Goal: Communication & Community: Answer question/provide support

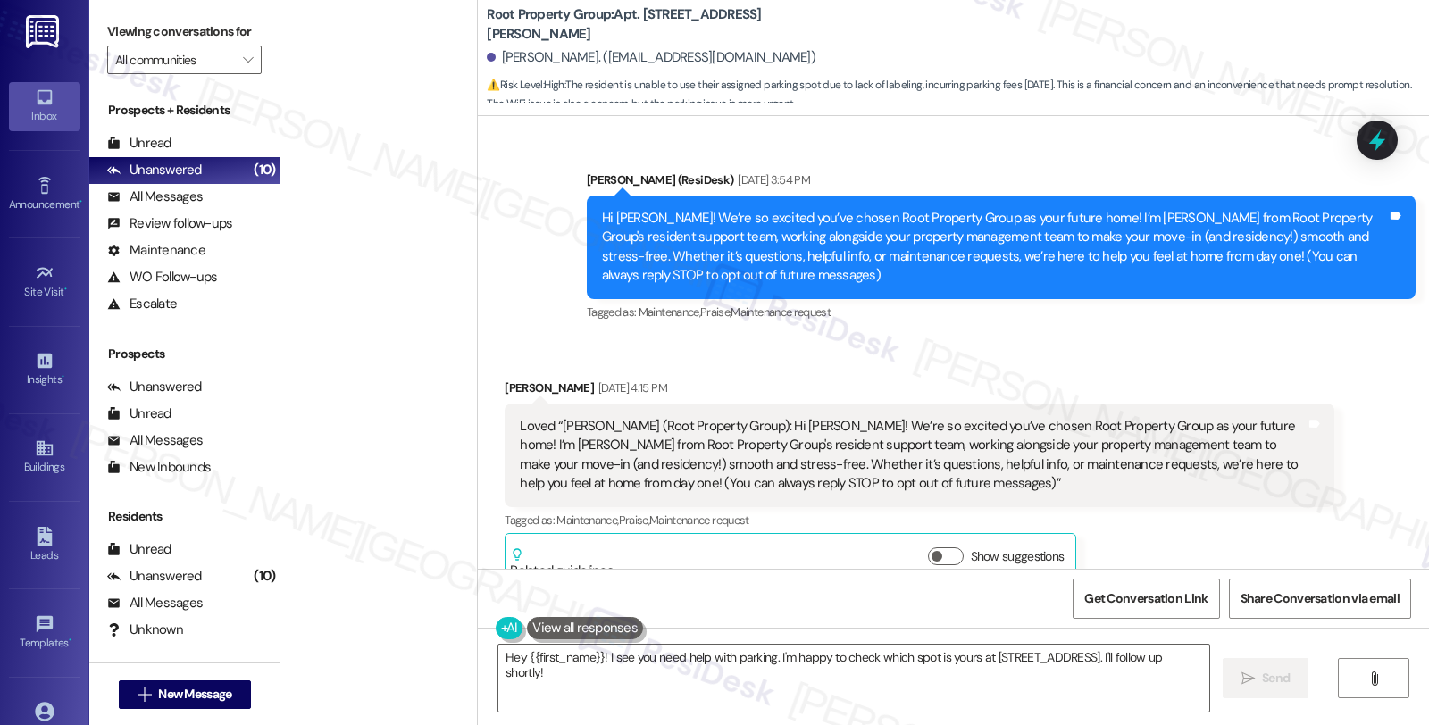
scroll to position [6711, 0]
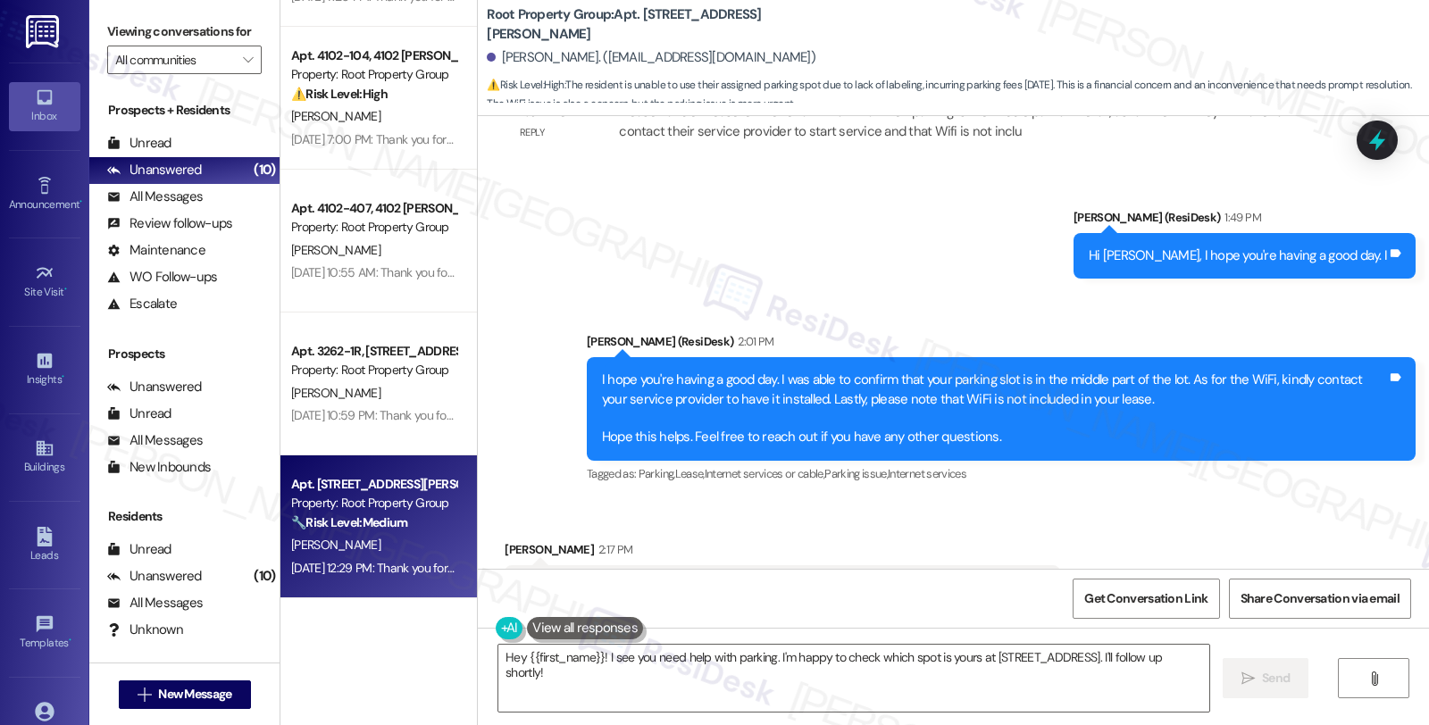
click at [390, 532] on div "Apt. 3312-3R, 3312 N. Halsted Street Property: Root Property Group 🔧 Risk Level…" at bounding box center [373, 503] width 169 height 61
type textarea "Fetching suggested responses. Please feel free to read through the conversation…"
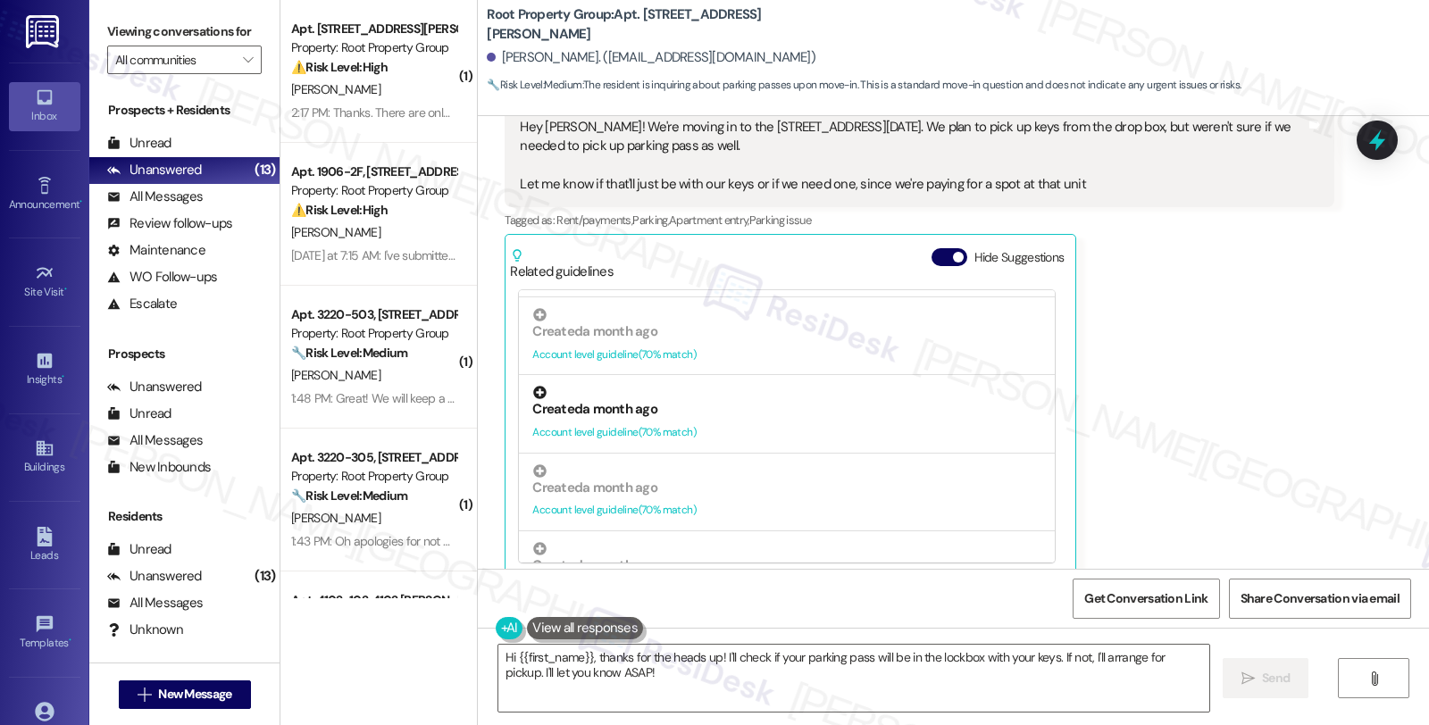
scroll to position [1885, 0]
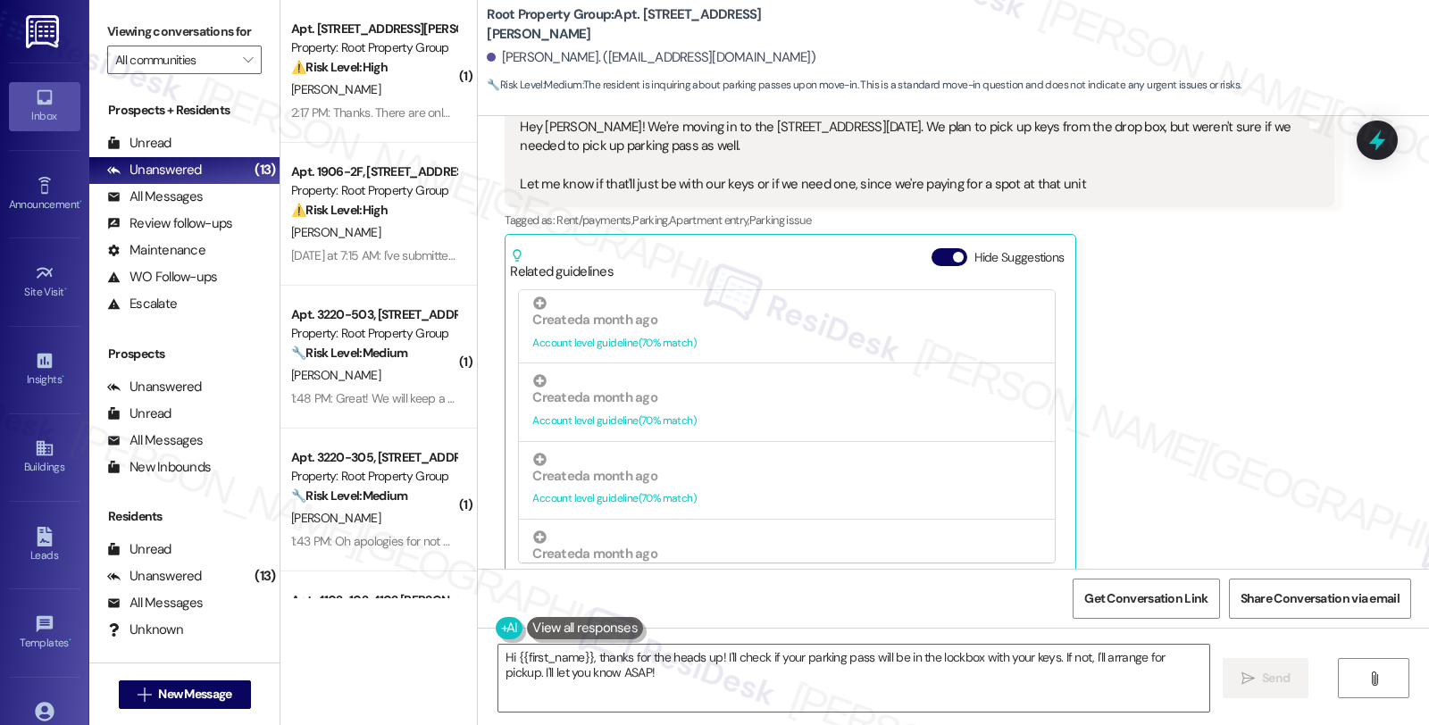
click at [513, 63] on div "Zachary Miller. (zamiller98@gmail.com)" at bounding box center [651, 57] width 329 height 19
copy div "Zachary"
click at [498, 698] on textarea "Hi {{first_name}}, thanks for the heads up! I'll check if your parking pass wil…" at bounding box center [853, 678] width 711 height 67
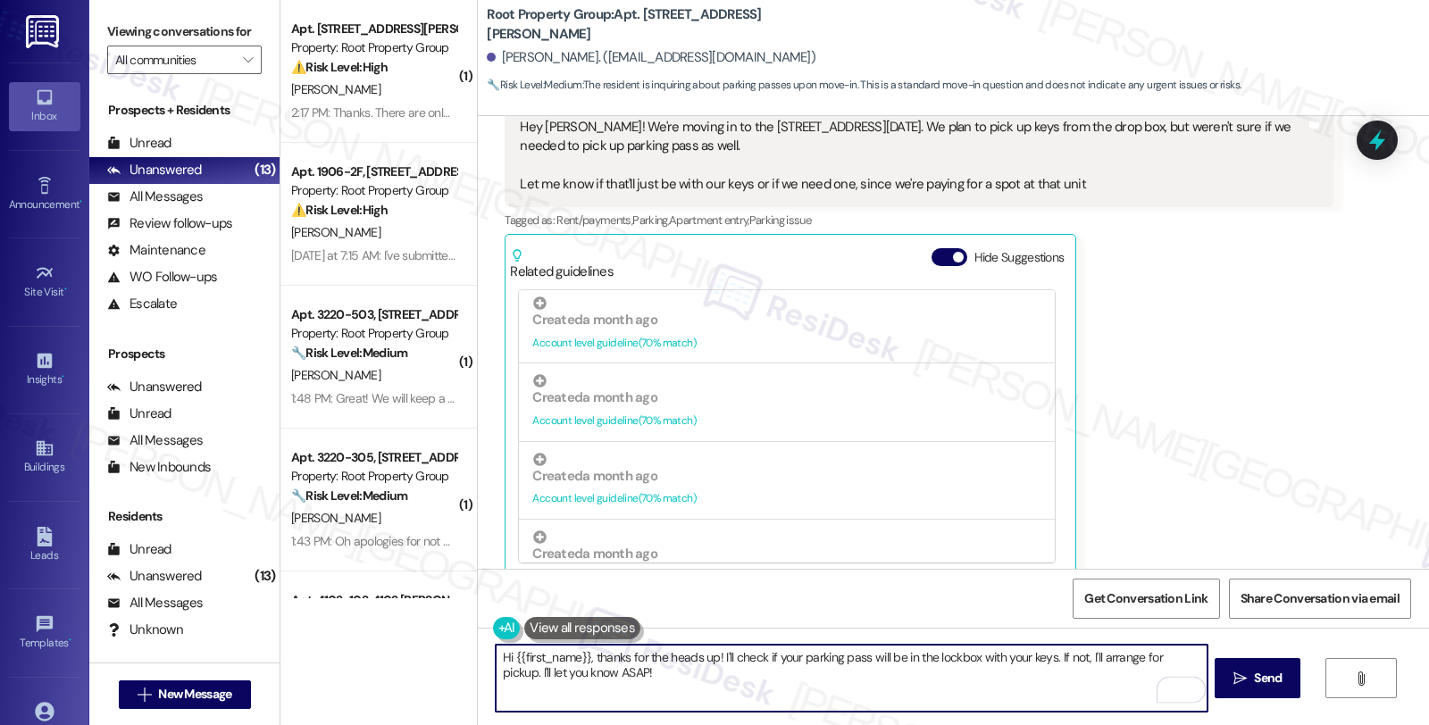
drag, startPoint x: 504, startPoint y: 647, endPoint x: 594, endPoint y: 646, distance: 90.2
click at [594, 646] on textarea "Hi {{first_name}}, thanks for the heads up! I'll check if your parking pass wil…" at bounding box center [851, 678] width 711 height 67
click at [605, 664] on textarea "Hi {{first_name}}, thanks for the heads up! I'll check if your parking pass wil…" at bounding box center [851, 678] width 711 height 67
drag, startPoint x: 581, startPoint y: 655, endPoint x: 639, endPoint y: 683, distance: 64.3
click at [639, 683] on textarea "Hi {{first_name}}, thanks for the heads up! I'll check if your parking pass wil…" at bounding box center [851, 678] width 711 height 67
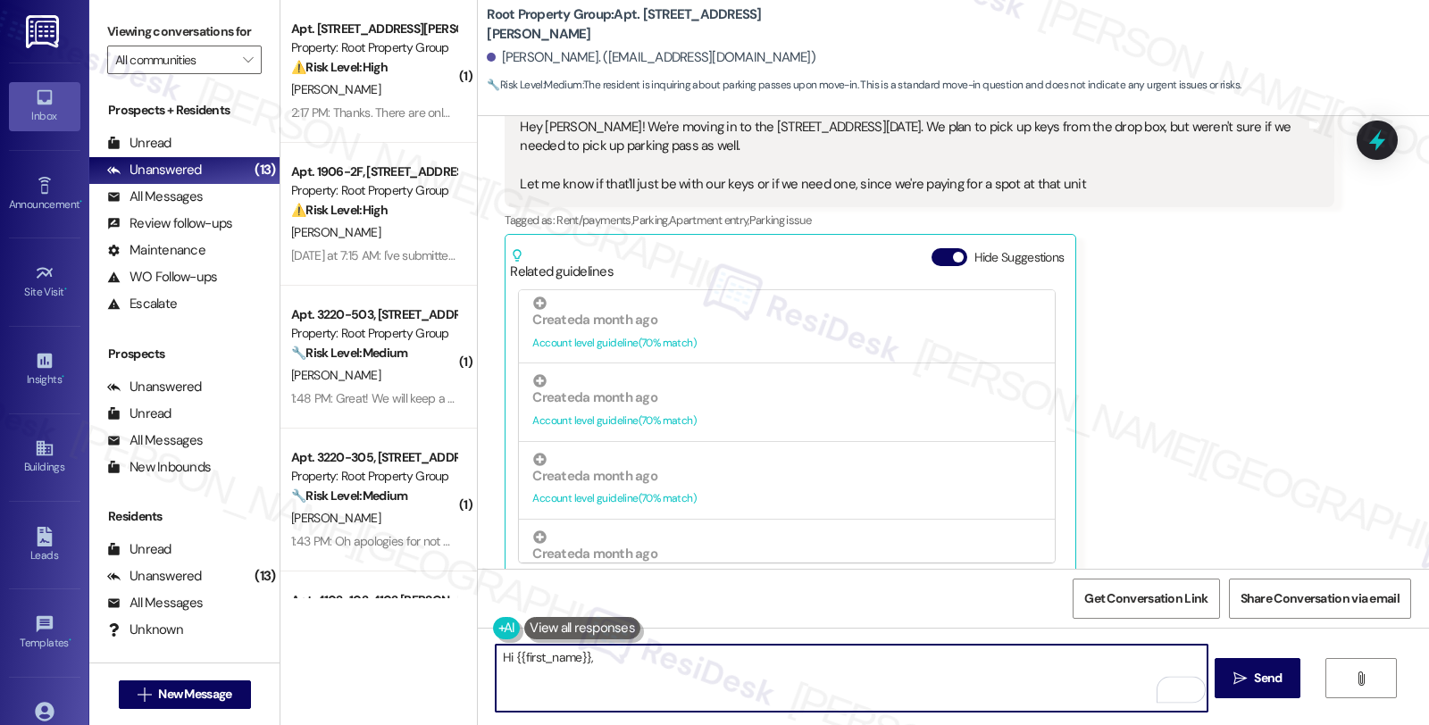
scroll to position [5445, 0]
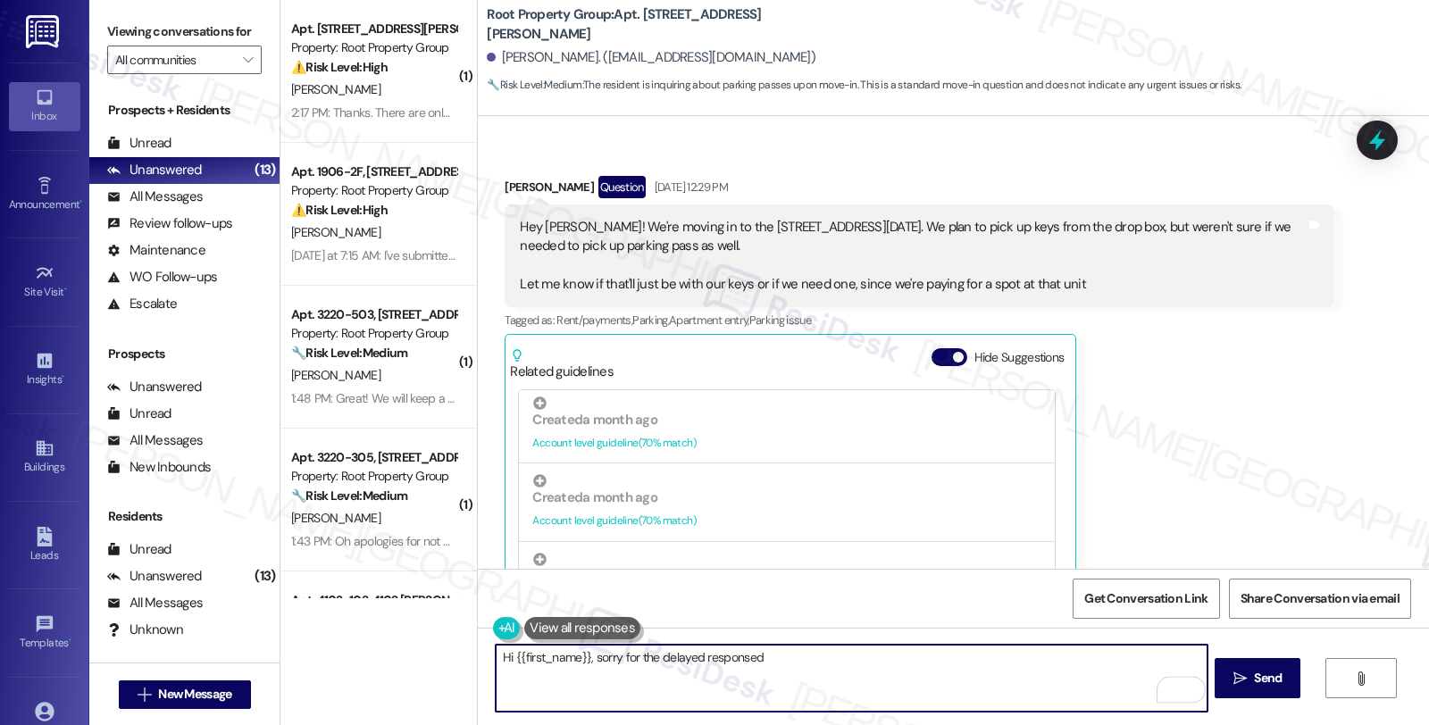
click at [722, 655] on textarea "Hi {{first_name}}, sorry for the delayed responsed" at bounding box center [851, 678] width 711 height 67
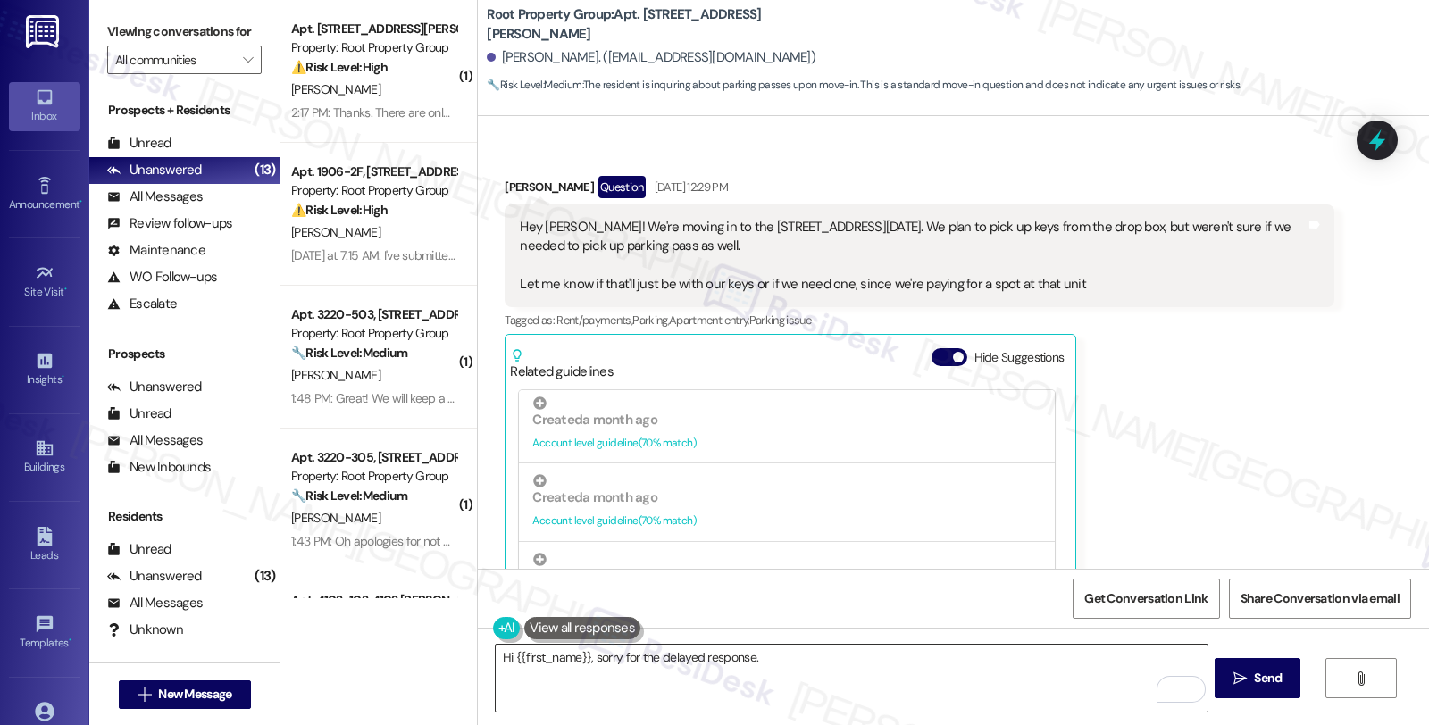
click at [810, 671] on textarea "Hi {{first_name}}, sorry for the delayed response." at bounding box center [851, 678] width 711 height 67
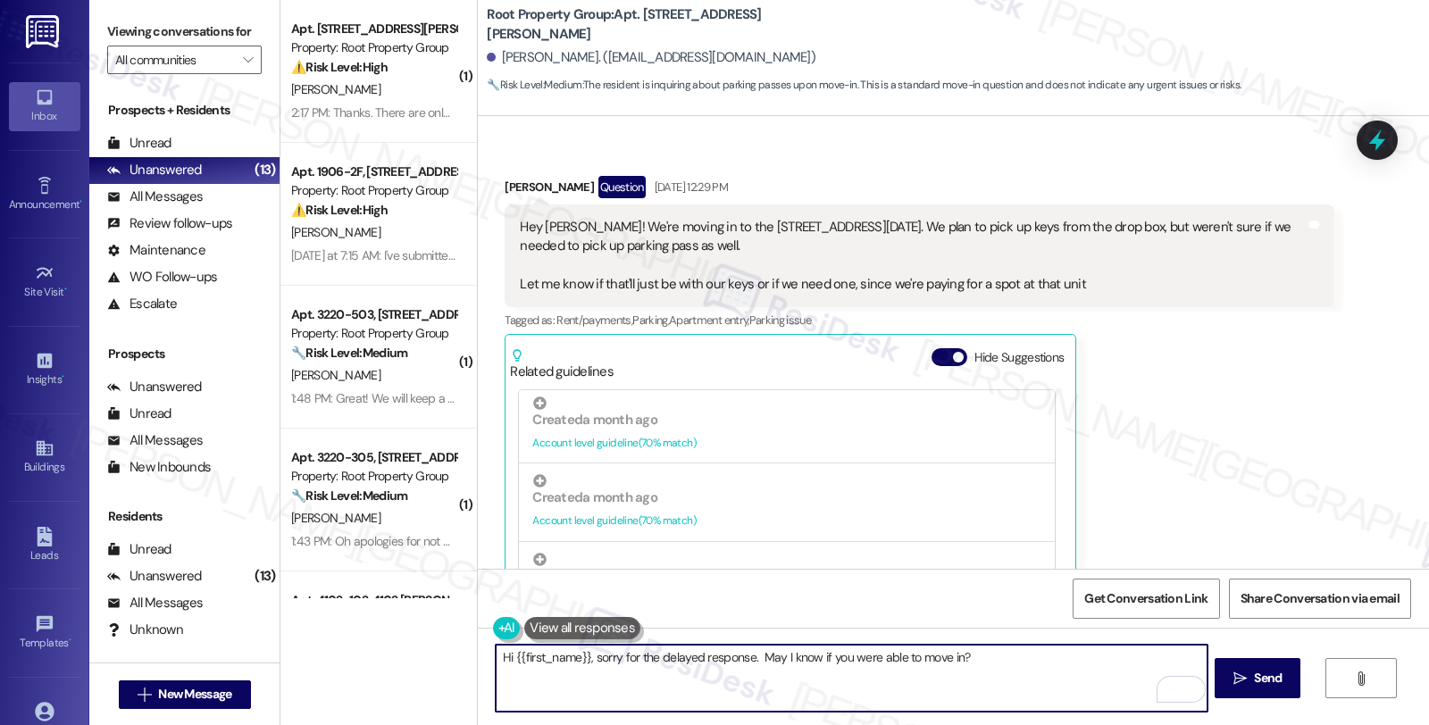
click at [961, 649] on textarea "Hi {{first_name}}, sorry for the delayed response. May I know if you were able …" at bounding box center [851, 678] width 711 height 67
click at [1083, 671] on textarea "Hi {{first_name}}, sorry for the delayed response. May I know if you were able …" at bounding box center [851, 678] width 711 height 67
type textarea "Hi {{first_name}}, sorry for the delayed response. May I know if you were able …"
click at [1259, 672] on span "Send" at bounding box center [1268, 678] width 28 height 19
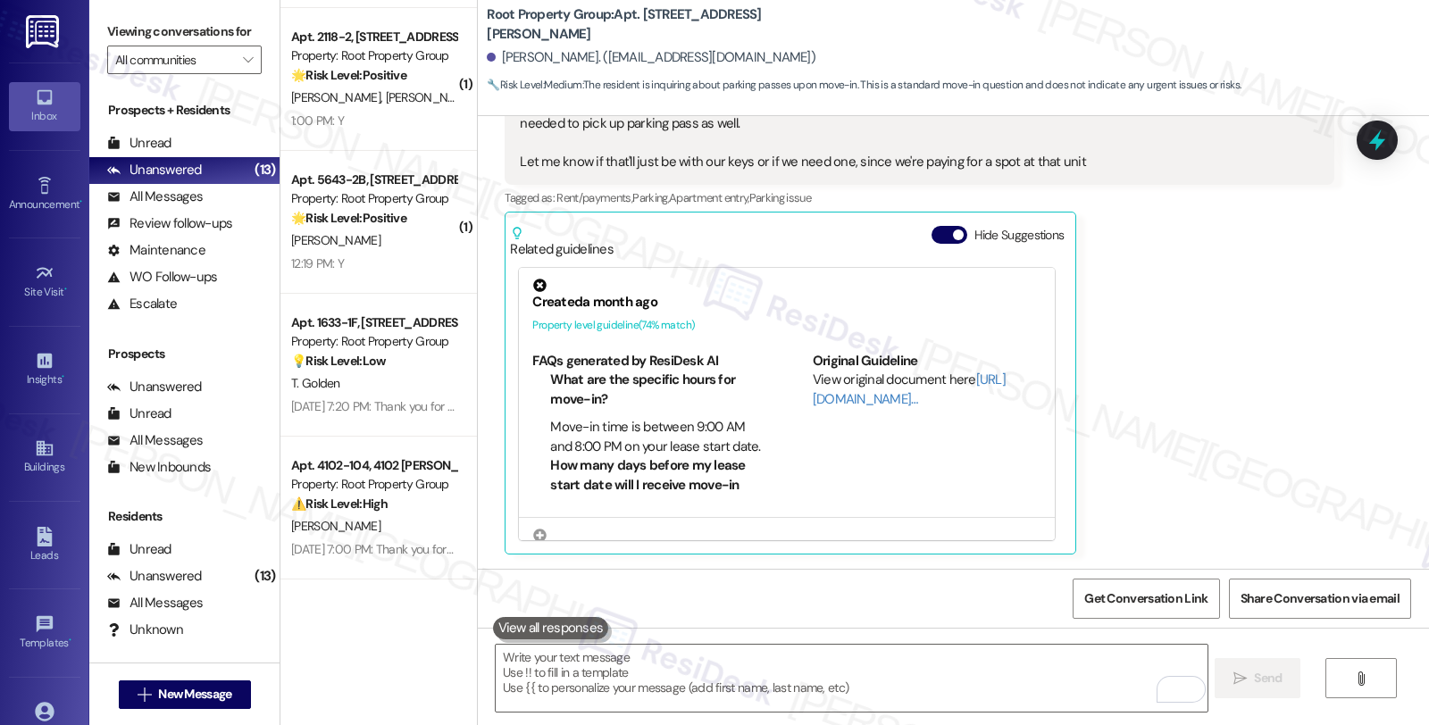
scroll to position [5968, 0]
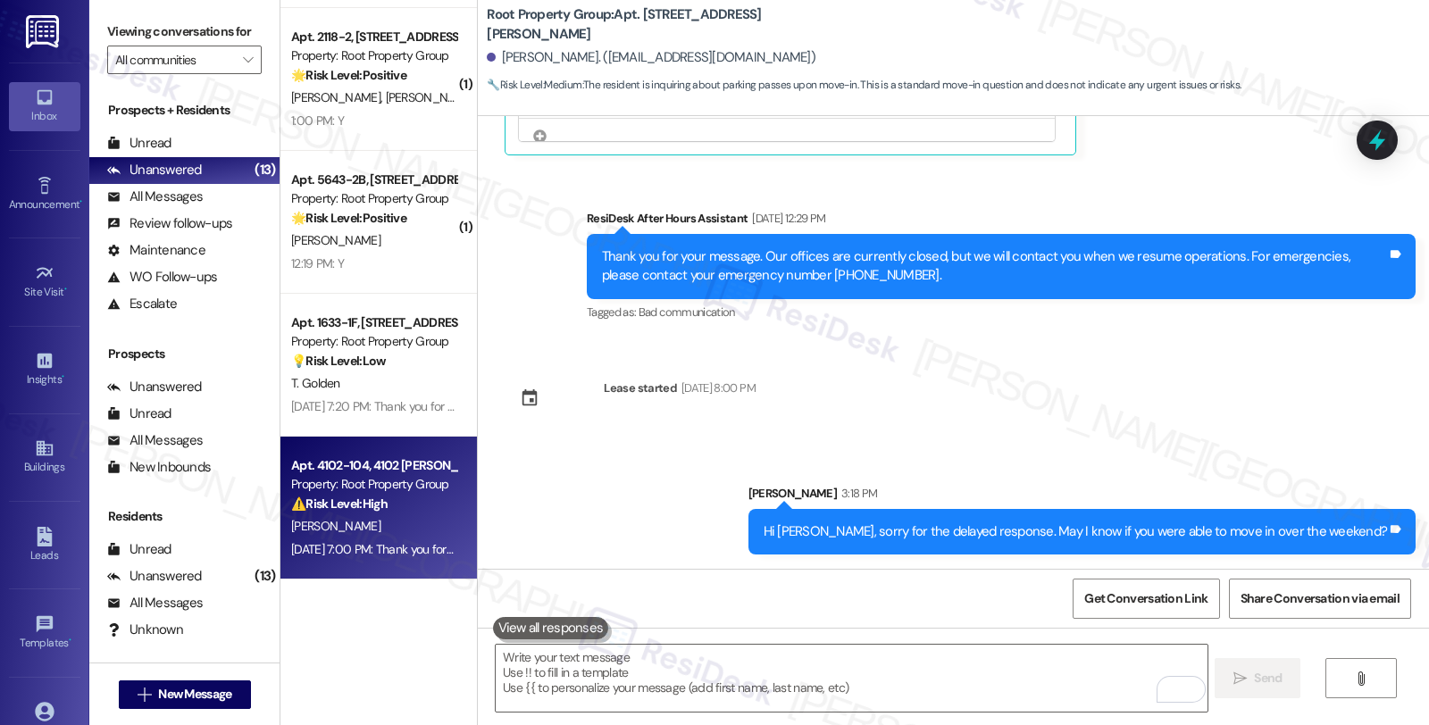
click at [385, 507] on div "⚠️ Risk Level: High The resident reports harassment and feeling unsafe due to a…" at bounding box center [373, 504] width 165 height 19
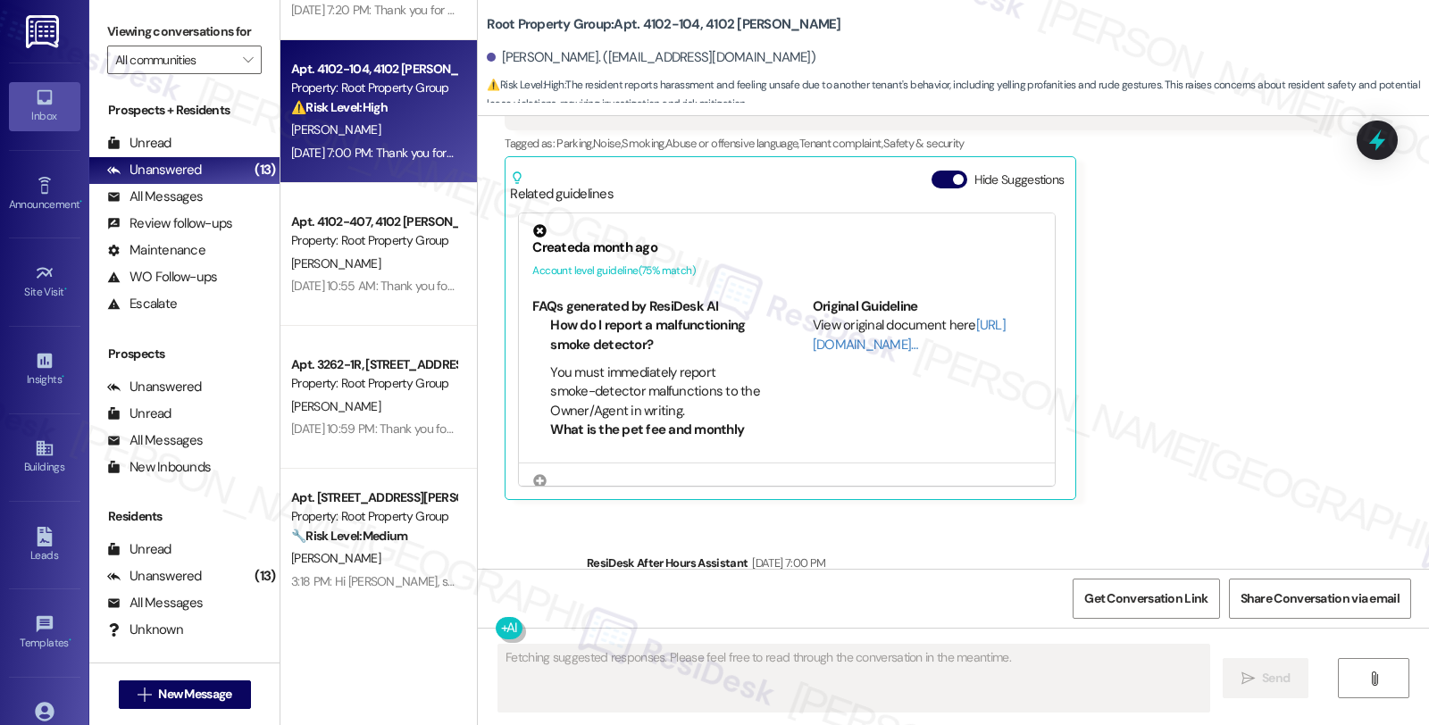
scroll to position [781, 0]
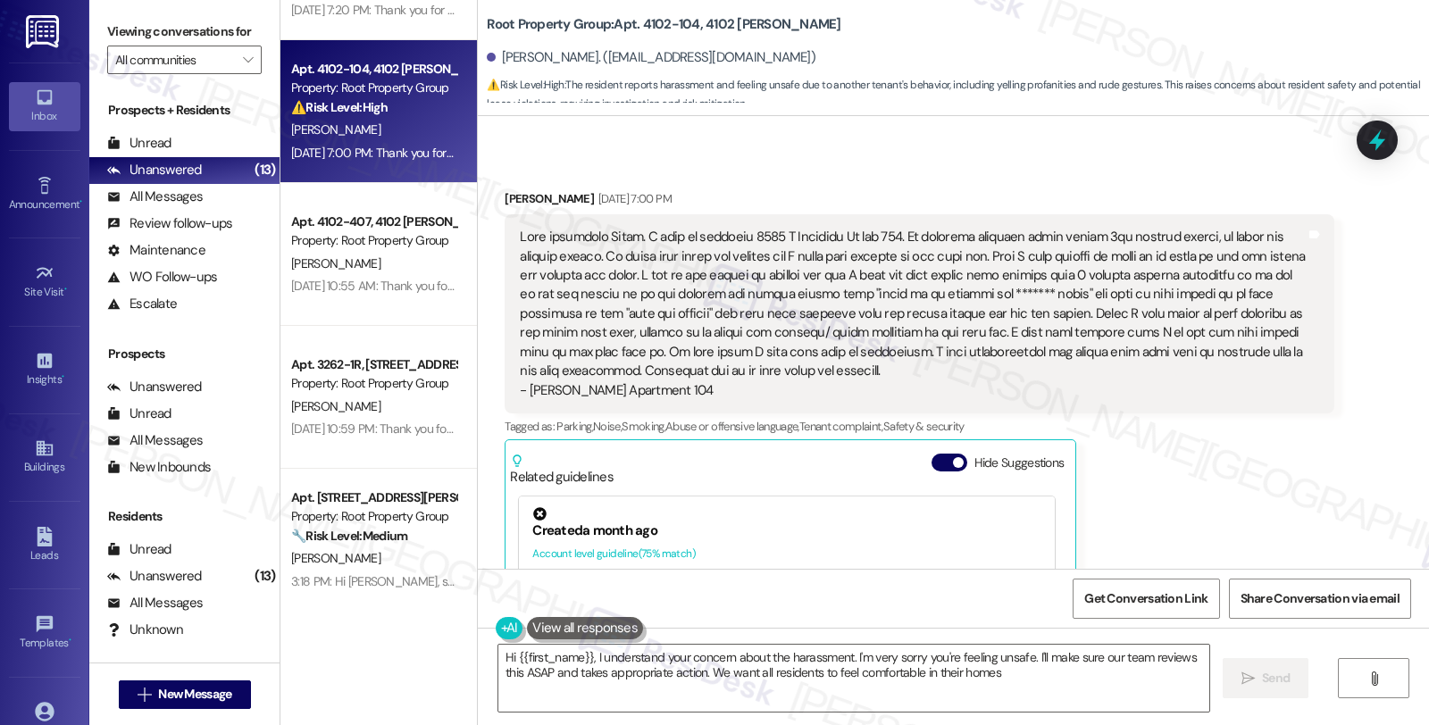
type textarea "Hi {{first_name}}, I understand your concern about the harassment. I'm very sor…"
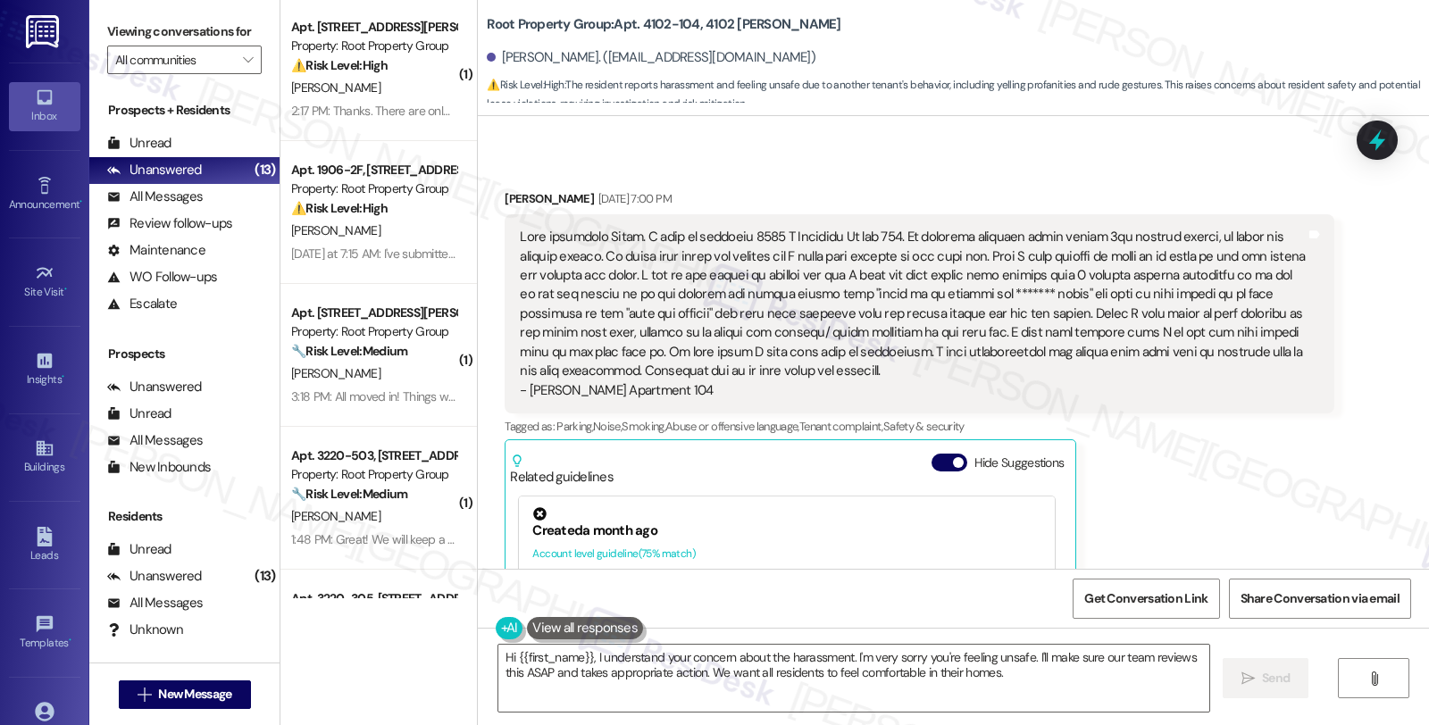
scroll to position [0, 0]
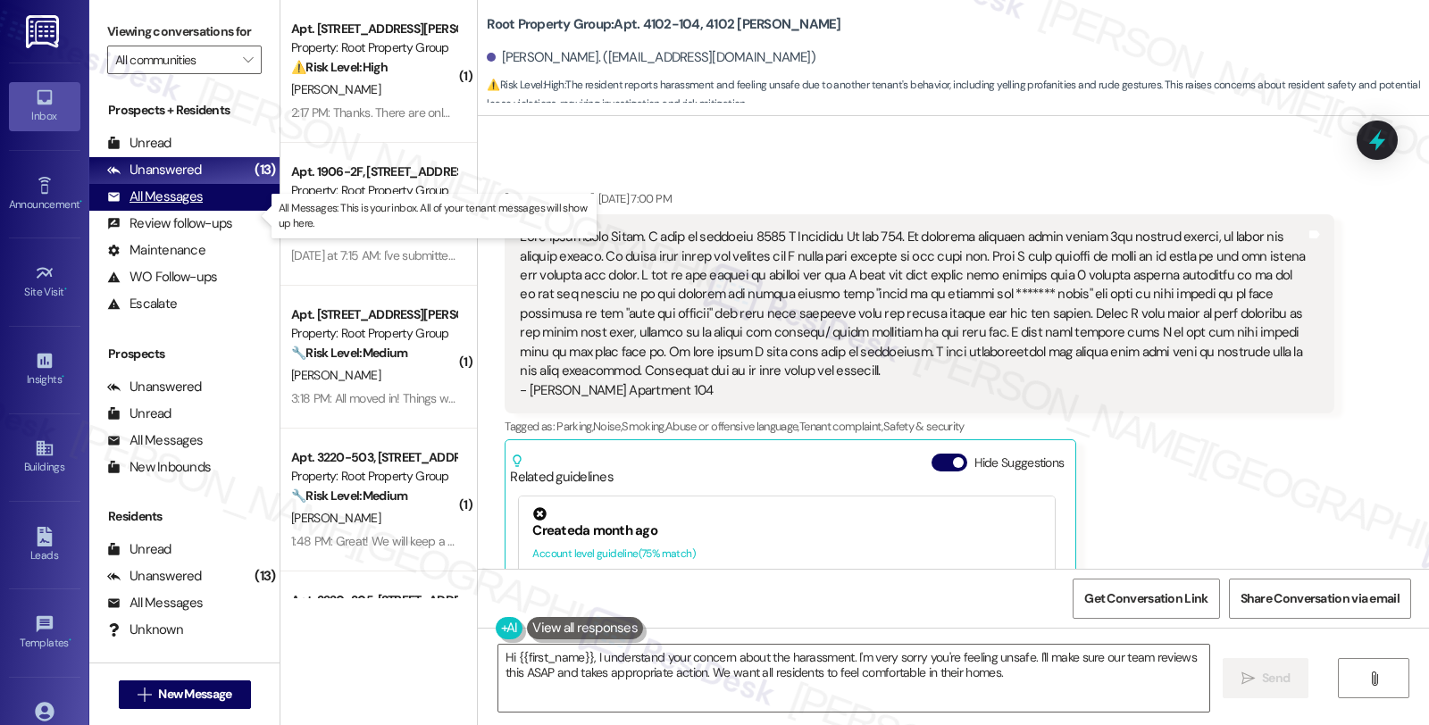
click at [167, 206] on div "All Messages" at bounding box center [155, 197] width 96 height 19
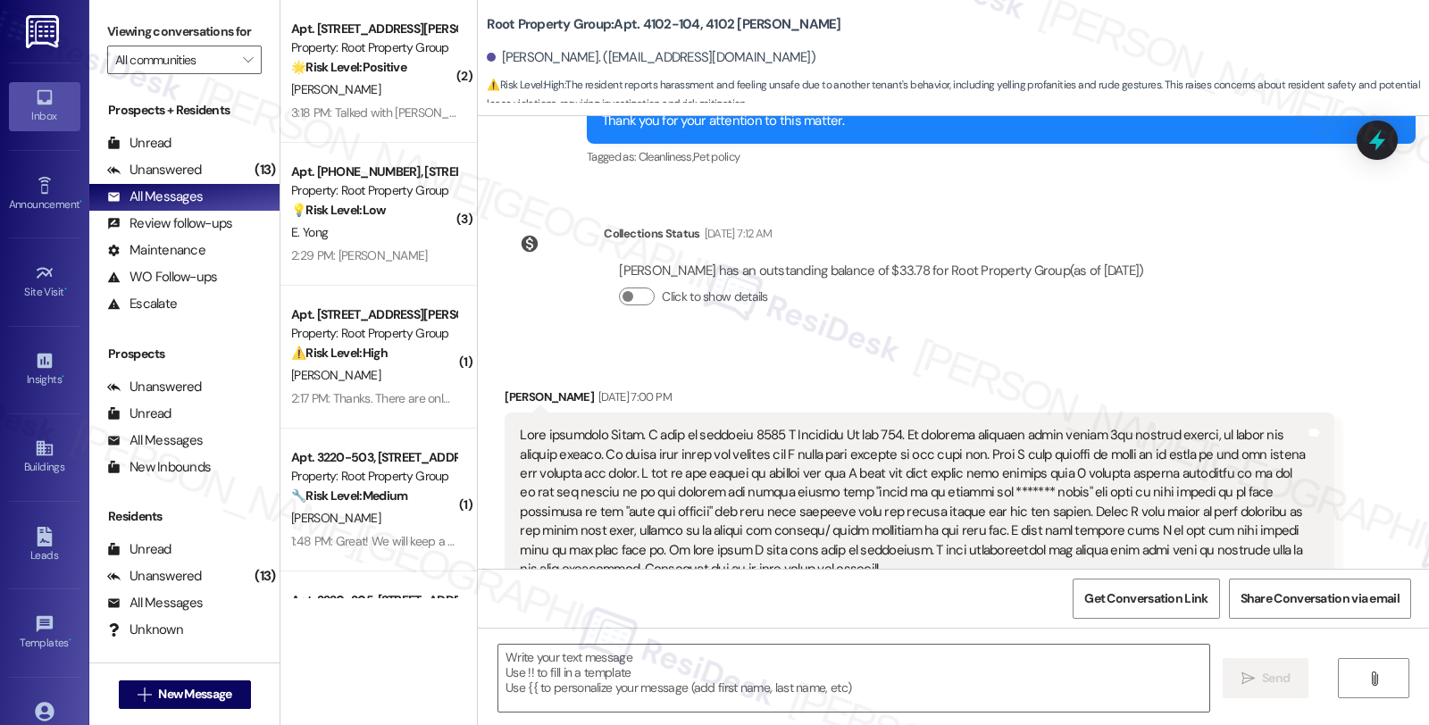
type textarea "Fetching suggested responses. Please feel free to read through the conversation…"
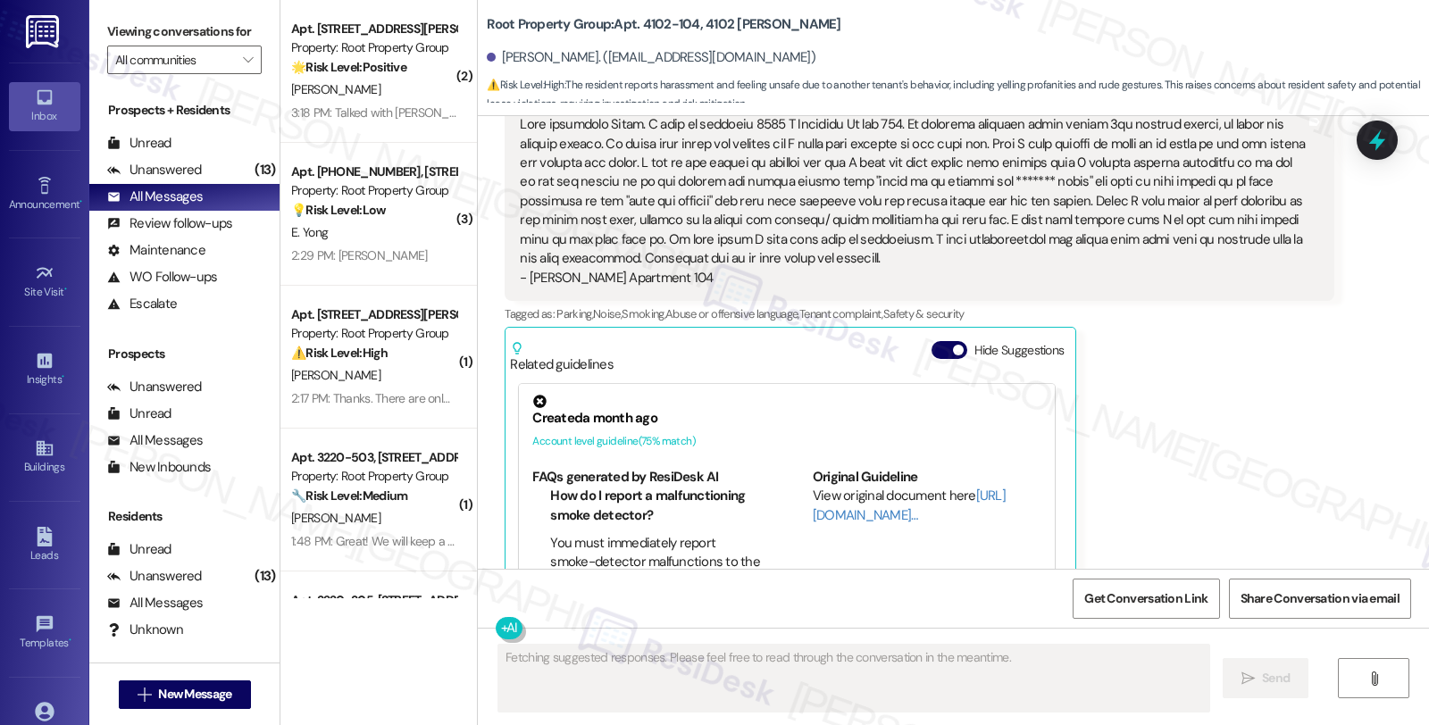
scroll to position [1009, 0]
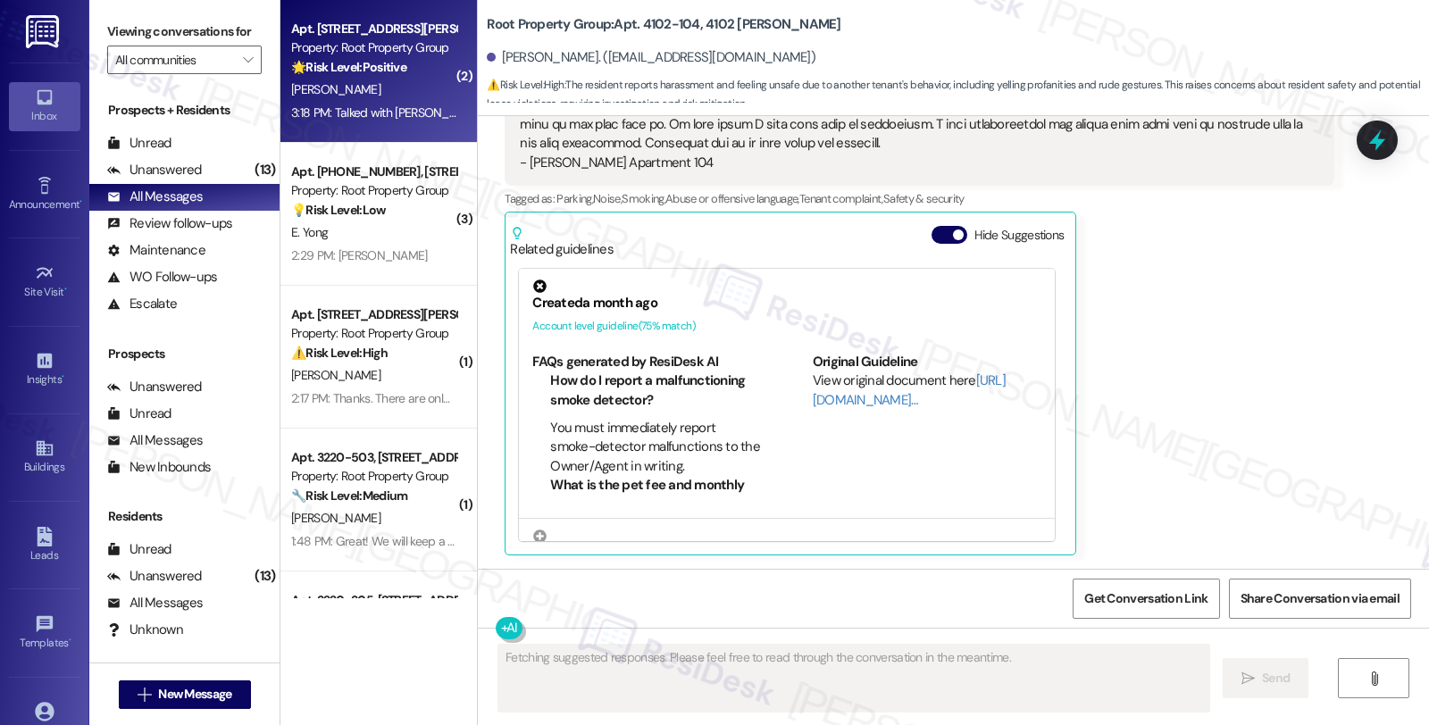
click at [430, 60] on div "🌟 Risk Level: Positive The resident confirms they have moved in successfully an…" at bounding box center [373, 67] width 165 height 19
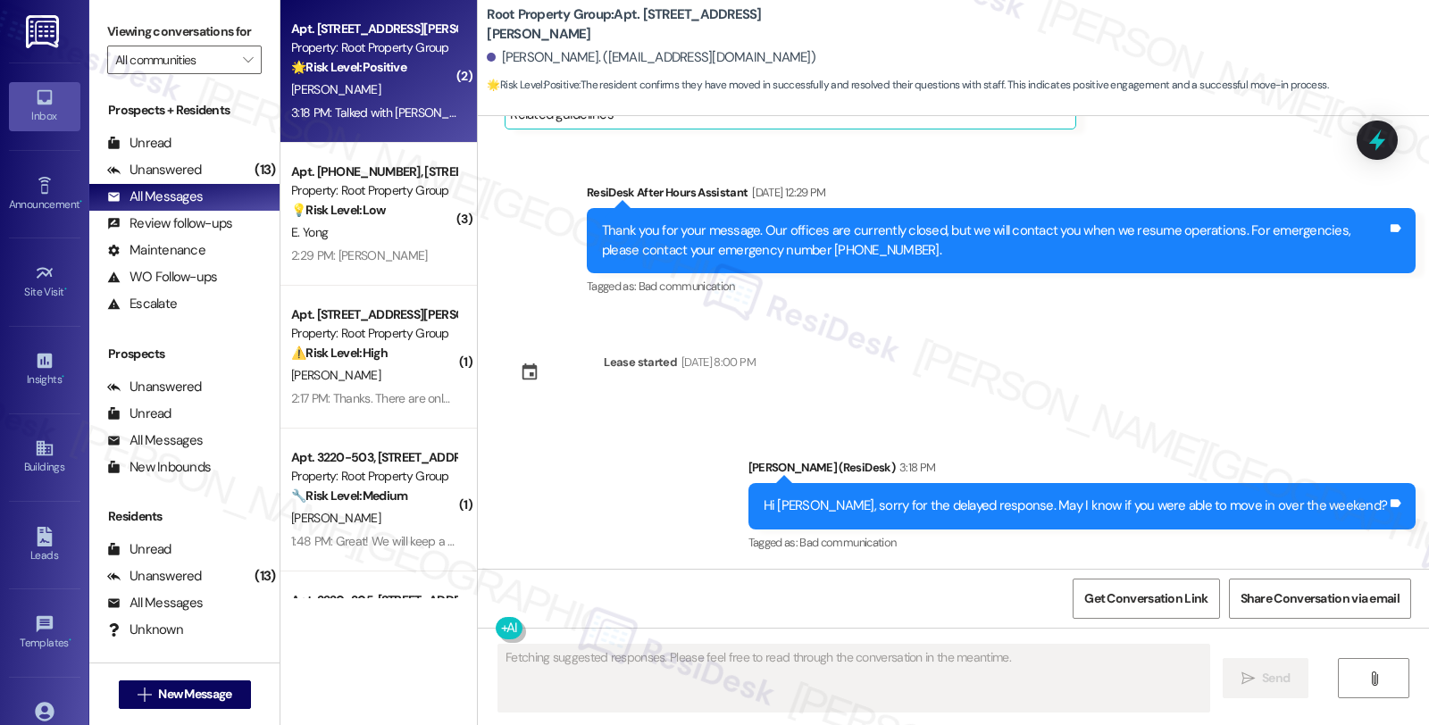
scroll to position [5979, 0]
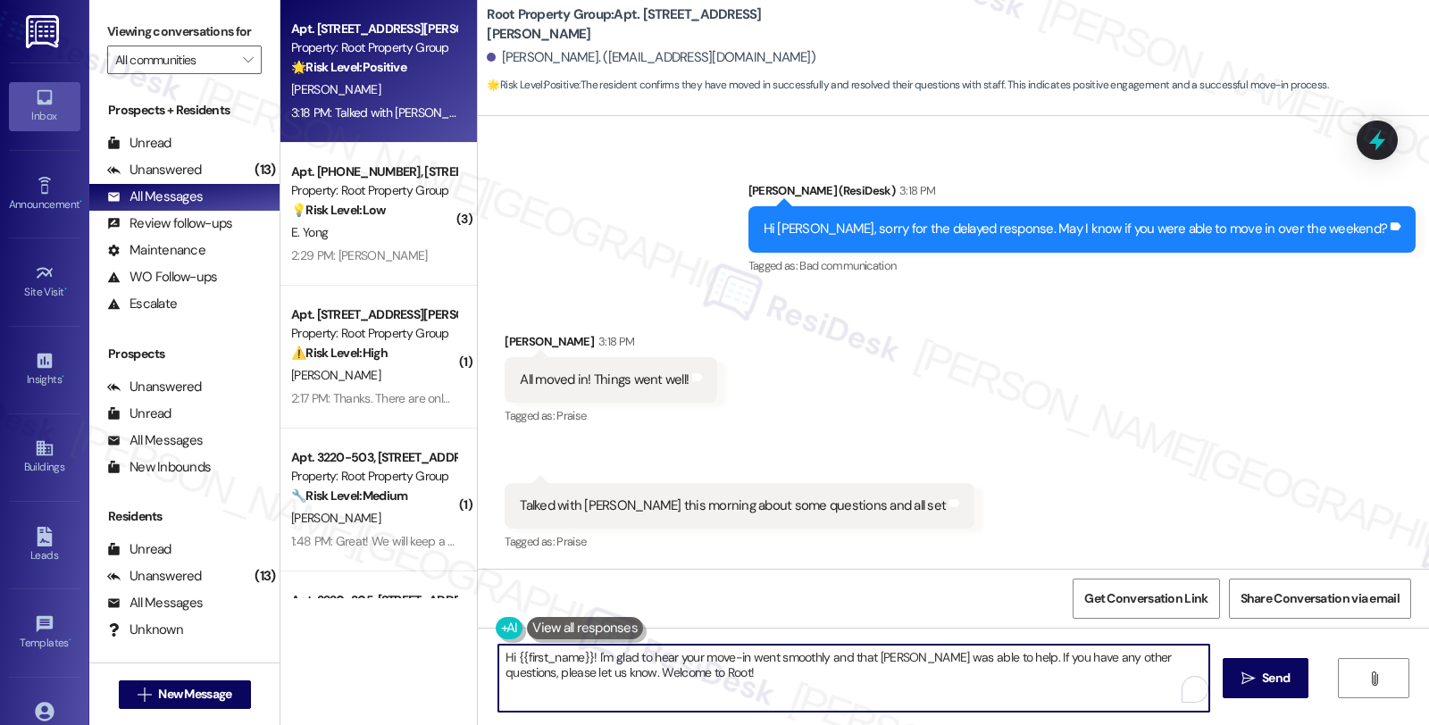
drag, startPoint x: 438, startPoint y: 652, endPoint x: 372, endPoint y: 652, distance: 66.1
click at [372, 652] on div "Apt. 3312-3R, 3312 N. Halsted Street Property: Root Property Group 🌟 Risk Level…" at bounding box center [854, 362] width 1148 height 725
click at [837, 689] on textarea "That's great news! I'm glad to hear your move-in went smoothly and that Kim was…" at bounding box center [851, 678] width 711 height 67
type textarea "That's great news! I'm glad to hear your move-in went smoothly and that Kim was…"
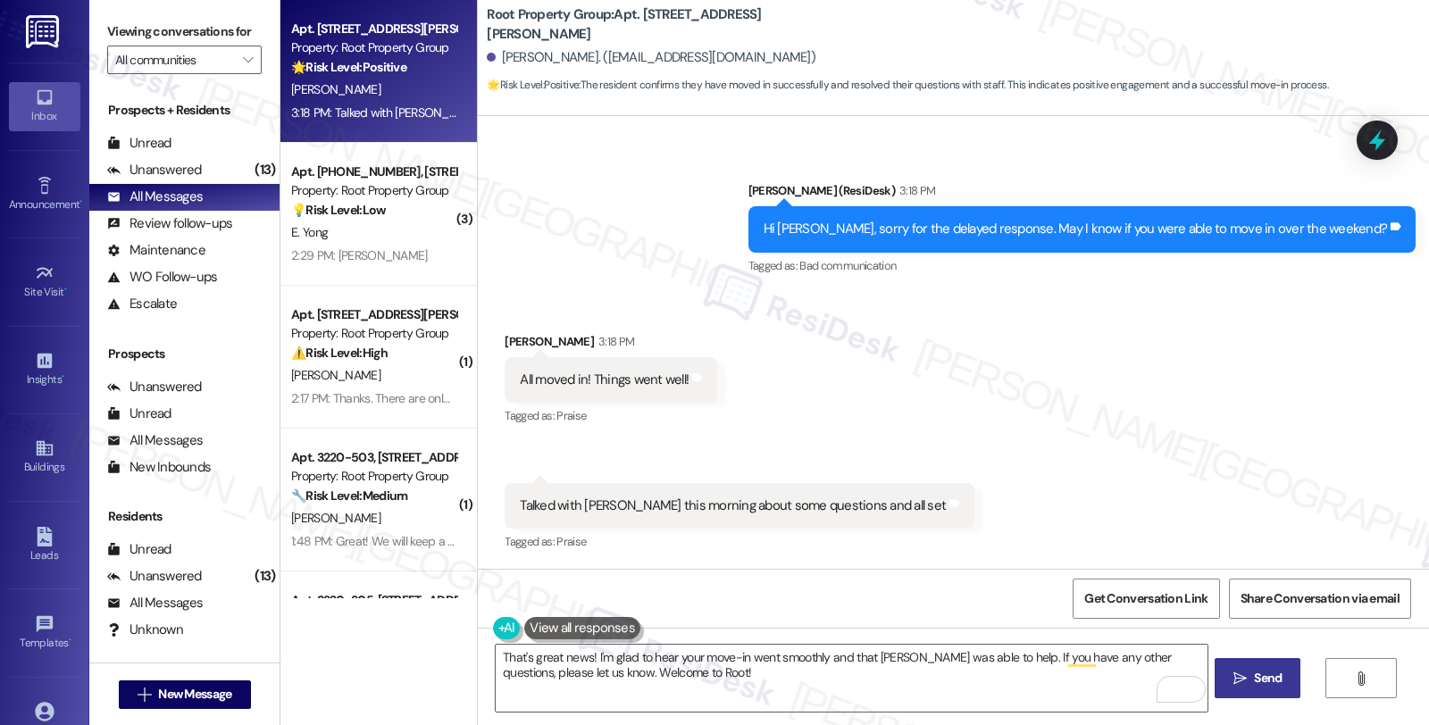
click at [1239, 689] on button " Send" at bounding box center [1257, 678] width 87 height 40
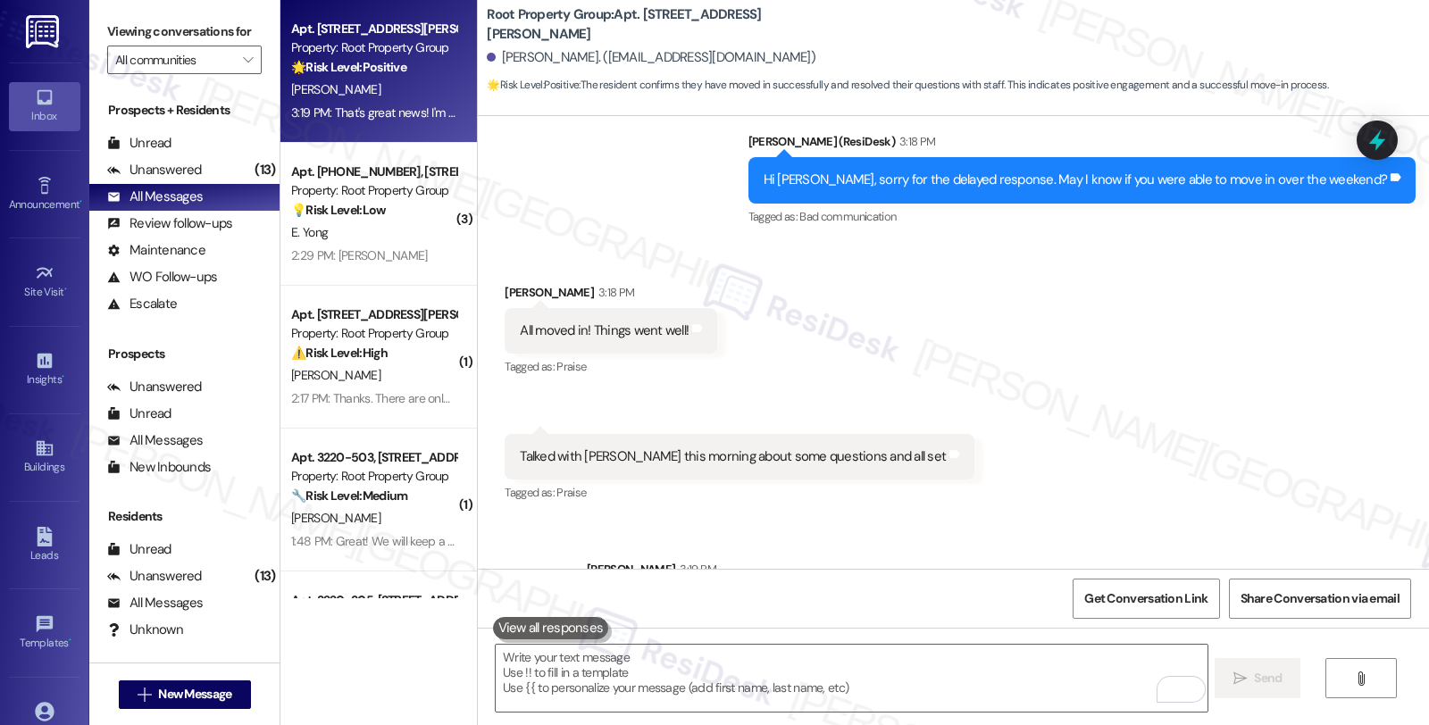
scroll to position [6123, 0]
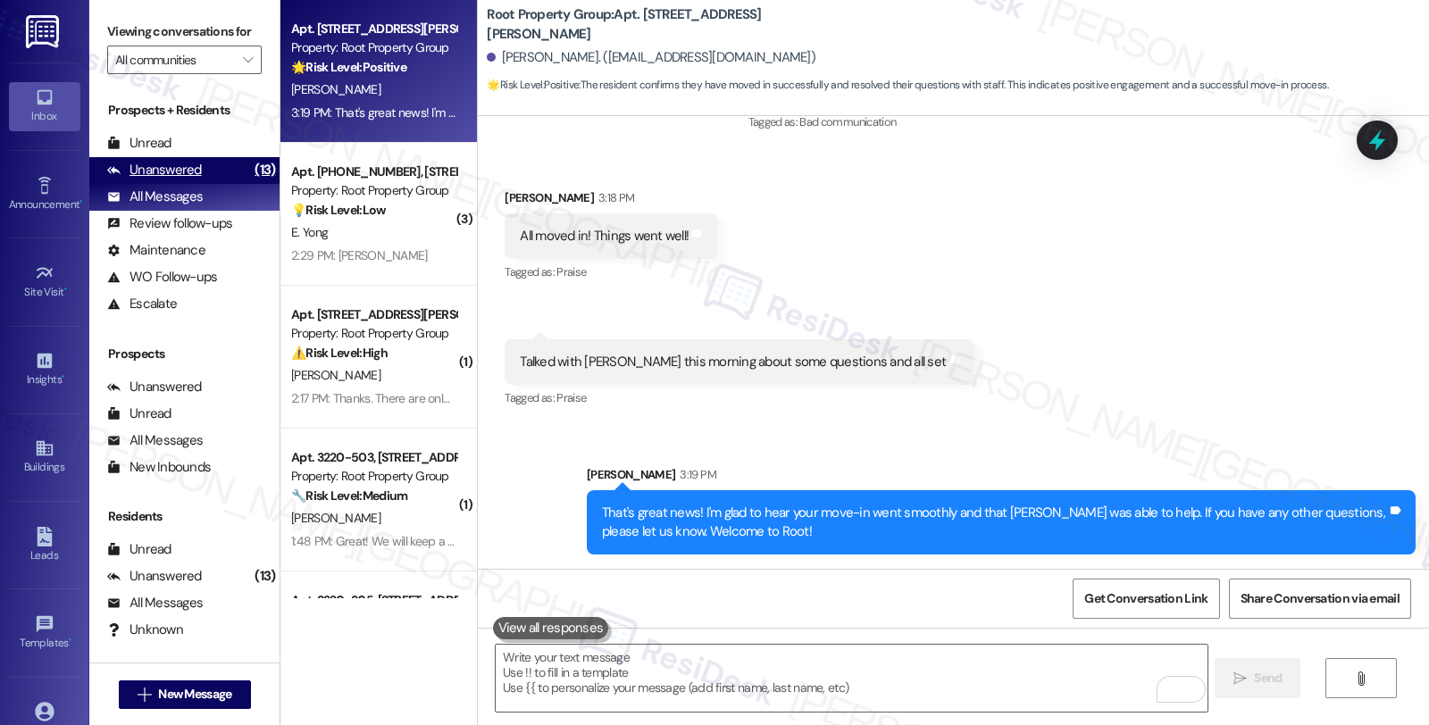
click at [195, 179] on div "Unanswered" at bounding box center [154, 170] width 95 height 19
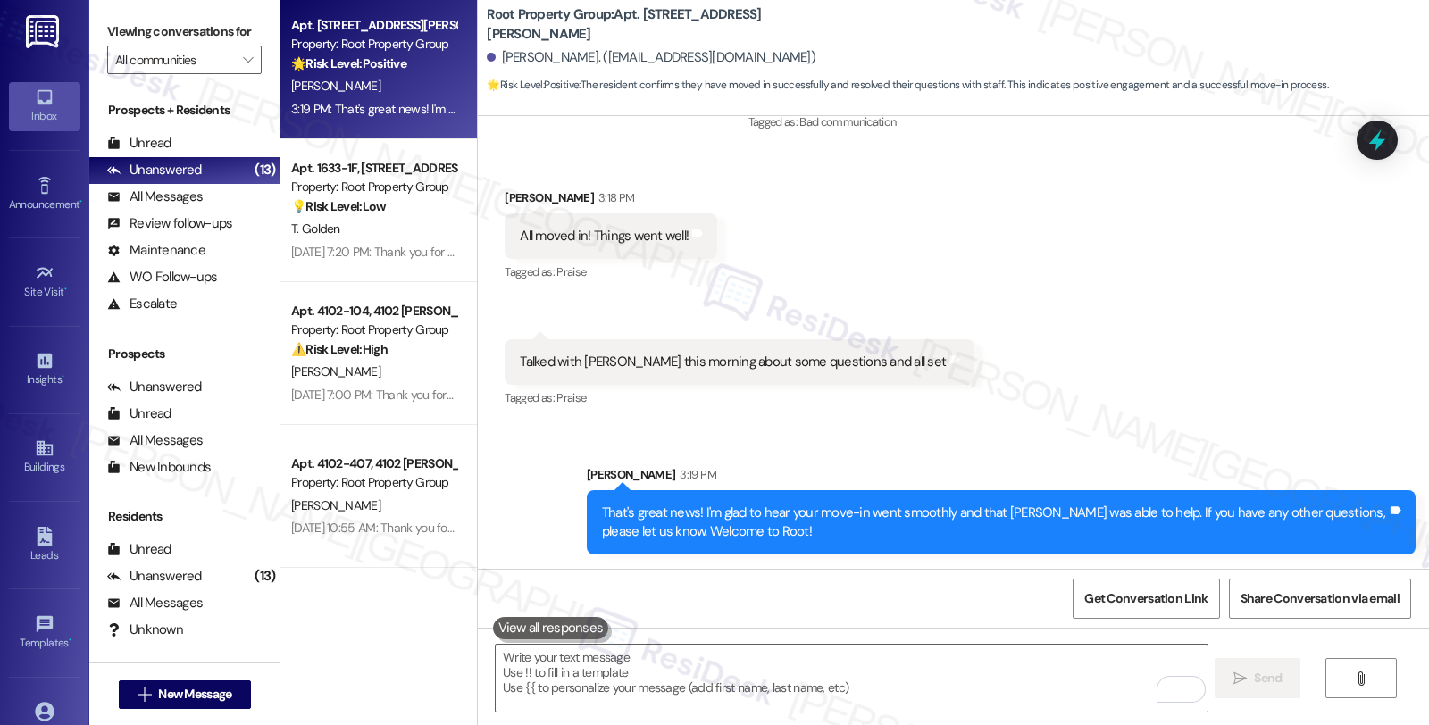
scroll to position [1402, 0]
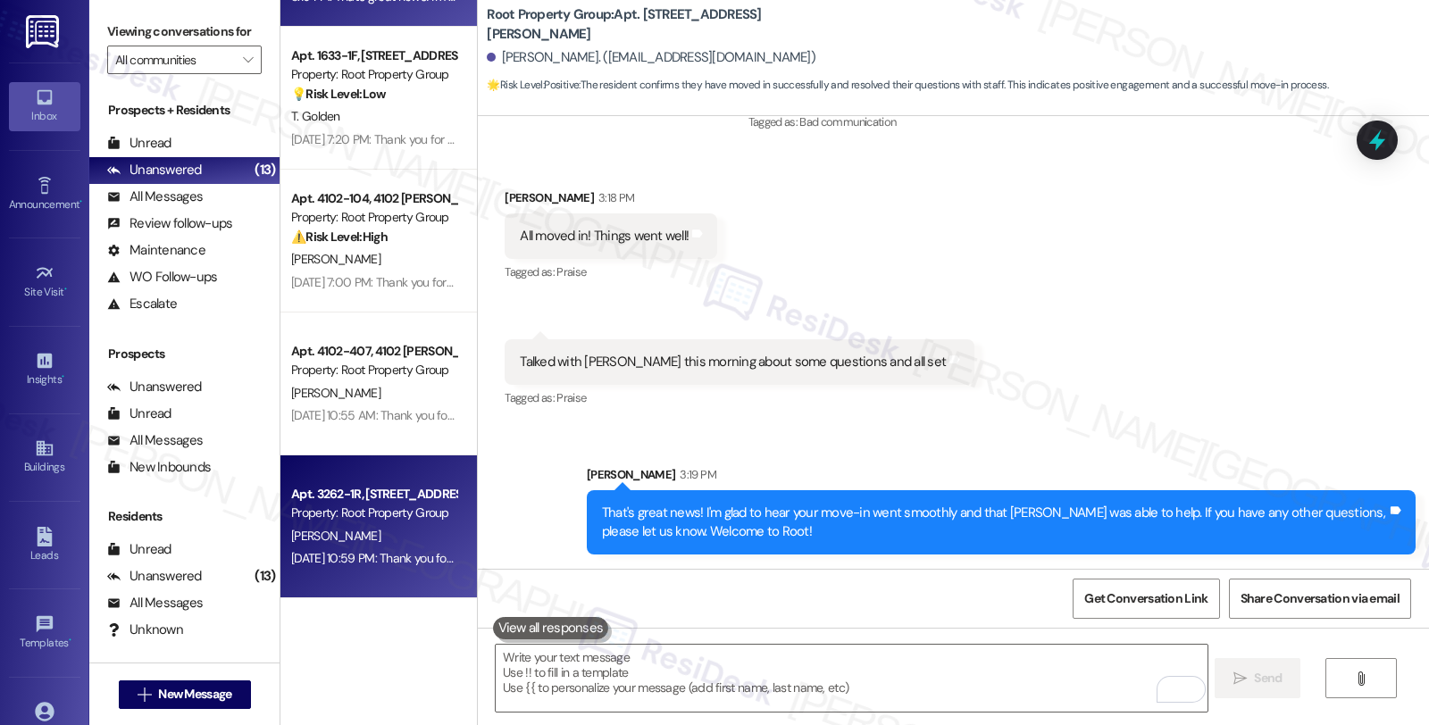
click at [381, 505] on div "Property: Root Property Group" at bounding box center [373, 513] width 165 height 19
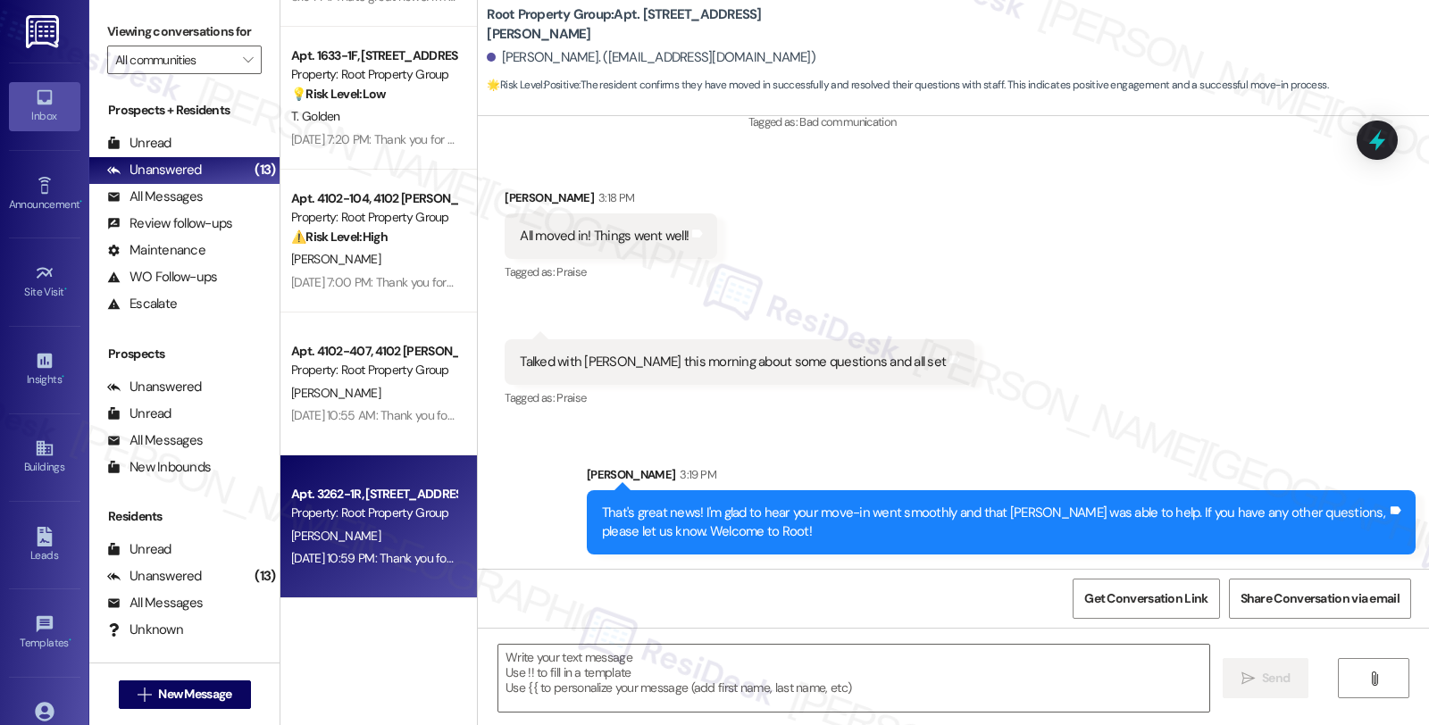
type textarea "Fetching suggested responses. Please feel free to read through the conversation…"
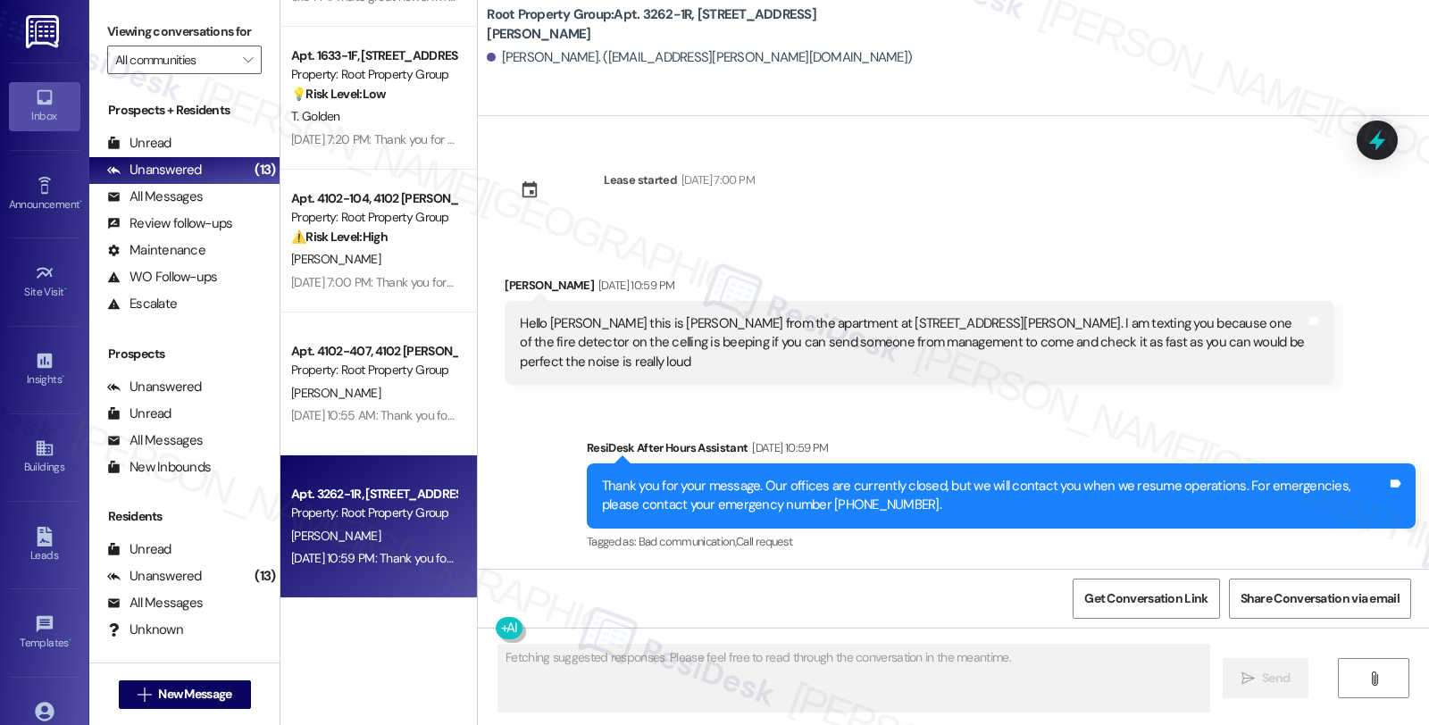
scroll to position [0, 0]
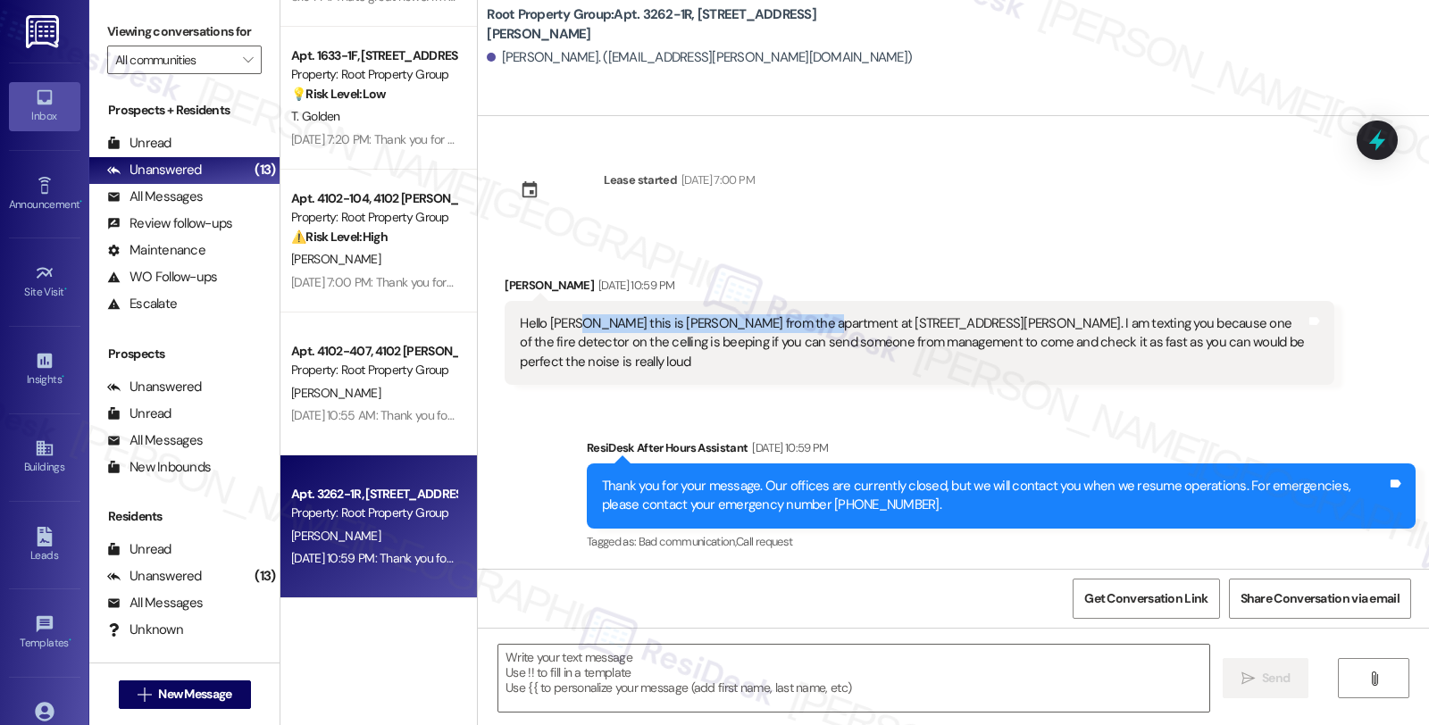
drag, startPoint x: 566, startPoint y: 330, endPoint x: 795, endPoint y: 327, distance: 228.6
click at [795, 327] on div "Hello Sarah this is Montserrat from the apartment at 3262 N. Clark street apt 1…" at bounding box center [912, 342] width 785 height 57
click at [506, 276] on div "Montserrat Cosio Aug 30, 2025 at 10:59 PM" at bounding box center [919, 288] width 829 height 25
copy div "Montserrat"
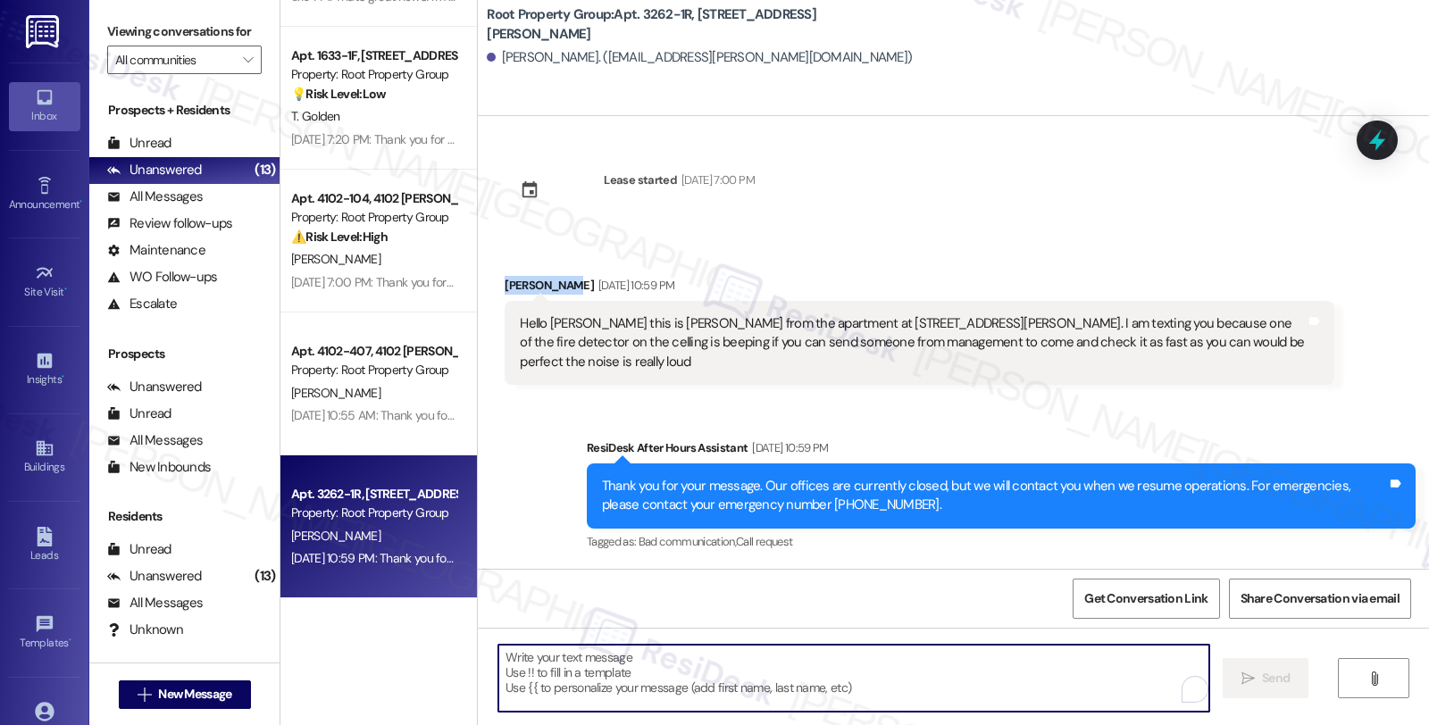
click at [596, 684] on textarea "To enrich screen reader interactions, please activate Accessibility in Grammarl…" at bounding box center [853, 678] width 711 height 67
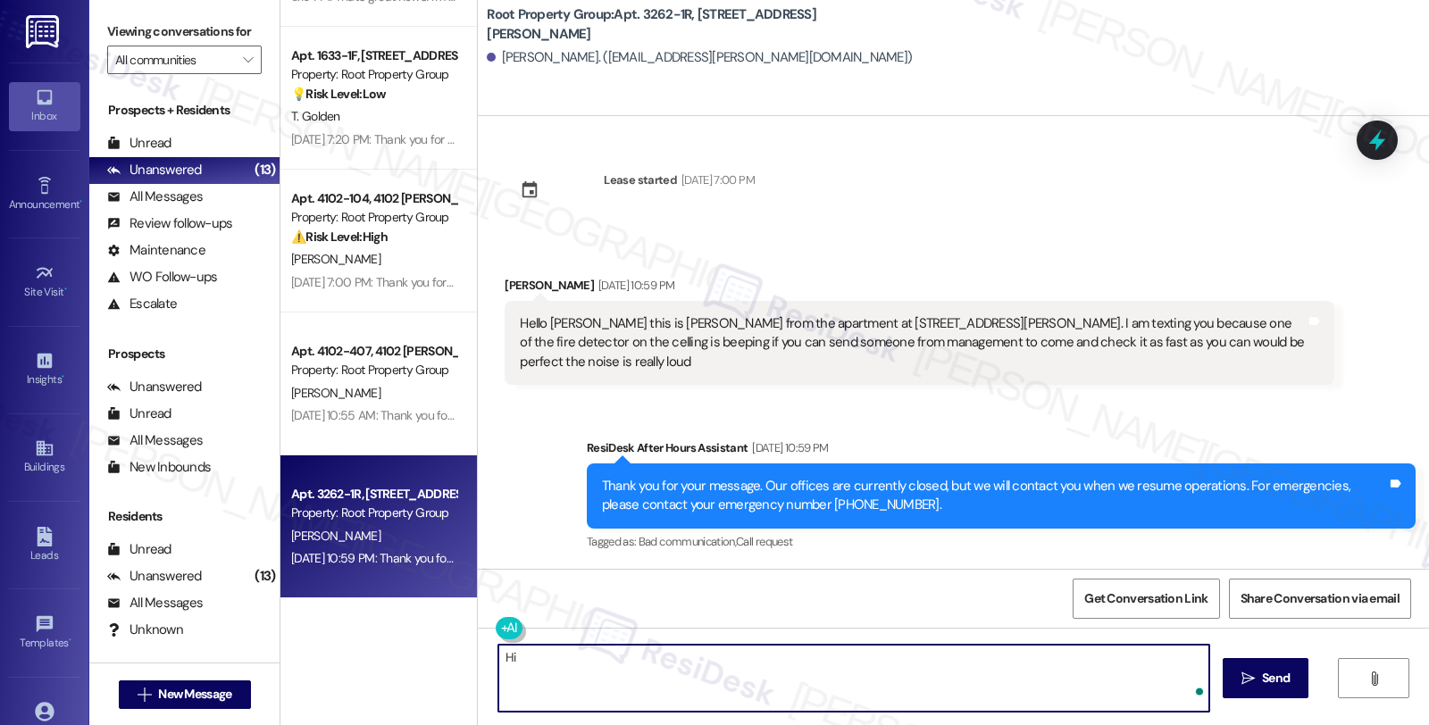
paste textarea "Montserrat"
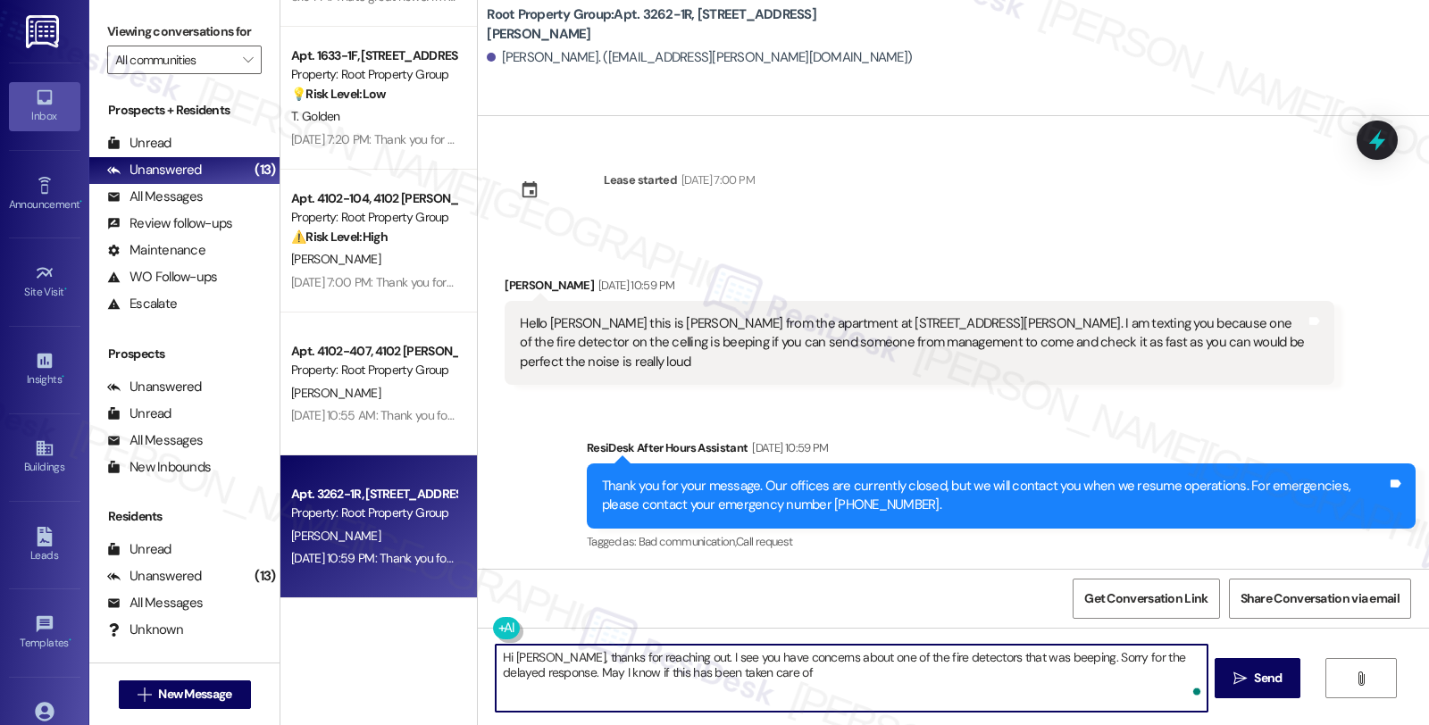
type textarea "Hi Montserrat, thanks for reaching out. I see you have concerns about one of th…"
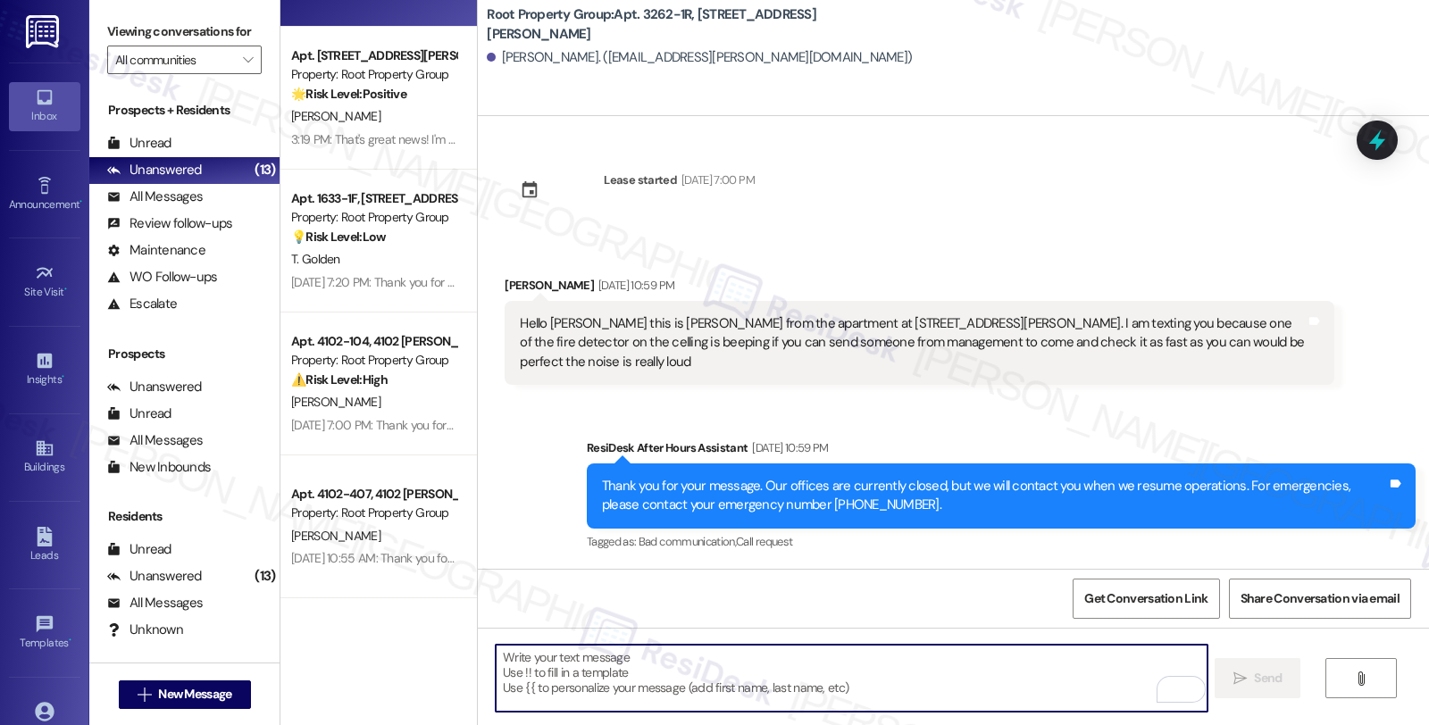
scroll to position [123, 0]
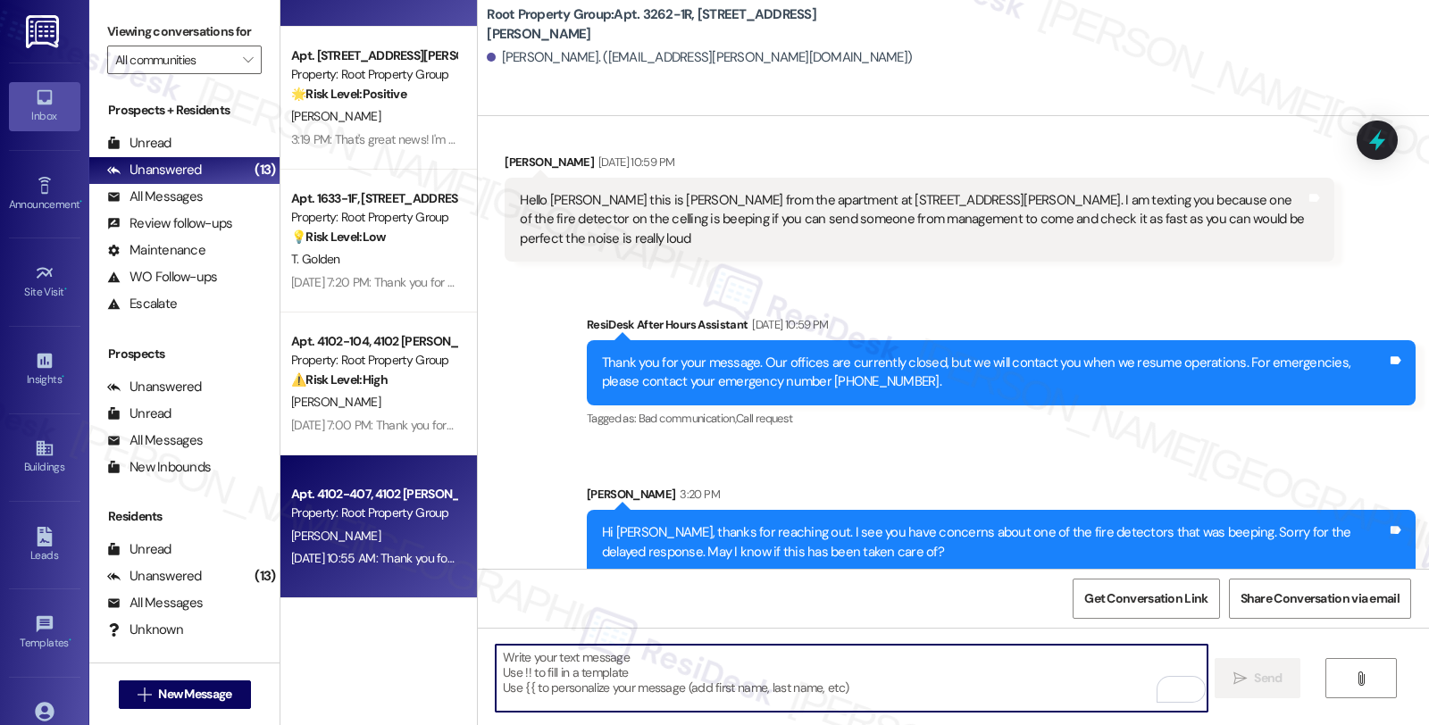
click at [373, 545] on div "J. Lewandowski" at bounding box center [373, 536] width 169 height 22
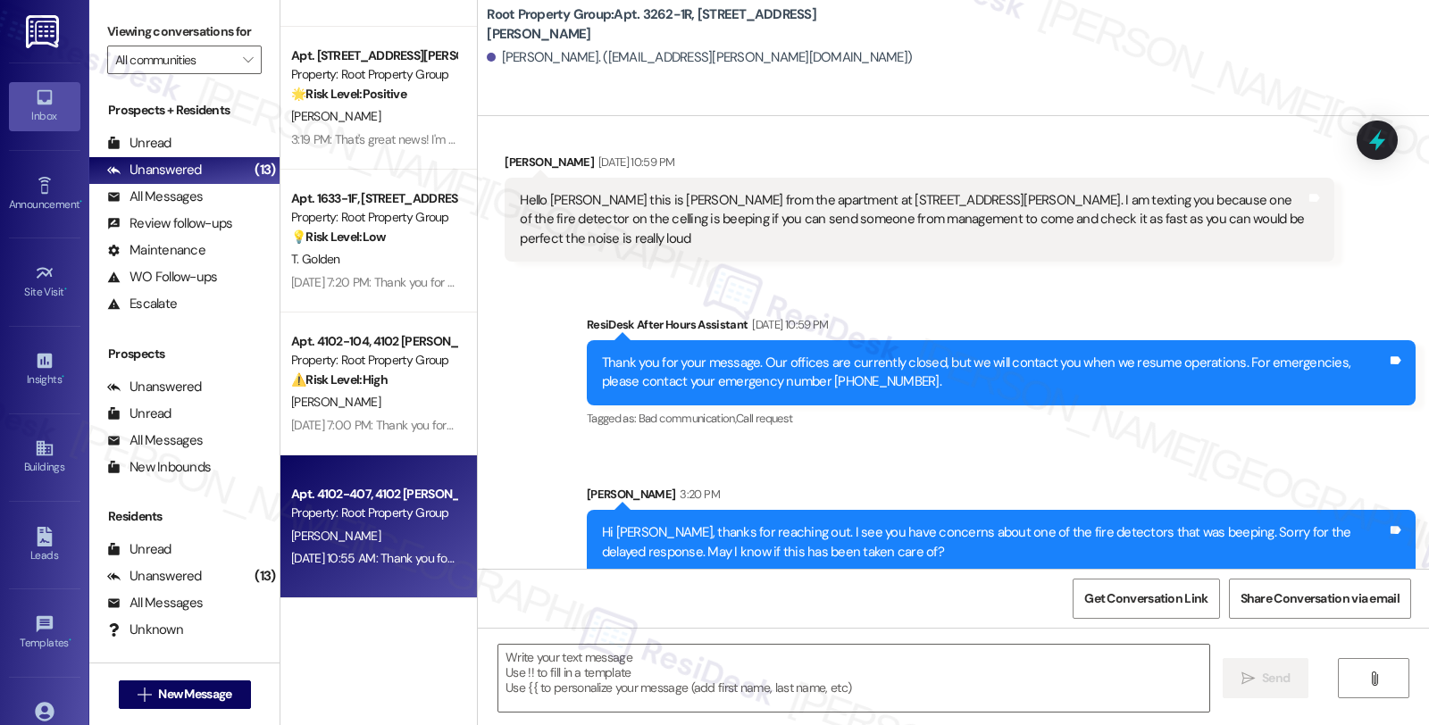
type textarea "Fetching suggested responses. Please feel free to read through the conversation…"
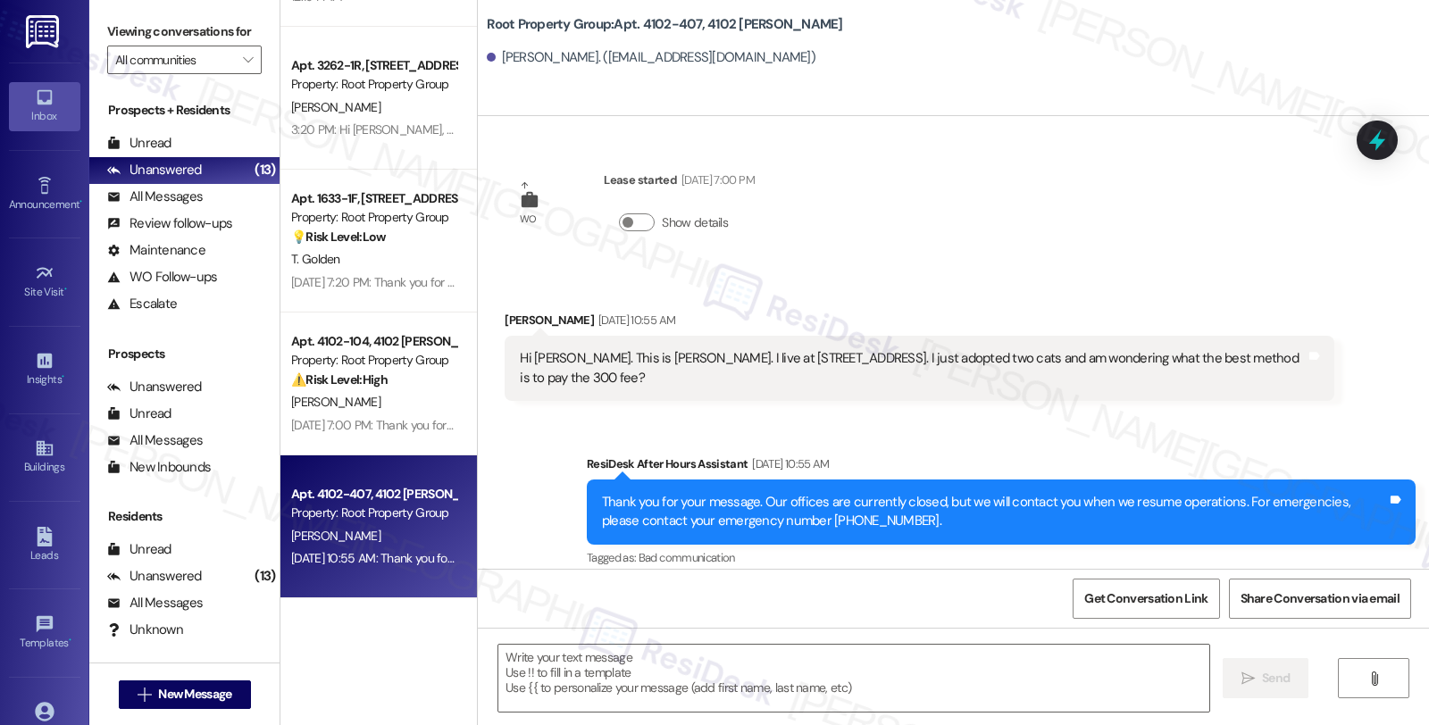
scroll to position [15, 0]
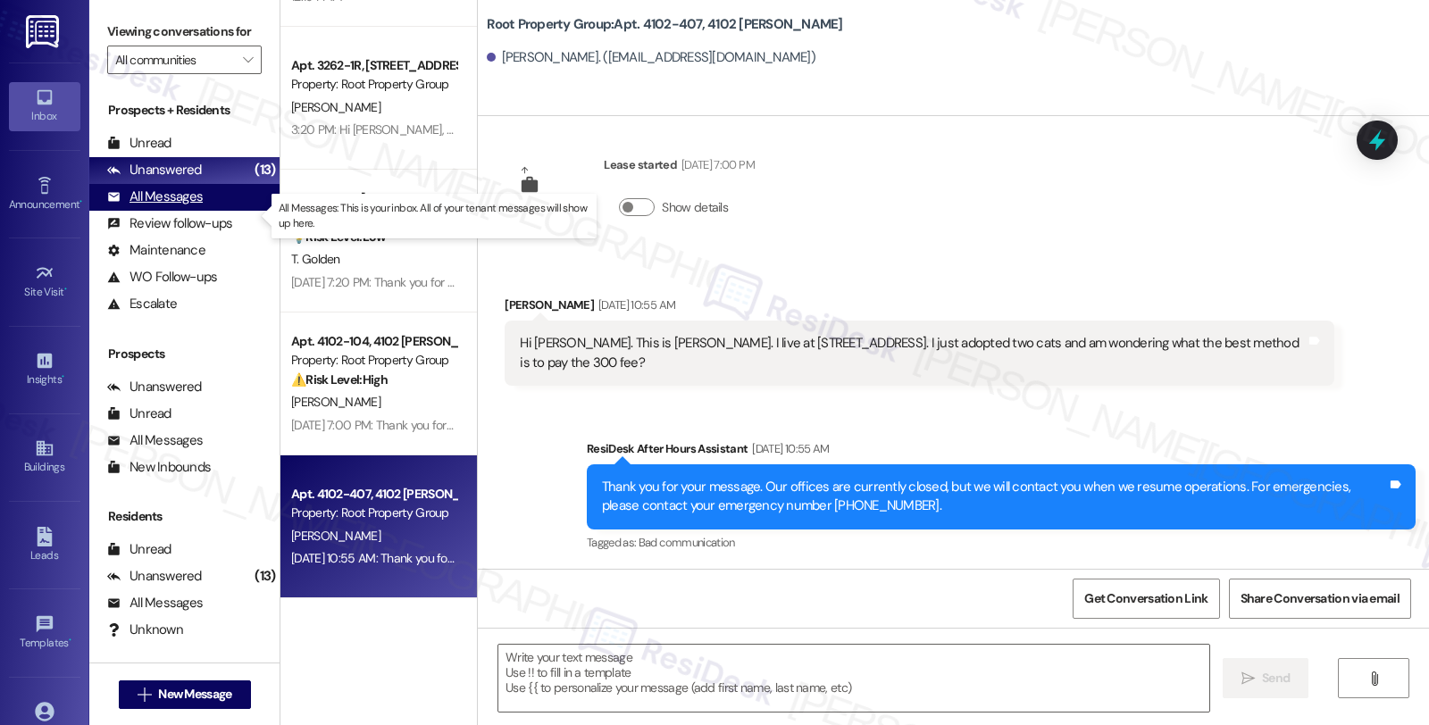
click at [175, 206] on div "All Messages" at bounding box center [155, 197] width 96 height 19
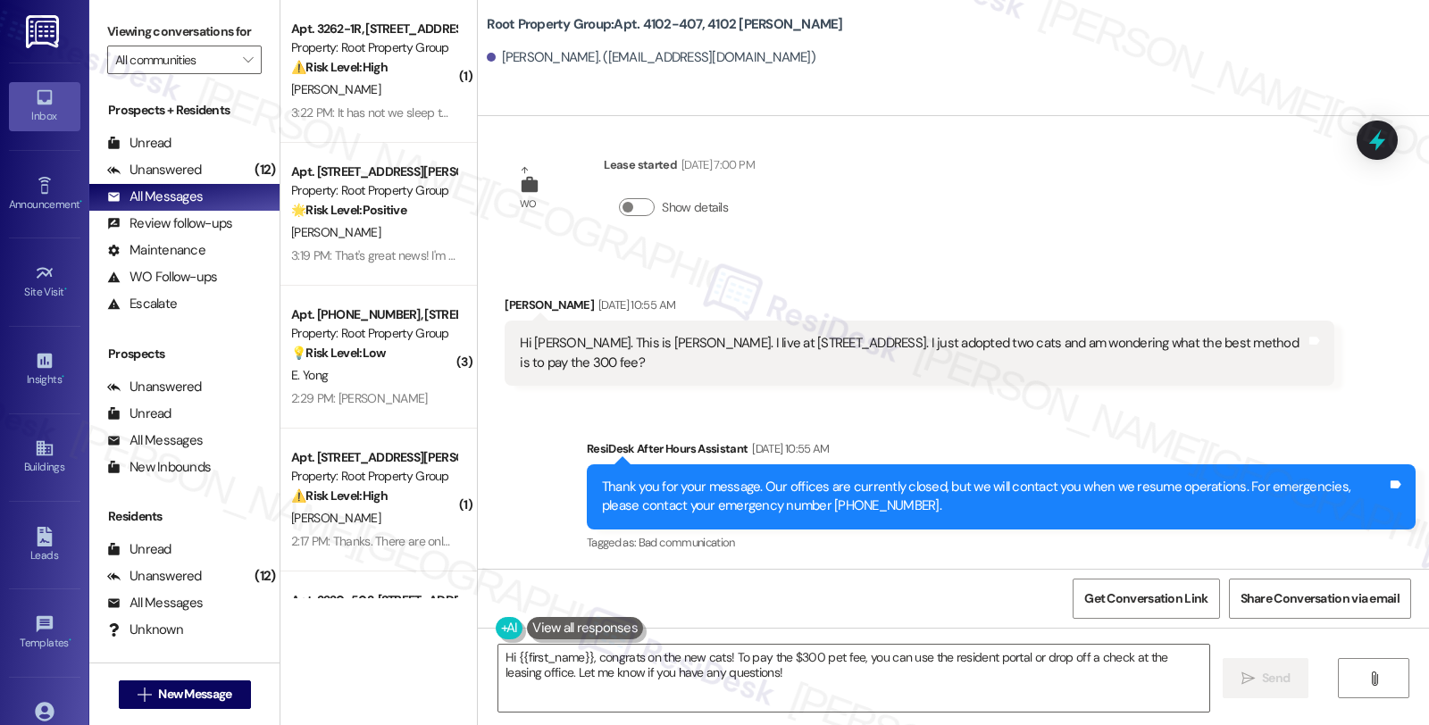
click at [1149, 426] on div "Sent via SMS ResiDesk After Hours Assistant Aug 31, 2025 at 10:55 AM Thank you …" at bounding box center [1000, 497] width 855 height 143
click at [505, 297] on div "Julia Lewandowski Aug 31, 2025 at 10:55 AM" at bounding box center [919, 308] width 829 height 25
copy div "Julia"
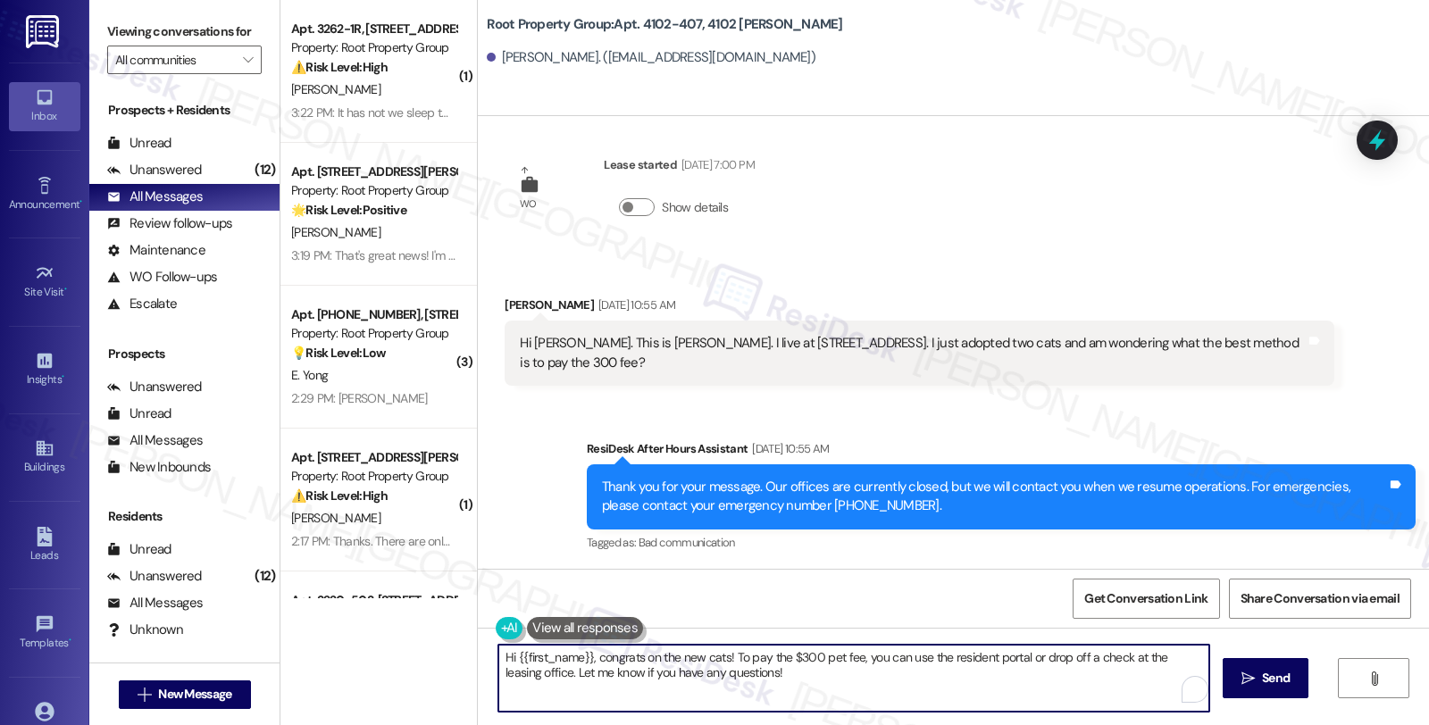
drag, startPoint x: 727, startPoint y: 656, endPoint x: 781, endPoint y: 688, distance: 63.2
click at [781, 688] on textarea "Hi {{first_name}}, congrats on the new cats! To pay the $300 pet fee, you can u…" at bounding box center [853, 678] width 711 height 67
click at [773, 672] on textarea "Hi {{first_name}}, congrats on the new cats! To pay the $300 pet fee, you can u…" at bounding box center [851, 678] width 711 height 67
drag, startPoint x: 721, startPoint y: 655, endPoint x: 747, endPoint y: 673, distance: 32.2
click at [747, 673] on textarea "Hi {{first_name}}, congrats on the new cats! To pay the $300 pet fee, you can u…" at bounding box center [851, 678] width 711 height 67
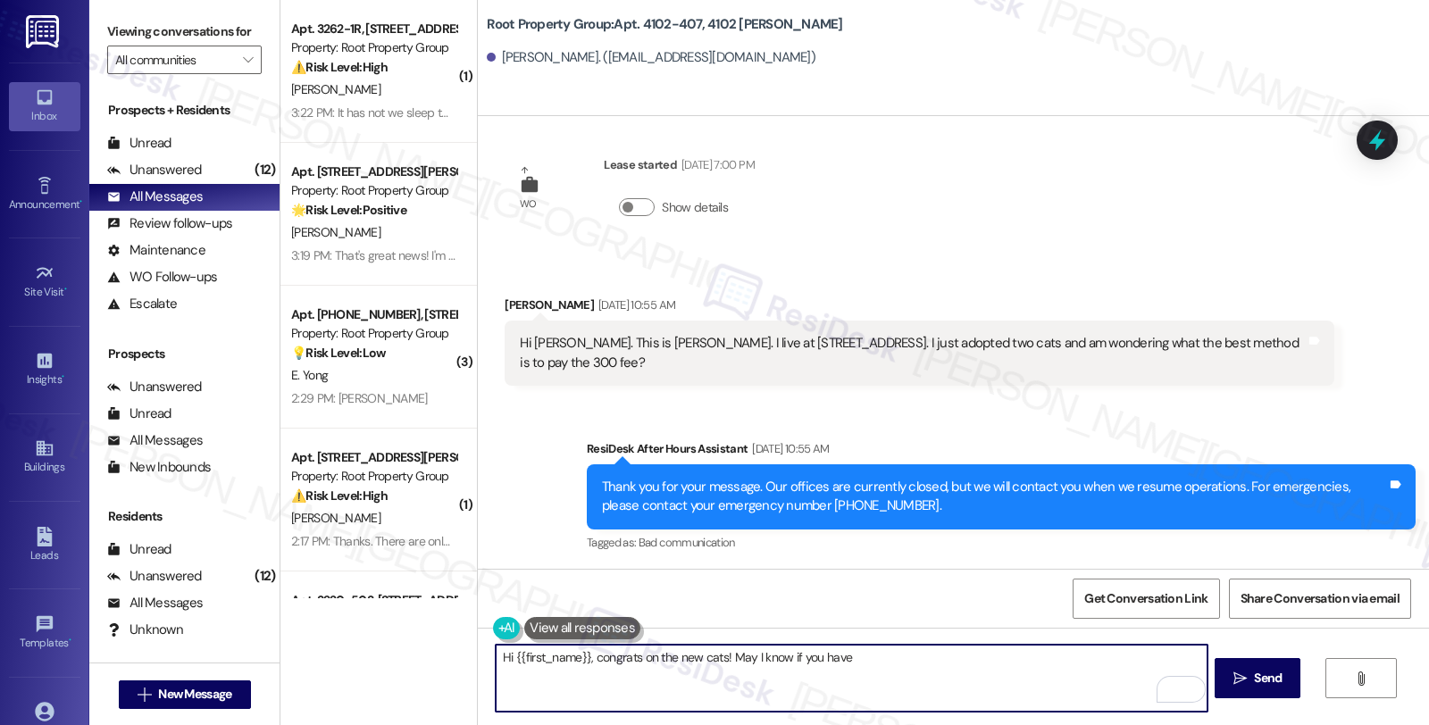
click at [888, 666] on textarea "Hi {{first_name}}, congrats on the new cats! May I know if you have" at bounding box center [851, 678] width 711 height 67
paste textarea "pet's information to residentsupport@rootpg.com"
click at [917, 657] on textarea "Hi {{first_name}}, congrats on the new cats! May I know if you have already ema…" at bounding box center [851, 678] width 711 height 67
click at [718, 690] on textarea "Hi {{first_name}}, congrats on the new cats! May I know if you have already ema…" at bounding box center [851, 678] width 711 height 67
type textarea "Hi {{first_name}}, congrats on the new cats! May I know if you have already ema…"
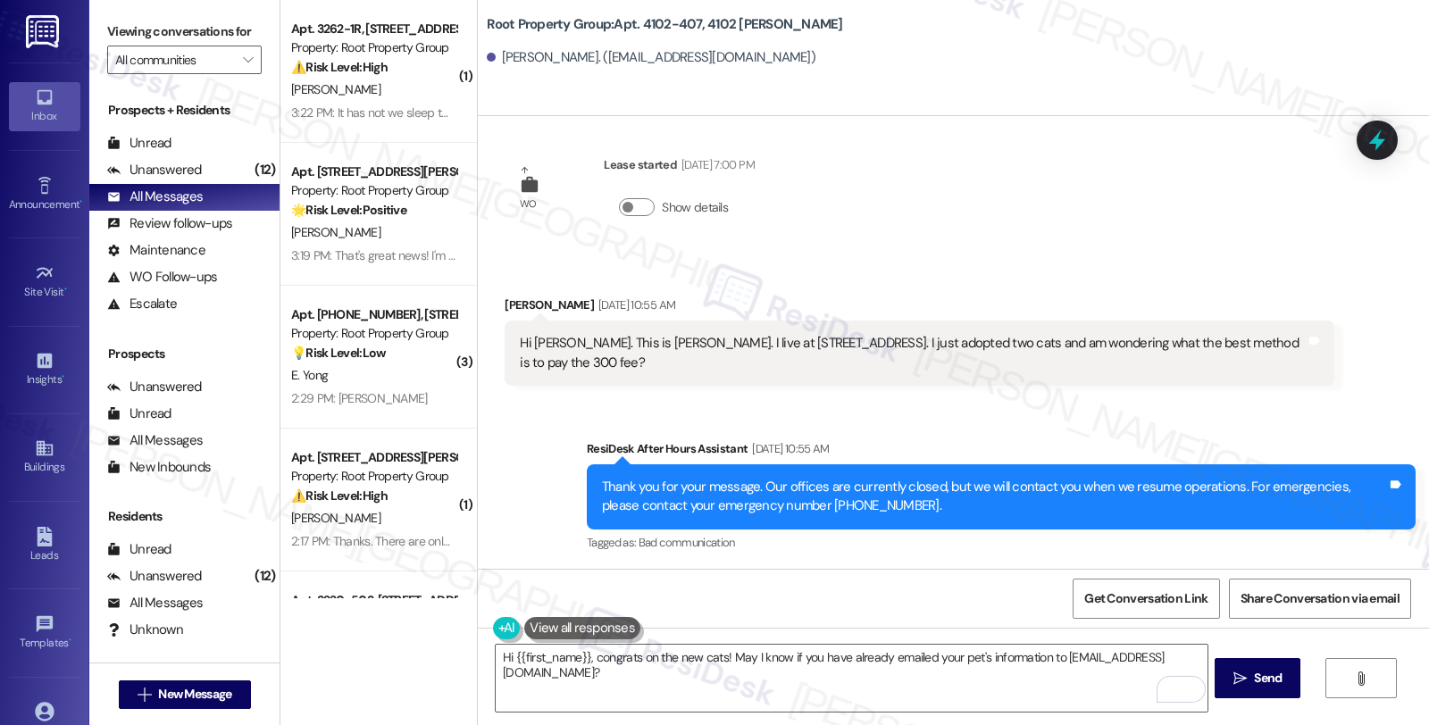
click at [1194, 405] on div "Sent via SMS ResiDesk After Hours Assistant Aug 31, 2025 at 10:55 AM Thank you …" at bounding box center [953, 484] width 951 height 170
click at [828, 672] on textarea "Hi {{first_name}}, congrats on the new cats! May I know if you have already ema…" at bounding box center [851, 678] width 711 height 67
click at [1163, 417] on div "Sent via SMS ResiDesk After Hours Assistant Aug 31, 2025 at 10:55 AM Thank you …" at bounding box center [953, 484] width 951 height 170
click at [1246, 686] on span " Send" at bounding box center [1258, 678] width 56 height 19
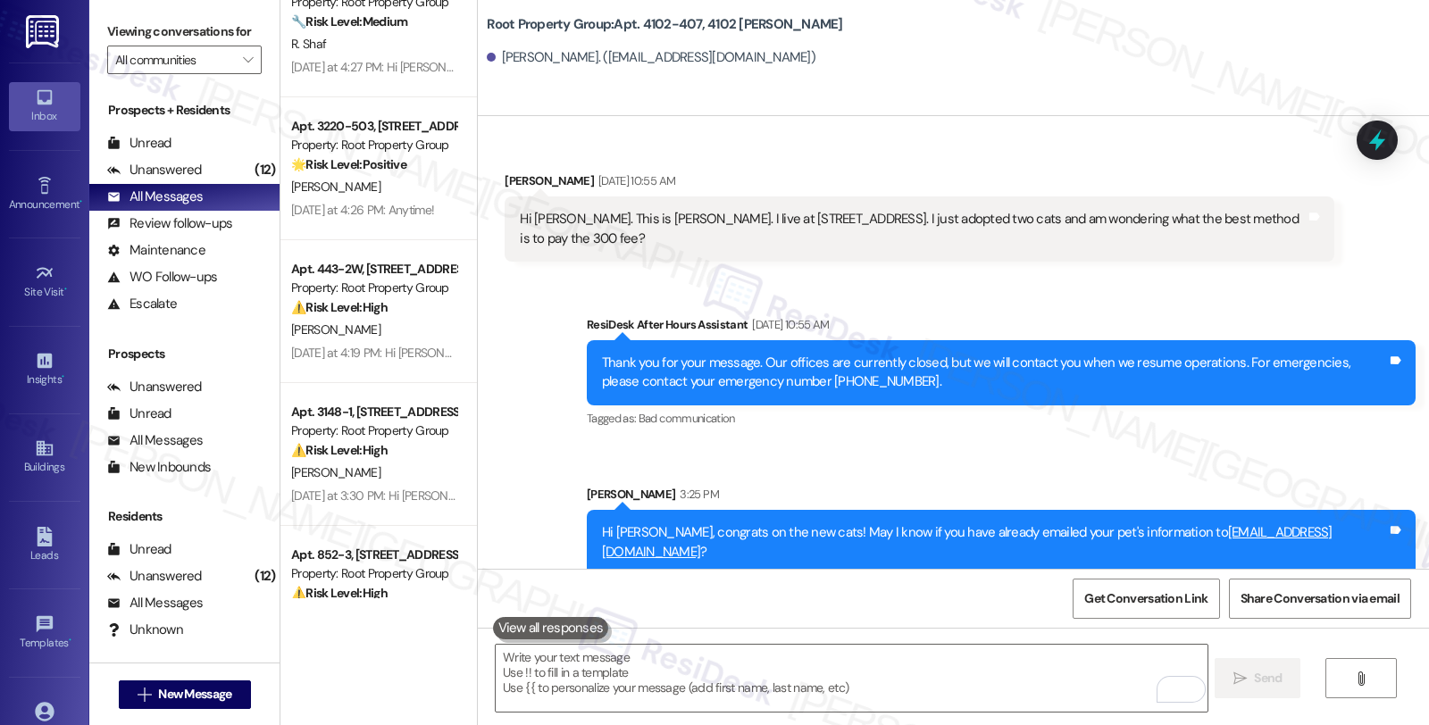
scroll to position [3968, 0]
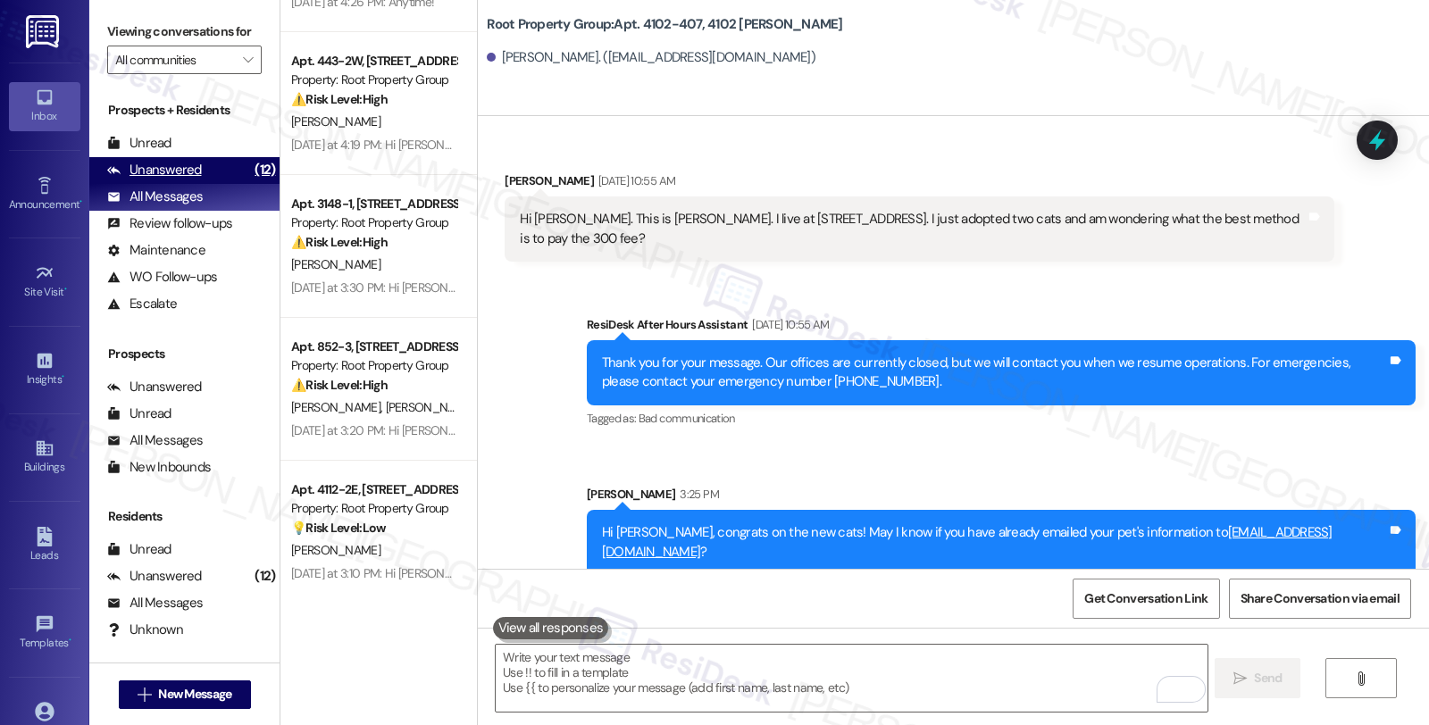
click at [171, 179] on div "Unanswered" at bounding box center [154, 170] width 95 height 19
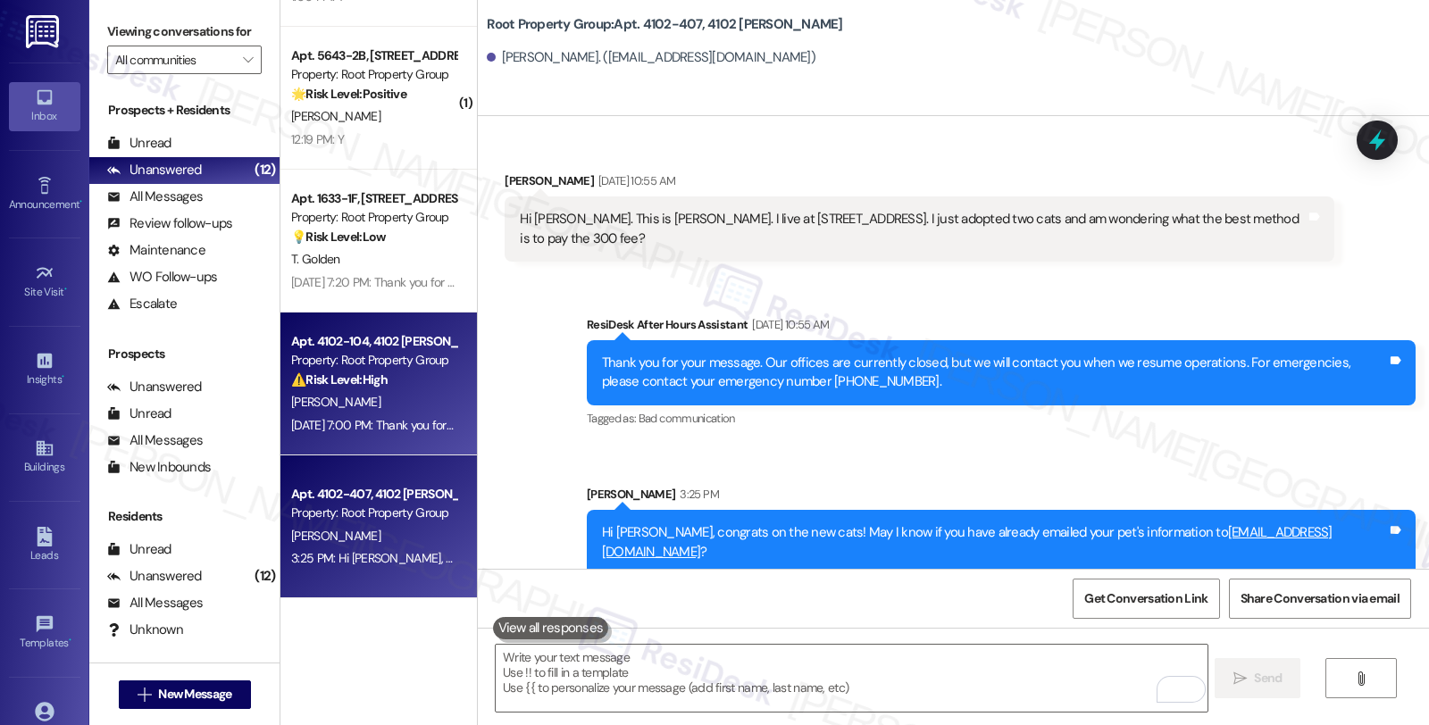
click at [388, 398] on div "L. Brabson" at bounding box center [373, 402] width 169 height 22
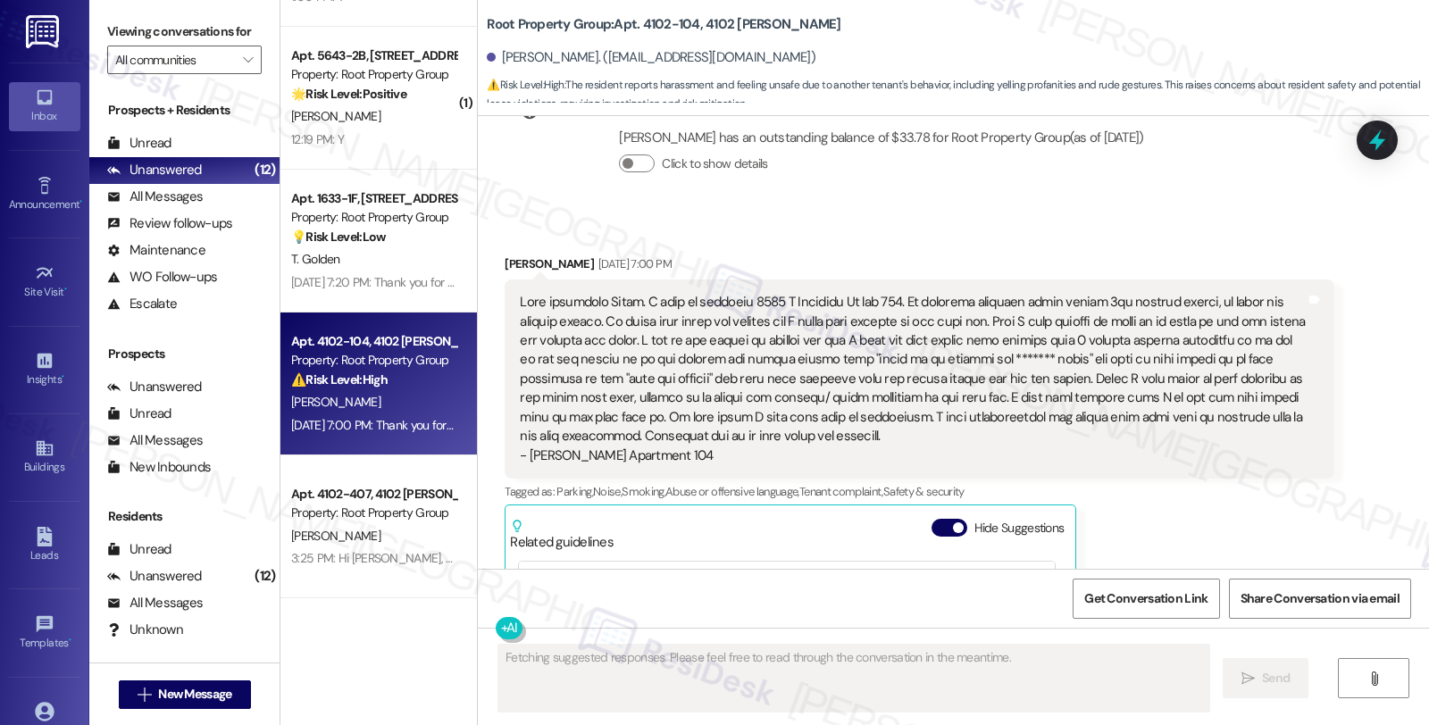
scroll to position [711, 0]
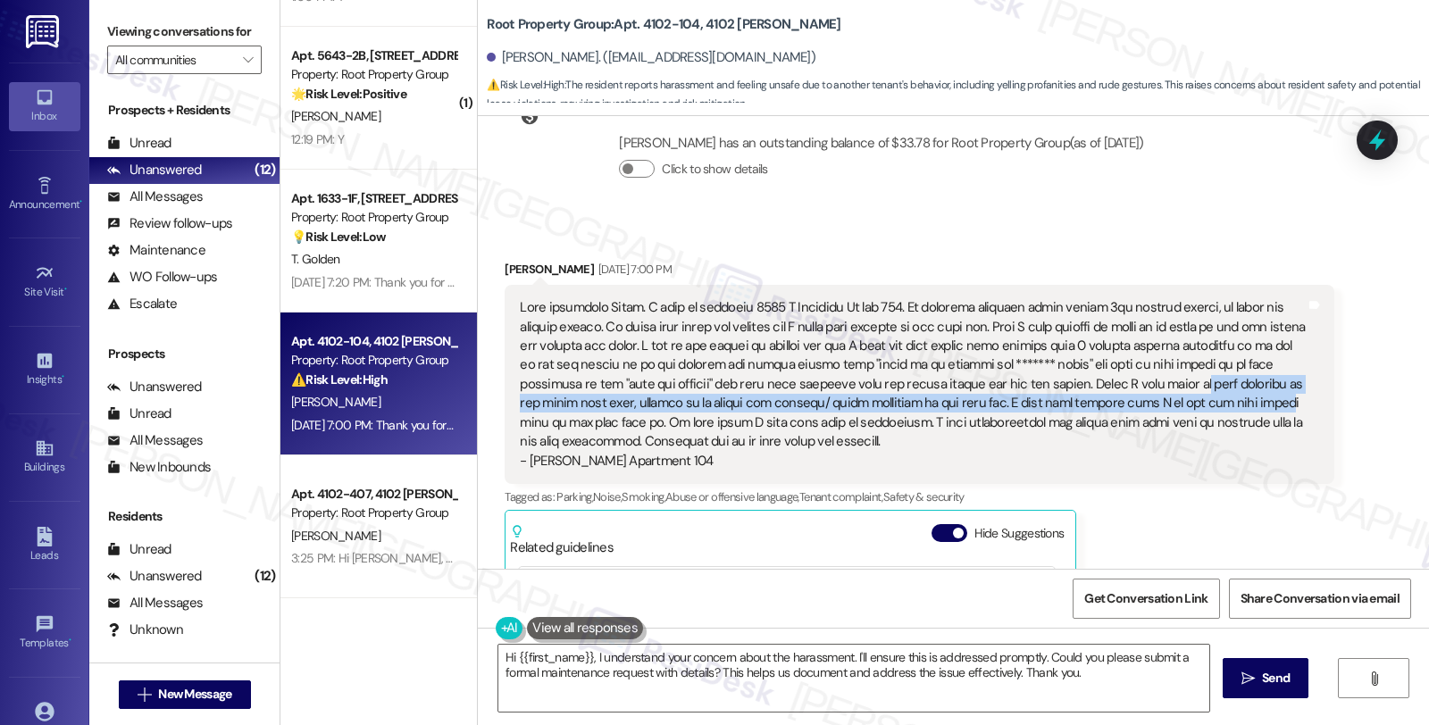
drag, startPoint x: 1198, startPoint y: 381, endPoint x: 1213, endPoint y: 403, distance: 25.8
click at [1213, 403] on div "- Latrece A. Brabson Apartment 104" at bounding box center [912, 384] width 785 height 172
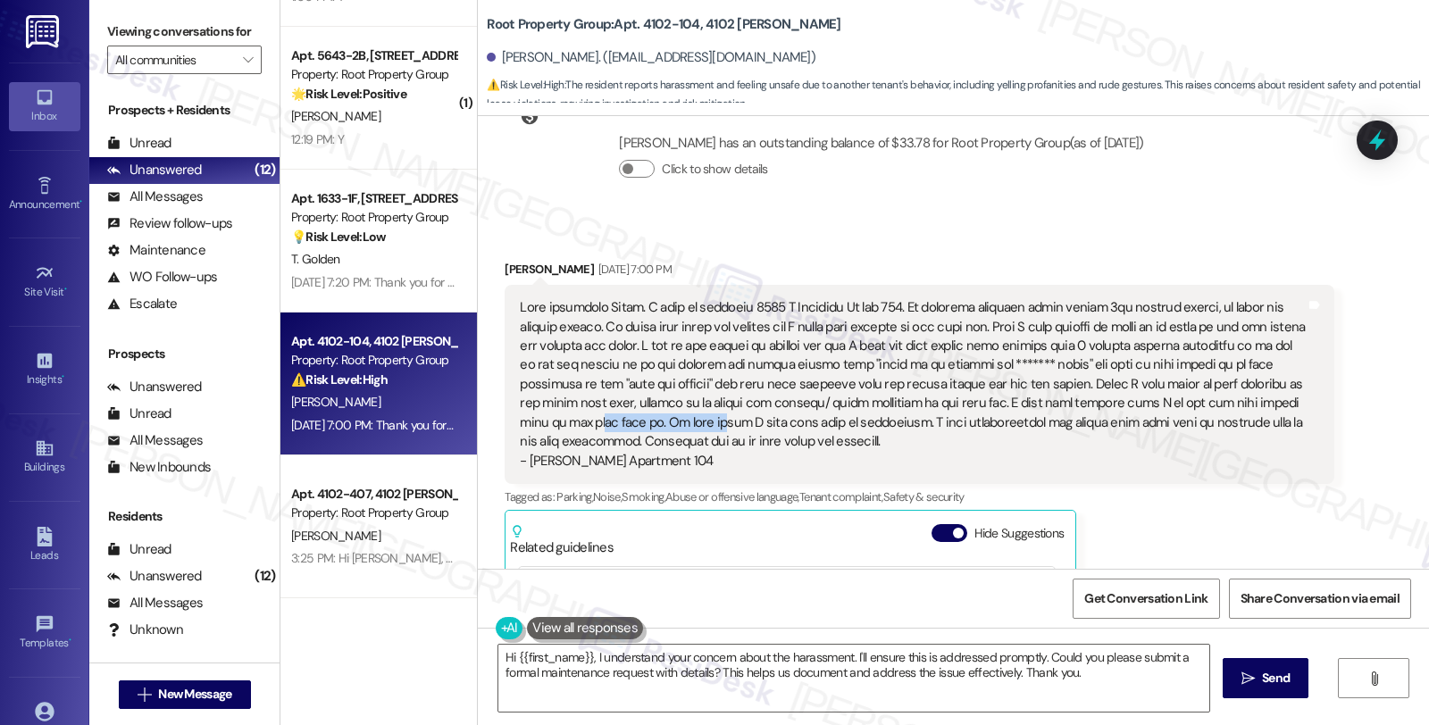
drag, startPoint x: 522, startPoint y: 415, endPoint x: 631, endPoint y: 415, distance: 108.9
click at [631, 415] on div "- Latrece A. Brabson Apartment 104" at bounding box center [912, 384] width 785 height 172
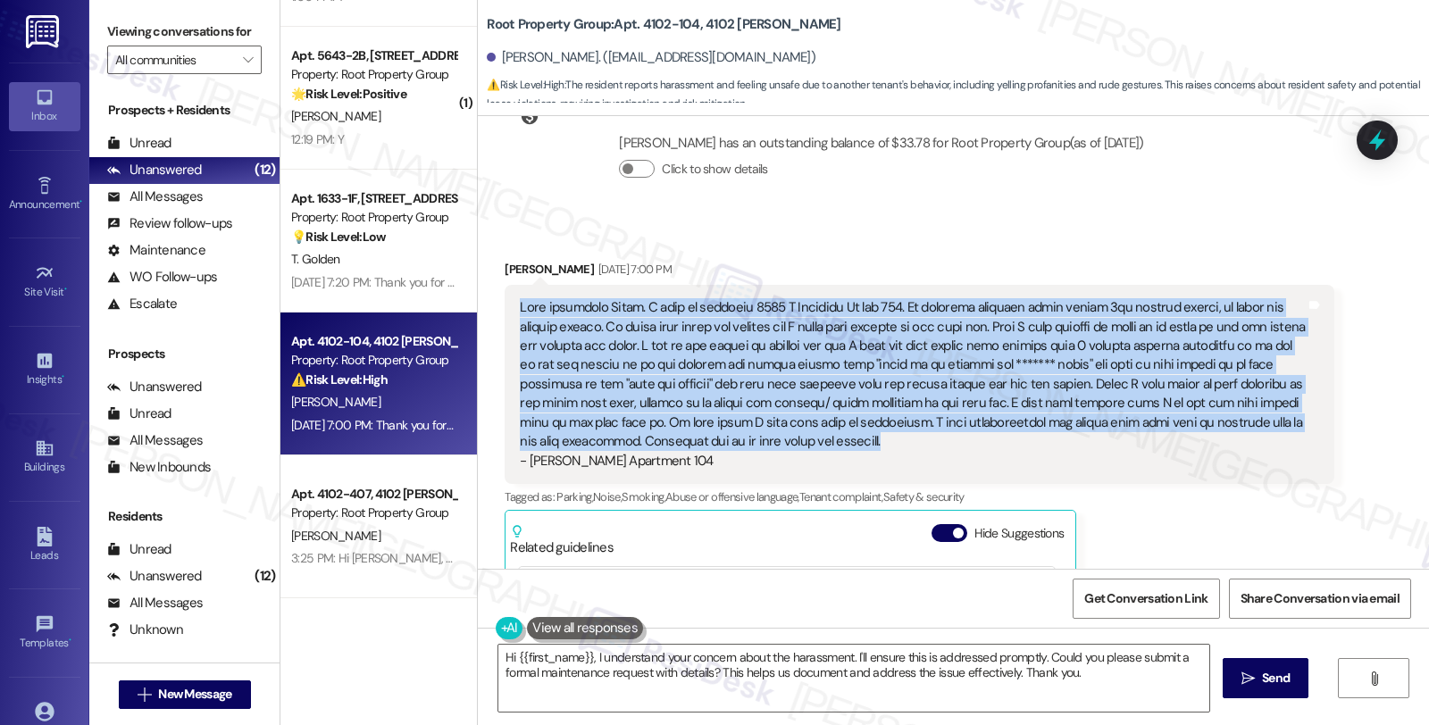
drag, startPoint x: 781, startPoint y: 440, endPoint x: 487, endPoint y: 315, distance: 320.1
click at [491, 315] on div "Received via SMS Latrece Brabson Aug 31, 2025 at 7:00 PM - Latrece A. Brabson A…" at bounding box center [918, 556] width 855 height 620
copy div "Good afternoon Sarah. I live in property 4102 N Sheridan Rd apt 104. An inciden…"
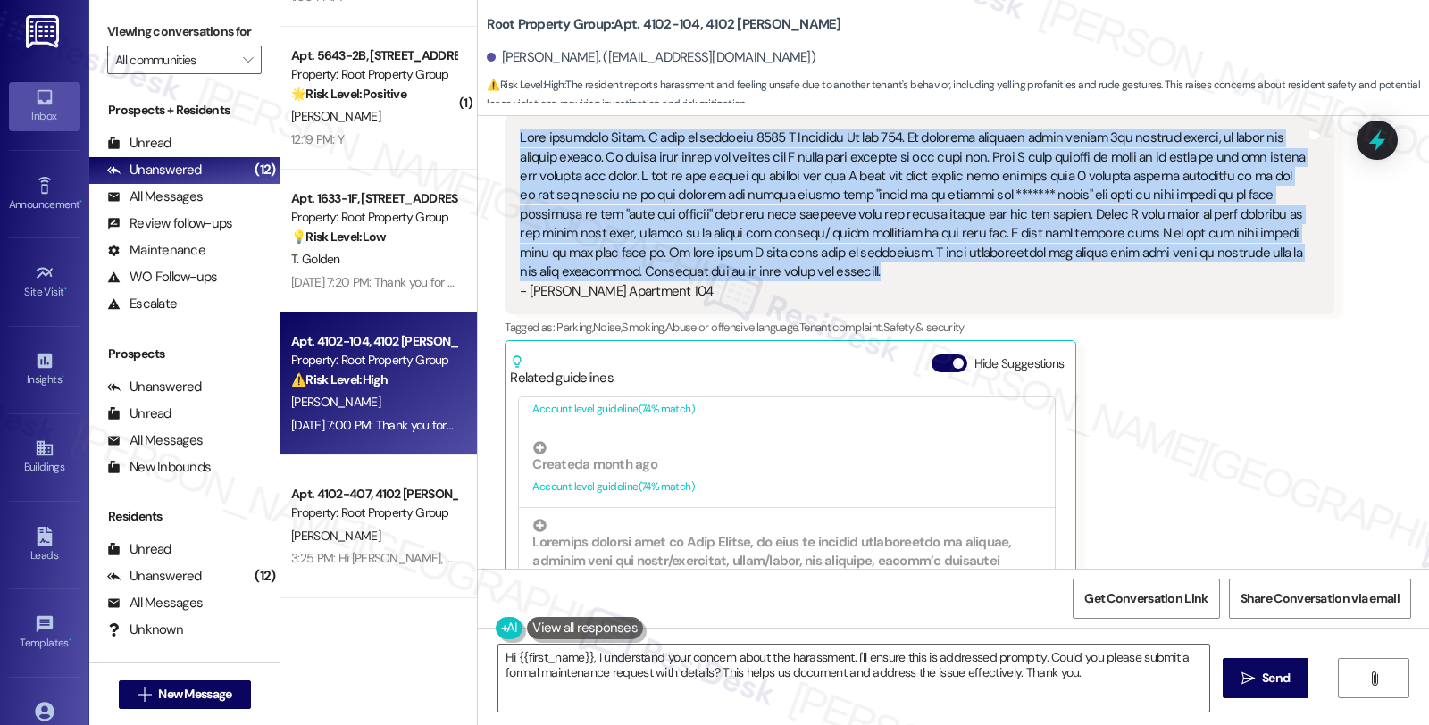
scroll to position [396, 0]
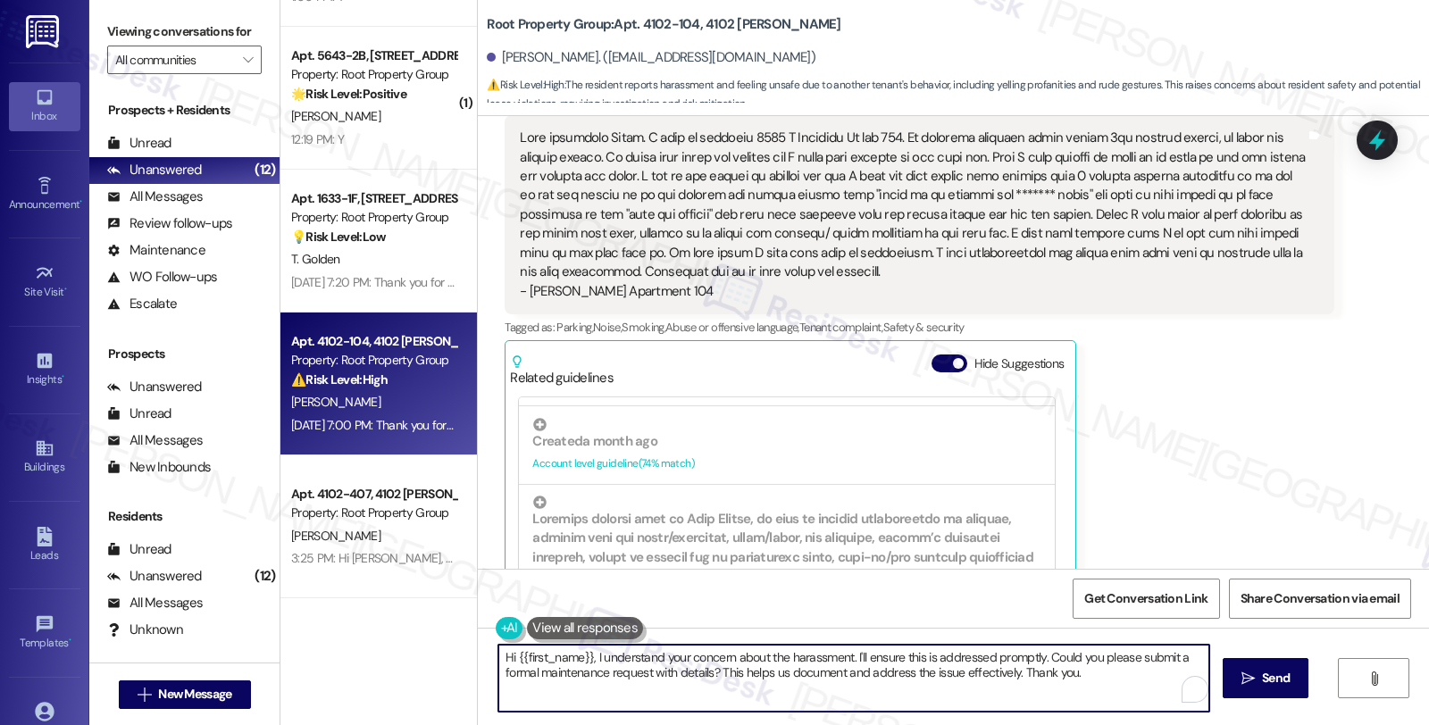
drag, startPoint x: 586, startPoint y: 650, endPoint x: 1099, endPoint y: 672, distance: 513.9
click at [1100, 672] on textarea "Hi {{first_name}}, I understand your concern about the harassment. I'll ensure …" at bounding box center [853, 678] width 711 height 67
paste textarea "Hi [Resident’s Name], thank you for sharing this with us. I’m so sorry you expe…"
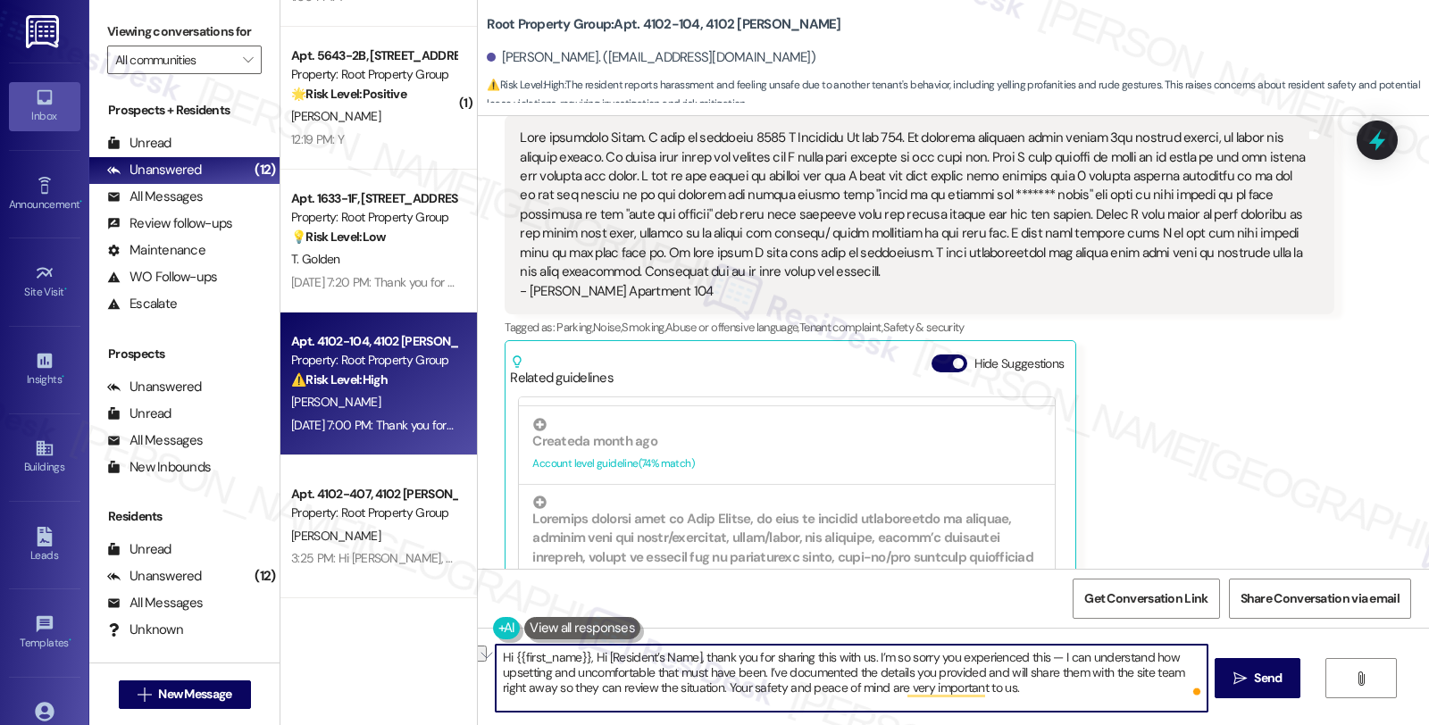
drag, startPoint x: 585, startPoint y: 657, endPoint x: 690, endPoint y: 655, distance: 105.4
click at [690, 655] on textarea "Hi {{first_name}}, Hi [Resident’s Name], thank you for sharing this with us. I’…" at bounding box center [851, 678] width 711 height 67
drag, startPoint x: 757, startPoint y: 655, endPoint x: 942, endPoint y: 656, distance: 184.9
click at [942, 656] on textarea "Hi {{first_name}}, thank you for sharing this with us. I’m so sorry you experie…" at bounding box center [851, 678] width 711 height 67
drag, startPoint x: 1139, startPoint y: 656, endPoint x: 1112, endPoint y: 673, distance: 31.7
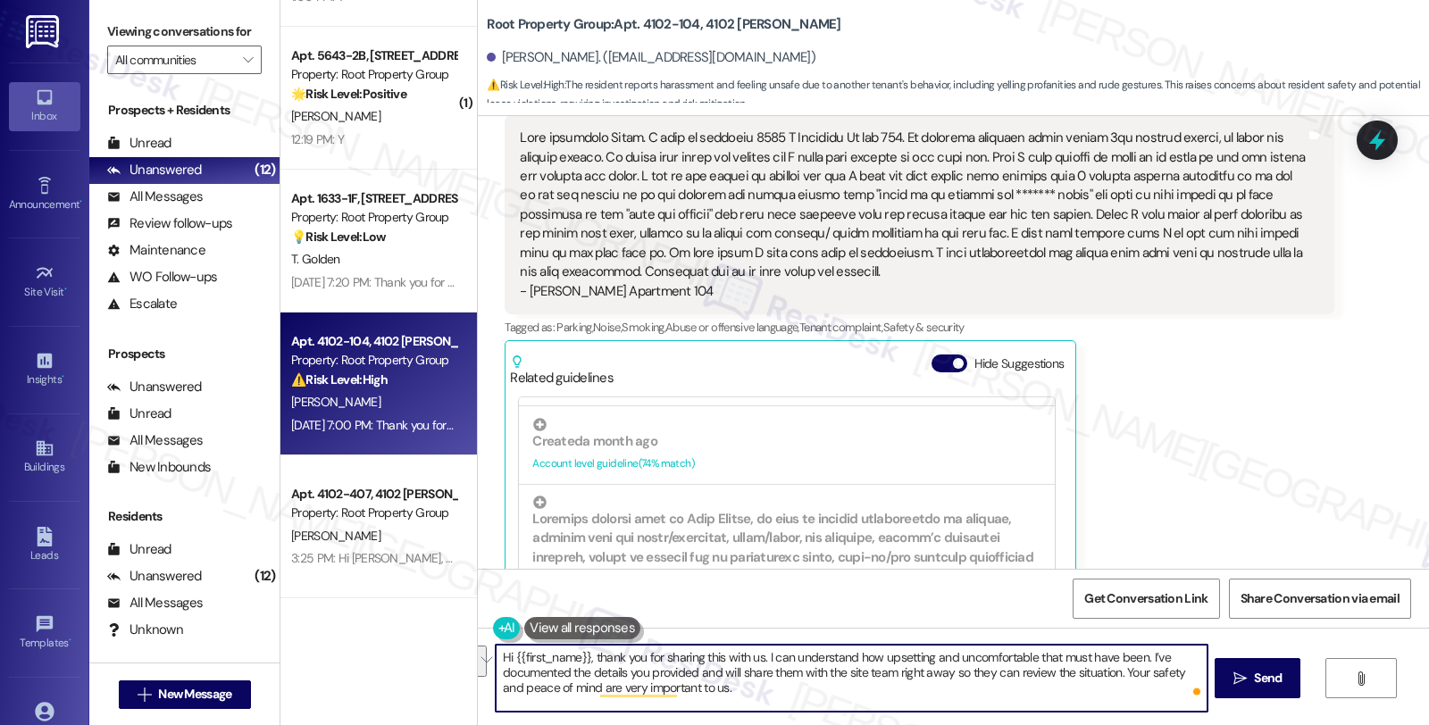
click at [1112, 673] on textarea "Hi {{first_name}}, thank you for sharing this with us. I can understand how ups…" at bounding box center [851, 678] width 711 height 67
click at [773, 681] on textarea "Hi {{first_name}}, thank you for sharing this with us. I can understand how ups…" at bounding box center [851, 678] width 711 height 67
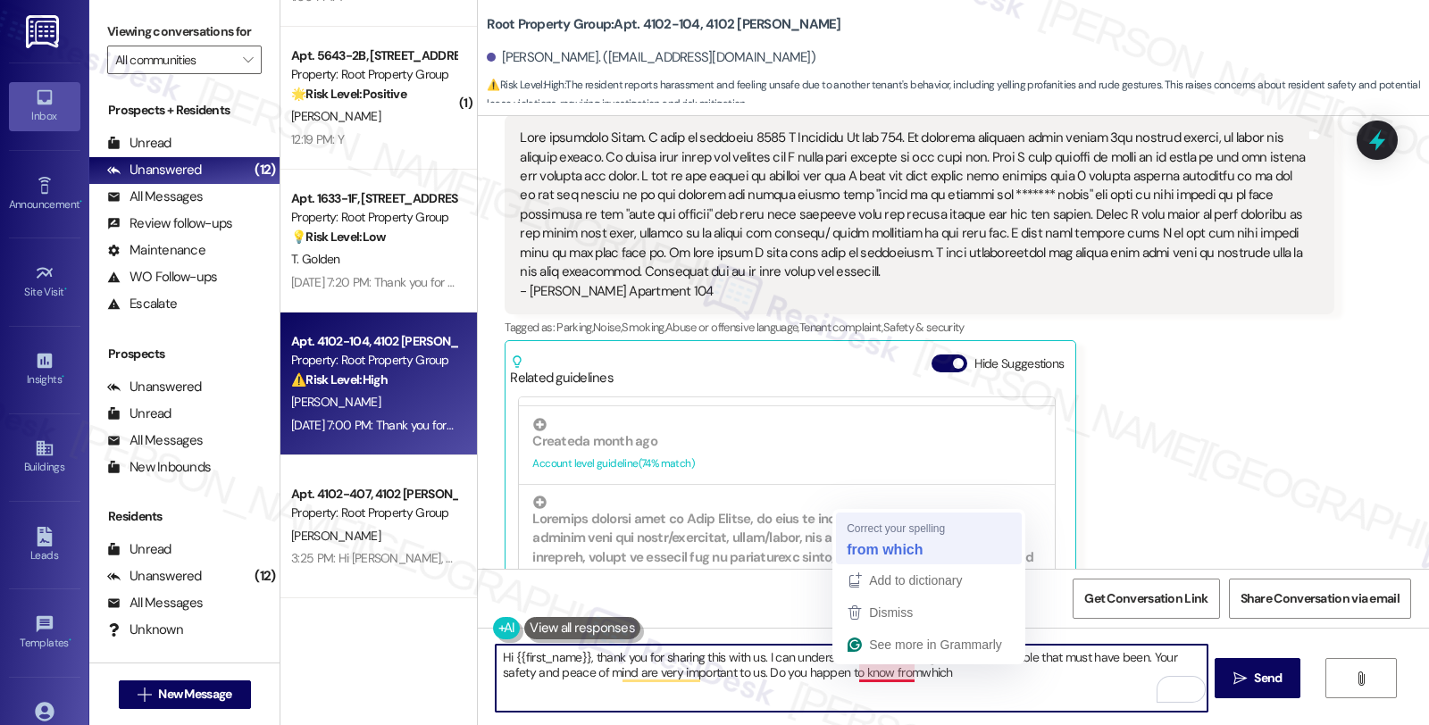
type textarea "Hi {{first_name}}, thank you for sharing this with us. I can understand how ups…"
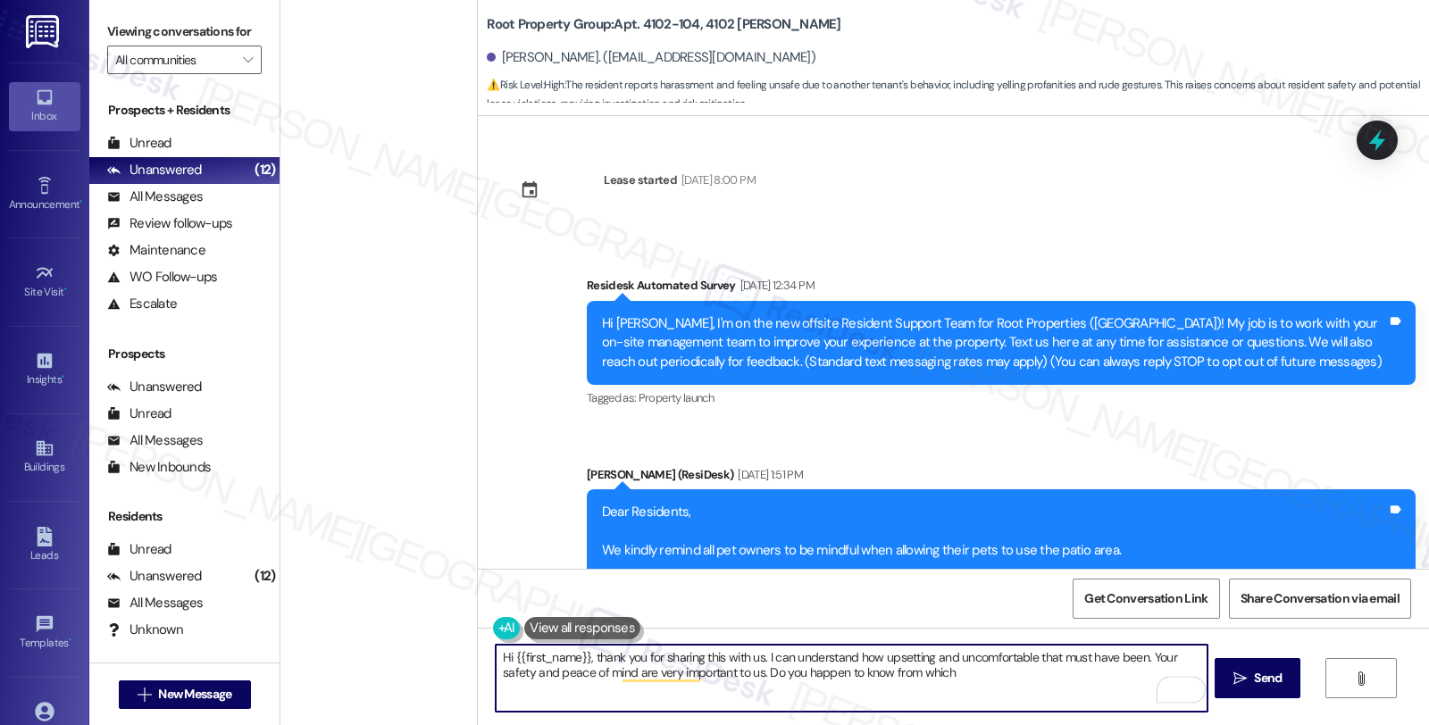
scroll to position [396, 0]
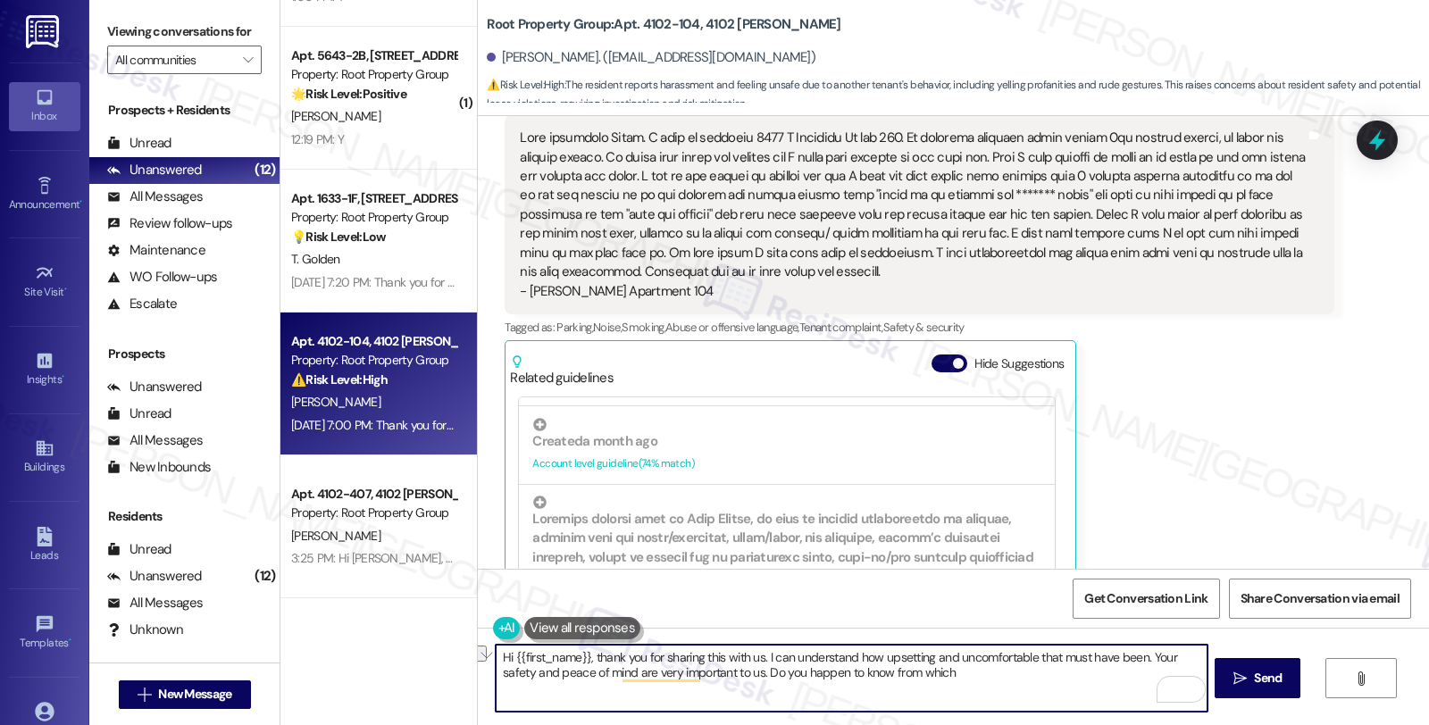
drag, startPoint x: 724, startPoint y: 672, endPoint x: 931, endPoint y: 674, distance: 207.2
click at [931, 674] on textarea "Hi {{first_name}}, thank you for sharing this with us. I can understand how ups…" at bounding box center [851, 678] width 711 height 67
click at [997, 688] on textarea "Hi {{first_name}}, thank you for sharing this with us. I can understand how ups…" at bounding box center [851, 678] width 711 height 67
click at [1113, 672] on textarea "Hi {{first_name}}, thank you for sharing this with us. I can understand how ups…" at bounding box center [851, 678] width 711 height 67
type textarea "Hi {{first_name}}, thank you for sharing this with us. I can understand how ups…"
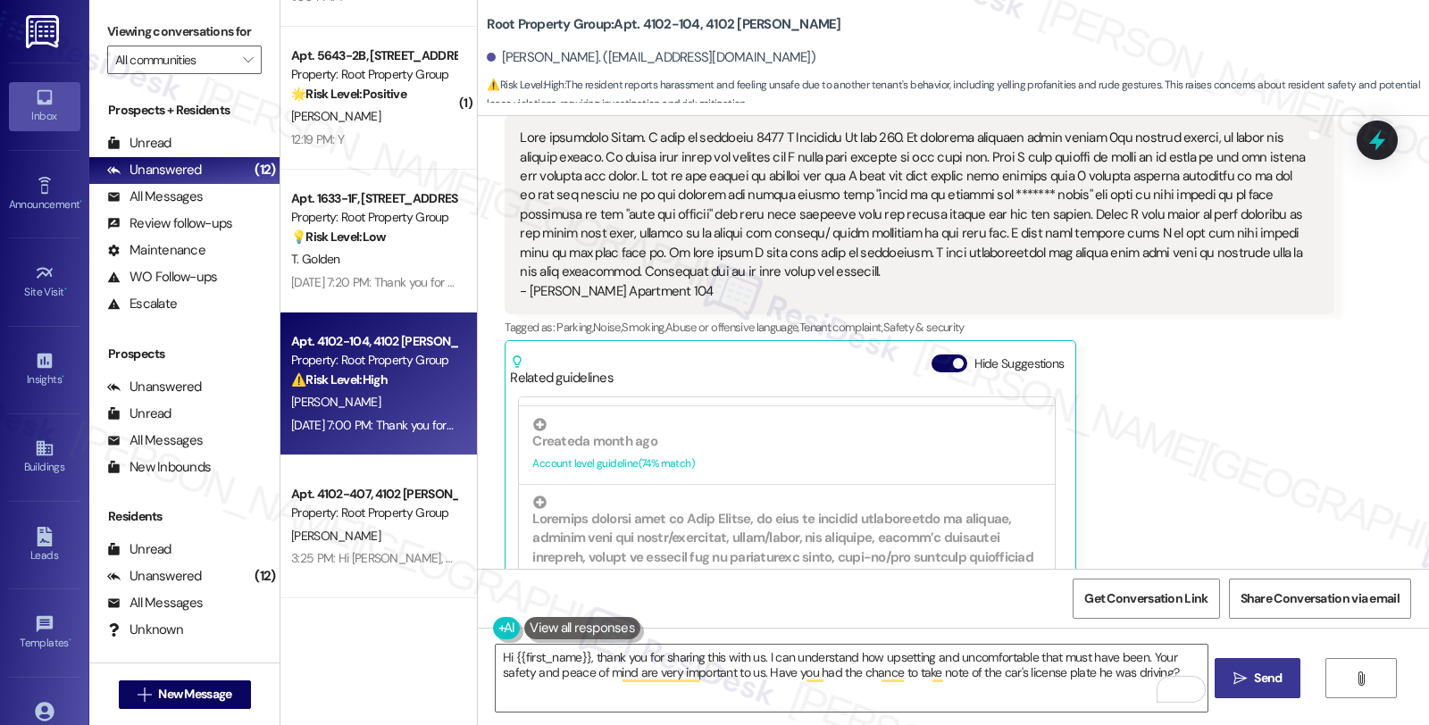
click at [1245, 667] on button " Send" at bounding box center [1257, 678] width 87 height 40
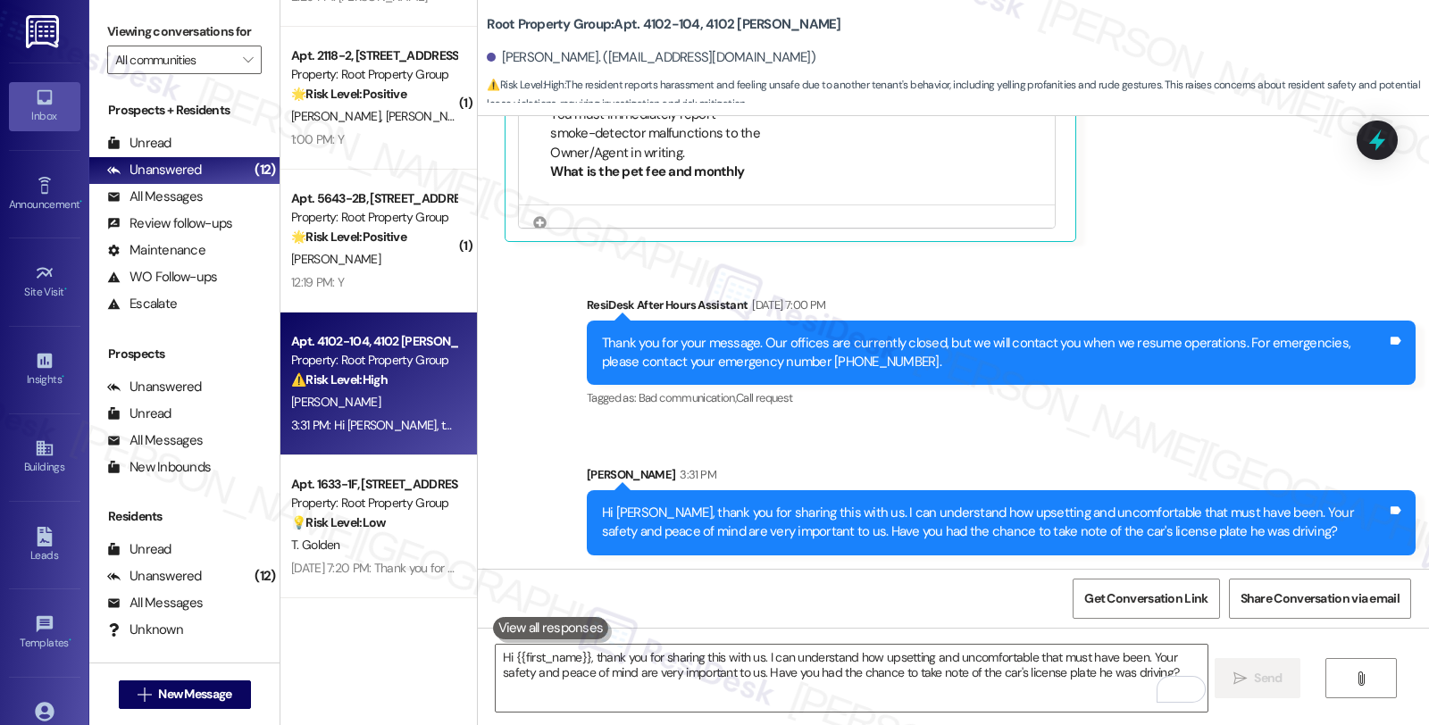
scroll to position [1116, 0]
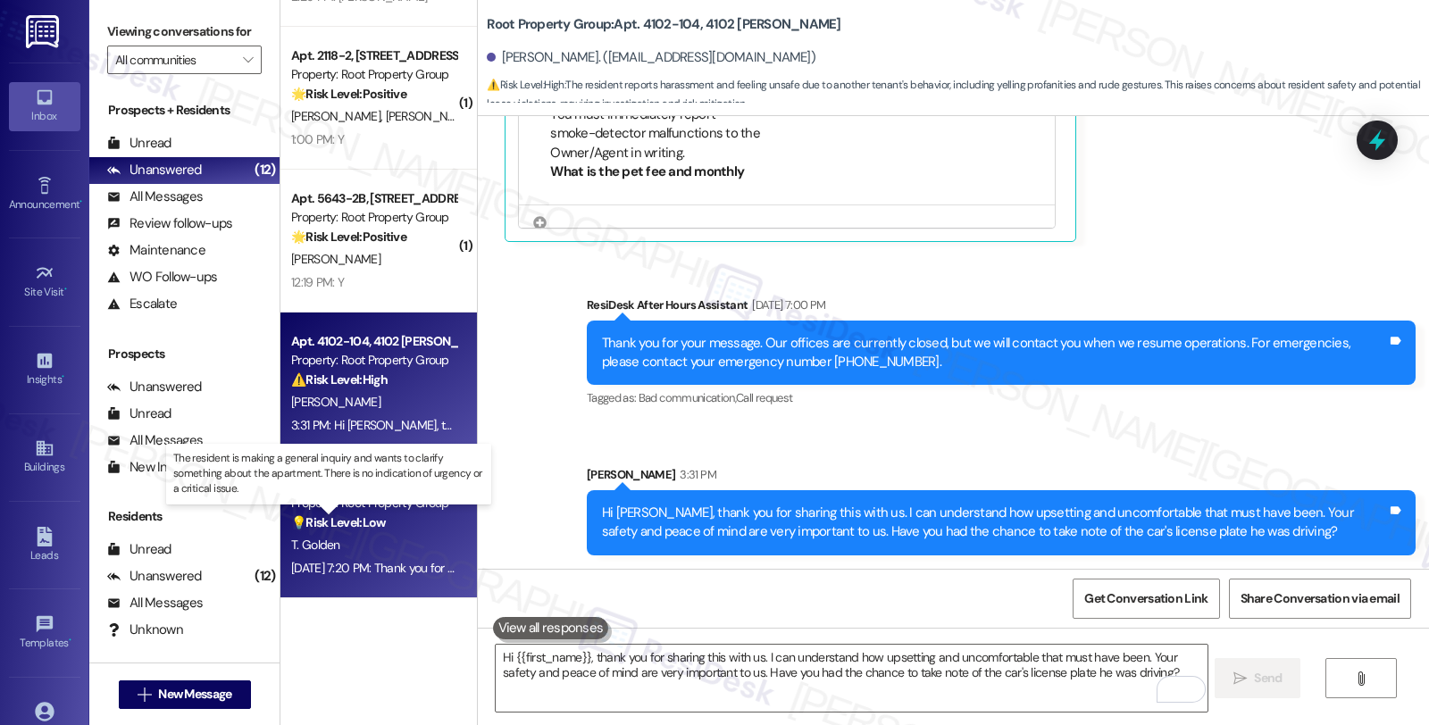
click at [375, 516] on strong "💡 Risk Level: Low" at bounding box center [338, 522] width 95 height 16
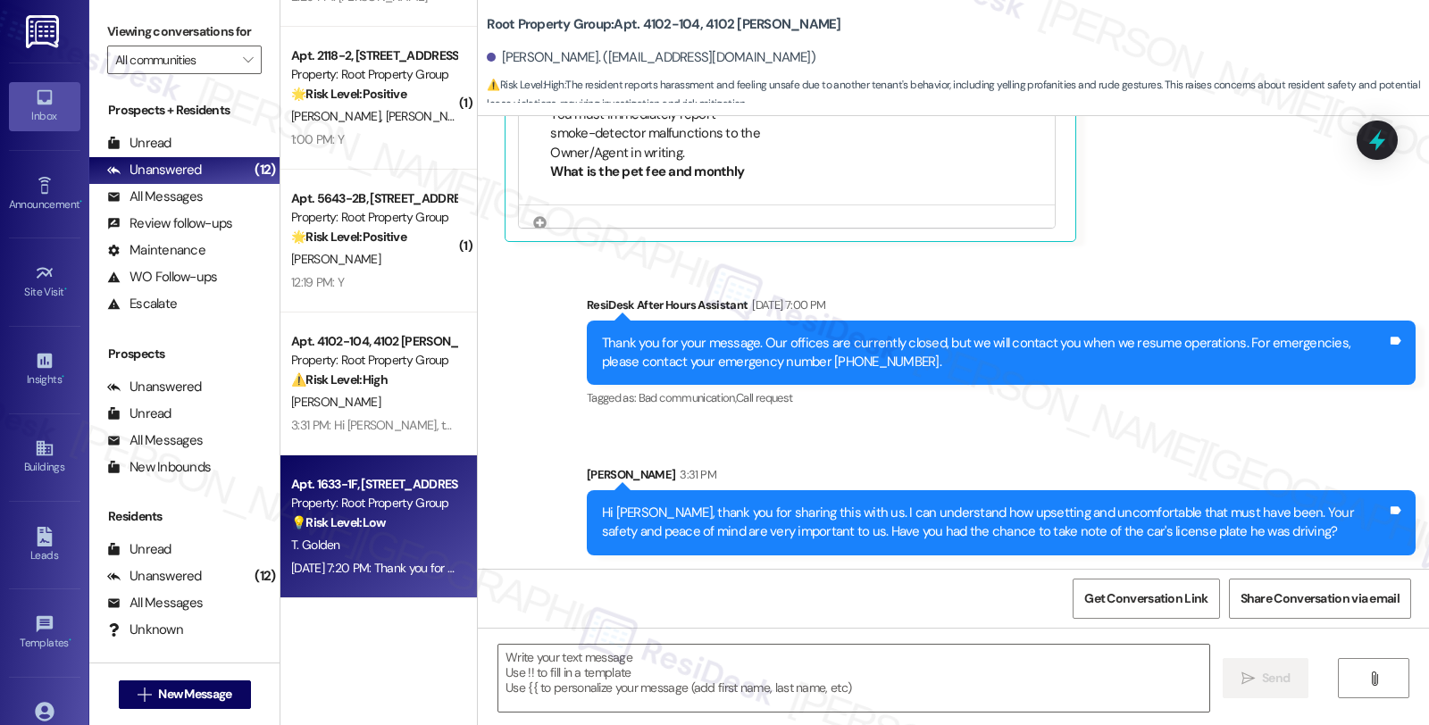
type textarea "Fetching suggested responses. Please feel free to read through the conversation…"
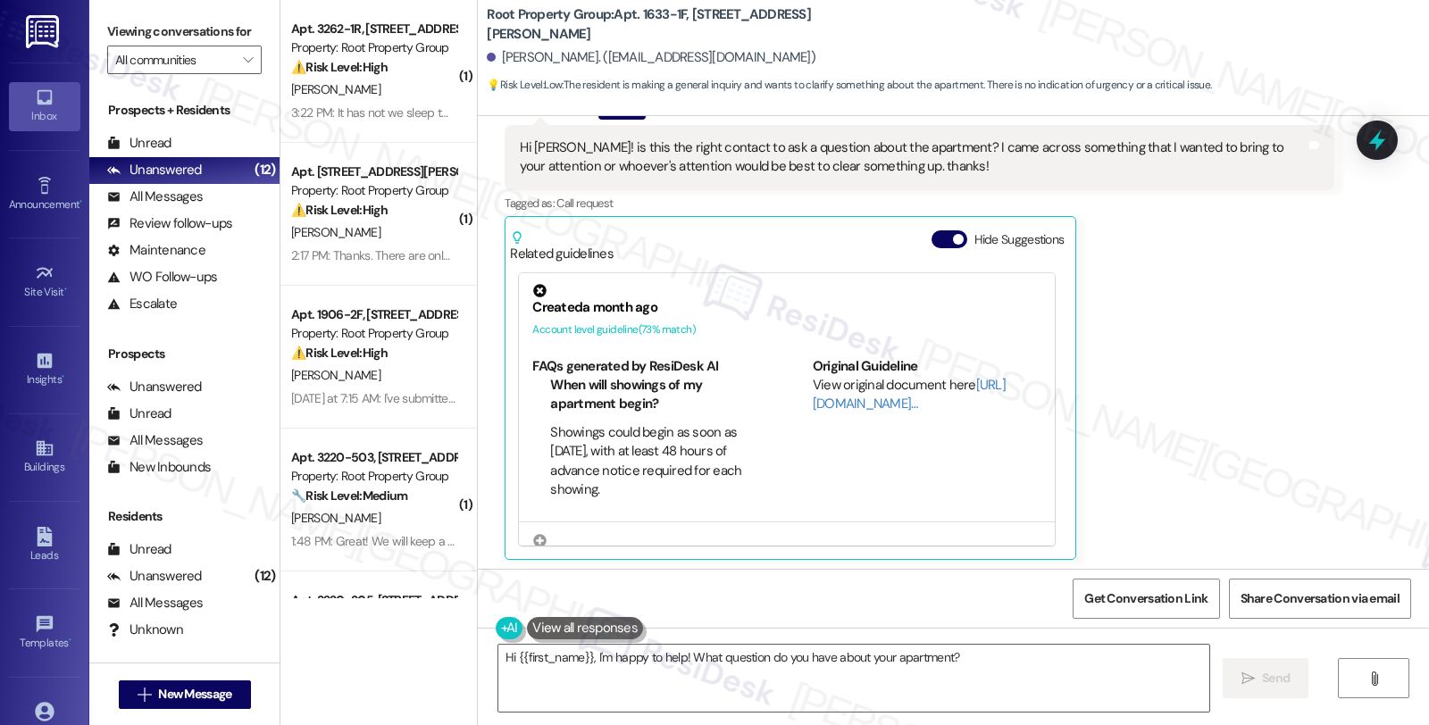
scroll to position [604, 0]
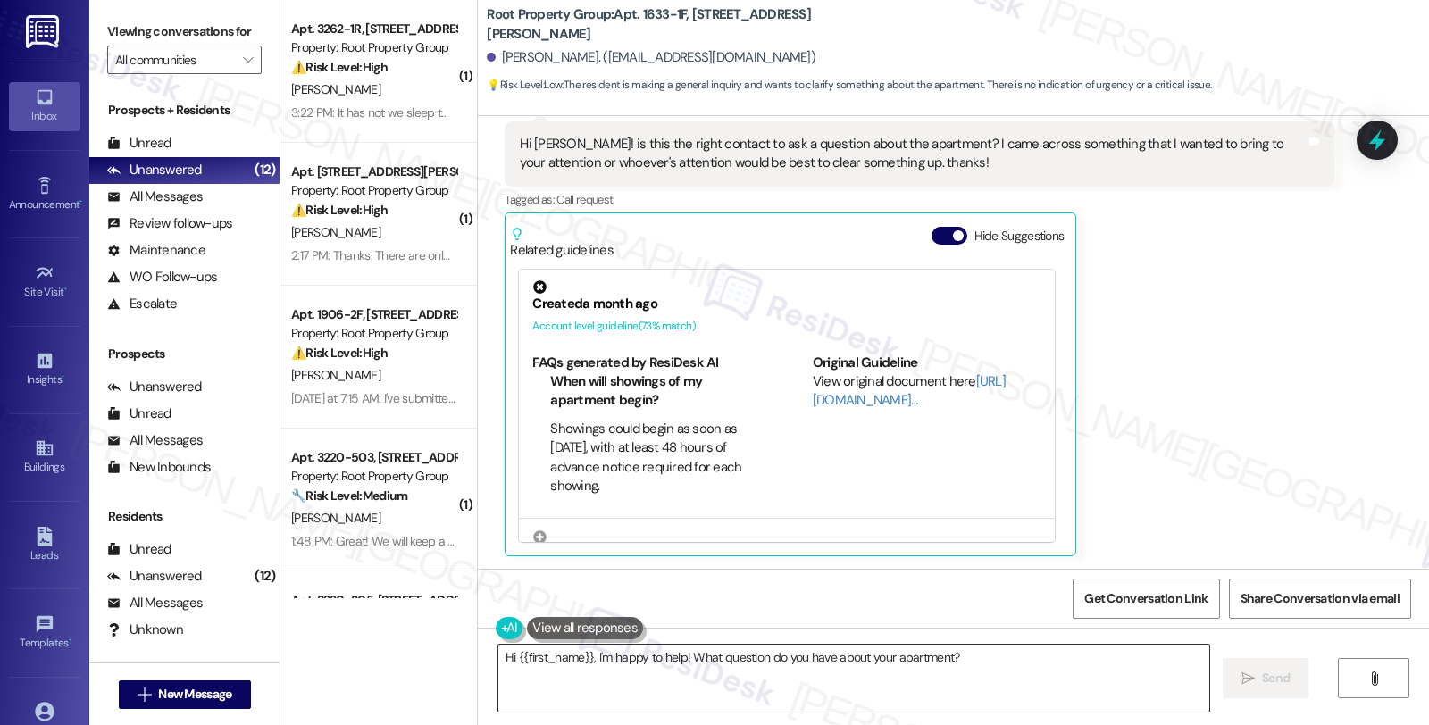
click at [666, 657] on textarea "Hi {{first_name}}, I'm happy to help! What question do you have about your apar…" at bounding box center [853, 678] width 711 height 67
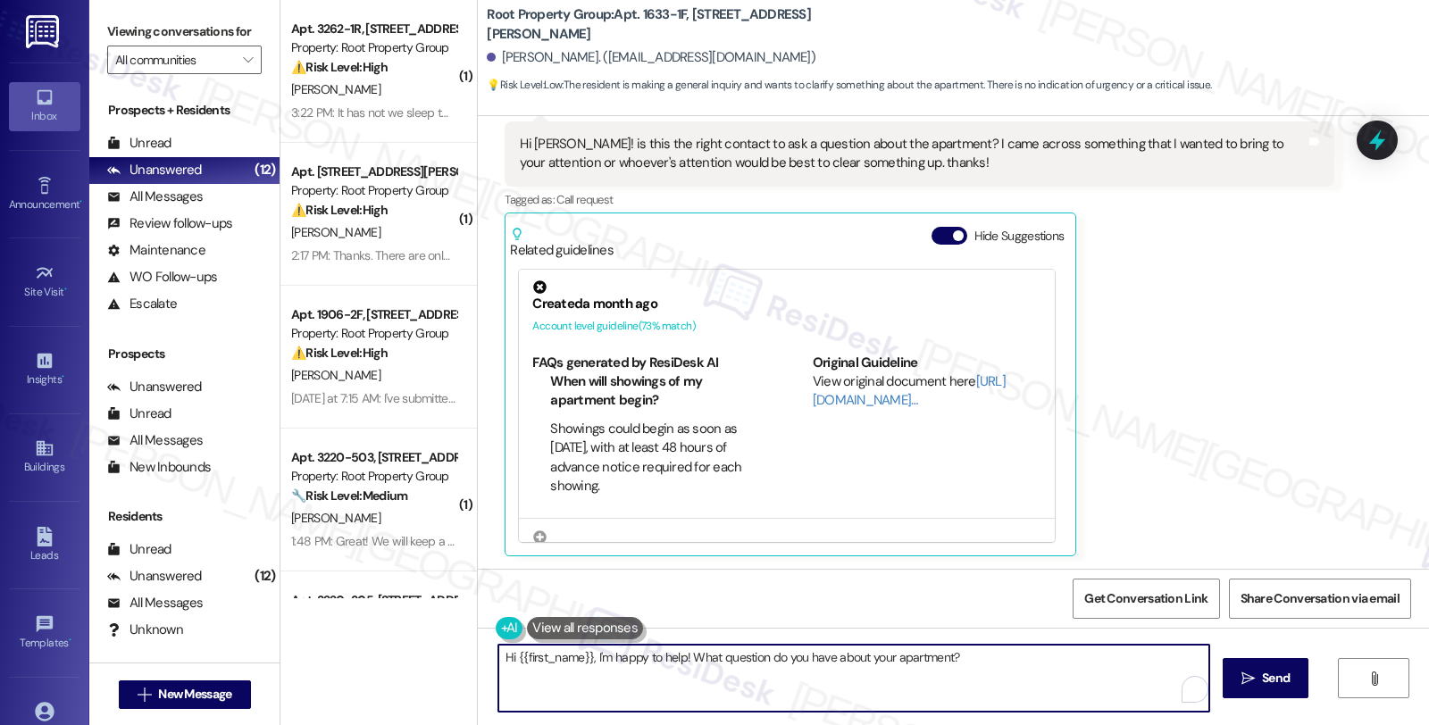
click at [666, 657] on textarea "Hi {{first_name}}, I'm happy to help! What question do you have about your apar…" at bounding box center [853, 678] width 711 height 67
click at [1129, 663] on textarea "Hi {{first_name}}, I'm happy to assist. Could you please let me know what quest…" at bounding box center [851, 678] width 711 height 67
type textarea "Hi {{first_name}}, I'm happy to assist. Could you please let me know what quest…"
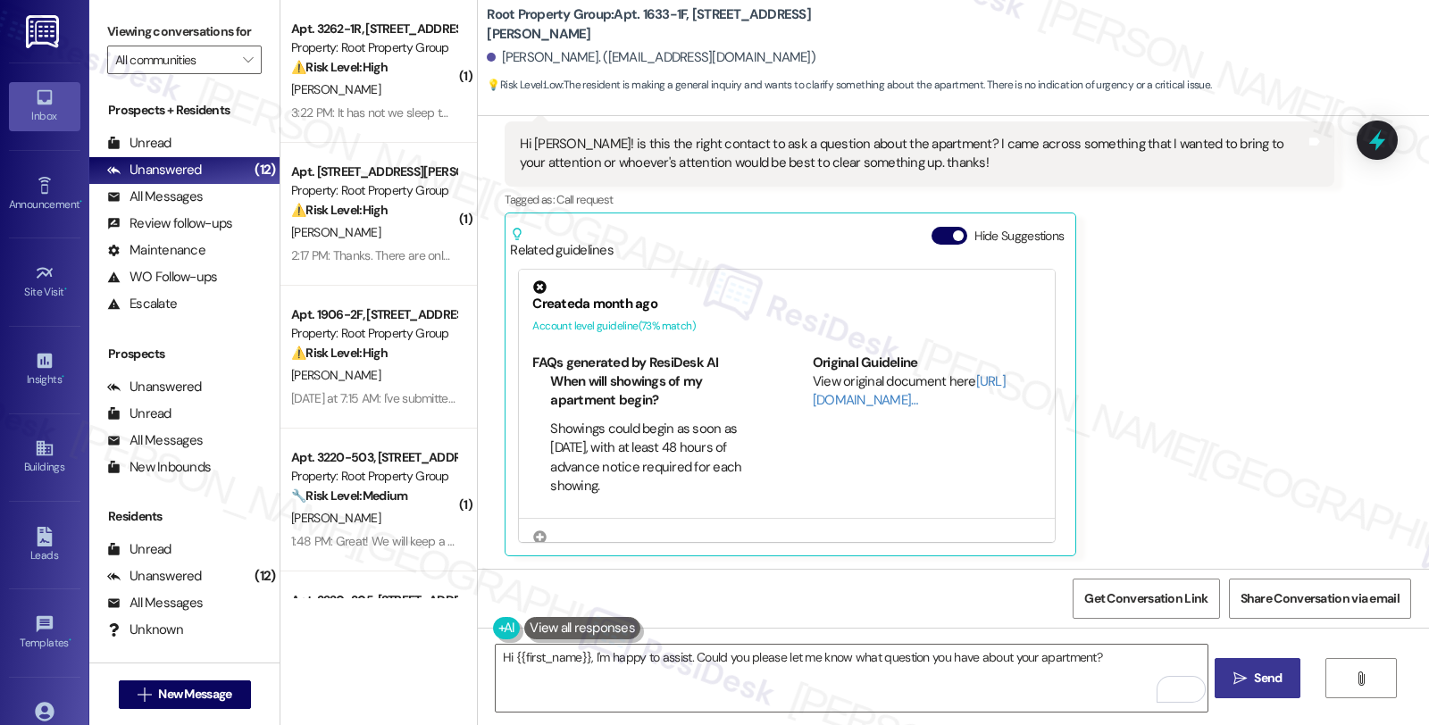
click at [1272, 688] on span "Send" at bounding box center [1268, 678] width 28 height 19
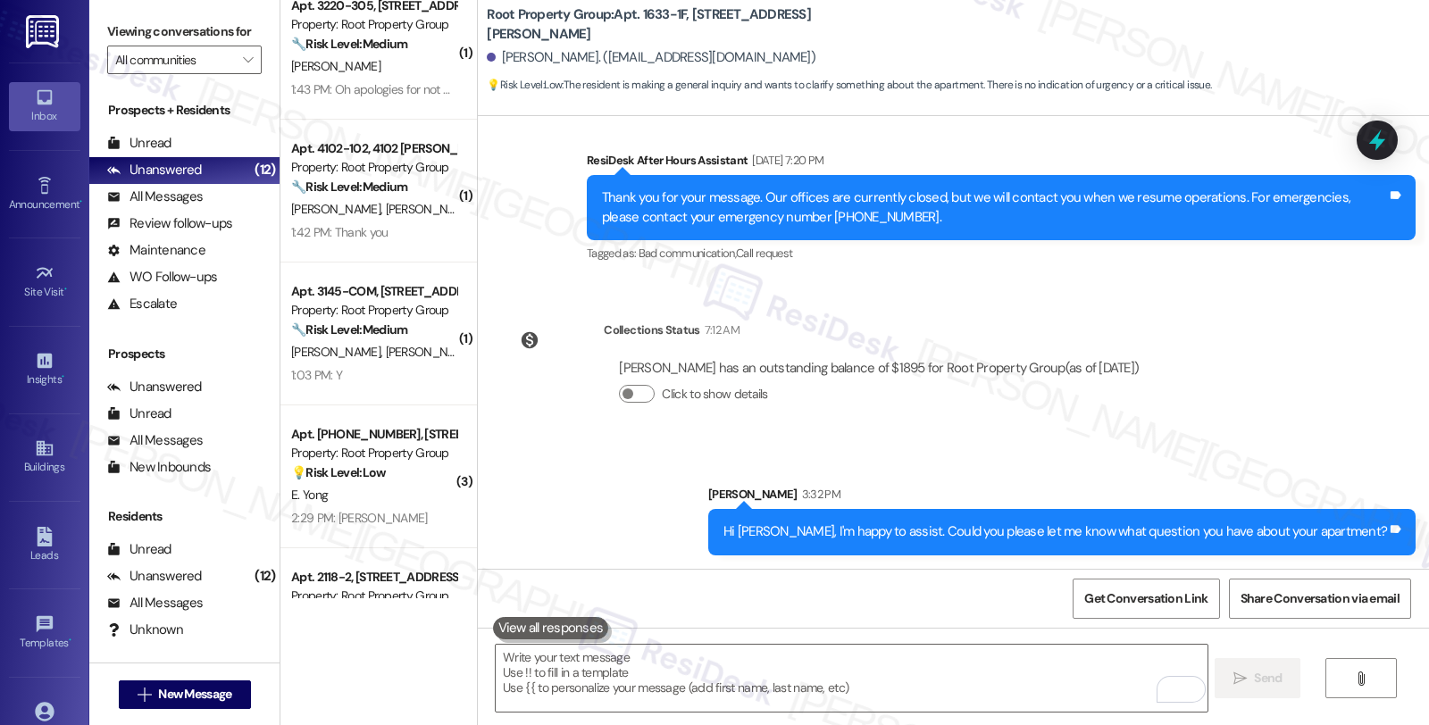
scroll to position [1116, 0]
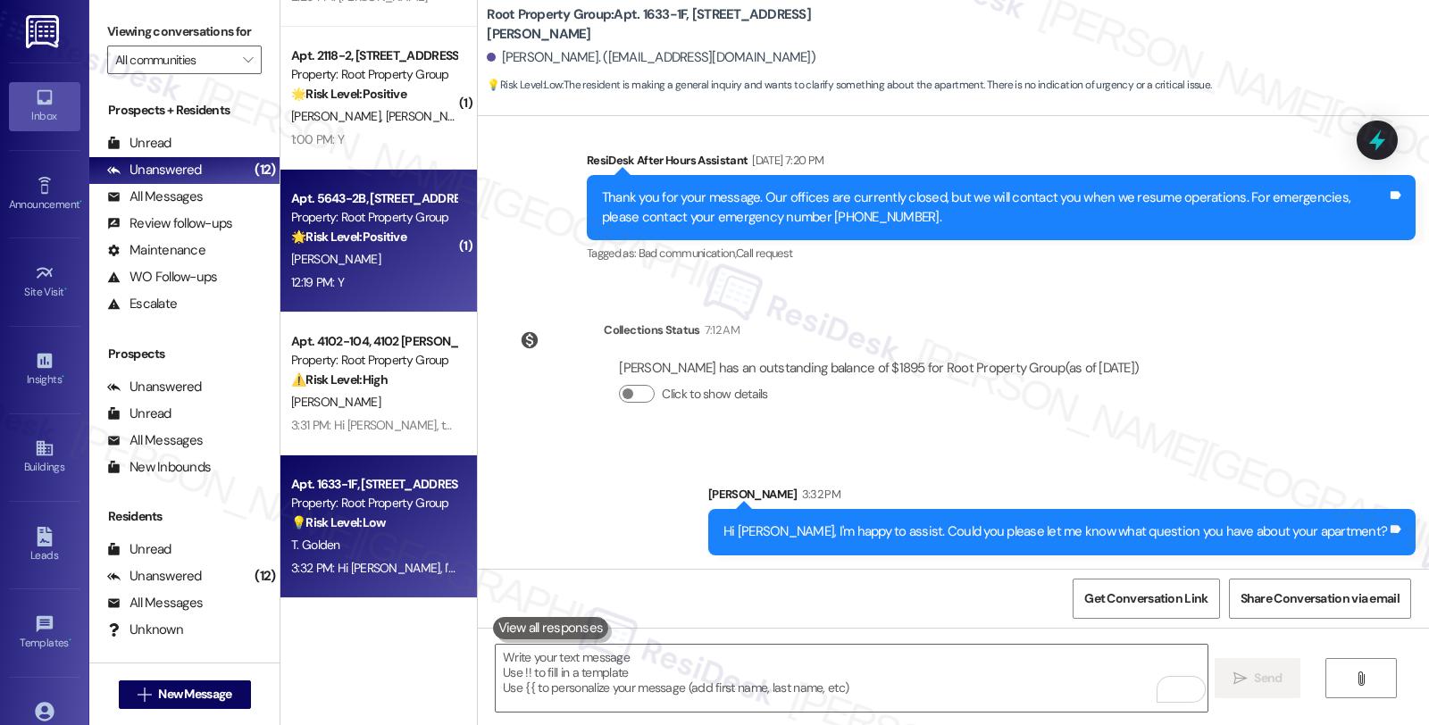
click at [431, 257] on div "A. Ginsberg" at bounding box center [373, 259] width 169 height 22
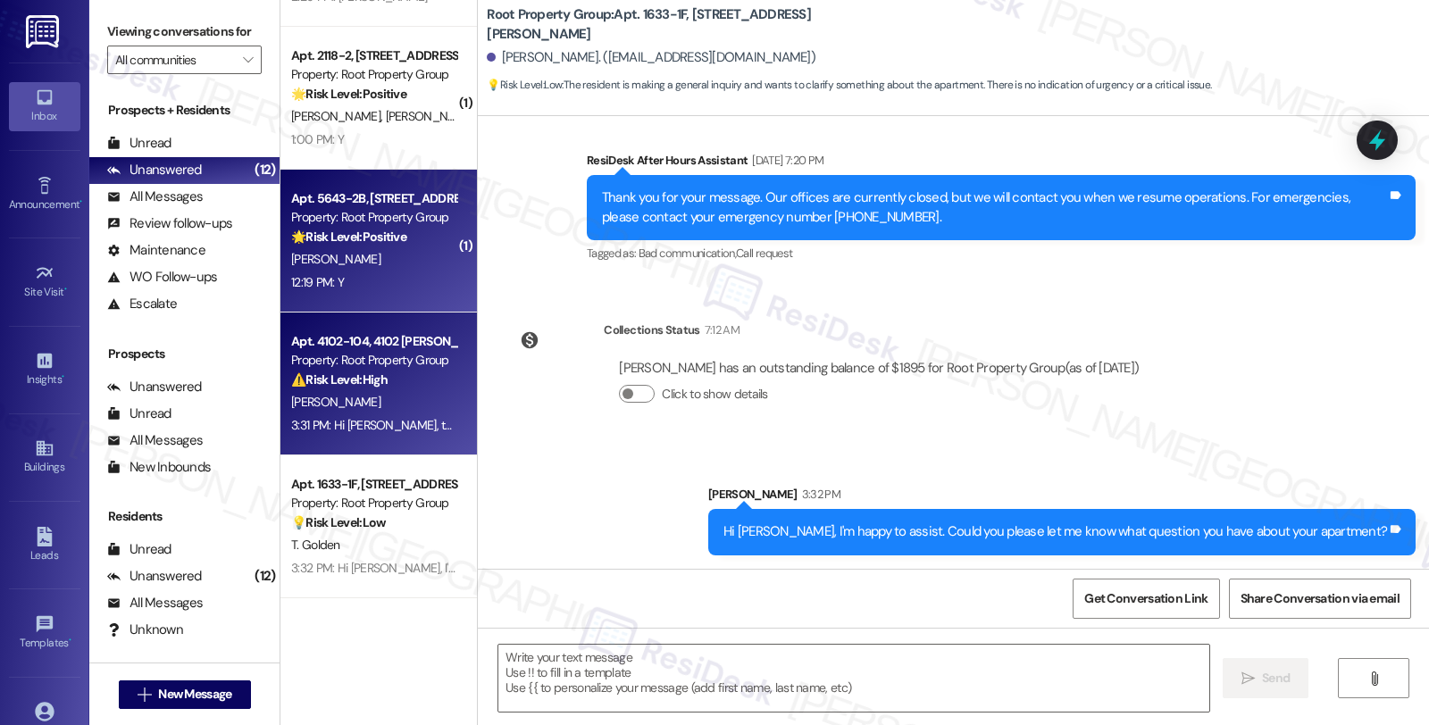
type textarea "Fetching suggested responses. Please feel free to read through the conversation…"
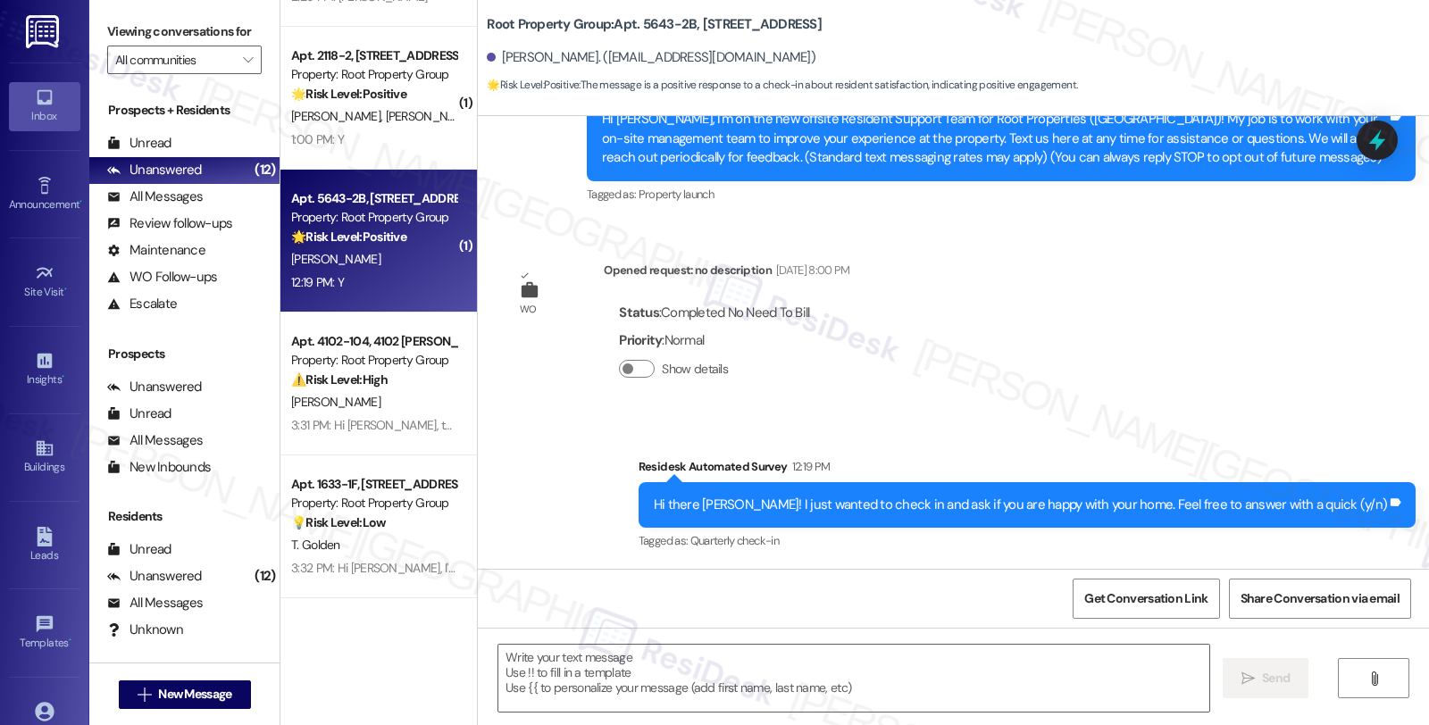
type textarea "Fetching suggested responses. Please feel free to read through the conversation…"
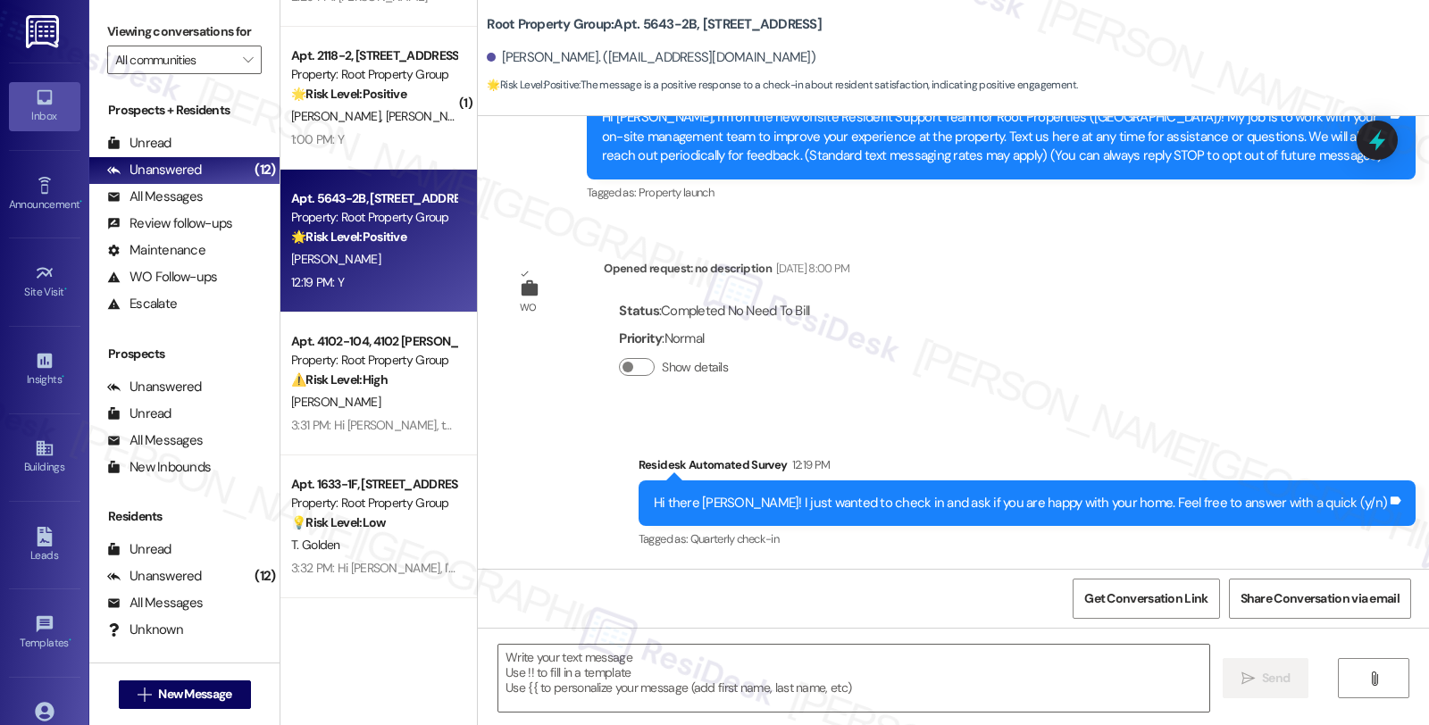
scroll to position [388, 0]
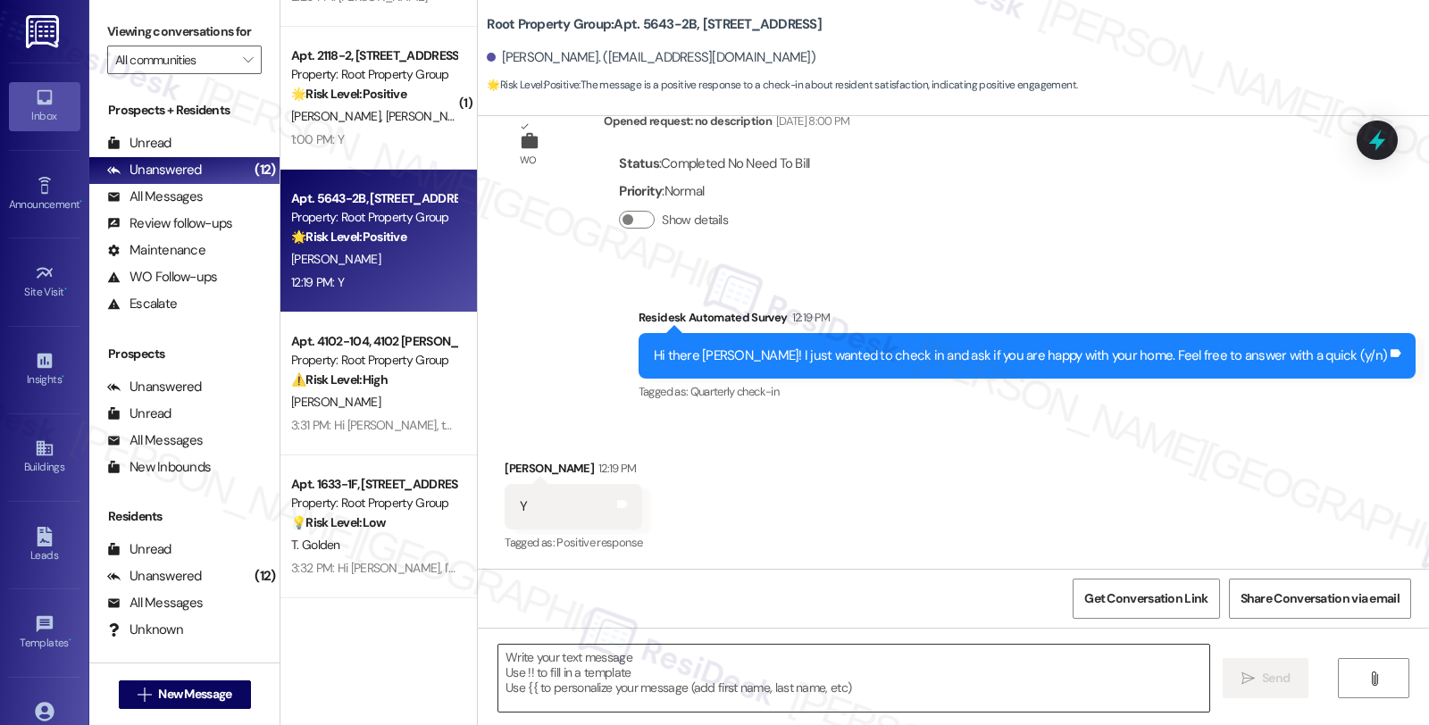
click at [712, 672] on textarea at bounding box center [853, 678] width 711 height 67
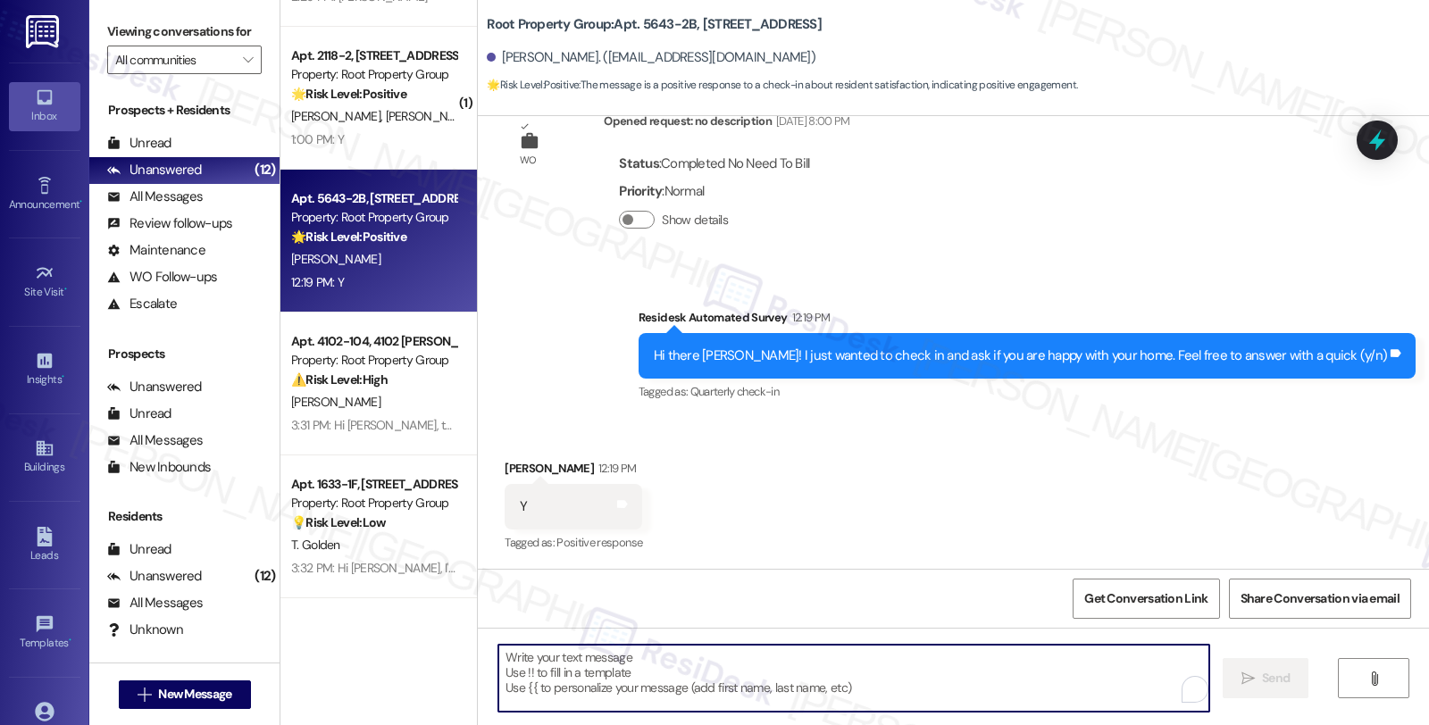
paste textarea "It's great to hear from you, Charles, and I'm happy to hear you're happy with y…"
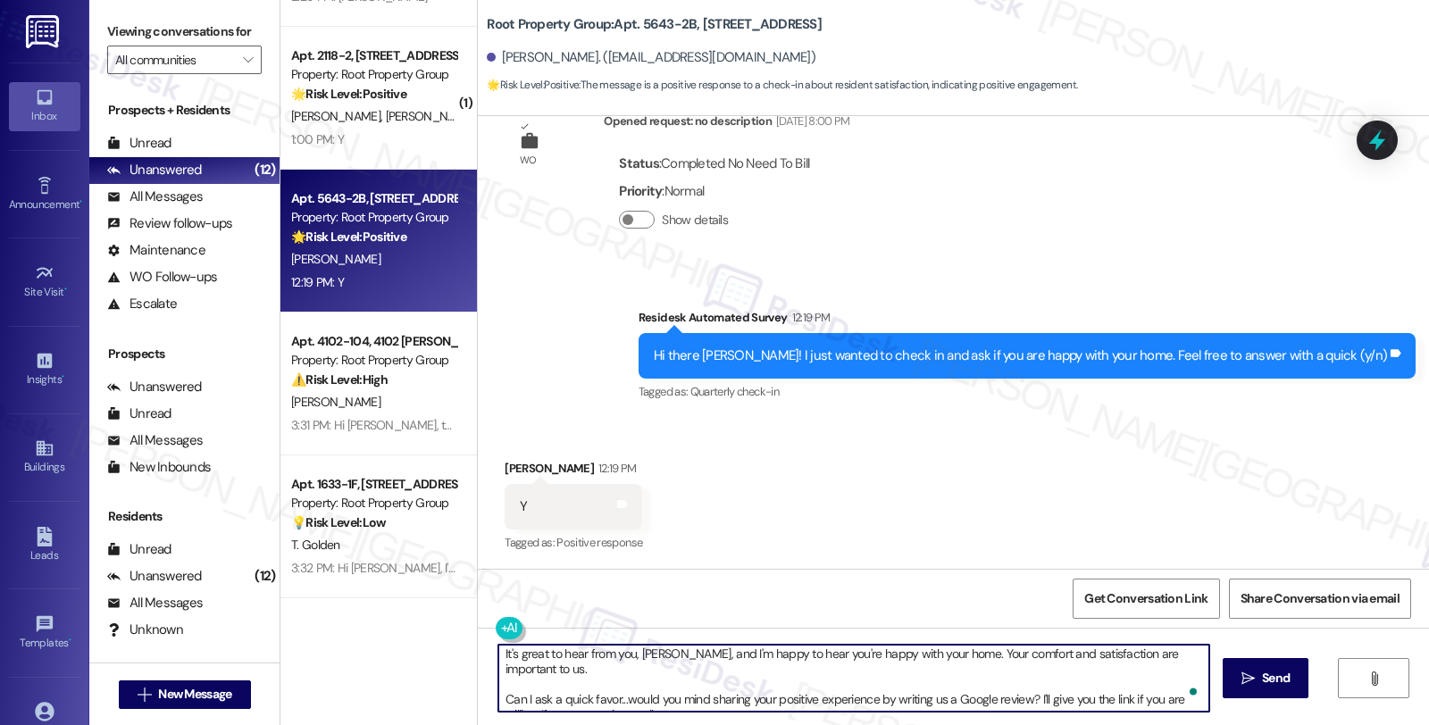
scroll to position [0, 0]
click at [521, 464] on div "Alexandra Ginsberg 12:19 PM" at bounding box center [574, 471] width 138 height 25
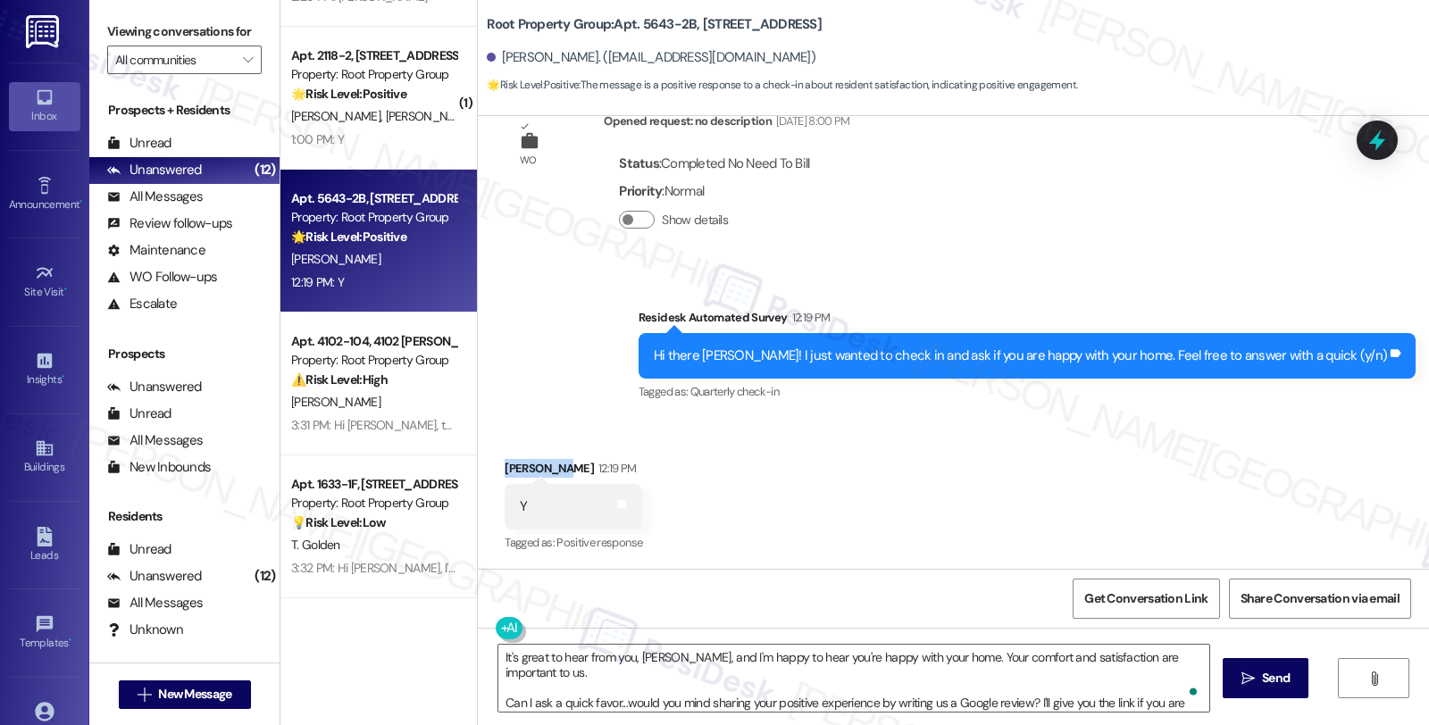
click at [521, 464] on div "Alexandra Ginsberg 12:19 PM" at bounding box center [574, 471] width 138 height 25
copy div "Alexandra"
click at [934, 655] on textarea "It's great to hear from you, Charles, and I'm happy to hear you're happy with y…" at bounding box center [851, 678] width 711 height 67
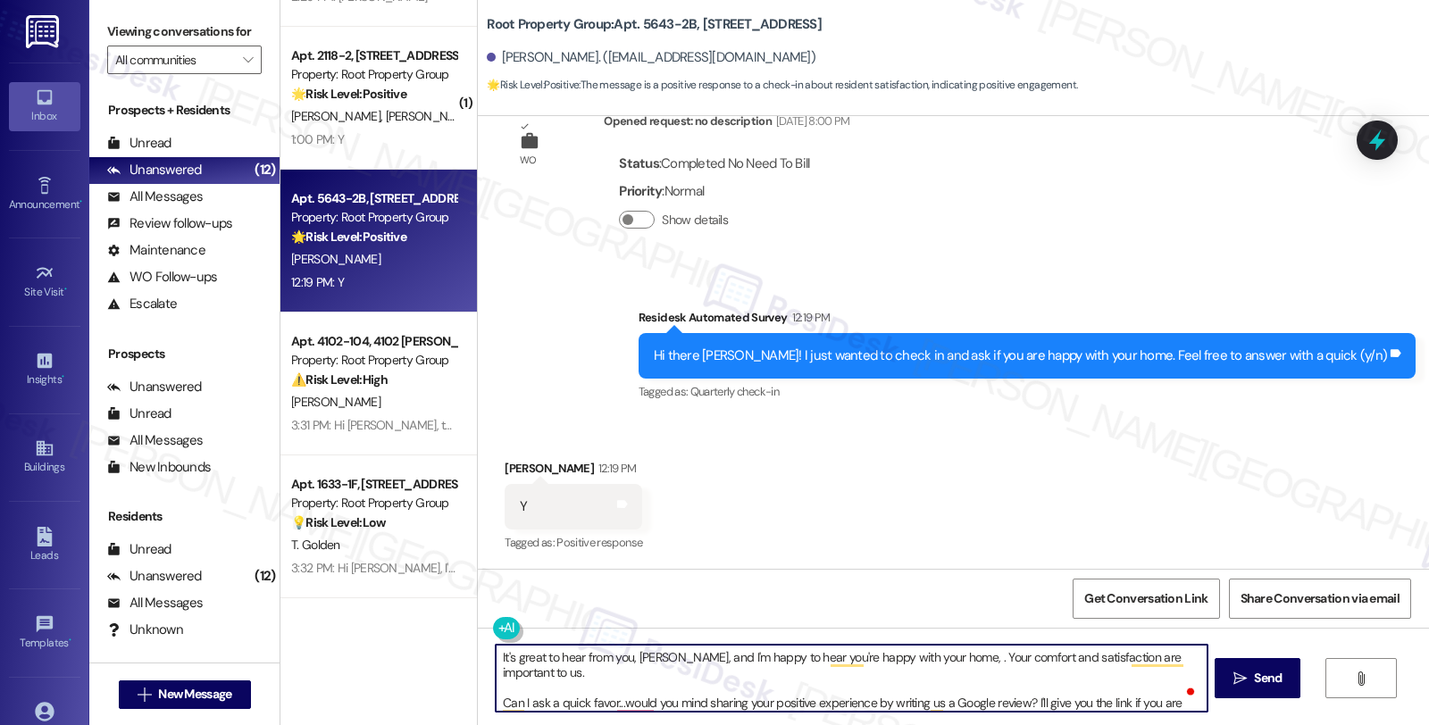
paste textarea "Alexandra"
drag, startPoint x: 688, startPoint y: 658, endPoint x: 412, endPoint y: 647, distance: 277.0
click at [412, 647] on div "( 1 ) Apt. 4102-102, 4102 N. Sheridan Property: Root Property Group 🔧 Risk Leve…" at bounding box center [854, 362] width 1148 height 725
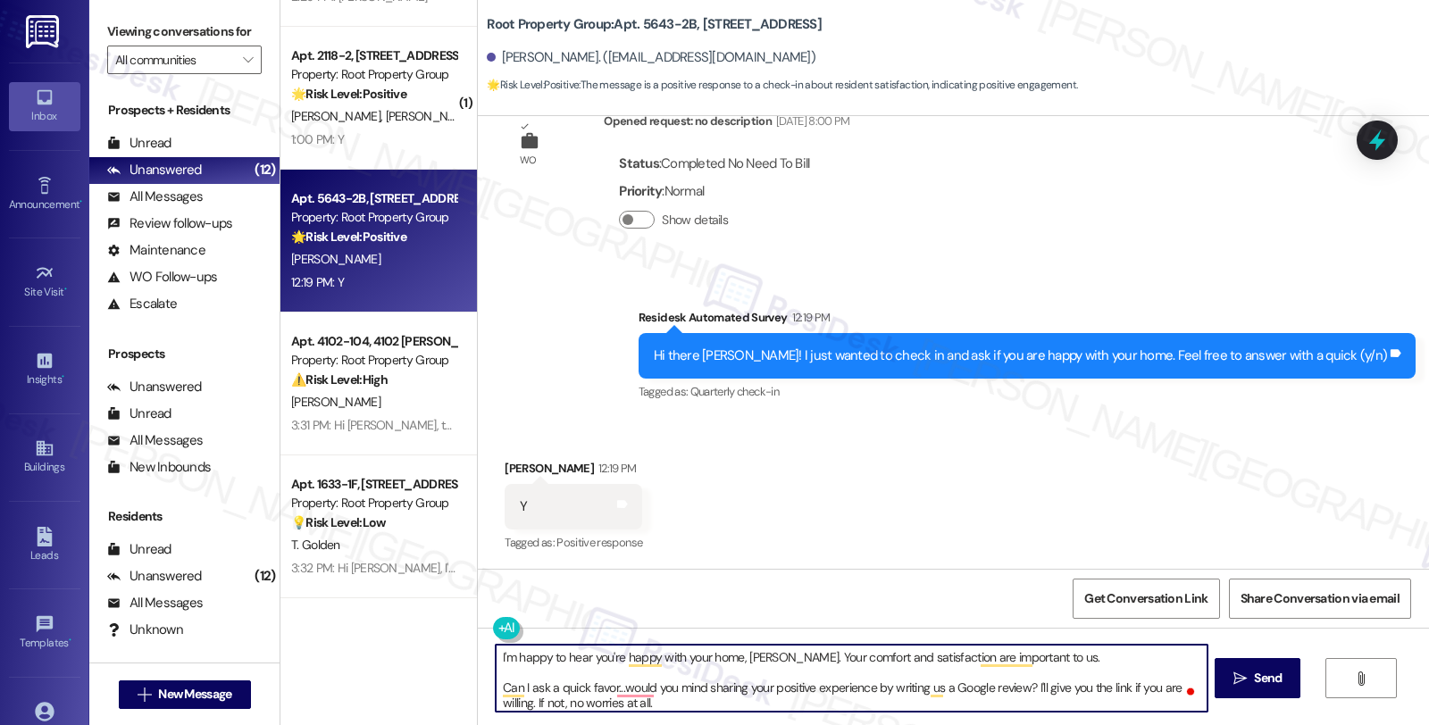
click at [515, 664] on textarea "I'm happy to hear you're happy with your home, Alexandra. Your comfort and sati…" at bounding box center [851, 678] width 711 height 67
type textarea "I'm glad to hear you're happy with your home, Alexandra. Your comfort and satis…"
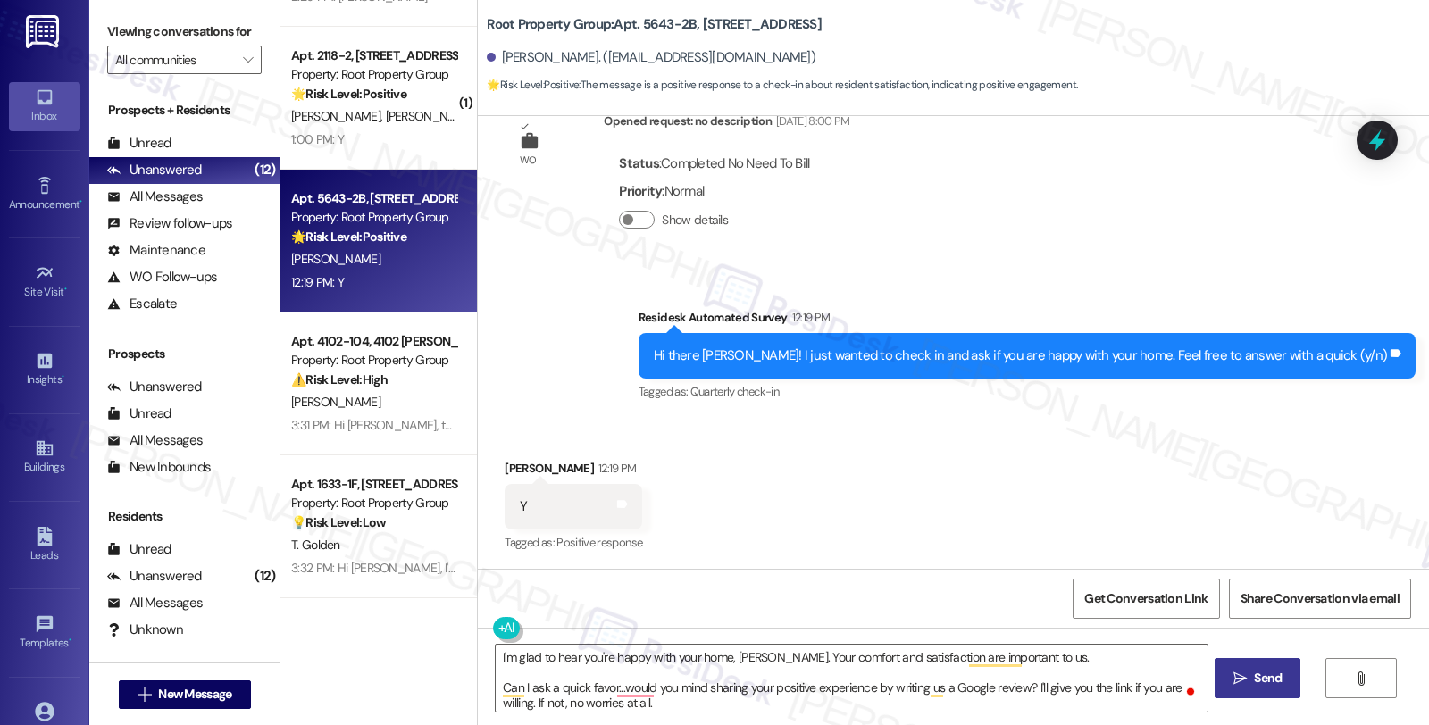
click at [1264, 674] on span "Send" at bounding box center [1268, 678] width 28 height 19
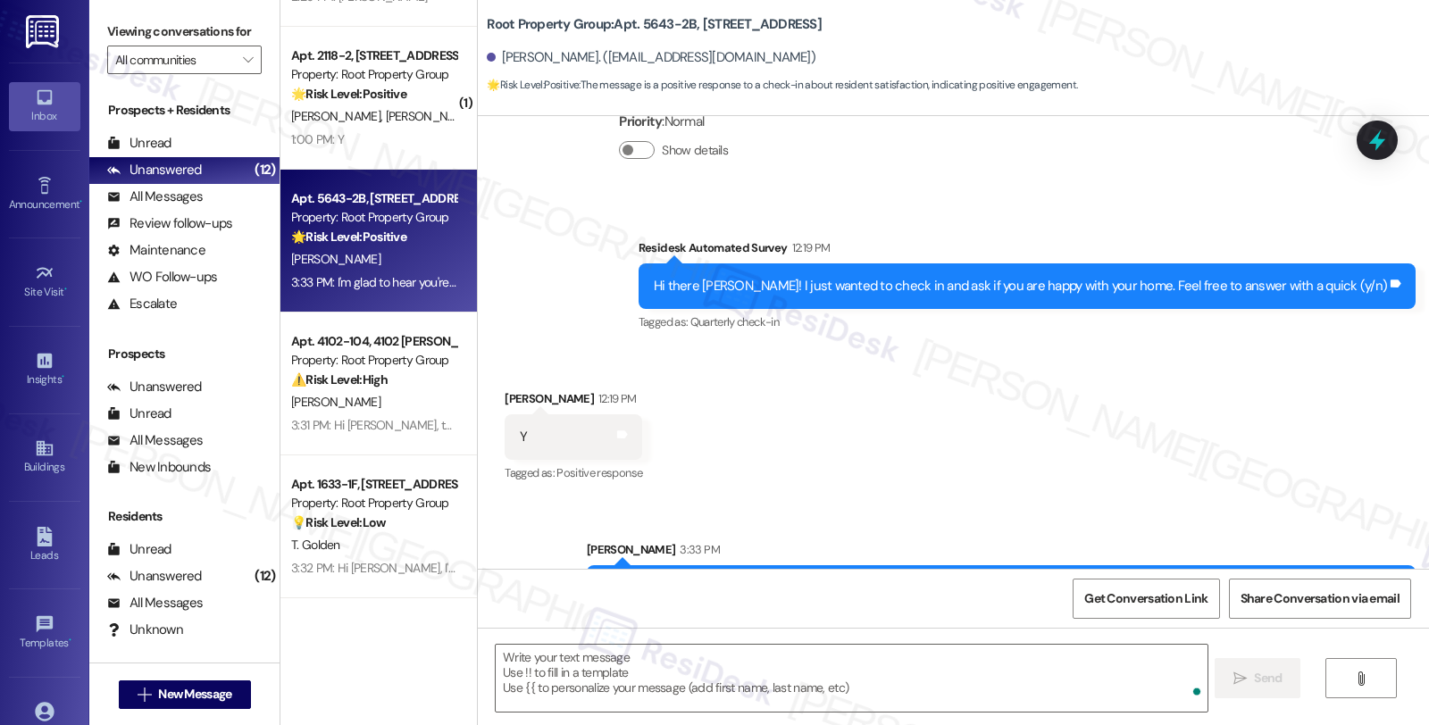
scroll to position [570, 0]
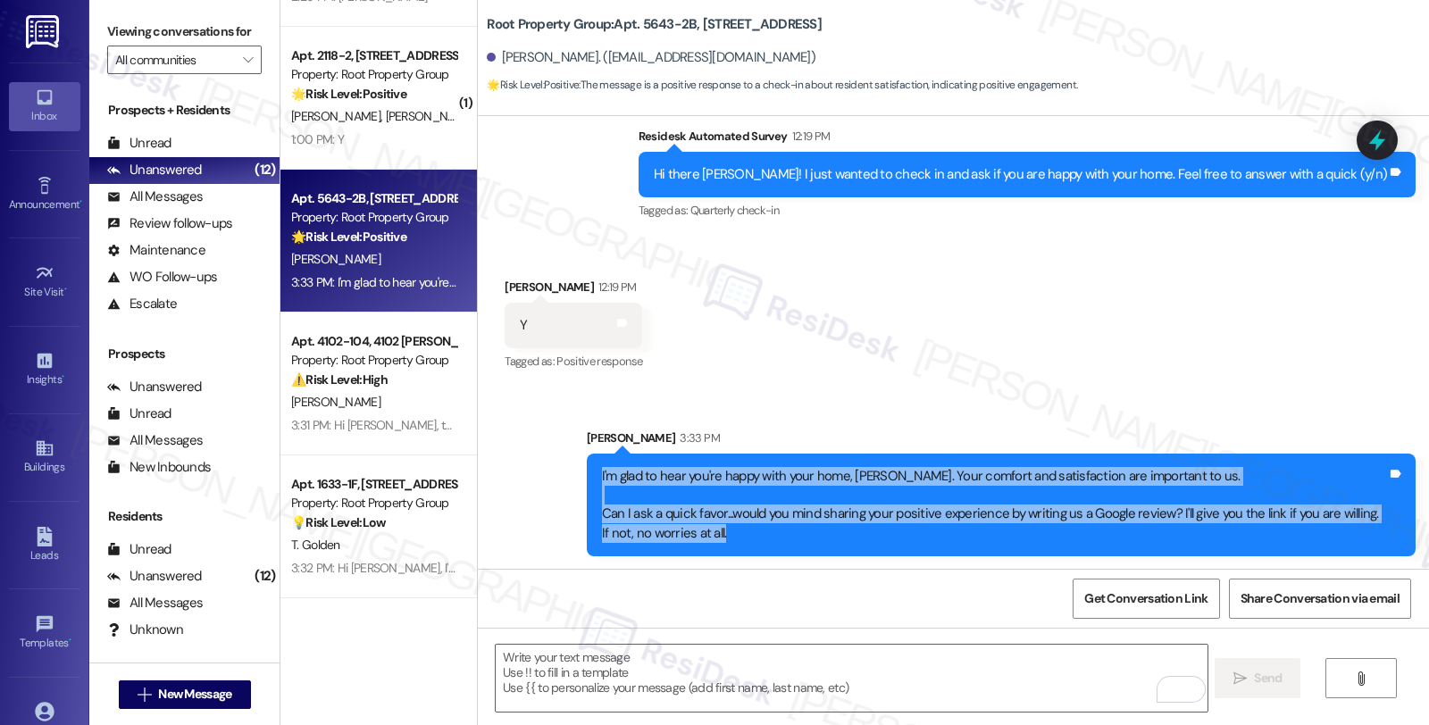
drag, startPoint x: 730, startPoint y: 533, endPoint x: 587, endPoint y: 476, distance: 154.7
click at [600, 476] on div "I'm glad to hear you're happy with your home, Alexandra. Your comfort and satis…" at bounding box center [994, 505] width 788 height 77
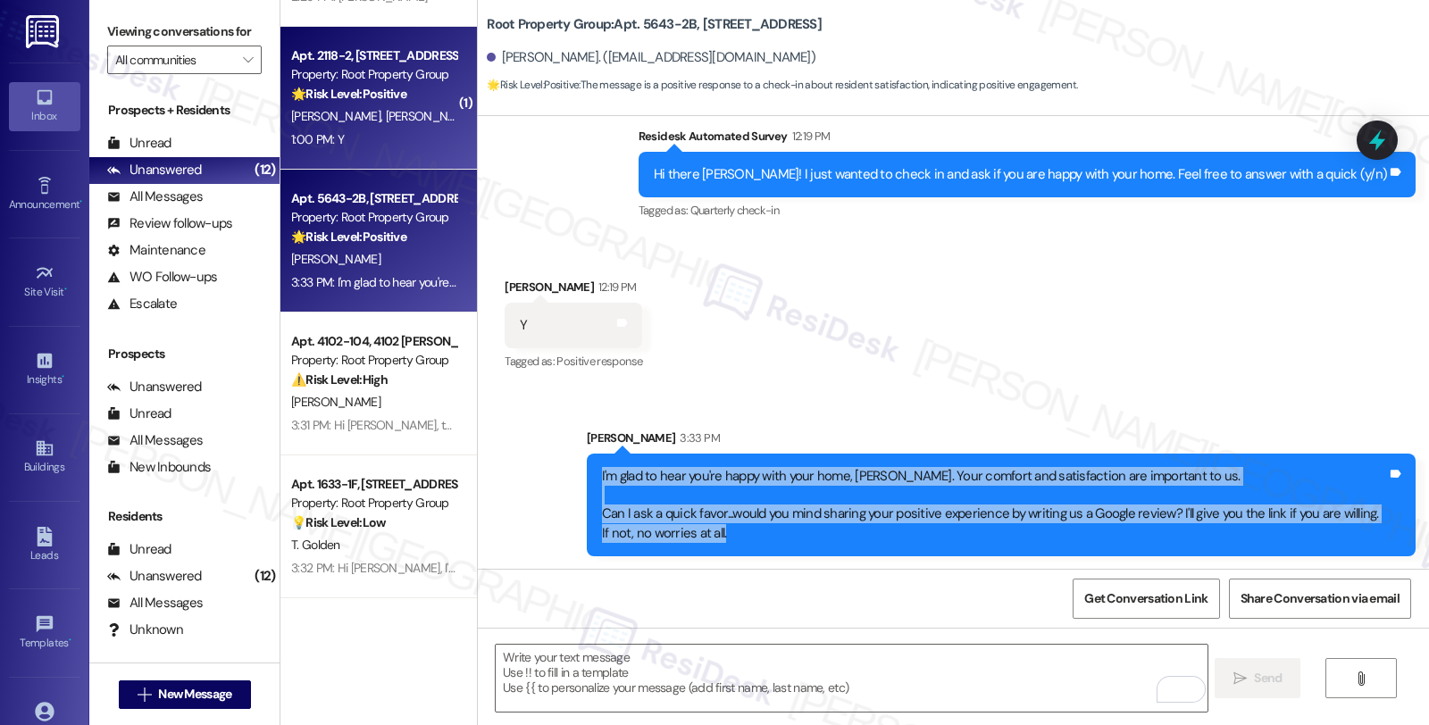
copy div "I'm glad to hear you're happy with your home, Alexandra. Your comfort and satis…"
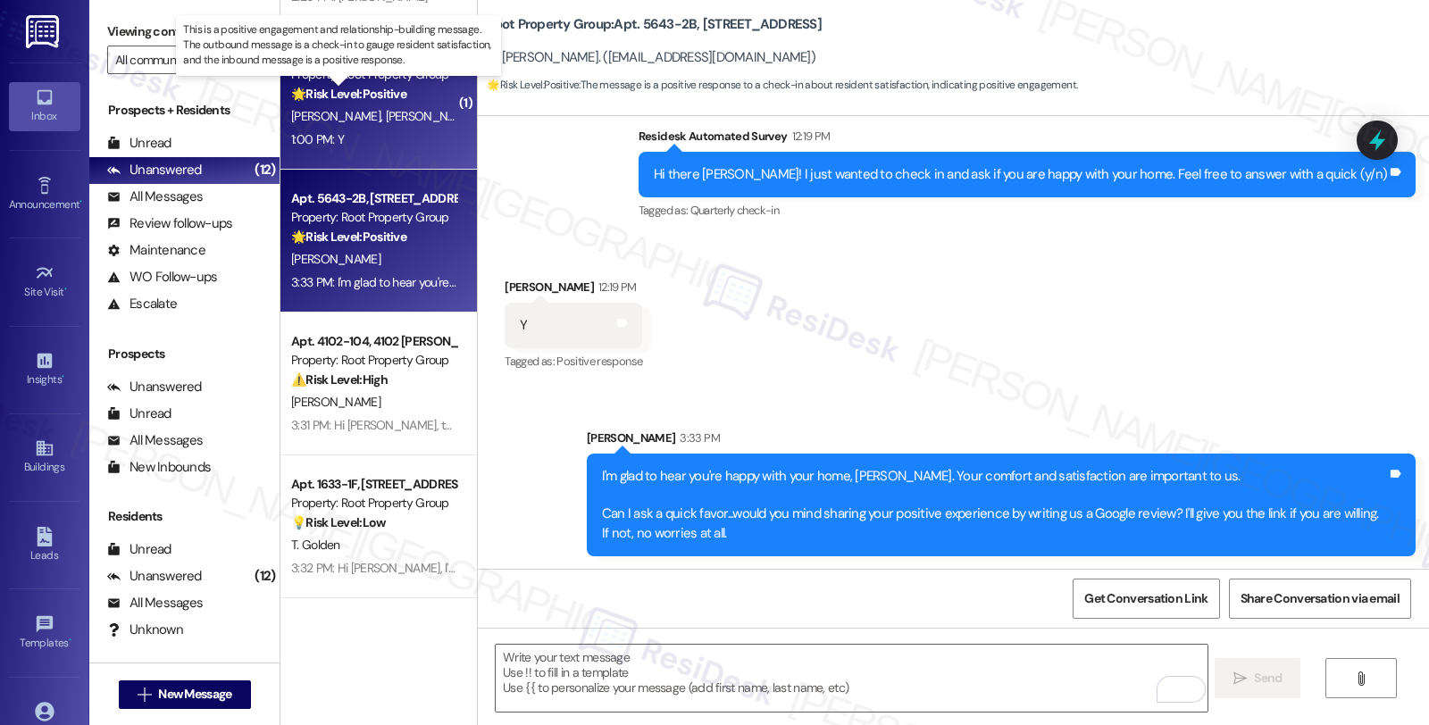
click at [394, 96] on strong "🌟 Risk Level: Positive" at bounding box center [348, 94] width 115 height 16
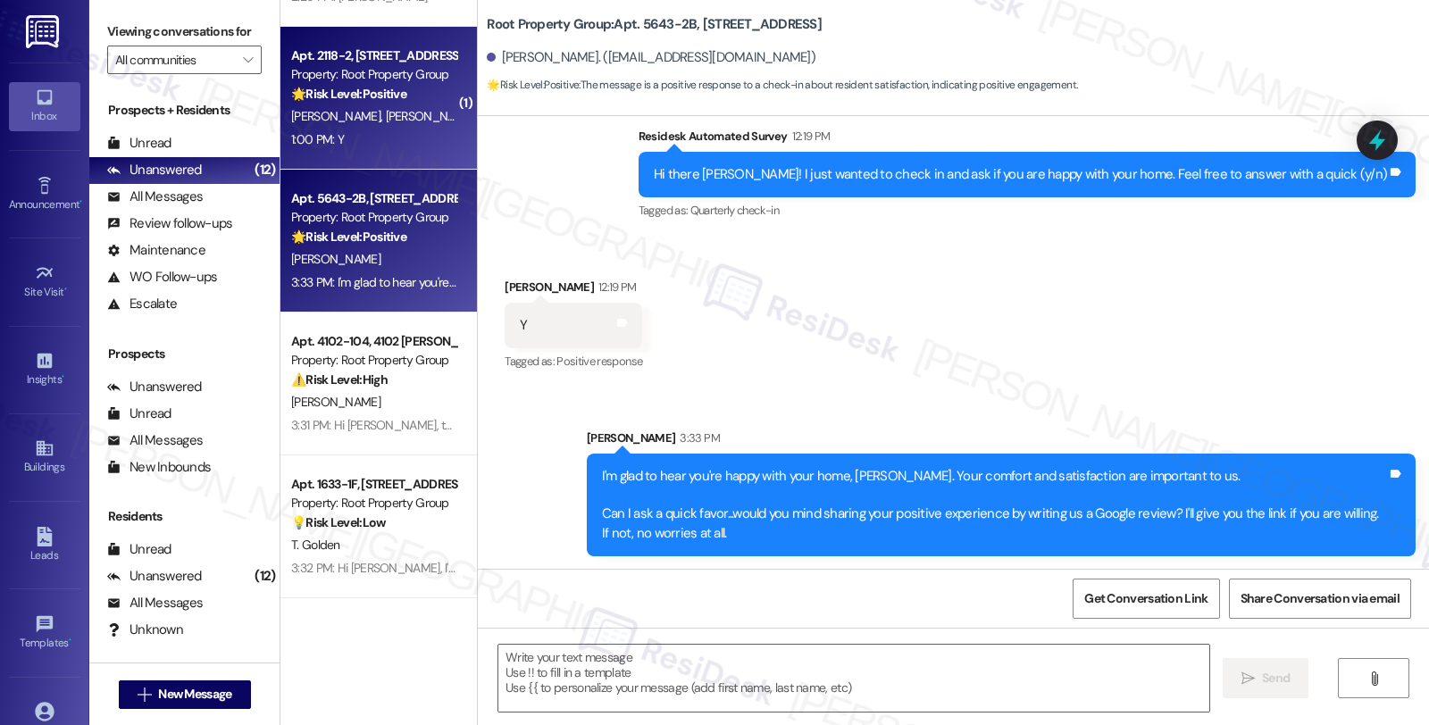
type textarea "Fetching suggested responses. Please feel free to read through the conversation…"
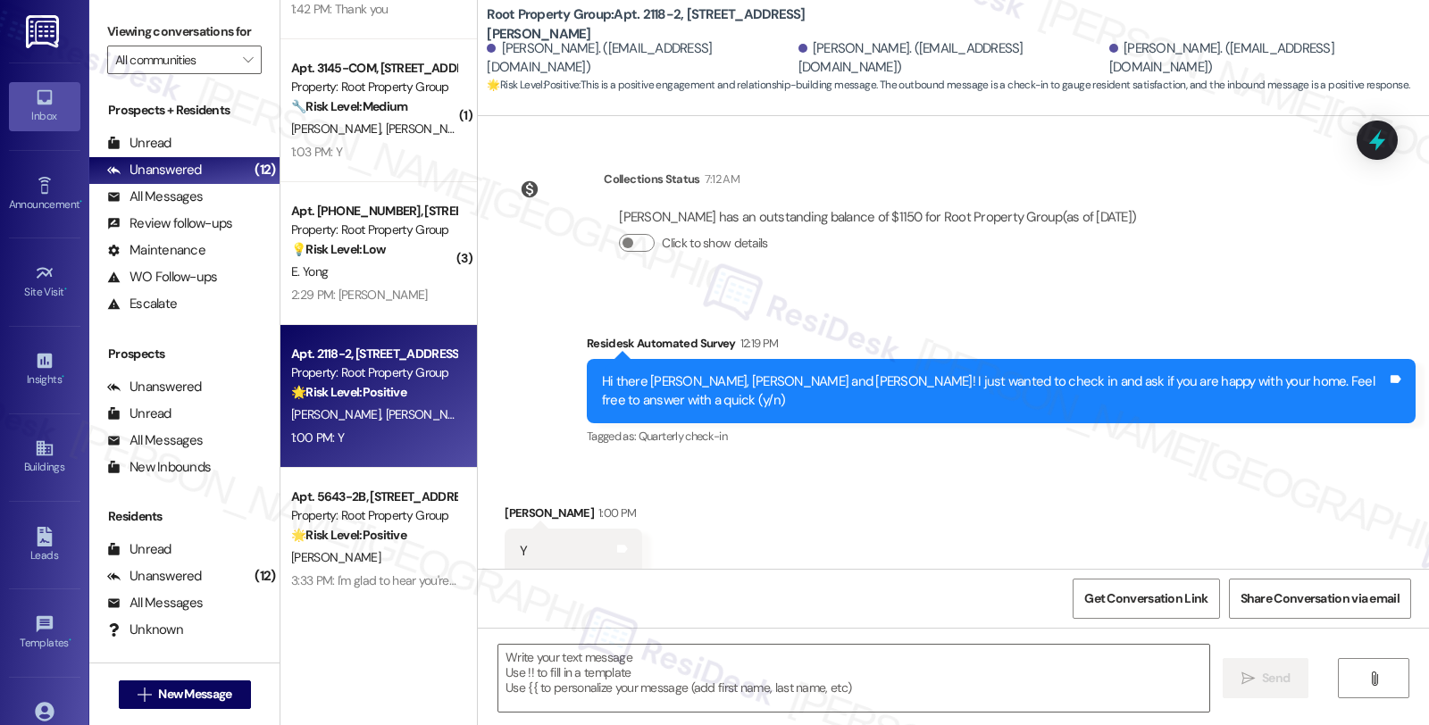
scroll to position [321, 0]
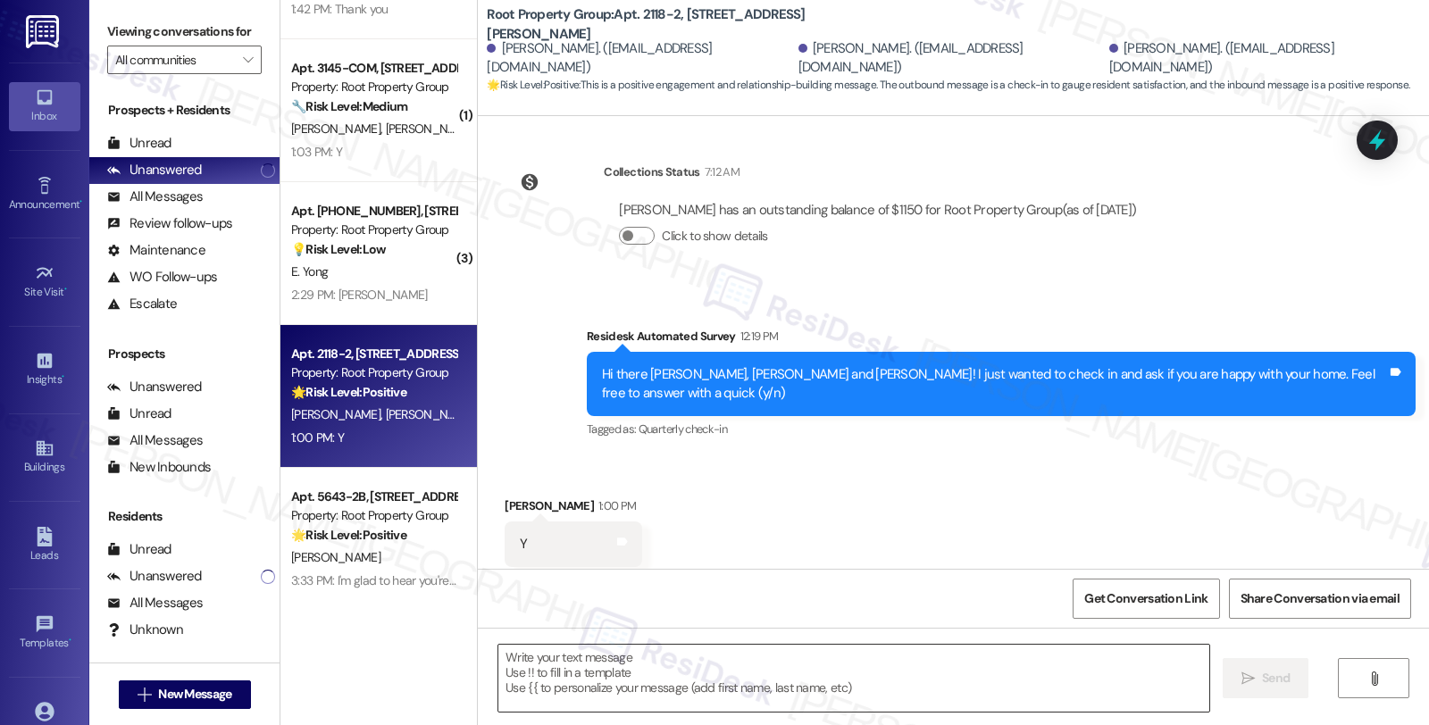
click at [737, 665] on textarea at bounding box center [853, 678] width 711 height 67
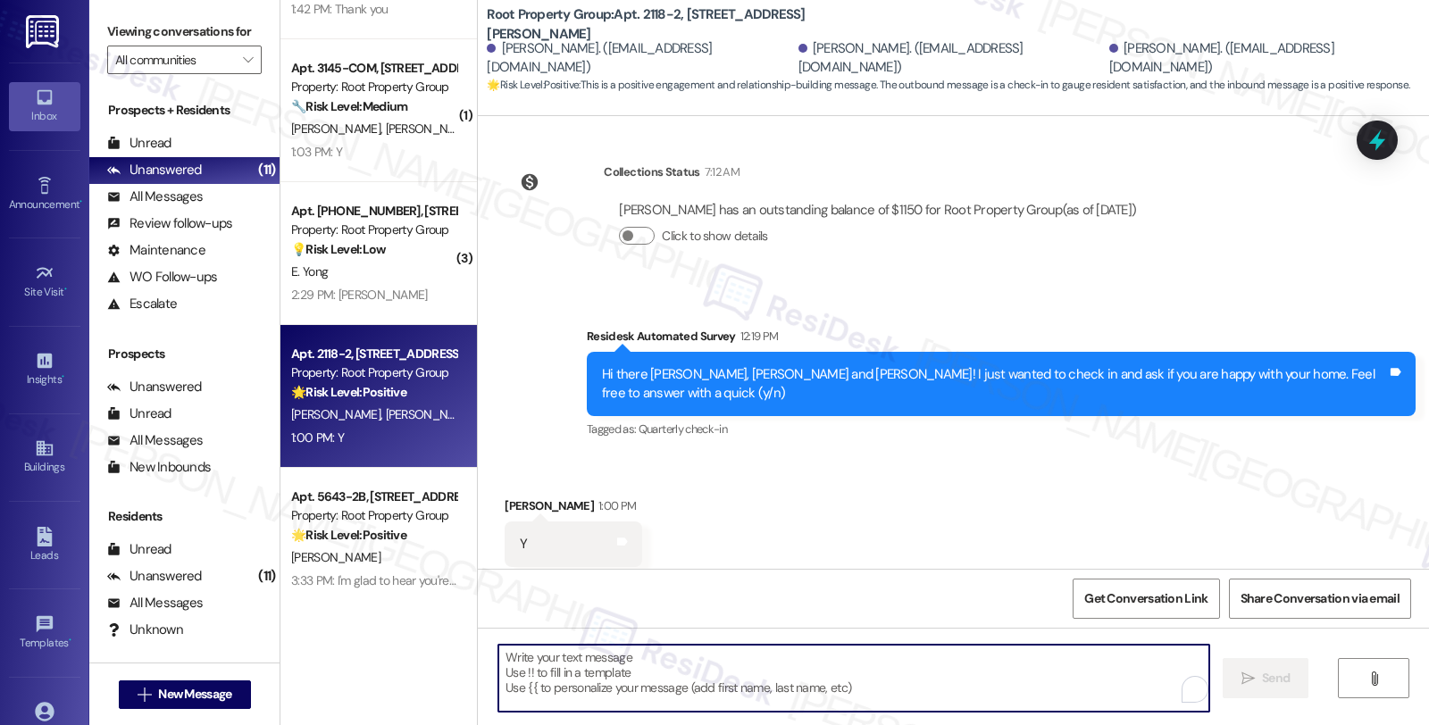
paste textarea "I'm glad to hear you're happy with your home, Alexandra. Your comfort and satis…"
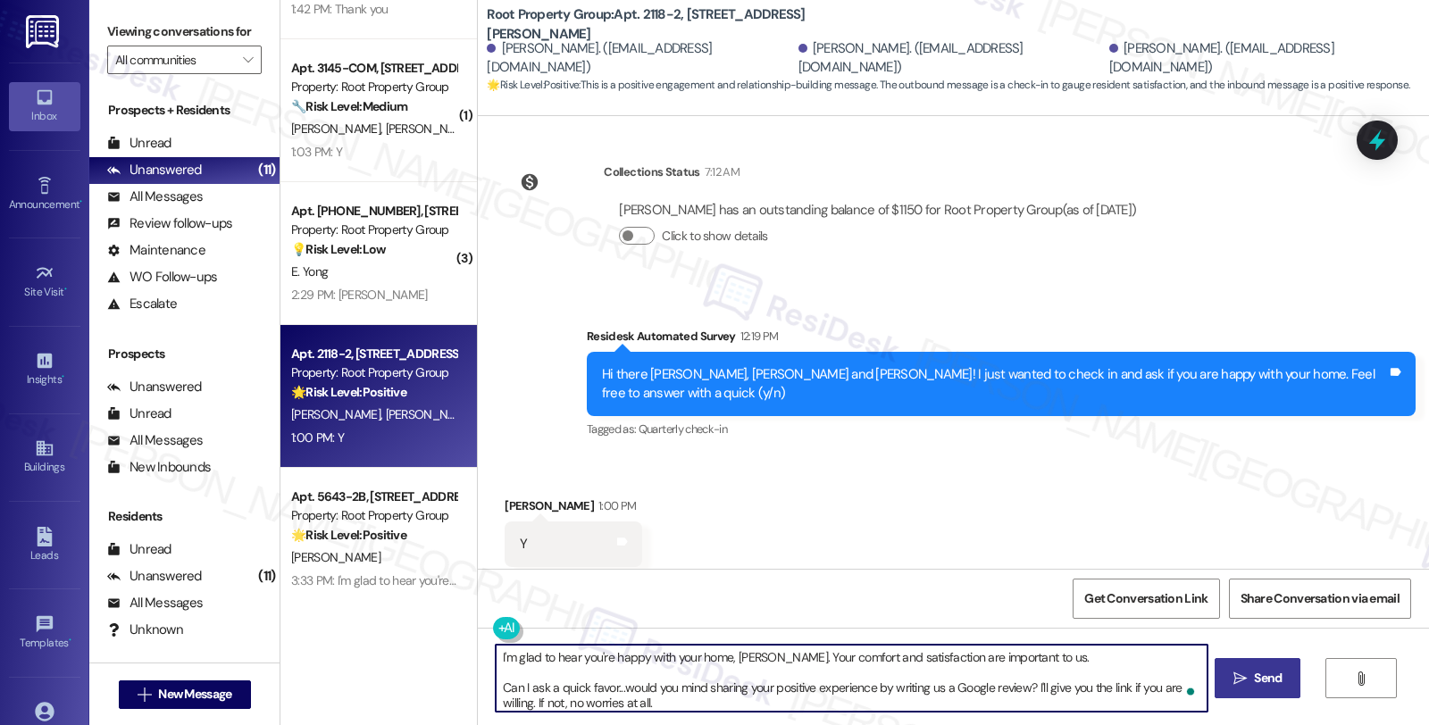
click at [521, 496] on div "Cameron Randall 1:00 PM" at bounding box center [574, 508] width 138 height 25
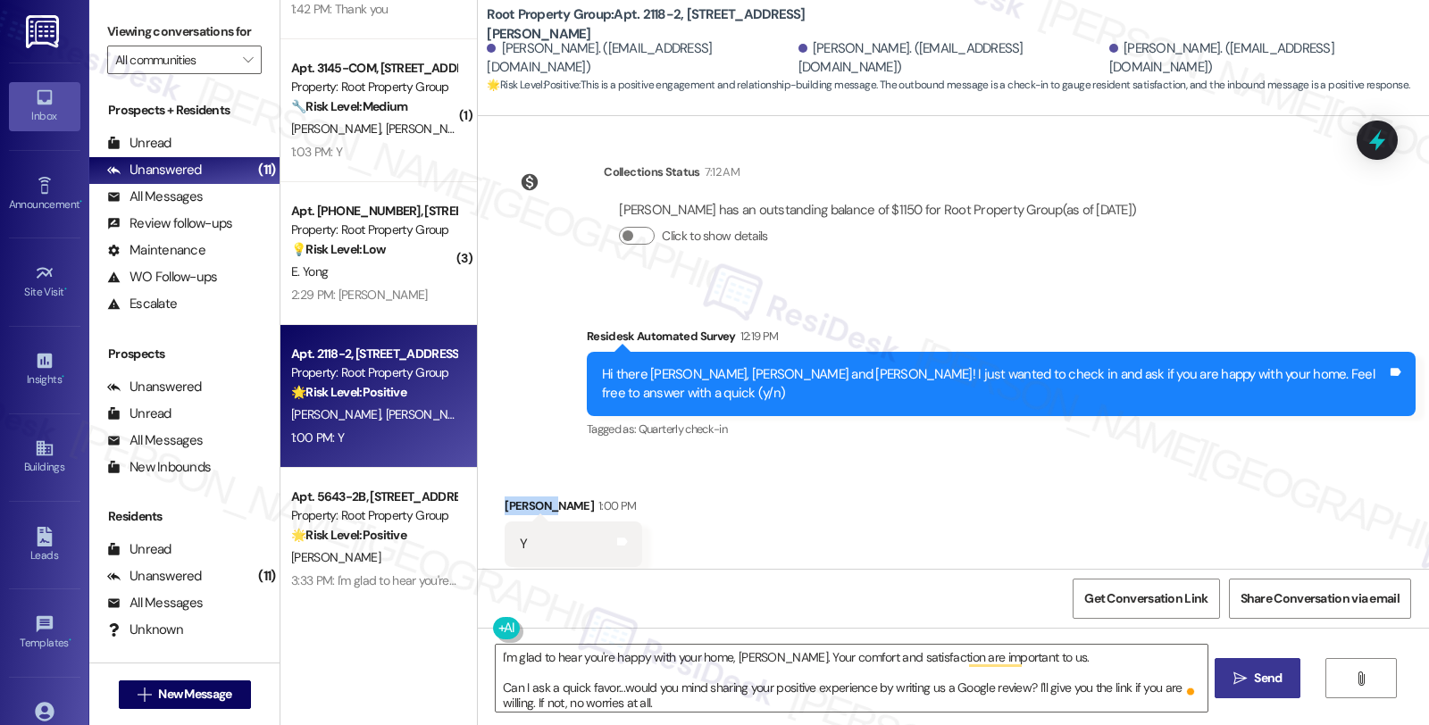
copy div "Cameron"
click at [738, 654] on textarea "I'm glad to hear you're happy with your home, Alexandra. Your comfort and satis…" at bounding box center [851, 678] width 711 height 67
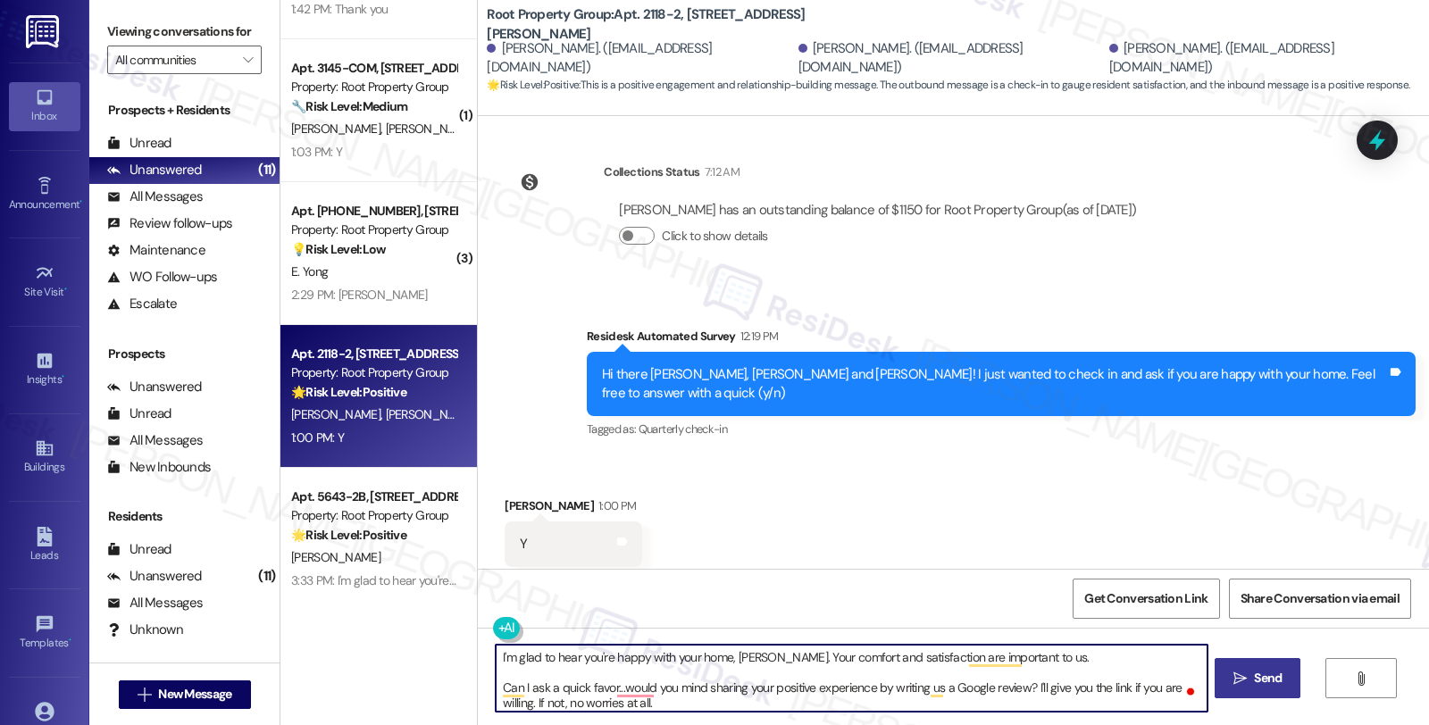
click at [738, 654] on textarea "I'm glad to hear you're happy with your home, Alexandra. Your comfort and satis…" at bounding box center [851, 678] width 711 height 67
paste textarea "Cameron"
type textarea "I'm glad to hear you're happy with your home, Cameron. Your comfort and satisfa…"
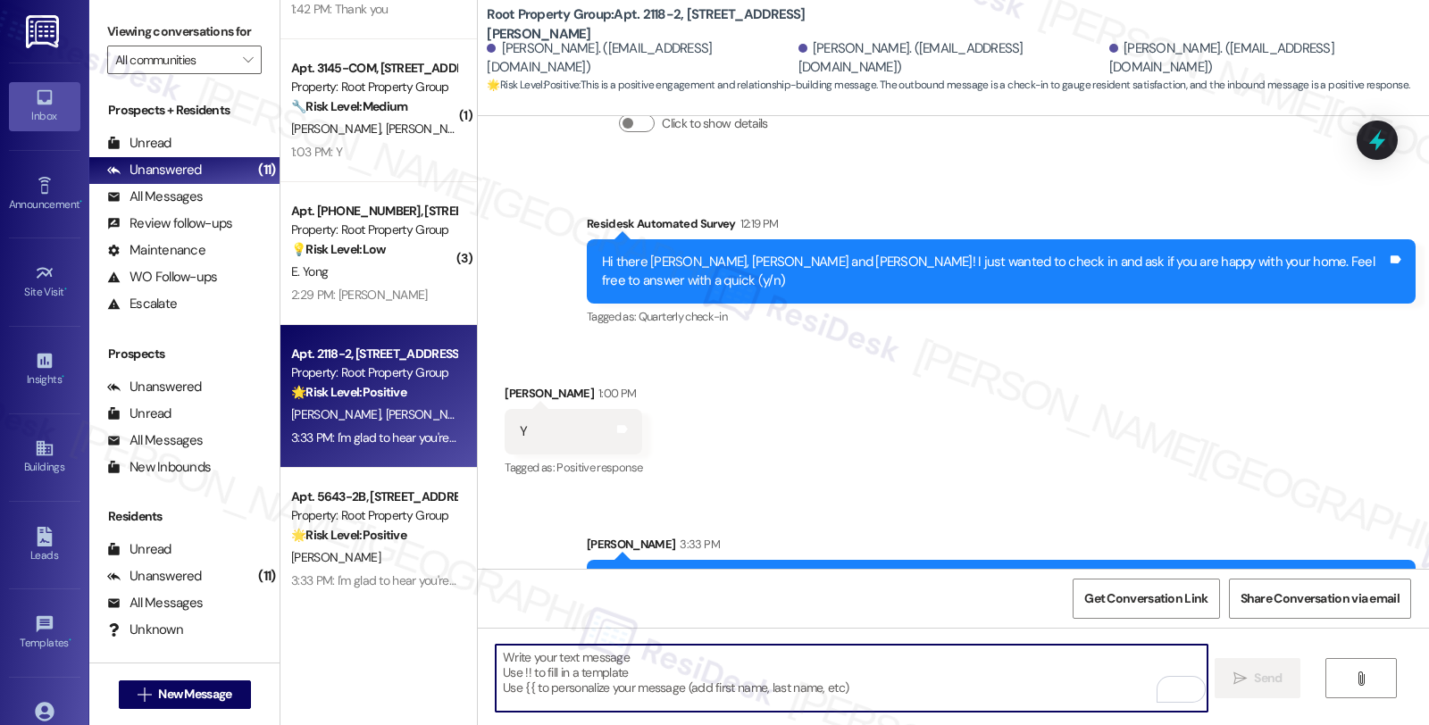
scroll to position [503, 0]
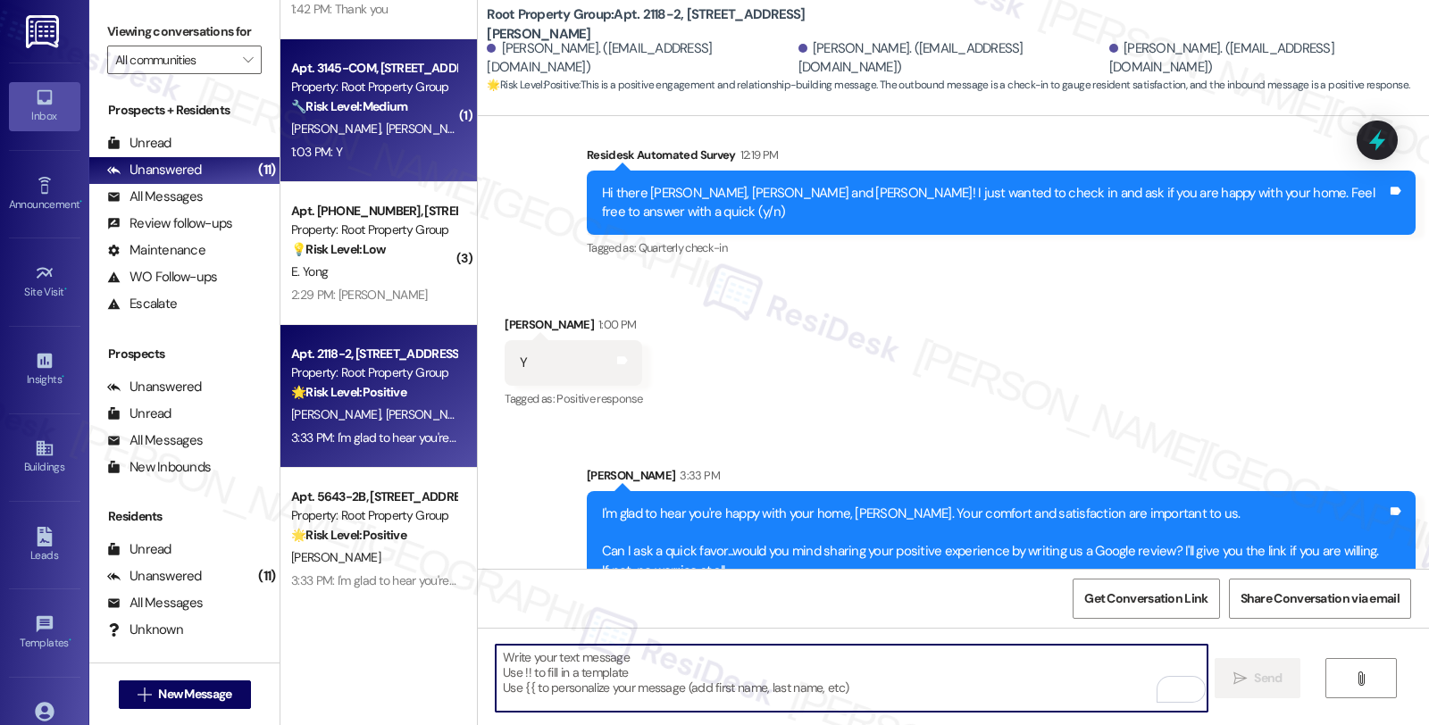
click at [386, 134] on span "I. Woolmington" at bounding box center [430, 129] width 89 height 16
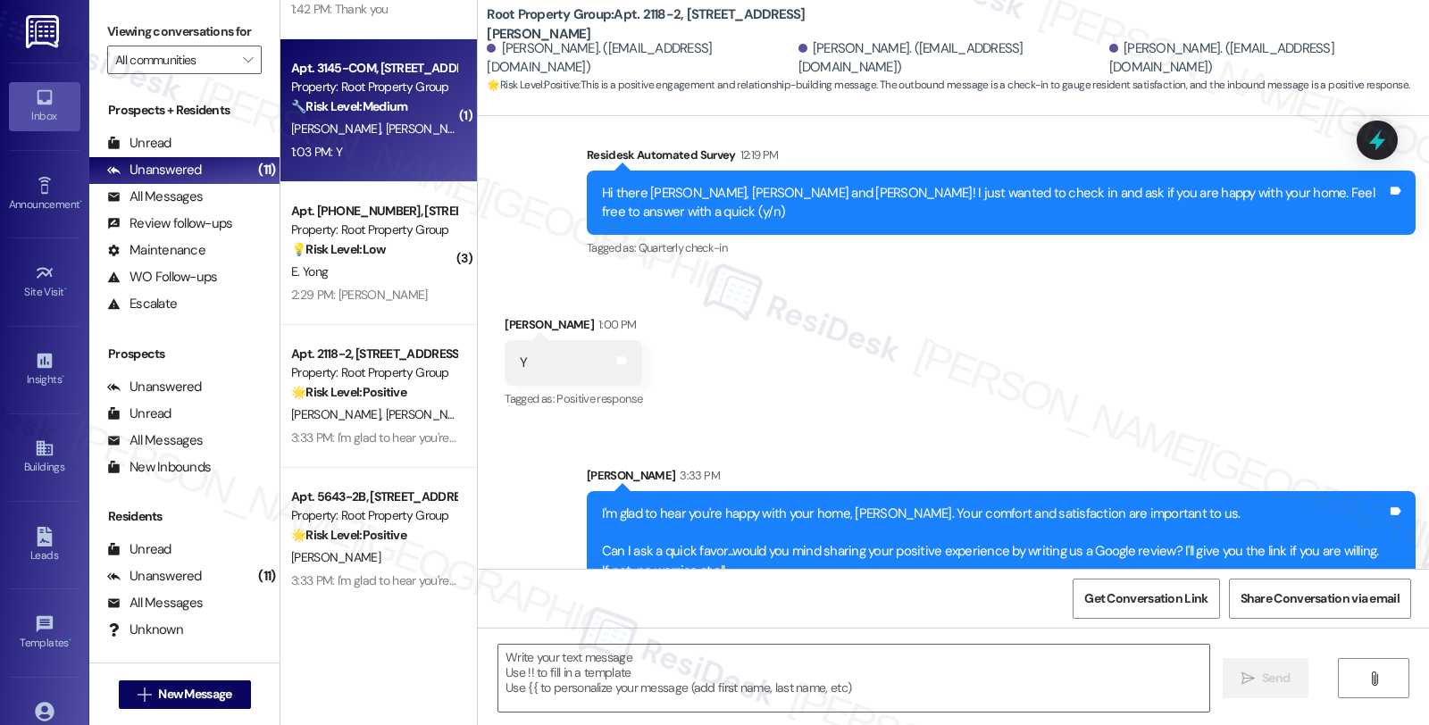
type textarea "Fetching suggested responses. Please feel free to read through the conversation…"
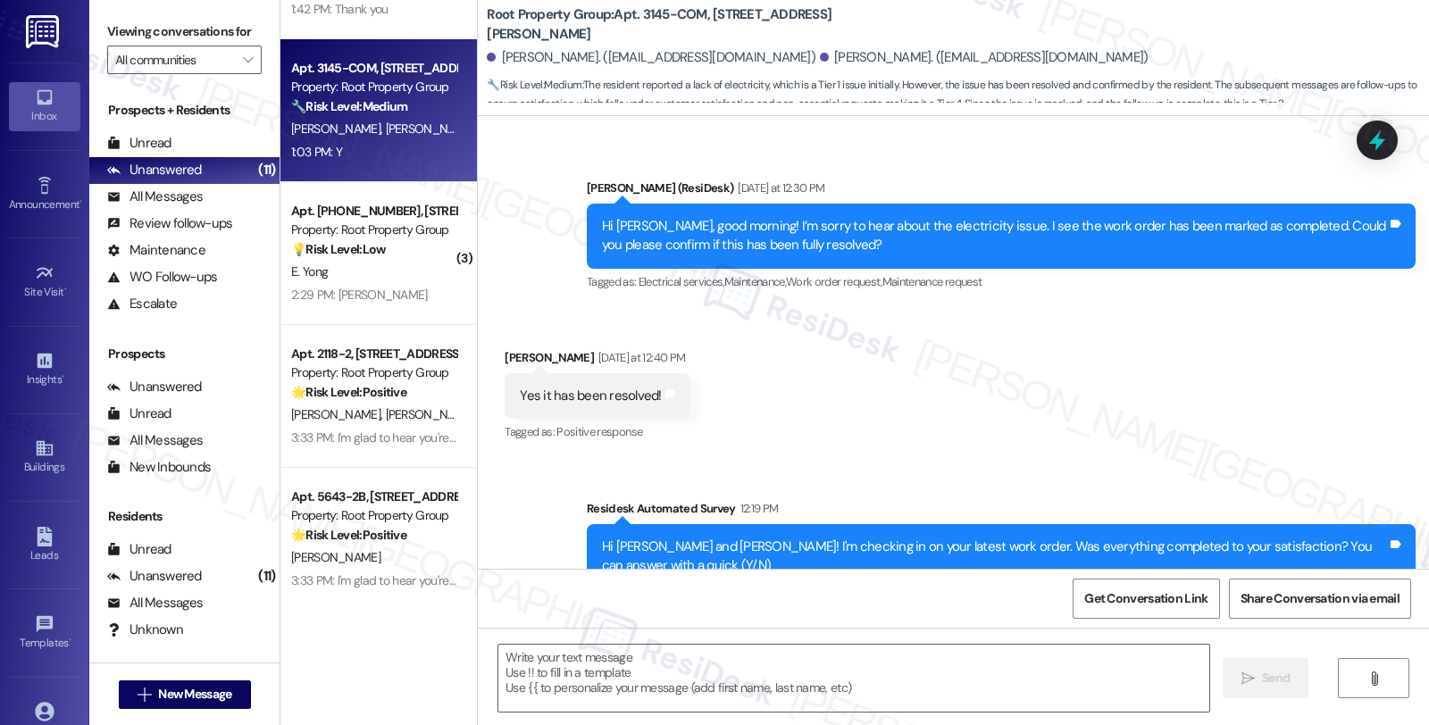
scroll to position [1799, 0]
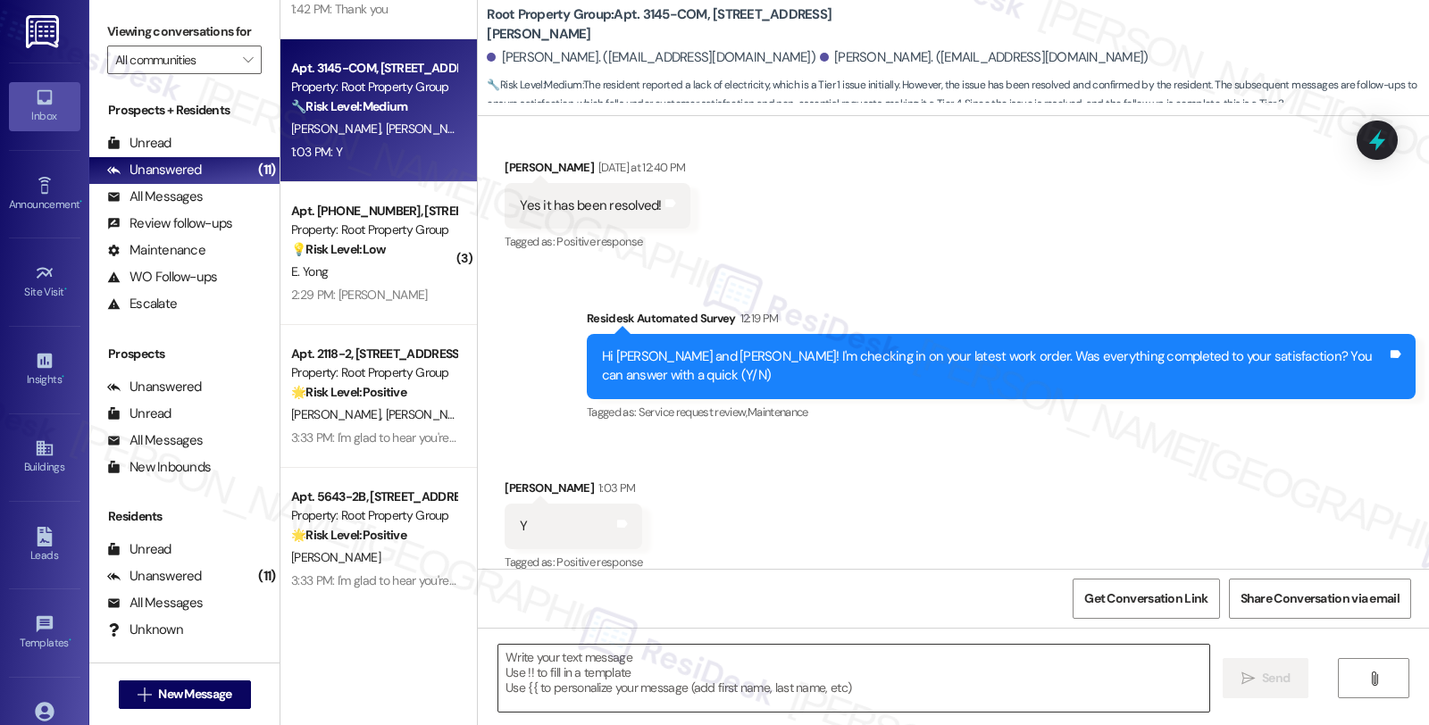
click at [712, 686] on textarea at bounding box center [853, 678] width 711 height 67
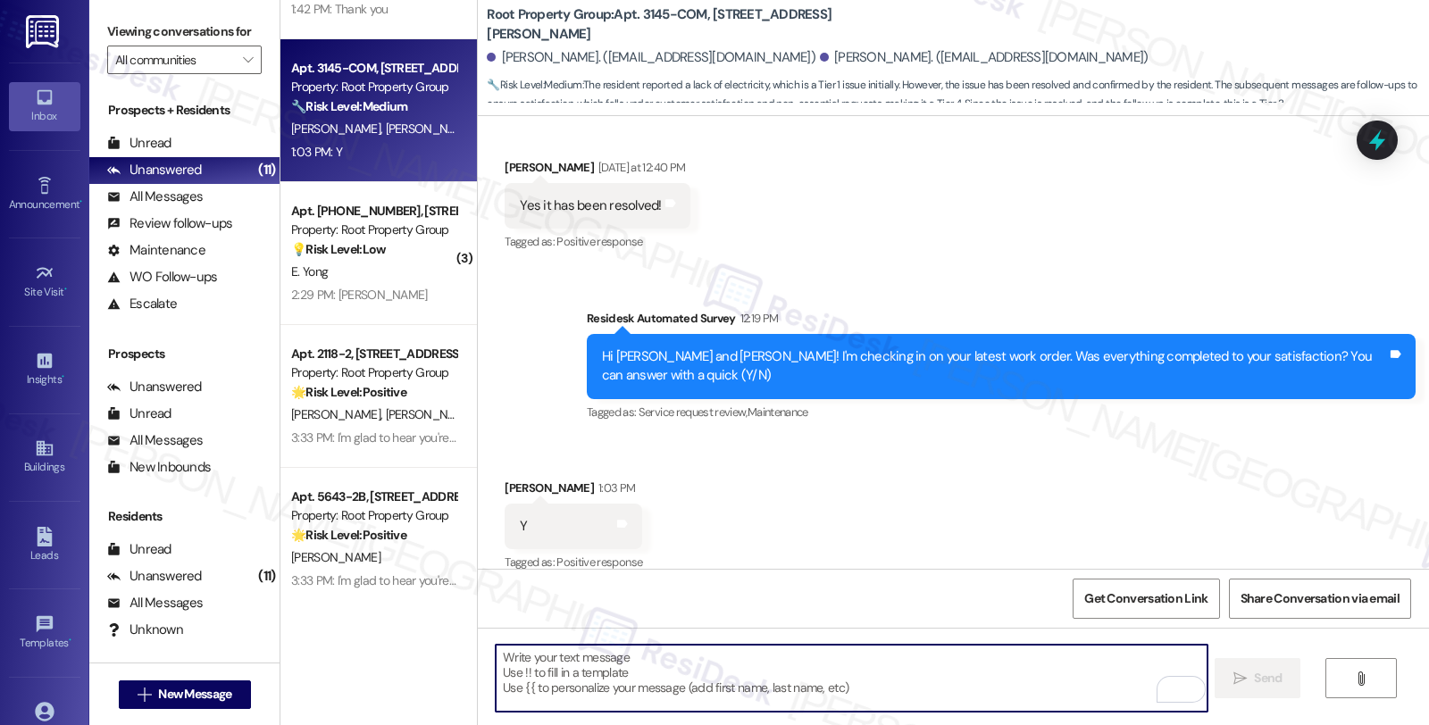
scroll to position [1800, 0]
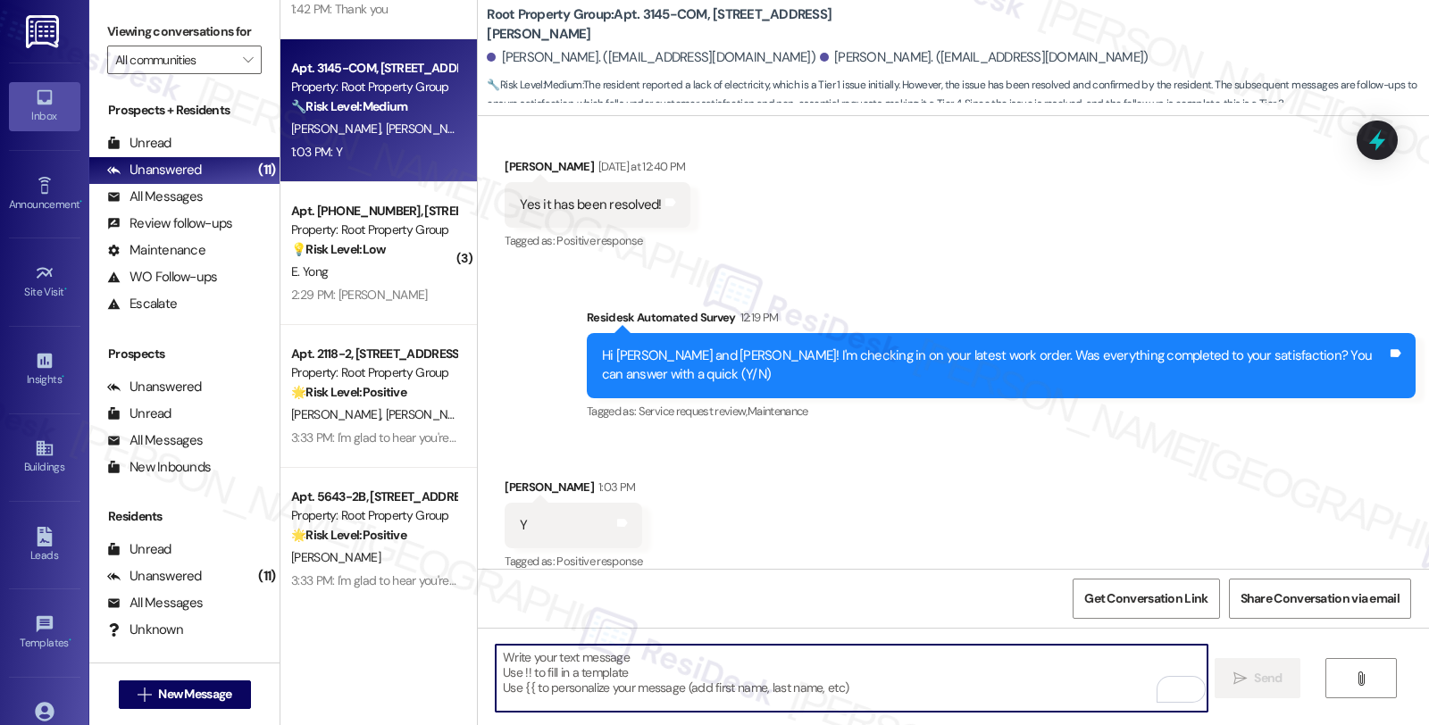
click at [689, 686] on textarea "To enrich screen reader interactions, please activate Accessibility in Grammarl…" at bounding box center [851, 678] width 711 height 67
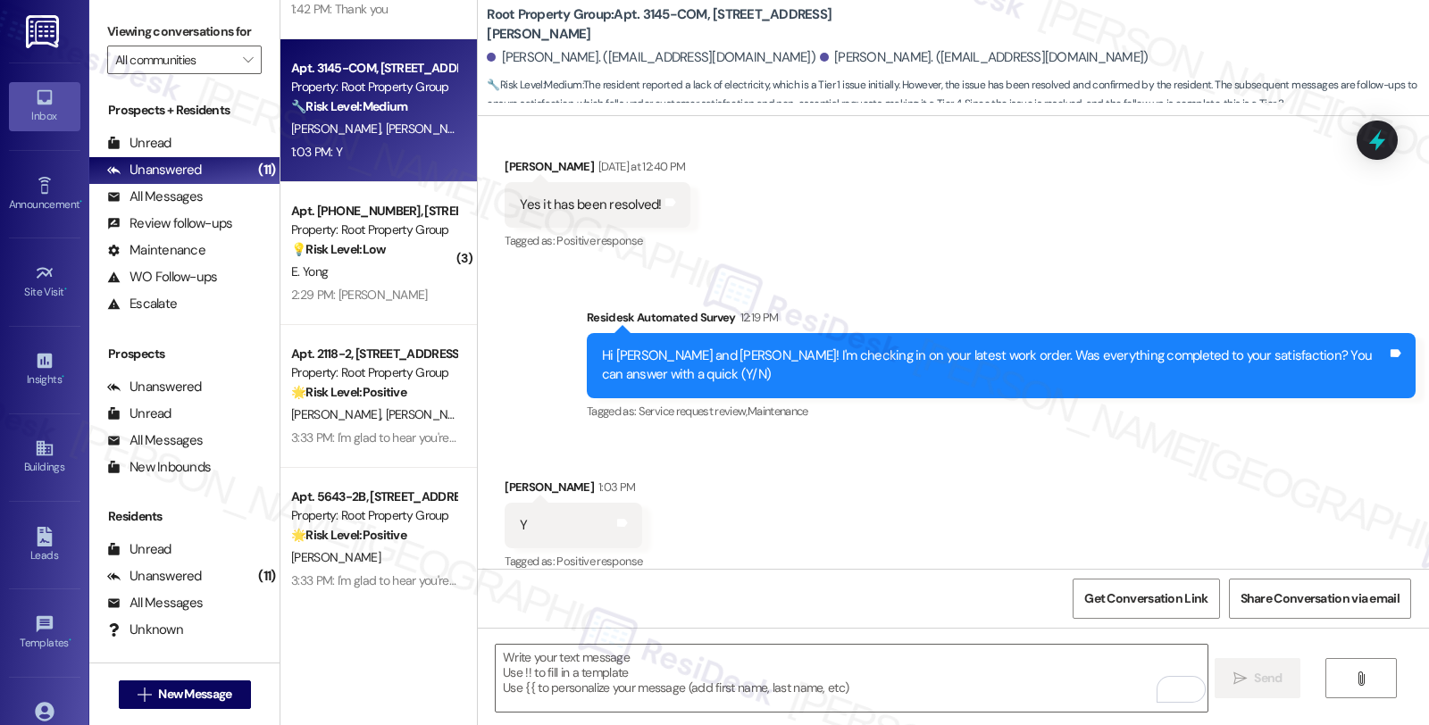
click at [949, 475] on div "Received via SMS Iona Woolmington 1:03 PM Y Tags and notes Tagged as: Positive …" at bounding box center [953, 513] width 951 height 151
click at [598, 656] on textarea "To enrich screen reader interactions, please activate Accessibility in Grammarl…" at bounding box center [851, 678] width 711 height 67
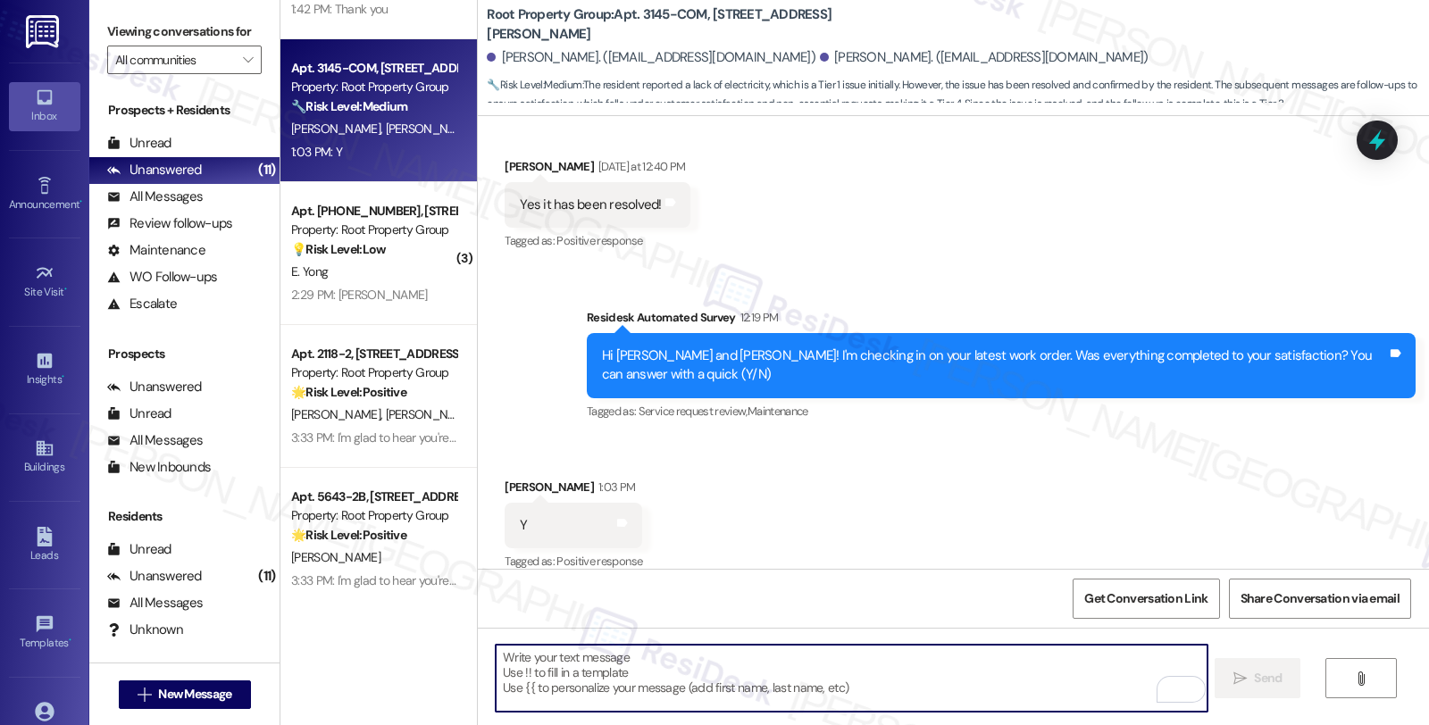
click at [505, 478] on div "Iona Woolmington 1:03 PM" at bounding box center [574, 490] width 138 height 25
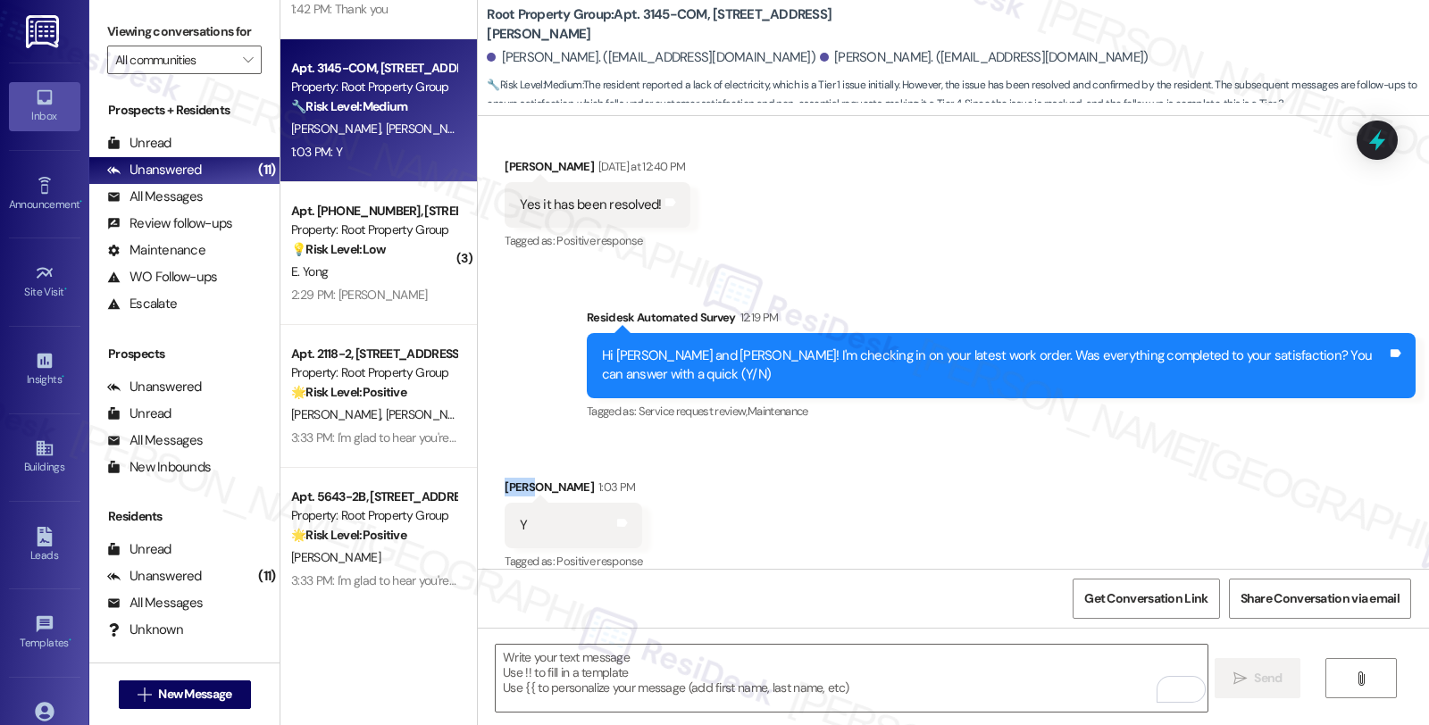
click at [505, 478] on div "Iona Woolmington 1:03 PM" at bounding box center [574, 490] width 138 height 25
copy div "Iona"
click at [599, 672] on textarea "To enrich screen reader interactions, please activate Accessibility in Grammarl…" at bounding box center [851, 678] width 711 height 67
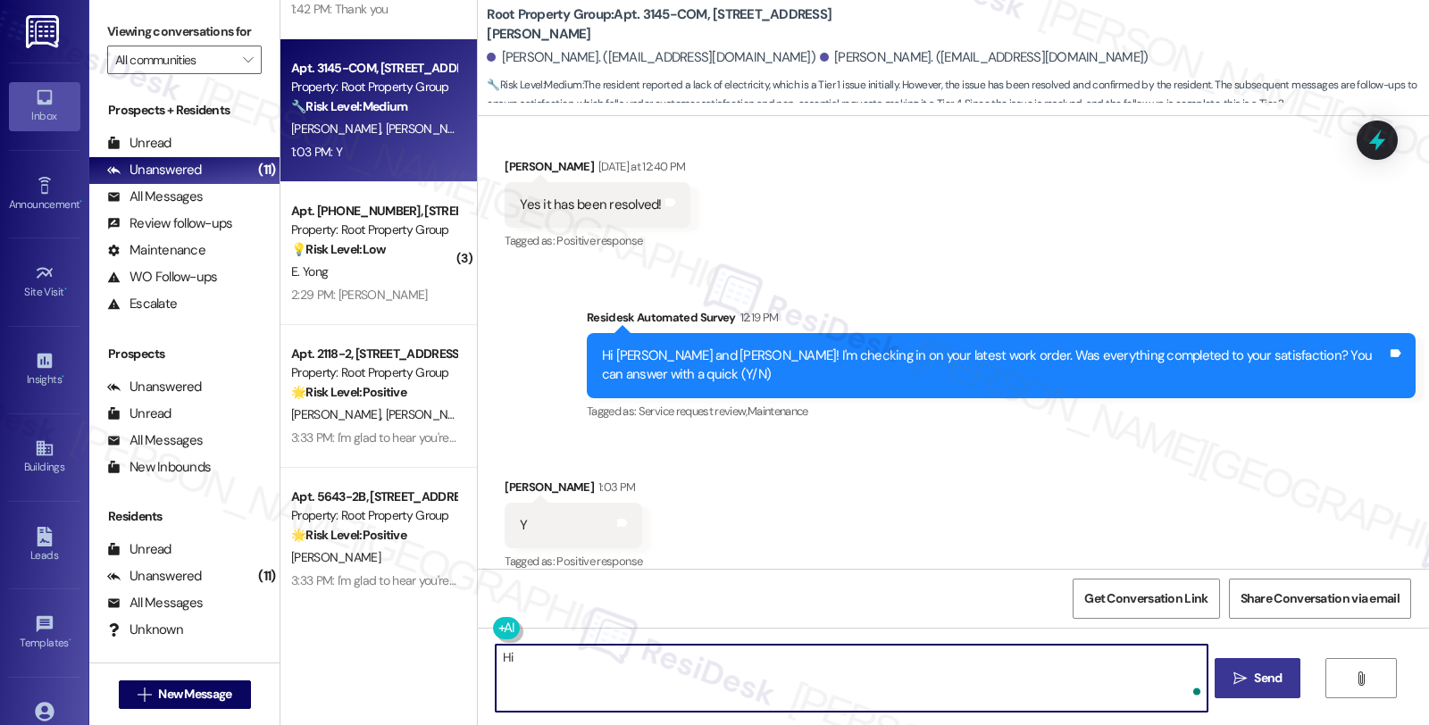
paste textarea "Iona"
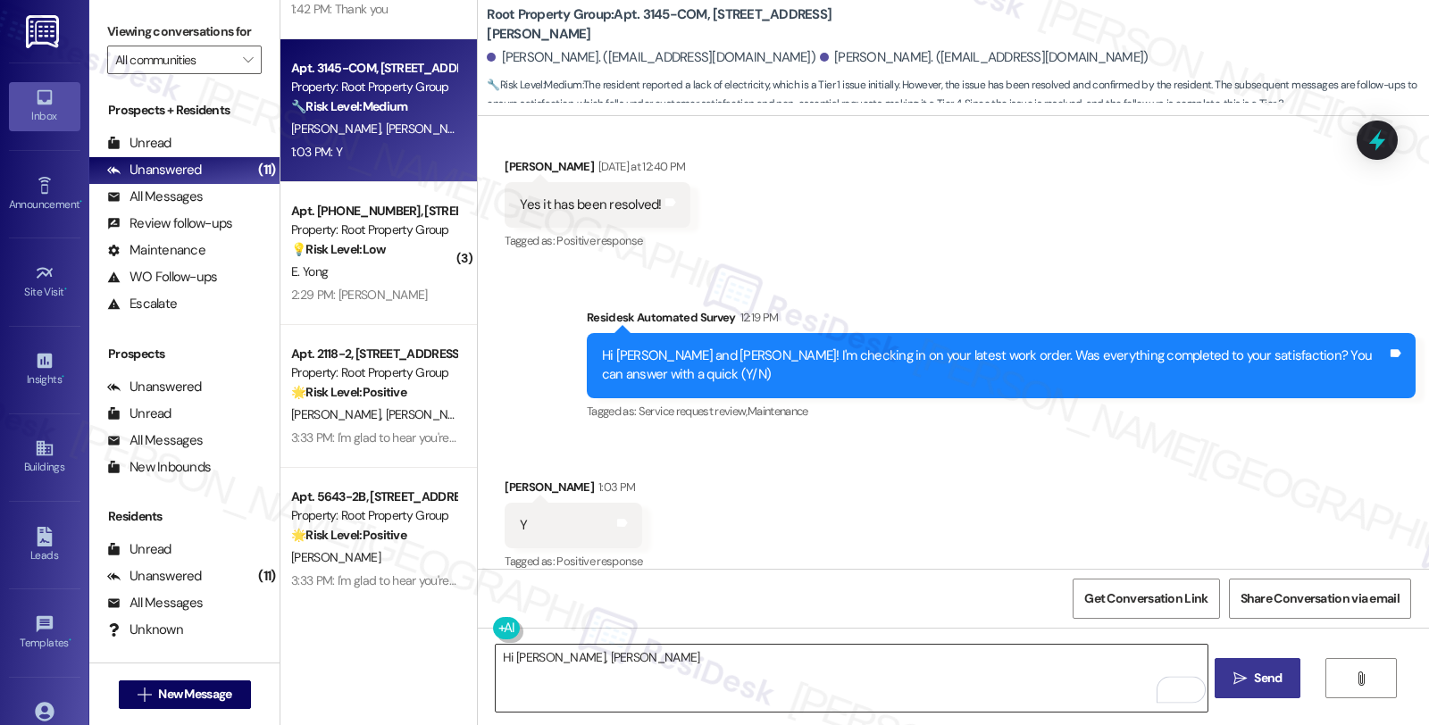
click at [752, 689] on textarea "Hi Iona, Iona" at bounding box center [851, 678] width 711 height 67
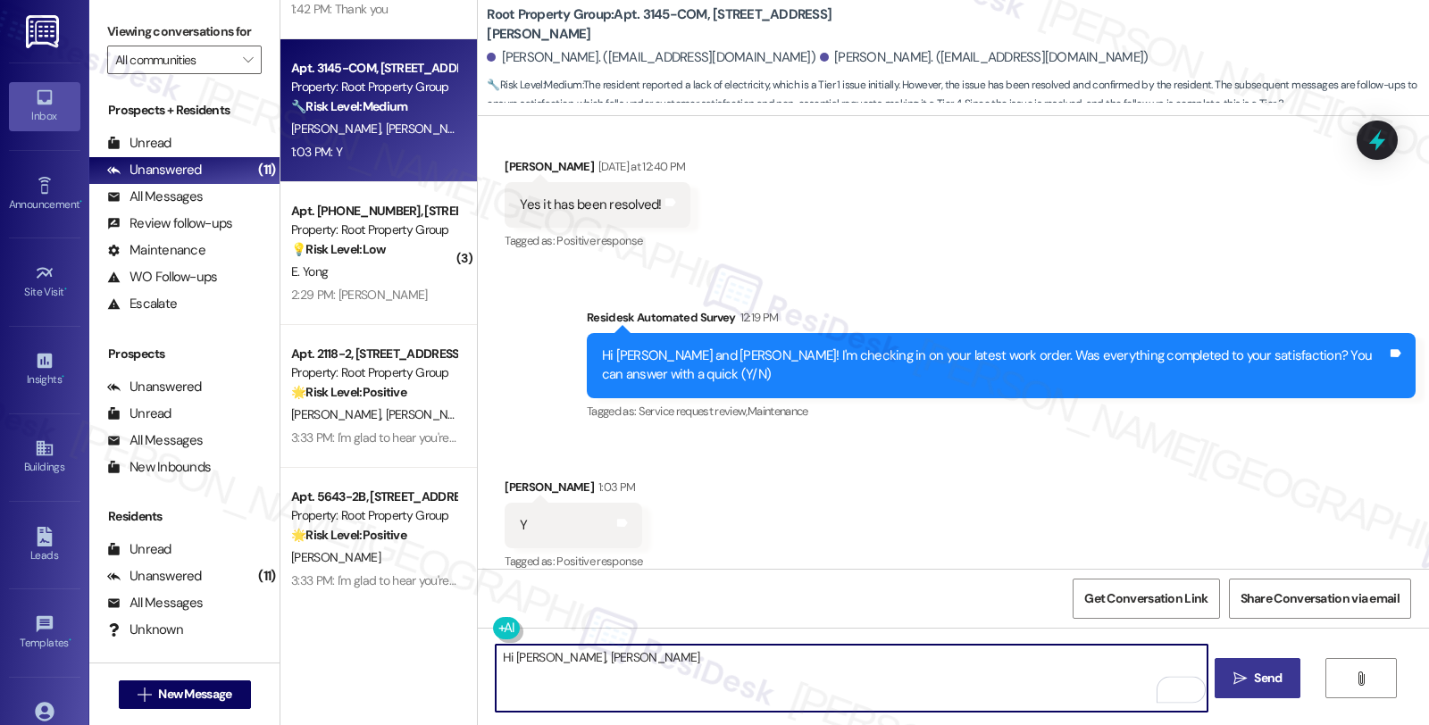
click at [542, 665] on textarea "Hi Iona, Iona" at bounding box center [851, 678] width 711 height 67
paste textarea "and I’m glad your latest work order has been completed to your satisfaction."
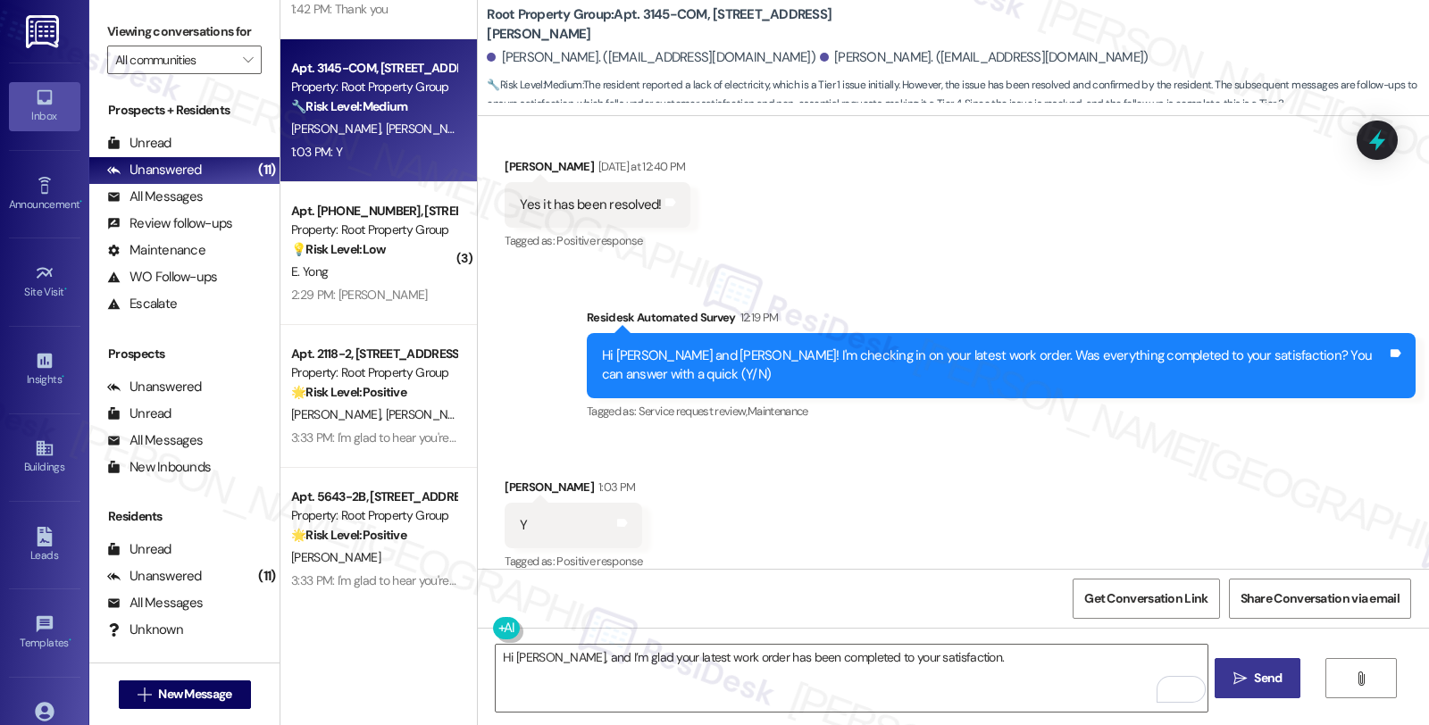
drag, startPoint x: 1203, startPoint y: 476, endPoint x: 1184, endPoint y: 494, distance: 25.9
click at [1204, 476] on div "Received via SMS Iona Woolmington 1:03 PM Y Tags and notes Tagged as: Positive …" at bounding box center [953, 513] width 951 height 151
click at [982, 665] on textarea "Hi Iona, and I’m glad your latest work order has been completed to your satisfa…" at bounding box center [851, 678] width 711 height 67
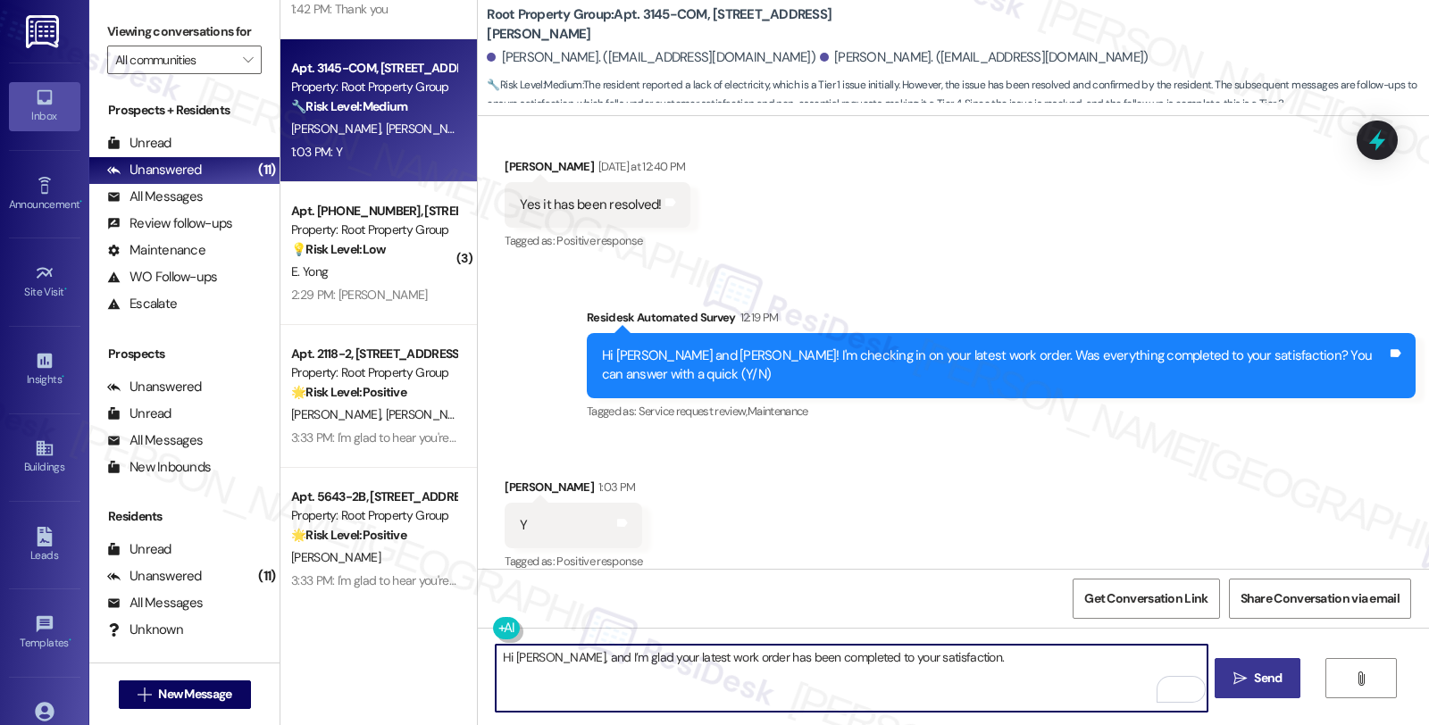
paste textarea "If I may ask...has the {{property}} lived up to your expectations so far?"
type textarea "Hi Iona, and I’m glad your latest work order has been completed to your satisfa…"
click at [1247, 663] on button " Send" at bounding box center [1257, 678] width 87 height 40
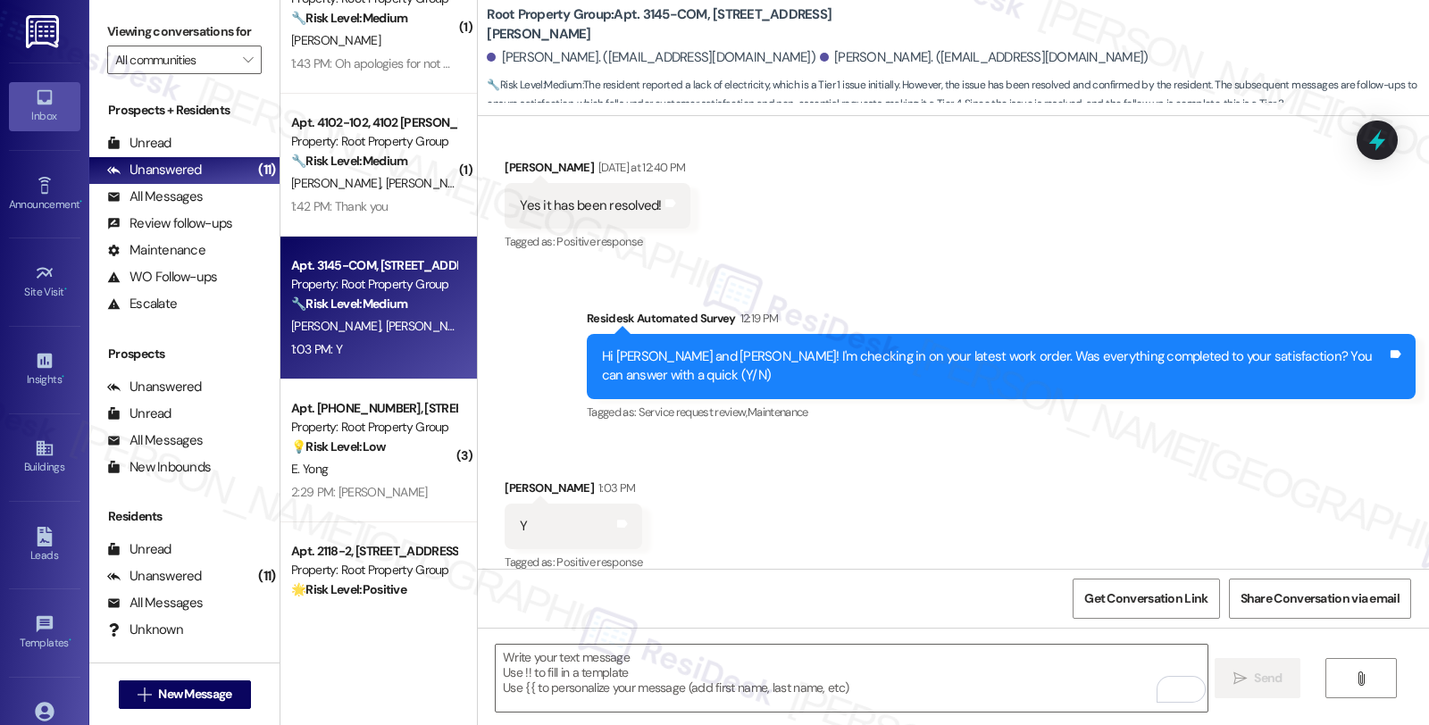
scroll to position [620, 0]
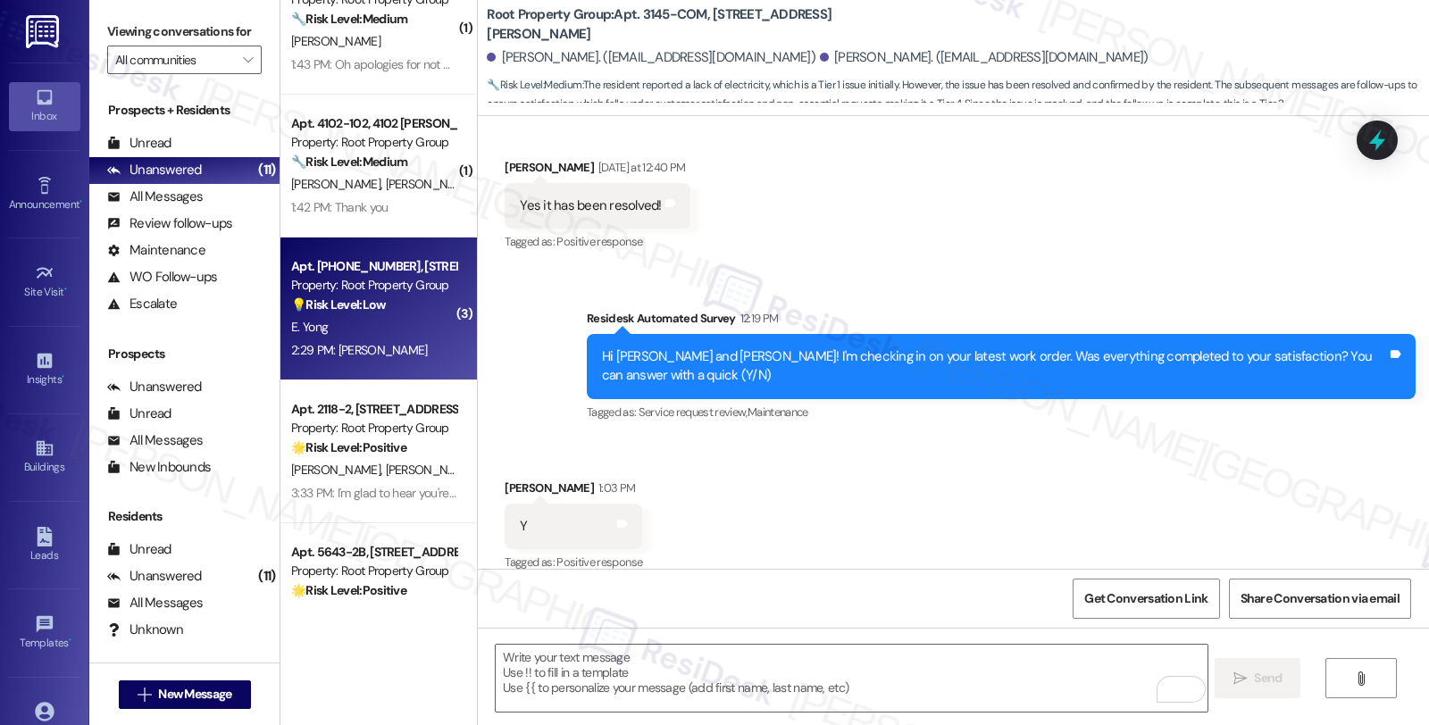
click at [409, 302] on div "💡 Risk Level: Low This is a leasing inquiry, and the resident is providing thei…" at bounding box center [373, 305] width 165 height 19
type textarea "Fetching suggested responses. Please feel free to read through the conversation…"
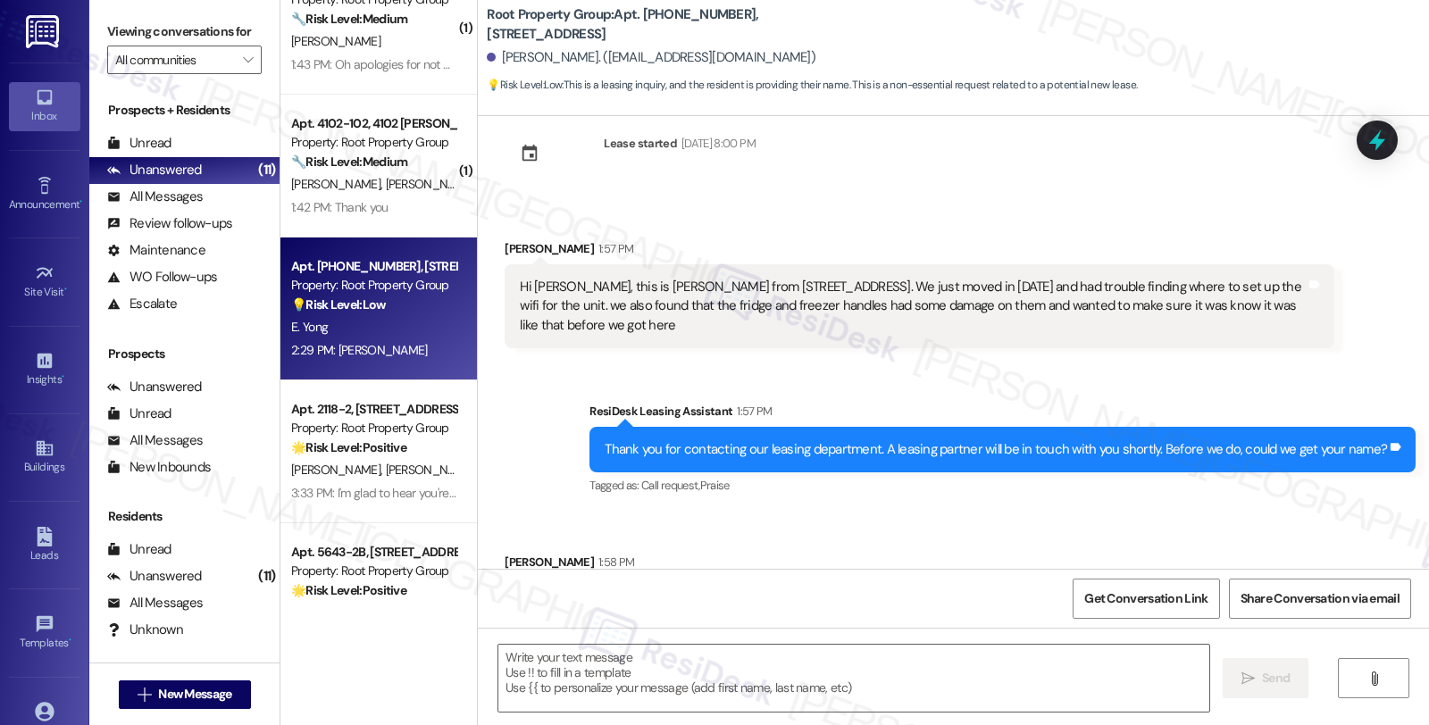
scroll to position [0, 0]
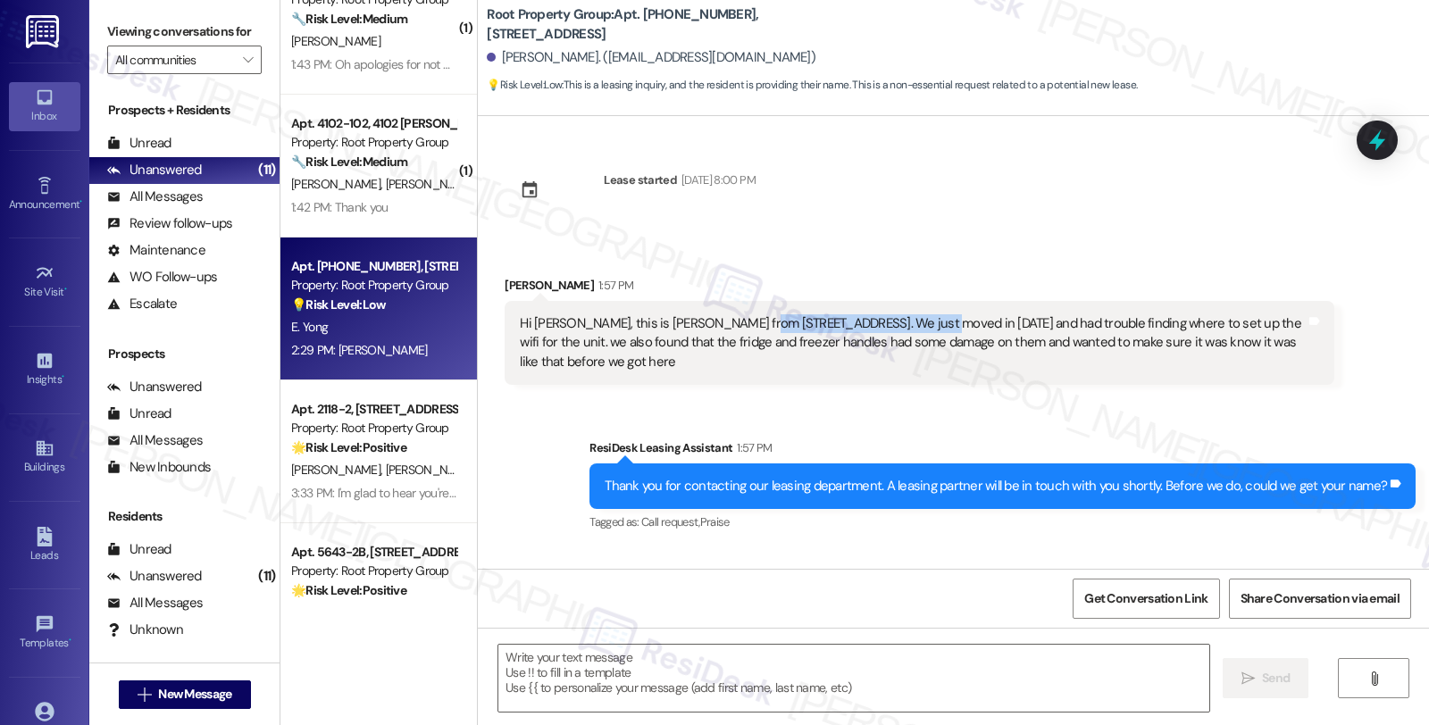
drag, startPoint x: 747, startPoint y: 313, endPoint x: 907, endPoint y: 316, distance: 159.9
click at [907, 316] on div "Hi Sarah, this is Ethan from 5051 N Kenmore 404. We just moved in yesterday and…" at bounding box center [912, 342] width 785 height 57
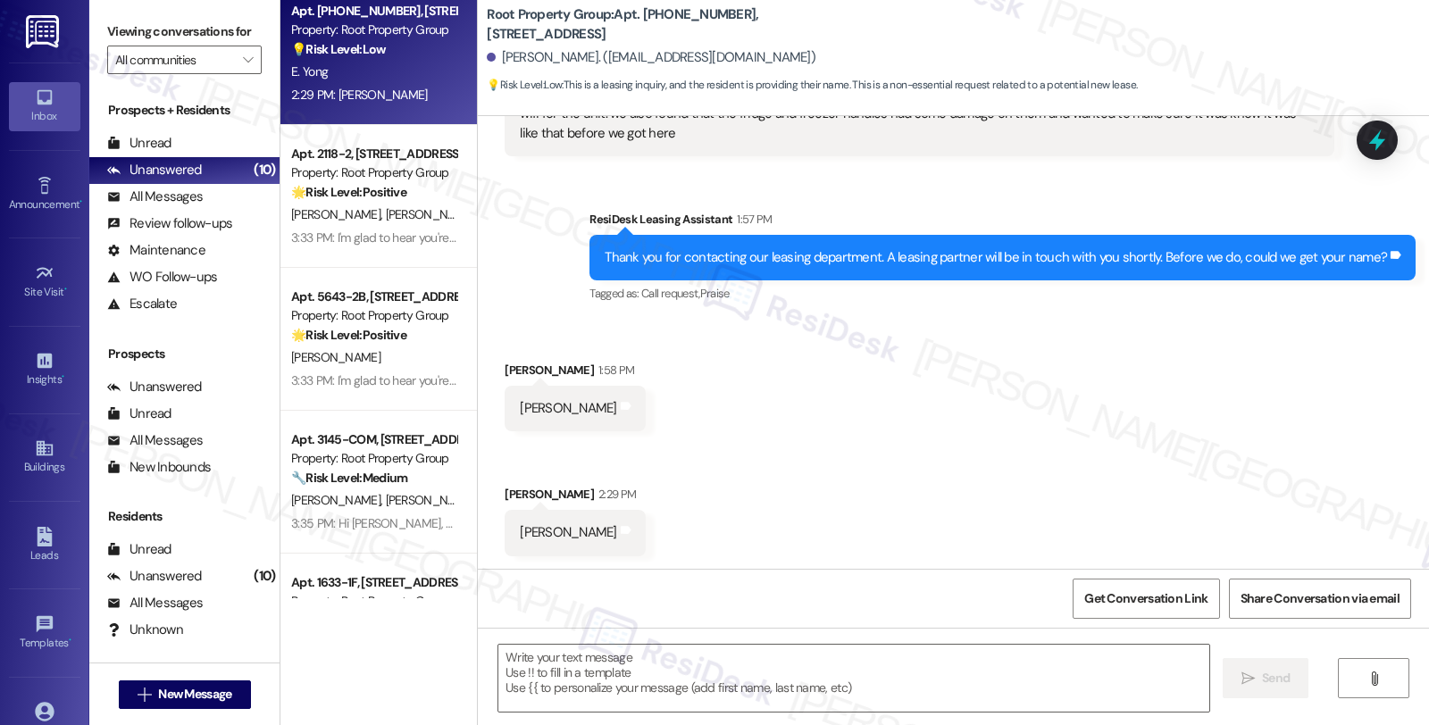
scroll to position [675, 0]
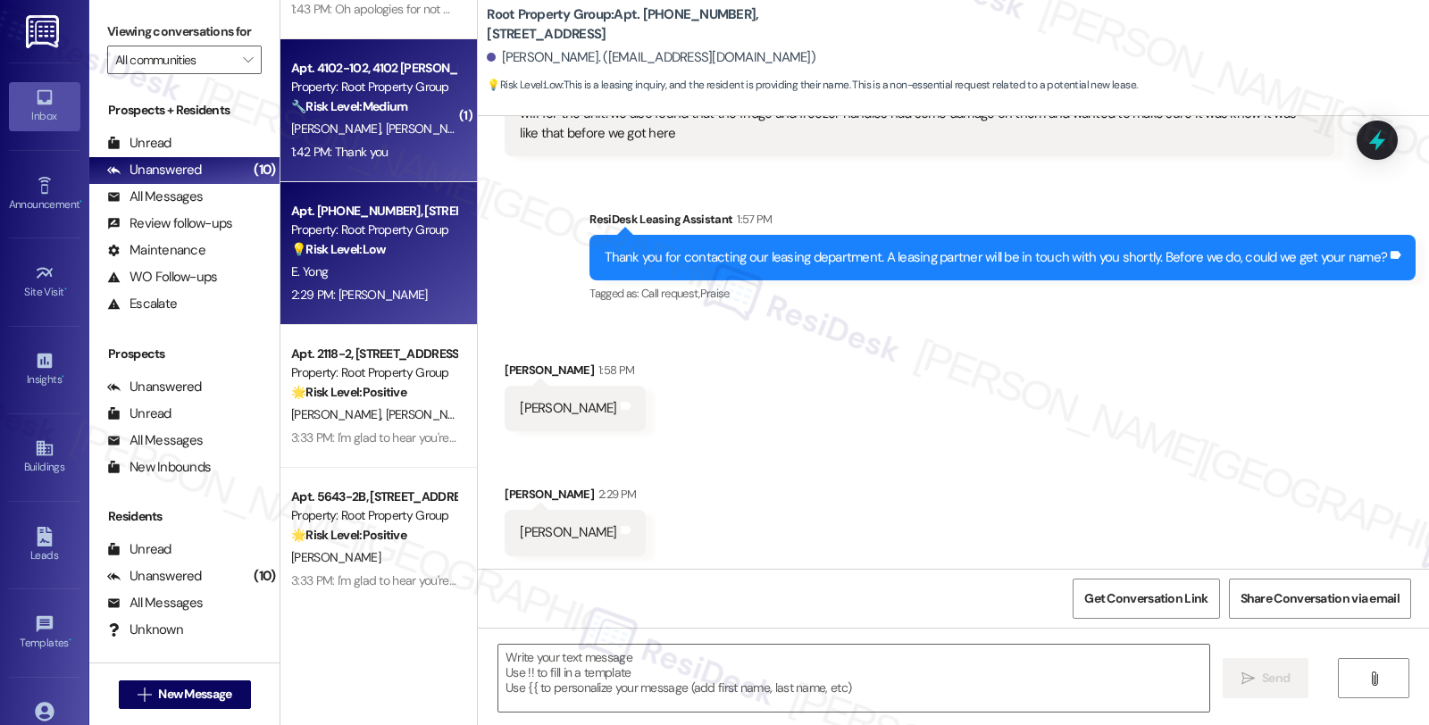
click at [429, 147] on div "1:42 PM: Thank you 1:42 PM: Thank you" at bounding box center [373, 152] width 169 height 22
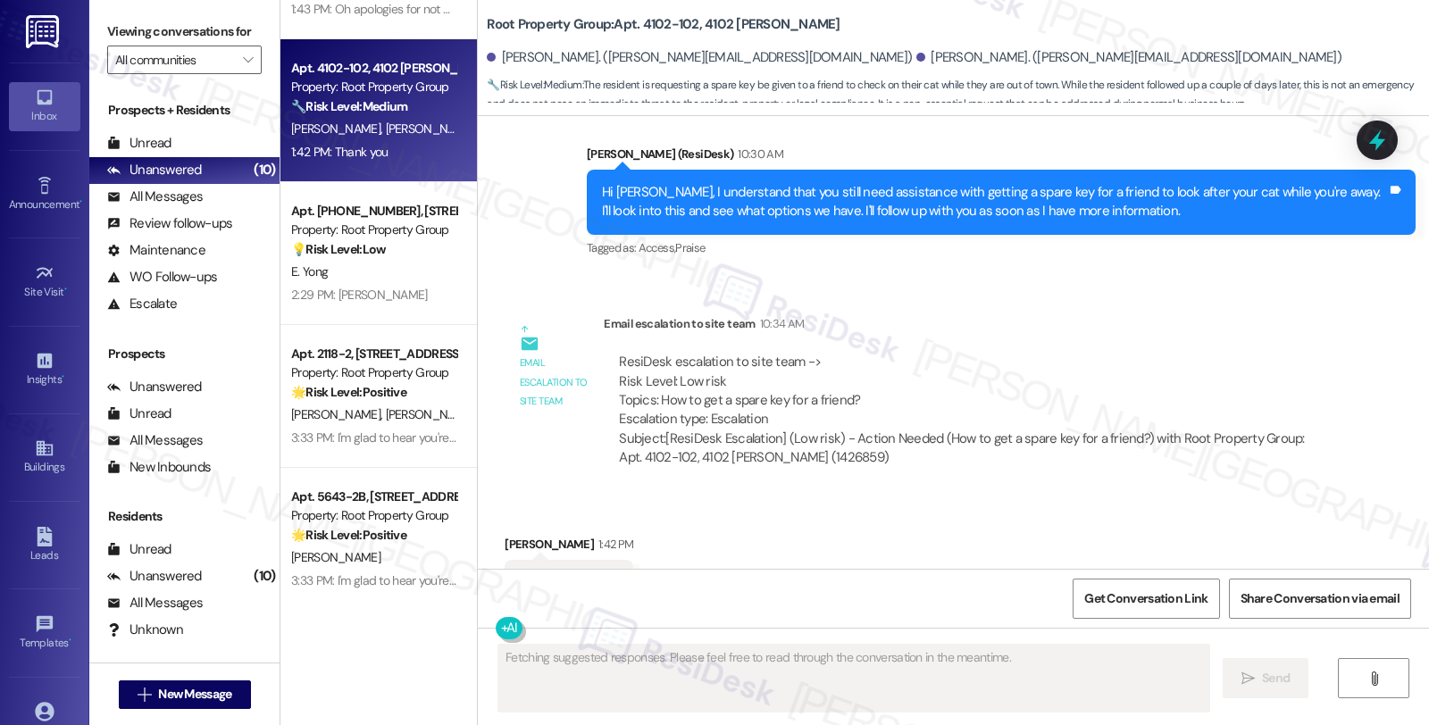
scroll to position [8189, 0]
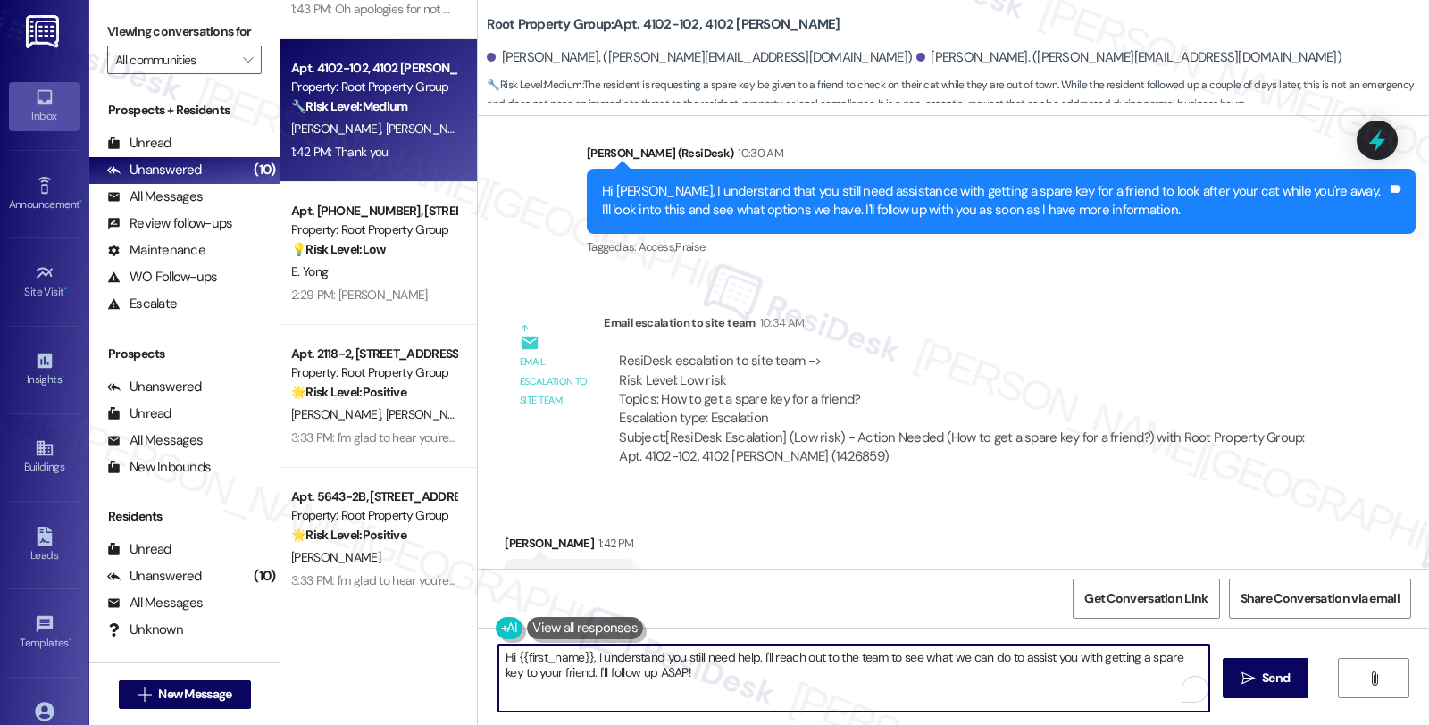
drag, startPoint x: 698, startPoint y: 680, endPoint x: 385, endPoint y: 614, distance: 320.1
click at [385, 614] on div "Apt. 1906-2F, 1906 W. Waveland Avenue Property: Root Property Group ⚠️ Risk Lev…" at bounding box center [854, 362] width 1148 height 725
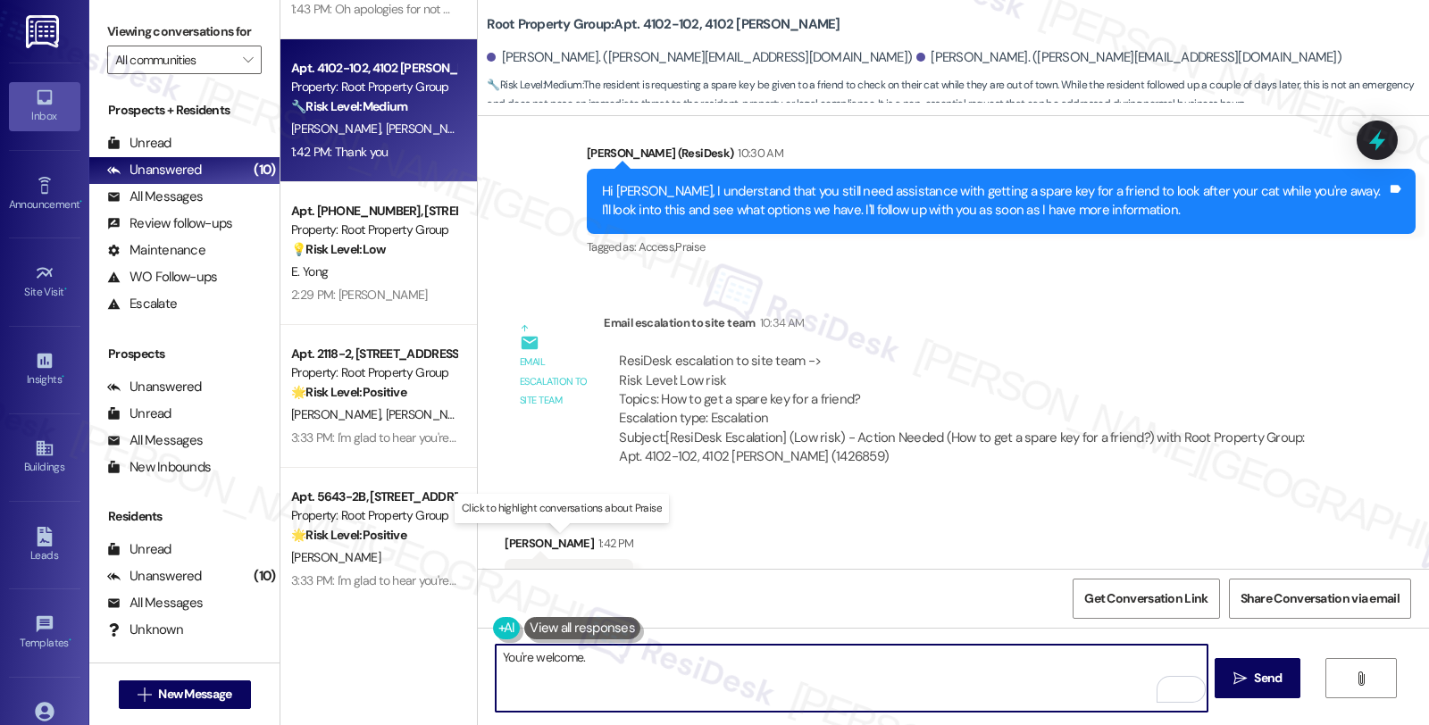
type textarea "You're welcome.."
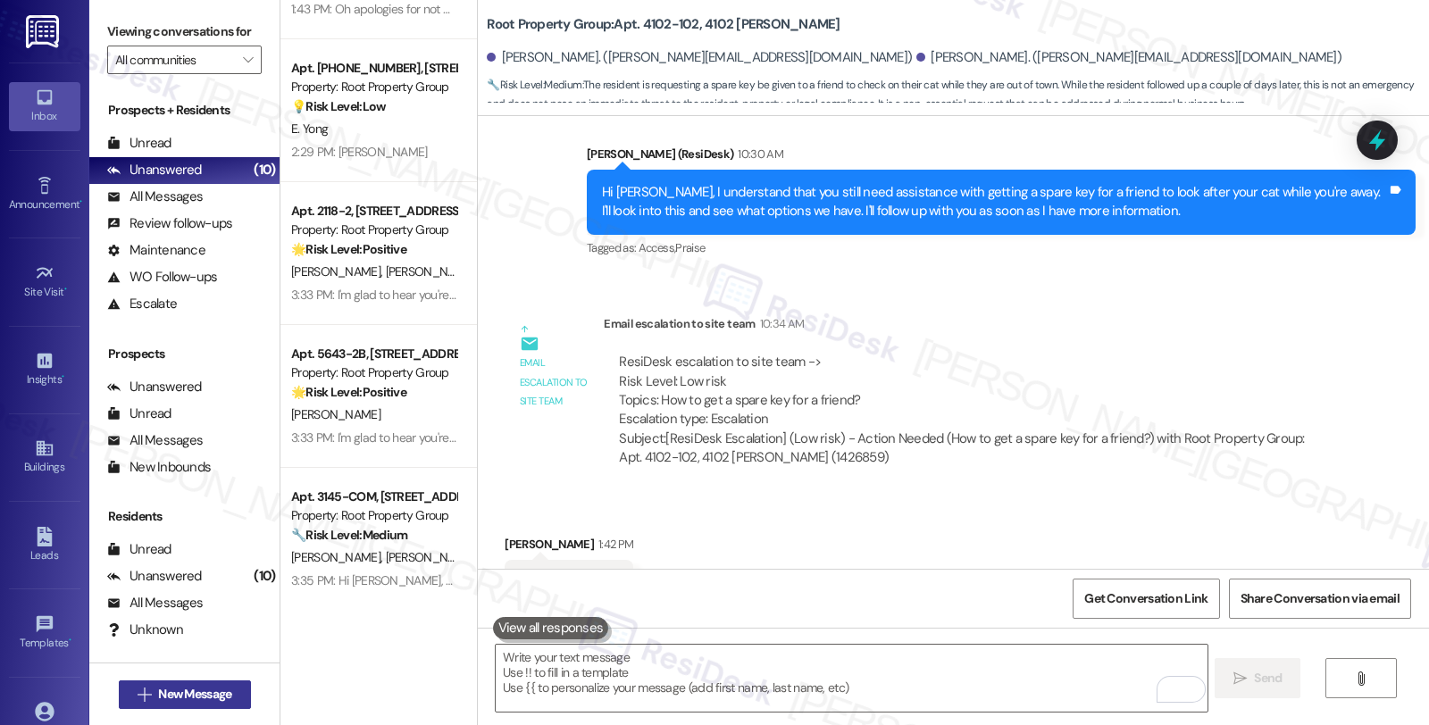
click at [212, 682] on button " New Message" at bounding box center [185, 694] width 132 height 29
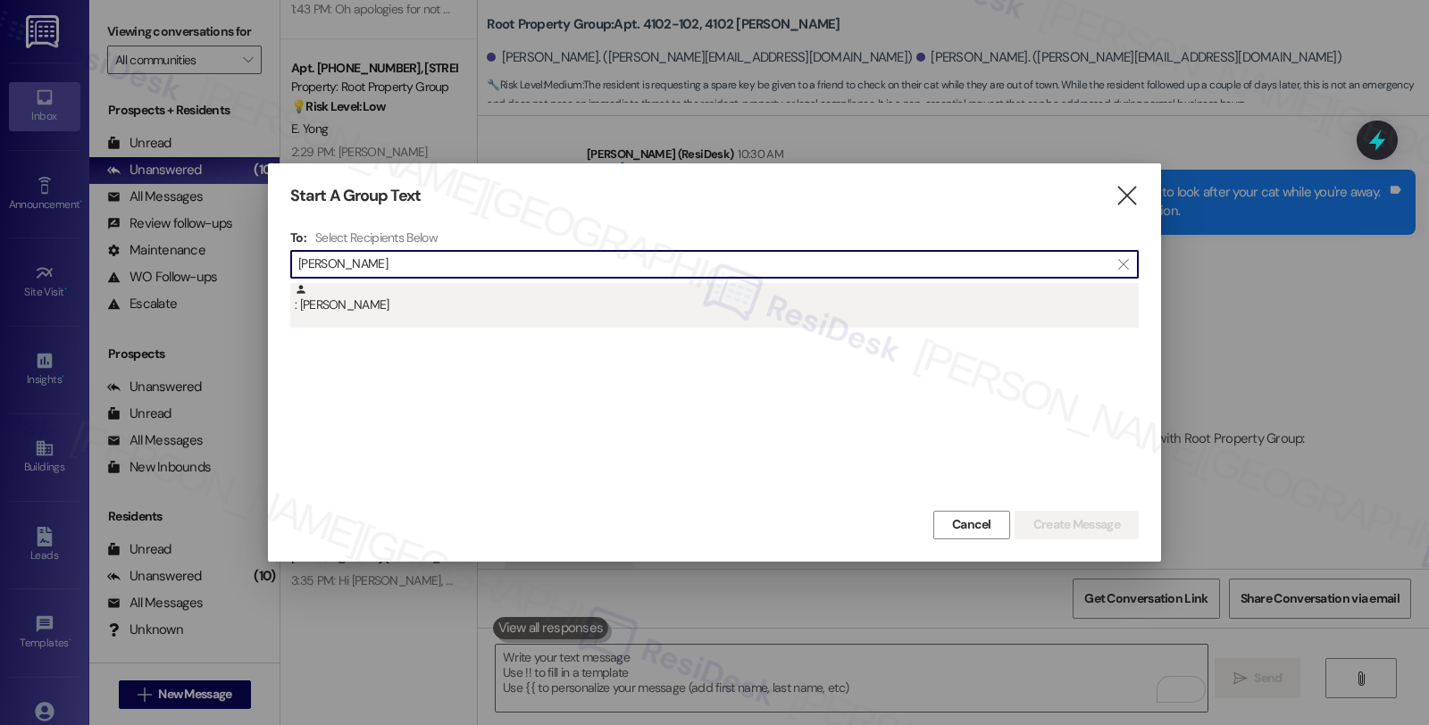
type input "Daugherity"
click at [422, 308] on div ": Logan Daugherity" at bounding box center [717, 298] width 844 height 31
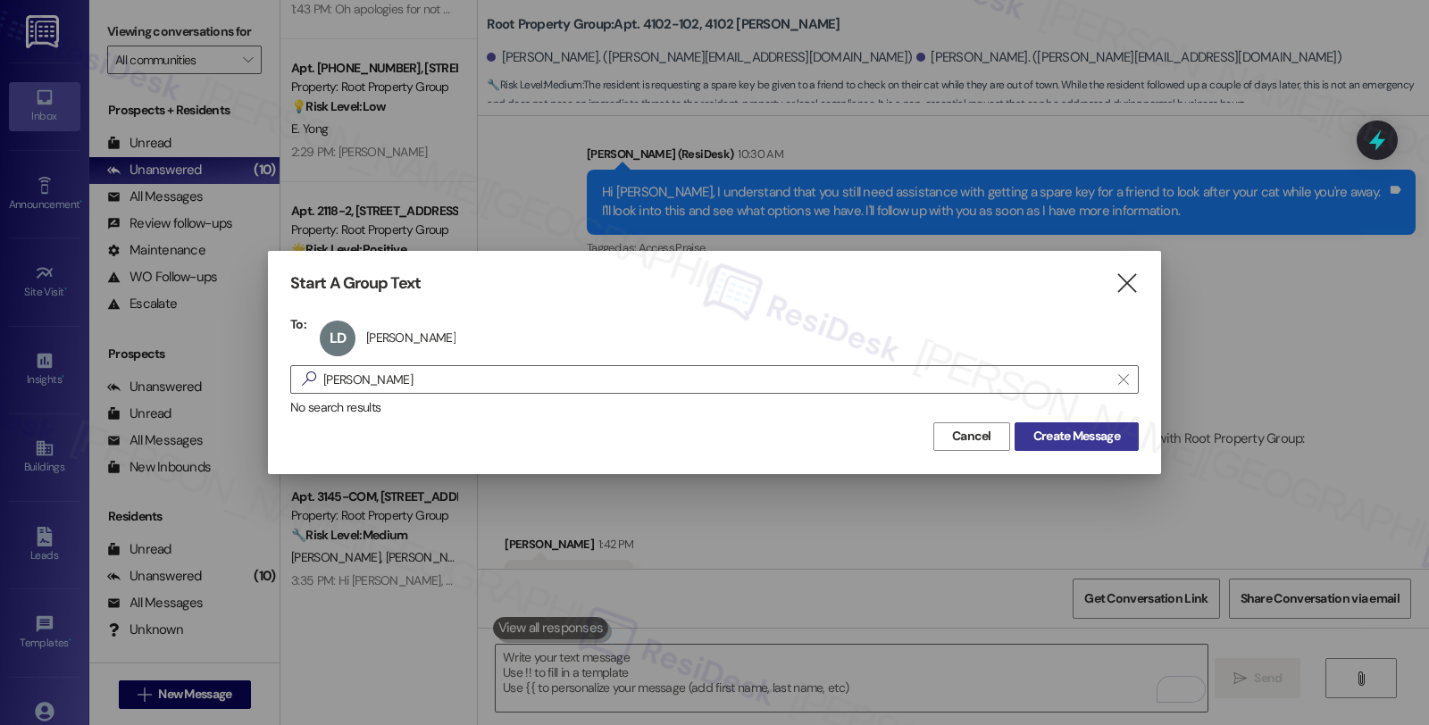
click at [1087, 432] on span "Create Message" at bounding box center [1076, 436] width 87 height 19
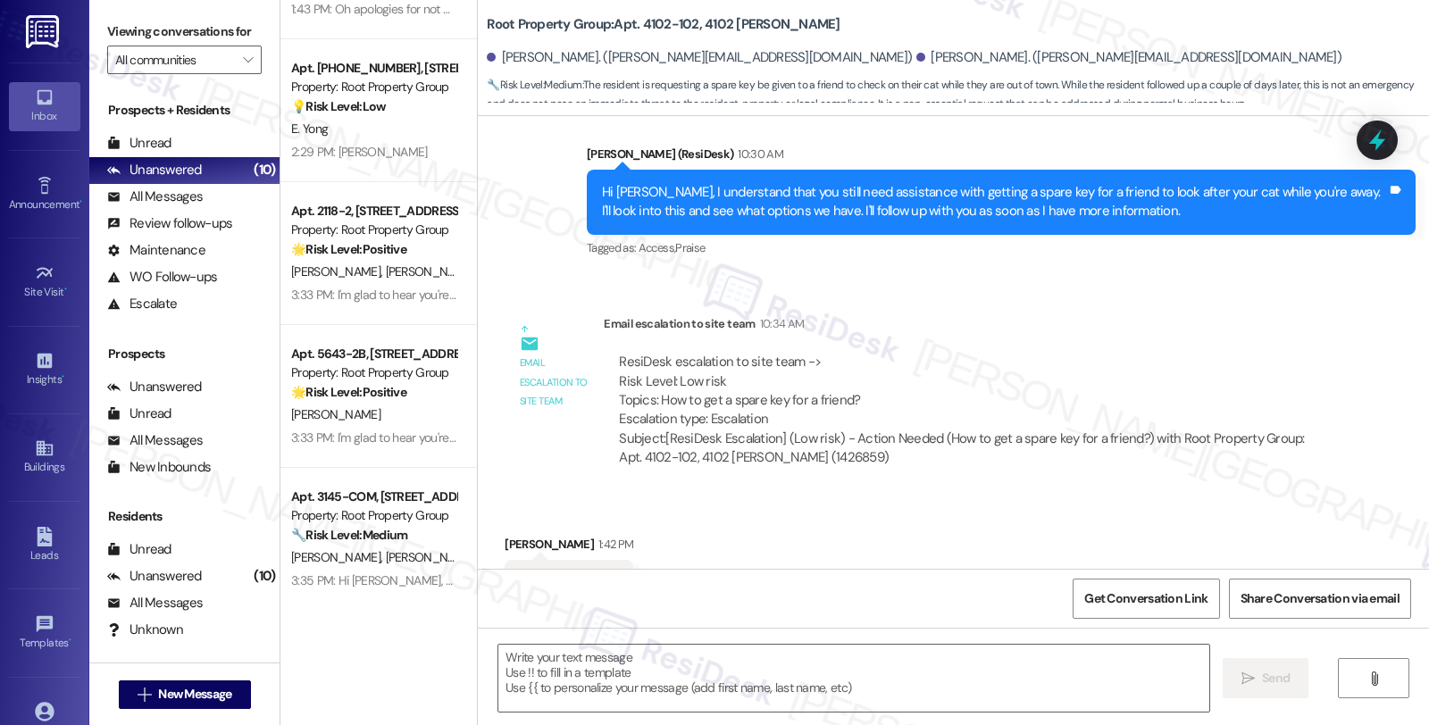
type textarea "Fetching suggested responses. Please feel free to read through the conversation…"
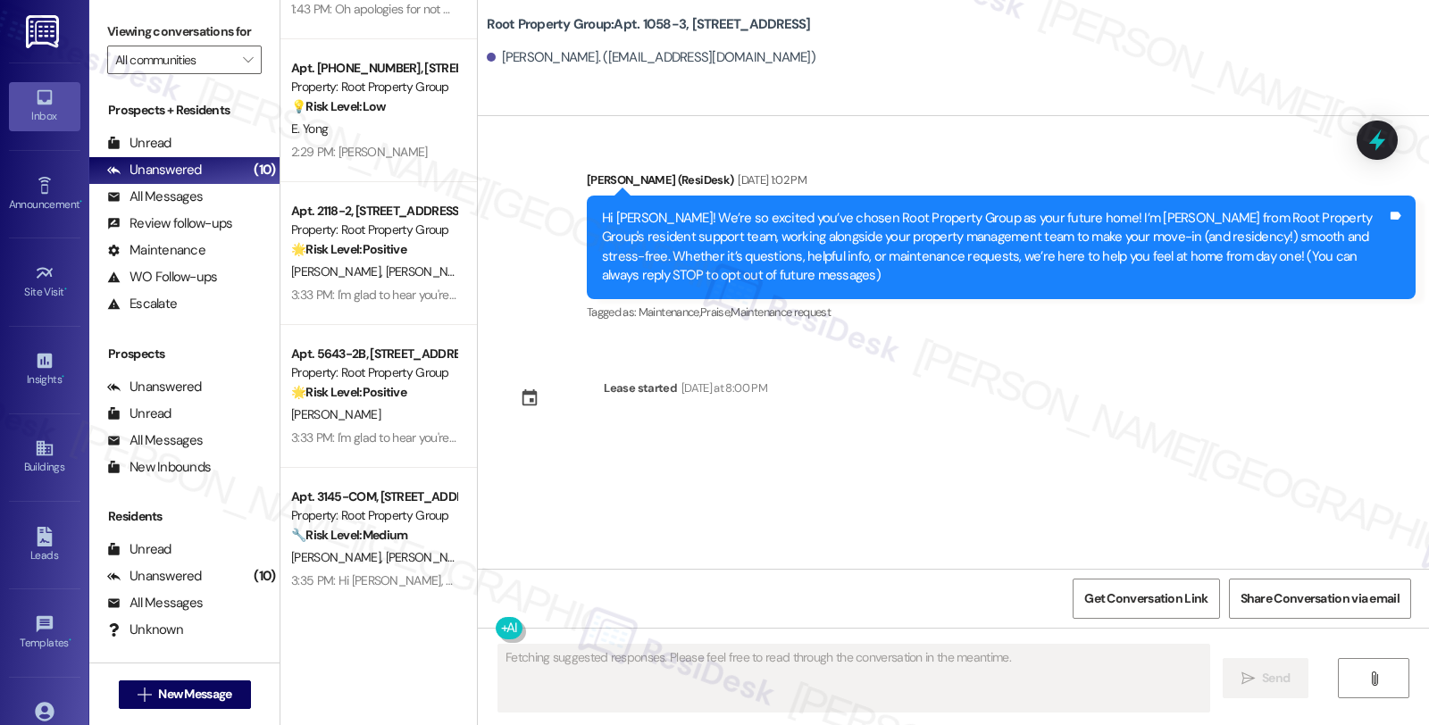
scroll to position [0, 0]
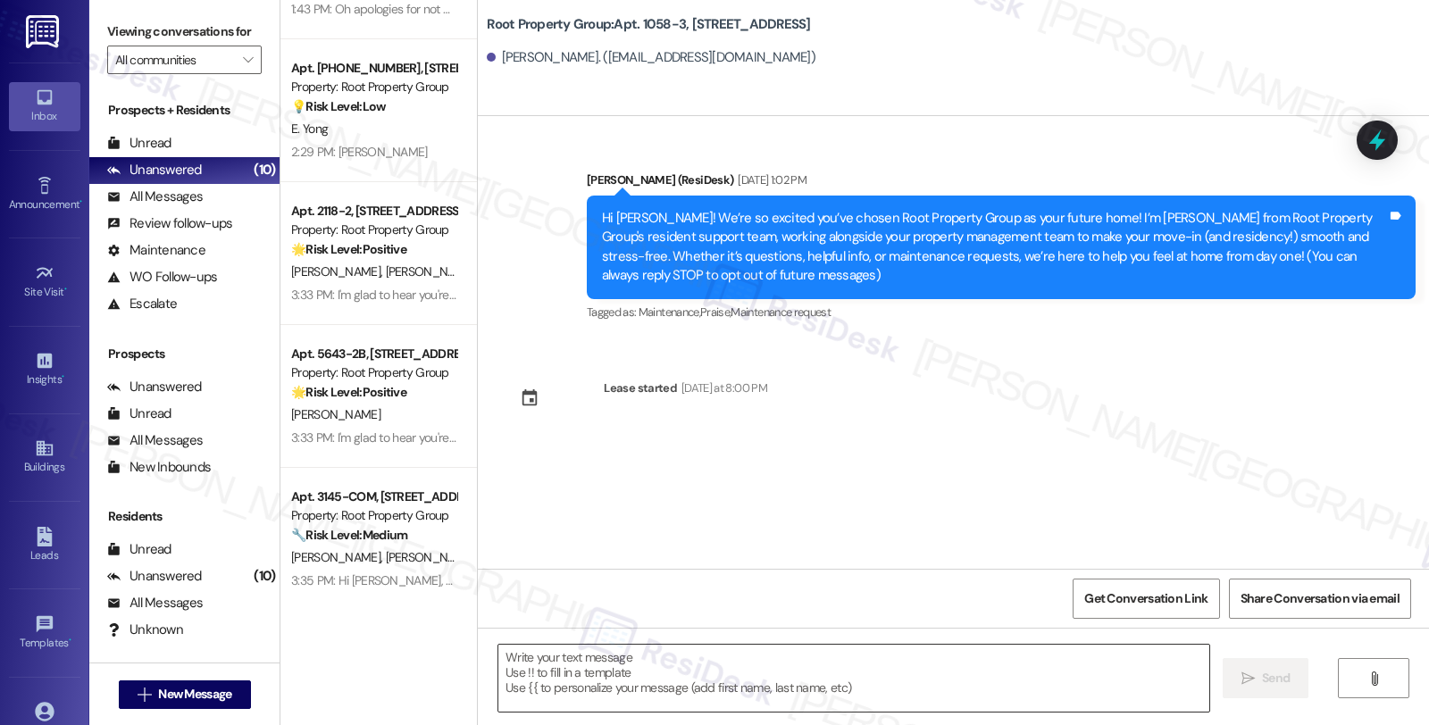
click at [825, 682] on textarea at bounding box center [853, 678] width 711 height 67
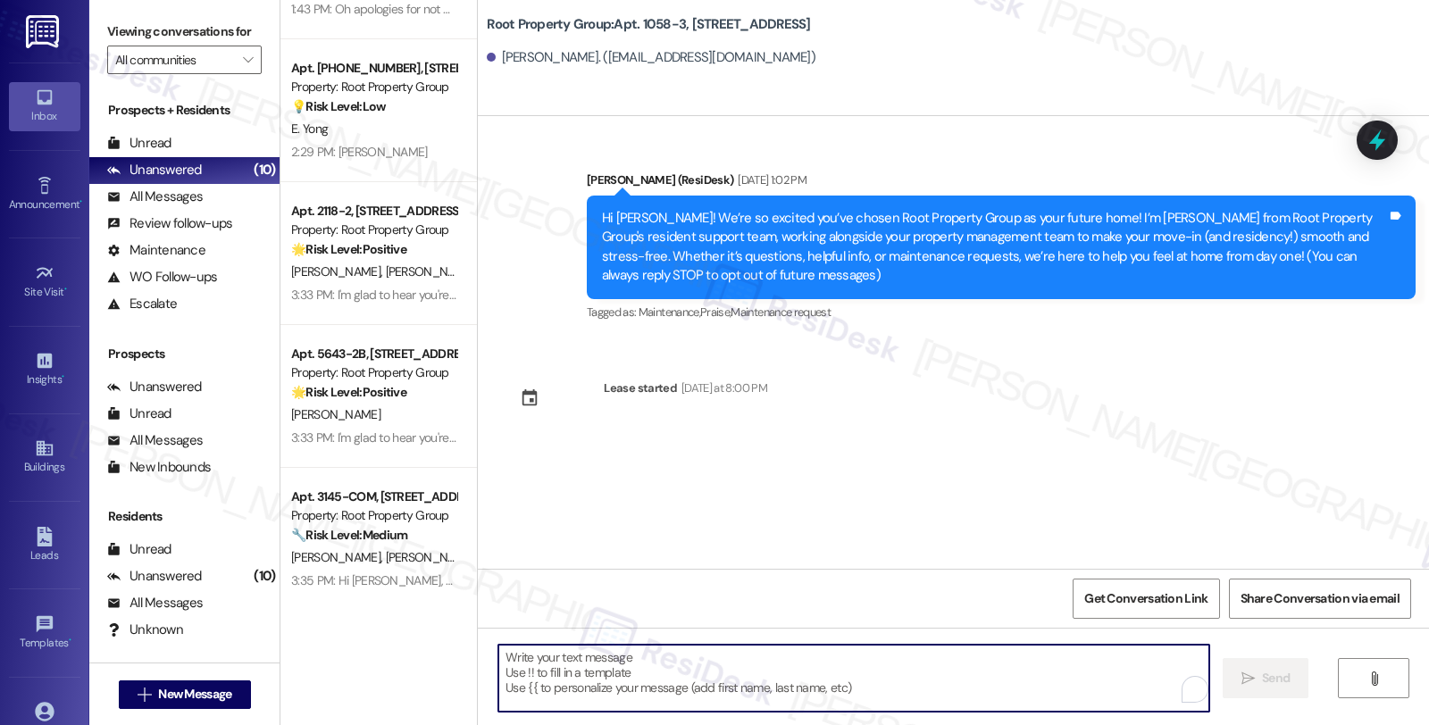
paste textarea "Hi {{first_name}}! Only one week to go until move-in at {{property}} — we can’t…"
type textarea "Hi {{first_name}}! Only one week to go until move-in at {{property}} — we can’t…"
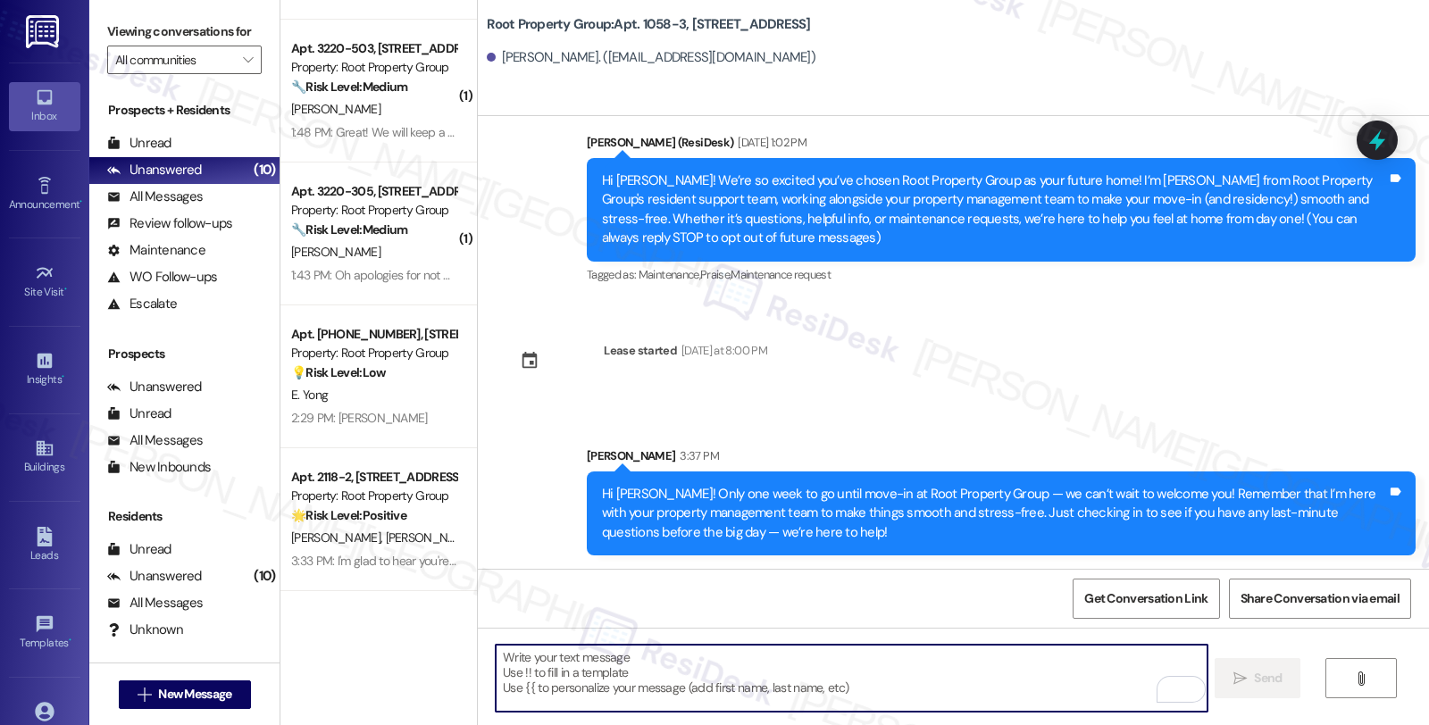
scroll to position [378, 0]
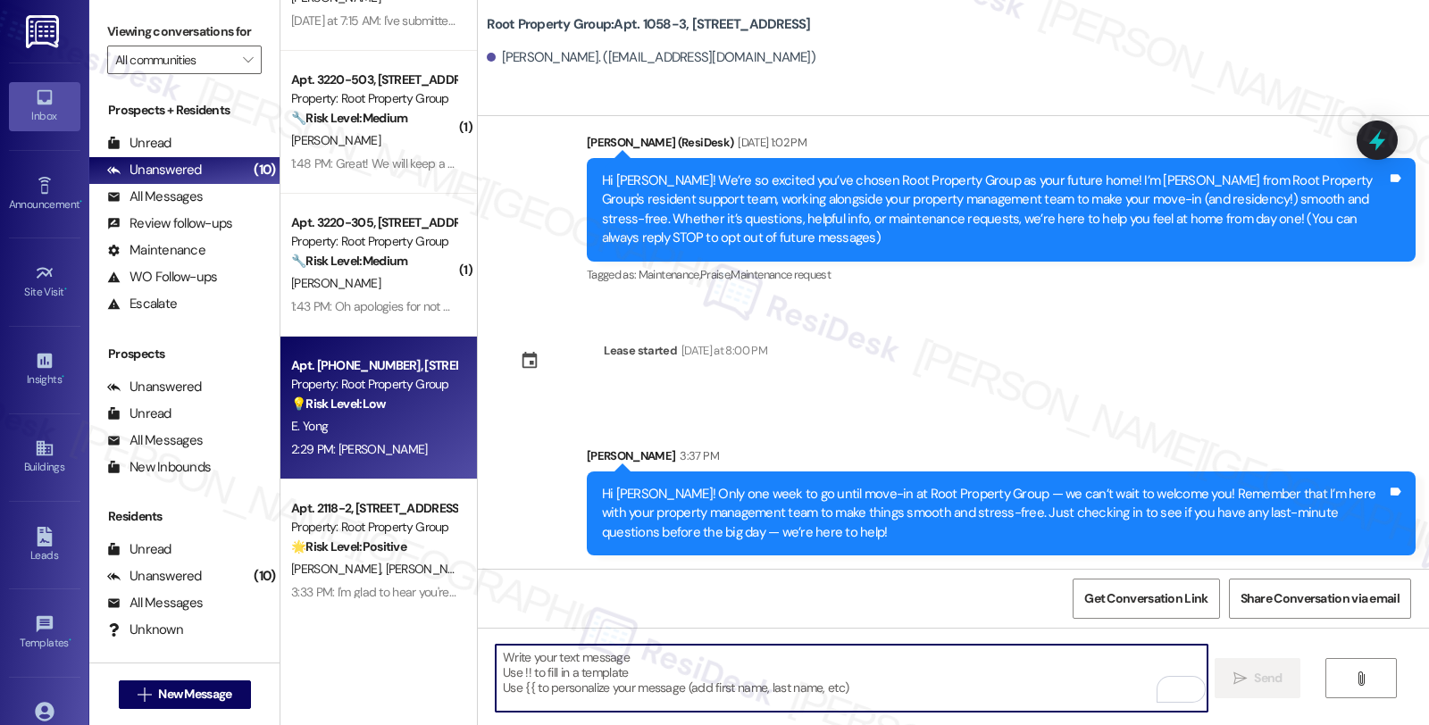
click at [396, 415] on div "E. Yong" at bounding box center [373, 426] width 169 height 22
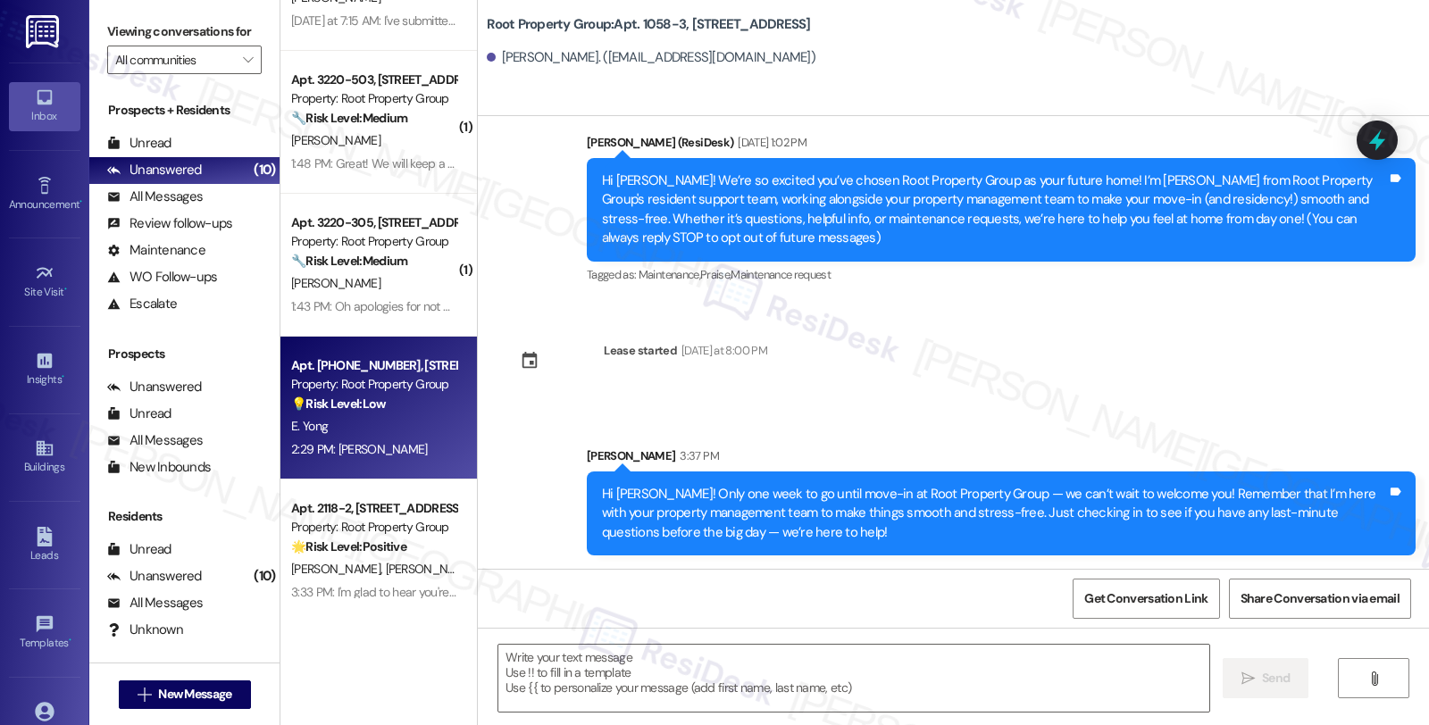
type textarea "Fetching suggested responses. Please feel free to read through the conversation…"
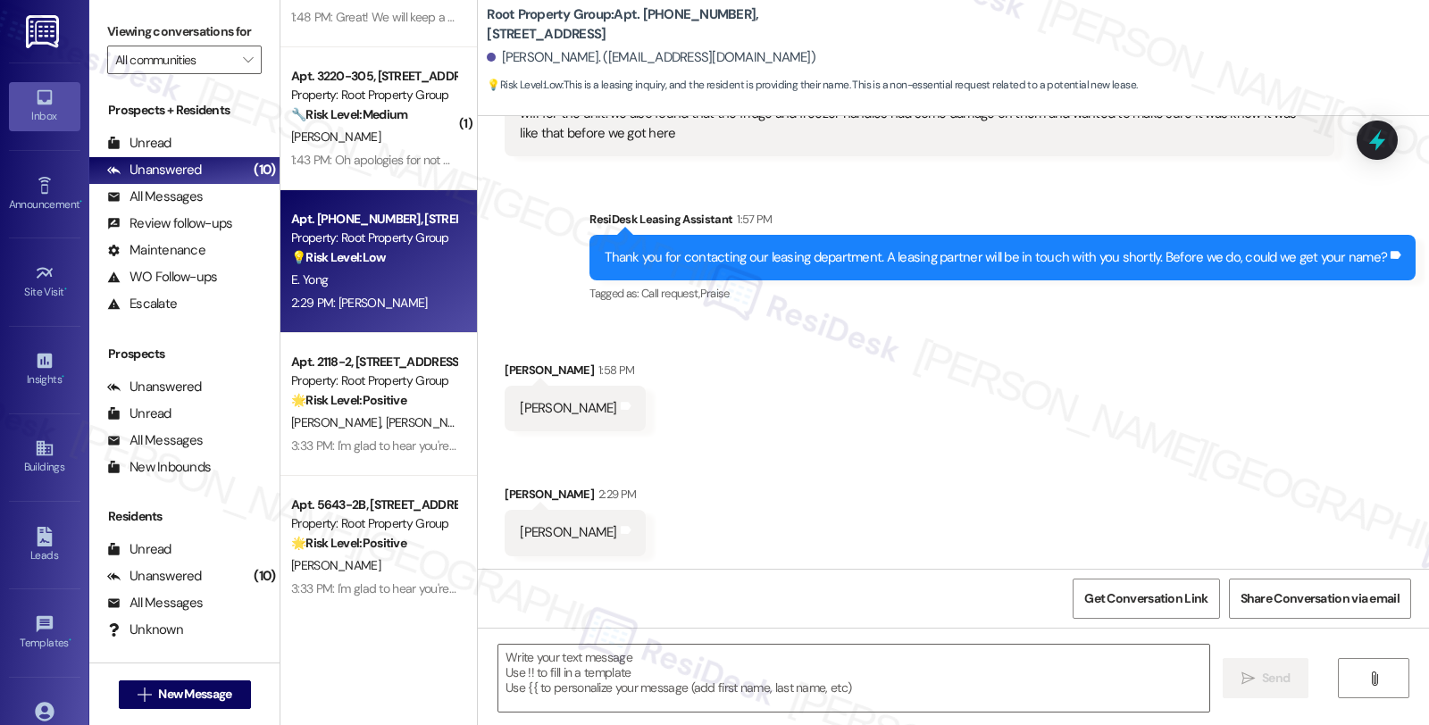
scroll to position [576, 0]
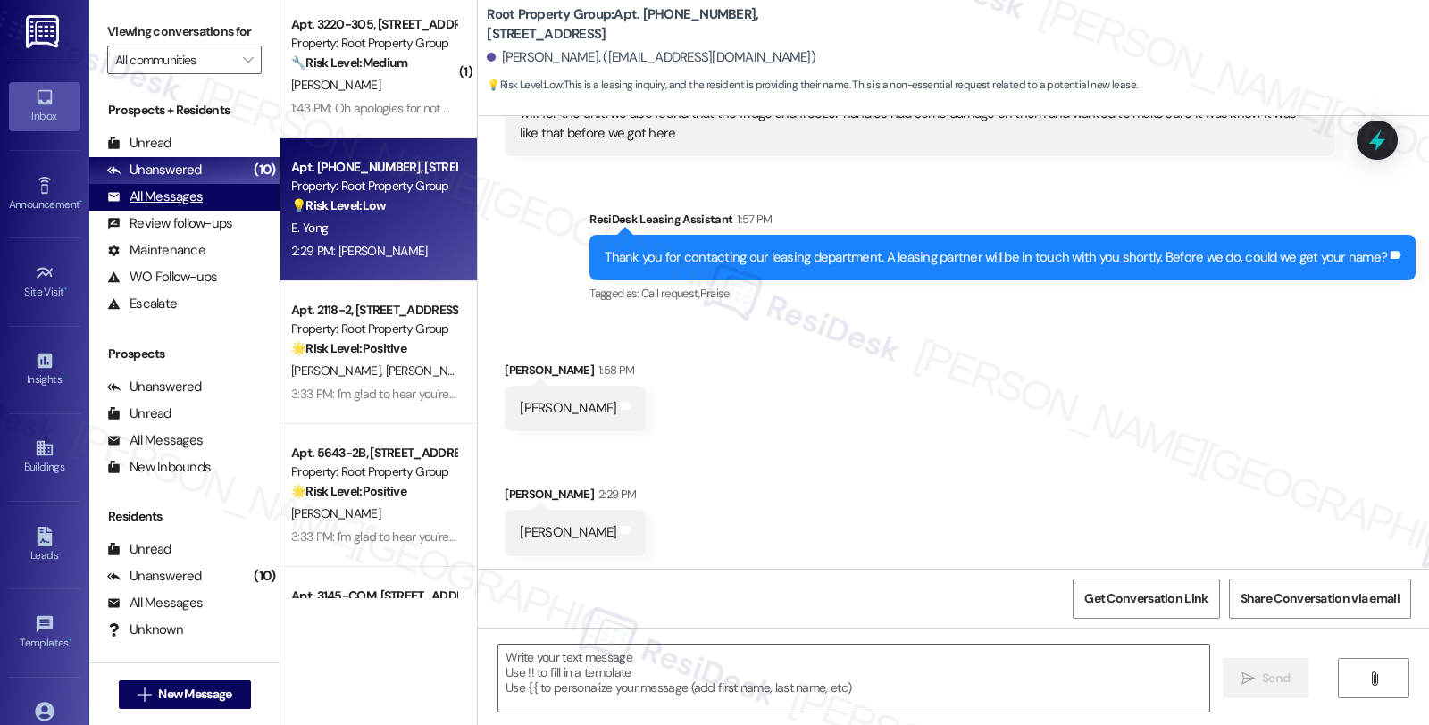
click at [182, 206] on div "All Messages" at bounding box center [155, 197] width 96 height 19
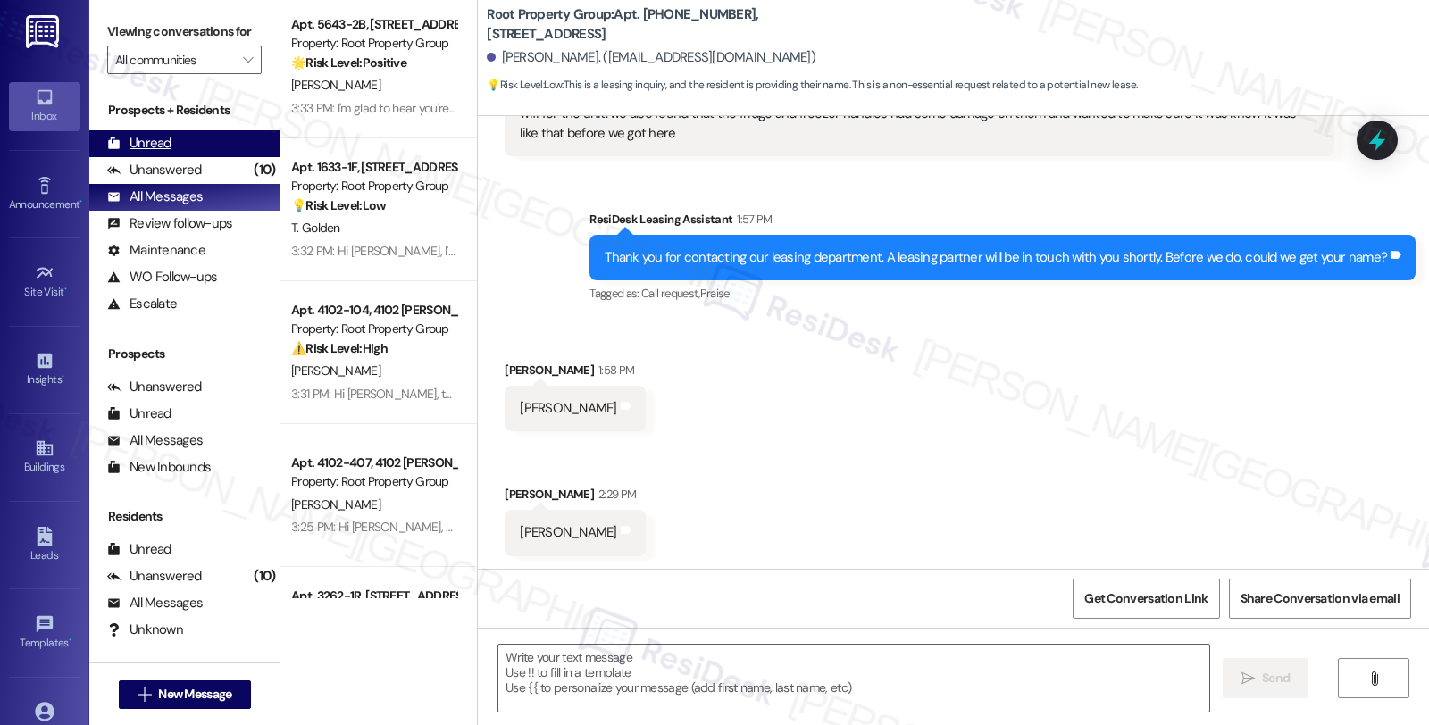
click at [164, 153] on div "Unread" at bounding box center [139, 143] width 64 height 19
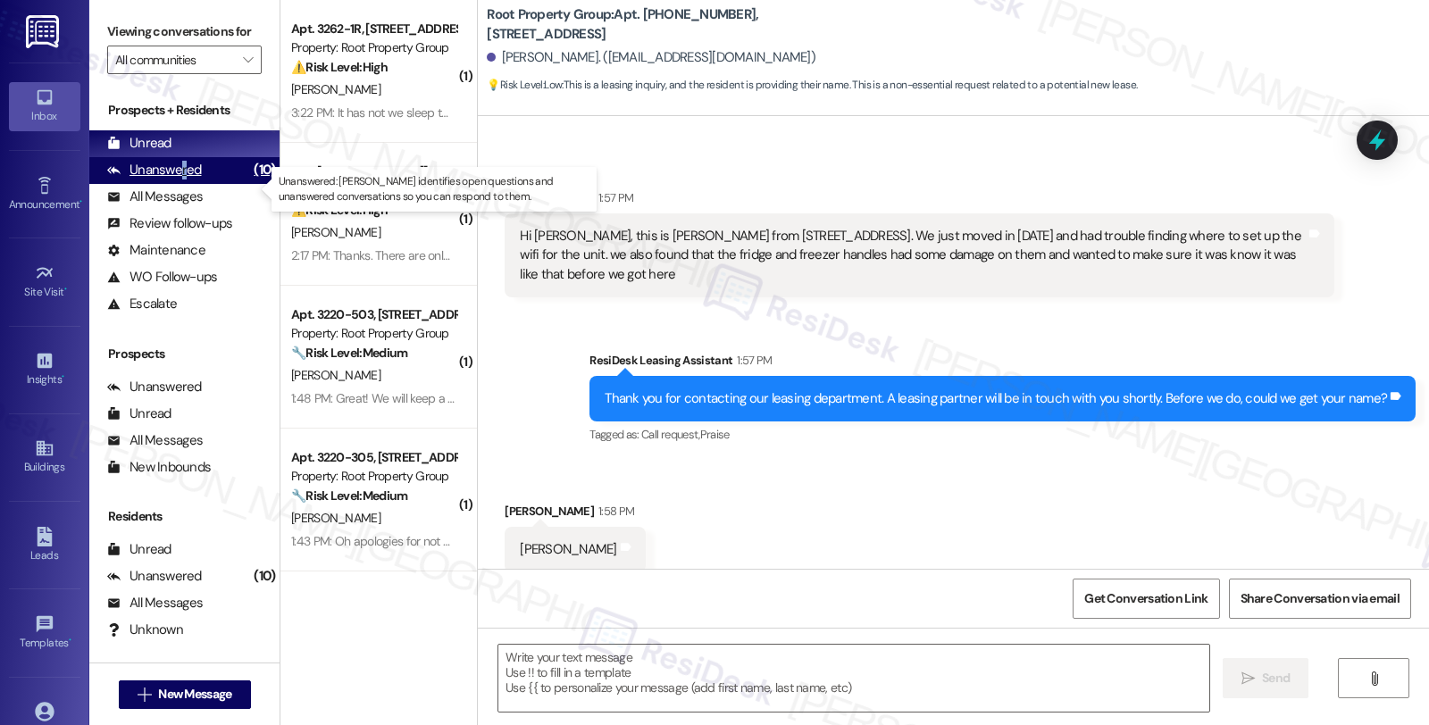
click at [183, 179] on div "Unanswered" at bounding box center [154, 170] width 95 height 19
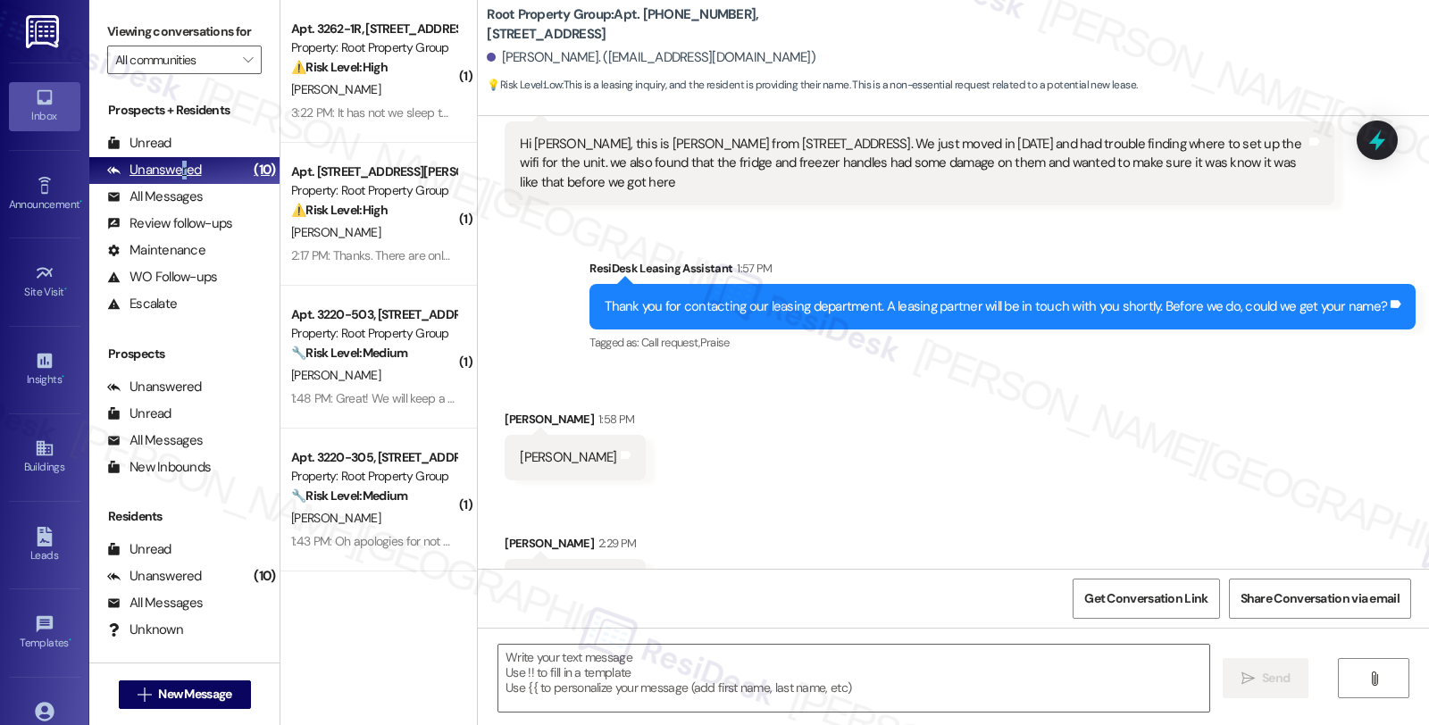
type textarea "Fetching suggested responses. Please feel free to read through the conversation…"
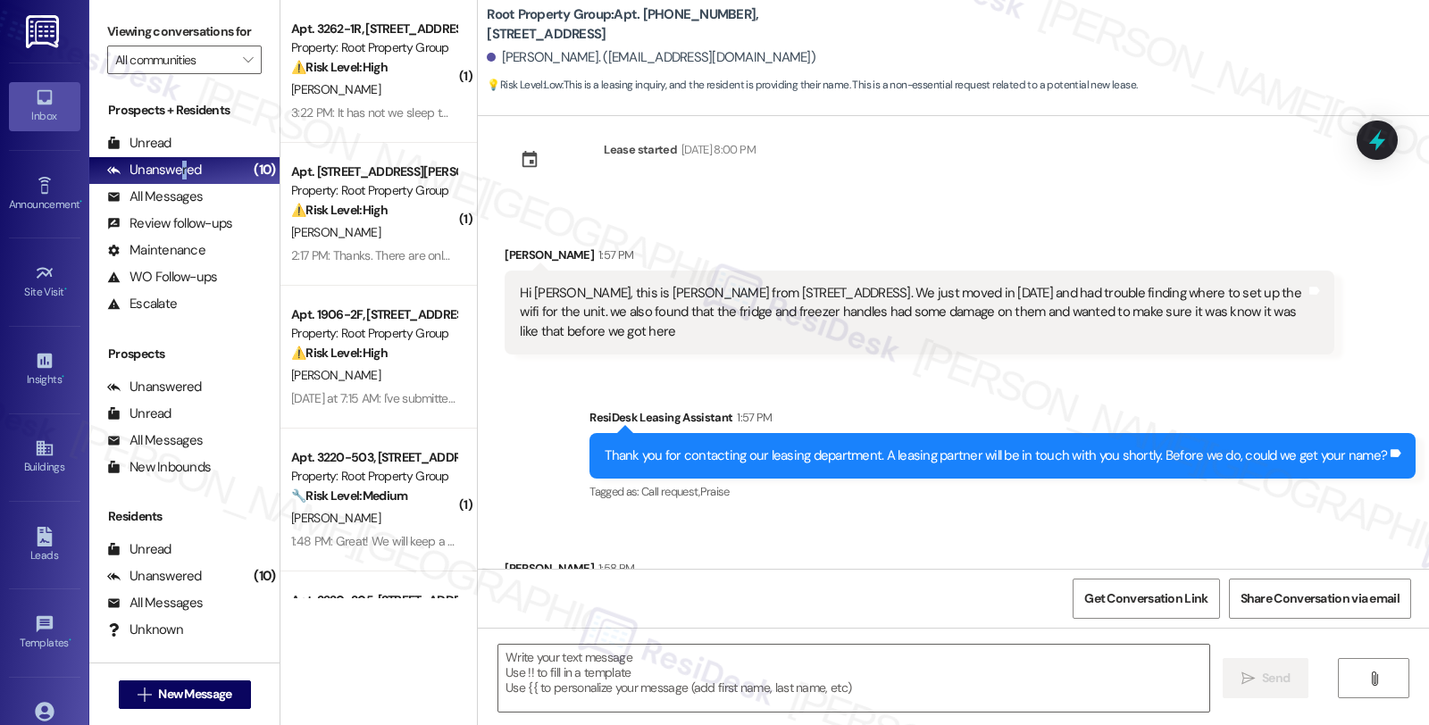
scroll to position [0, 0]
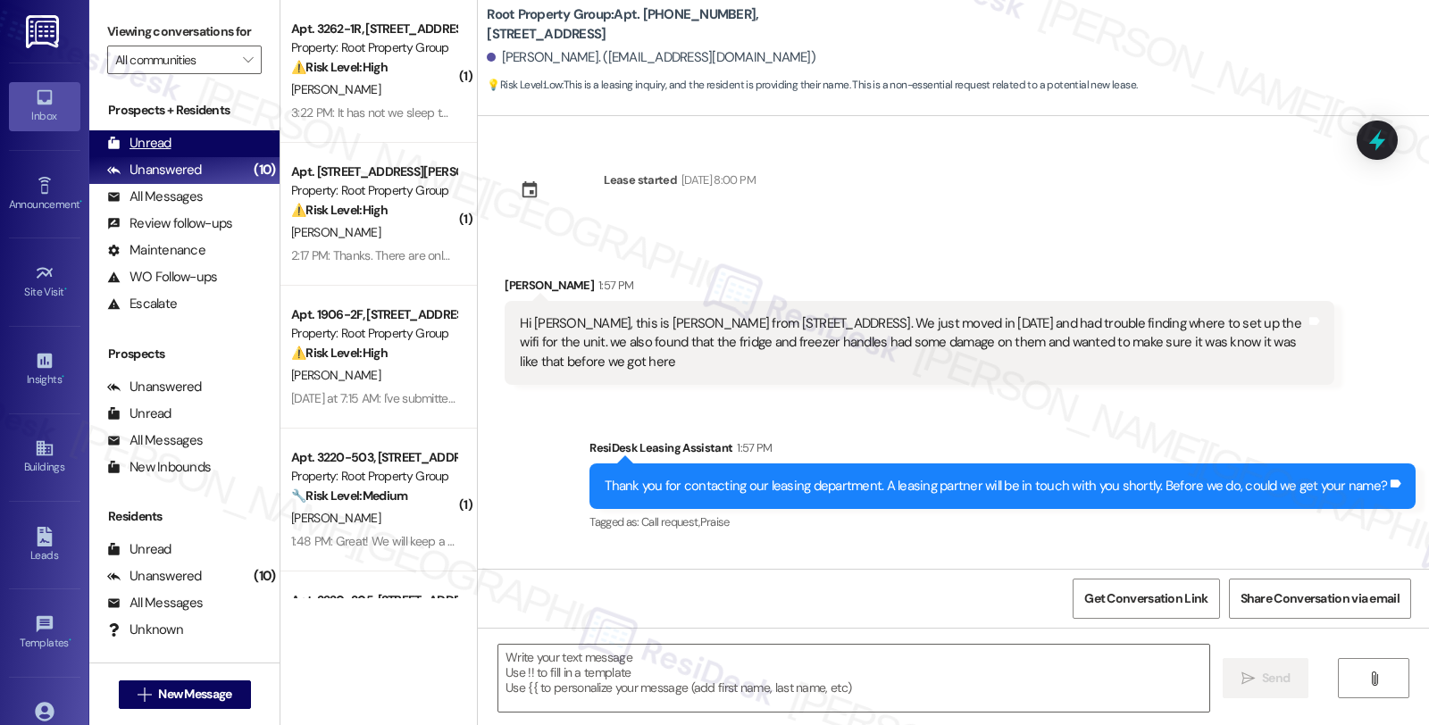
click at [163, 153] on div "Unread" at bounding box center [139, 143] width 64 height 19
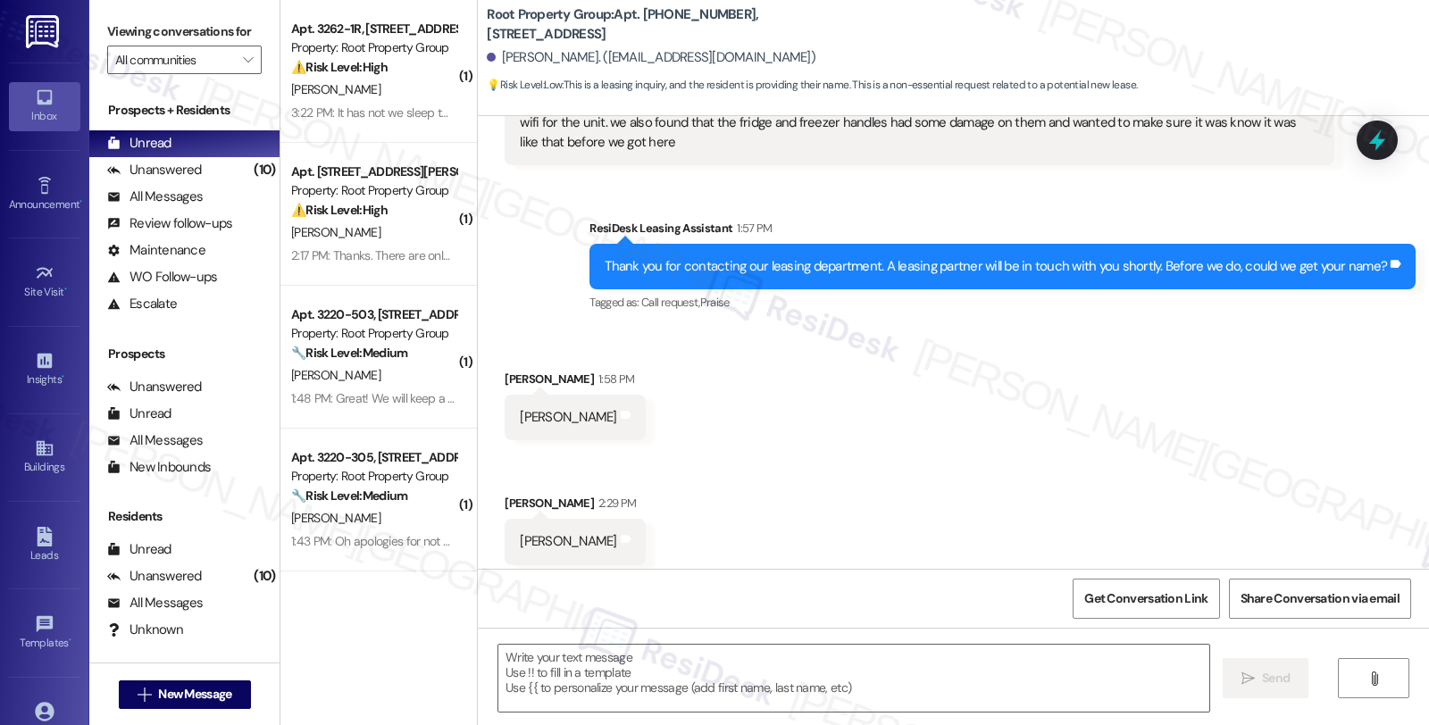
scroll to position [229, 0]
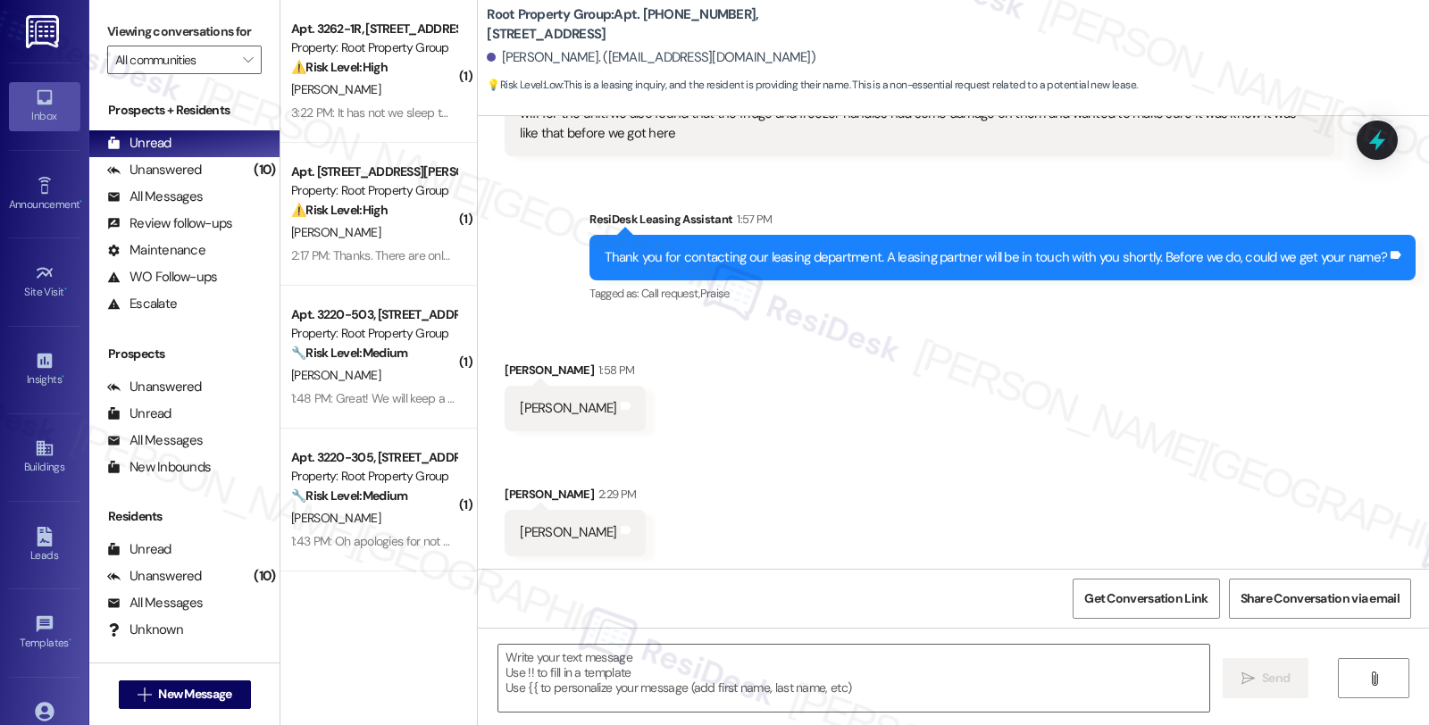
type textarea "Fetching suggested responses. Please feel free to read through the conversation…"
click at [569, 673] on textarea at bounding box center [853, 678] width 711 height 67
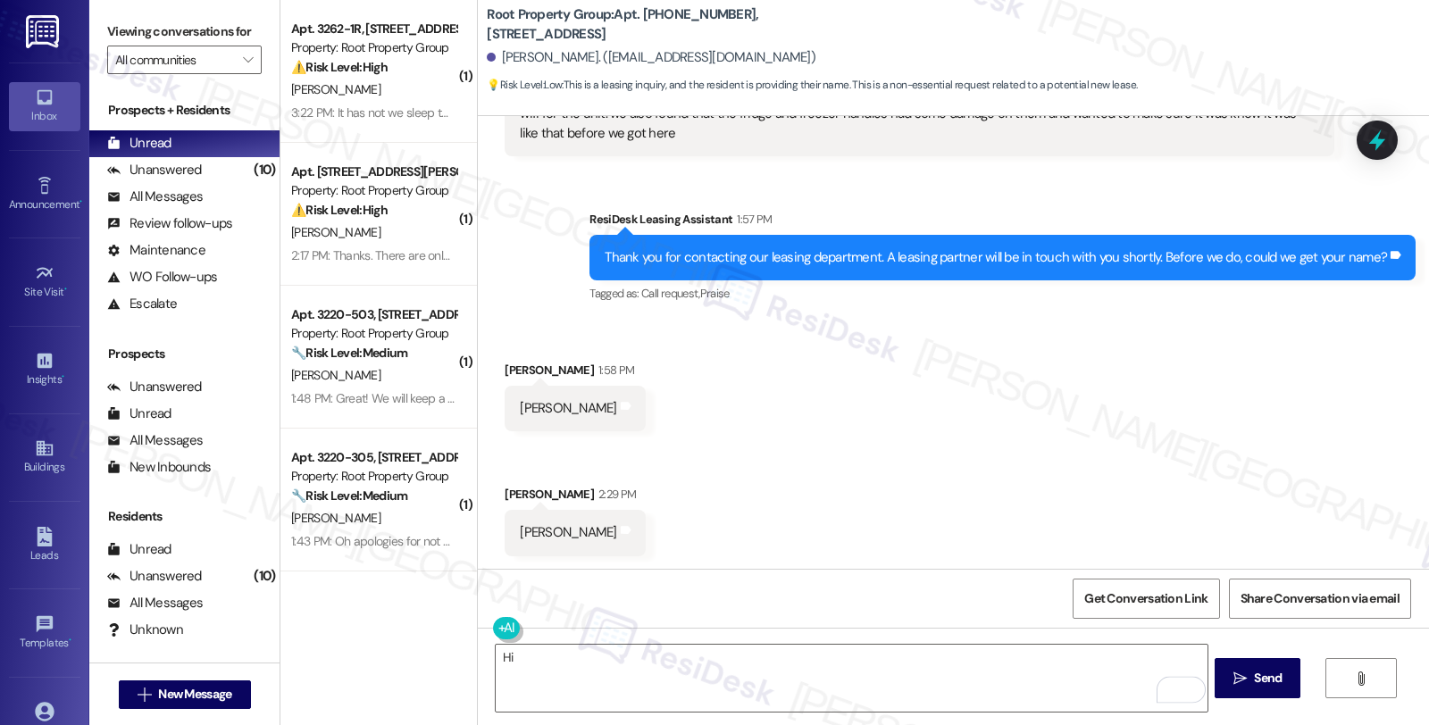
click at [520, 405] on div "[PERSON_NAME]" at bounding box center [568, 408] width 96 height 19
click at [513, 371] on div "Ethan Yong 1:58 PM" at bounding box center [575, 373] width 140 height 25
copy div "[PERSON_NAME]"
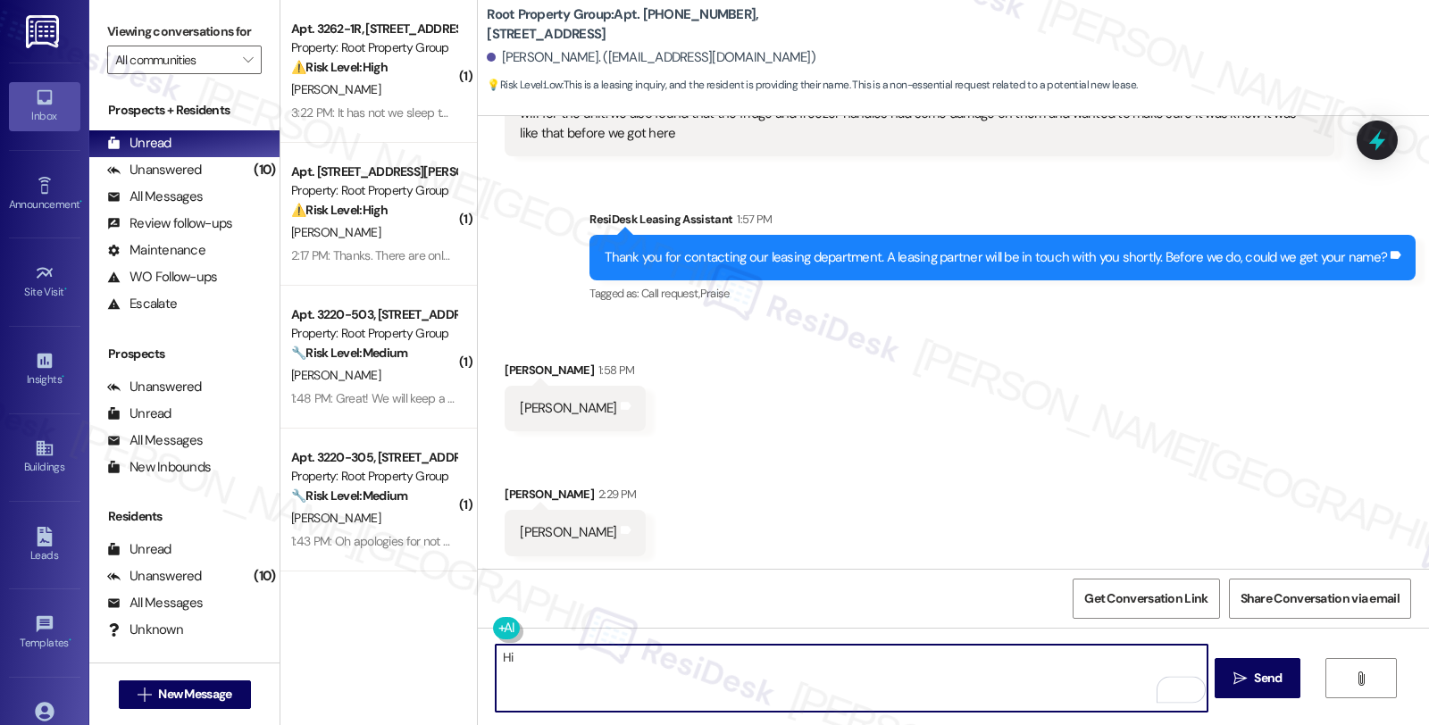
click at [545, 655] on textarea "Hi" at bounding box center [851, 678] width 711 height 67
paste textarea "[PERSON_NAME]"
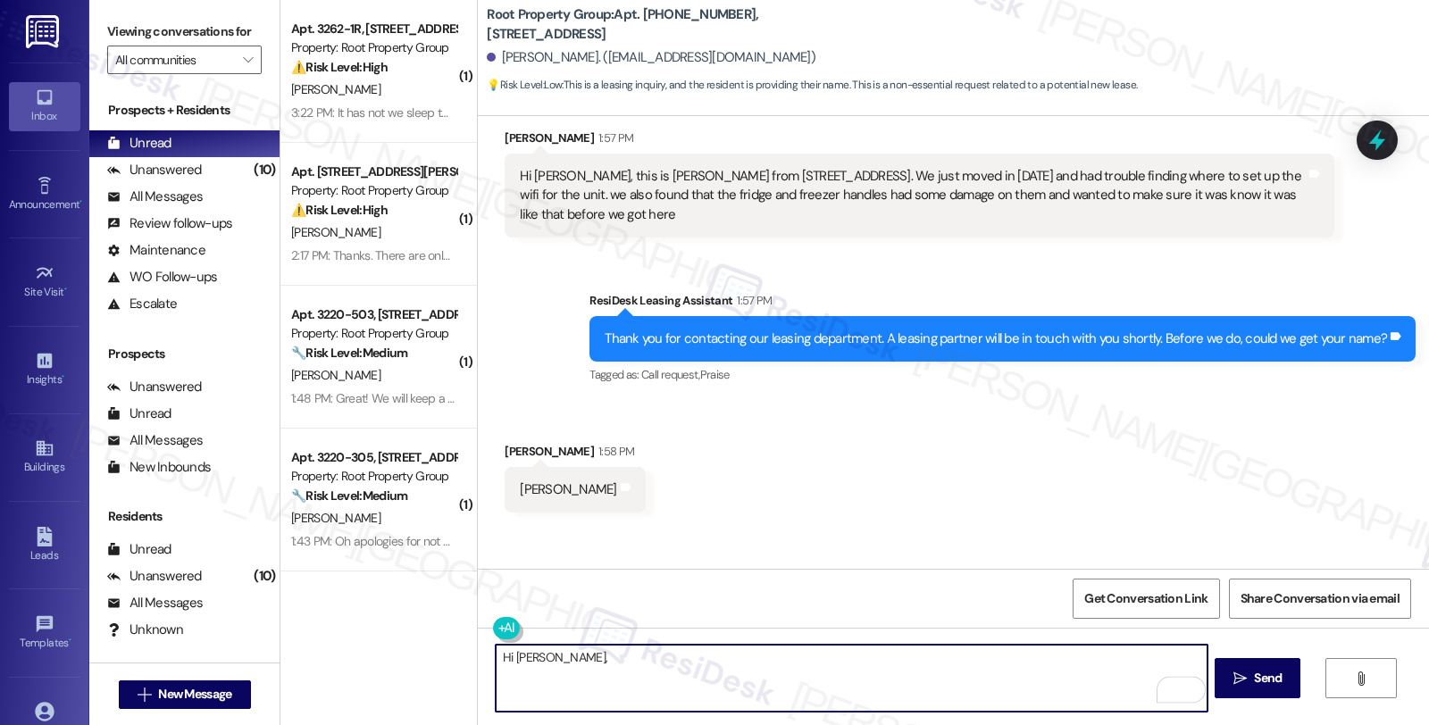
scroll to position [0, 0]
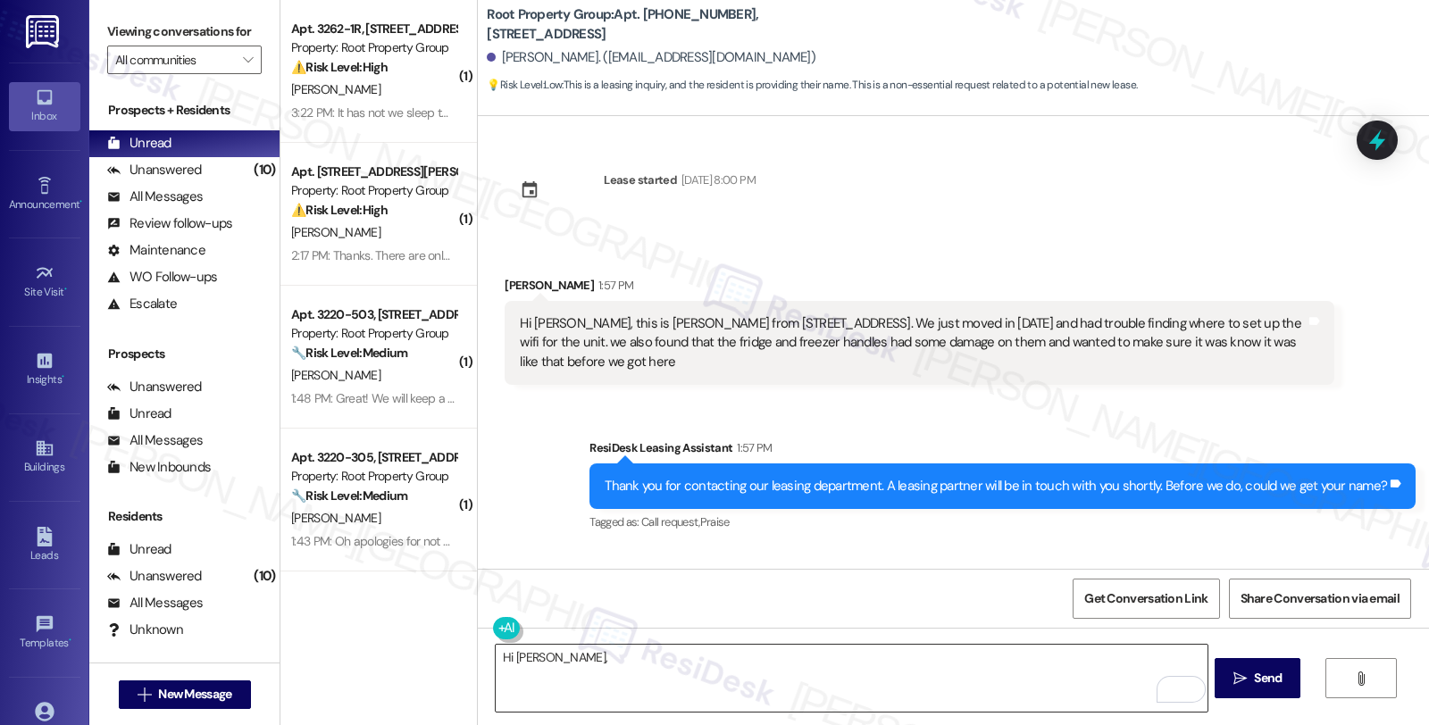
click at [959, 697] on textarea "Hi Ethan," at bounding box center [851, 678] width 711 height 67
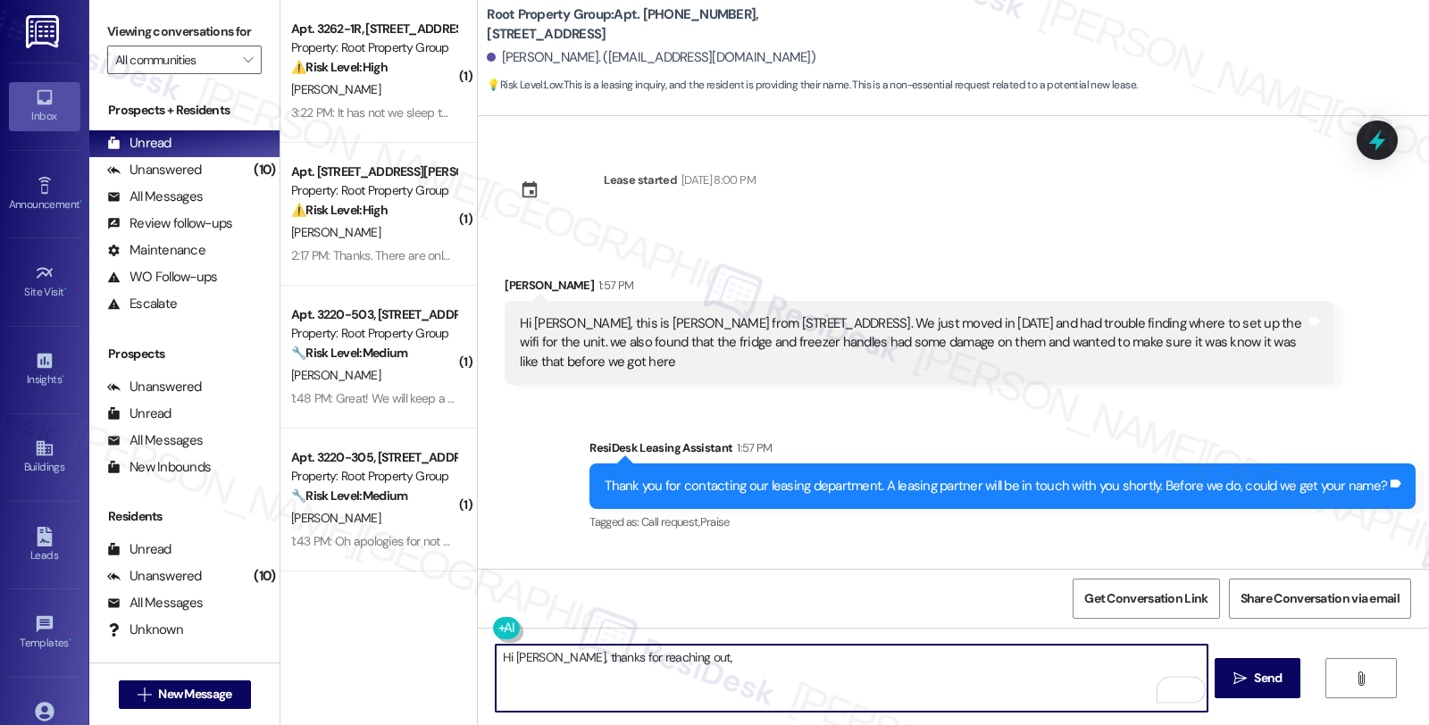
click at [701, 654] on textarea "Hi Ethan, thanks for reaching out," at bounding box center [851, 678] width 711 height 67
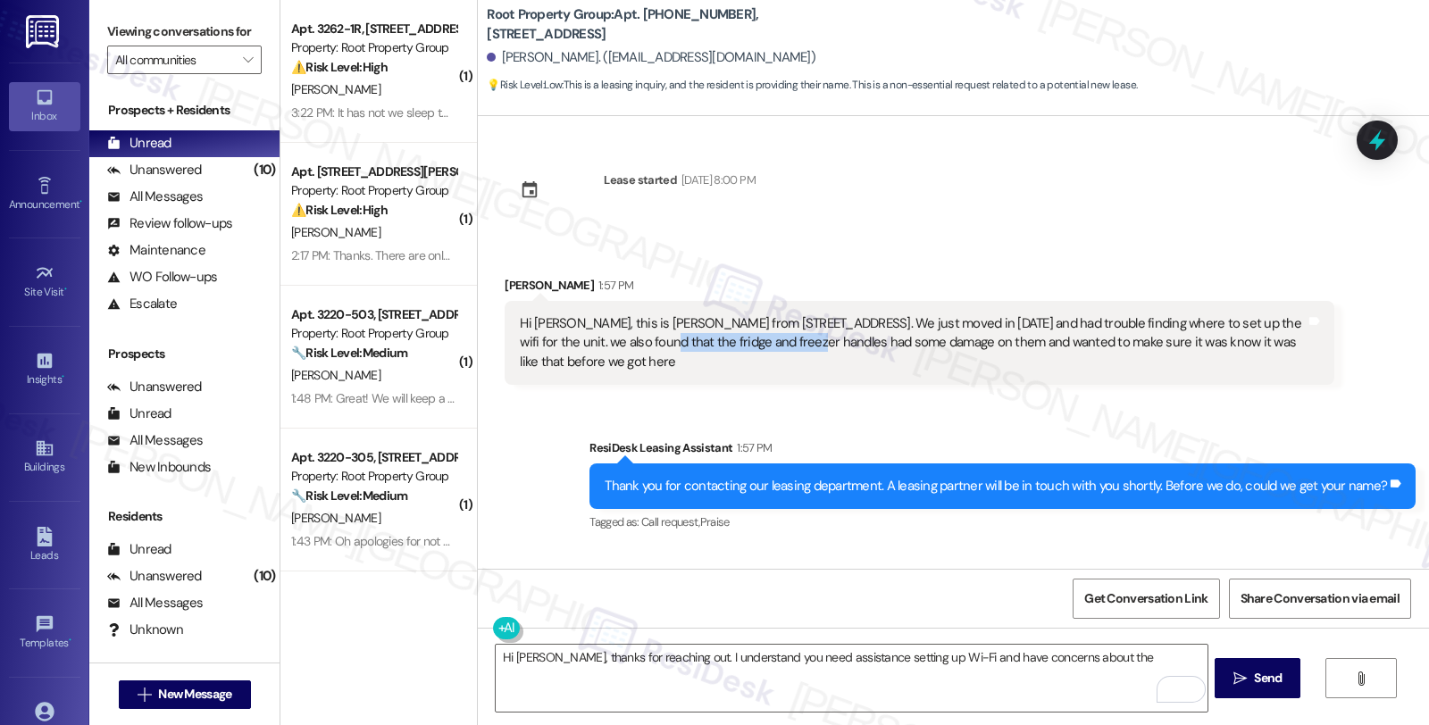
drag, startPoint x: 614, startPoint y: 340, endPoint x: 757, endPoint y: 350, distance: 143.2
click at [759, 338] on div "Hi [PERSON_NAME], this is [PERSON_NAME] from [STREET_ADDRESS]. We just moved in…" at bounding box center [912, 342] width 785 height 57
copy div "fridge and freezer handles"
click at [1096, 655] on textarea "Hi Ethan, thanks for reaching out. I understand you need assistance setting up …" at bounding box center [851, 678] width 711 height 67
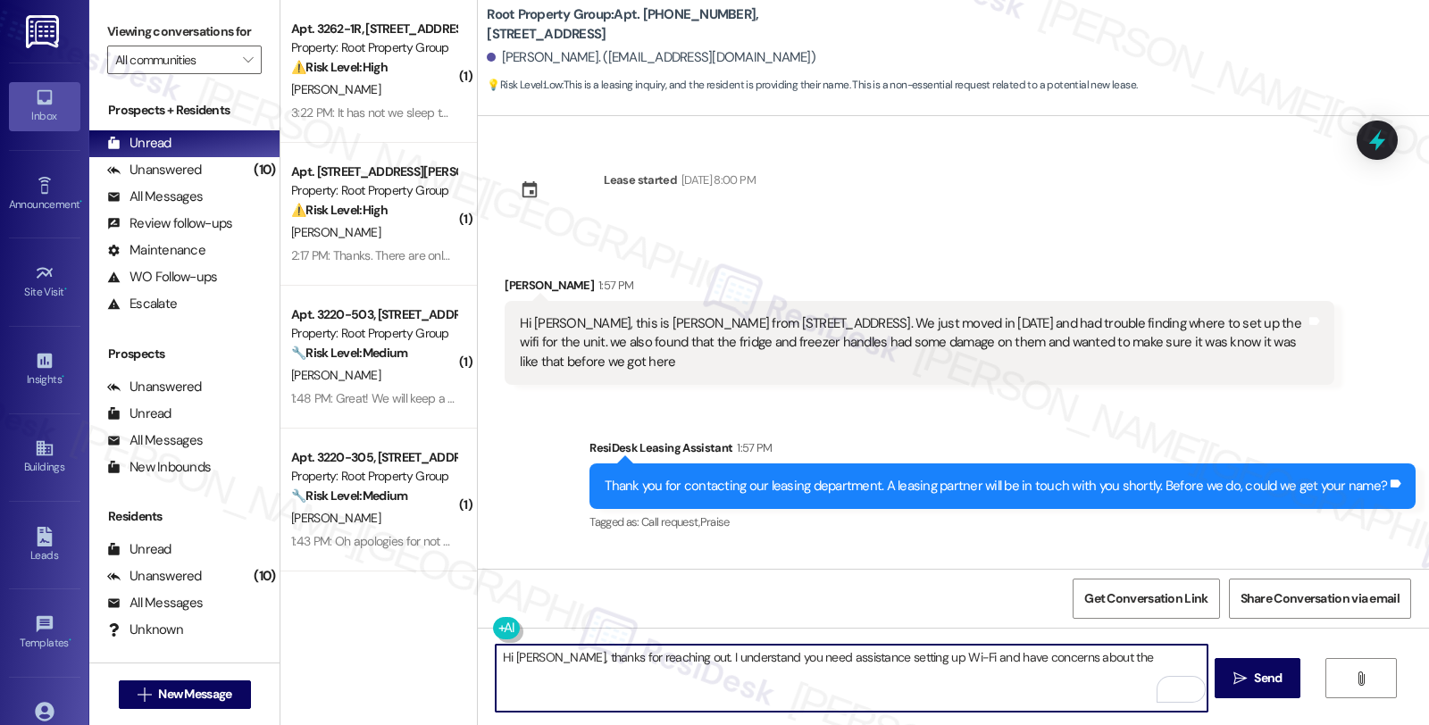
paste textarea "fridge and freezer handles"
click at [824, 680] on textarea "Hi Ethan, thanks for reaching out. I understand you need assistance setting up …" at bounding box center [851, 678] width 711 height 67
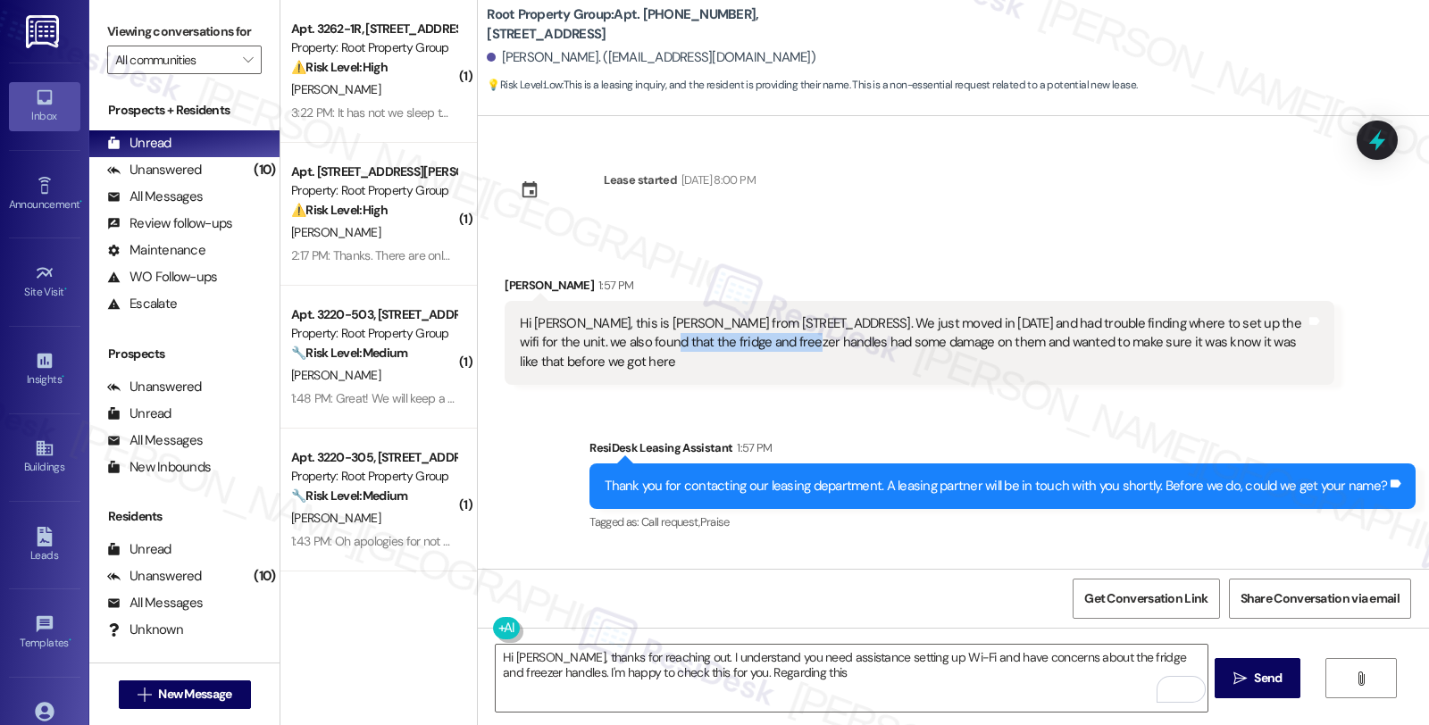
drag, startPoint x: 616, startPoint y: 342, endPoint x: 756, endPoint y: 343, distance: 140.2
click at [756, 343] on div "Hi [PERSON_NAME], this is [PERSON_NAME] from [STREET_ADDRESS]. We just moved in…" at bounding box center [912, 342] width 785 height 57
copy div "fridge and freezer handles"
click at [795, 684] on textarea "Hi Ethan, thanks for reaching out. I understand you need assistance setting up …" at bounding box center [851, 678] width 711 height 67
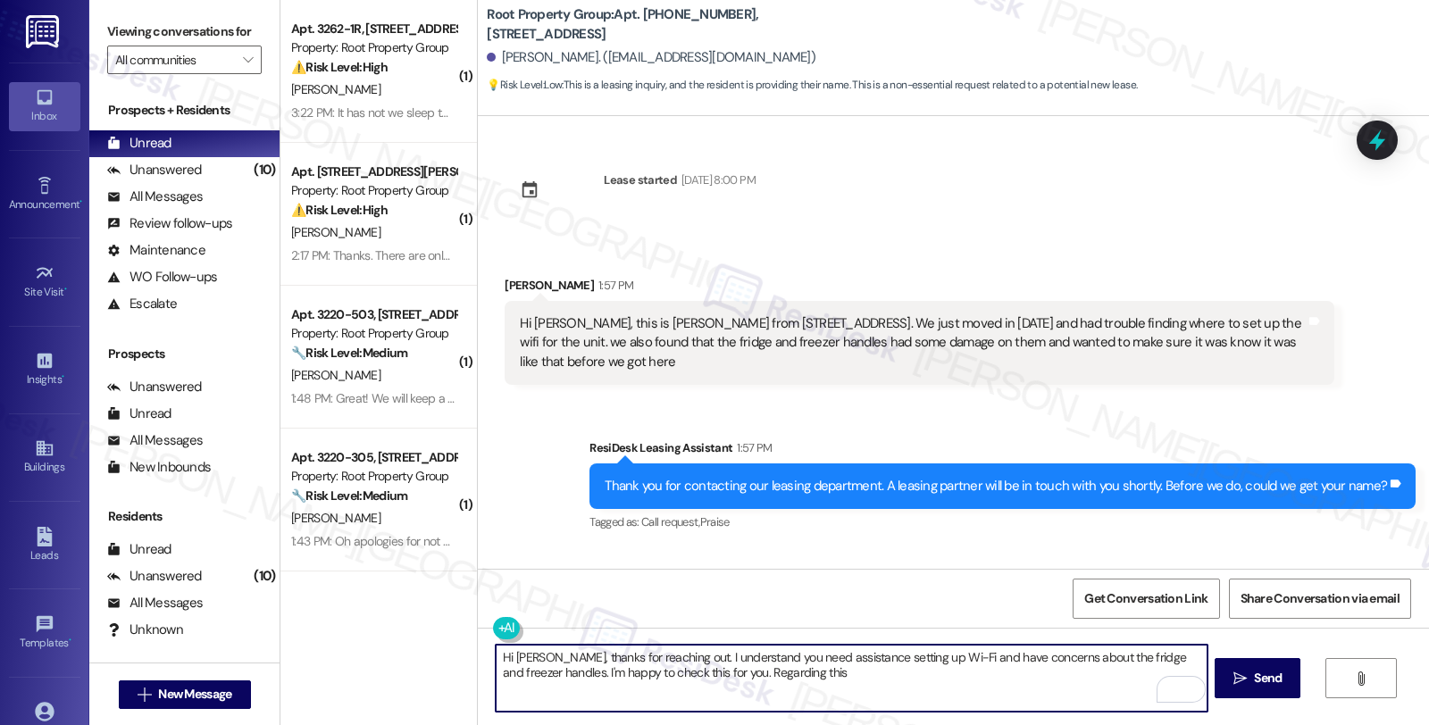
paste textarea "fridge and freezer handles"
click at [1170, 676] on textarea "Hi Ethan, thanks for reaching out. I understand you need assistance setting up …" at bounding box center [851, 678] width 711 height 67
type textarea "Hi Ethan, thanks for reaching out. I understand you need assistance setting up …"
click at [1260, 674] on span "Send" at bounding box center [1268, 678] width 28 height 19
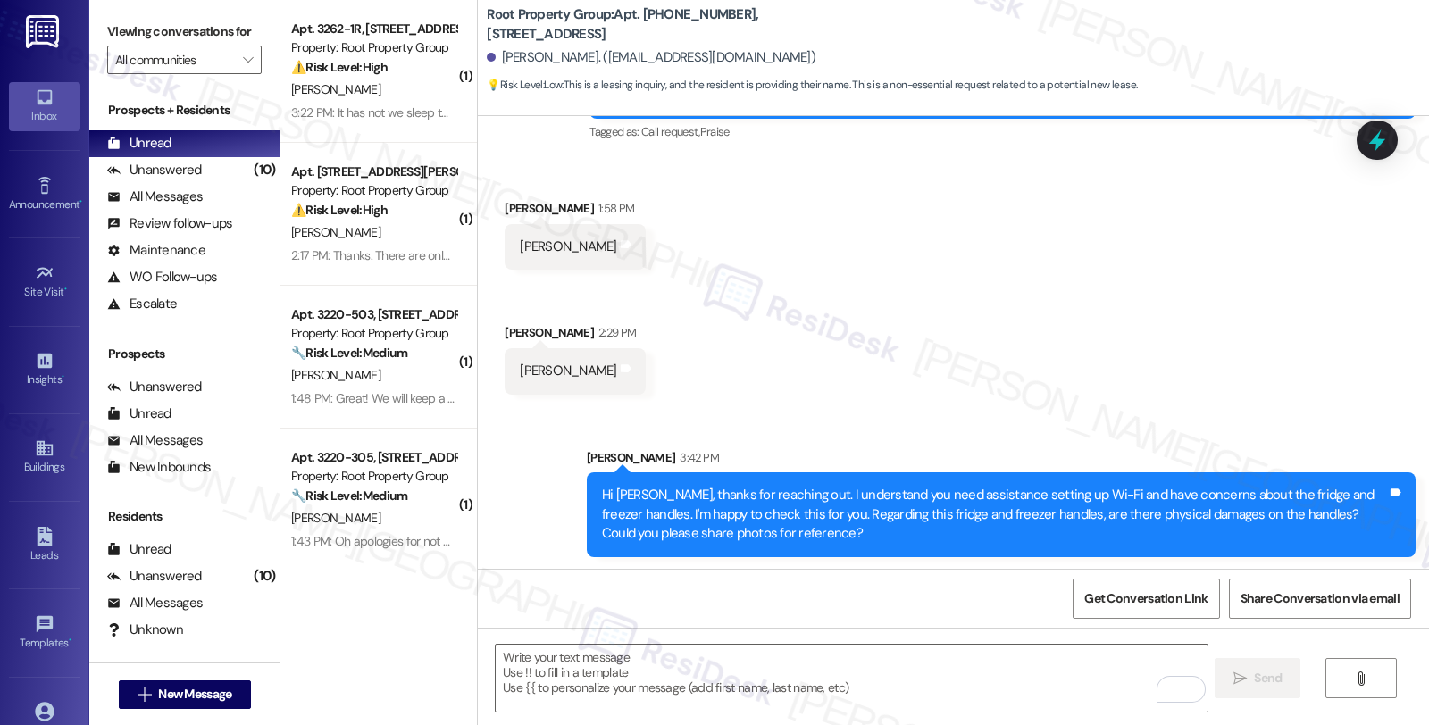
scroll to position [391, 0]
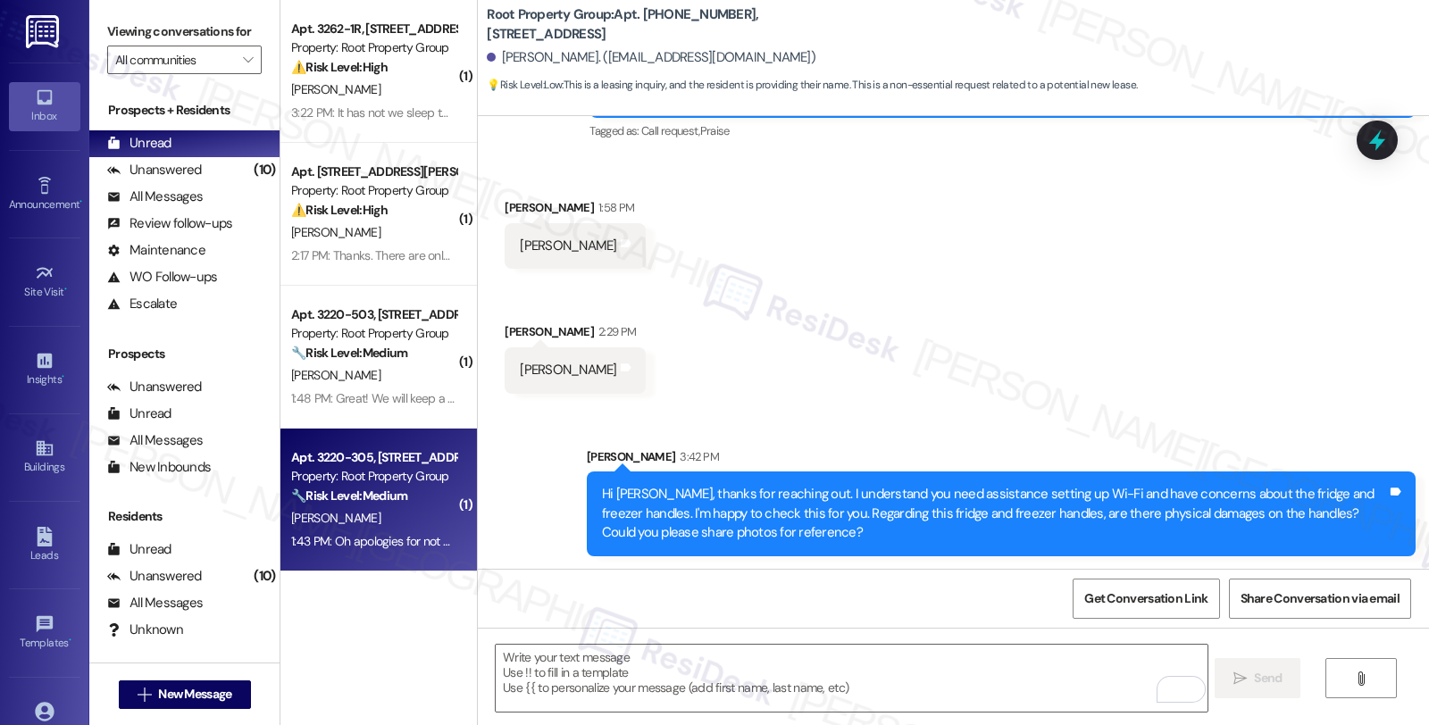
click at [400, 507] on div "[PERSON_NAME]" at bounding box center [373, 518] width 169 height 22
type textarea "Fetching suggested responses. Please feel free to read through the conversation…"
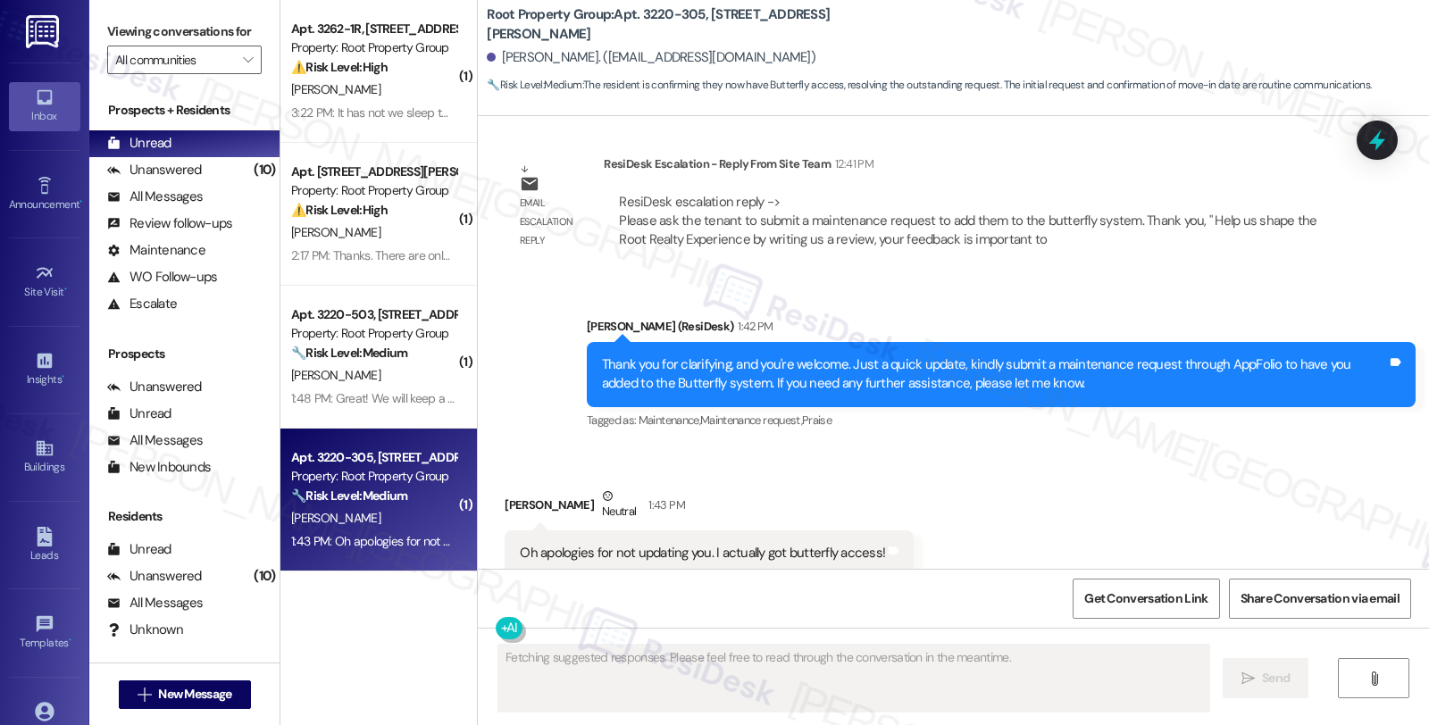
scroll to position [3644, 0]
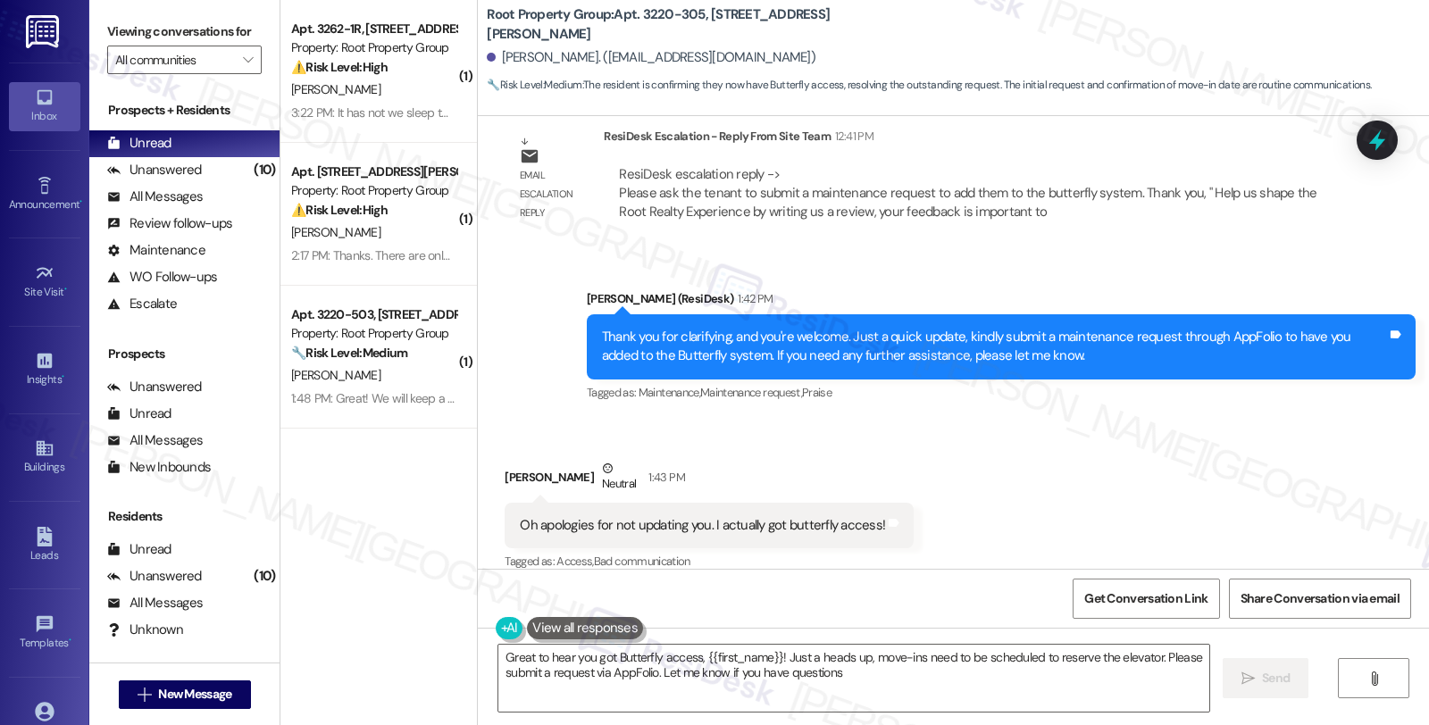
type textarea "Great to hear you got Butterfly access, {{first_name}}! Just a heads up, move-i…"
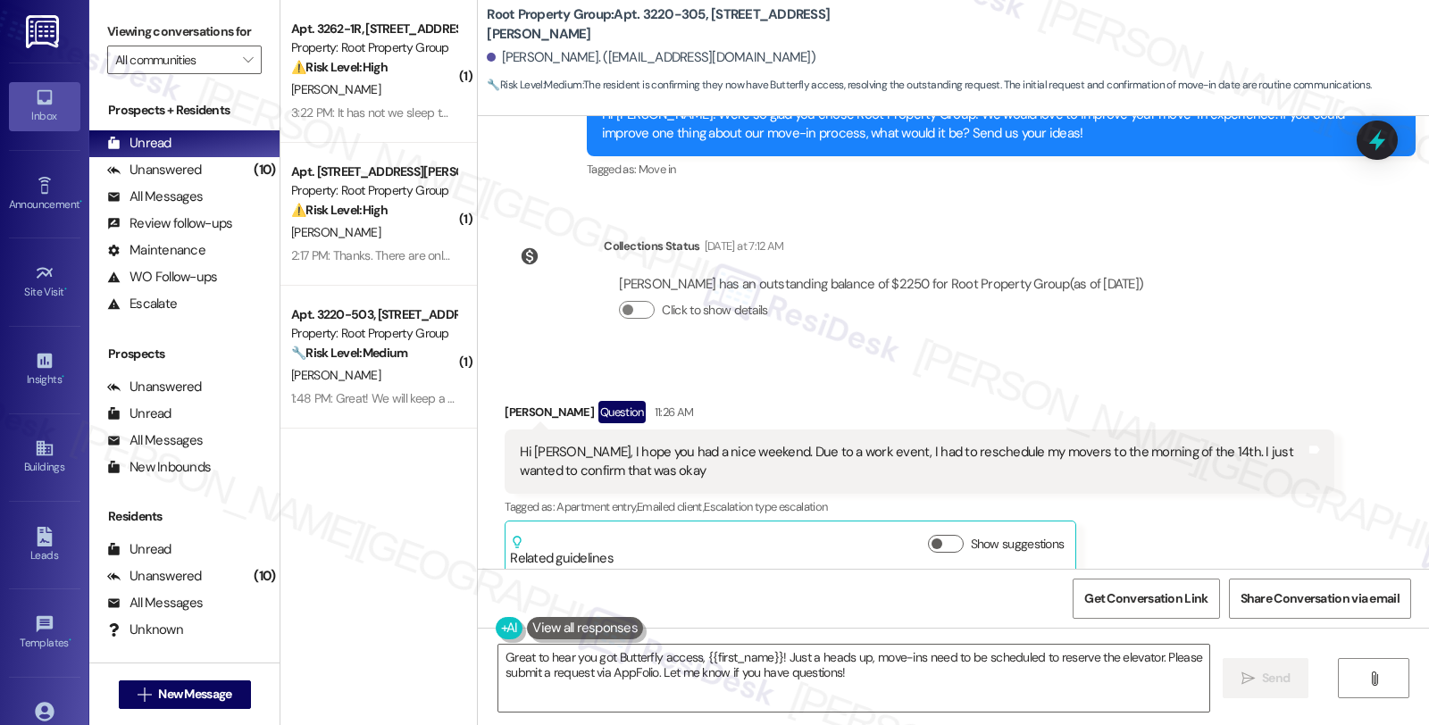
scroll to position [2653, 0]
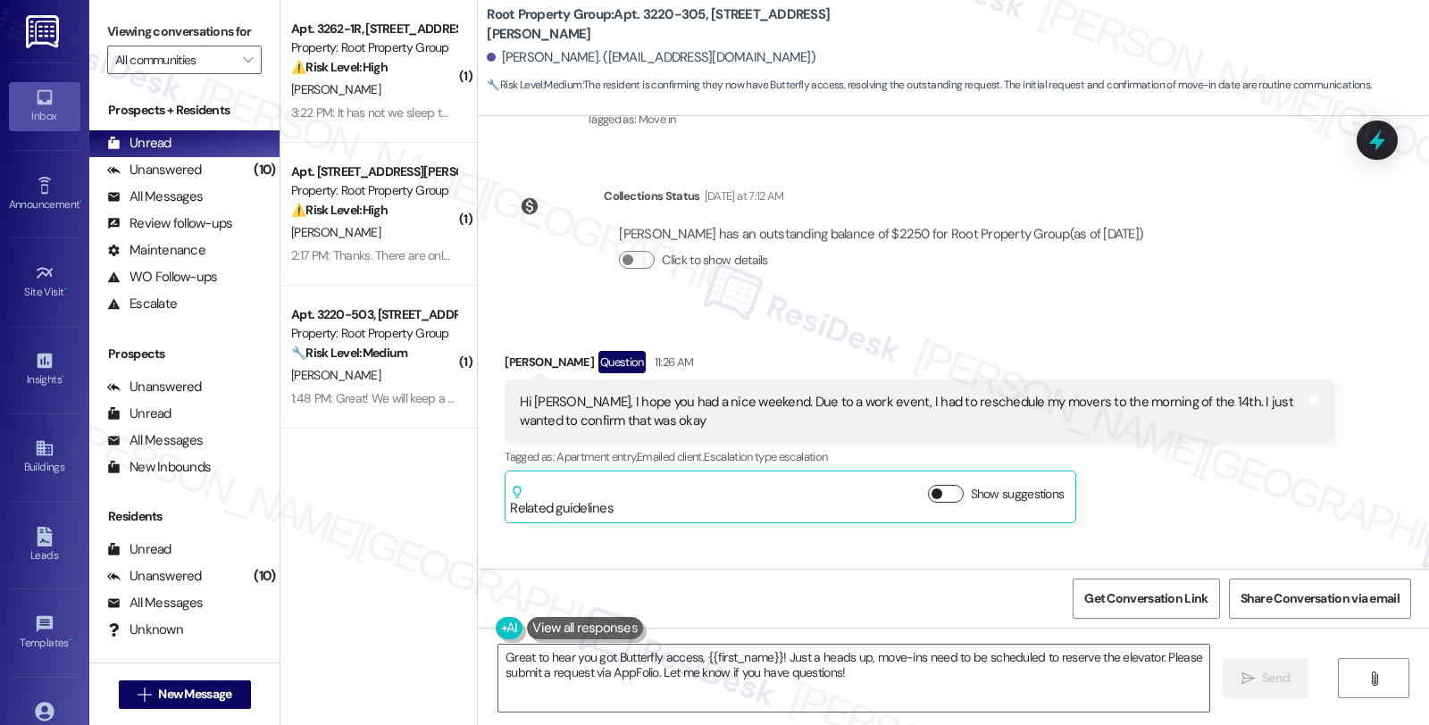
click at [942, 485] on button "Show suggestions" at bounding box center [946, 494] width 36 height 18
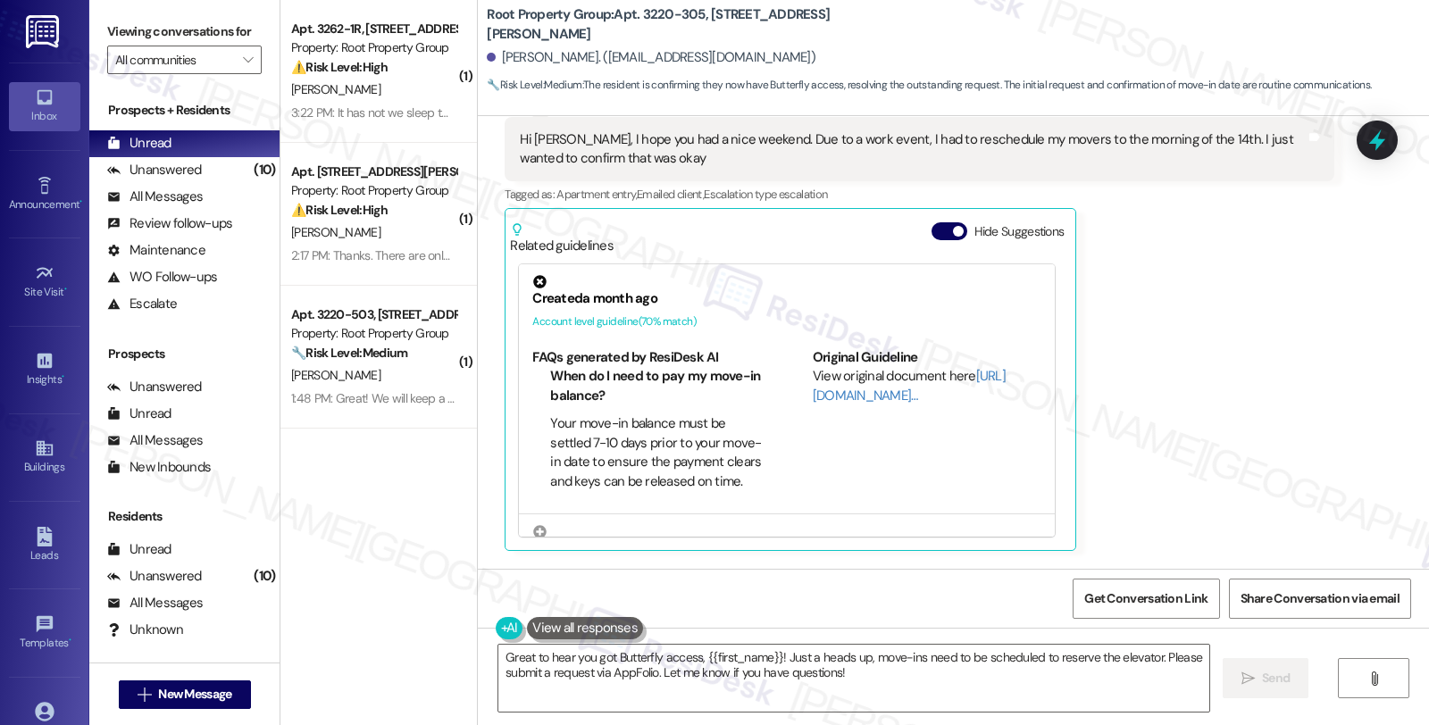
scroll to position [2950, 0]
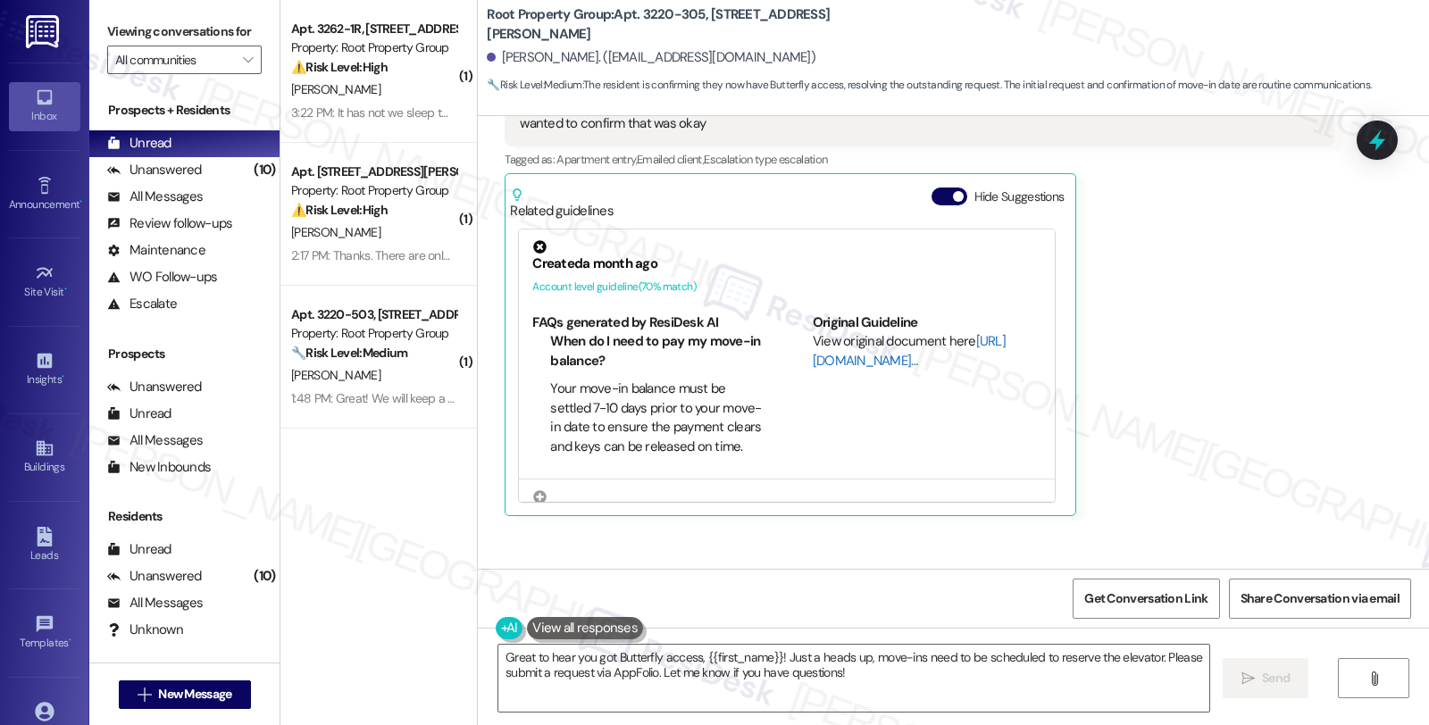
click at [819, 343] on link "[URL][DOMAIN_NAME]…" at bounding box center [909, 350] width 193 height 37
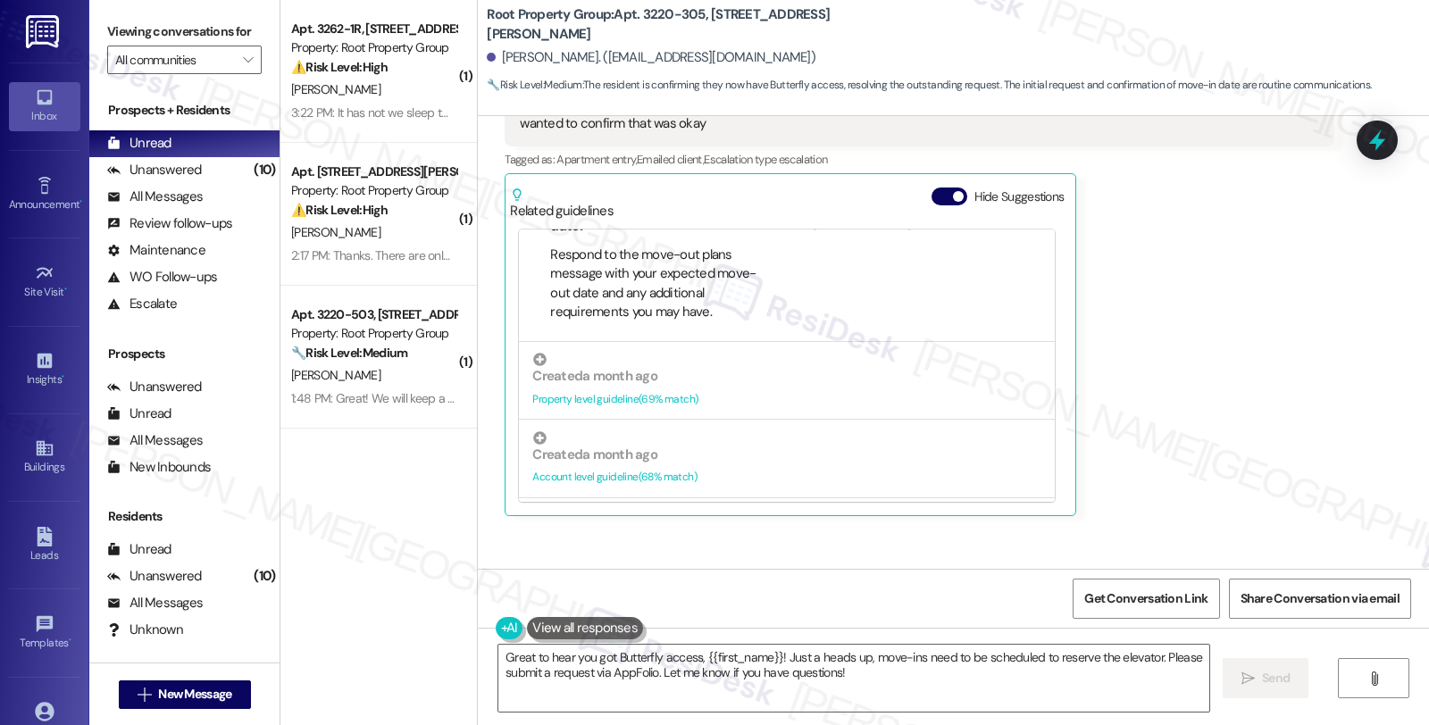
scroll to position [99, 0]
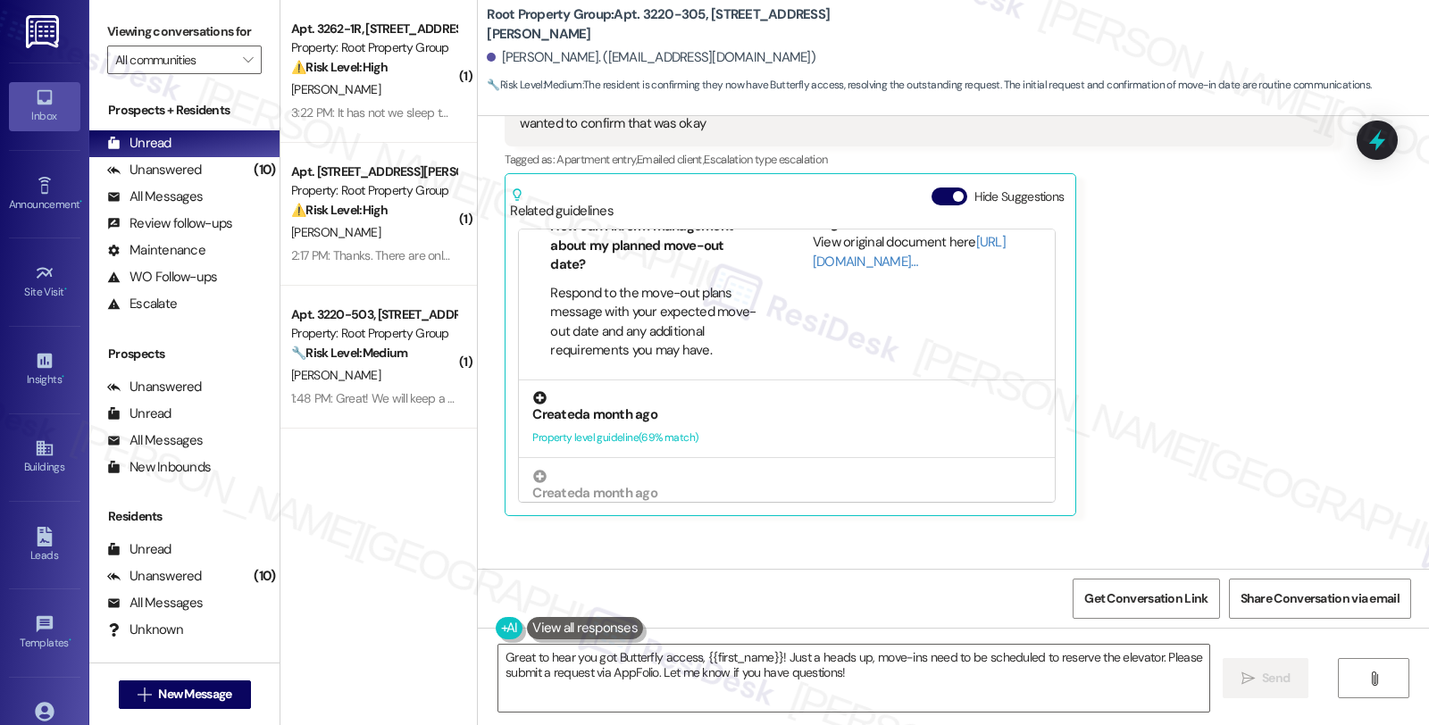
click at [730, 405] on div "Created a month ago" at bounding box center [786, 414] width 509 height 19
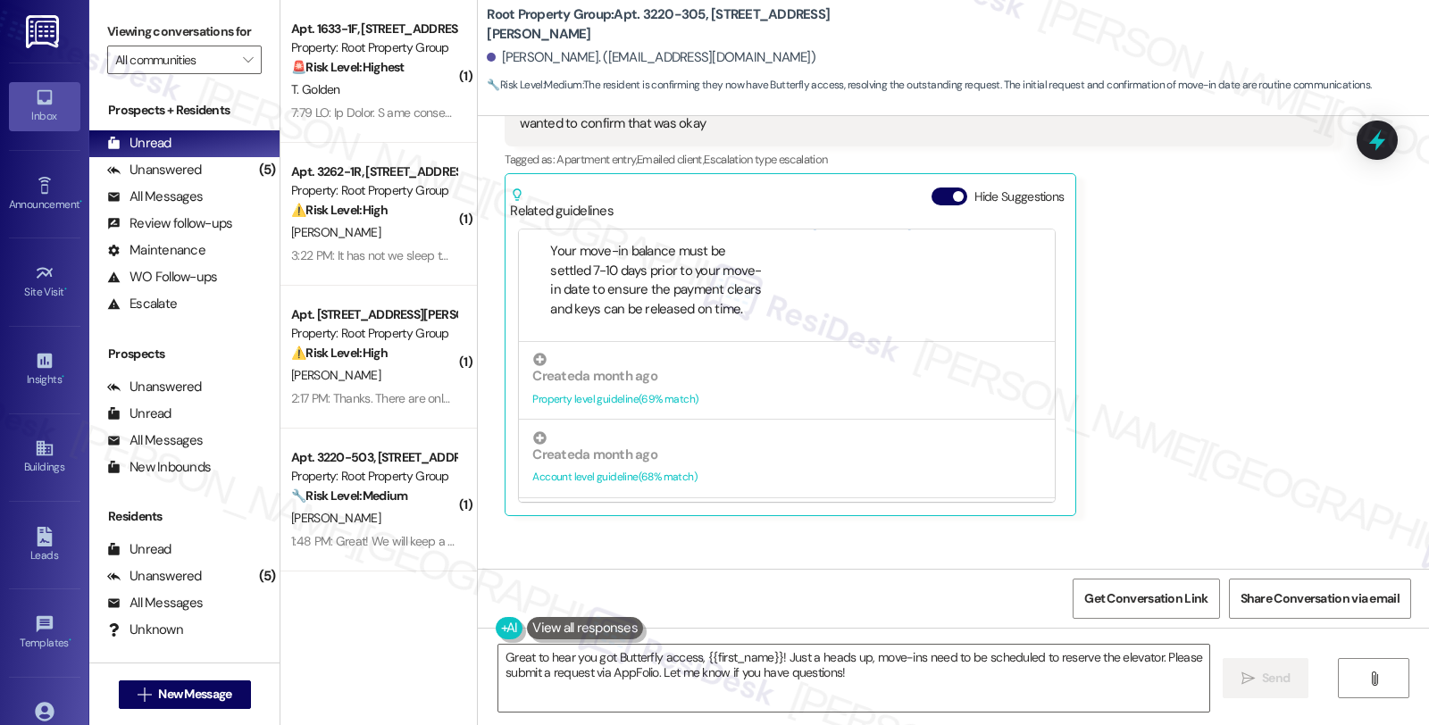
scroll to position [396, 0]
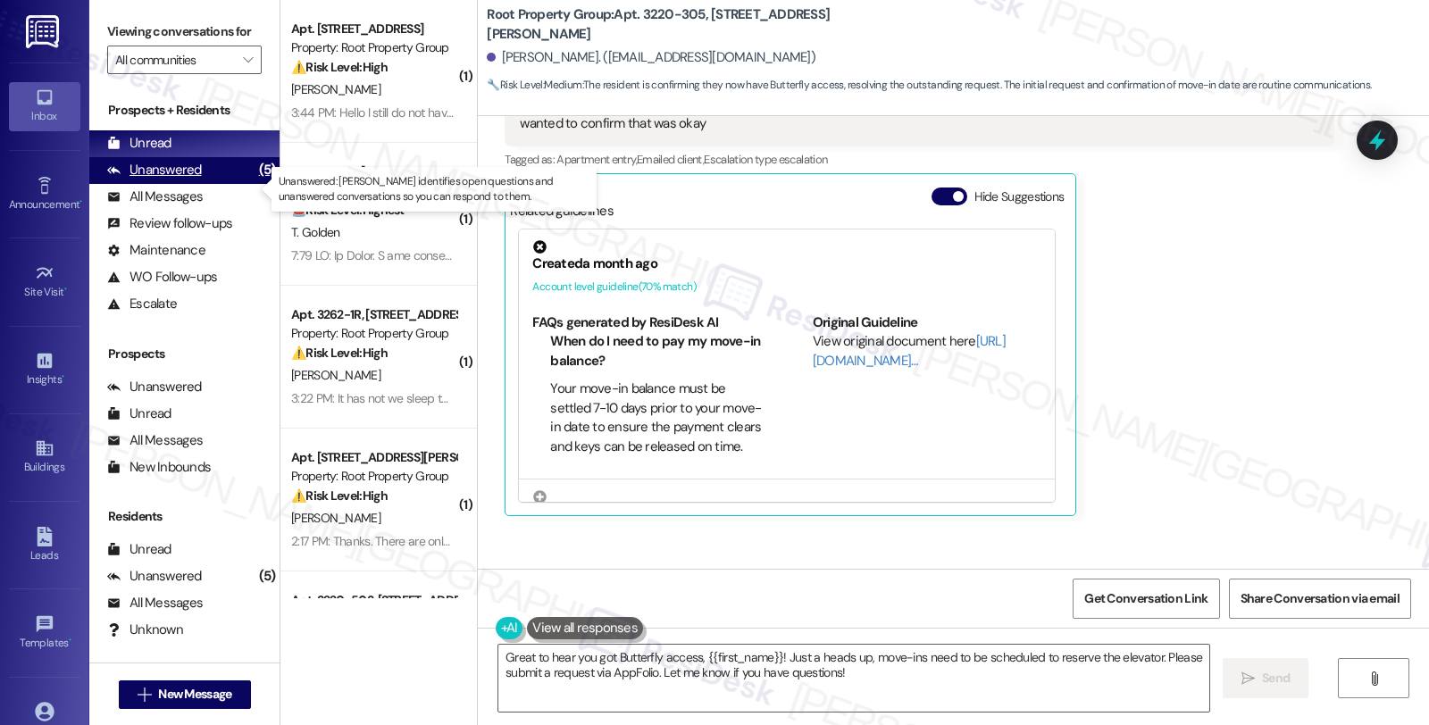
click at [201, 184] on div "Unanswered (5)" at bounding box center [184, 170] width 190 height 27
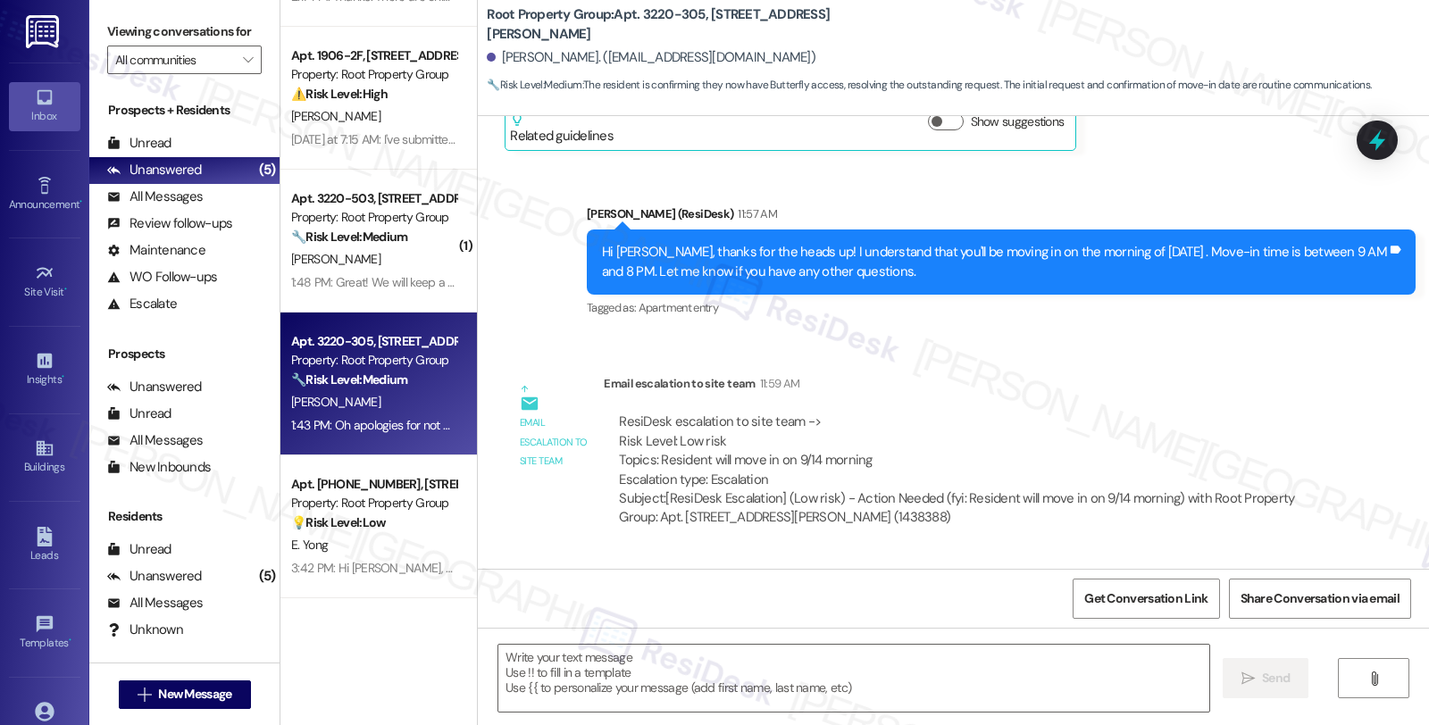
scroll to position [3644, 0]
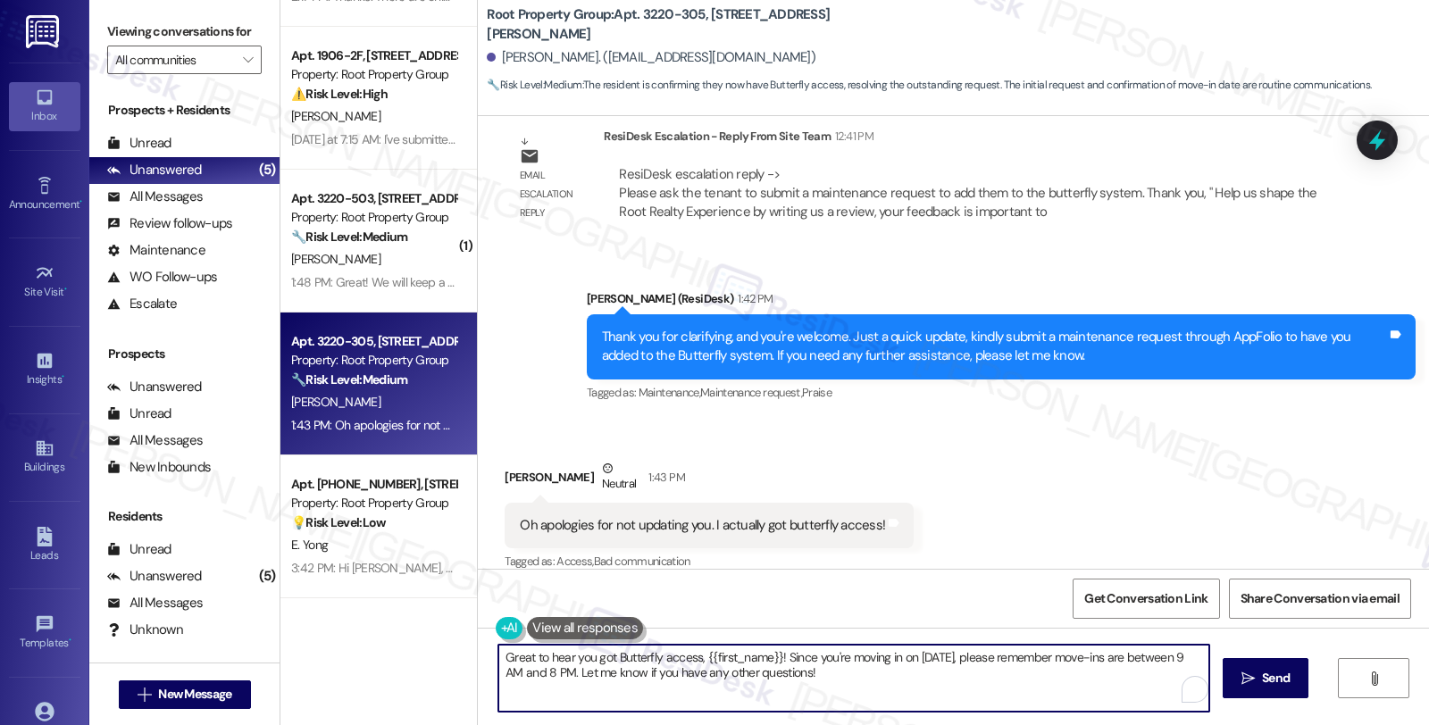
drag, startPoint x: 688, startPoint y: 659, endPoint x: 864, endPoint y: 688, distance: 178.4
click at [864, 688] on textarea "Great to hear you got Butterfly access, {{first_name}}! Since you're moving in …" at bounding box center [853, 678] width 711 height 67
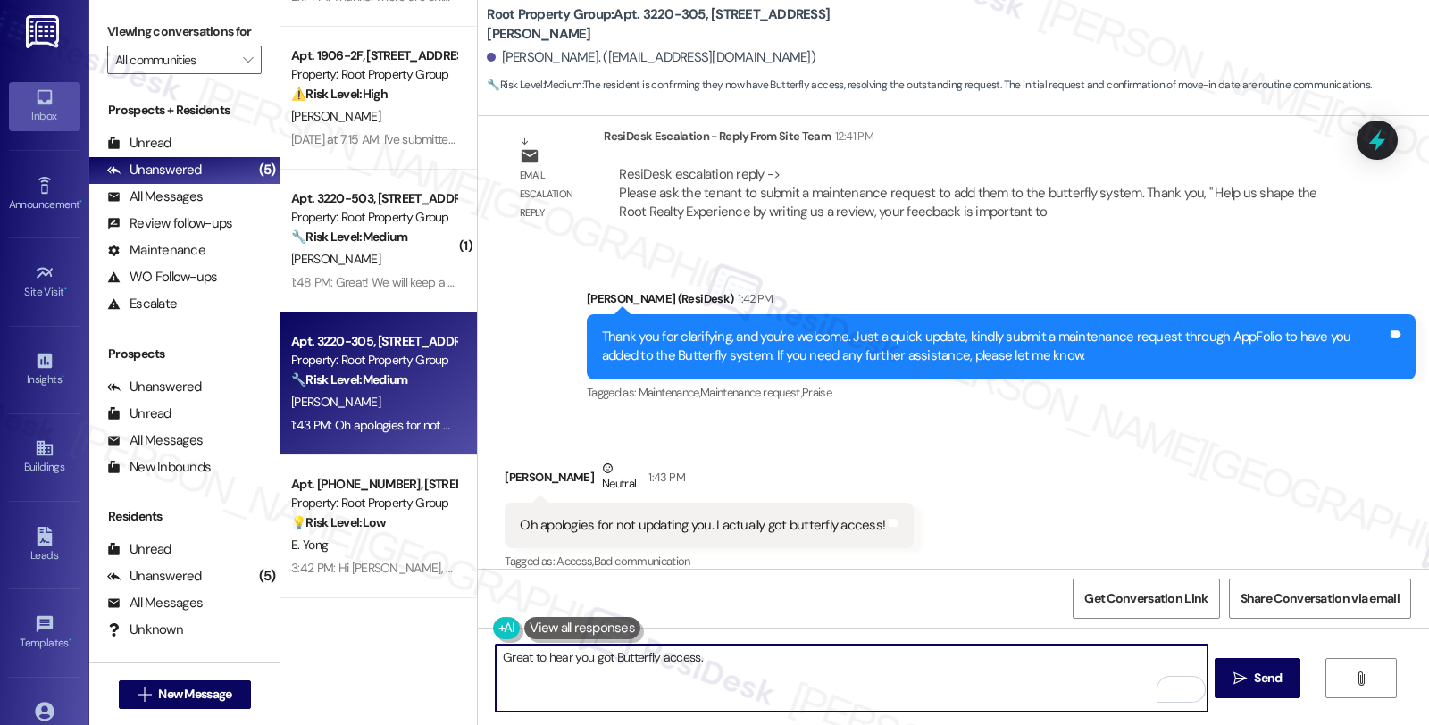
click at [755, 647] on textarea "Great to hear you got Butterfly access." at bounding box center [851, 678] width 711 height 67
paste textarea "Should you have other concerns, please feel free to reach out. Have a great day!"
type textarea "Great to hear you got Butterfly access. Should you have other concerns, please …"
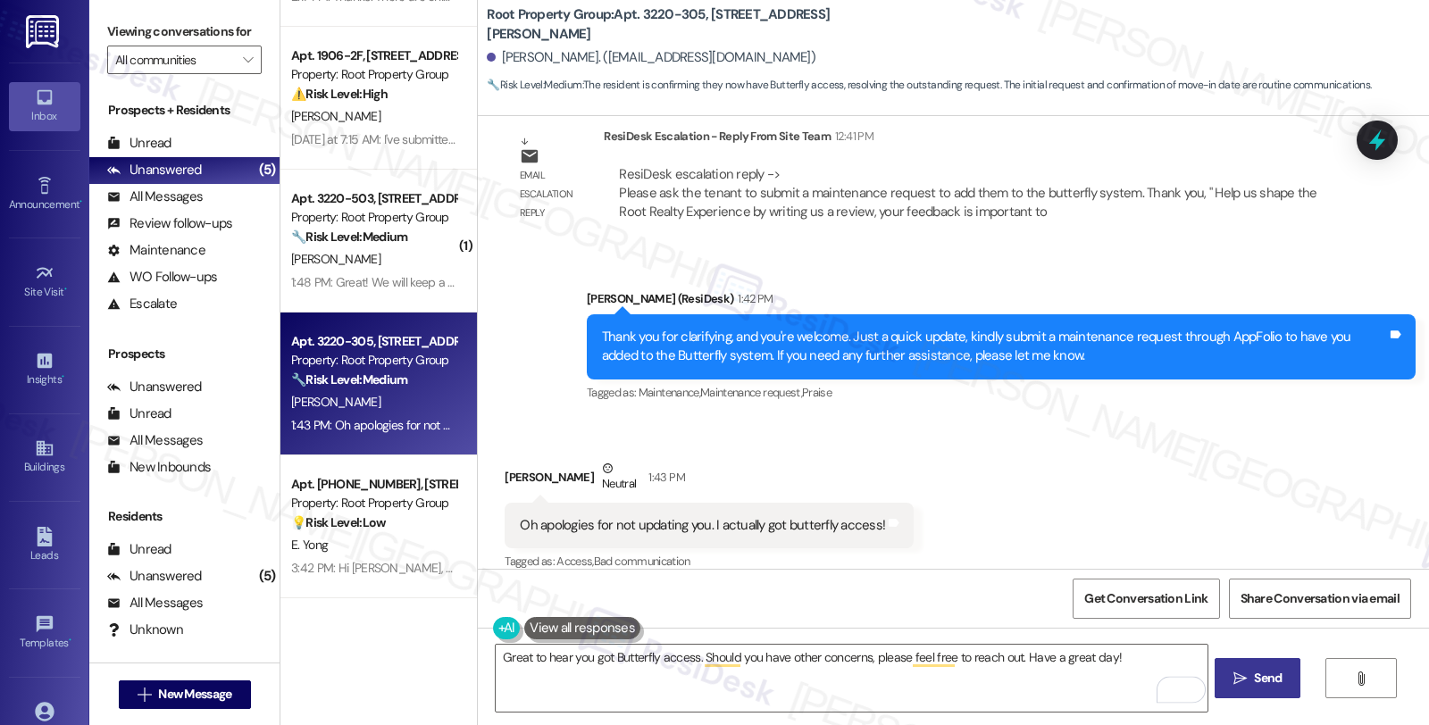
click at [1271, 672] on span "Send" at bounding box center [1268, 678] width 28 height 19
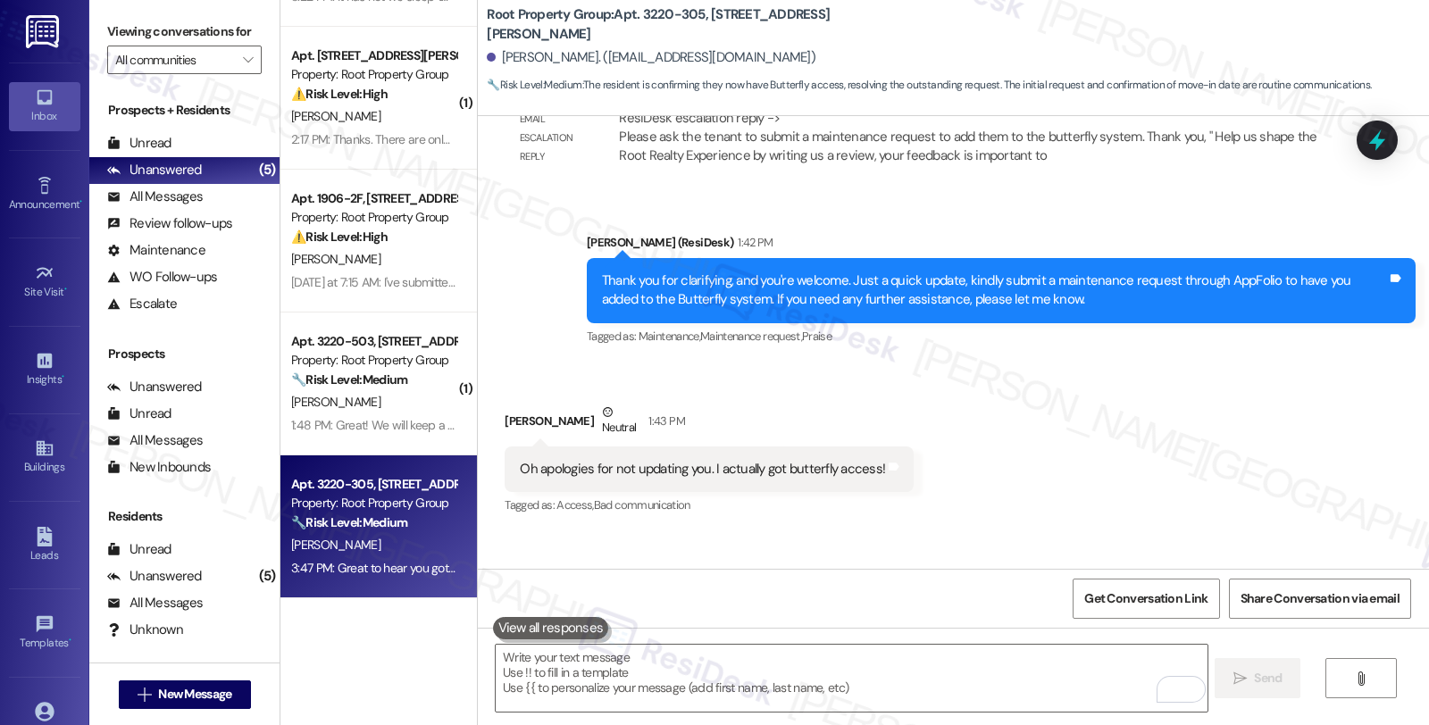
scroll to position [3769, 0]
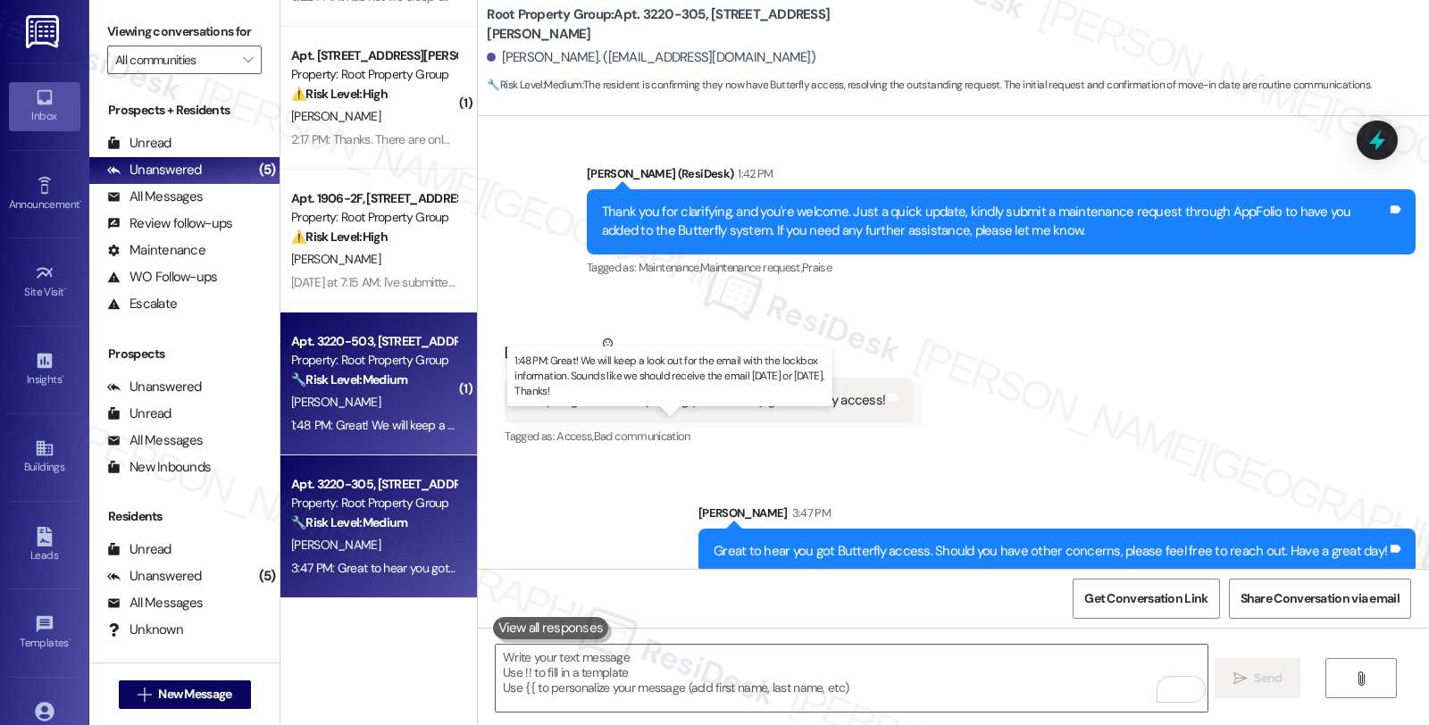
click at [404, 418] on div "1:48 PM: Great! We will keep a look out for the email with the lockbox informat…" at bounding box center [667, 425] width 753 height 16
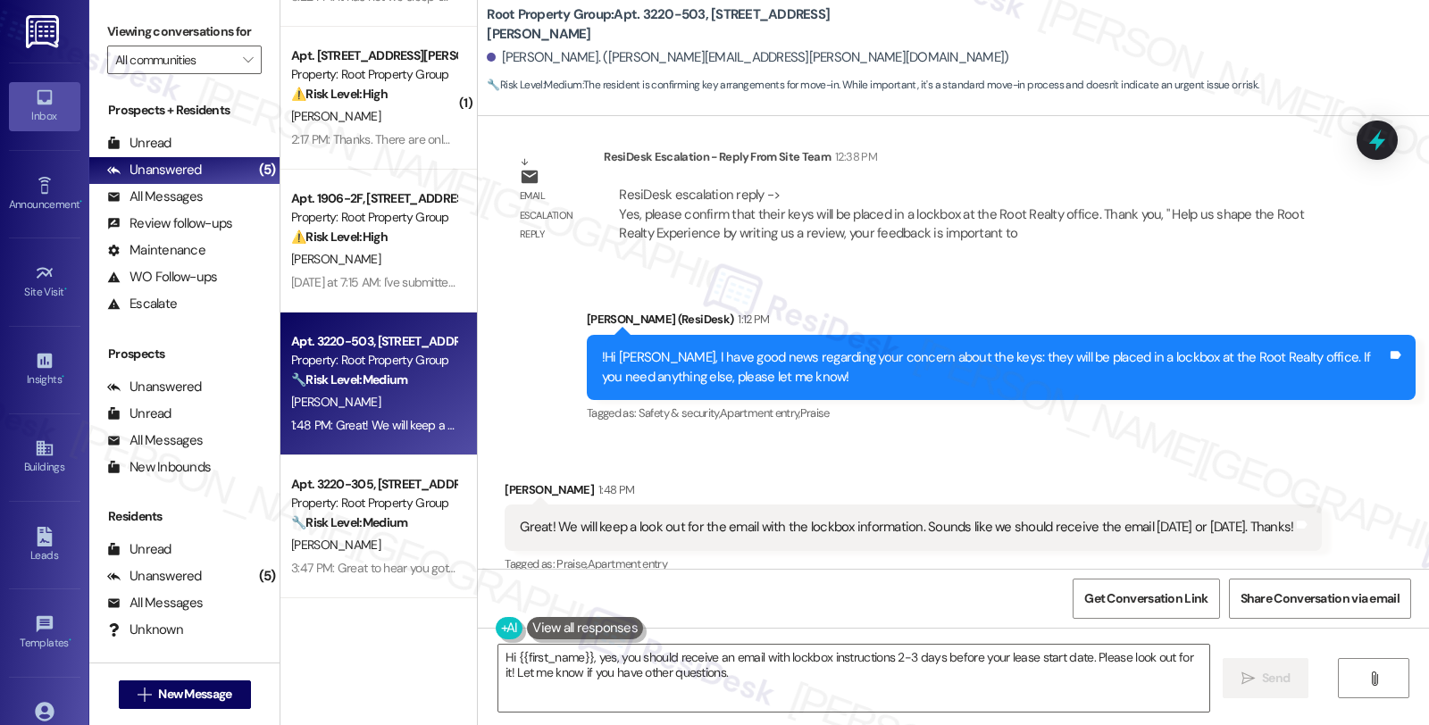
scroll to position [3438, 0]
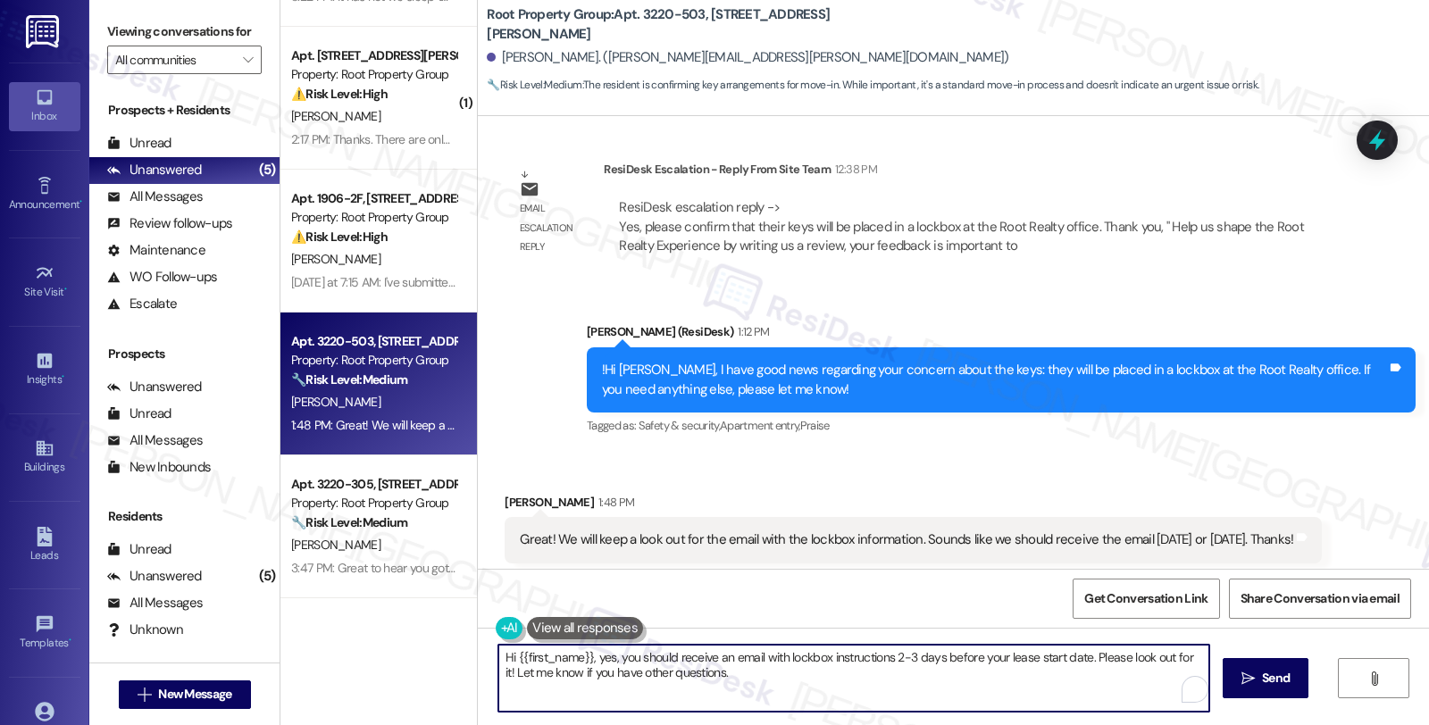
drag, startPoint x: 613, startPoint y: 659, endPoint x: 460, endPoint y: 659, distance: 152.7
click at [460, 659] on div "( 1 ) Apt. 3262-1R, 3262 N Clark Street Property: Root Property Group ⚠️ Risk L…" at bounding box center [854, 362] width 1148 height 725
drag, startPoint x: 964, startPoint y: 655, endPoint x: 987, endPoint y: 694, distance: 44.4
click at [987, 694] on textarea "You should receive an email with lockbox instructions 2-3 days before your leas…" at bounding box center [851, 678] width 711 height 67
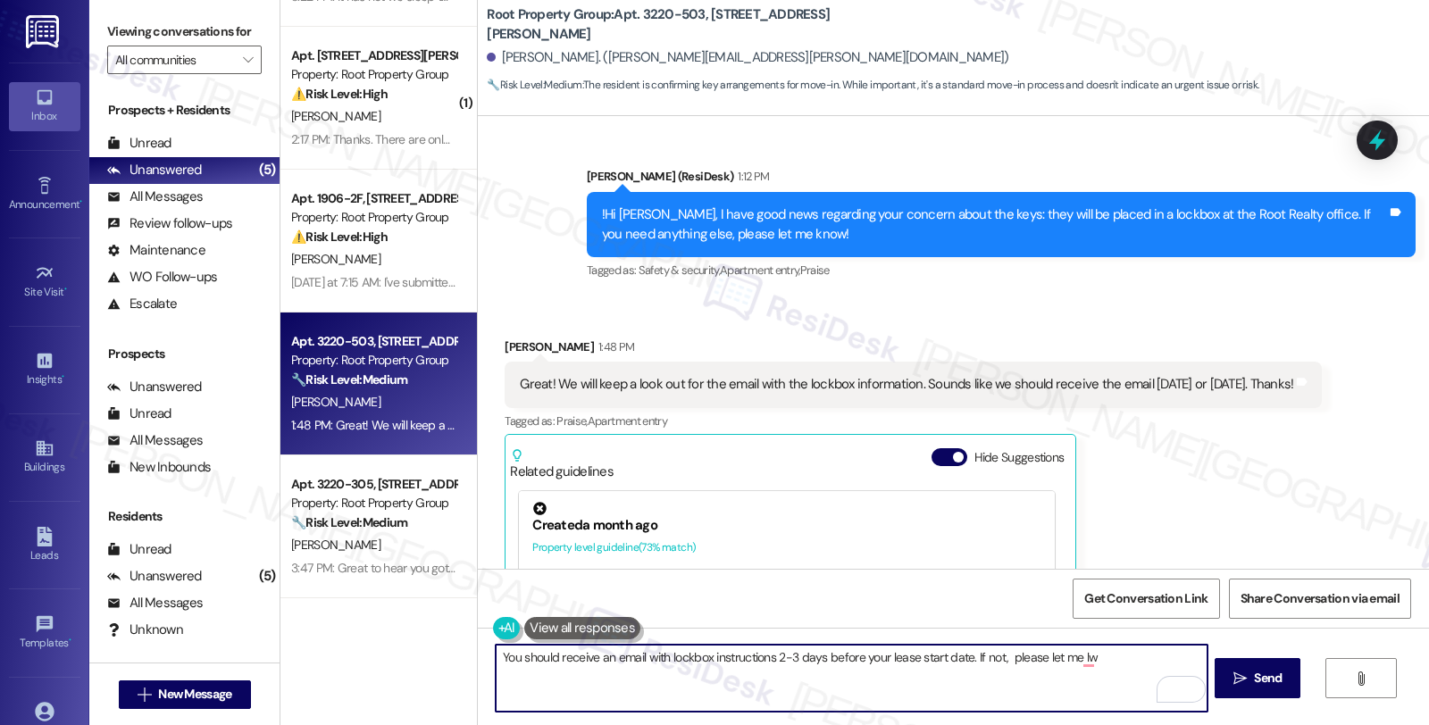
scroll to position [3834, 0]
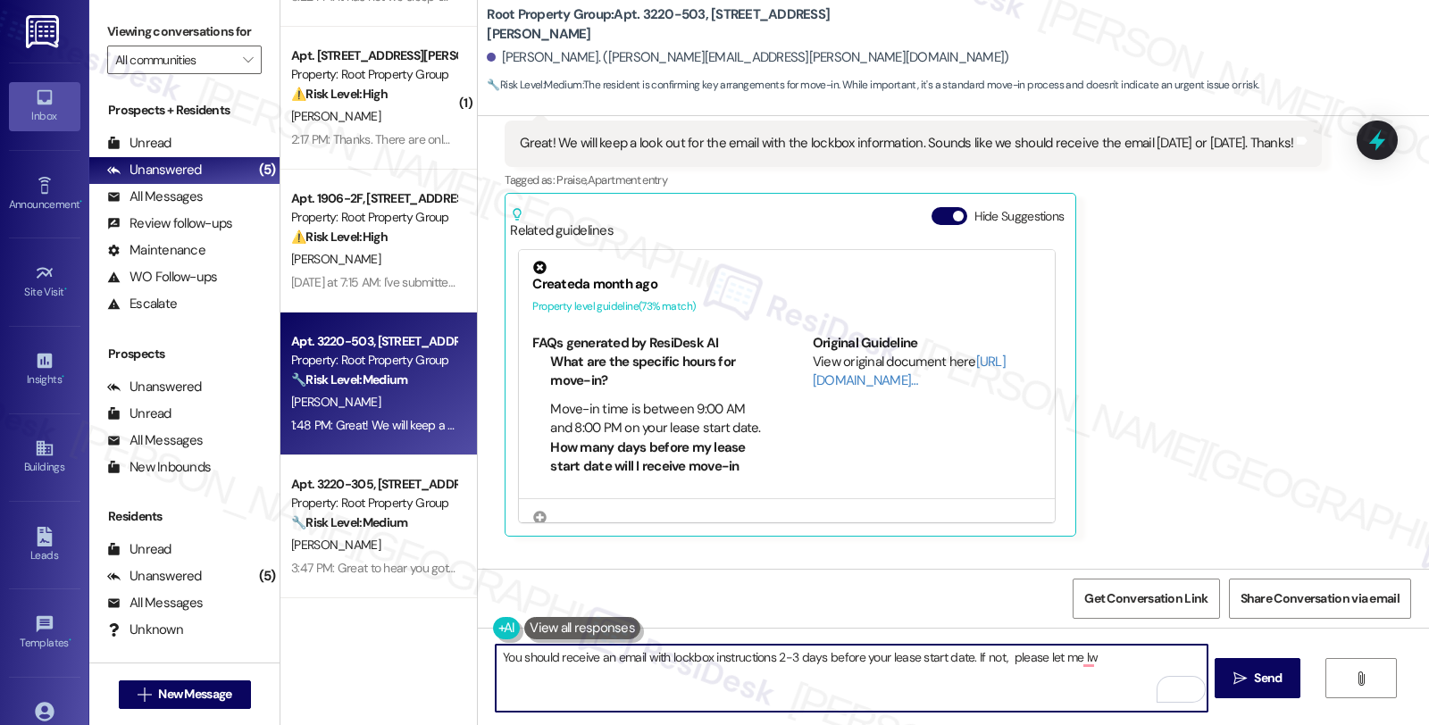
drag, startPoint x: 1095, startPoint y: 657, endPoint x: 441, endPoint y: 652, distance: 653.7
click at [441, 652] on div "( 1 ) Apt. 3262-1R, 3262 N Clark Street Property: Root Property Group ⚠️ Risk L…" at bounding box center [854, 362] width 1148 height 725
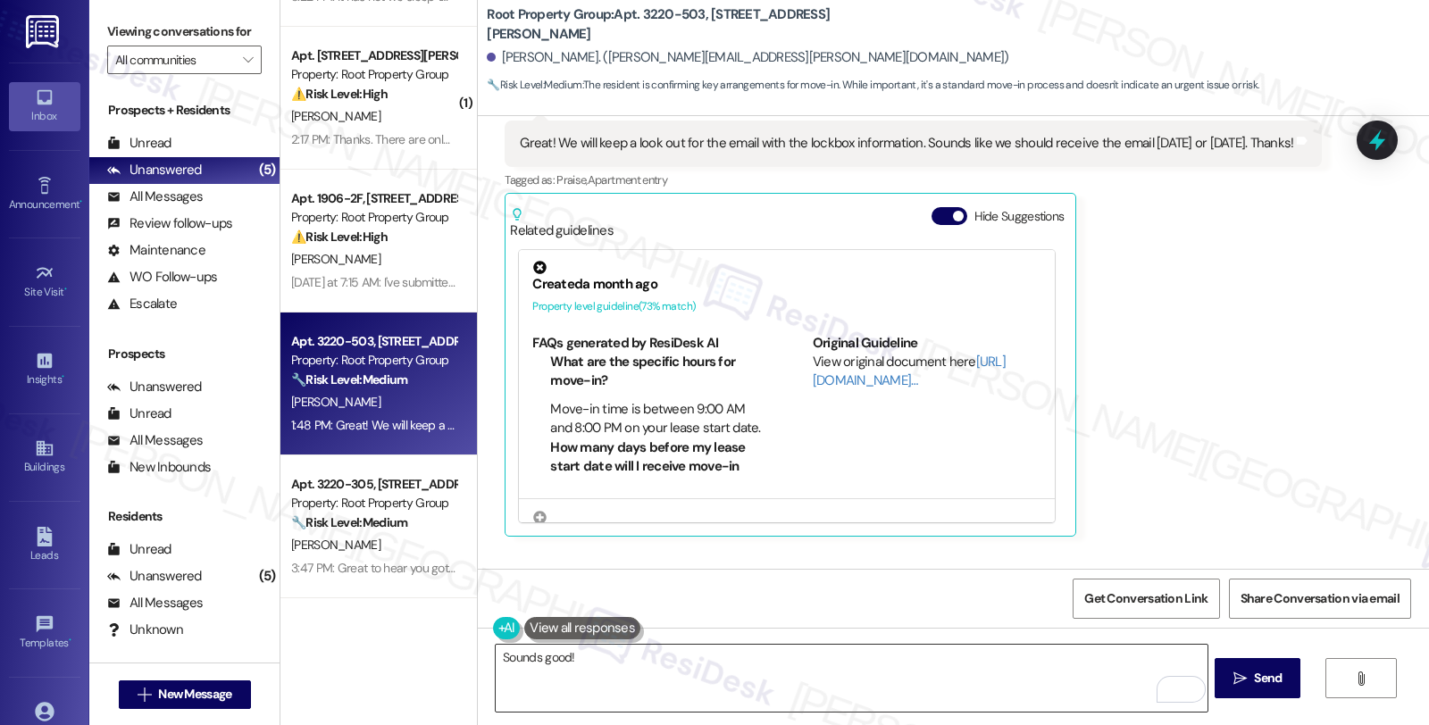
click at [730, 654] on textarea "Sounds good!" at bounding box center [851, 678] width 711 height 67
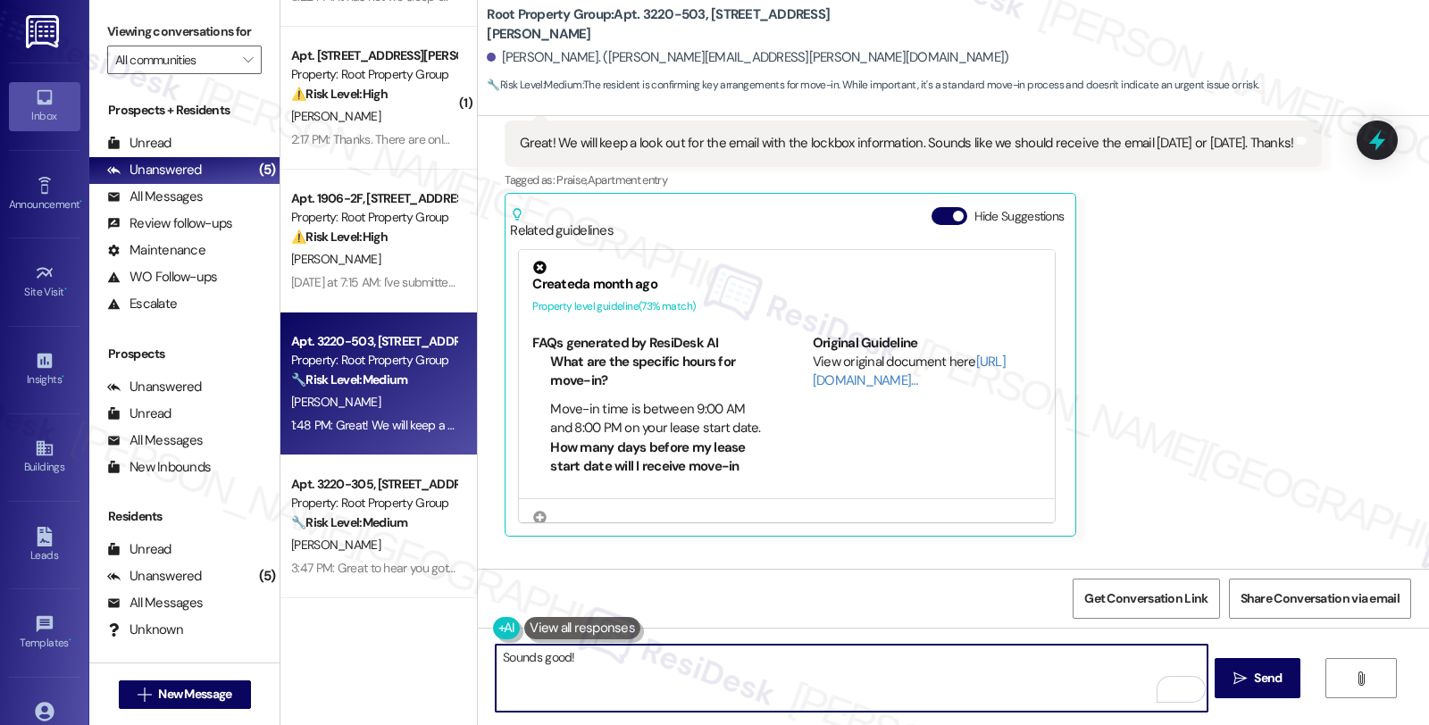
paste textarea "Should you have other concerns, please feel free to reach out. Have a great day!"
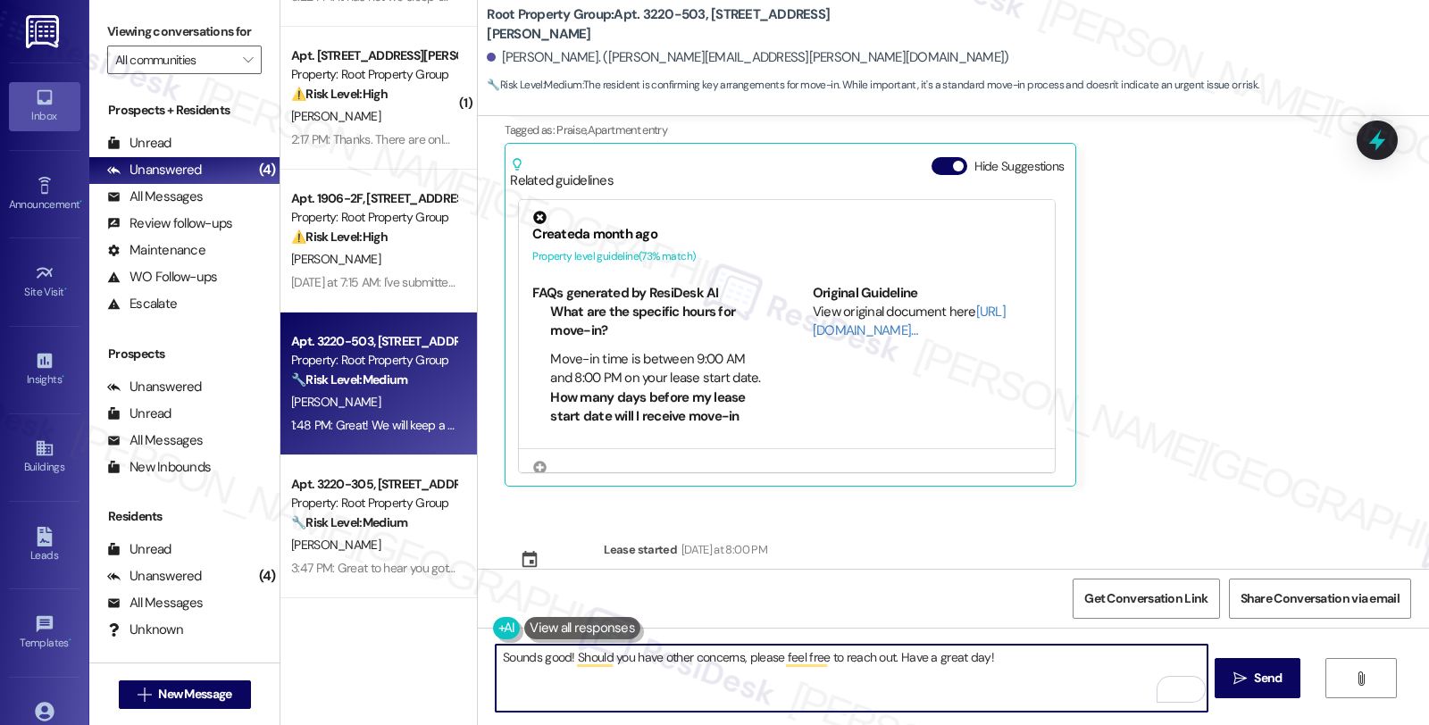
scroll to position [3941, 0]
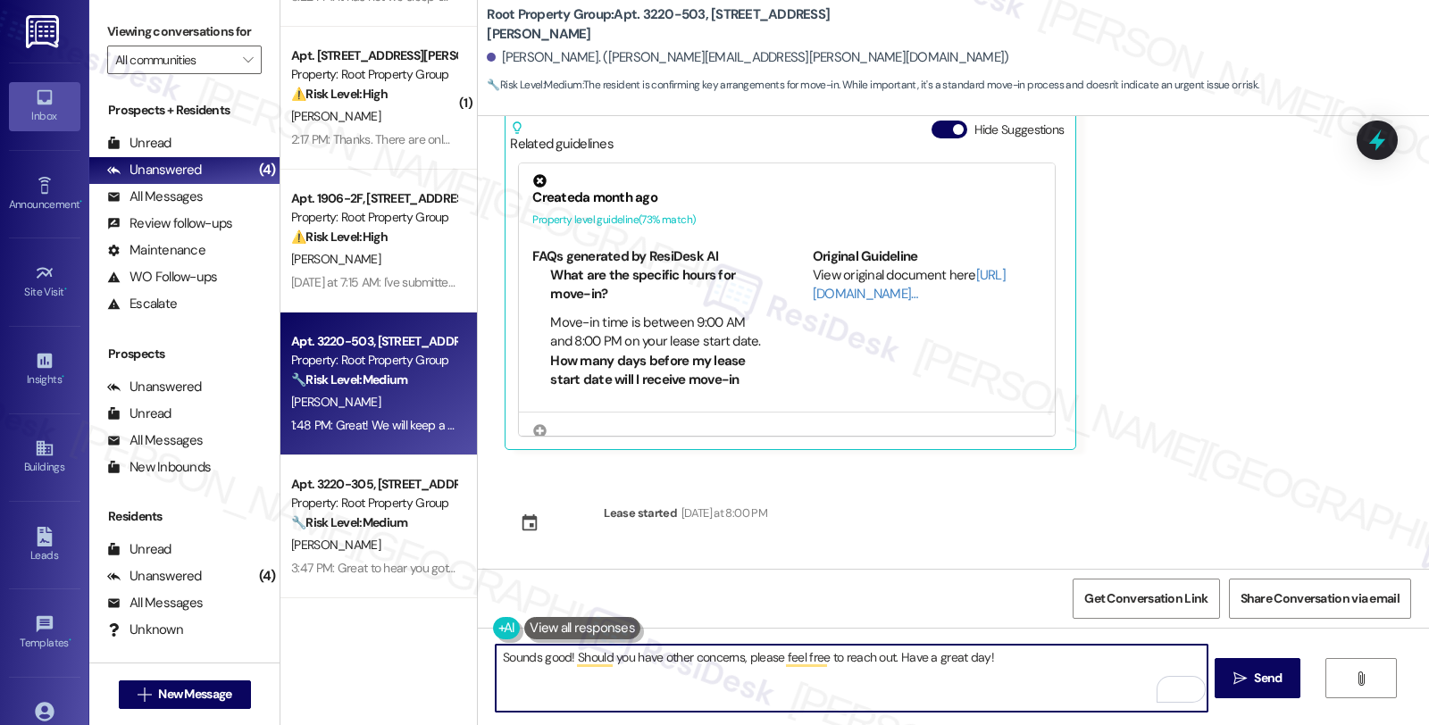
click at [930, 656] on textarea "Sounds good! Should you have other concerns, please feel free to reach out. Hav…" at bounding box center [851, 678] width 711 height 67
click at [921, 664] on textarea "Sounds good! Should you have other concerns, please feel free to reach out. Hav…" at bounding box center [851, 678] width 711 height 67
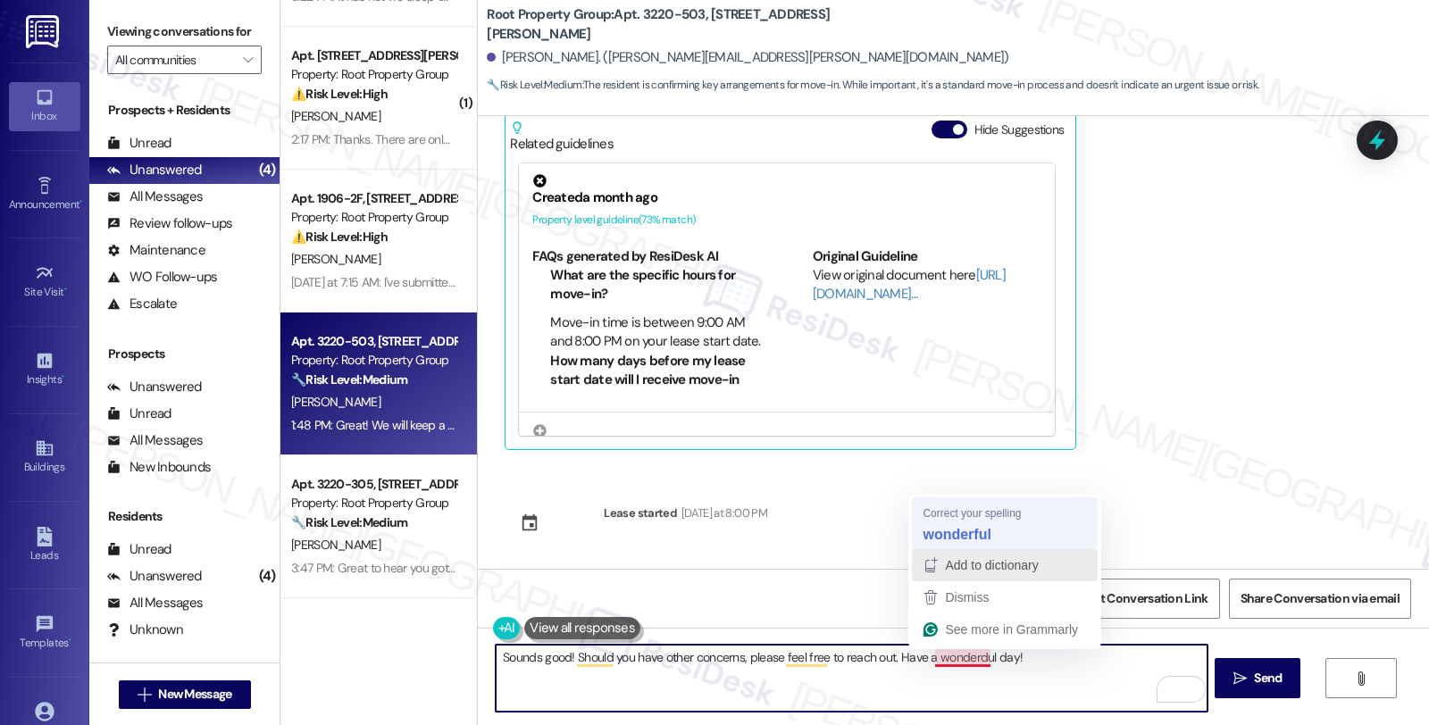
type textarea "Sounds good! Should you have other concerns, please feel free to reach out. Hav…"
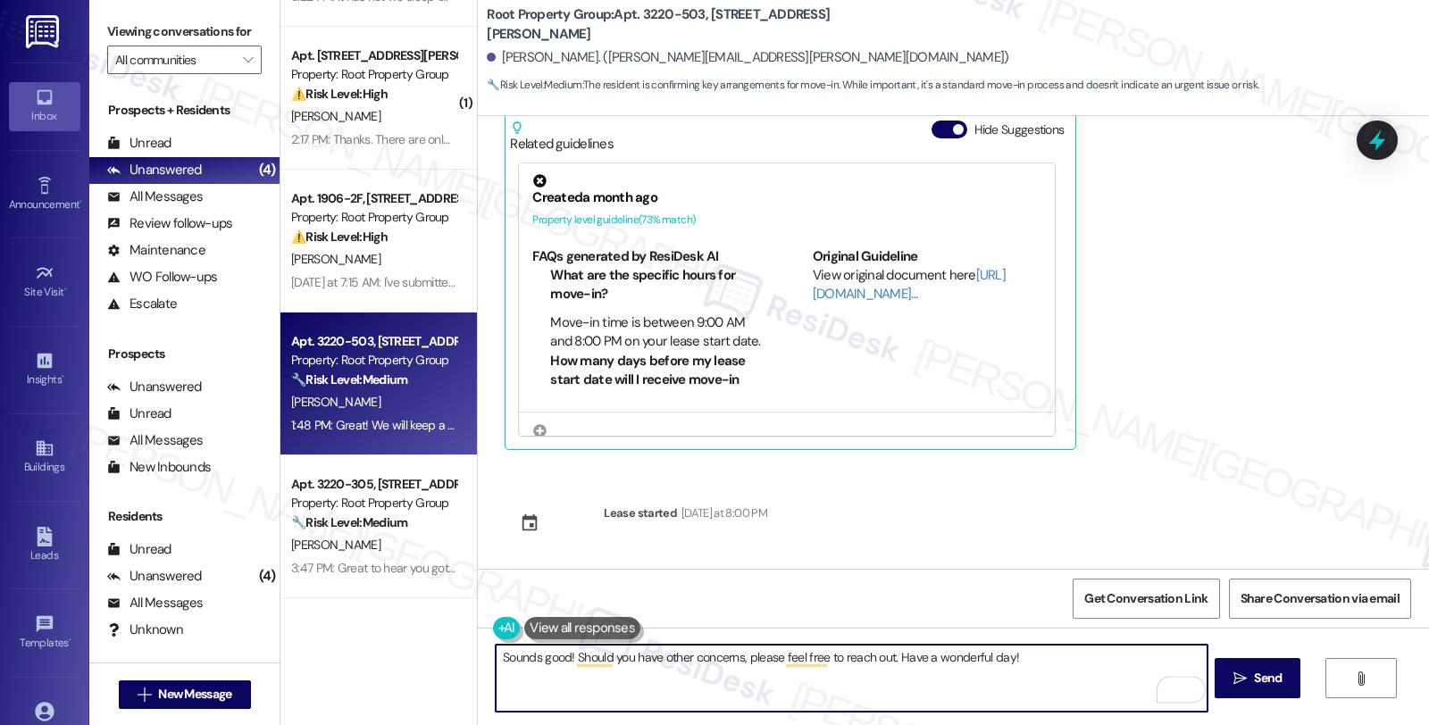
click at [989, 658] on textarea "Sounds good! Should you have other concerns, please feel free to reach out. Hav…" at bounding box center [851, 678] width 711 height 67
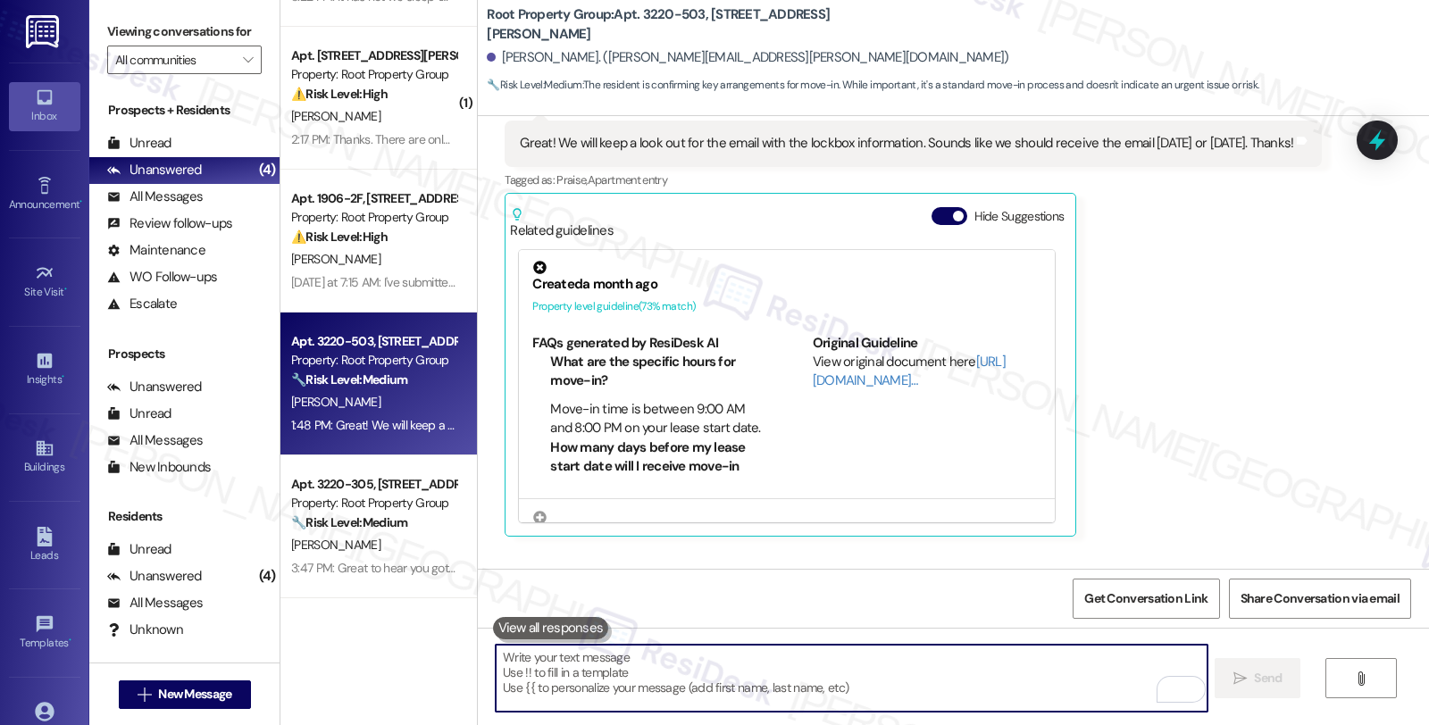
scroll to position [4065, 0]
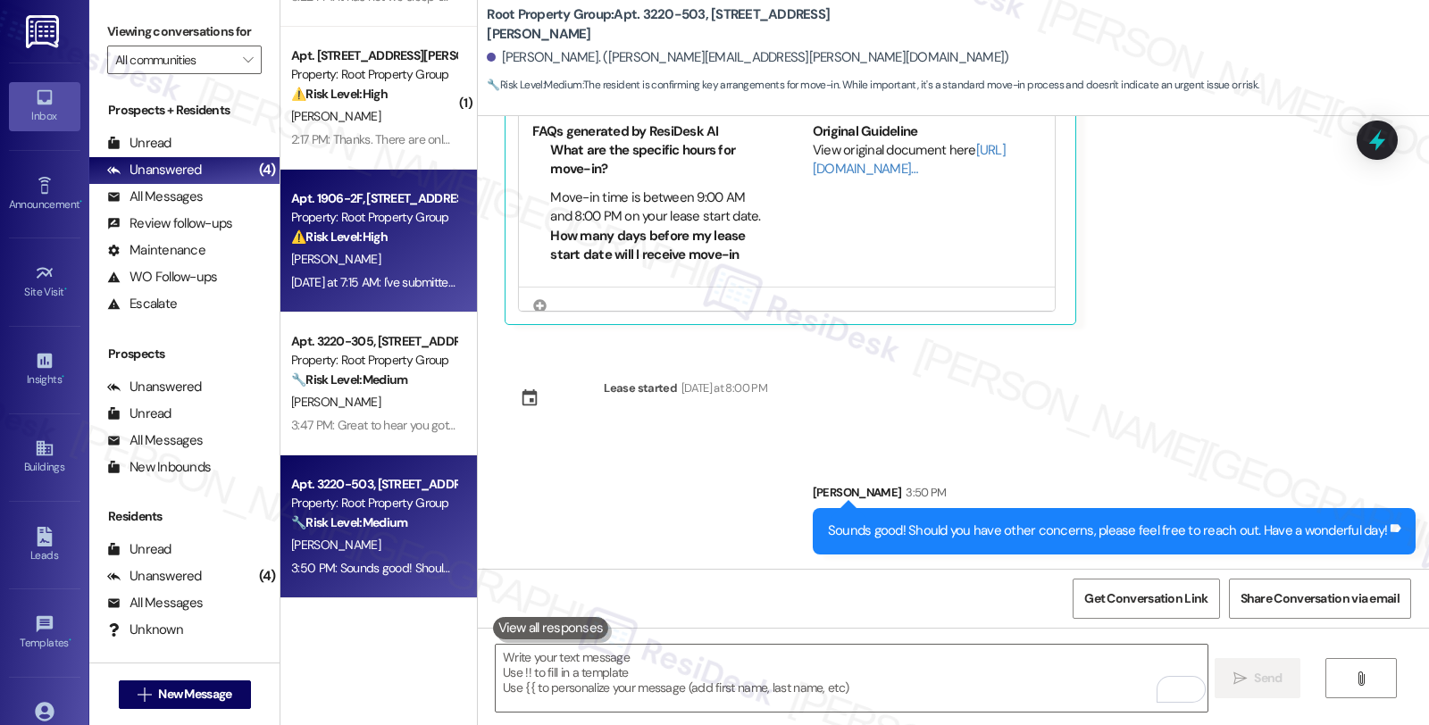
click at [380, 232] on div "⚠️ Risk Level: High The resident reports a recurring electrical issue affecting…" at bounding box center [373, 237] width 165 height 19
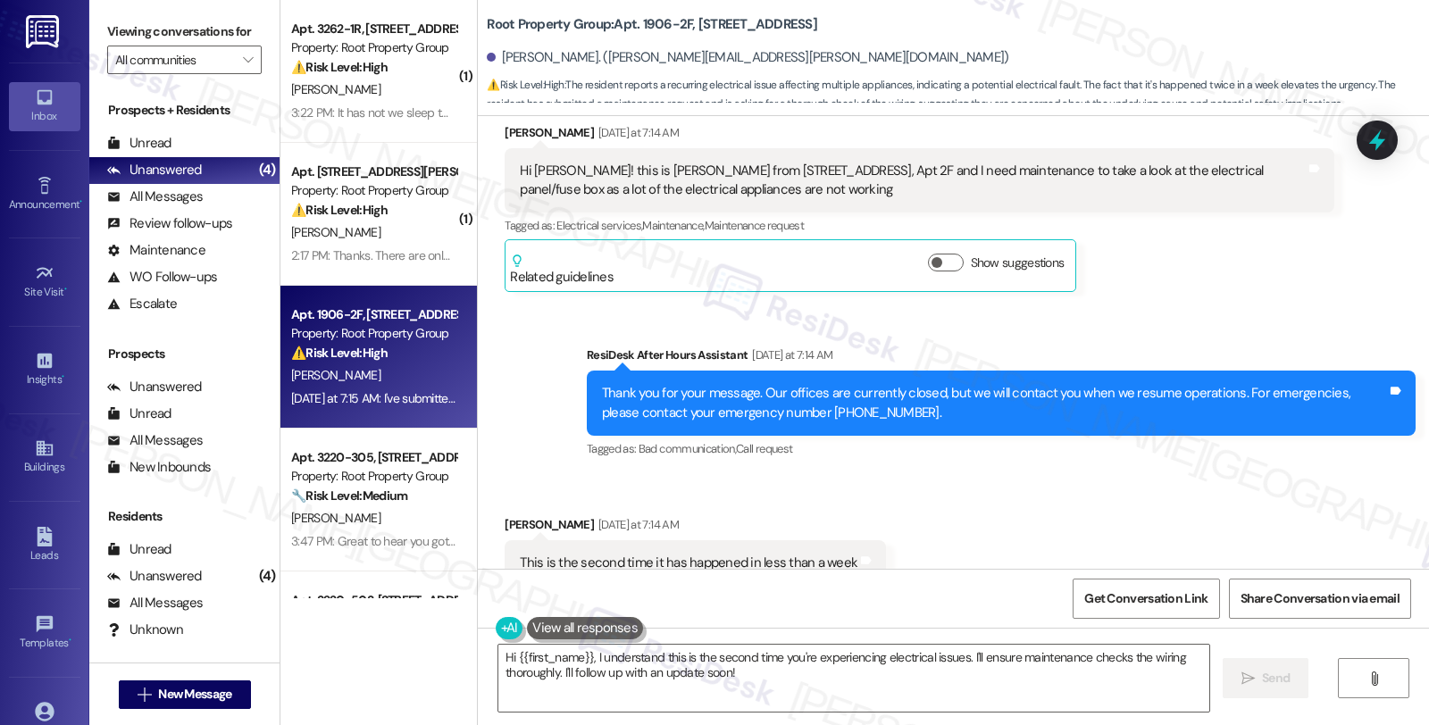
scroll to position [2778, 0]
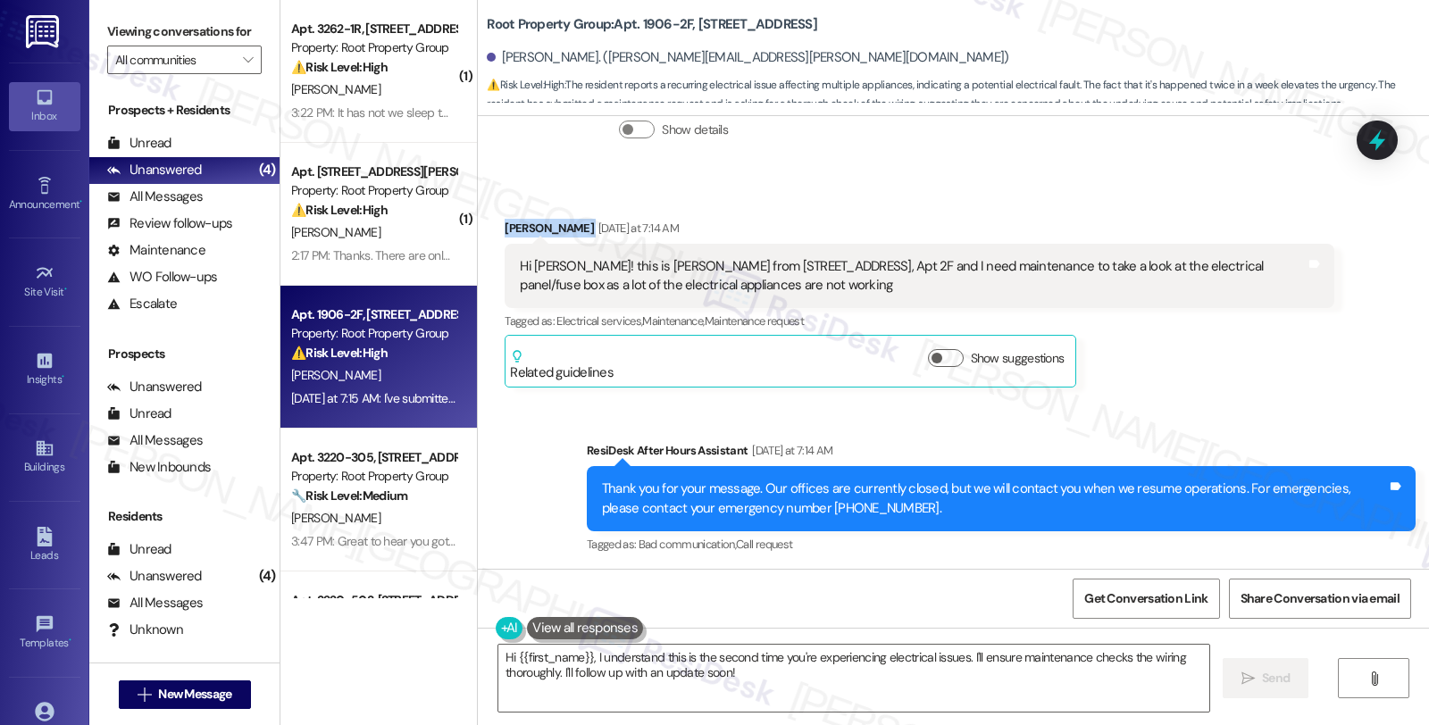
drag, startPoint x: 489, startPoint y: 226, endPoint x: 576, endPoint y: 226, distance: 86.6
click at [576, 226] on div "Received via SMS Ishaan Kasbekar Yesterday at 7:14 AM Hi Sarah! this is Ishaan …" at bounding box center [918, 303] width 855 height 196
copy div "Ishaan Kasbekar"
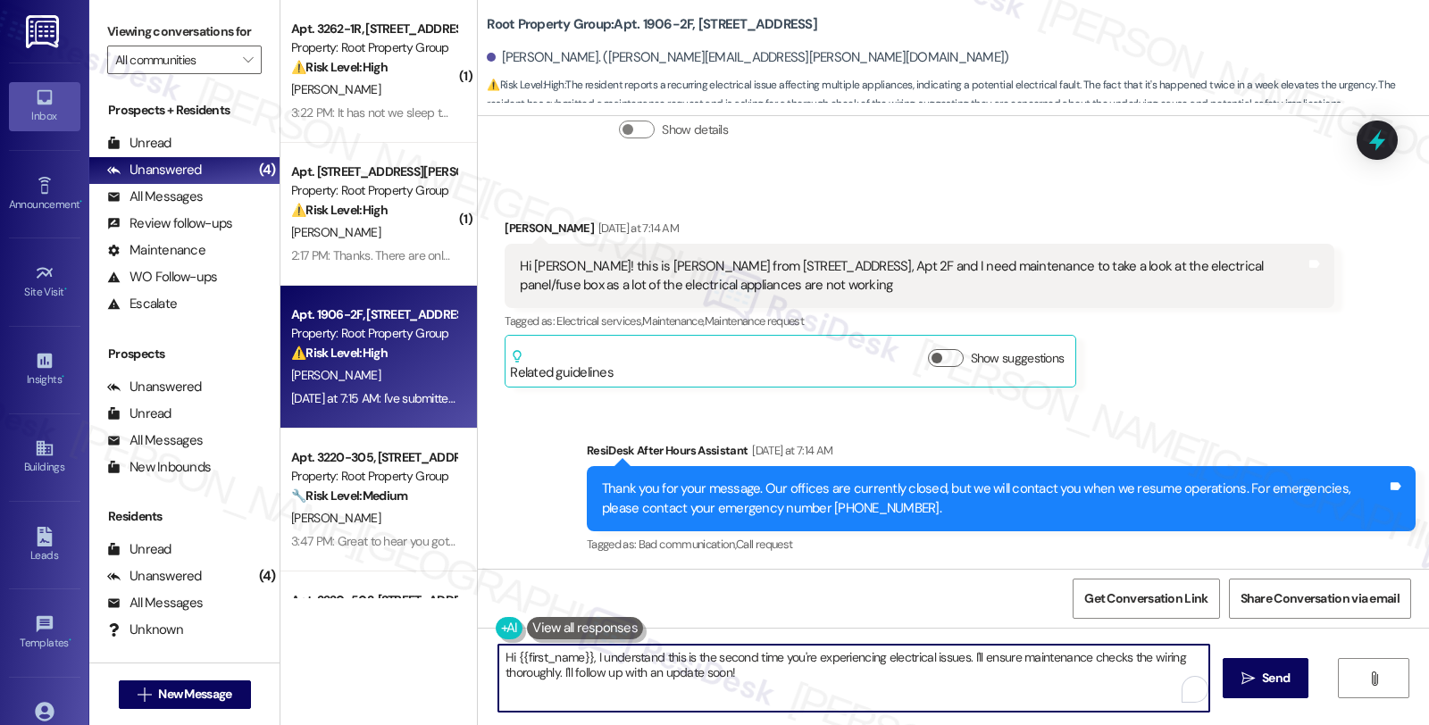
drag, startPoint x: 963, startPoint y: 656, endPoint x: 997, endPoint y: 666, distance: 36.2
click at [997, 666] on textarea "Hi {{first_name}}, I understand this is the second time you're experiencing ele…" at bounding box center [853, 678] width 711 height 67
paste textarea "#37370-1"
type textarea "Hi {{first_name}}, I understand this is the second time you're experiencing ele…"
click at [1259, 688] on button " Send" at bounding box center [1257, 678] width 87 height 40
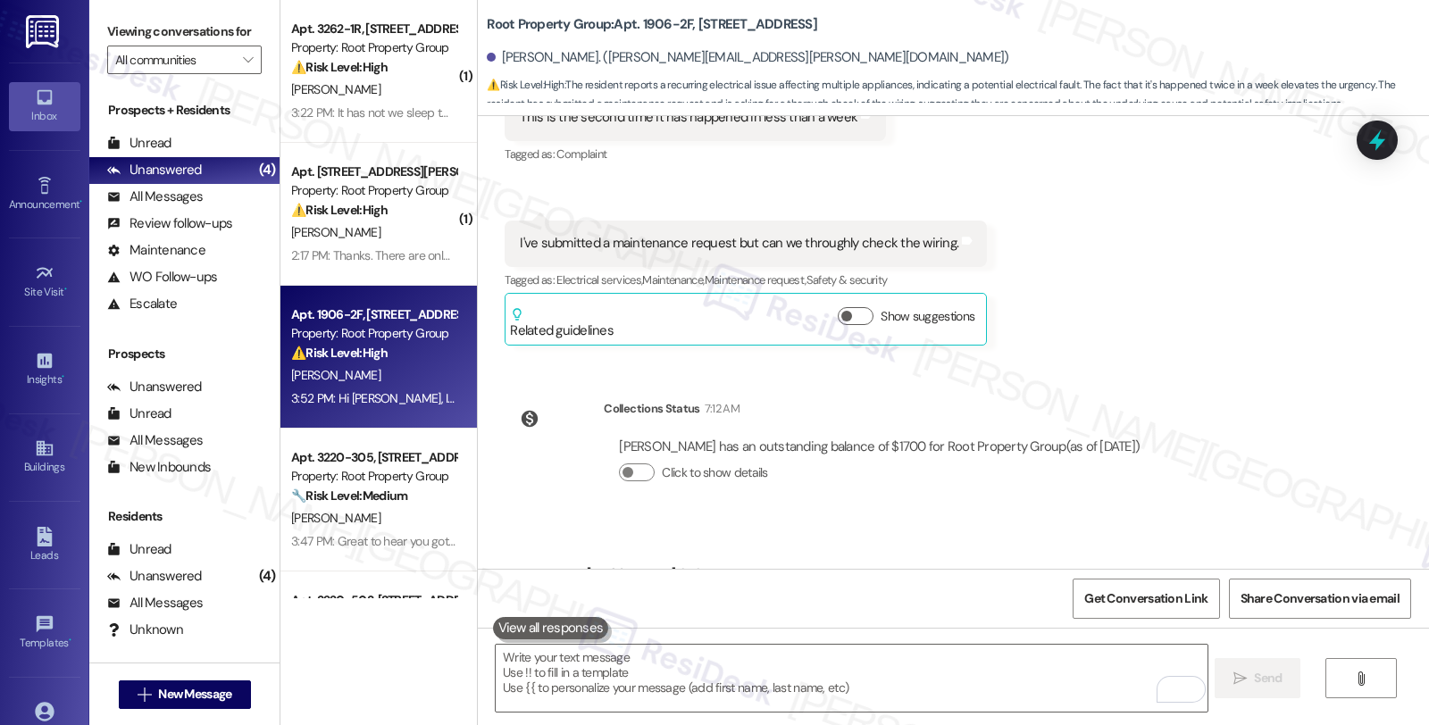
scroll to position [3417, 0]
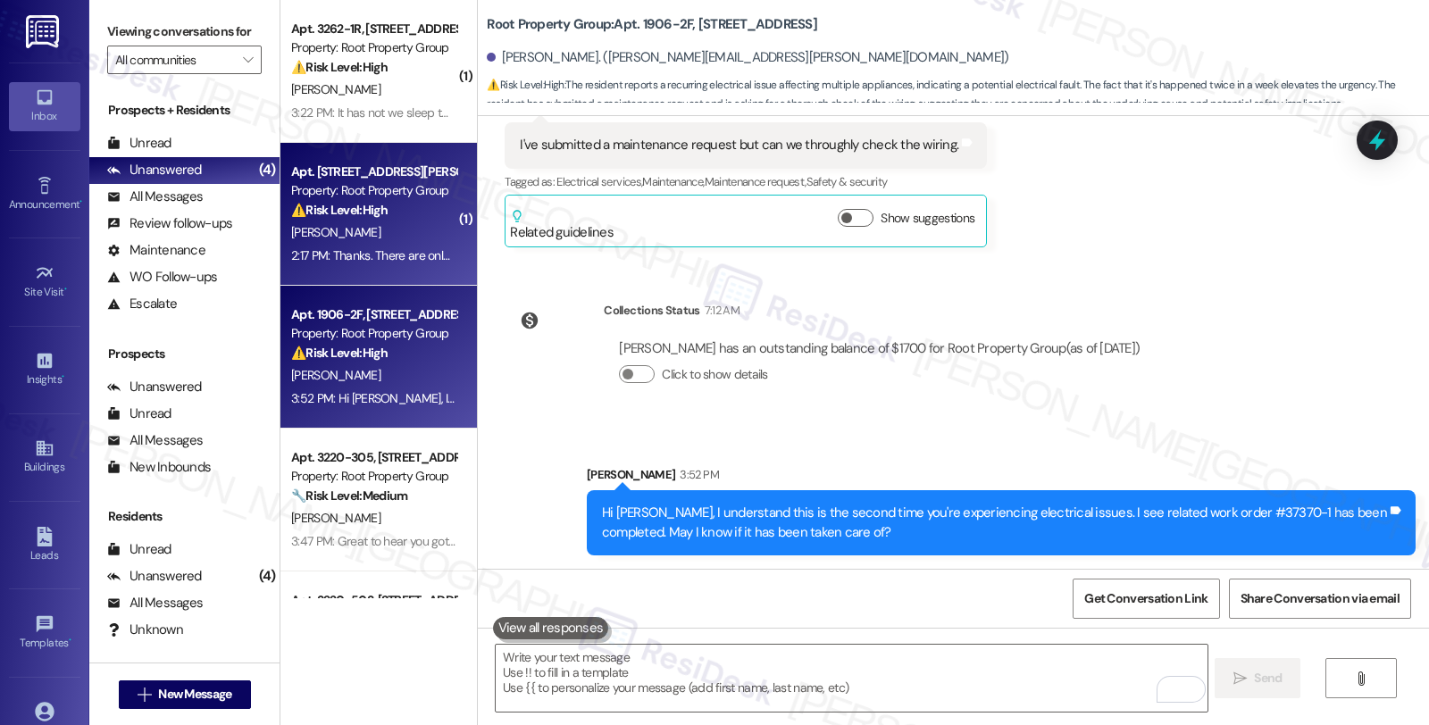
click at [413, 206] on div "⚠️ Risk Level: High The resident is incurring parking costs due to unclear park…" at bounding box center [373, 210] width 165 height 19
type textarea "Fetching suggested responses. Please feel free to read through the conversation…"
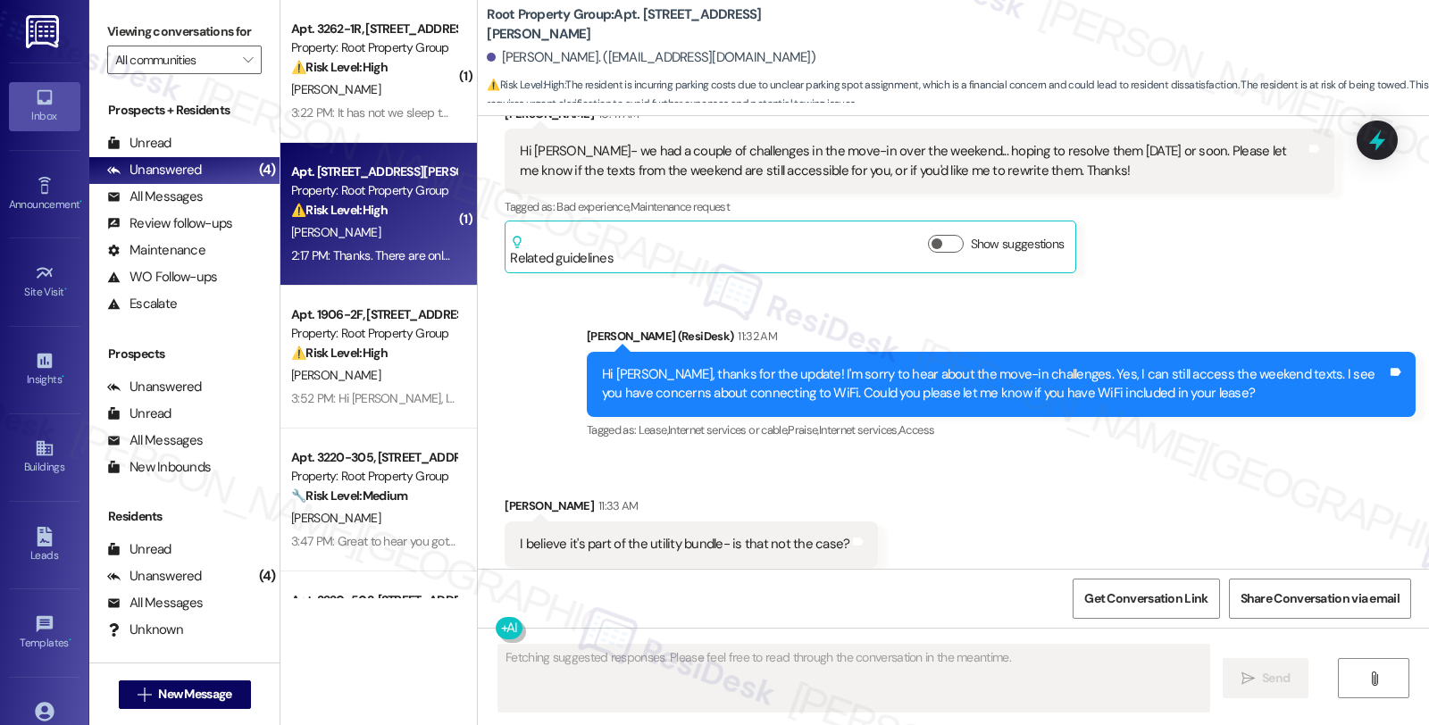
scroll to position [6447, 0]
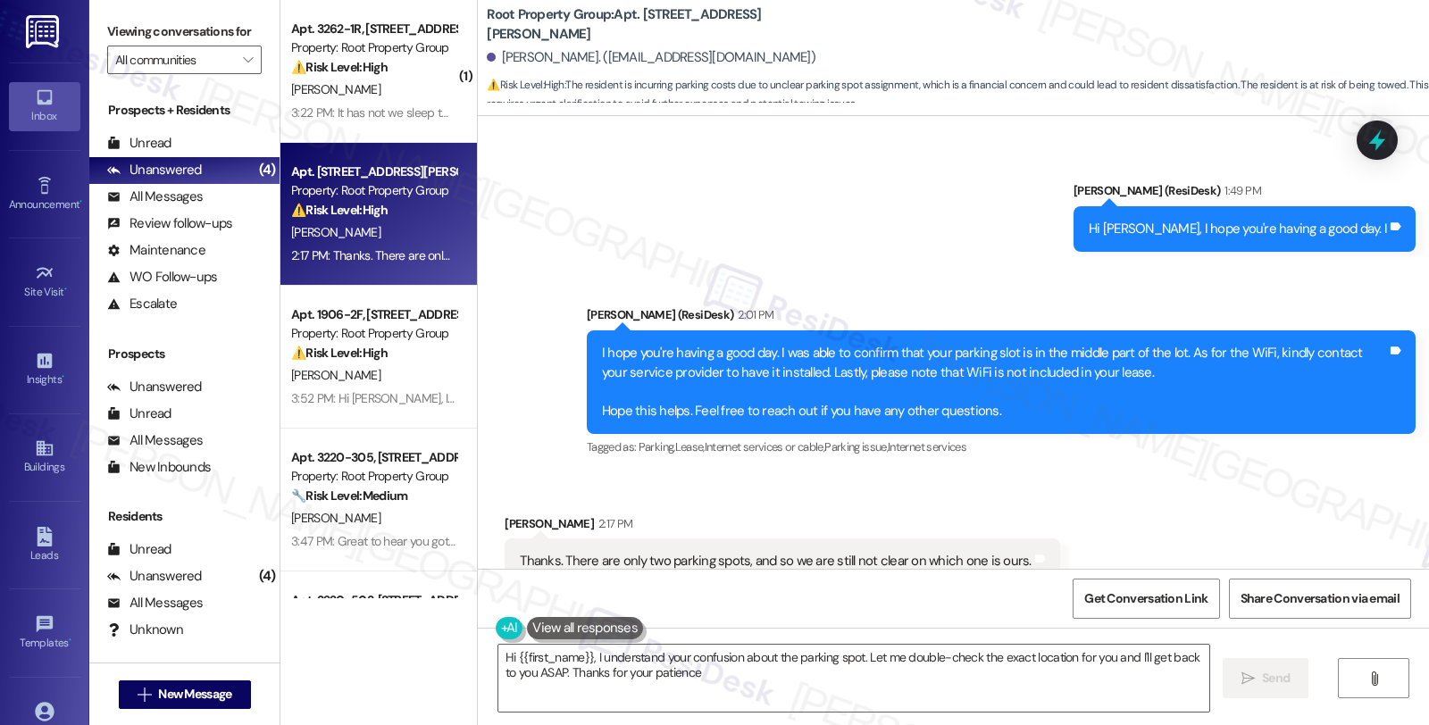
type textarea "Hi {{first_name}}, I understand your confusion about the parking spot. Let me d…"
click at [1246, 474] on div "Received via SMS [PERSON_NAME] 2:17 PM Thanks. There are only two parking spots…" at bounding box center [953, 549] width 951 height 151
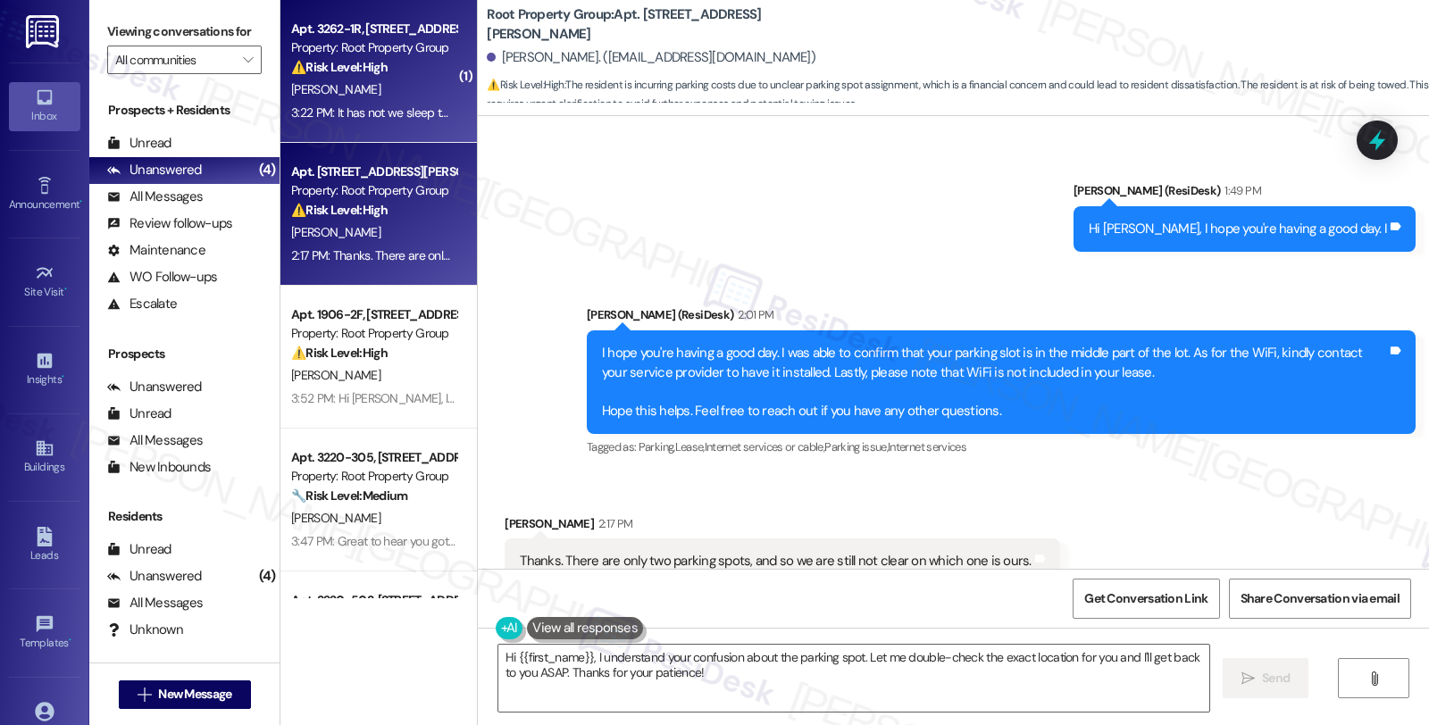
click at [388, 58] on div "⚠️ Risk Level: High The resident indicates that a fire detector has been beepin…" at bounding box center [373, 67] width 165 height 19
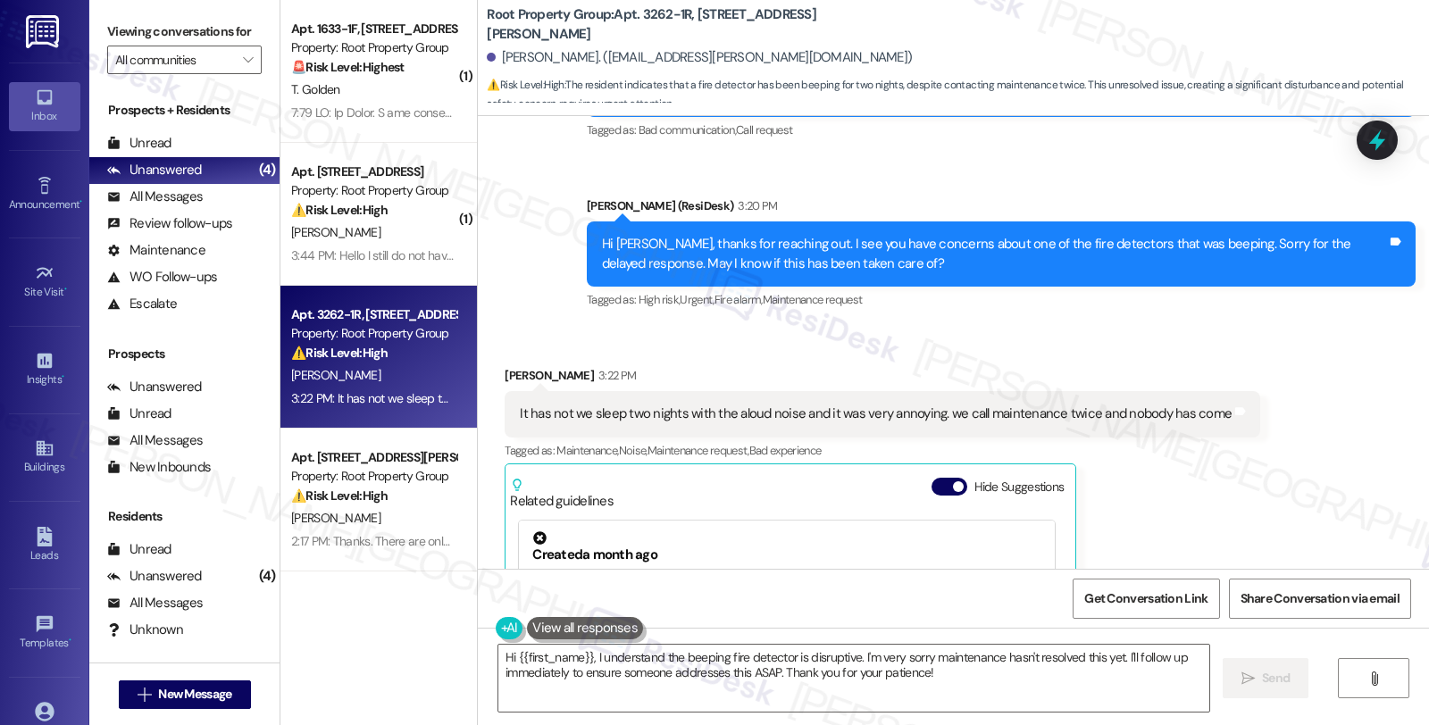
scroll to position [445, 0]
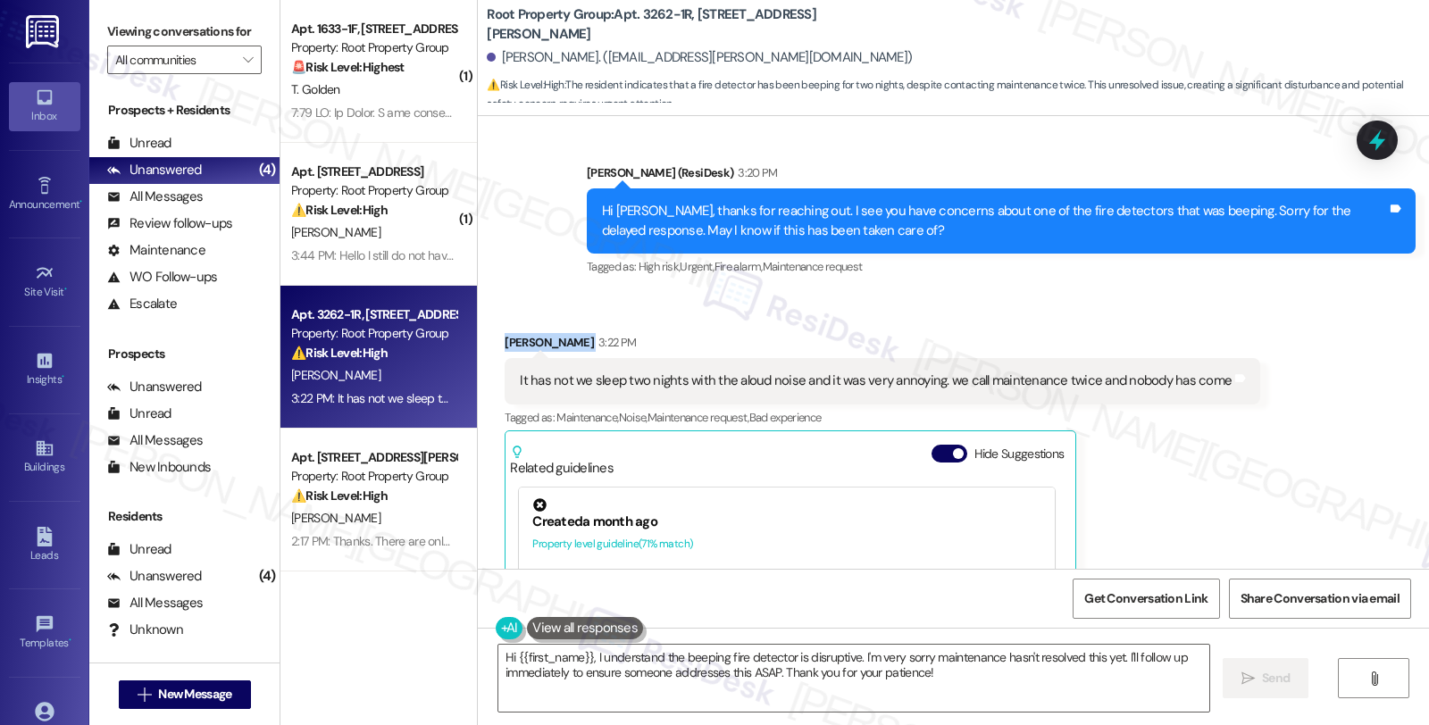
drag, startPoint x: 491, startPoint y: 313, endPoint x: 582, endPoint y: 325, distance: 91.8
click at [582, 325] on div "Received via SMS Montserrat Cosio 3:22 PM It has not we sleep two nights with t…" at bounding box center [882, 553] width 782 height 467
copy div "[PERSON_NAME]"
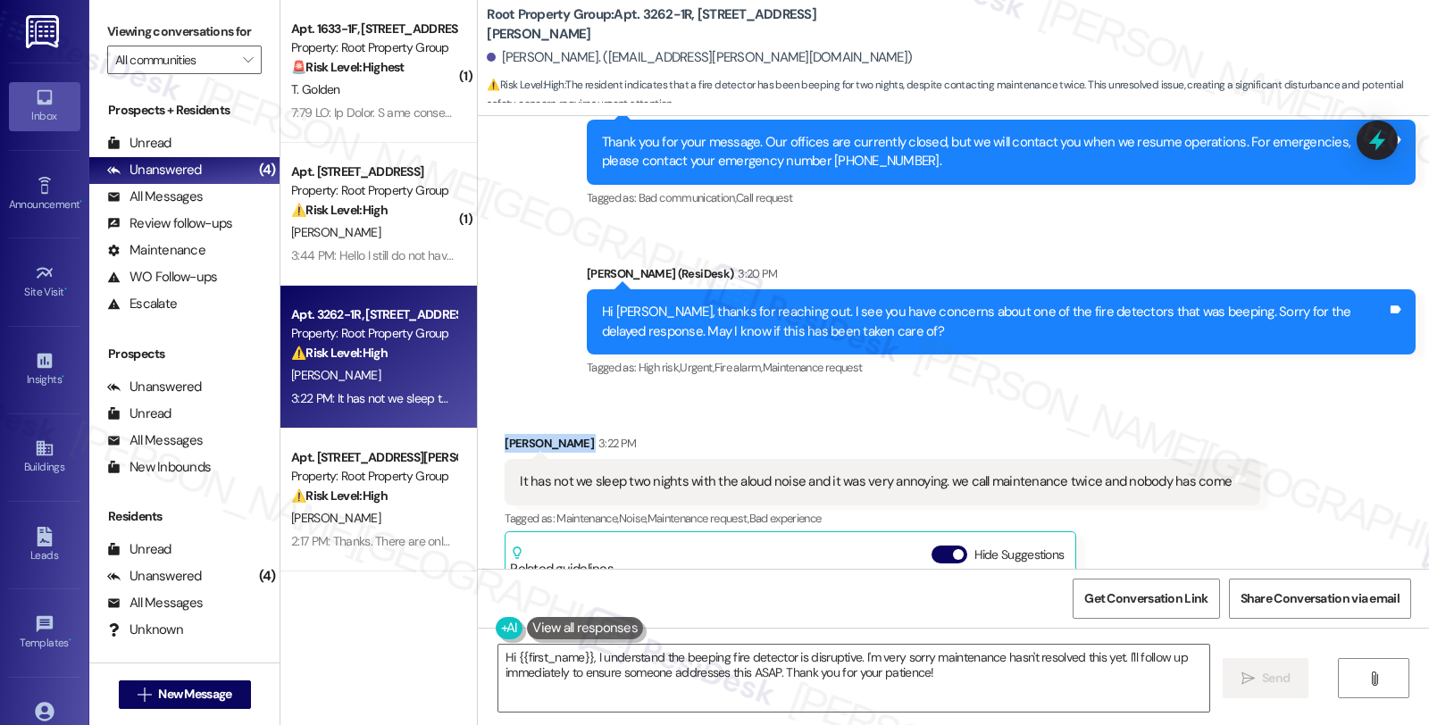
scroll to position [346, 0]
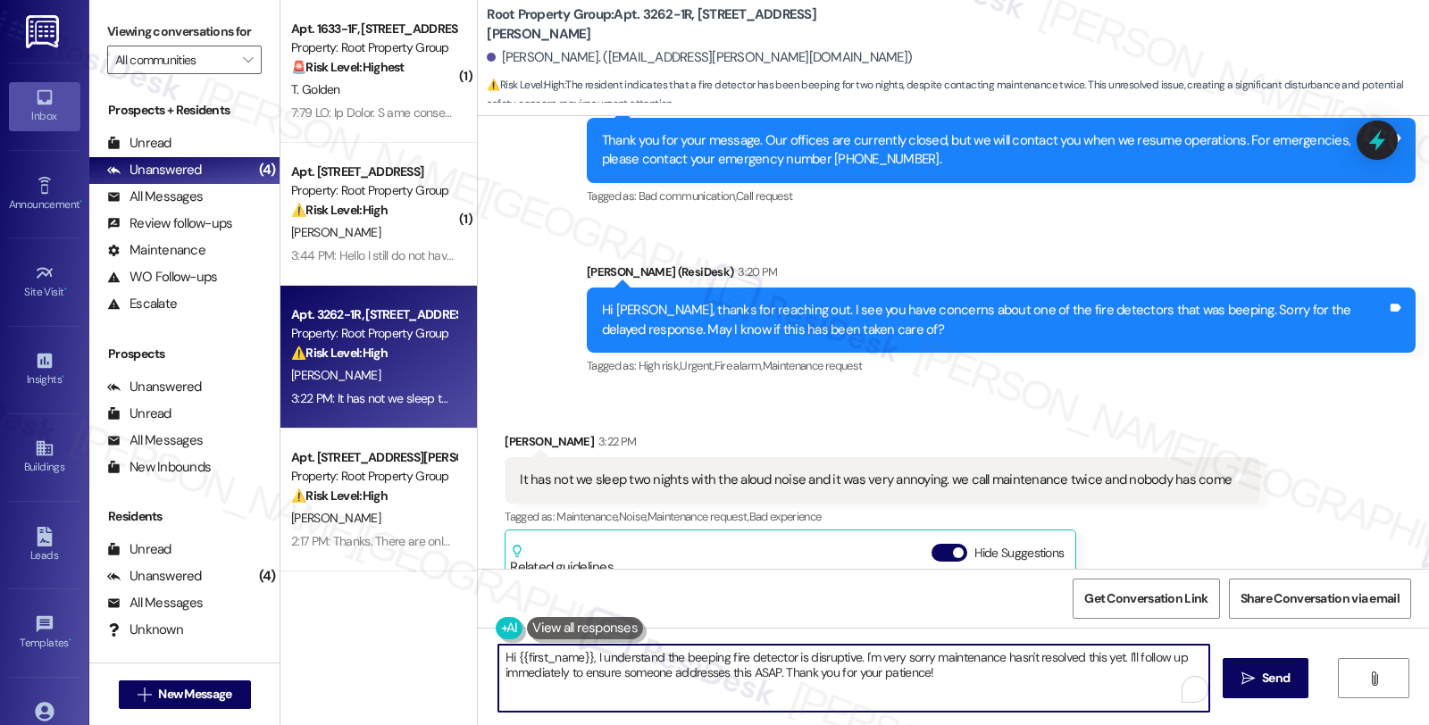
drag, startPoint x: 980, startPoint y: 677, endPoint x: 462, endPoint y: 616, distance: 521.5
click at [462, 616] on div "( 1 ) Apt. 1633-1F, 1633 N. Honore Street Property: Root Property Group 🚨 Risk …" at bounding box center [854, 362] width 1148 height 725
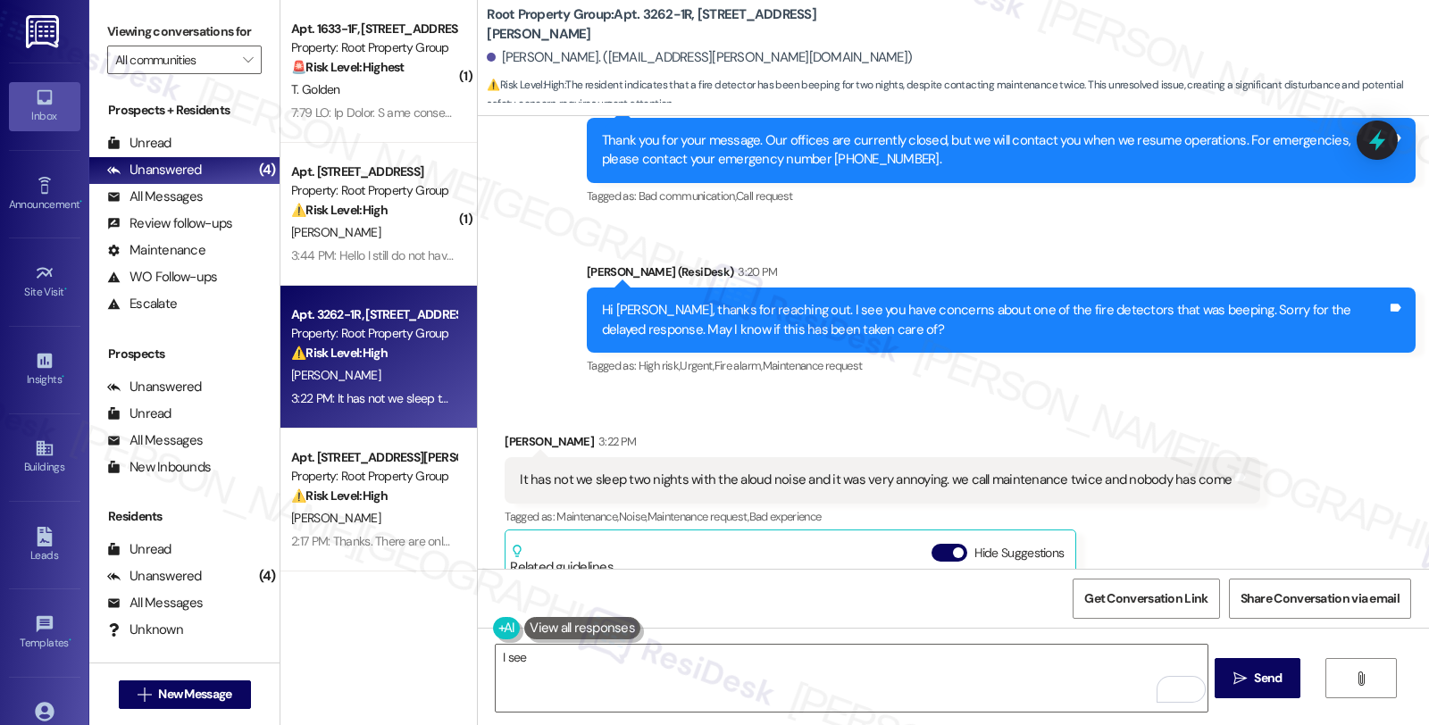
click at [1247, 465] on div "Received via SMS Montserrat Cosio 3:22 PM It has not we sleep two nights with t…" at bounding box center [882, 652] width 782 height 467
click at [536, 652] on textarea "I see" at bounding box center [851, 678] width 711 height 67
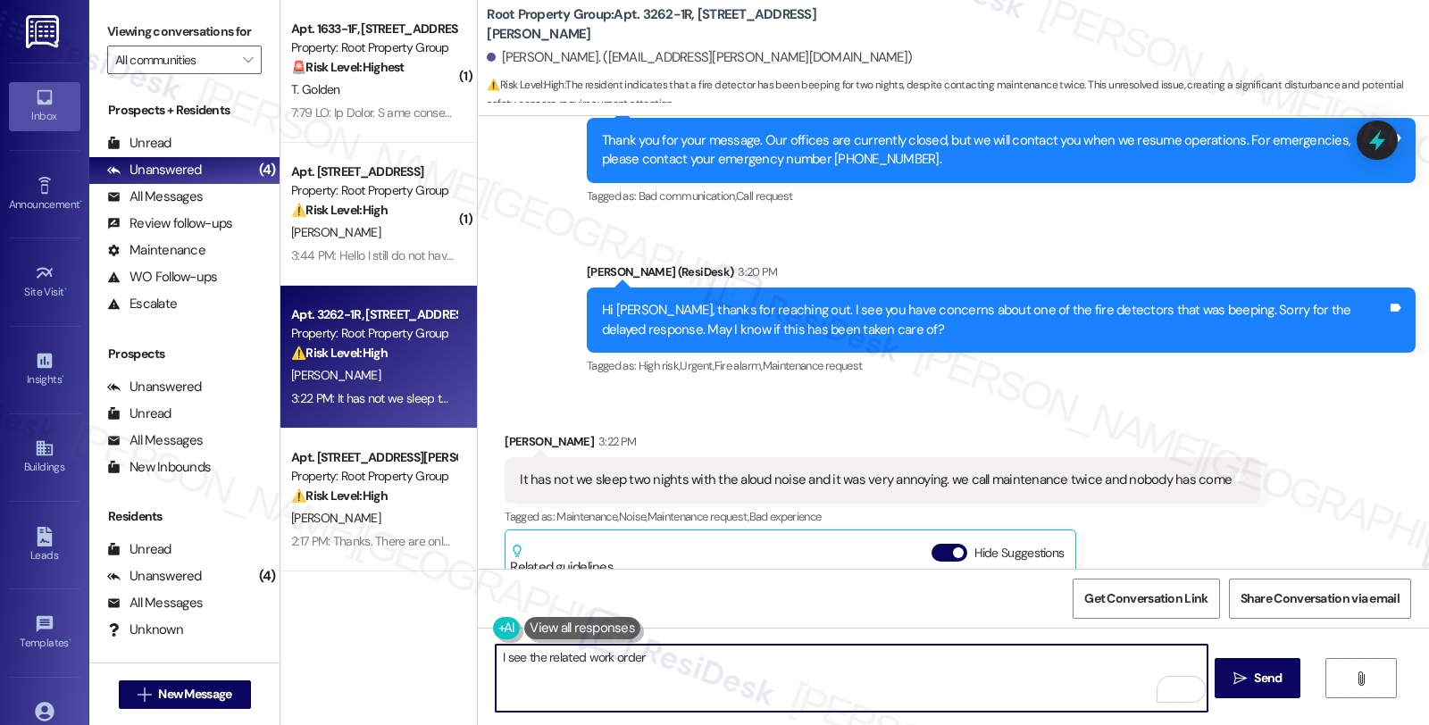
click at [661, 647] on textarea "I see the related work order" at bounding box center [851, 678] width 711 height 67
paste textarea "#37329-1"
type textarea "I see the related work order #37329-1 was done. Is it actively beeping?"
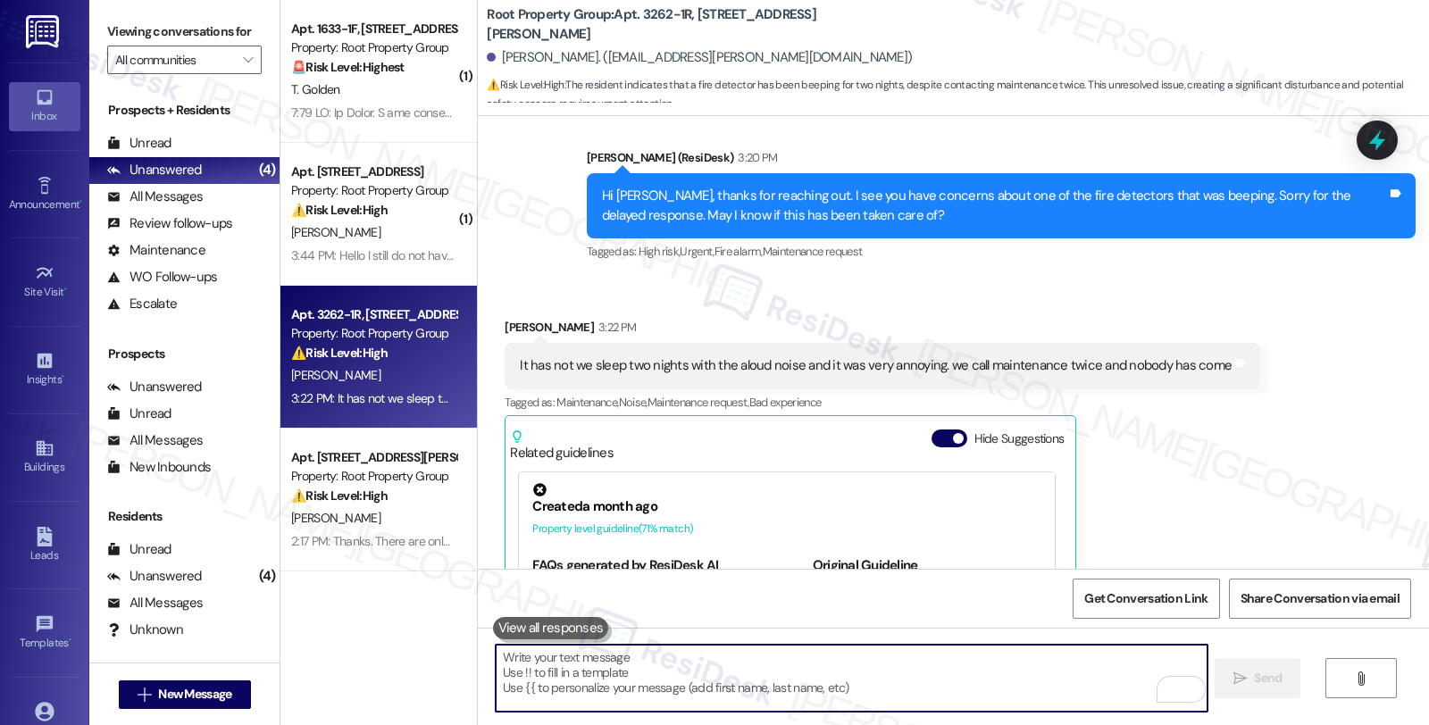
scroll to position [644, 0]
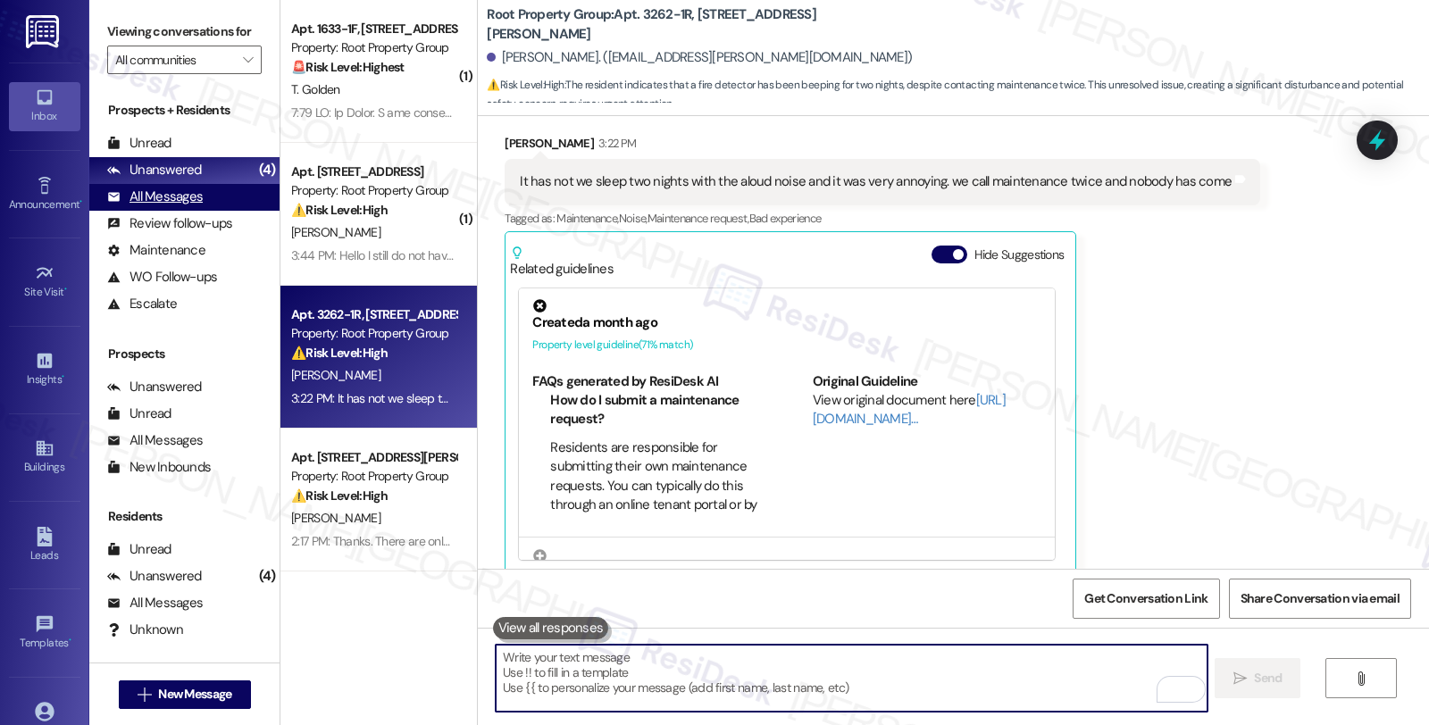
click at [184, 206] on div "All Messages" at bounding box center [155, 197] width 96 height 19
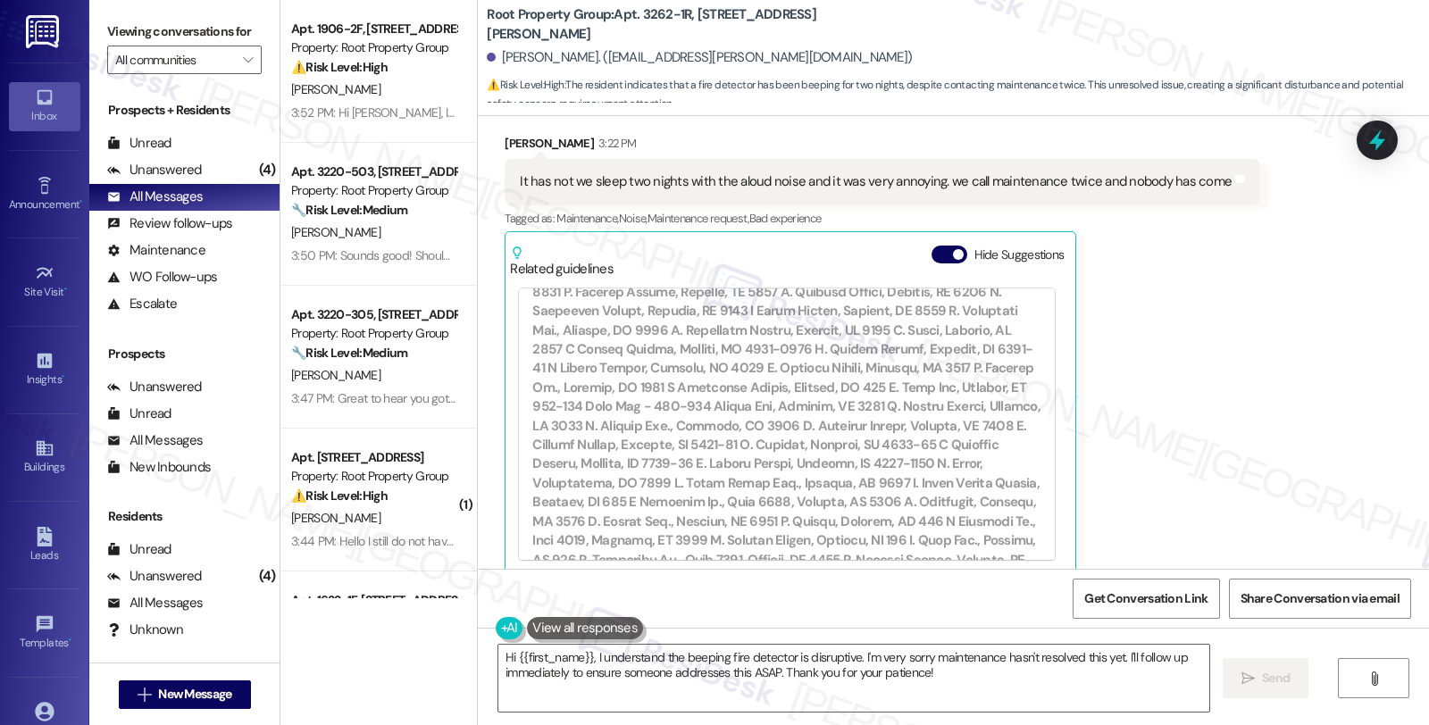
scroll to position [1289, 0]
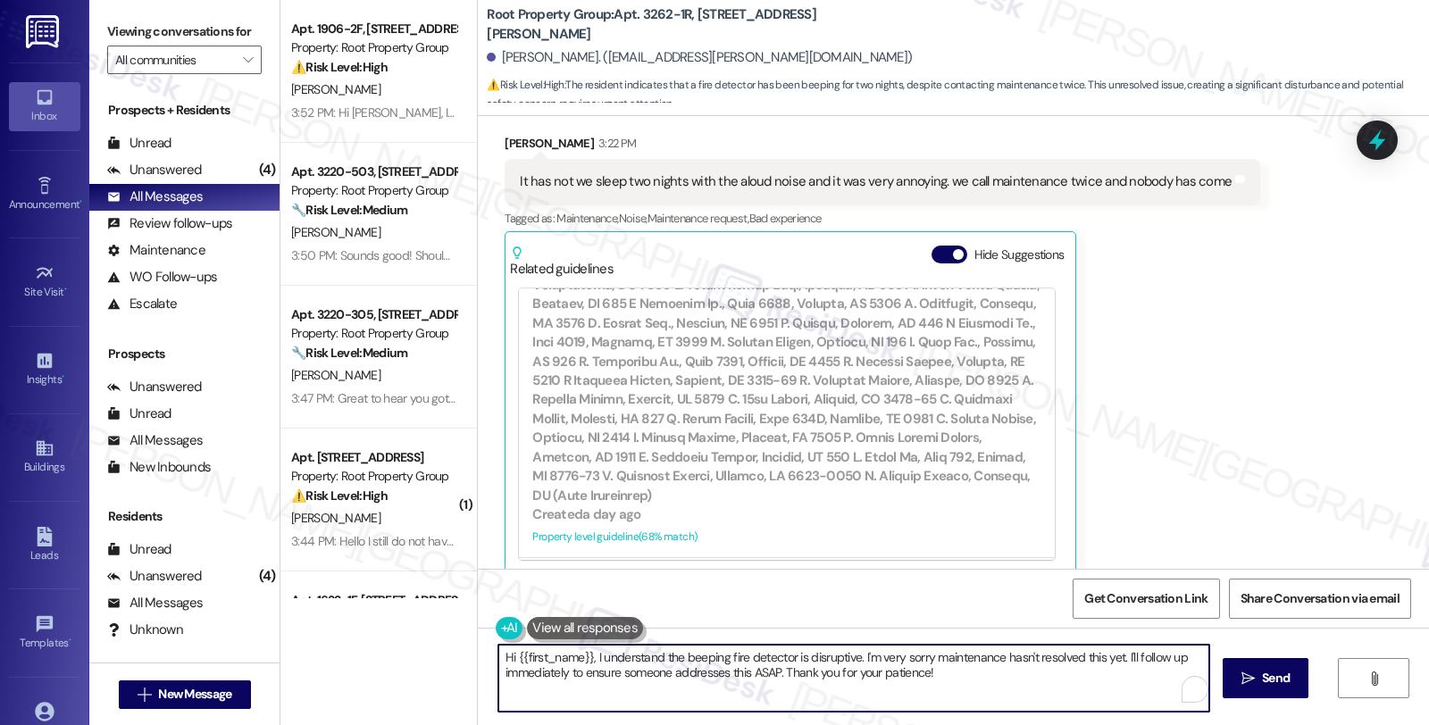
drag, startPoint x: 940, startPoint y: 671, endPoint x: 298, endPoint y: 632, distance: 643.2
click at [298, 632] on div "Apt. 1906-2F, 1906 W. Waveland Avenue Property: Root Property Group ⚠️ Risk Lev…" at bounding box center [854, 362] width 1148 height 725
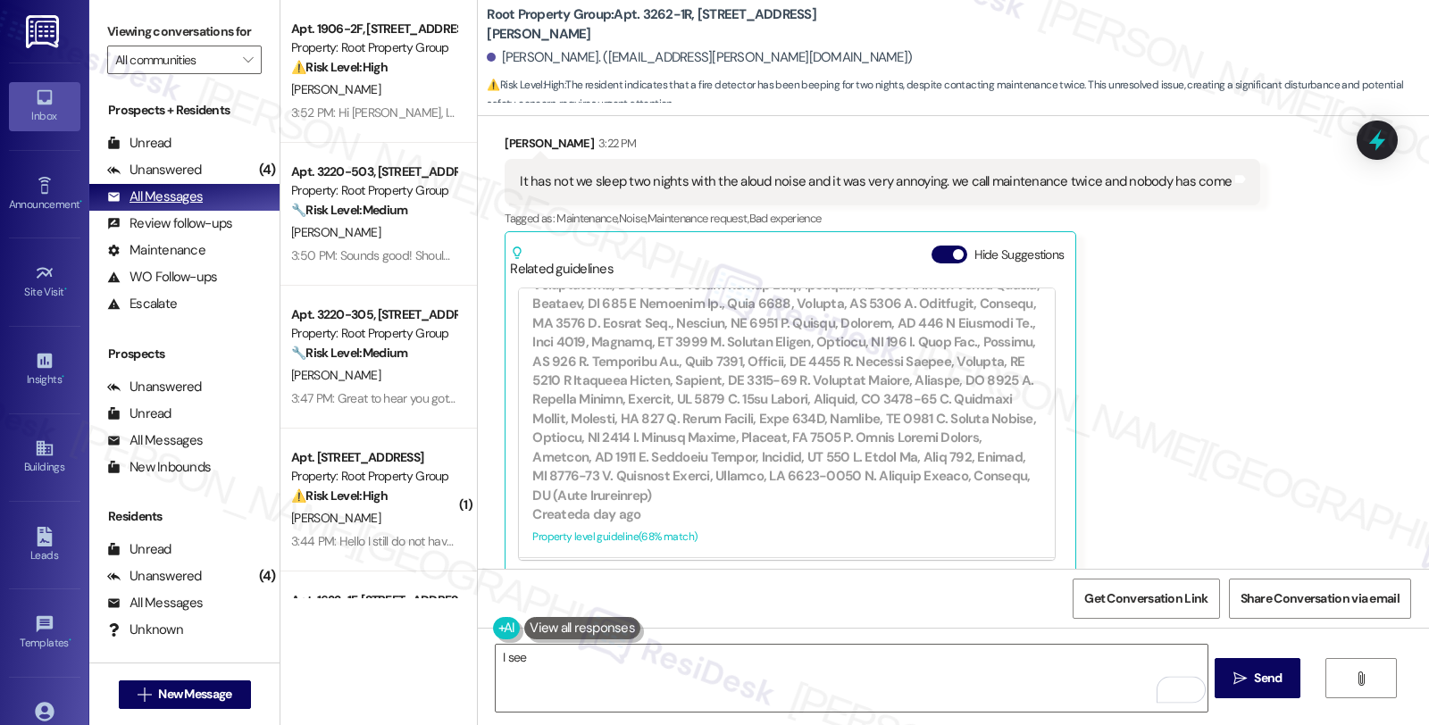
drag, startPoint x: 207, startPoint y: 186, endPoint x: 207, endPoint y: 205, distance: 19.6
click at [207, 184] on div "Unanswered (4)" at bounding box center [184, 170] width 190 height 27
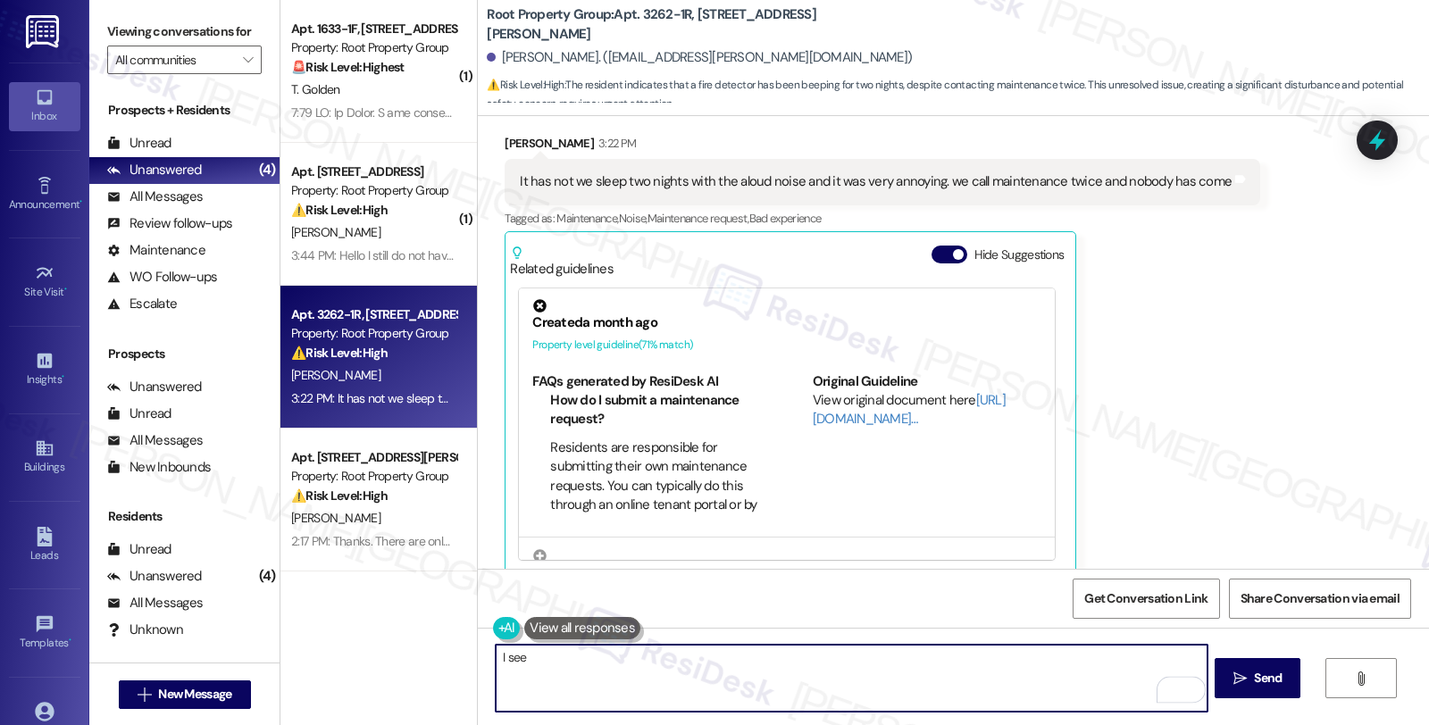
click at [546, 663] on textarea "I see" at bounding box center [851, 678] width 711 height 67
paste textarea "#37329-1"
click at [515, 657] on textarea "I see #37329-1" at bounding box center [851, 678] width 711 height 67
click at [694, 661] on textarea "I see related work order #37329-1" at bounding box center [851, 678] width 711 height 67
type textarea "I see related work order #37329-1 is done. Is it still actively beepin"
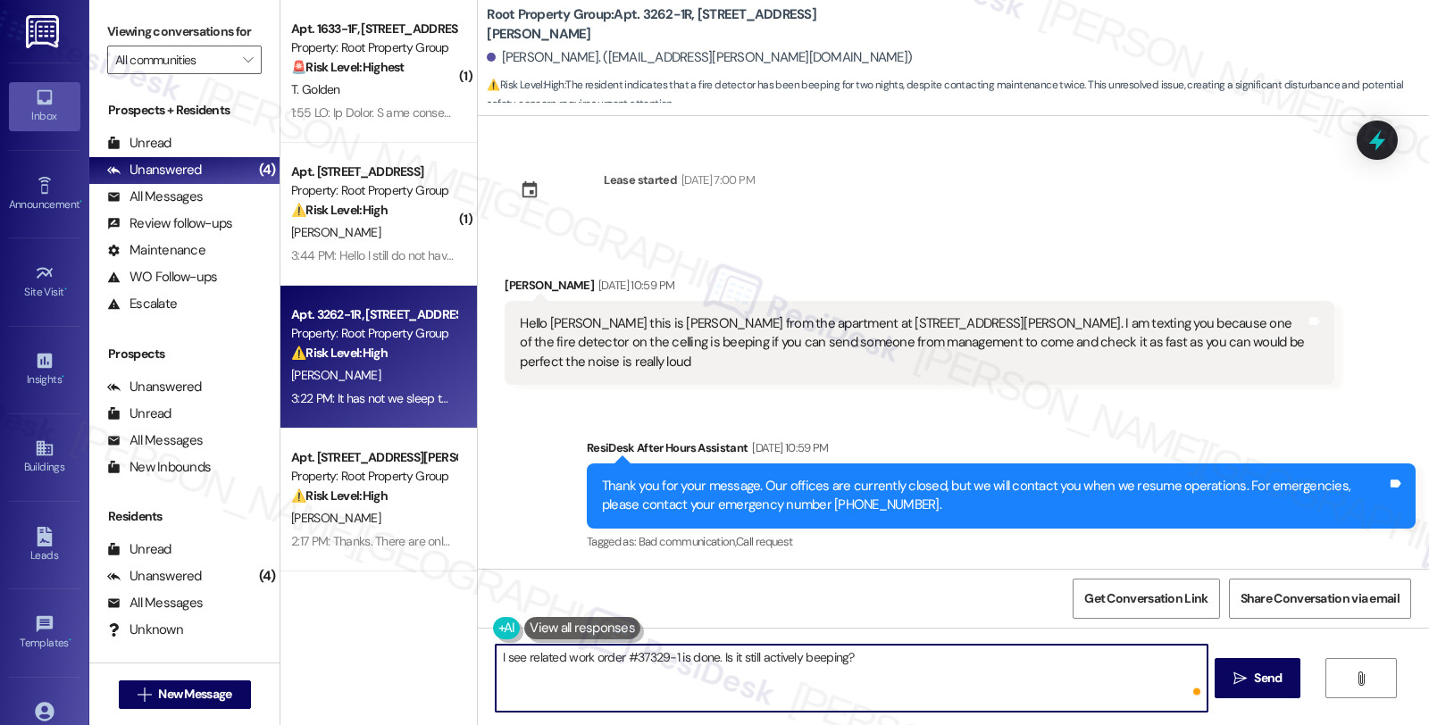
scroll to position [644, 0]
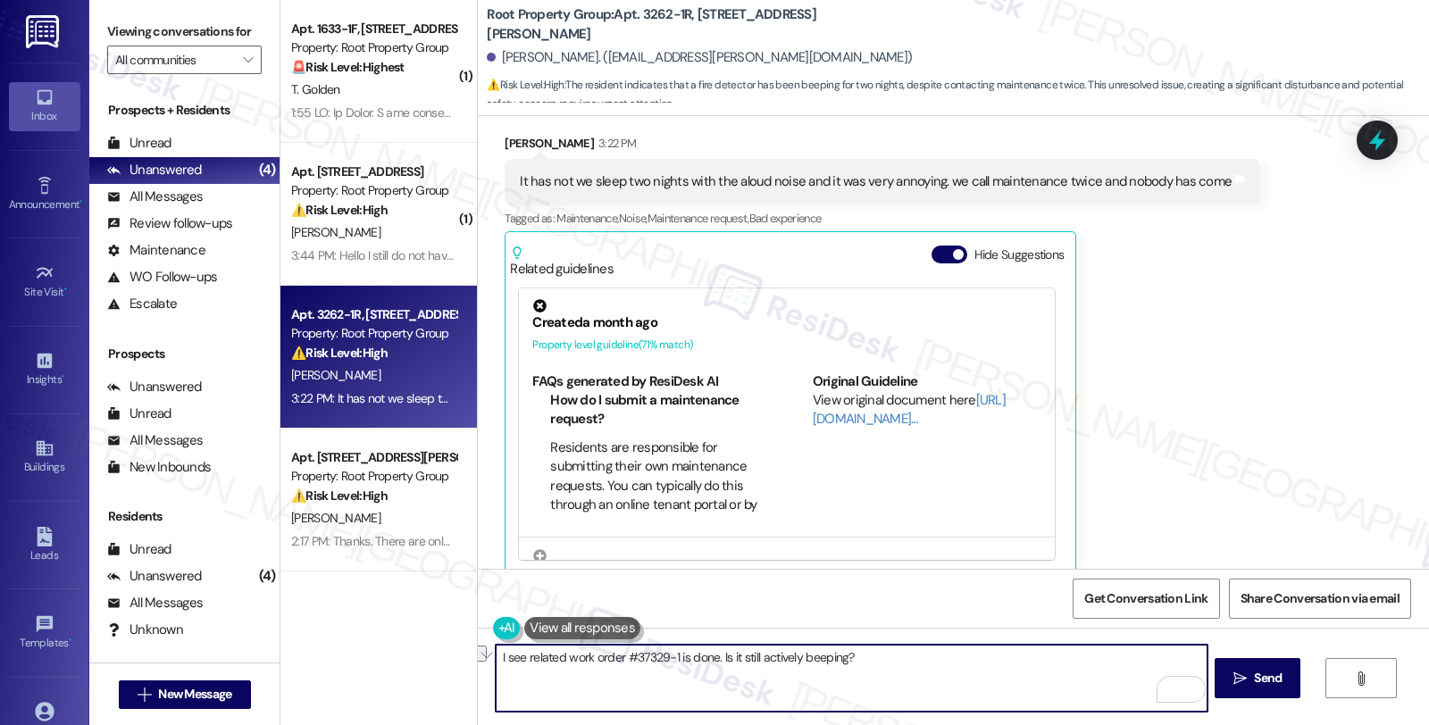
click at [764, 657] on textarea "I see related work order #37329-1 is done. Is it still actively beeping?" at bounding box center [851, 678] width 711 height 67
click at [877, 653] on textarea "I see related work order #37329-1 is done. Is it still actively beeping?" at bounding box center [851, 678] width 711 height 67
type textarea "I see related work order #37329-1 is done. Is it still actively beeping?"
click at [1280, 680] on span "Send" at bounding box center [1268, 678] width 28 height 19
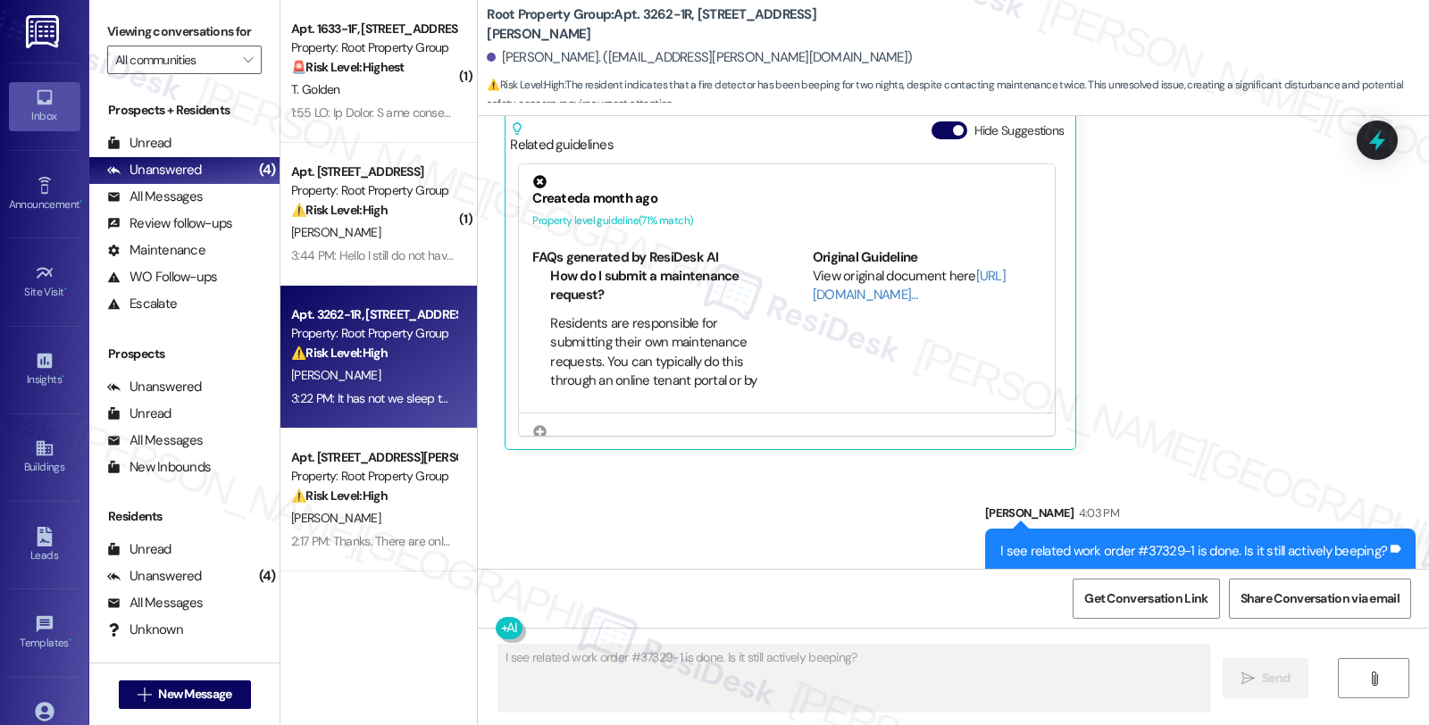
scroll to position [769, 0]
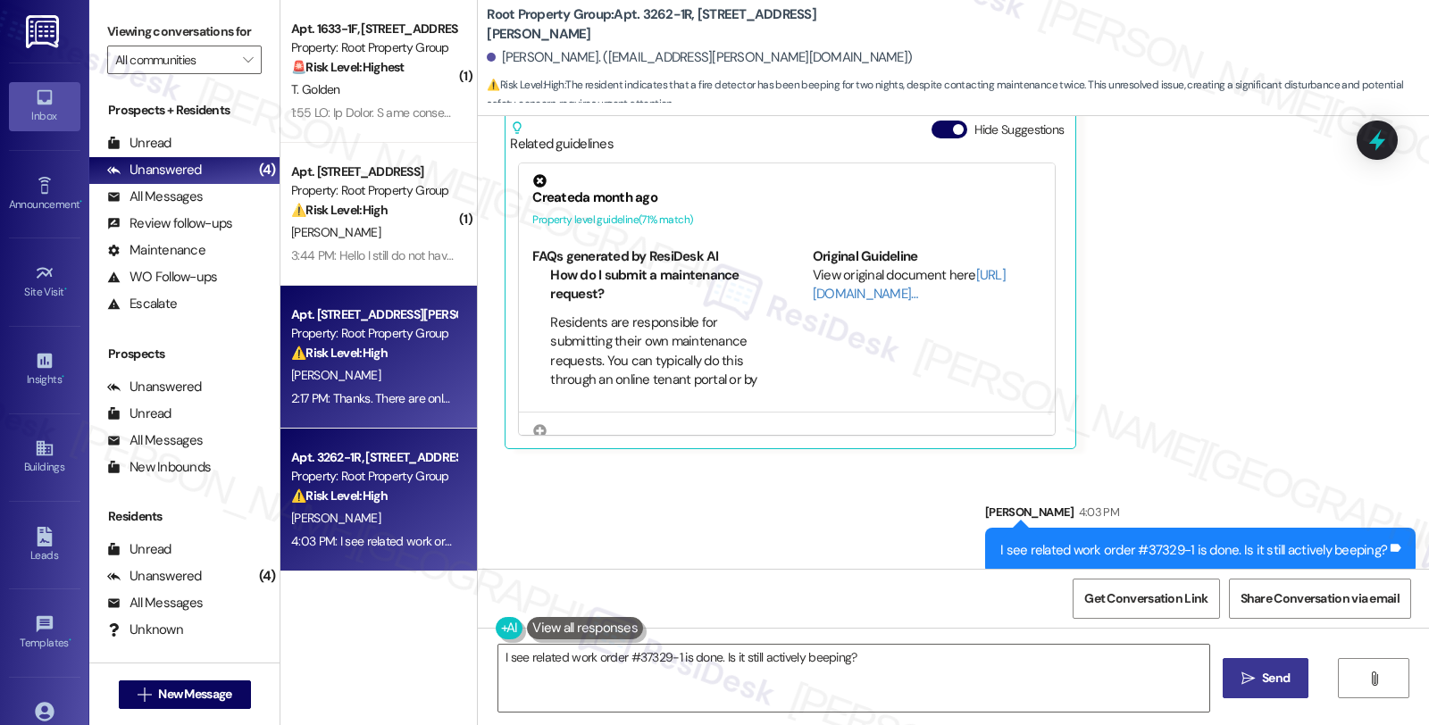
click at [351, 334] on div "Property: Root Property Group" at bounding box center [373, 333] width 165 height 19
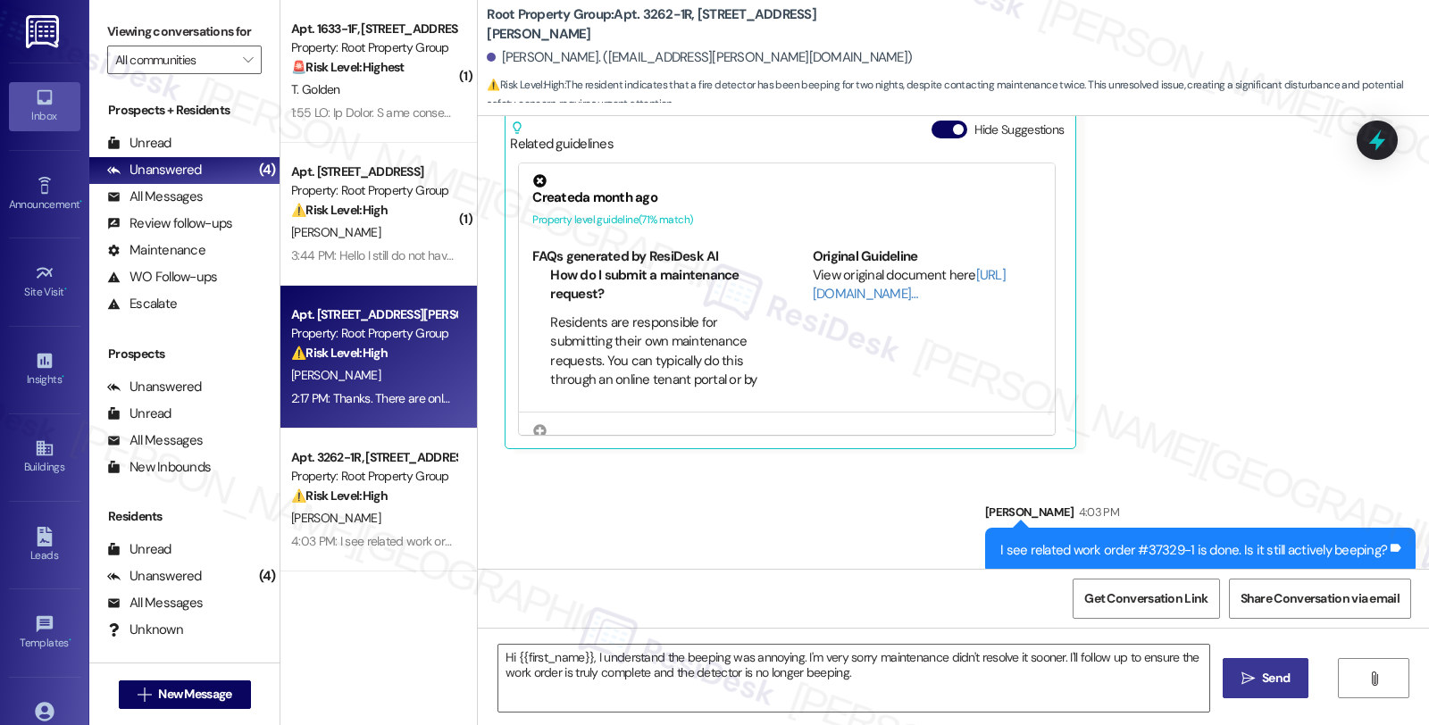
type textarea "Fetching suggested responses. Please feel free to read through the conversation…"
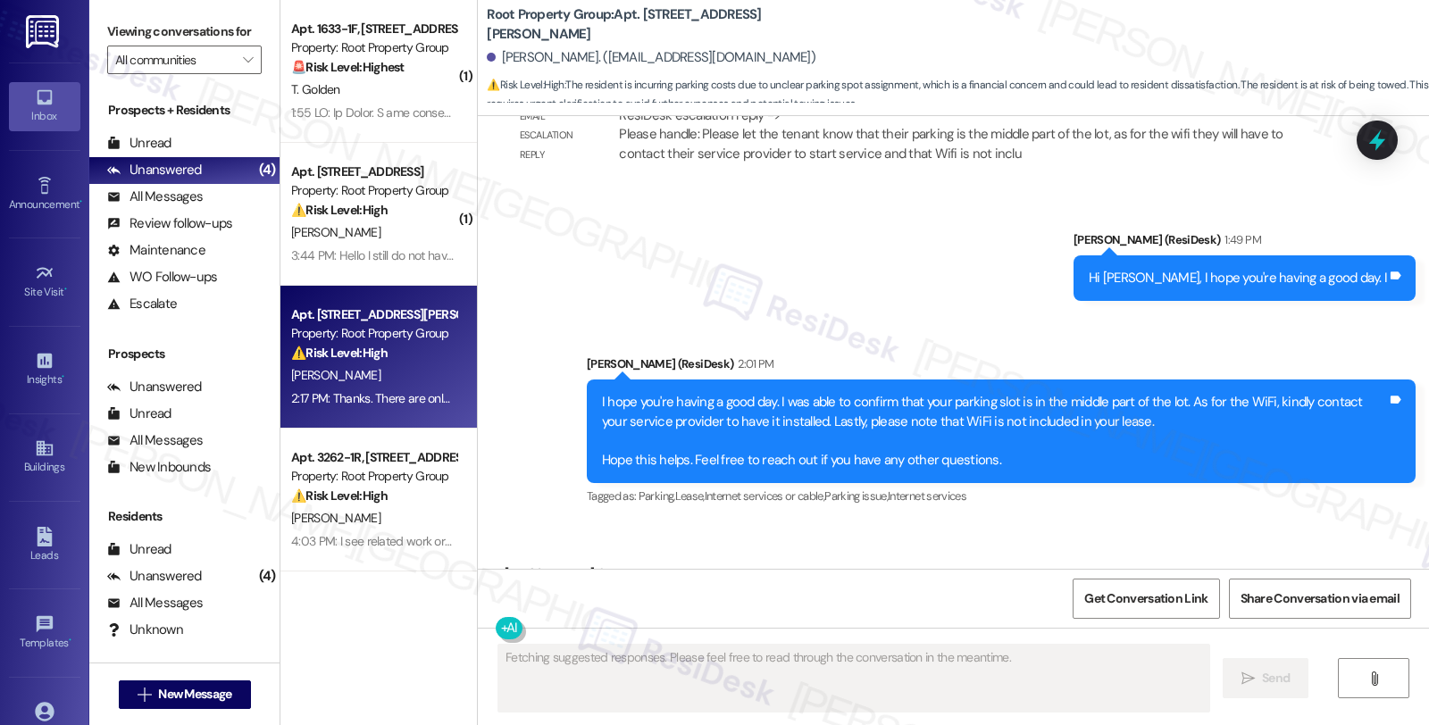
scroll to position [6447, 0]
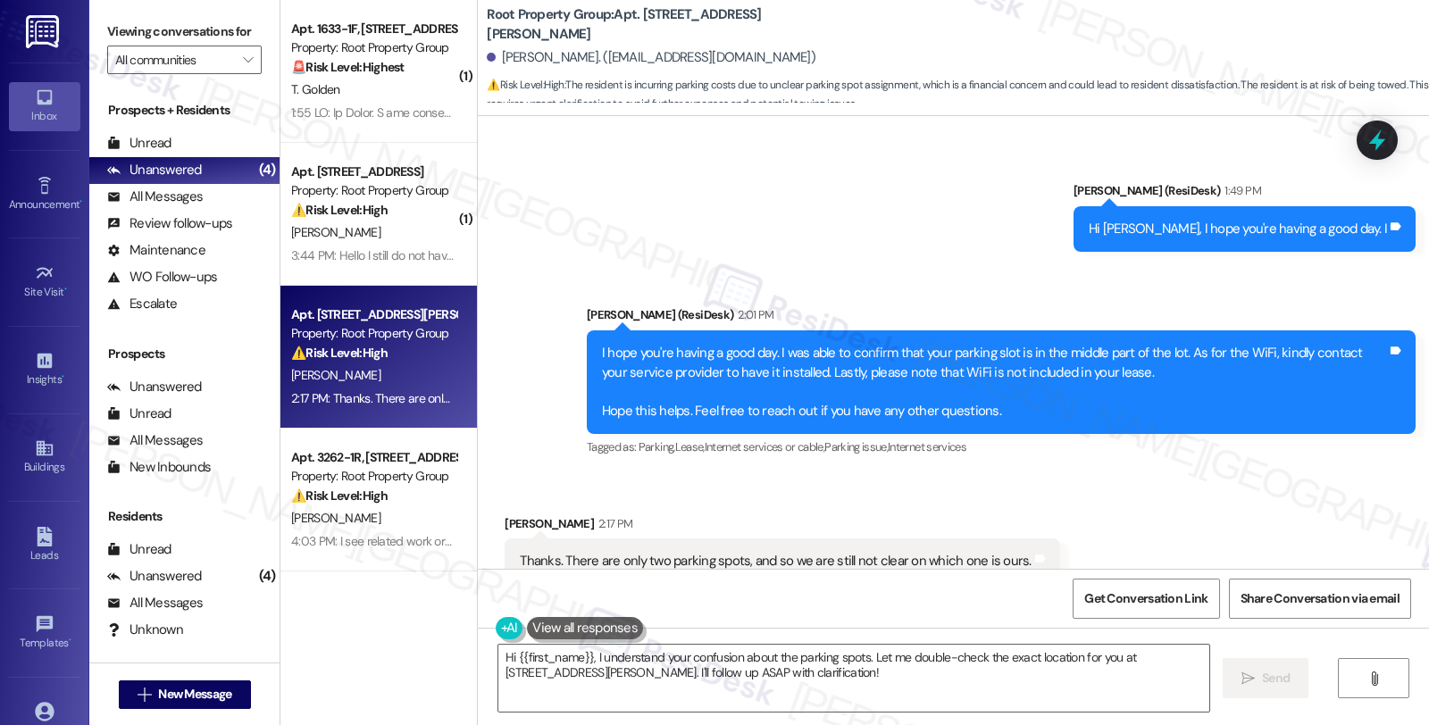
click at [1174, 477] on div "Received via SMS [PERSON_NAME] 2:17 PM Thanks. There are only two parking spots…" at bounding box center [953, 549] width 951 height 151
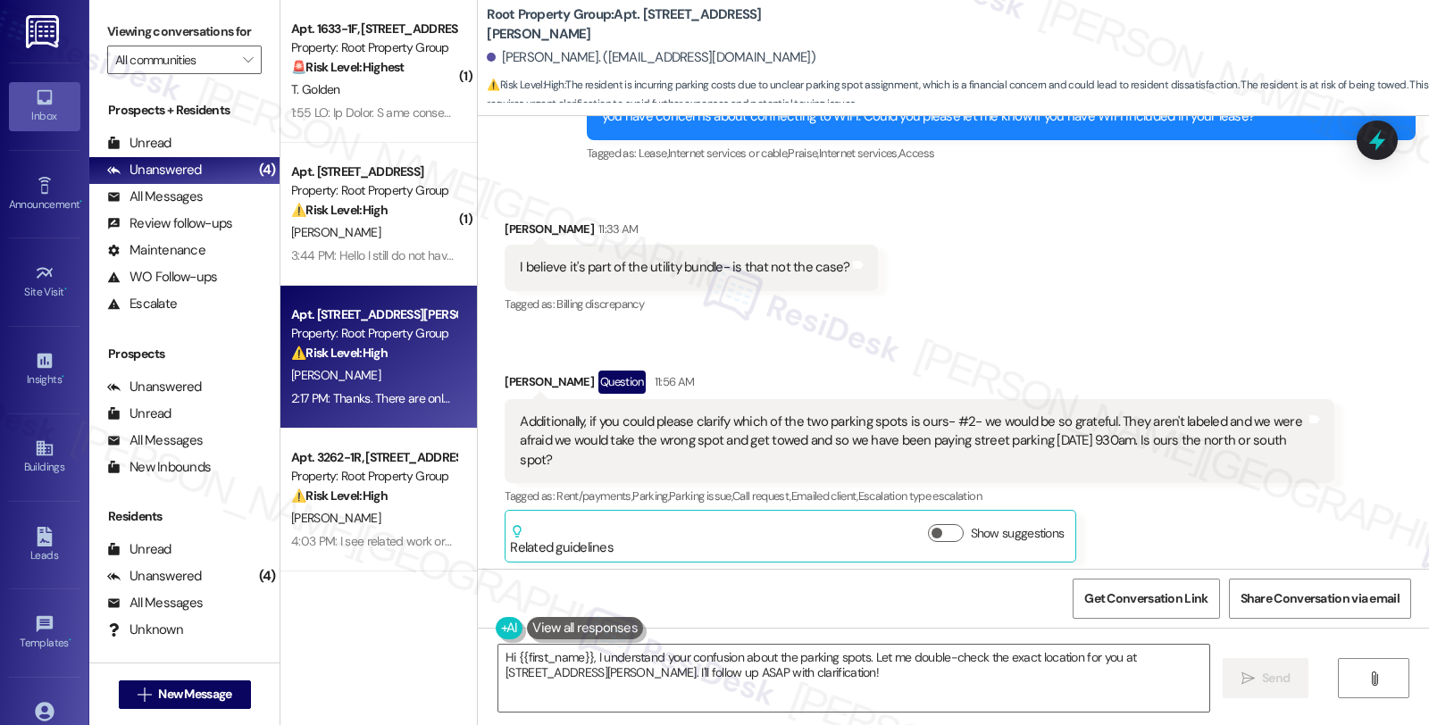
scroll to position [5355, 0]
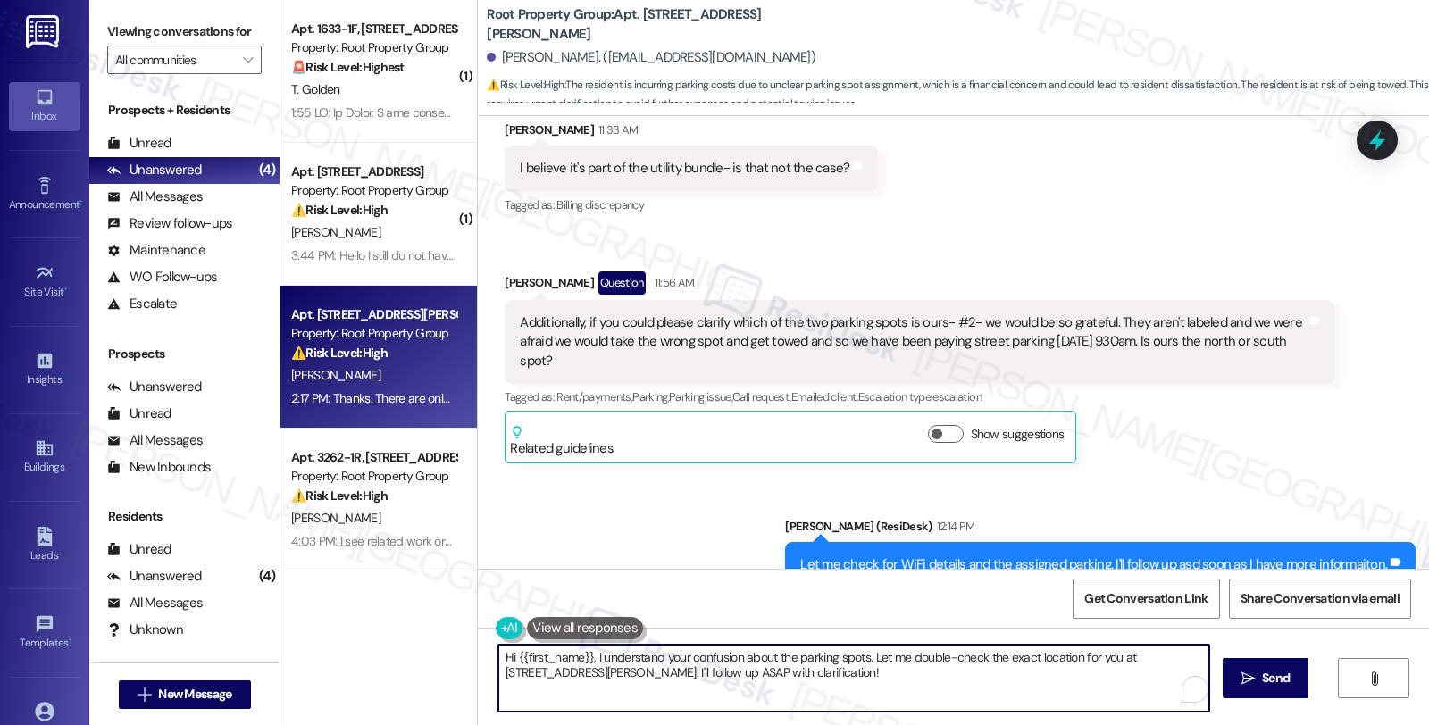
drag, startPoint x: 768, startPoint y: 671, endPoint x: 478, endPoint y: 610, distance: 296.5
click at [478, 610] on div "Sent via SMS [PERSON_NAME] (ResiDesk) [DATE] 3:54 PM Hi [PERSON_NAME]! We’re so…" at bounding box center [953, 478] width 951 height 725
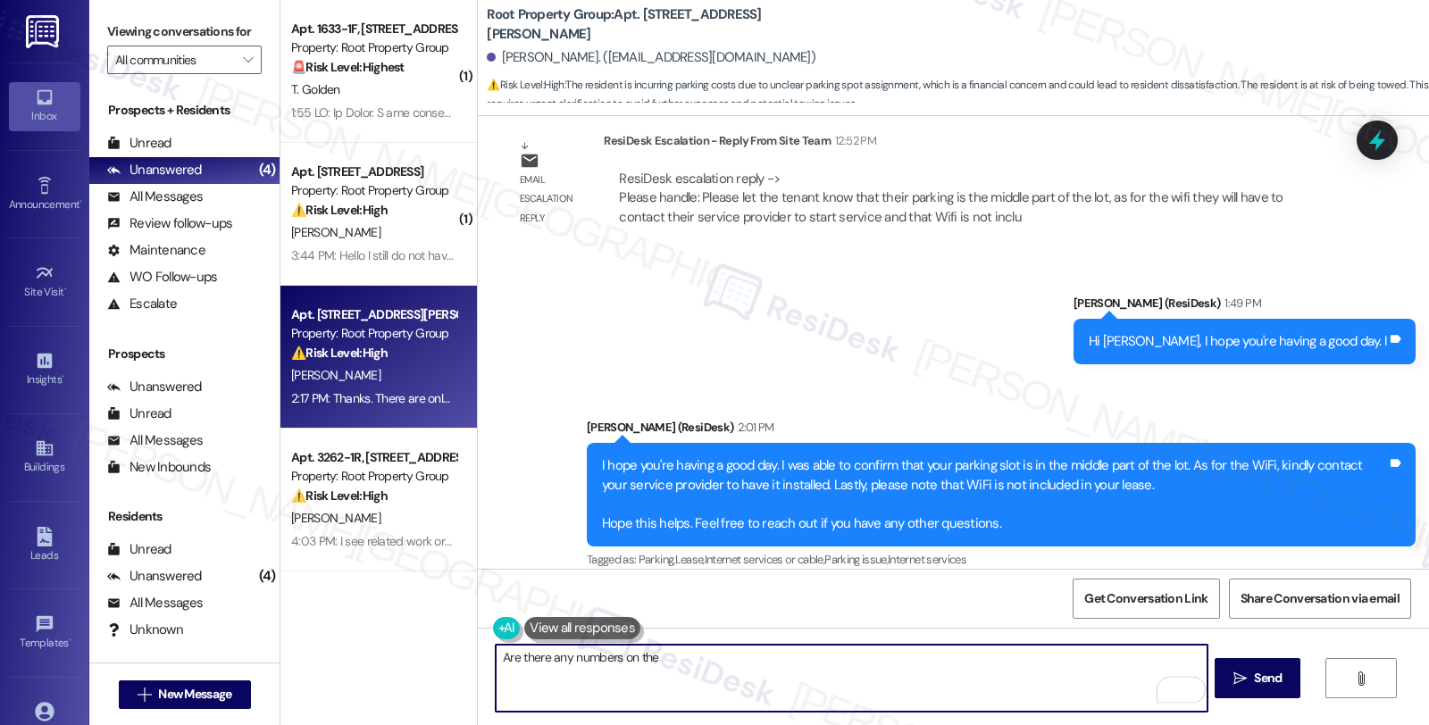
scroll to position [6447, 0]
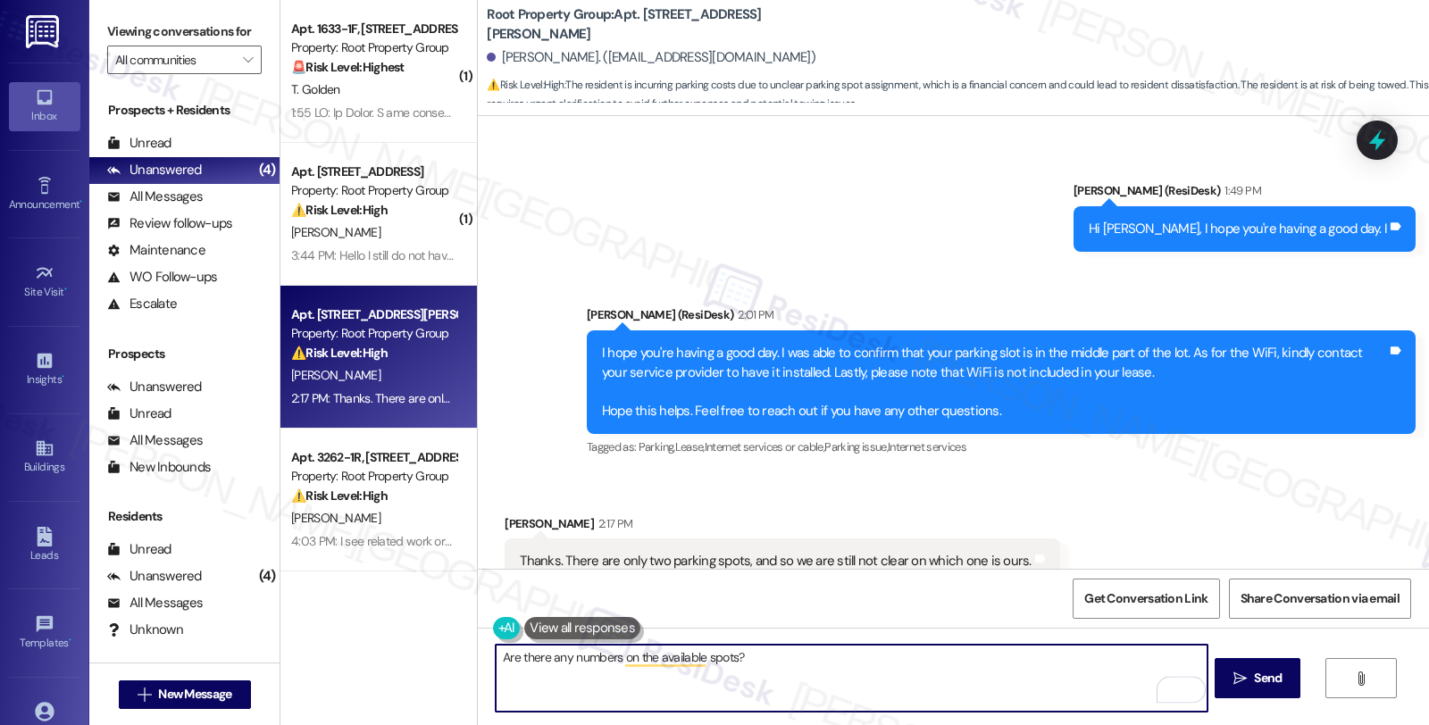
click at [817, 667] on textarea "Are there any numbers on the available spots?" at bounding box center [851, 678] width 711 height 67
type textarea "Are there any numbers on the available spots?"
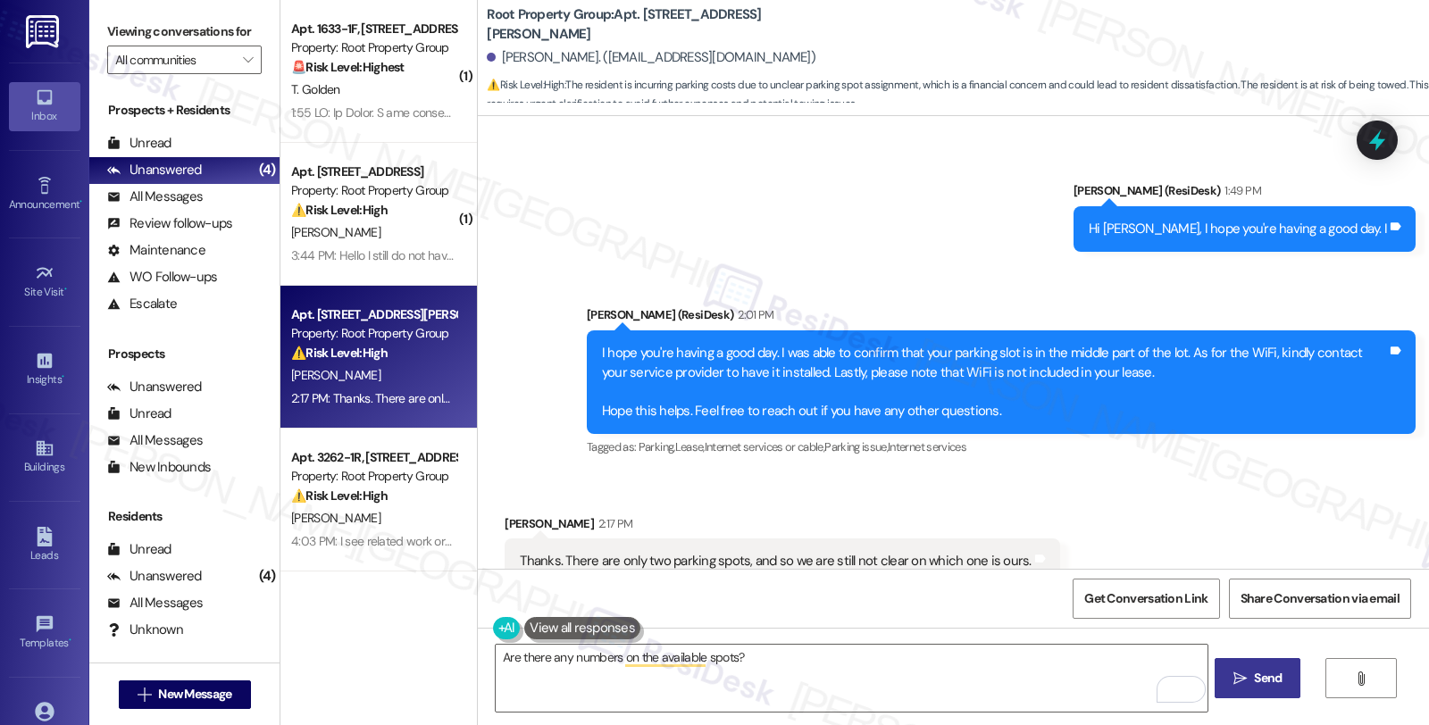
click at [1236, 672] on icon "" at bounding box center [1239, 679] width 13 height 14
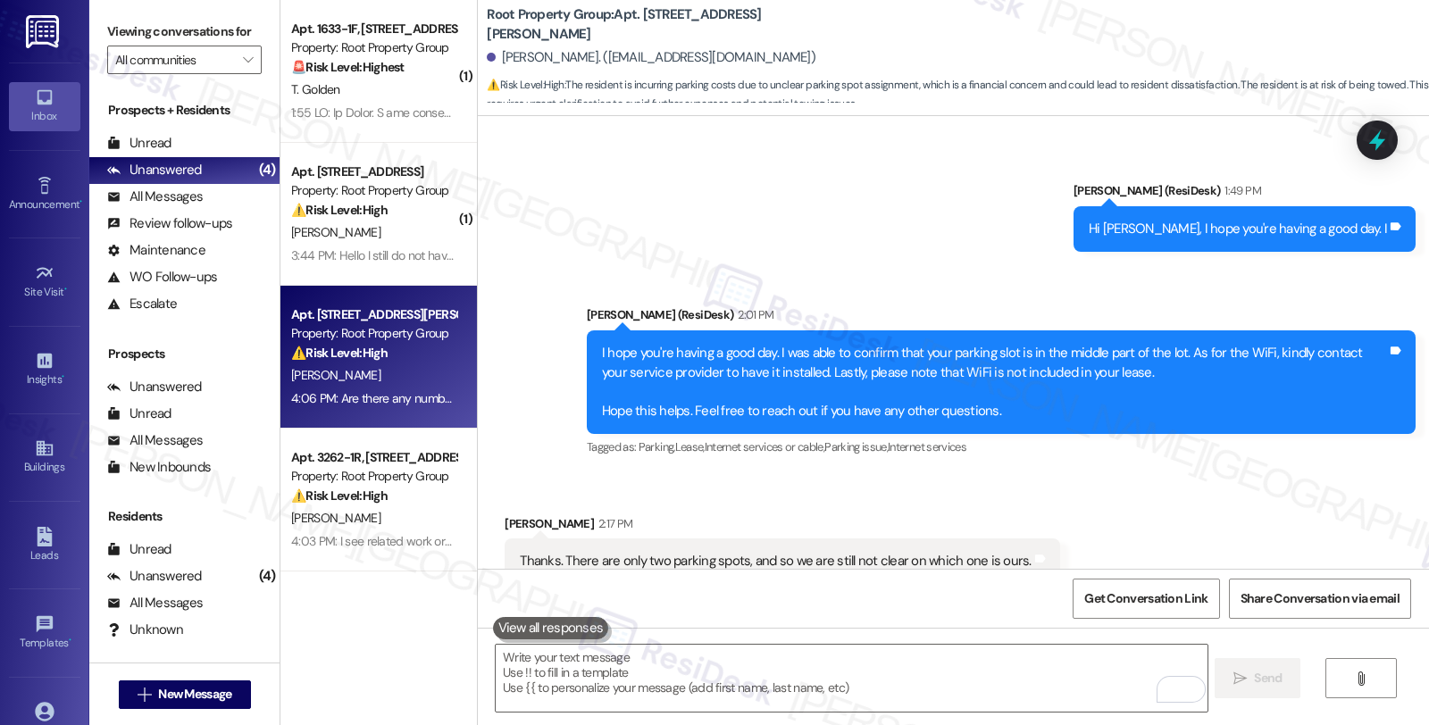
scroll to position [6570, 0]
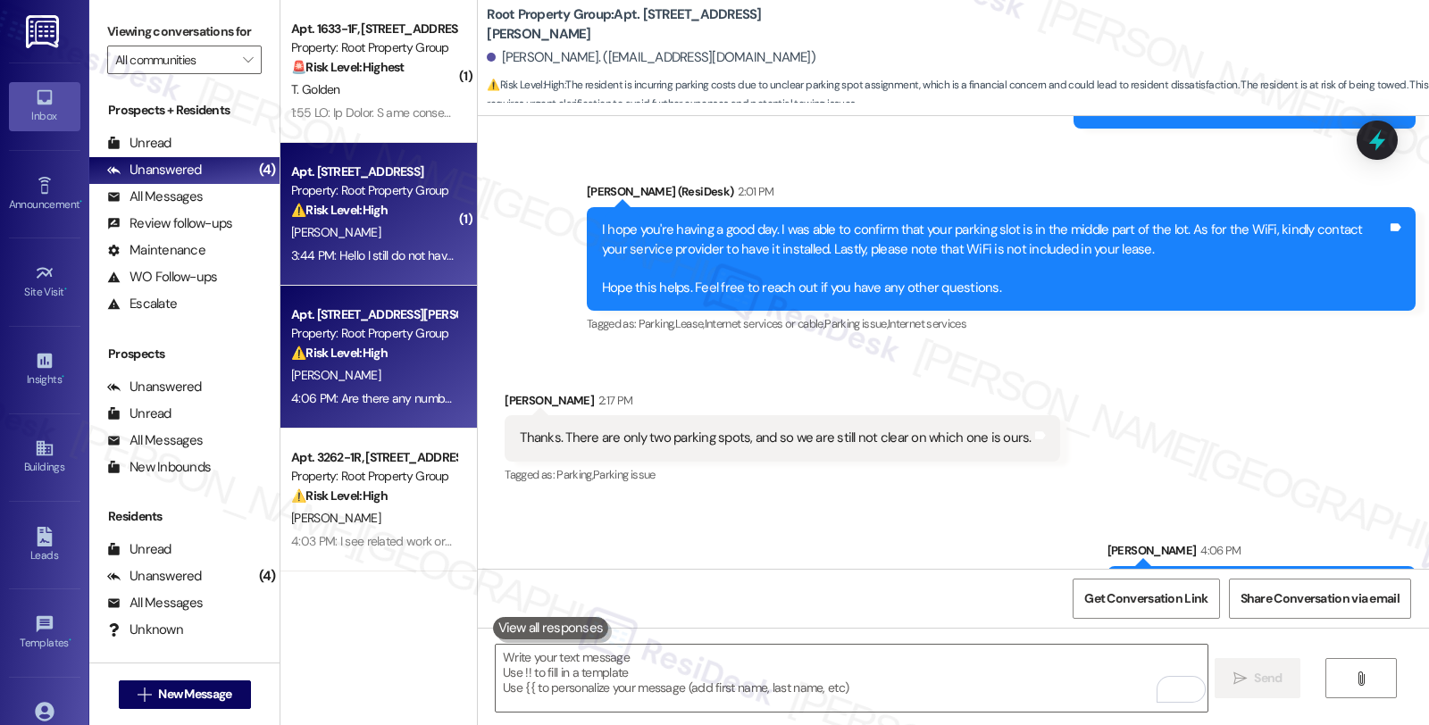
click at [371, 223] on div "[PERSON_NAME]" at bounding box center [373, 232] width 169 height 22
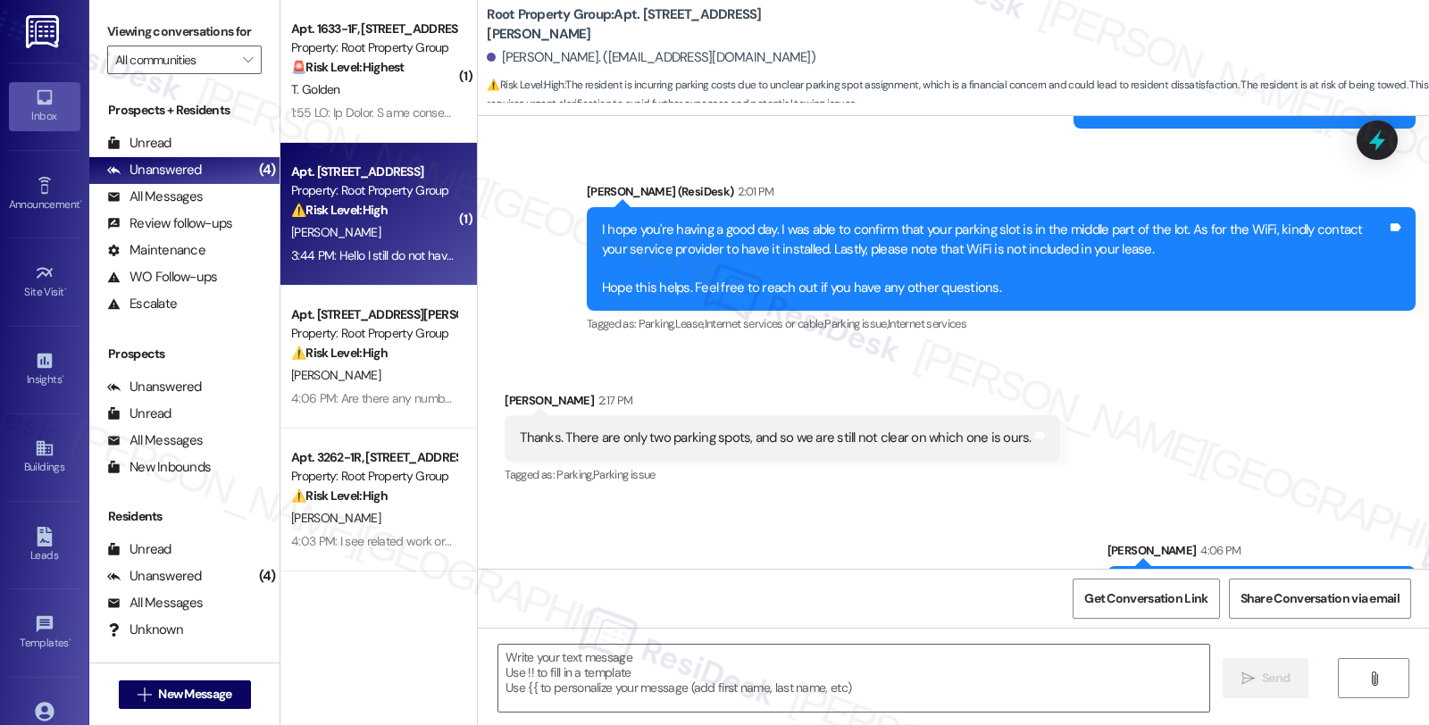
type textarea "Fetching suggested responses. Please feel free to read through the conversation…"
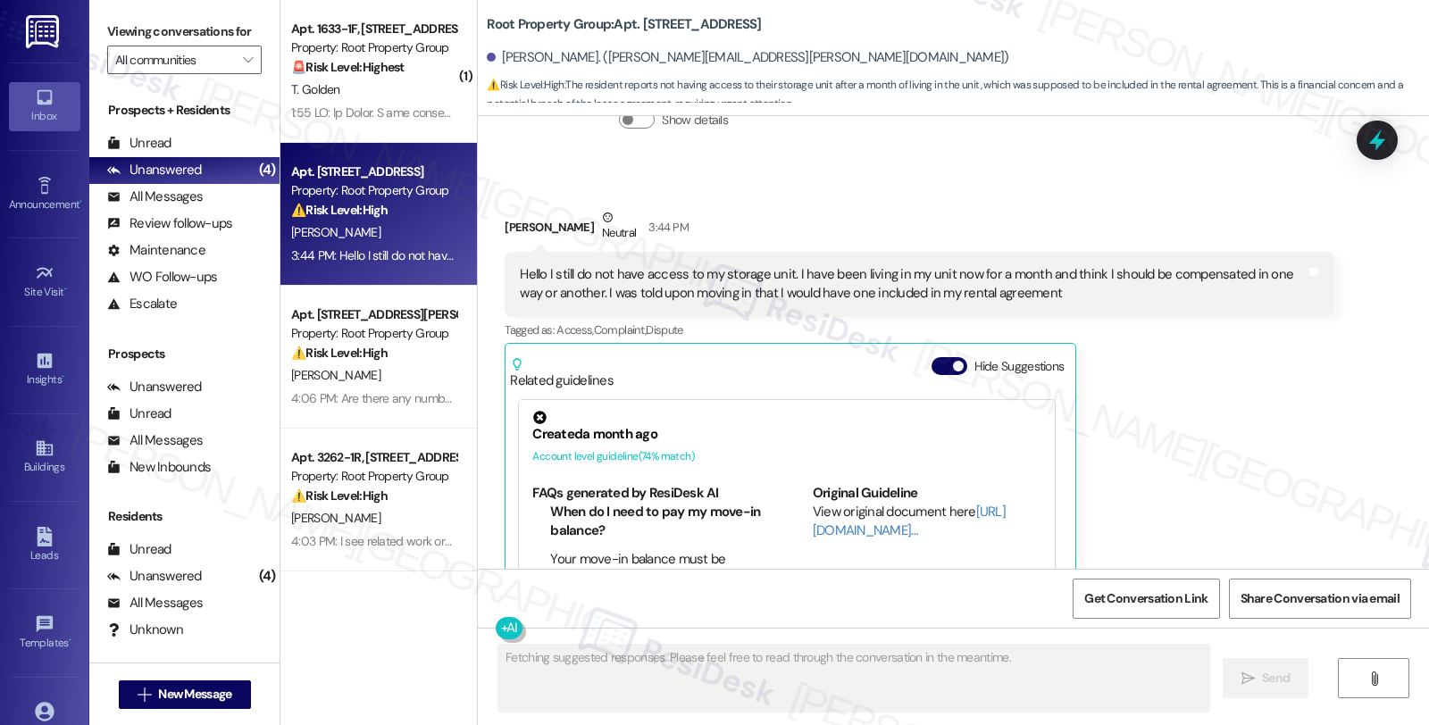
scroll to position [6454, 0]
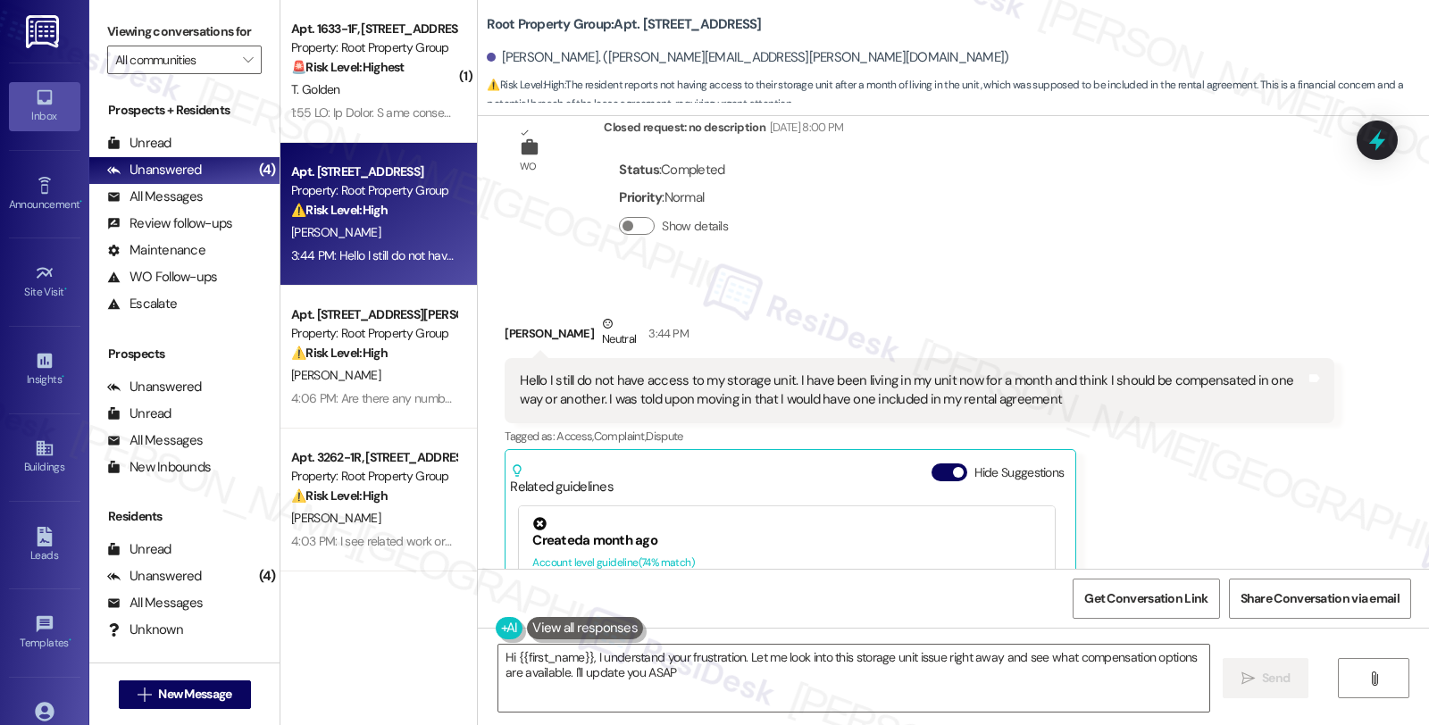
type textarea "Hi {{first_name}}, I understand your frustration. Let me look into this storage…"
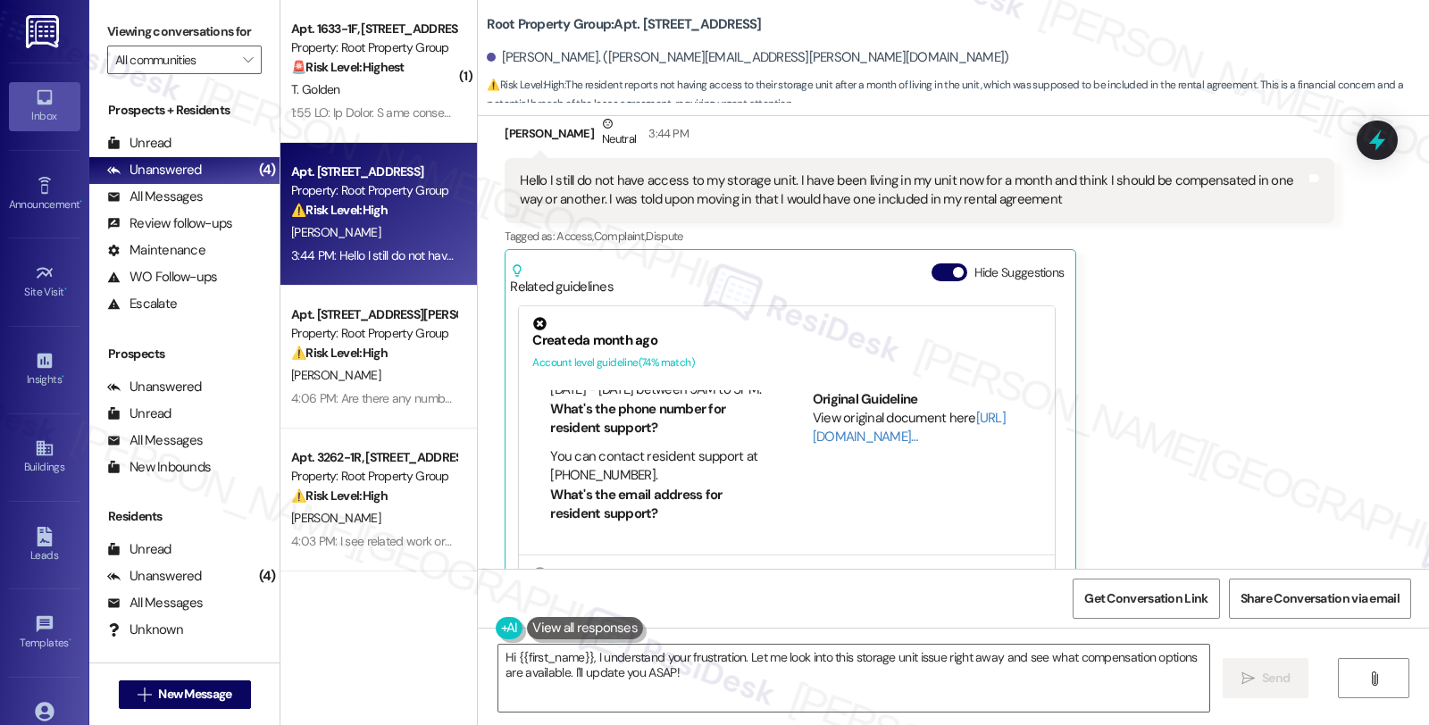
scroll to position [396, 0]
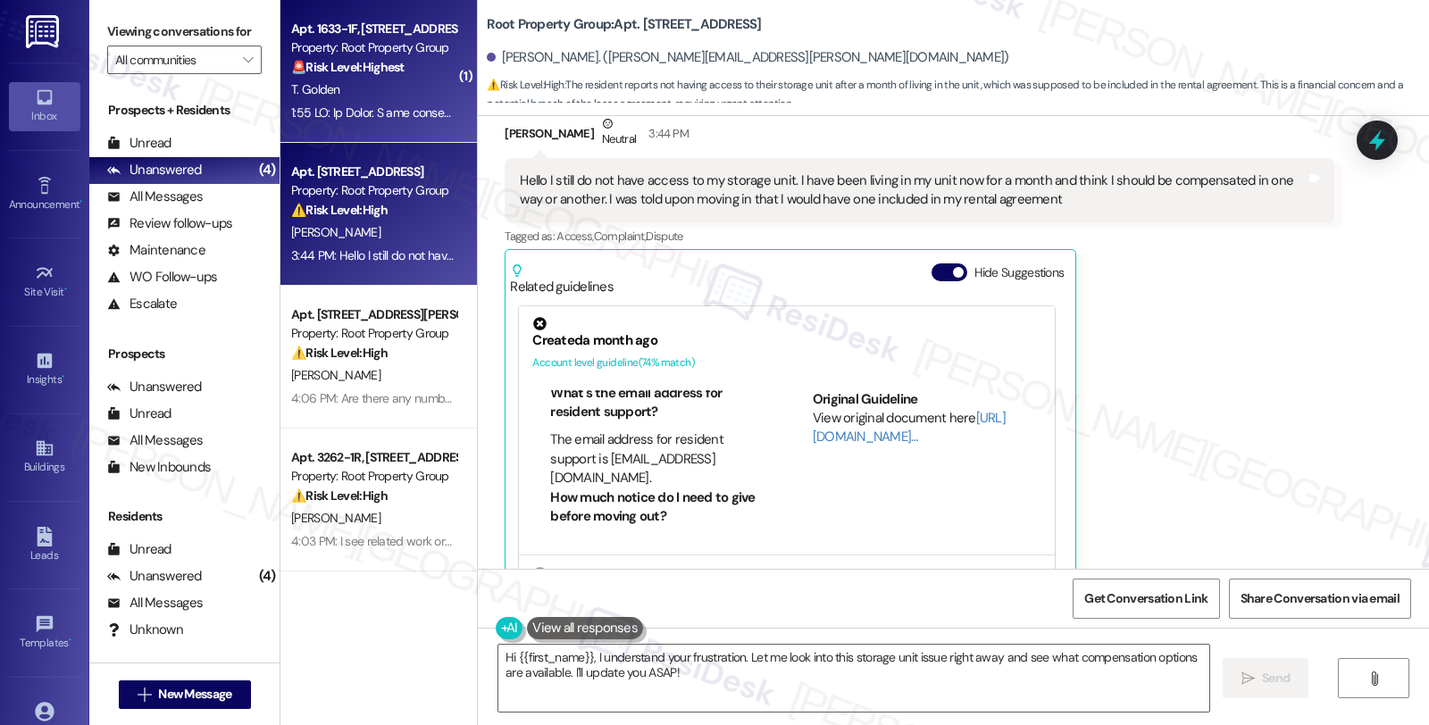
click at [413, 85] on div "T. Golden" at bounding box center [373, 90] width 169 height 22
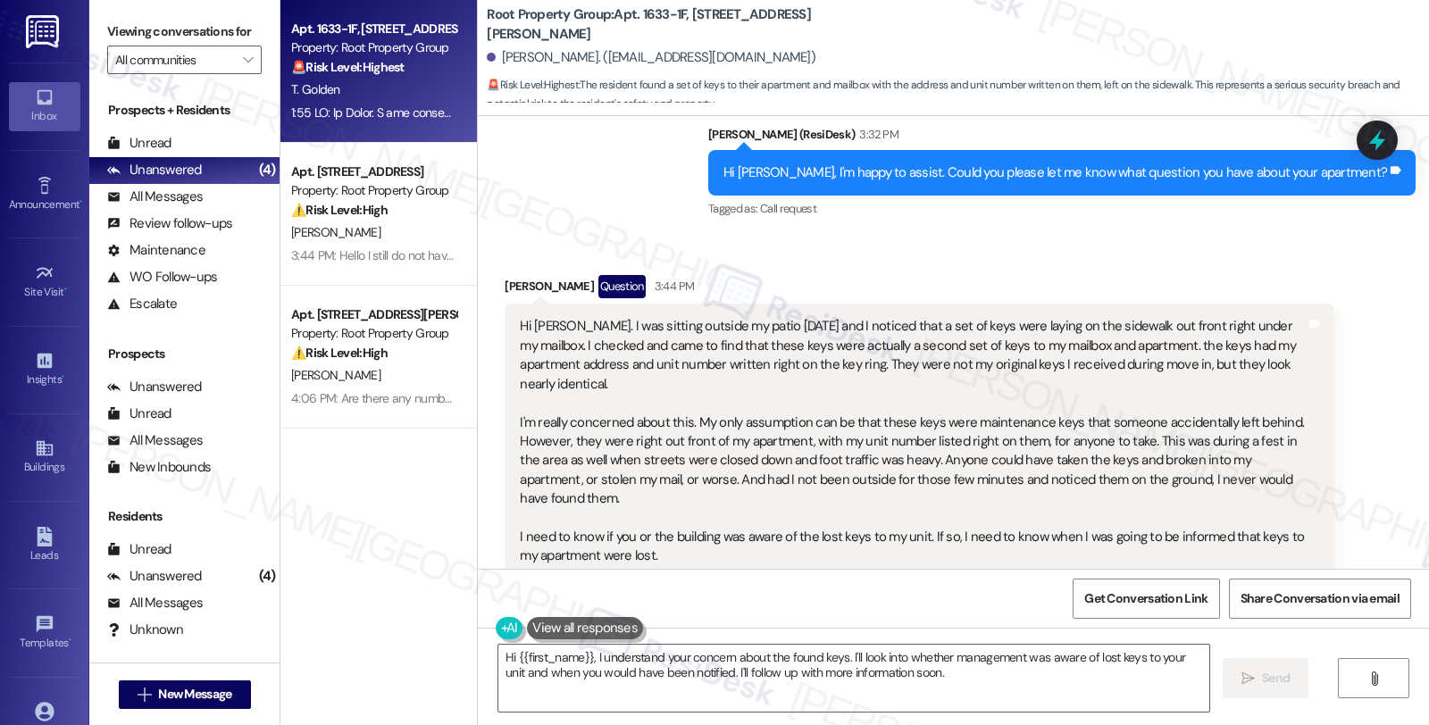
scroll to position [1110, 0]
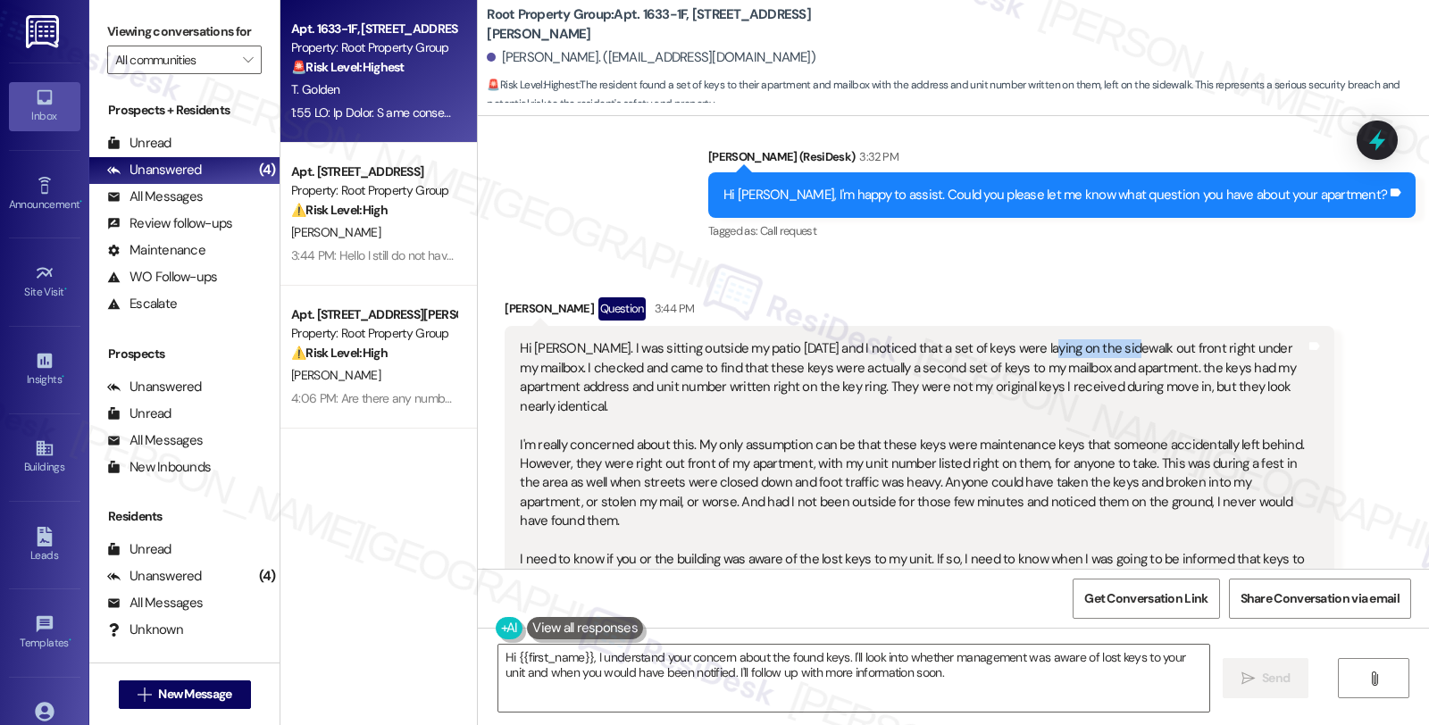
drag, startPoint x: 1019, startPoint y: 350, endPoint x: 1107, endPoint y: 350, distance: 88.4
click at [1107, 350] on div "Hi [PERSON_NAME]. I was sitting outside my patio [DATE] and I noticed that a se…" at bounding box center [912, 463] width 785 height 248
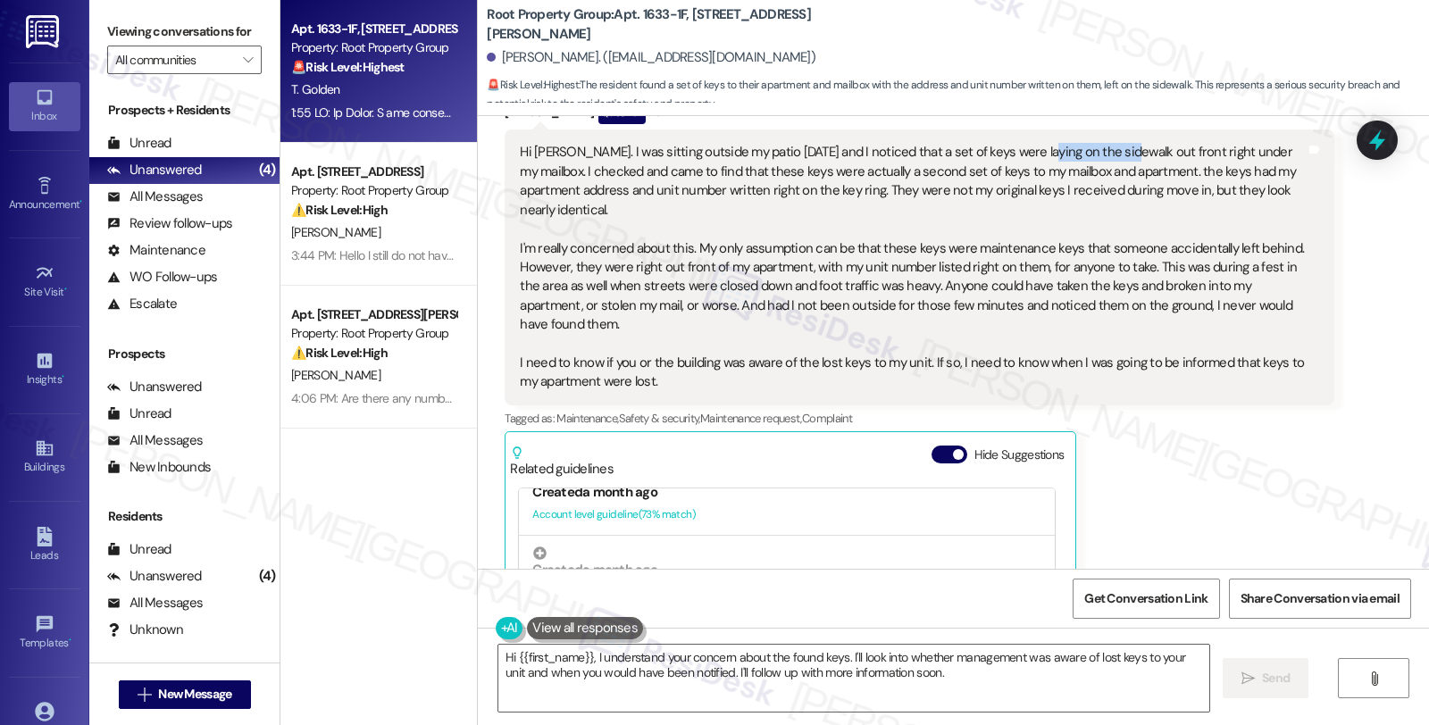
scroll to position [1308, 0]
click at [1316, 448] on div "[PERSON_NAME] Question 3:44 PM Hi [PERSON_NAME]. I was sitting outside my patio…" at bounding box center [919, 435] width 829 height 673
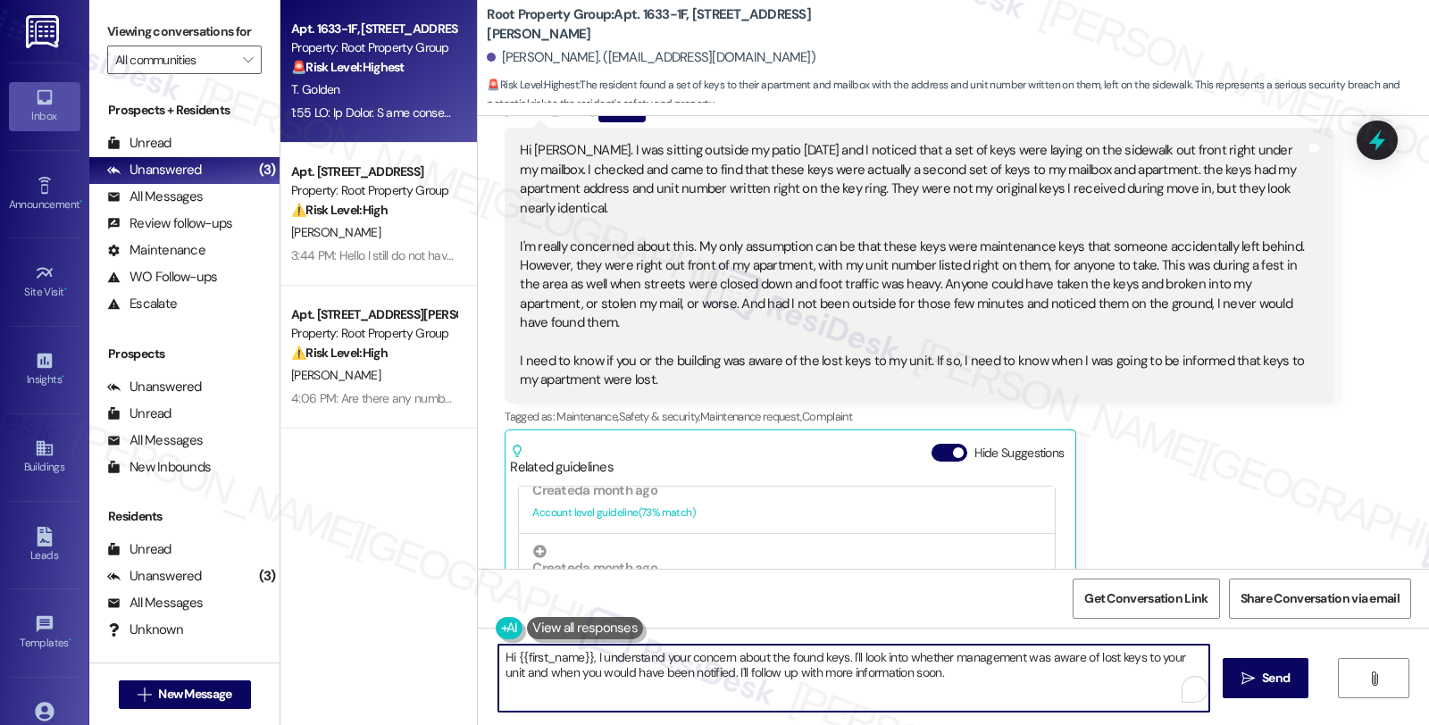
drag, startPoint x: 584, startPoint y: 655, endPoint x: 425, endPoint y: 631, distance: 160.8
click at [425, 631] on div "Apt. 1633-1F, 1633 N. Honore Street Property: Root Property Group 🚨 Risk Level:…" at bounding box center [854, 362] width 1148 height 725
click at [846, 655] on textarea "Thanks for sharing. I understand your concern about the found keys. I'll look i…" at bounding box center [851, 678] width 711 height 67
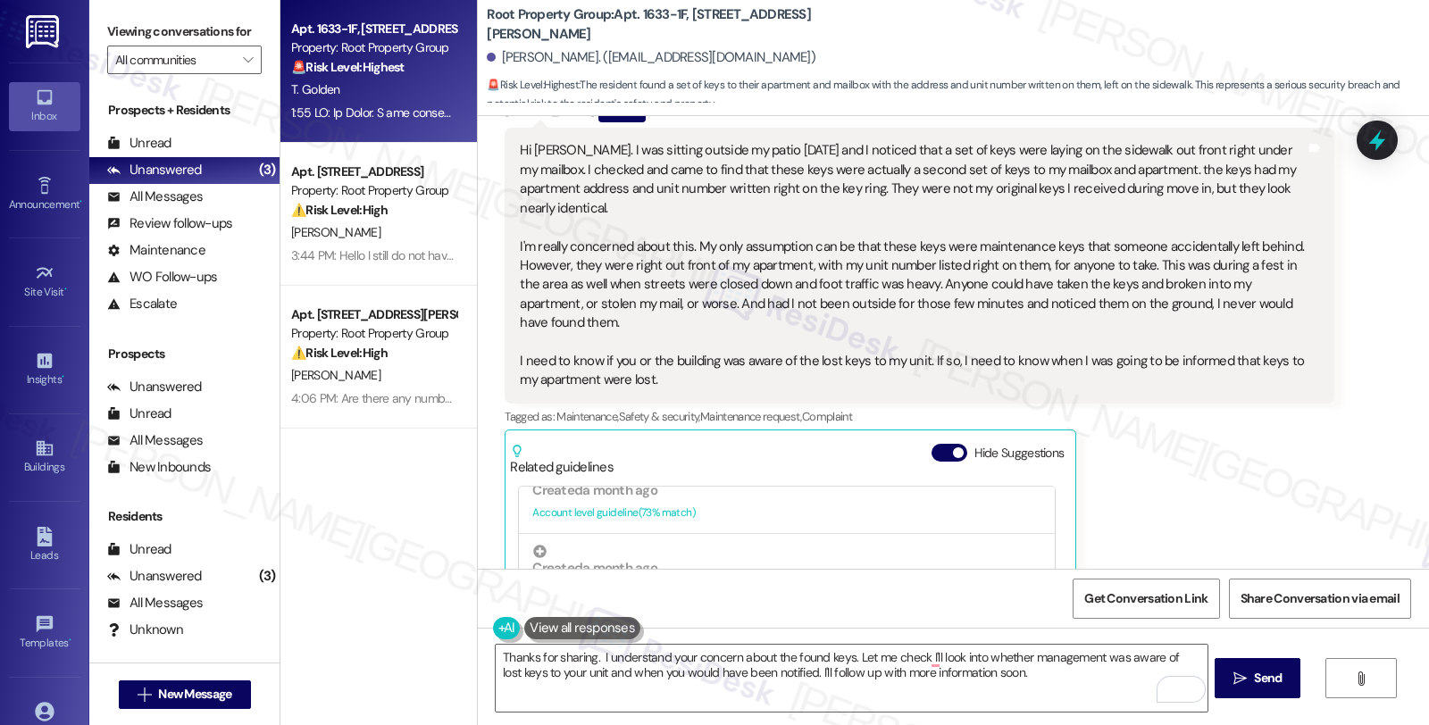
click at [1234, 453] on div "Thomas Golden Question 3:44 PM Hi Sarah. I was sitting outside my patio on Satu…" at bounding box center [919, 435] width 829 height 673
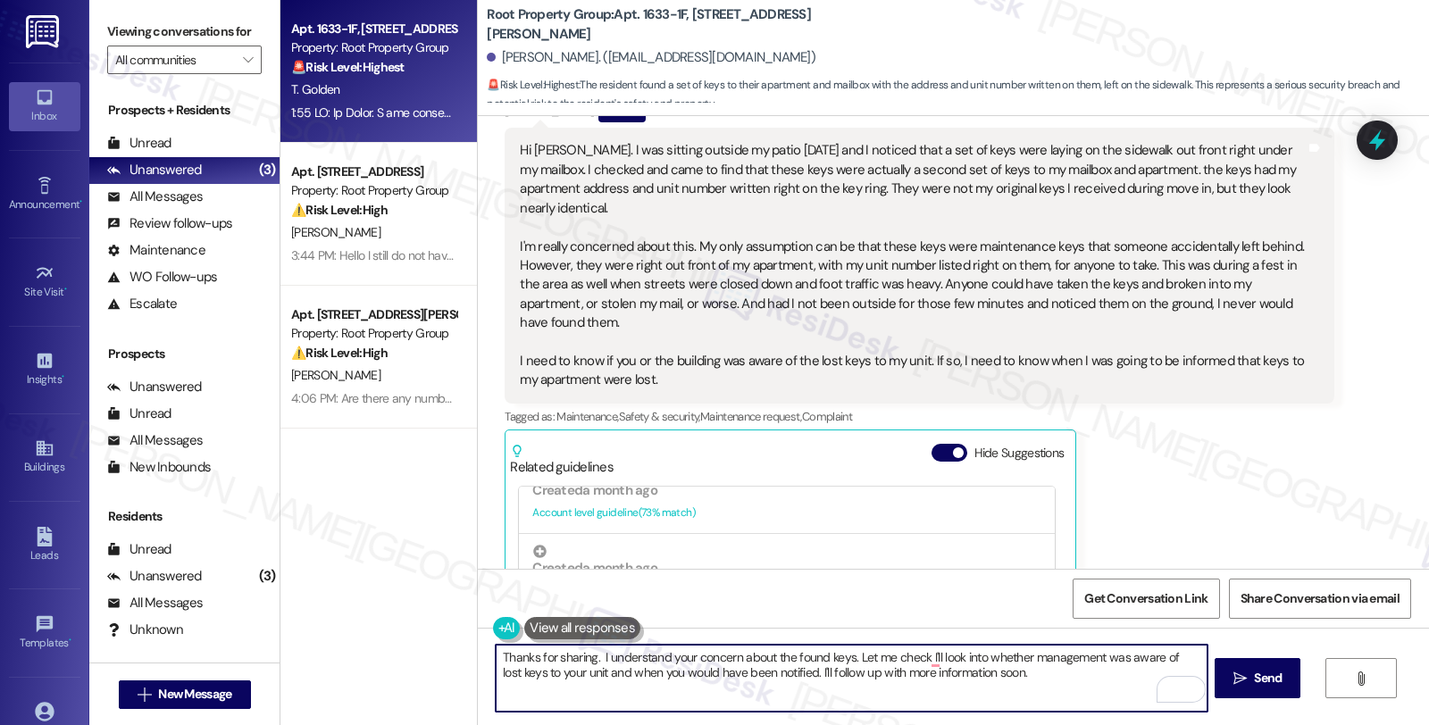
click at [917, 657] on textarea "Thanks for sharing. I understand your concern about the found keys. Let me chec…" at bounding box center [851, 678] width 711 height 67
click at [825, 673] on textarea "Thanks for sharing. I understand your concern about the found keys. Let me chec…" at bounding box center [851, 678] width 711 height 67
click at [945, 679] on textarea "Thanks for sharing. I understand your concern about the found keys. Let me chec…" at bounding box center [851, 678] width 711 height 67
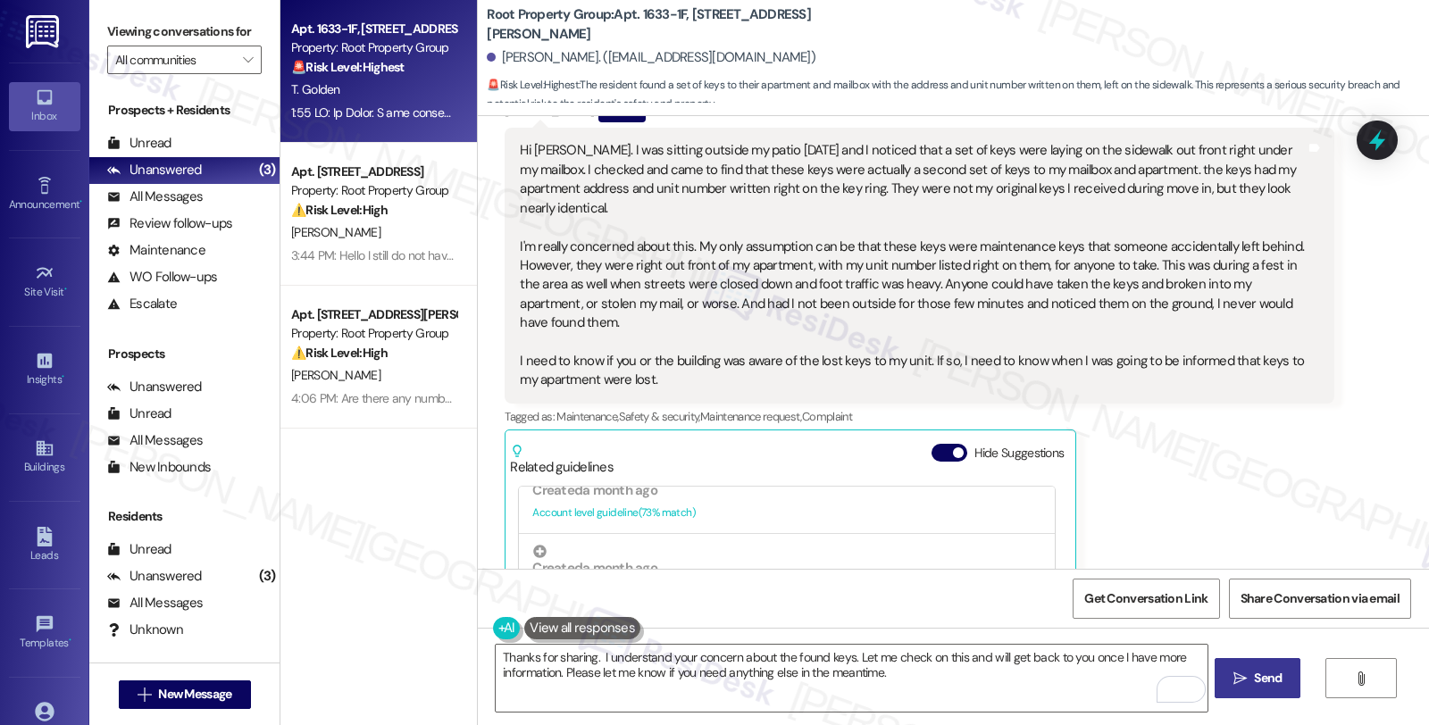
click at [1266, 685] on span "Send" at bounding box center [1268, 678] width 28 height 19
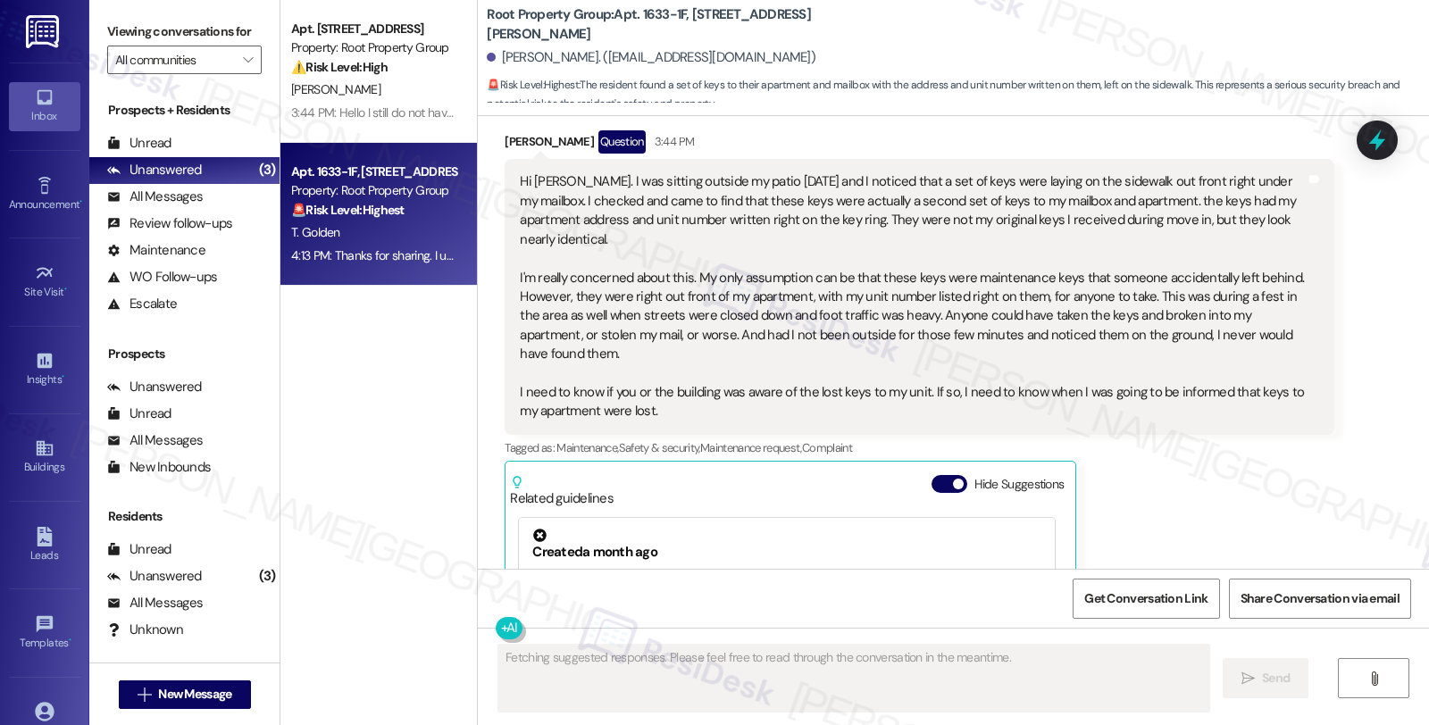
scroll to position [1209, 0]
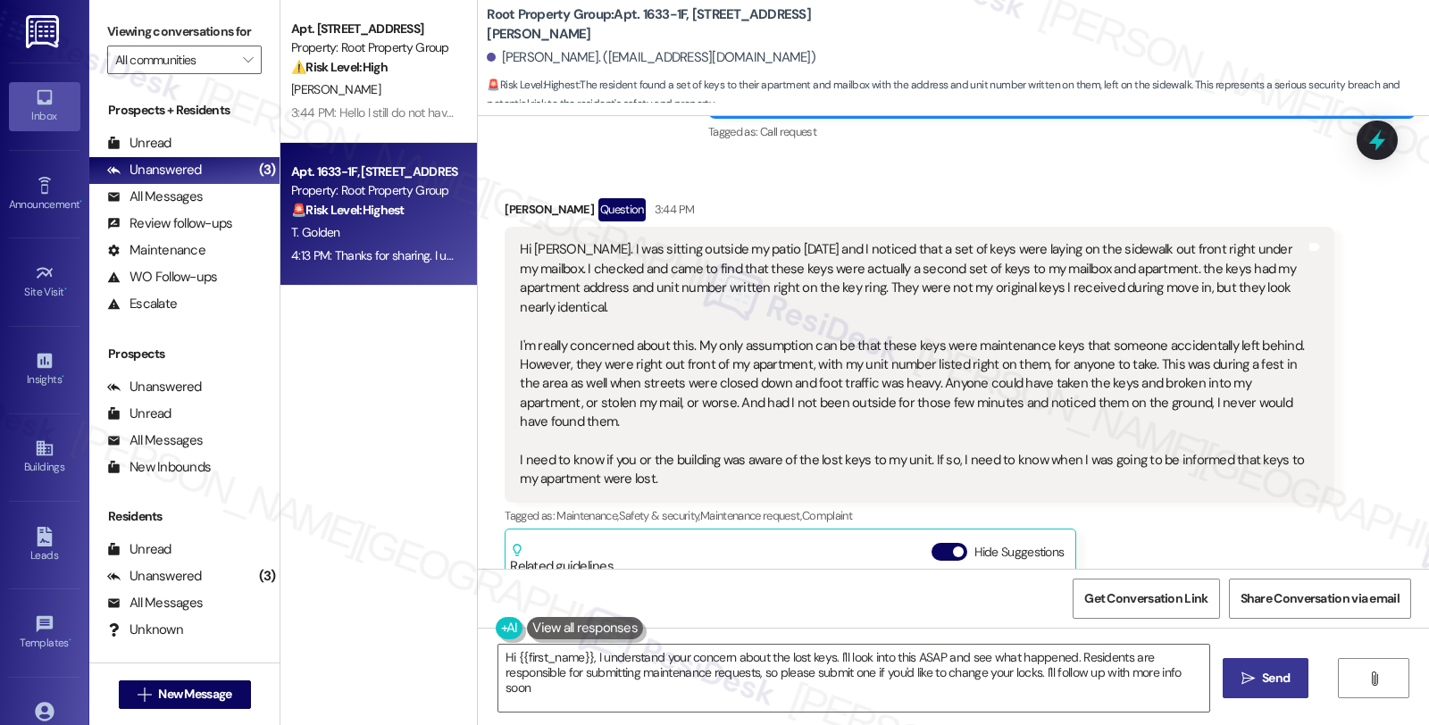
type textarea "Hi {{first_name}}, I understand your concern about the lost keys. I'll look int…"
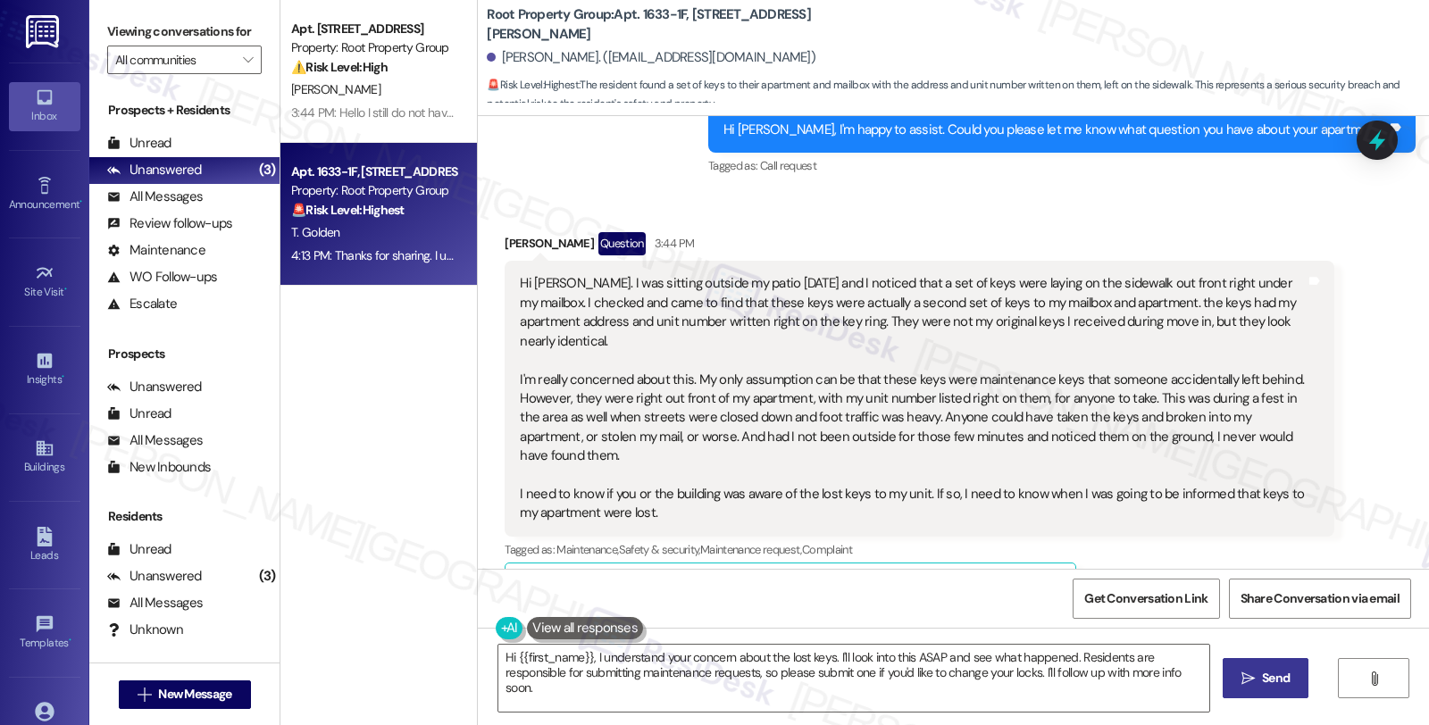
scroll to position [1155, 0]
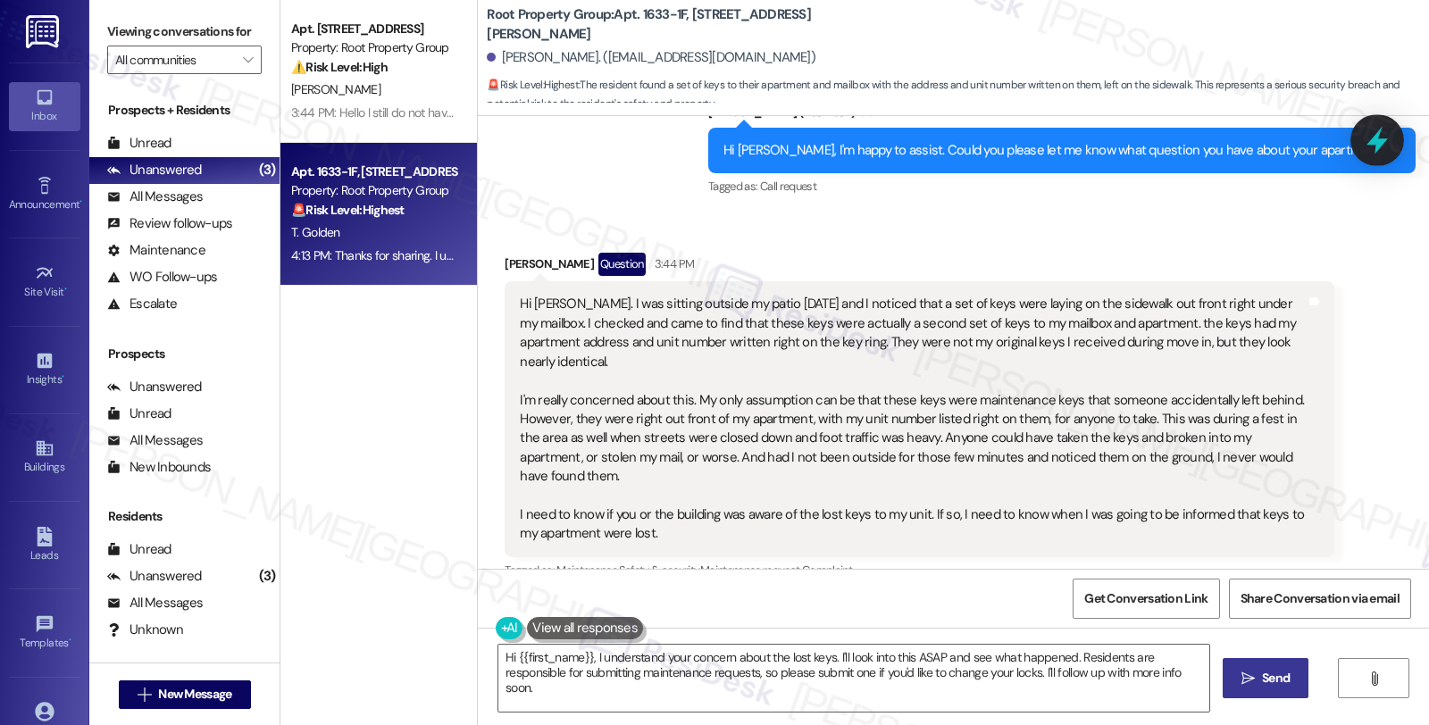
click at [1359, 132] on div at bounding box center [1377, 139] width 54 height 51
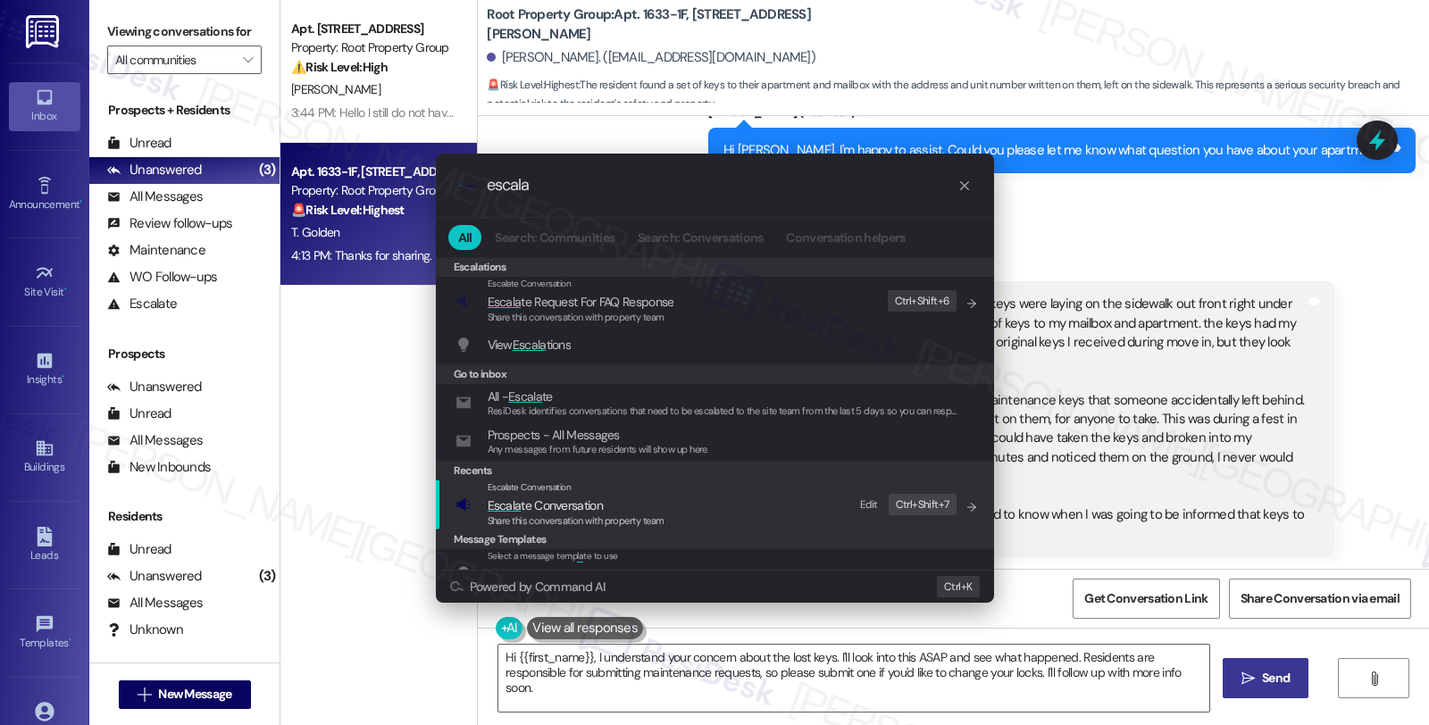
type input "escala"
click at [634, 494] on div "Escalate Conversation" at bounding box center [576, 487] width 177 height 14
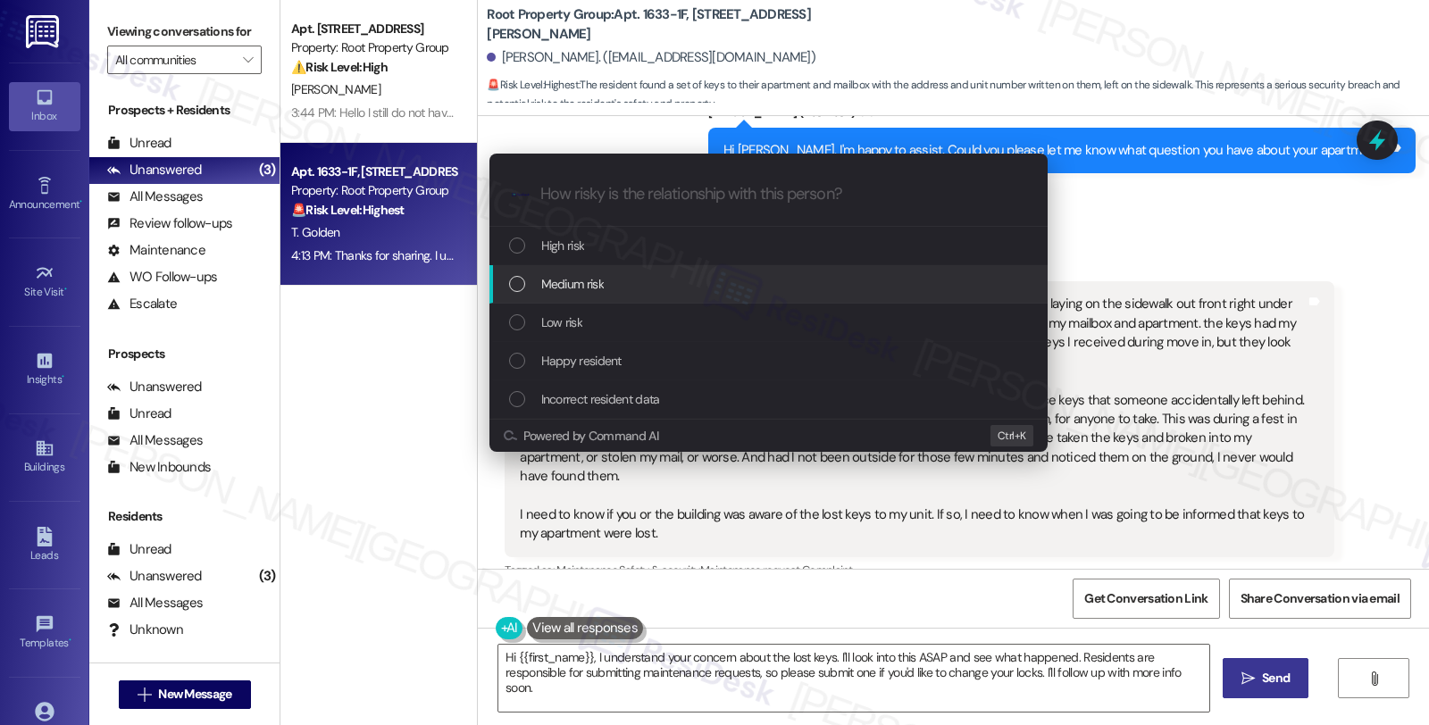
click at [594, 288] on span "Medium risk" at bounding box center [572, 284] width 63 height 20
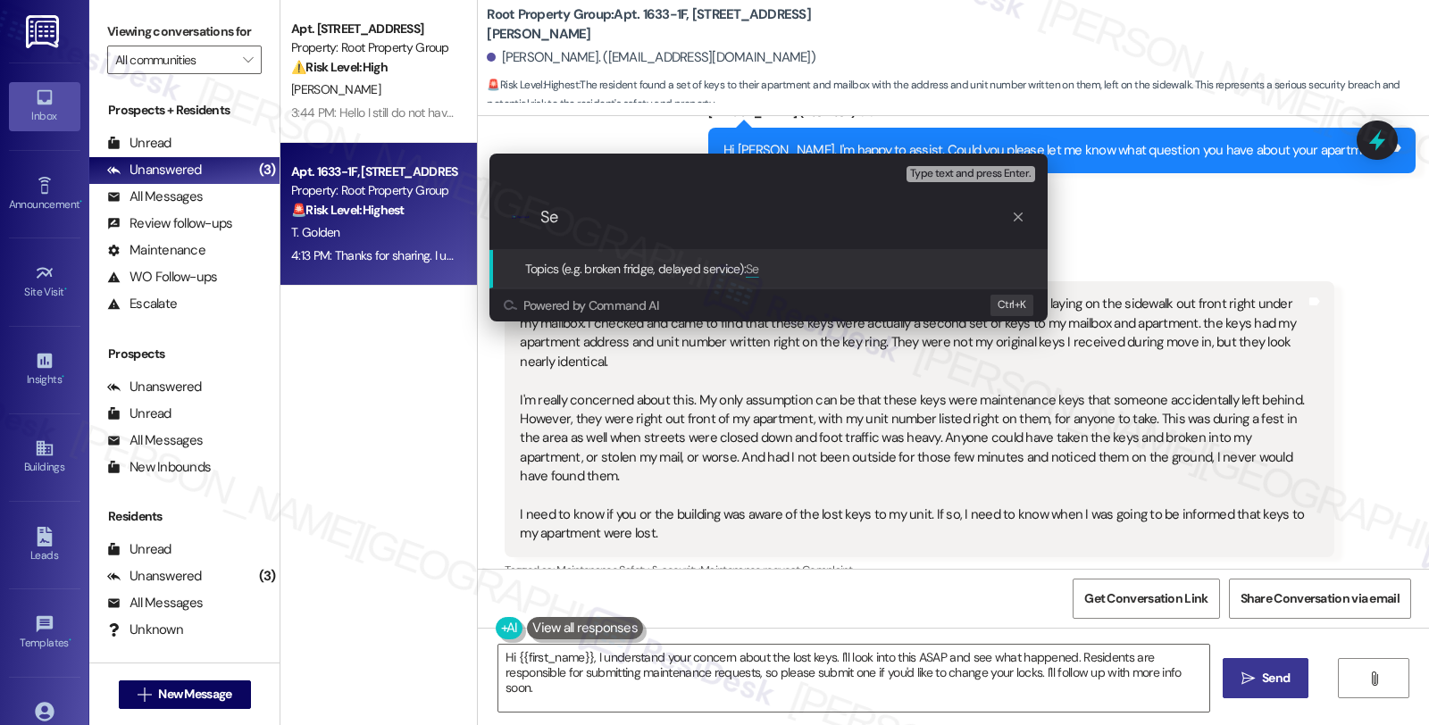
type input "S"
type input "Set of keys found under their mailbox"
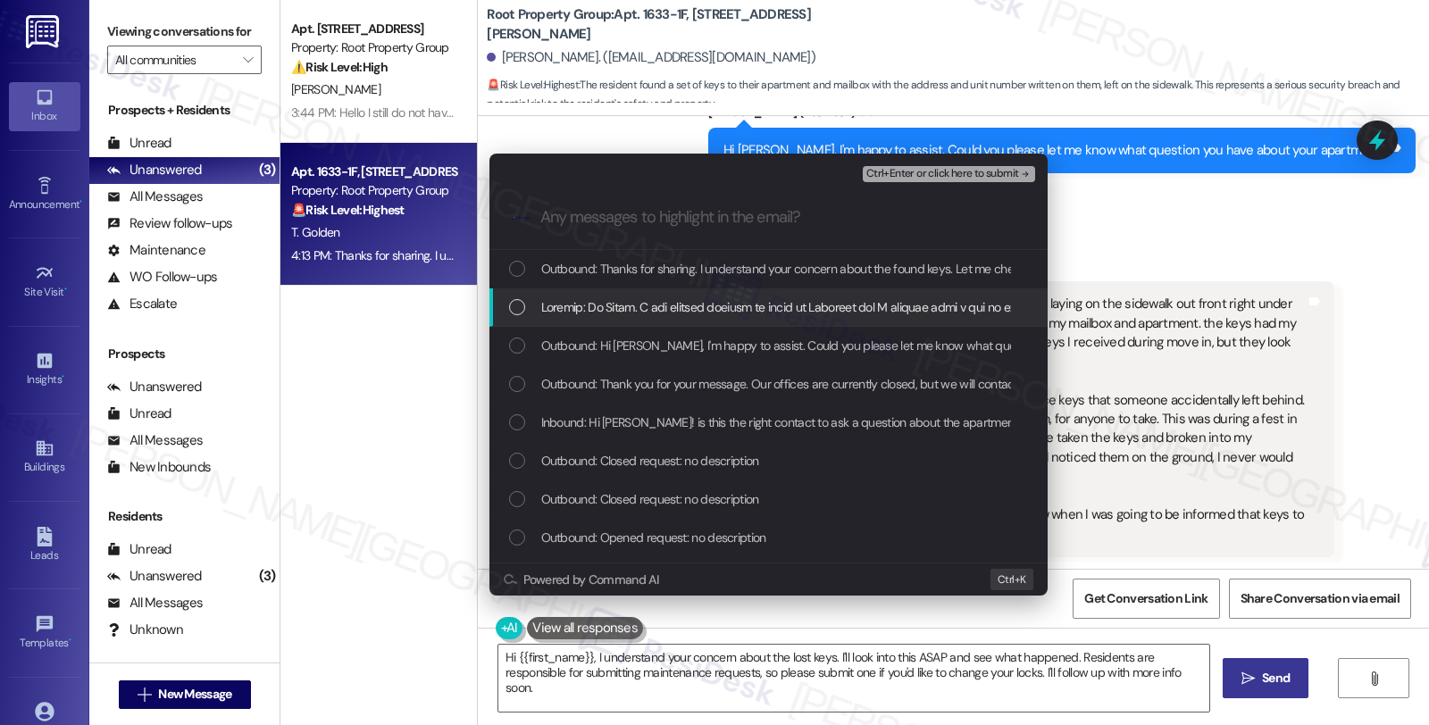
click at [609, 292] on div "List of options" at bounding box center [768, 307] width 558 height 38
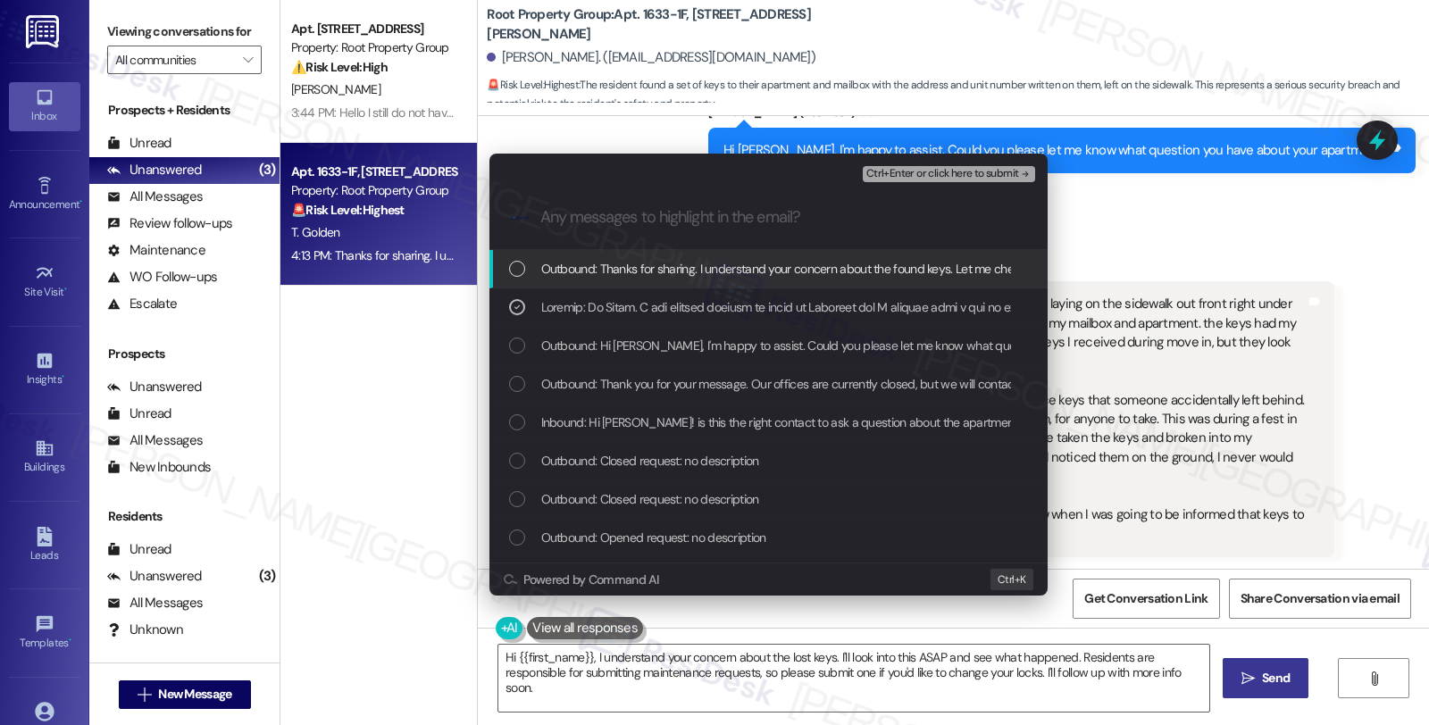
click at [885, 171] on span "Ctrl+Enter or click here to submit" at bounding box center [942, 174] width 153 height 13
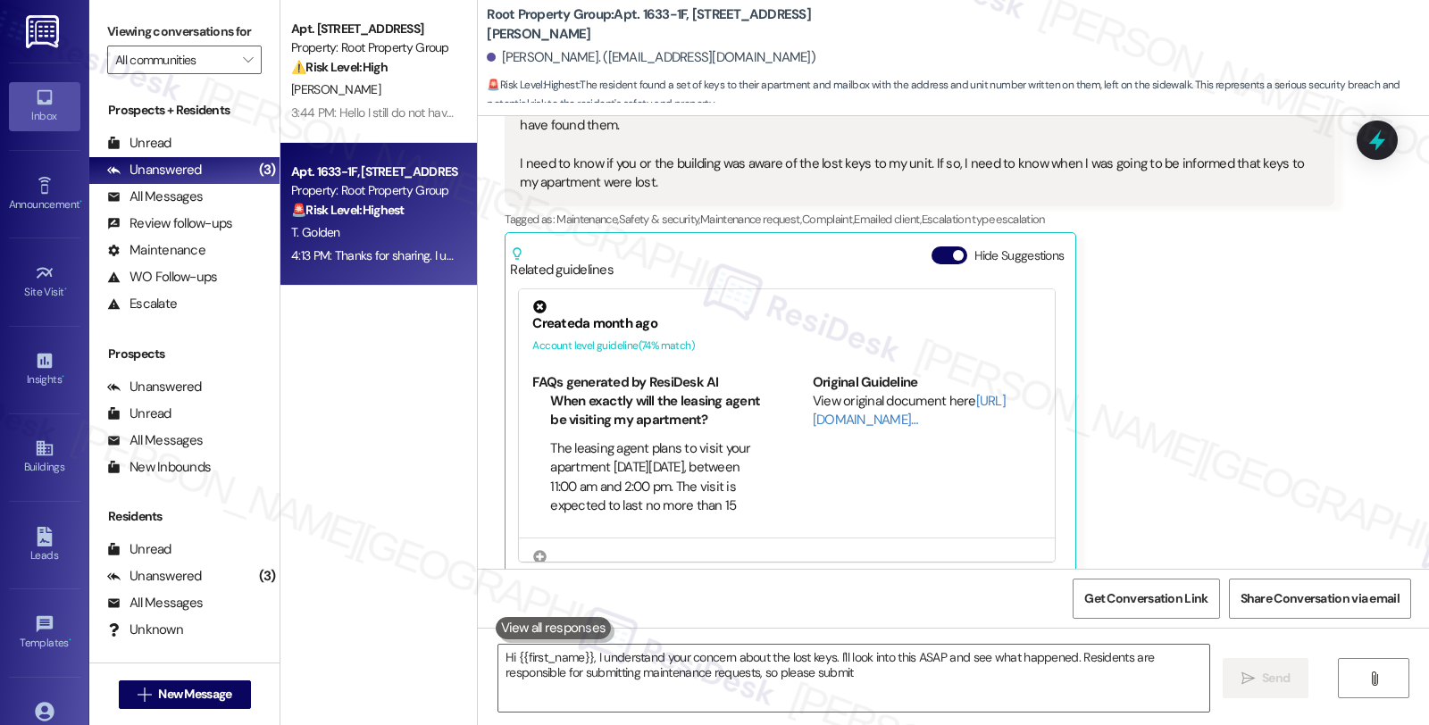
scroll to position [1506, 0]
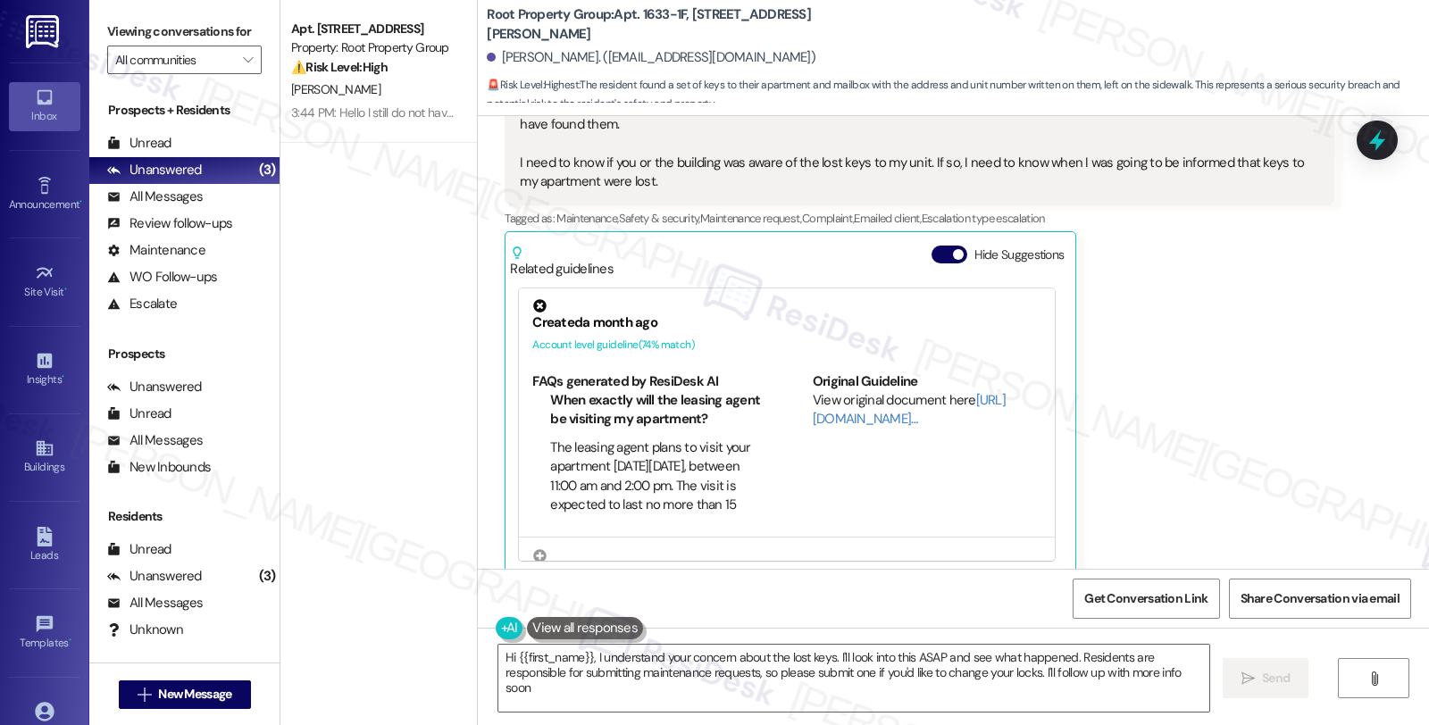
type textarea "Hi {{first_name}}, I understand your concern about the lost keys. I'll look int…"
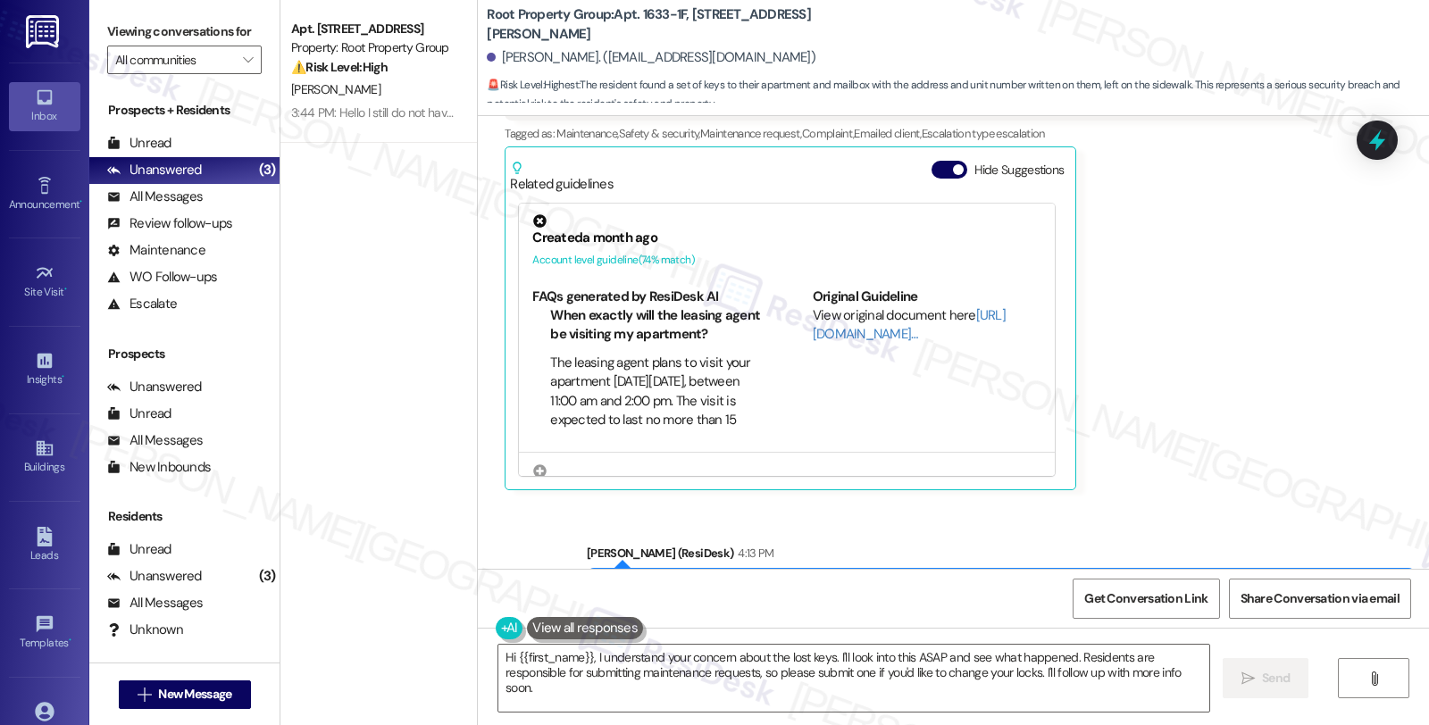
scroll to position [1676, 0]
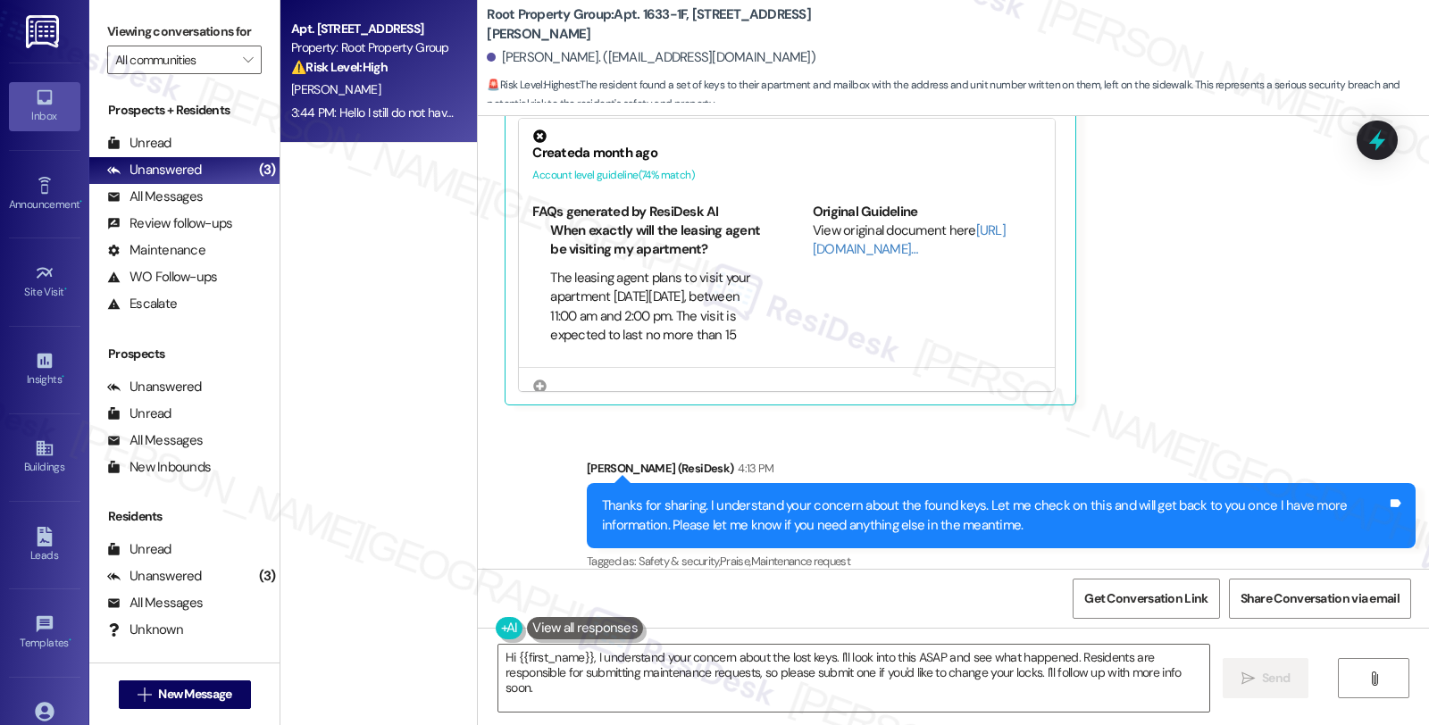
click at [359, 61] on strong "⚠️ Risk Level: High" at bounding box center [339, 67] width 96 height 16
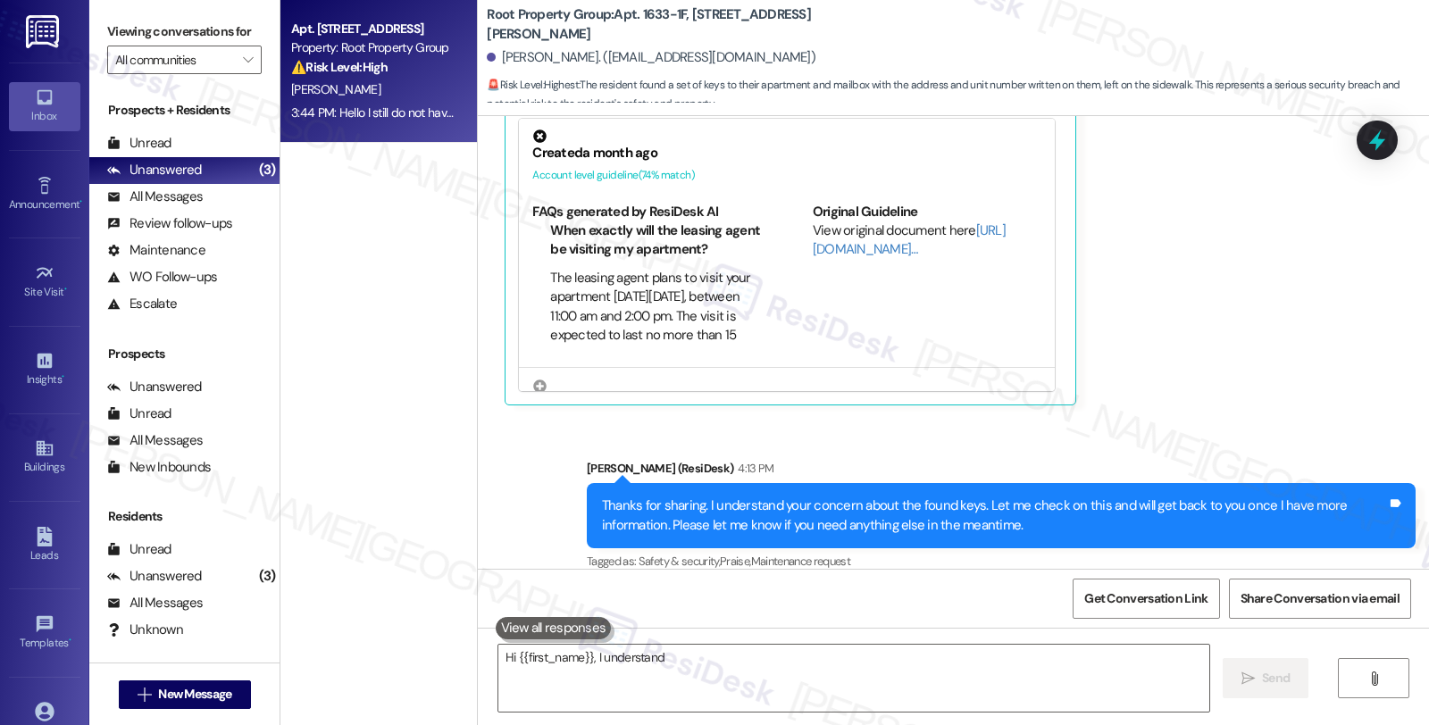
type textarea "Hi {{first_name}}, I understand"
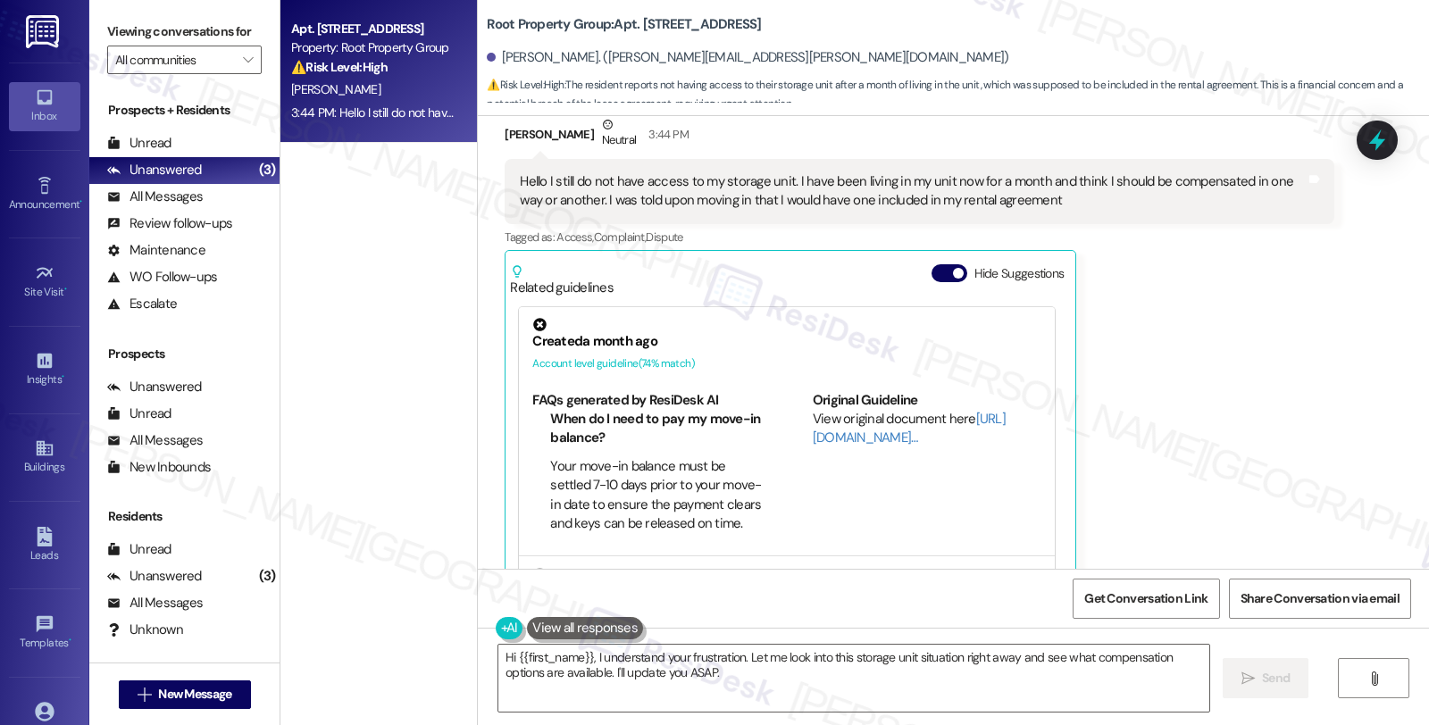
scroll to position [6554, 0]
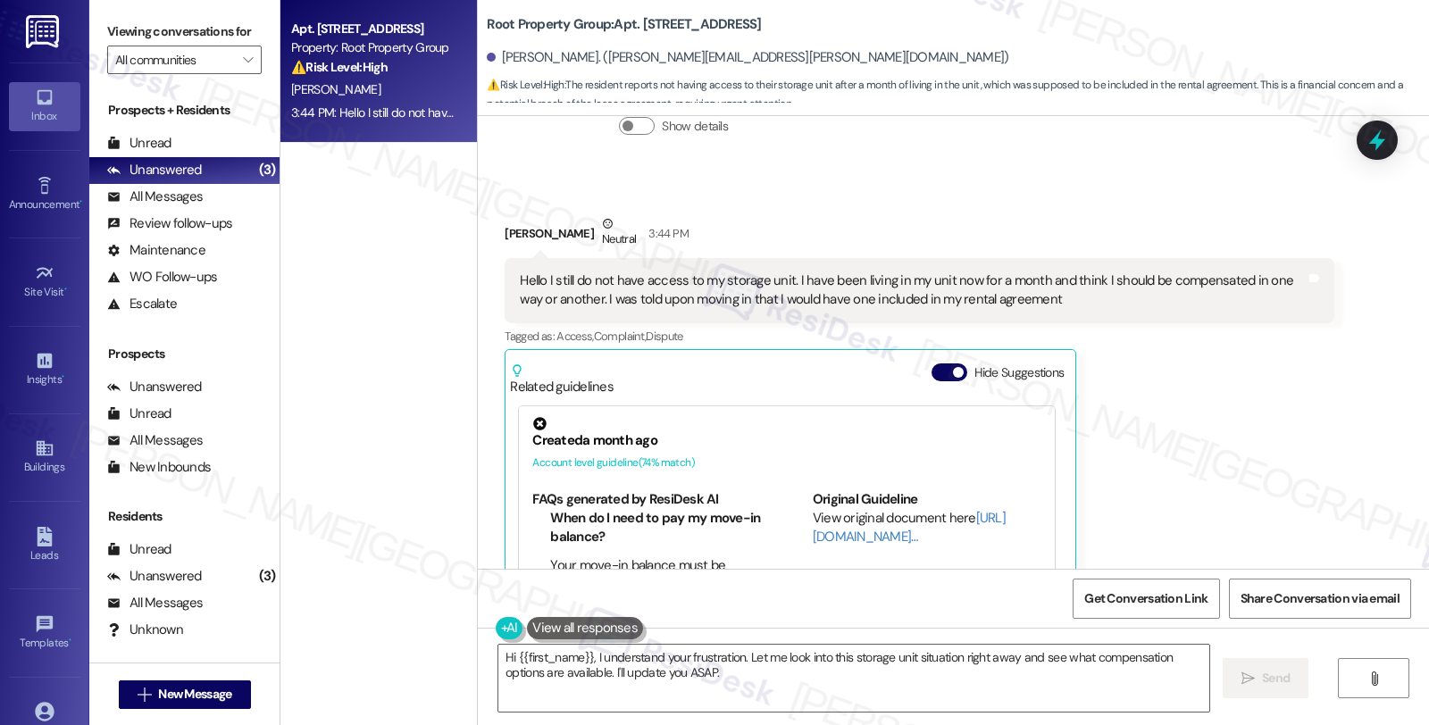
click at [1281, 399] on div "Benjamin Feicke Neutral 3:44 PM Hello I still do not have access to my storage …" at bounding box center [919, 453] width 829 height 478
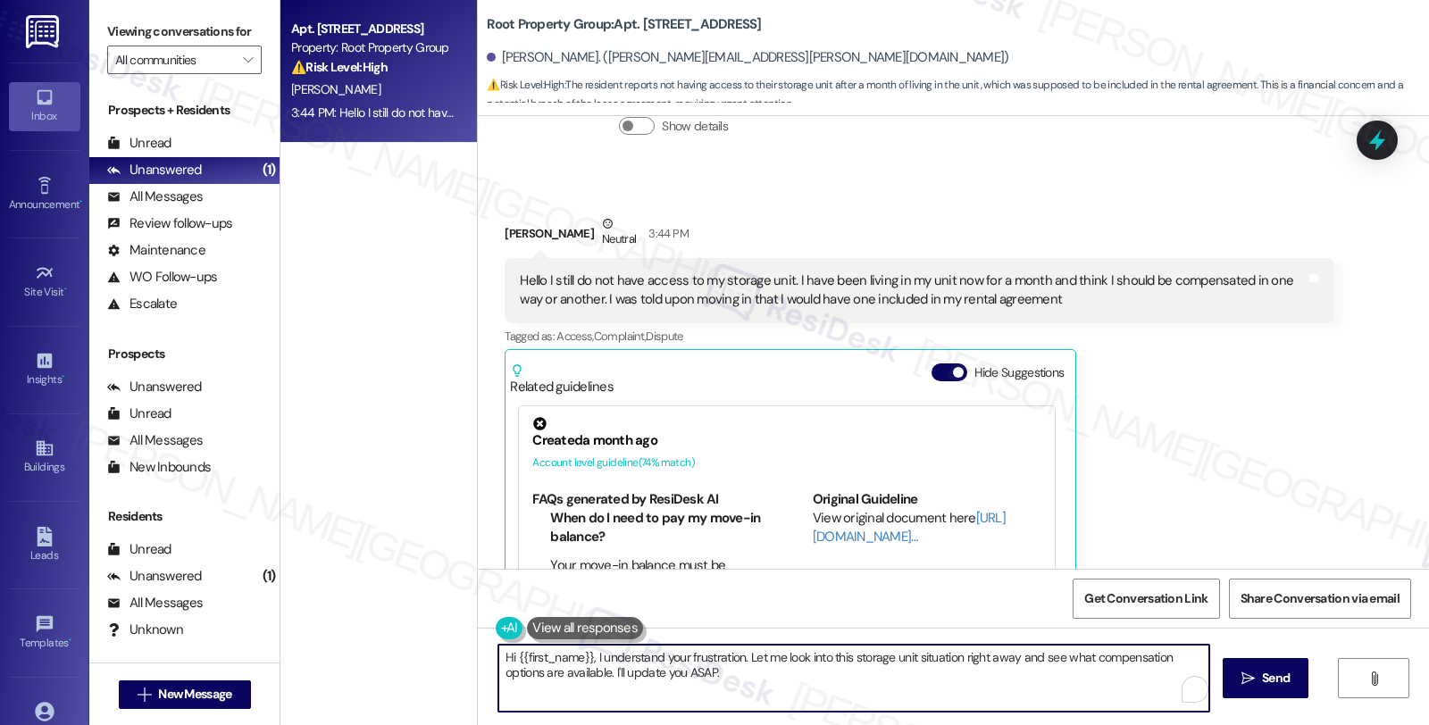
drag, startPoint x: 978, startPoint y: 659, endPoint x: 1010, endPoint y: 665, distance: 32.7
click at [1010, 665] on textarea "Hi {{first_name}}, I understand your frustration. Let me look into this storage…" at bounding box center [853, 678] width 711 height 67
drag, startPoint x: 978, startPoint y: 661, endPoint x: 996, endPoint y: 684, distance: 29.3
click at [996, 684] on textarea "Hi {{first_name}}, I understand your frustration. Let me look into this storage…" at bounding box center [851, 678] width 711 height 67
type textarea "Hi {{first_name}}, I understand your frustration. Let me look into this storage…"
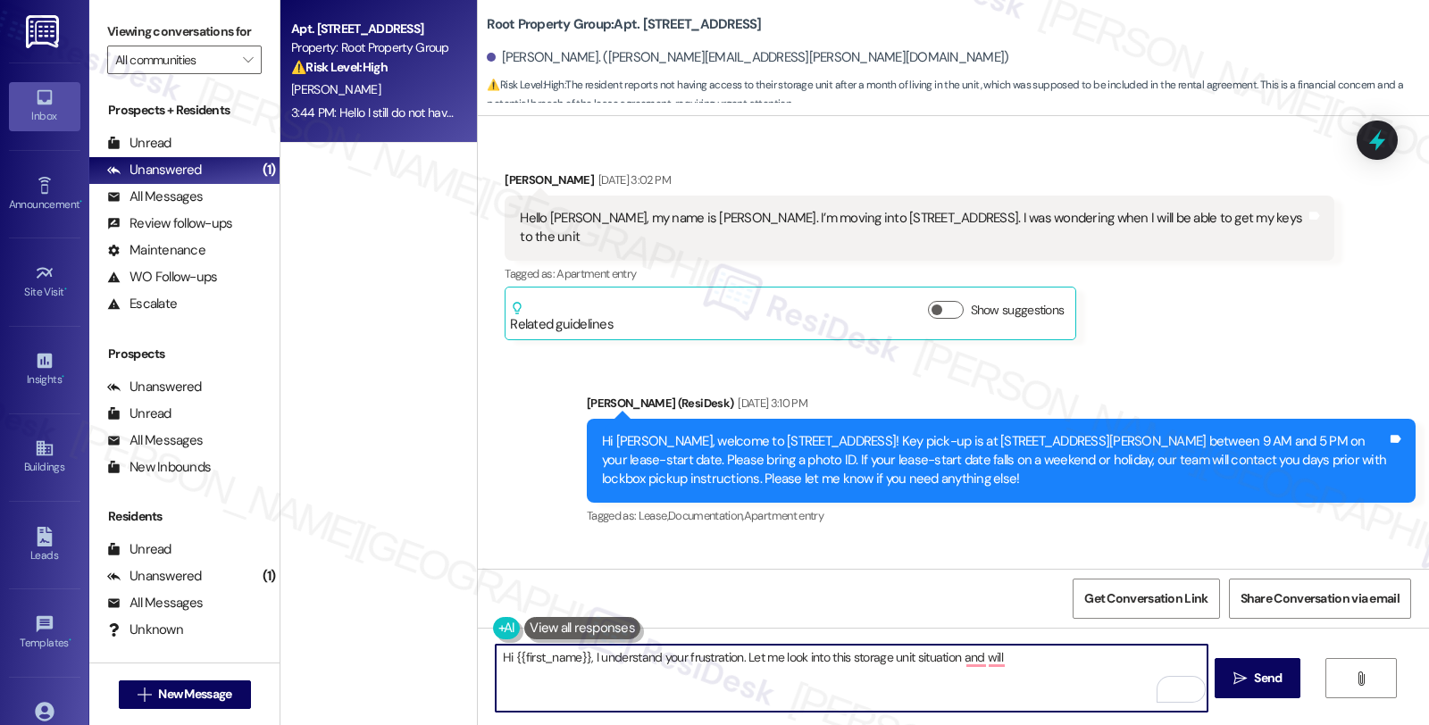
scroll to position [6554, 0]
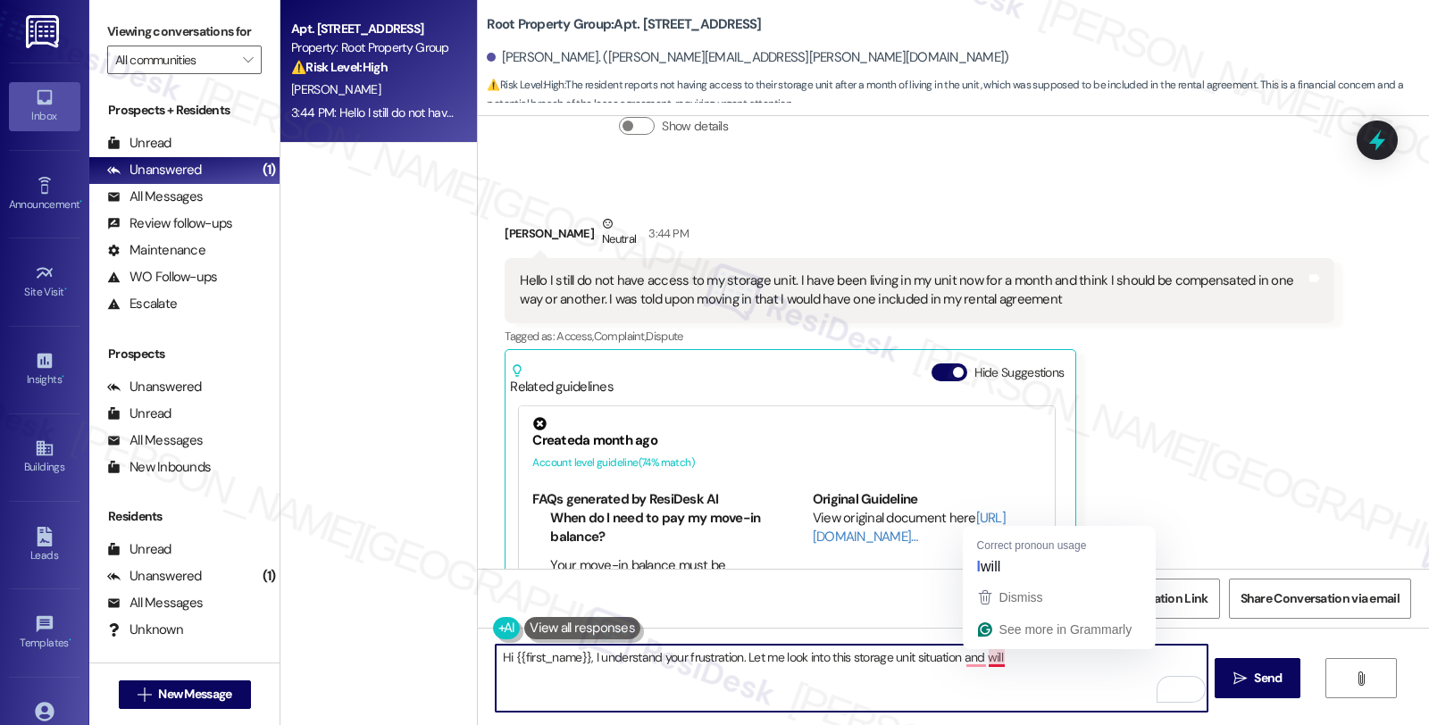
click at [1006, 664] on textarea "Hi {{first_name}}, I understand your frustration. Let me look into this storage…" at bounding box center [851, 678] width 711 height 67
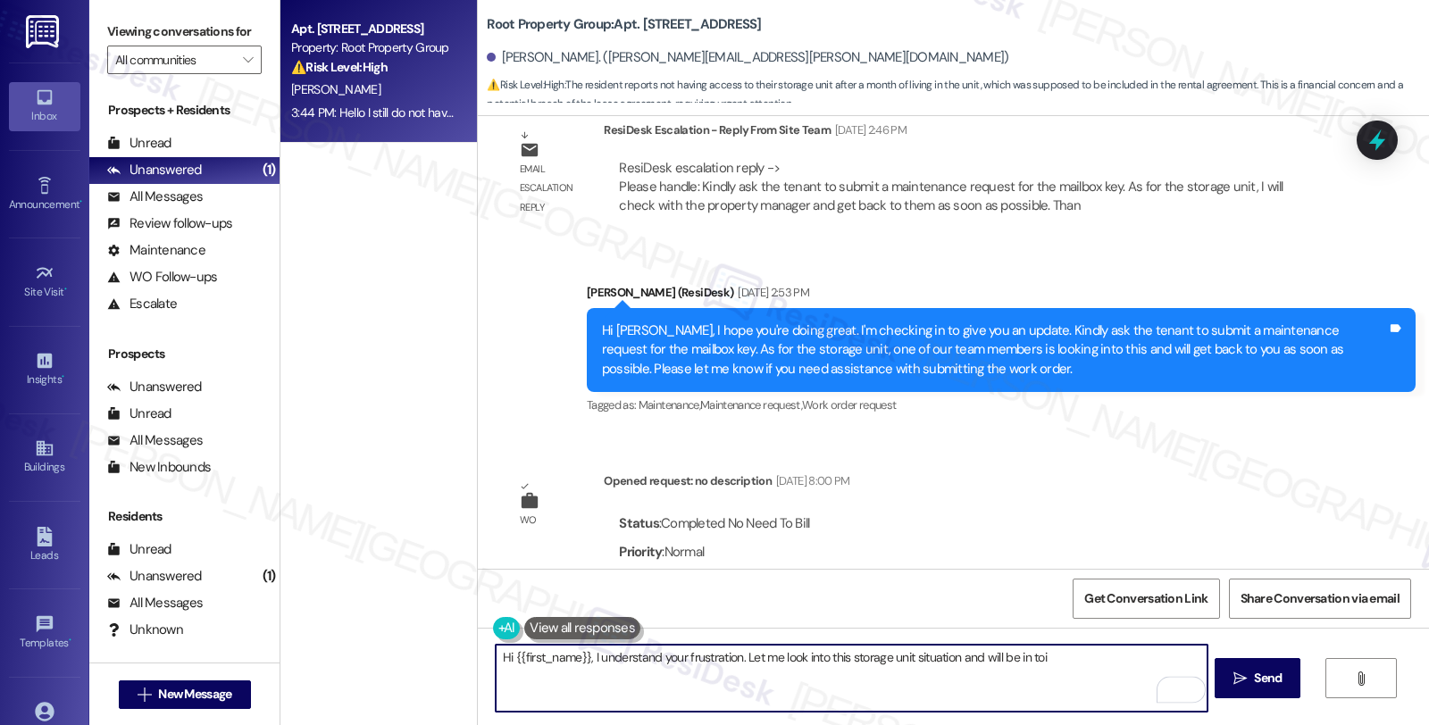
scroll to position [5761, 0]
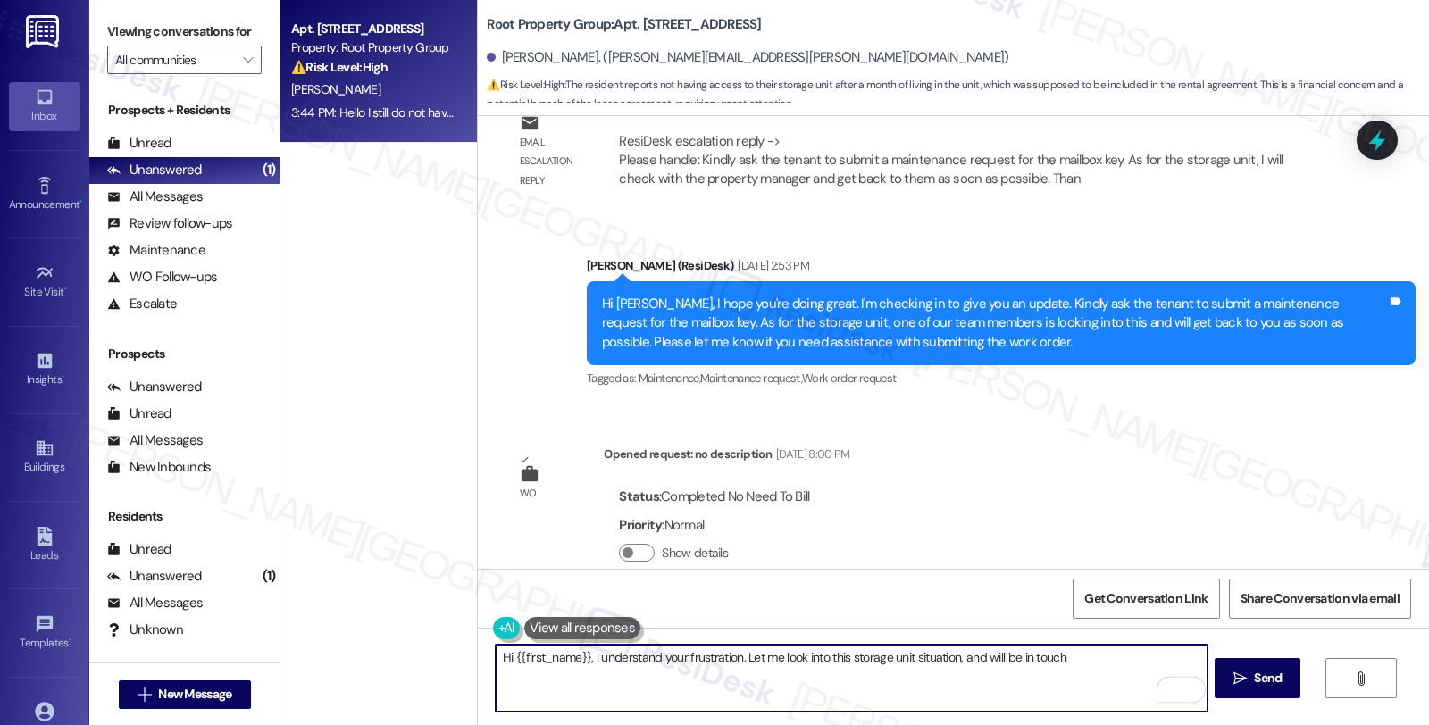
click at [1080, 664] on textarea "Hi {{first_name}}, I understand your frustration. Let me look into this storage…" at bounding box center [851, 678] width 711 height 67
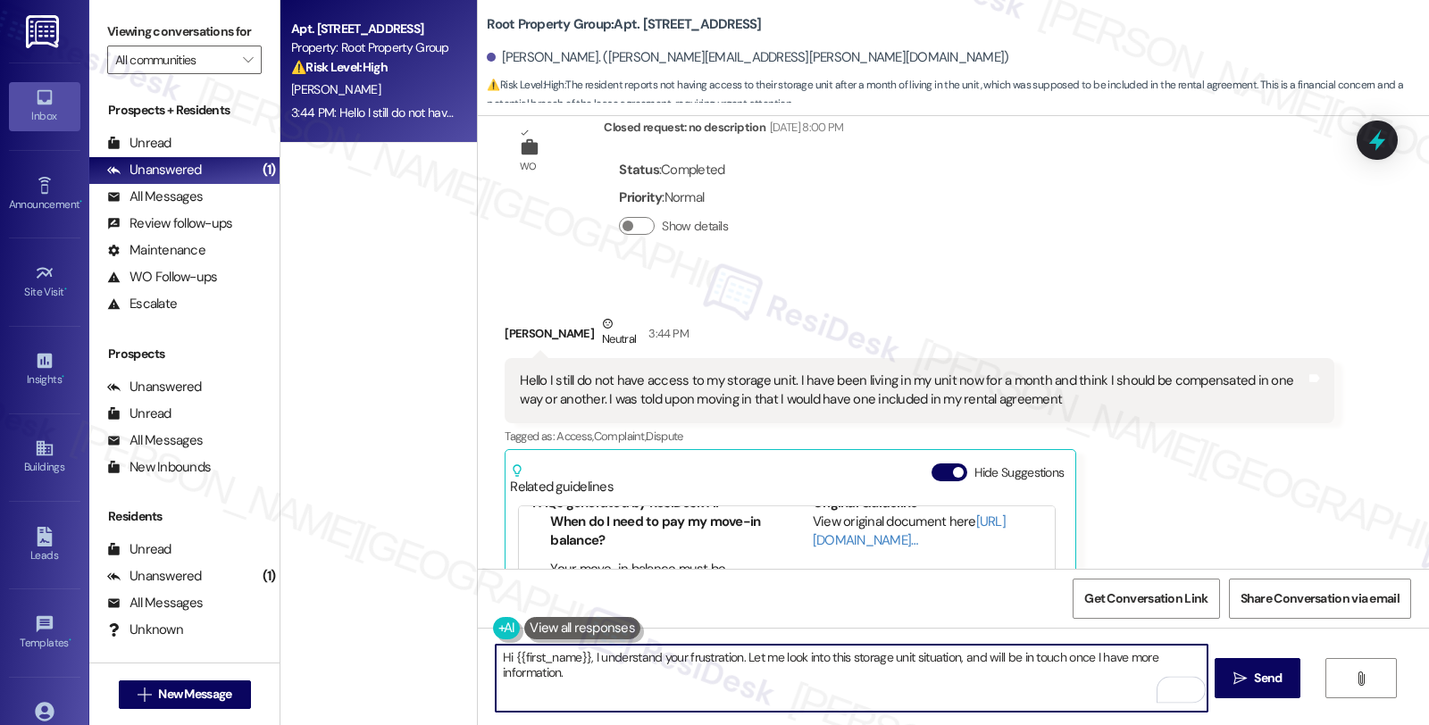
scroll to position [99, 0]
click at [666, 677] on textarea "Hi {{first_name}}, I understand your frustration. Let me look into this storage…" at bounding box center [851, 678] width 711 height 67
type textarea "Hi {{first_name}}, I understand your frustration. Let me look into this storage…"
click at [1270, 682] on span "Send" at bounding box center [1268, 678] width 28 height 19
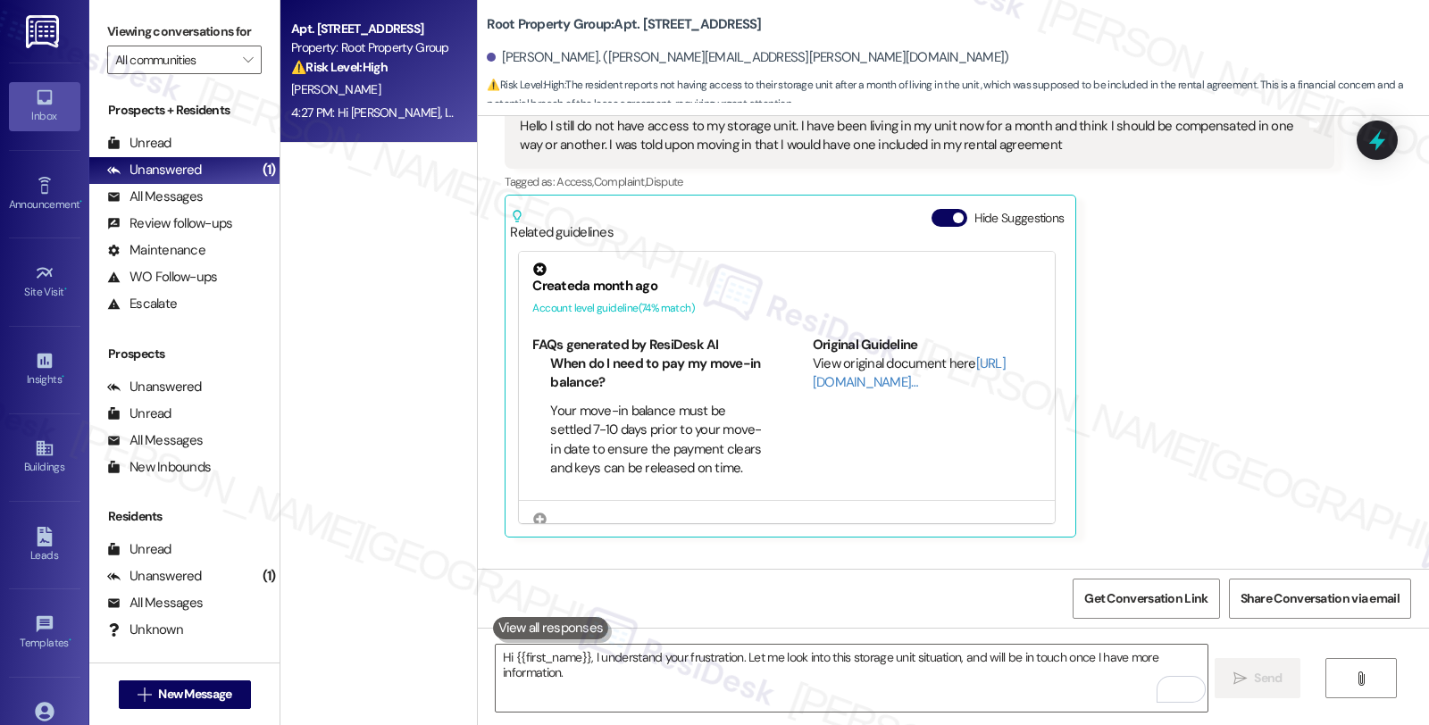
scroll to position [6779, 0]
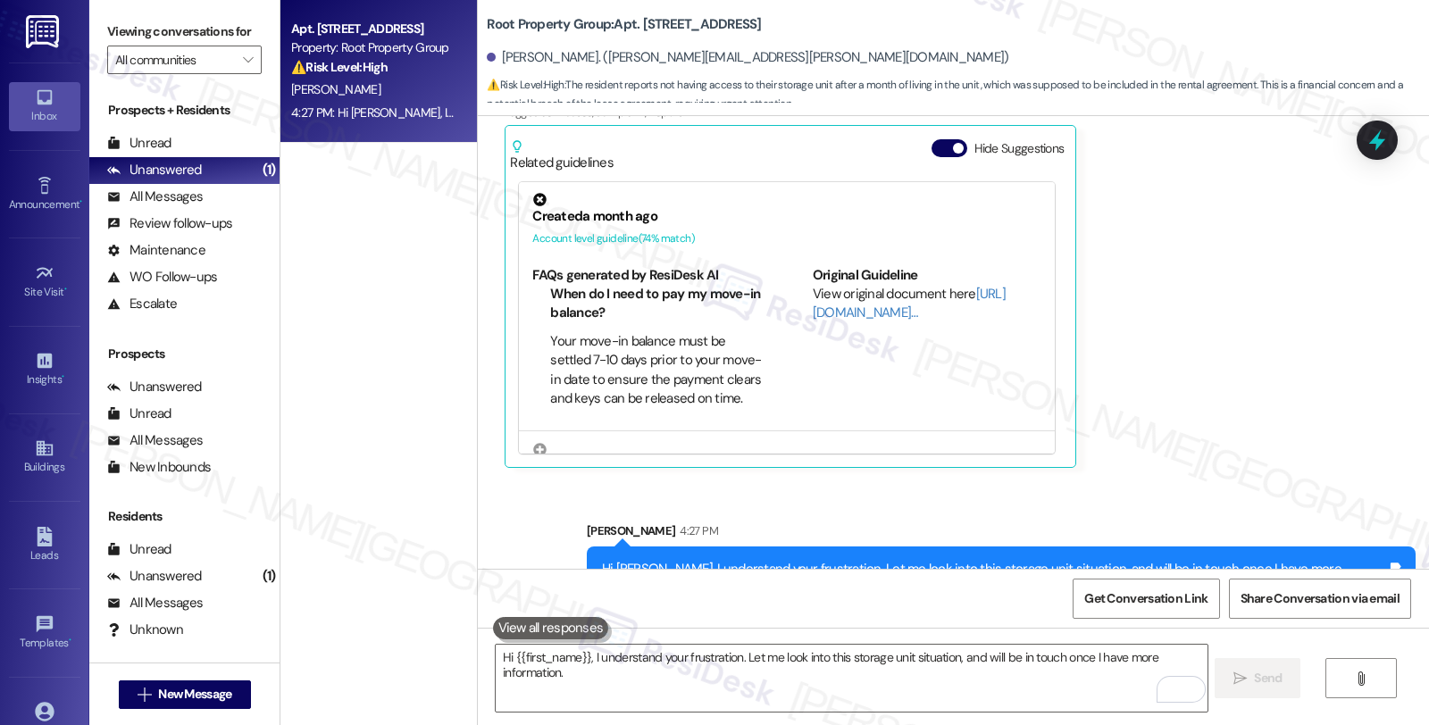
click at [1398, 146] on div "Received via SMS [PERSON_NAME] Neutral 3:44 PM Hello I still do not have access…" at bounding box center [953, 215] width 951 height 531
click at [1381, 150] on icon at bounding box center [1377, 140] width 30 height 30
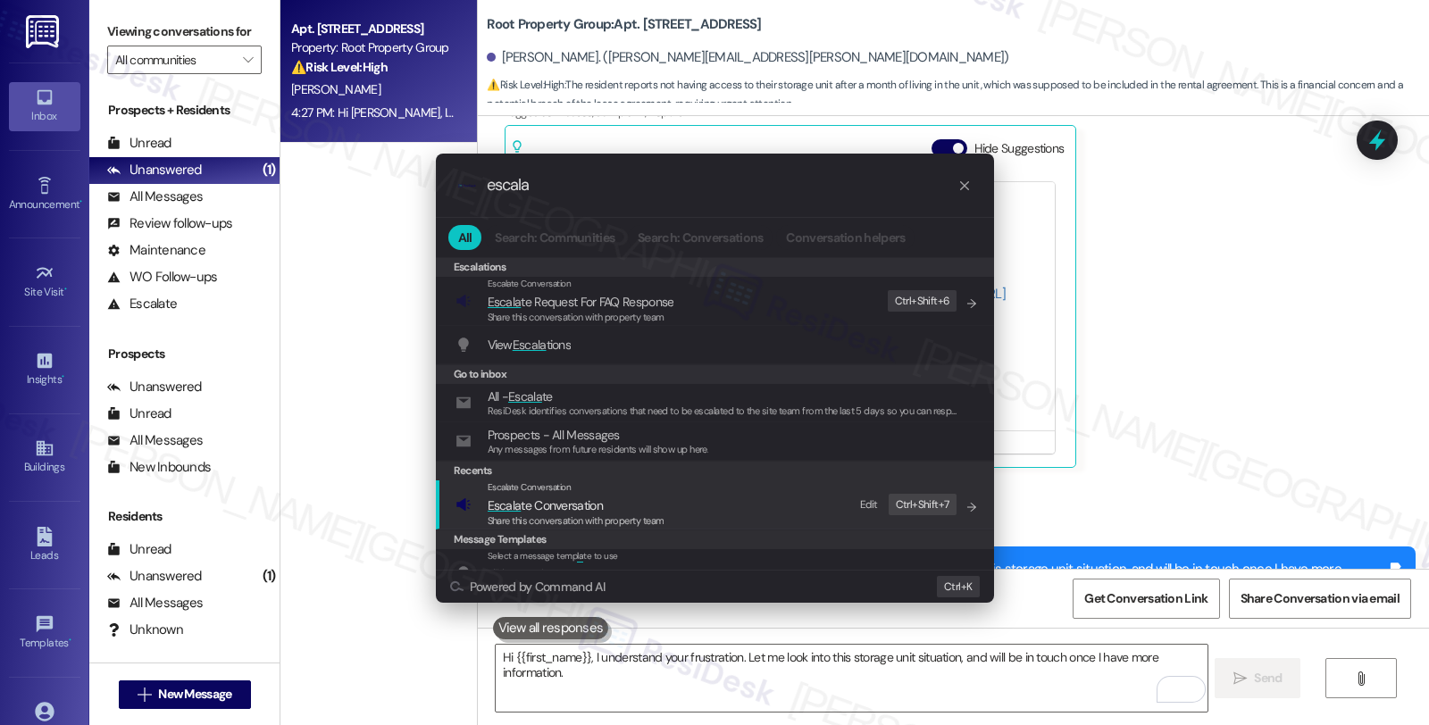
type input "escala"
click at [556, 497] on span "Escala te Conversation" at bounding box center [545, 505] width 115 height 16
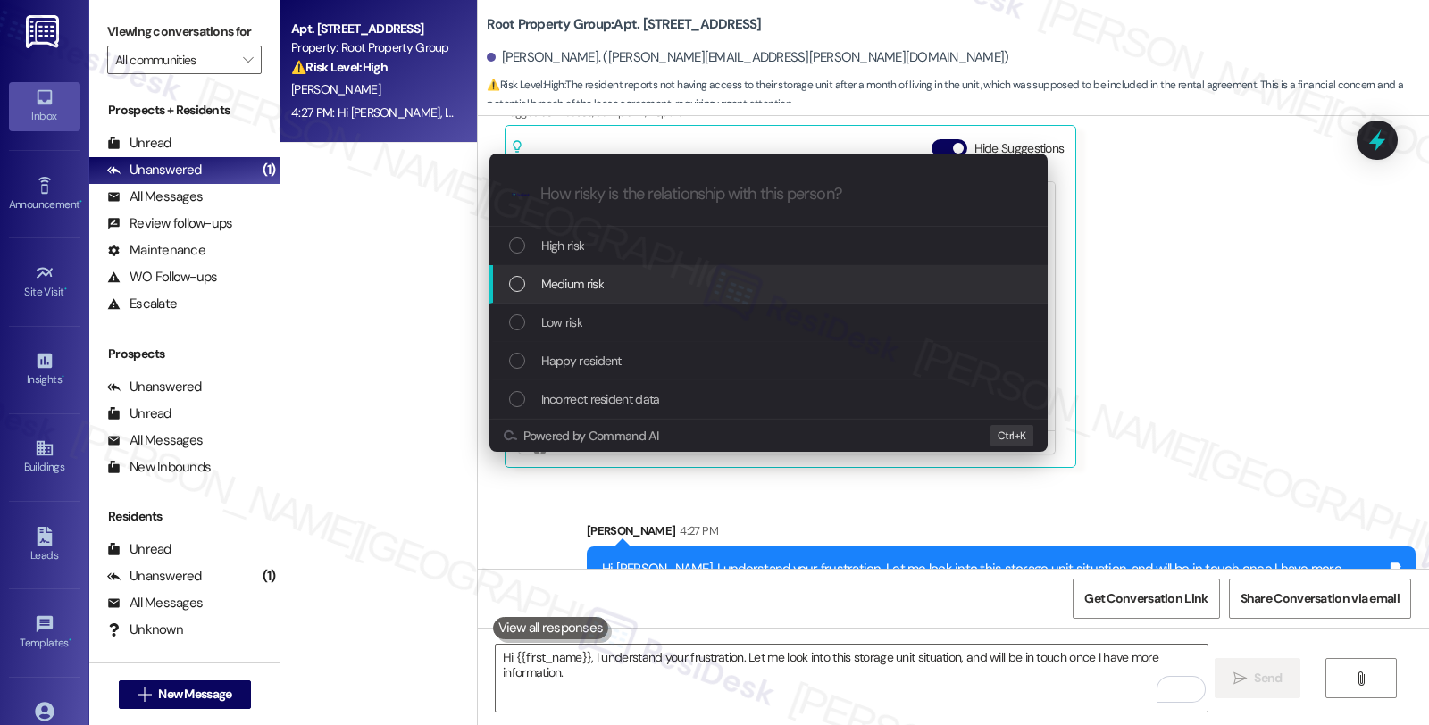
click at [572, 290] on span "Medium risk" at bounding box center [572, 284] width 63 height 20
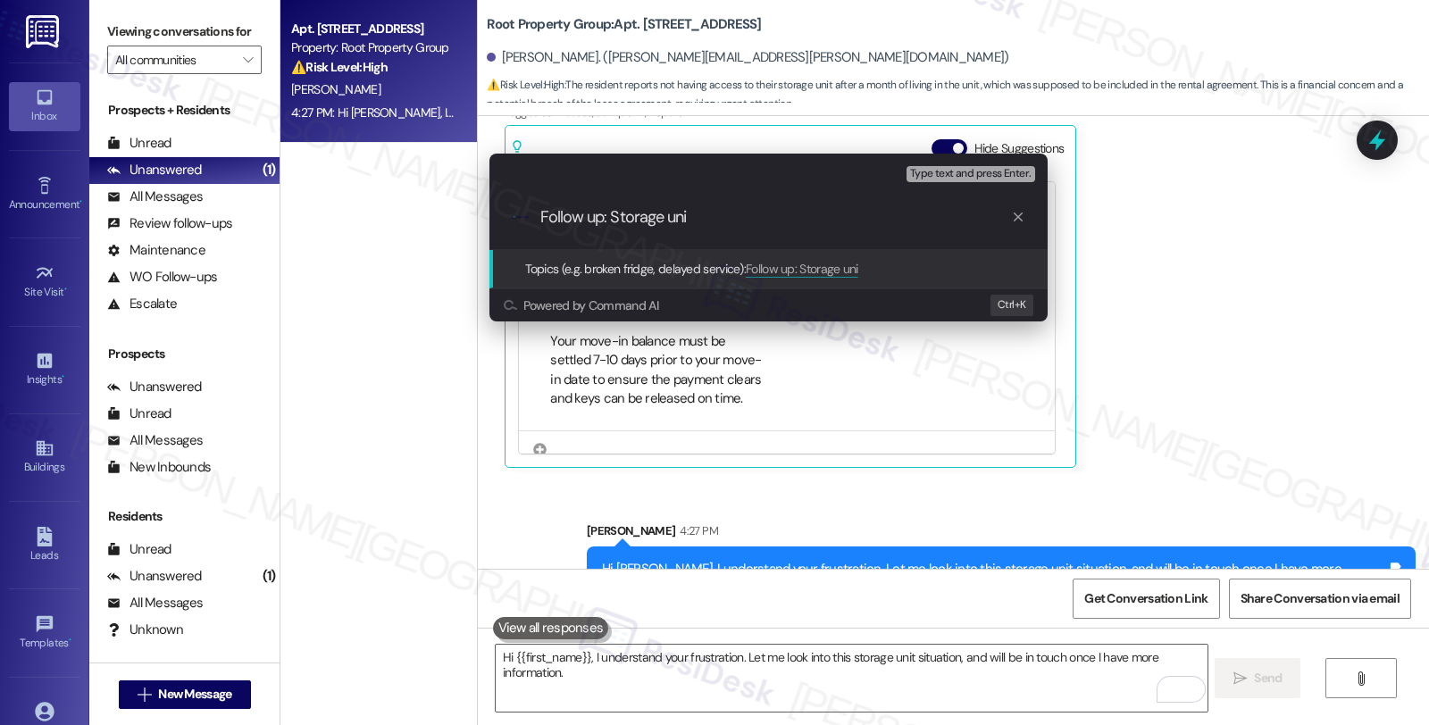
type input "Follow up: Storage unit"
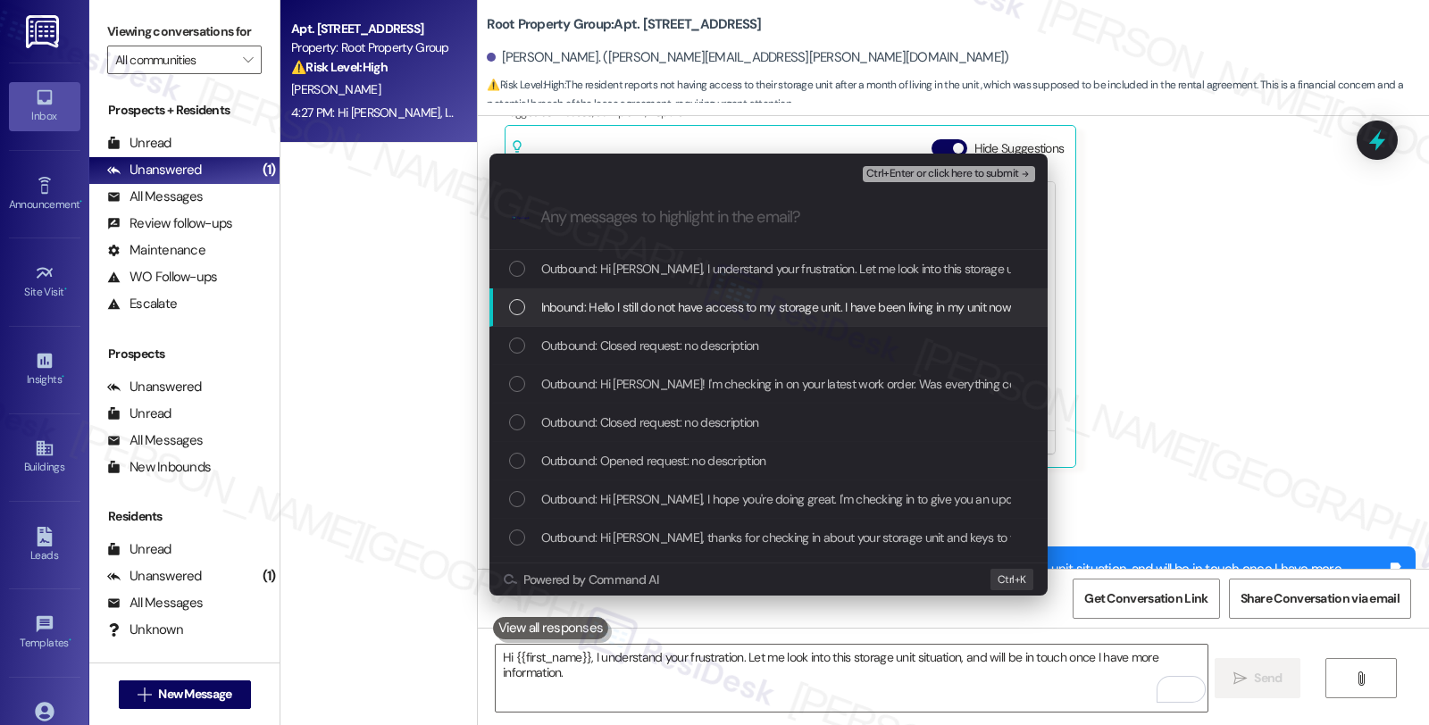
click at [581, 306] on span "Inbound: Hello I still do not have access to my storage unit. I have been livin…" at bounding box center [1169, 307] width 1256 height 20
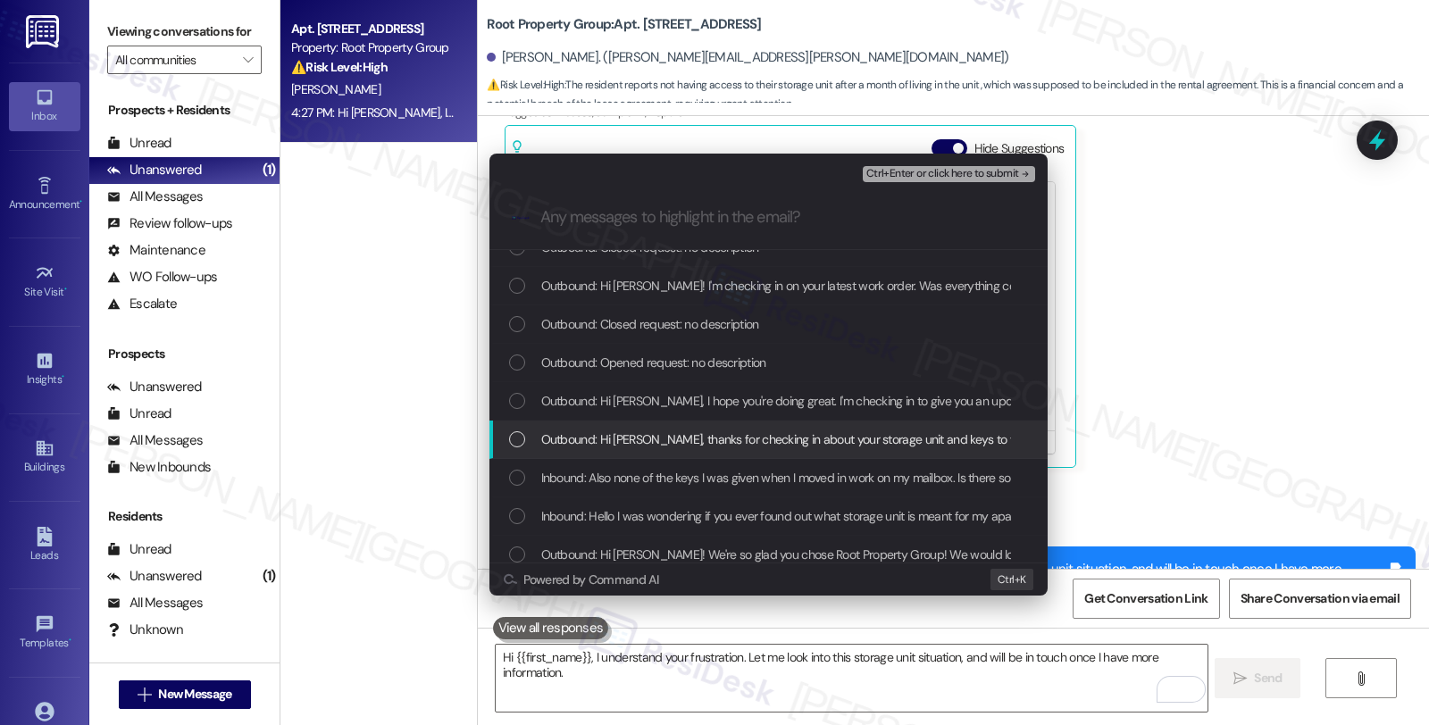
scroll to position [99, 0]
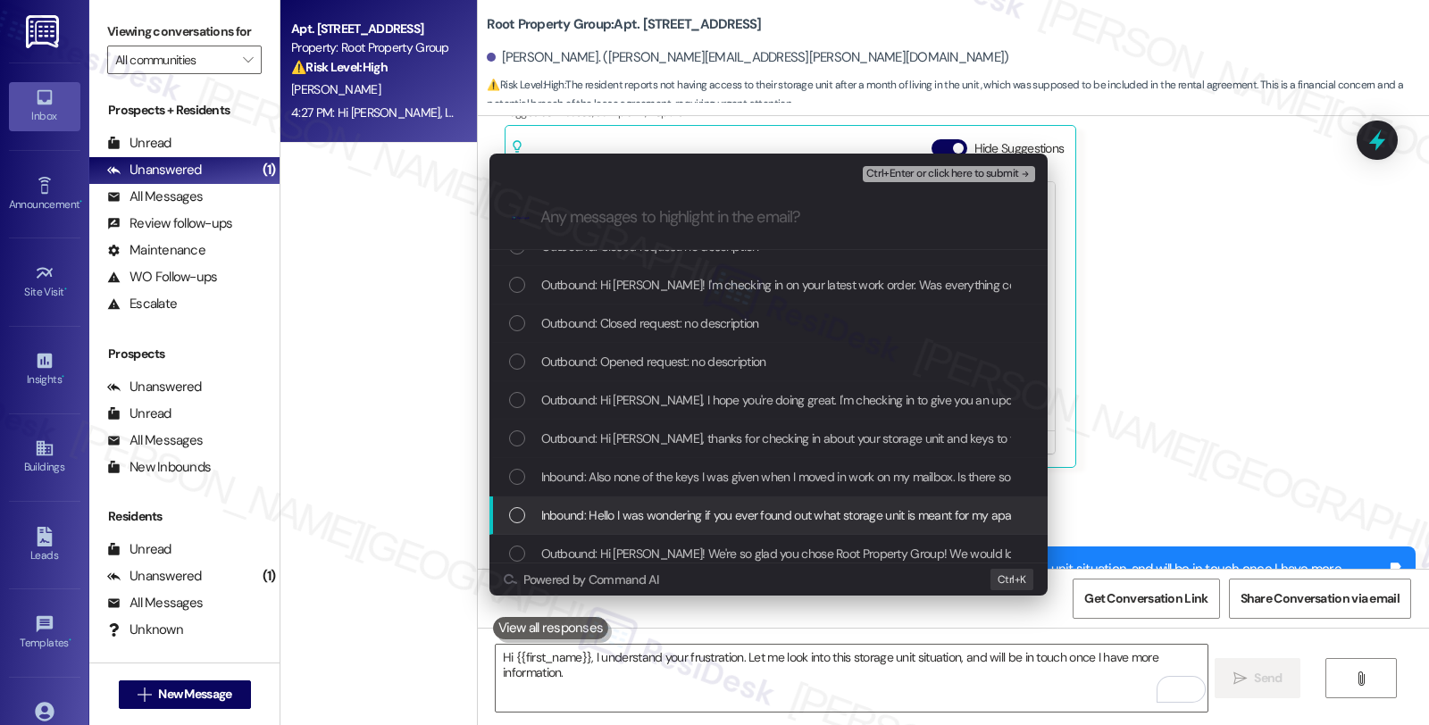
click at [786, 516] on span "Inbound: Hello I was wondering if you ever found out what storage unit is meant…" at bounding box center [807, 515] width 533 height 20
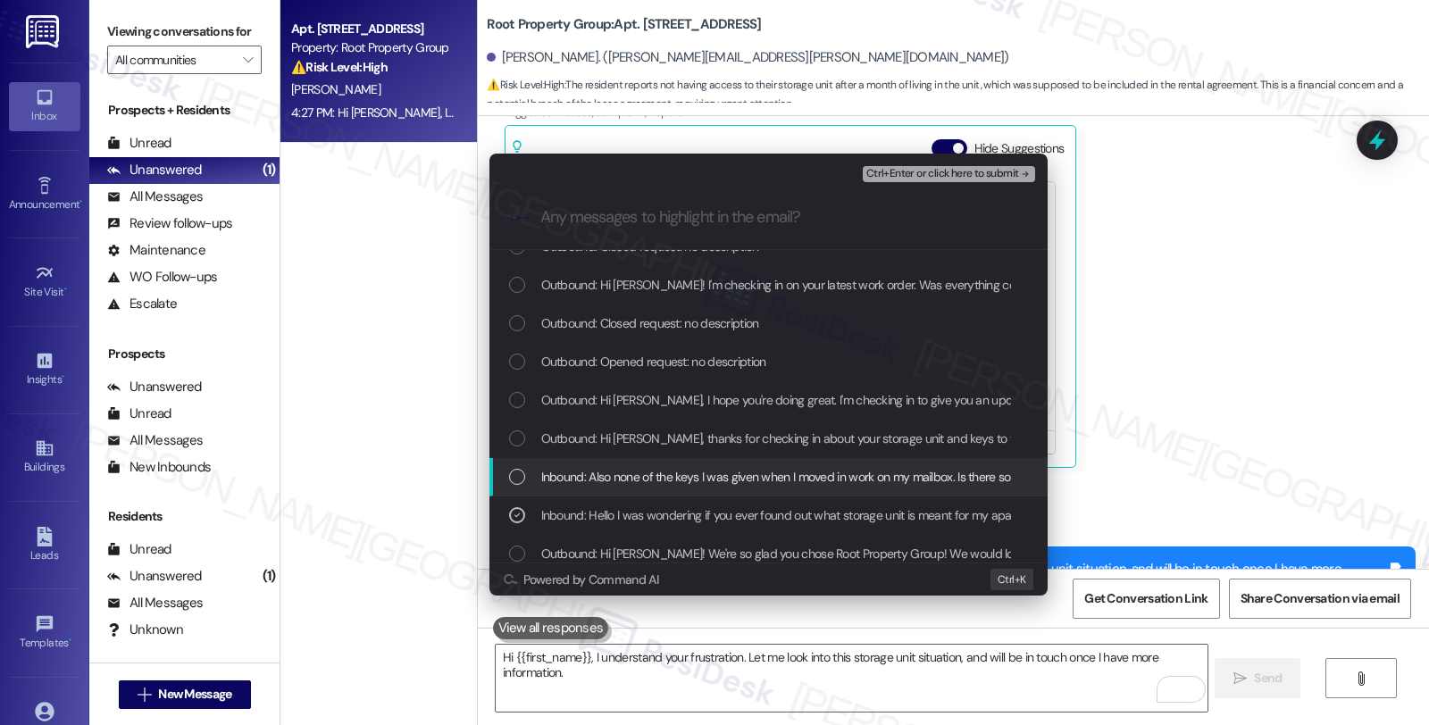
click at [784, 480] on span "Inbound: Also none of the keys I was given when I moved in work on my mailbox. …" at bounding box center [853, 477] width 625 height 20
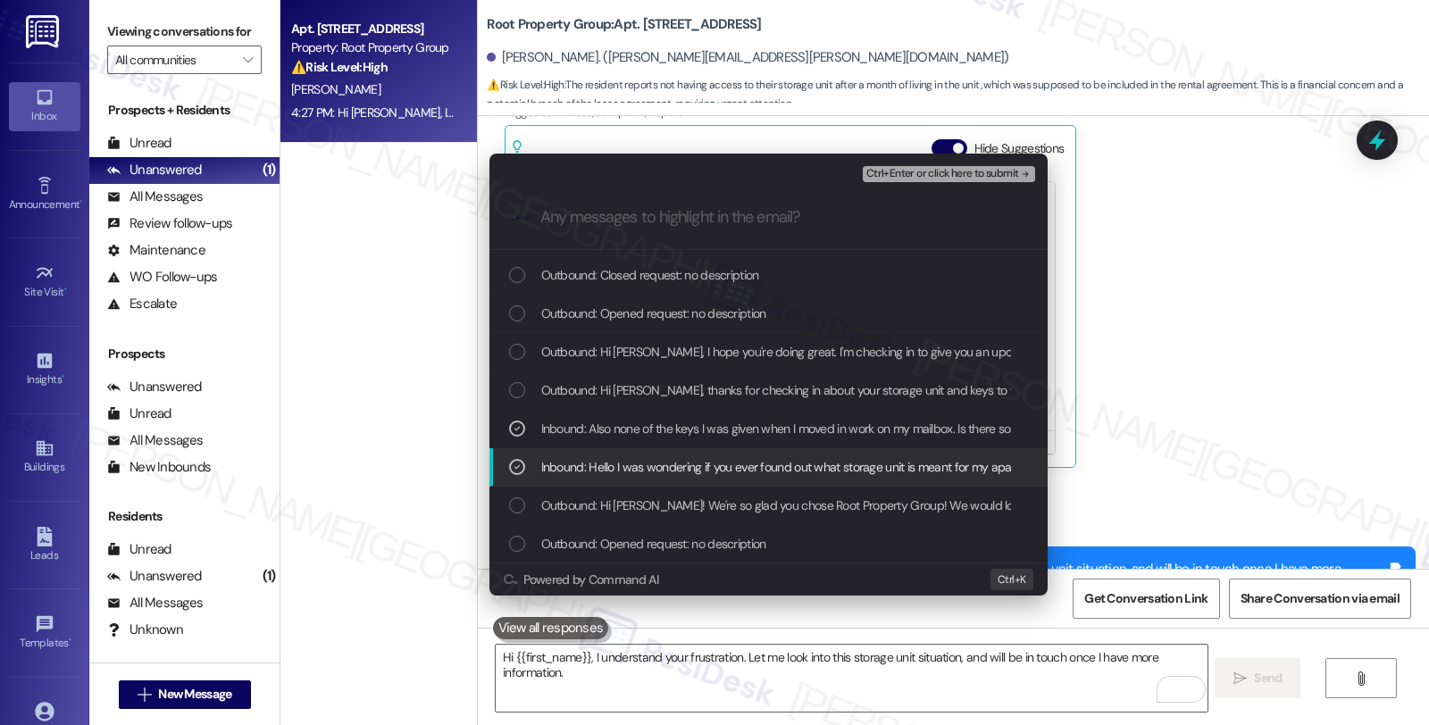
scroll to position [198, 0]
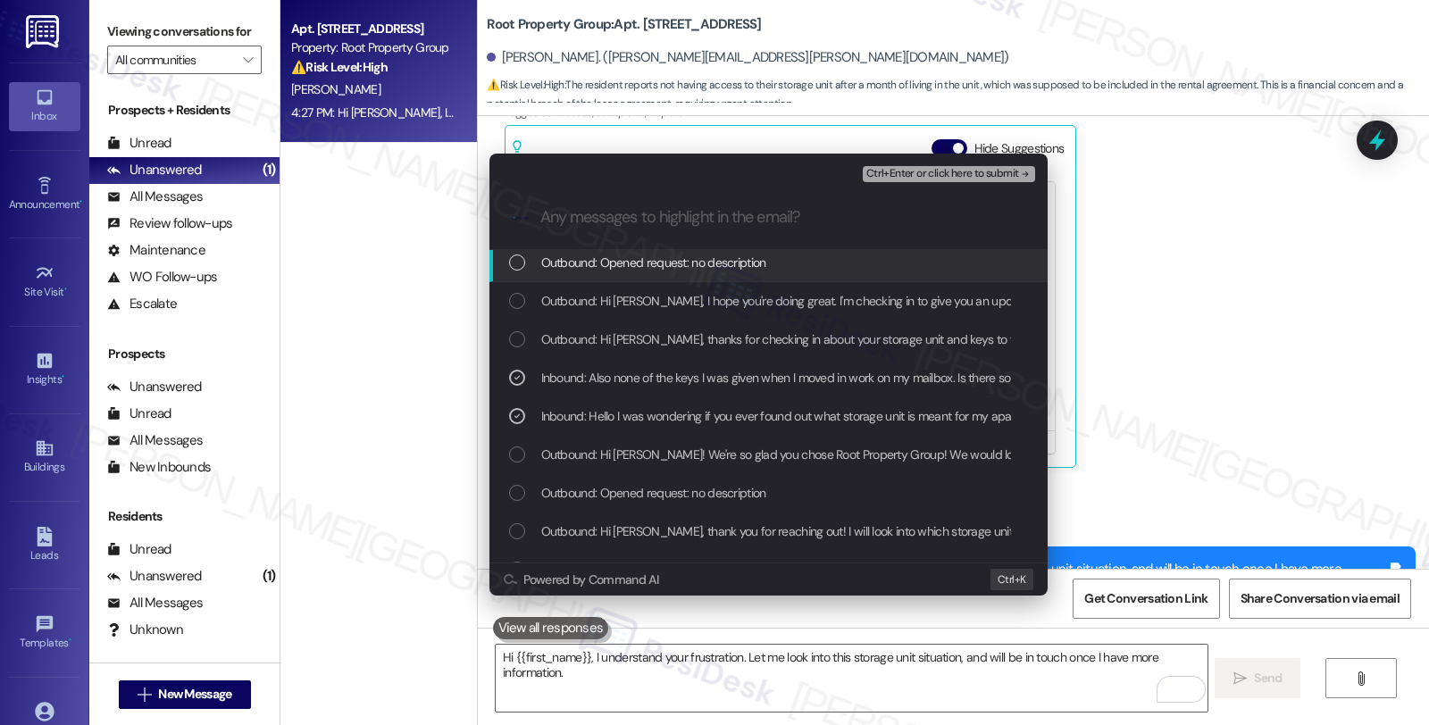
click at [897, 171] on span "Ctrl+Enter or click here to submit" at bounding box center [942, 174] width 153 height 13
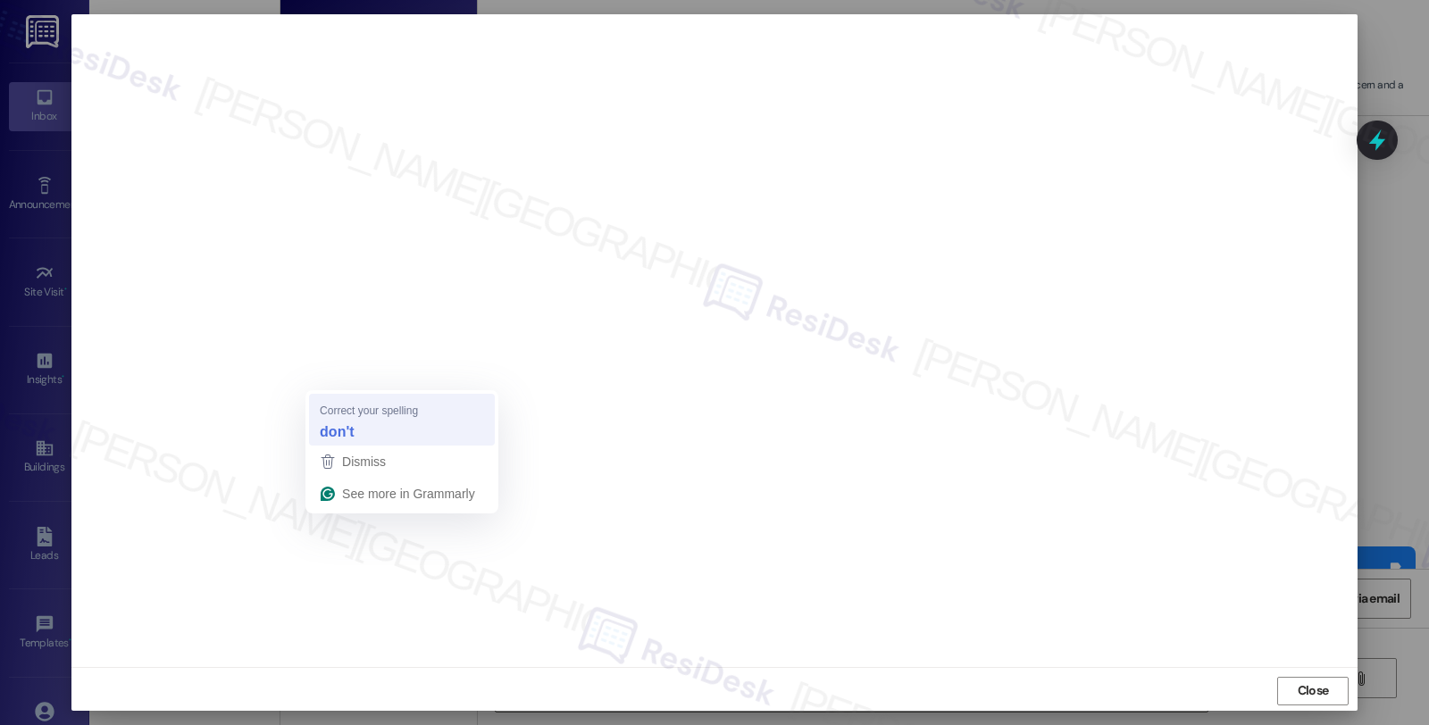
click at [330, 433] on strong "don't" at bounding box center [337, 431] width 34 height 20
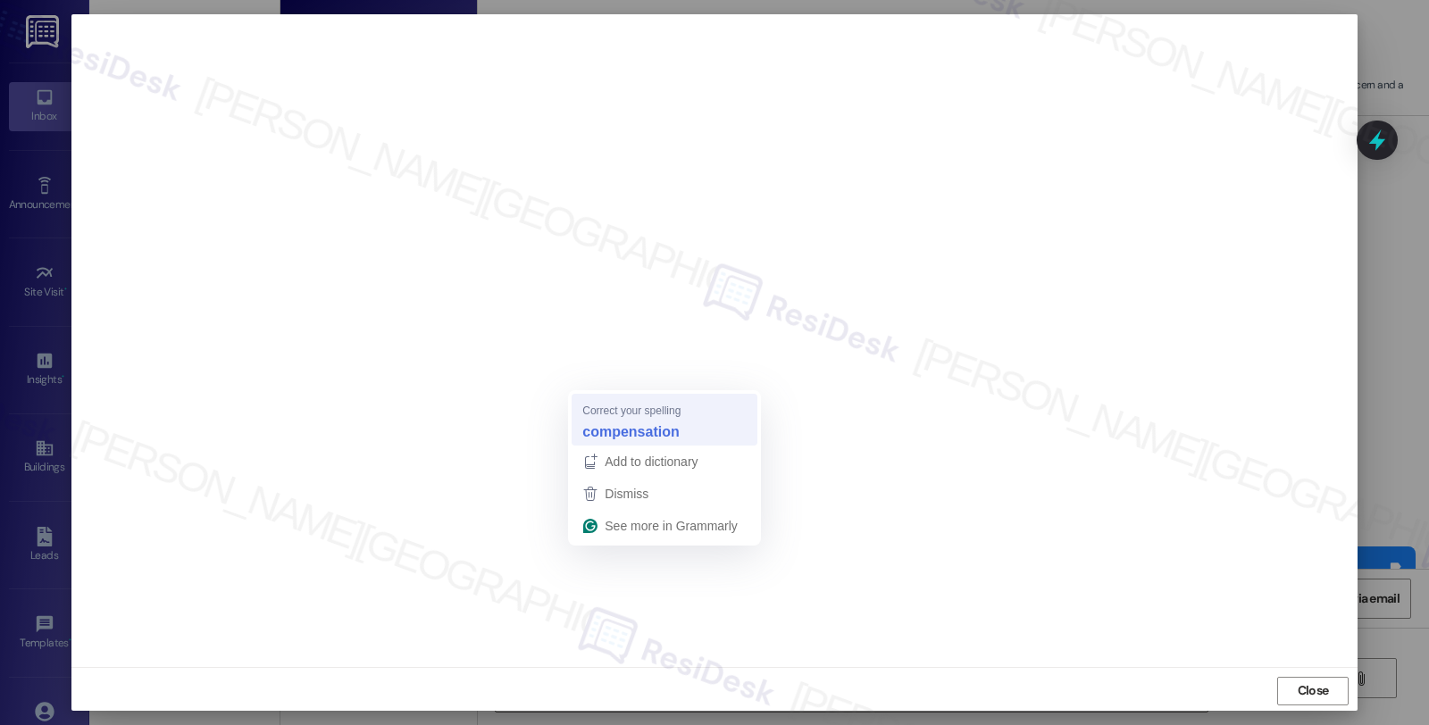
click at [632, 417] on div "compensation" at bounding box center [664, 431] width 171 height 29
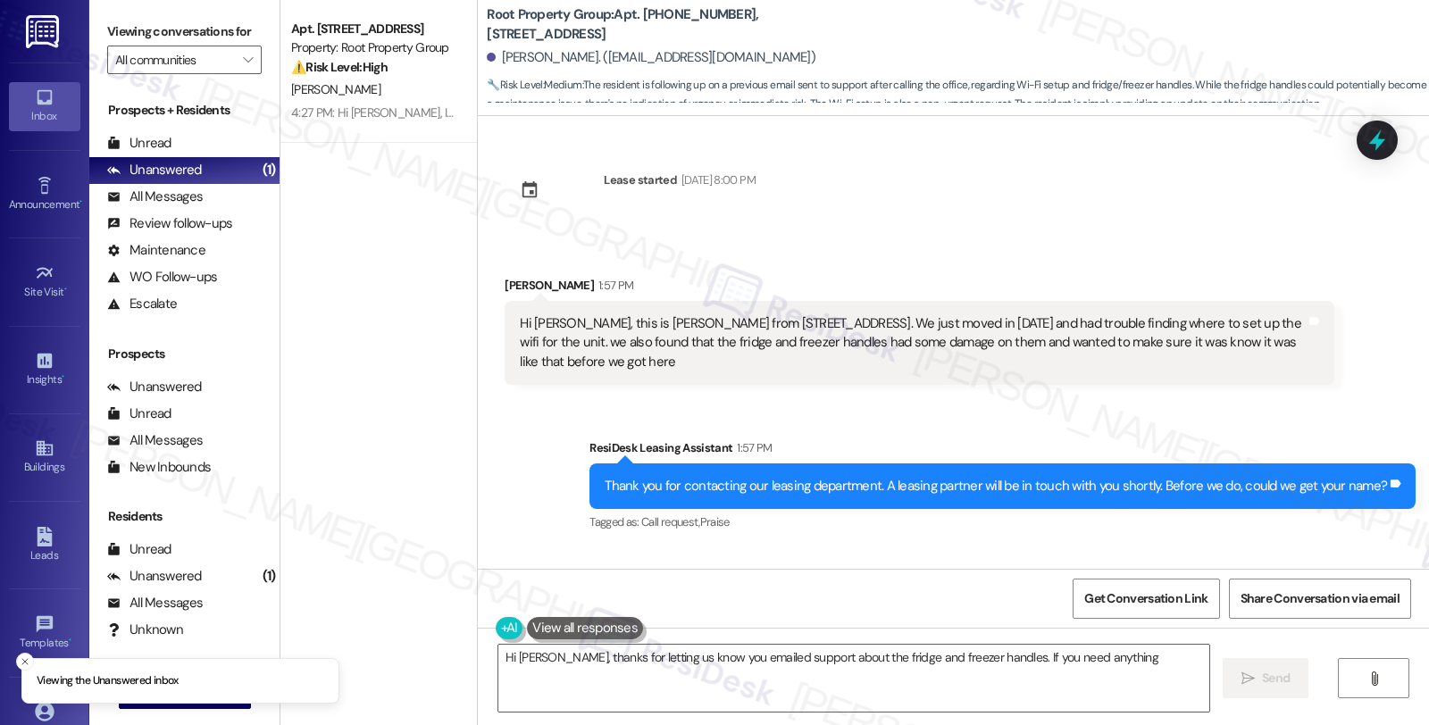
scroll to position [713, 0]
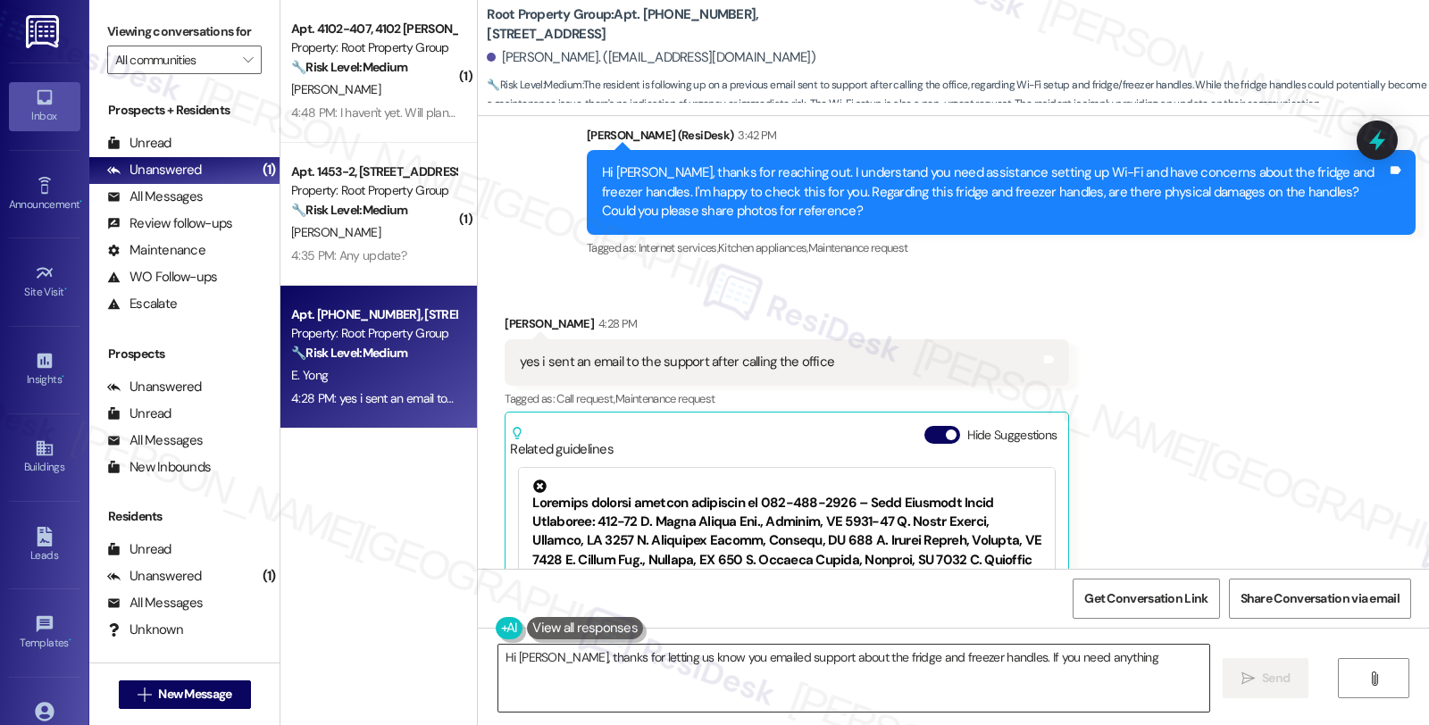
drag, startPoint x: 889, startPoint y: 699, endPoint x: 889, endPoint y: 690, distance: 9.0
click at [889, 699] on textarea "Hi [PERSON_NAME], thanks for letting us know you emailed support about the frid…" at bounding box center [853, 678] width 711 height 67
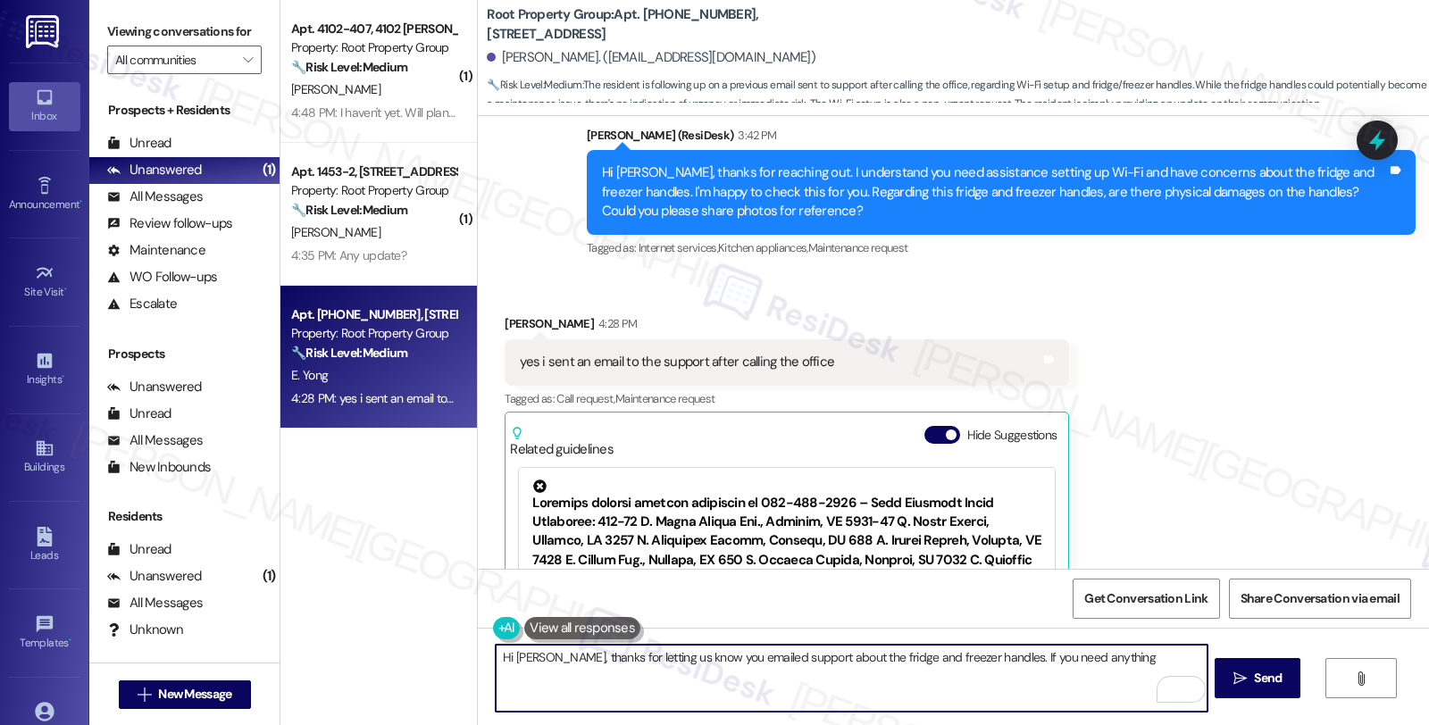
click at [1335, 486] on div "Received via SMS [PERSON_NAME] 4:28 PM yes i sent an email to the support after…" at bounding box center [953, 521] width 951 height 494
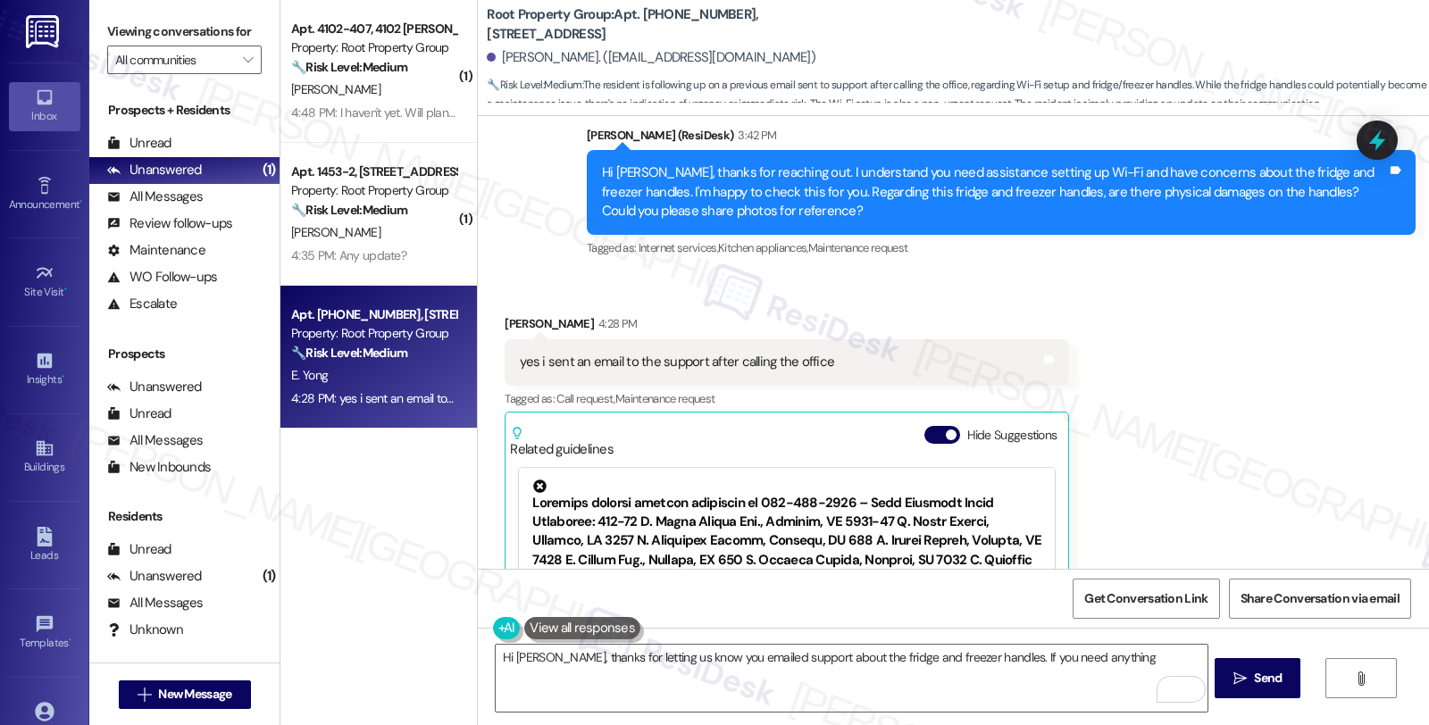
click at [1242, 451] on div "Received via SMS [PERSON_NAME] 4:28 PM yes i sent an email to the support after…" at bounding box center [953, 521] width 951 height 494
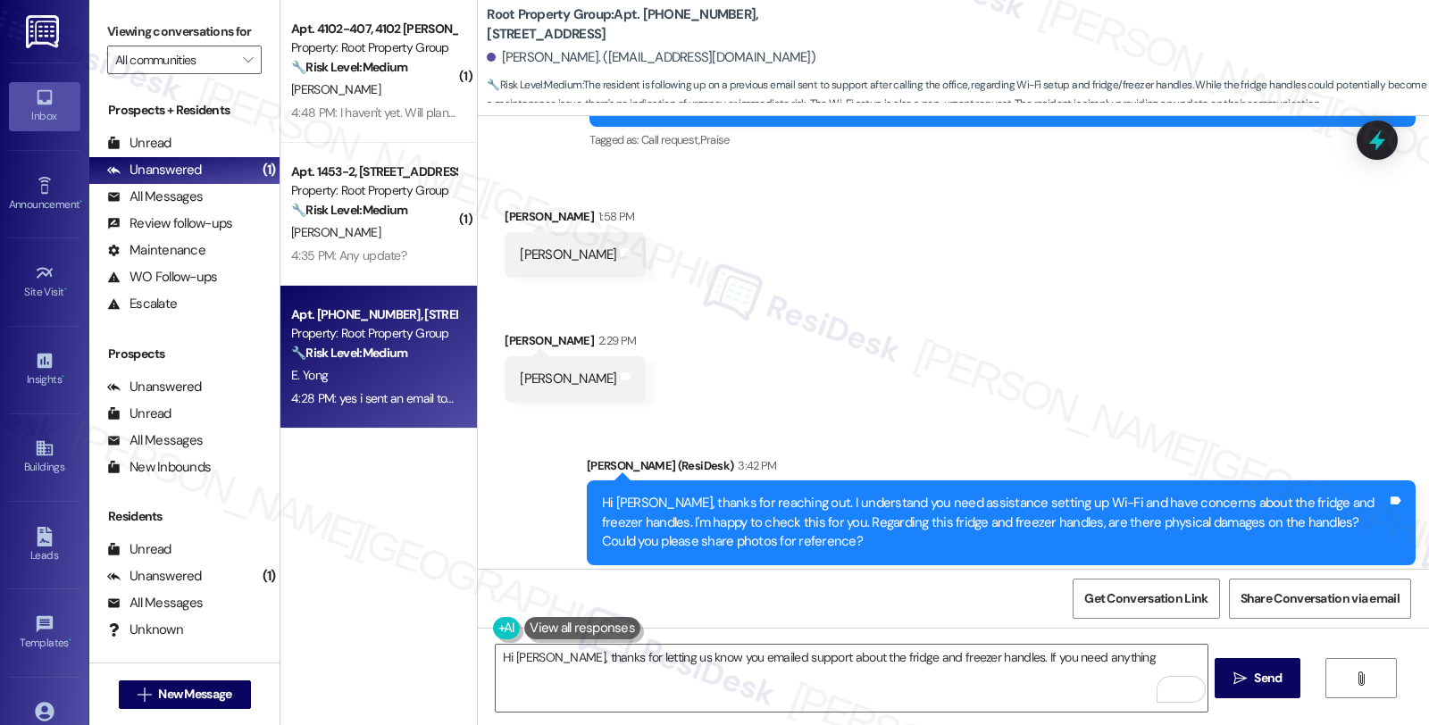
scroll to position [514, 0]
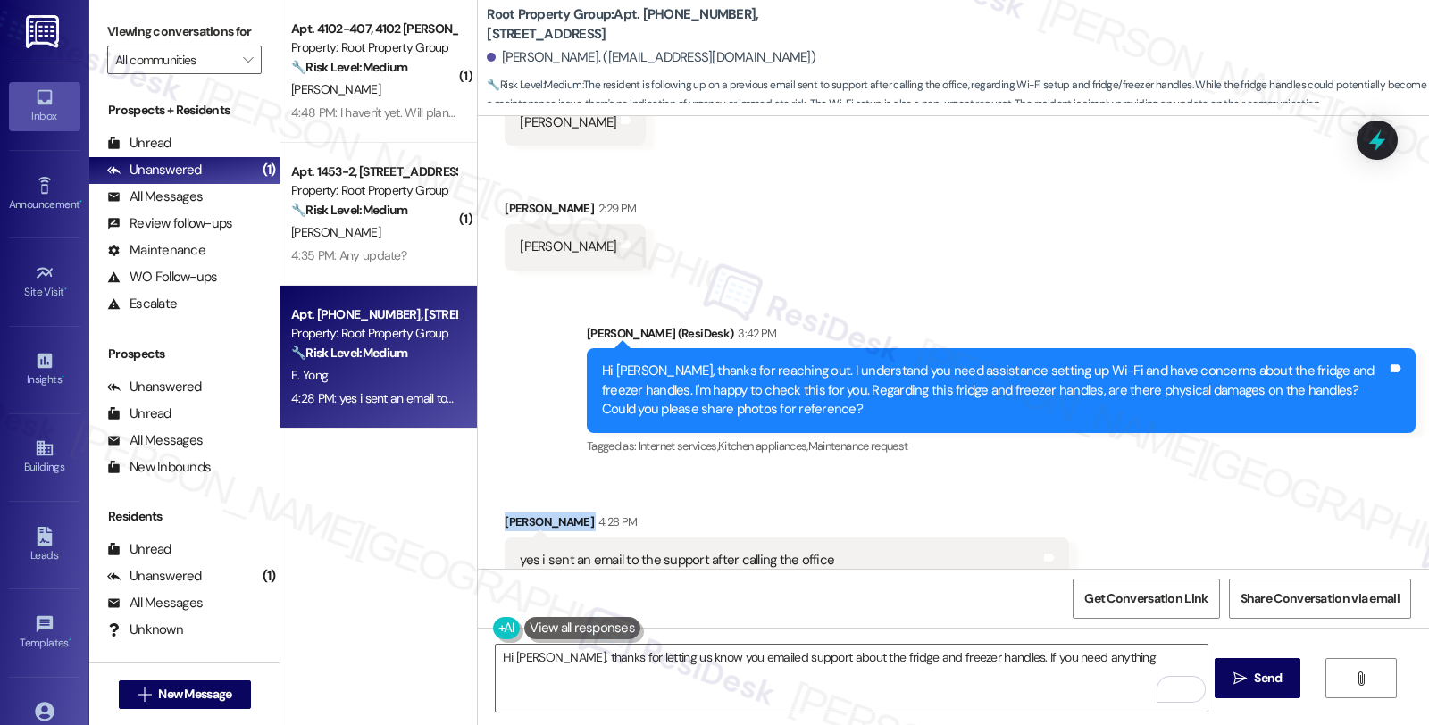
drag, startPoint x: 491, startPoint y: 513, endPoint x: 550, endPoint y: 521, distance: 59.4
click at [550, 521] on div "Received via SMS [PERSON_NAME] 4:28 PM yes i sent an email to the support after…" at bounding box center [786, 732] width 591 height 467
copy div "[PERSON_NAME]"
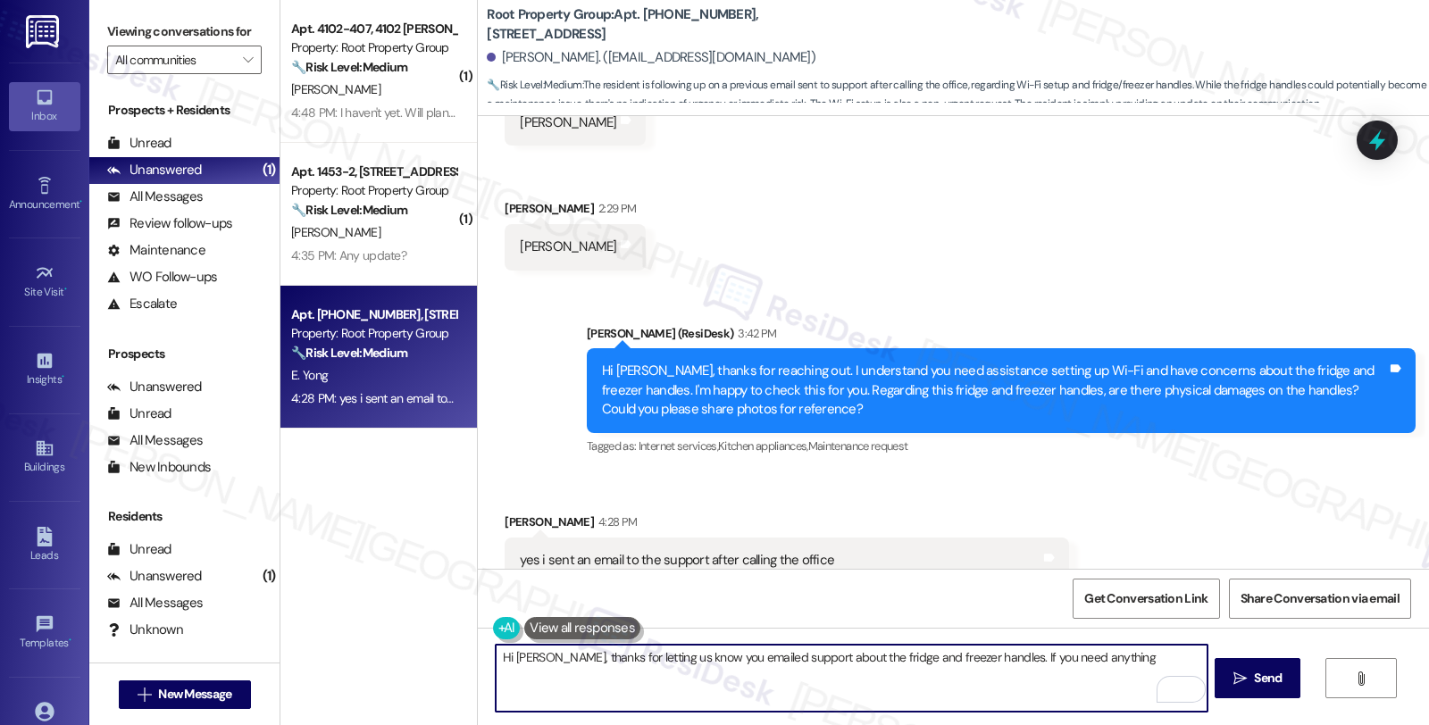
drag, startPoint x: 530, startPoint y: 650, endPoint x: 476, endPoint y: 648, distance: 54.5
click at [486, 648] on div "Hi Ethan, thanks for letting us know you emailed support about the fridge and f…" at bounding box center [842, 678] width 713 height 69
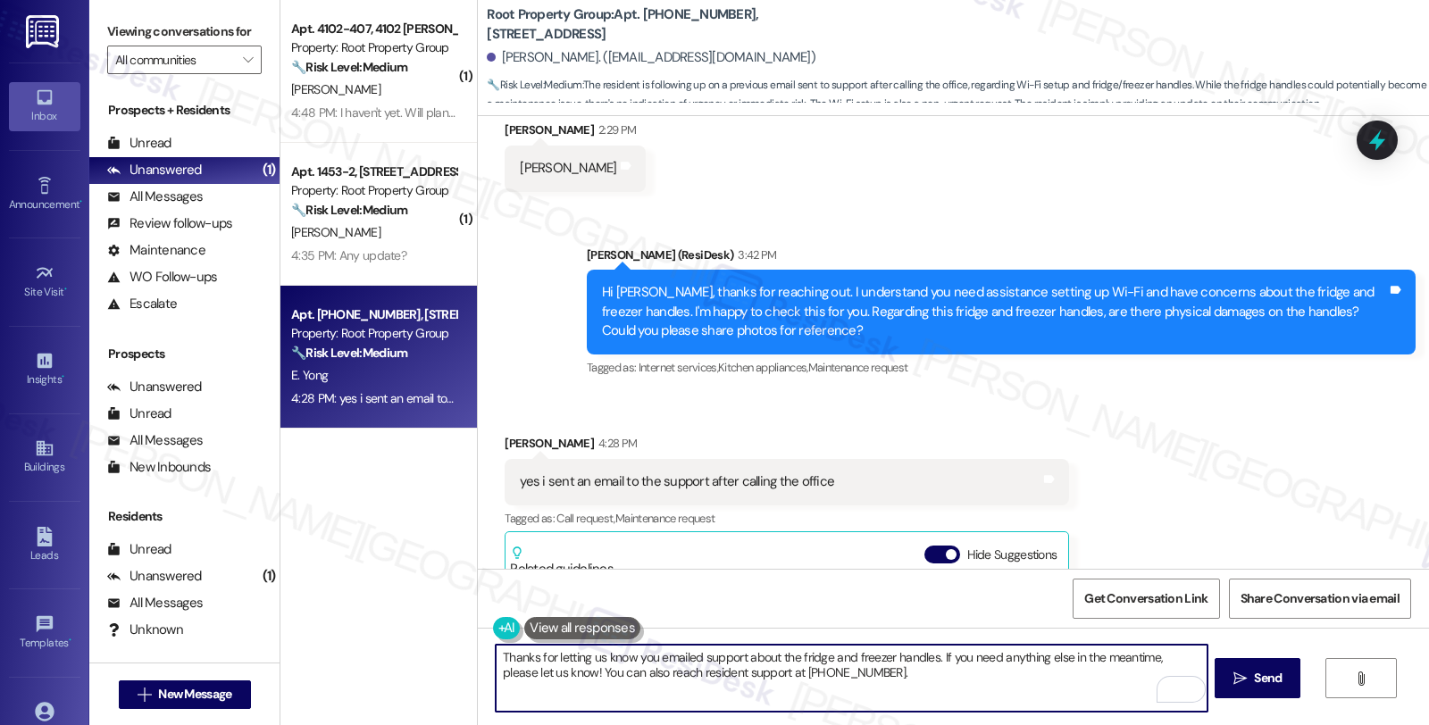
scroll to position [595, 0]
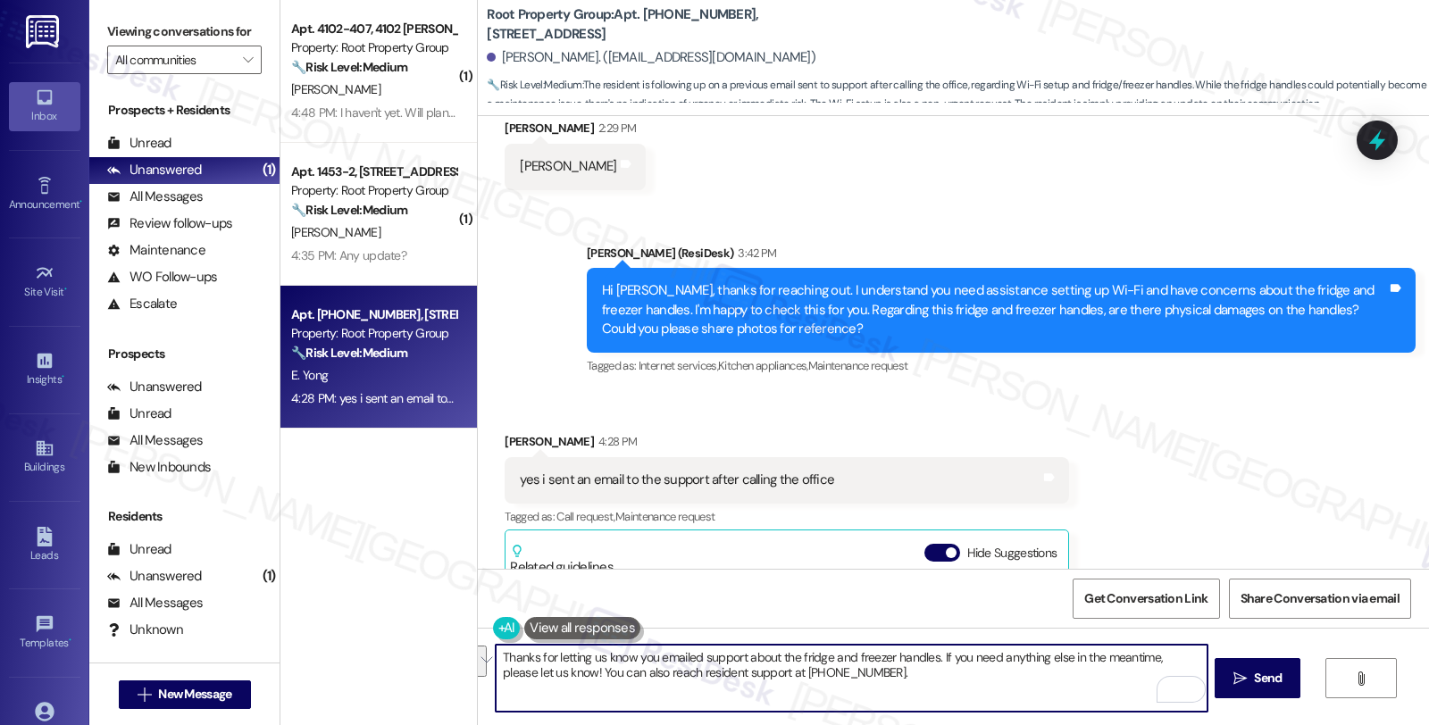
drag, startPoint x: 932, startPoint y: 659, endPoint x: 945, endPoint y: 686, distance: 29.6
click at [945, 686] on textarea "Thanks for letting us know you emailed support about the fridge and freezer han…" at bounding box center [851, 678] width 711 height 67
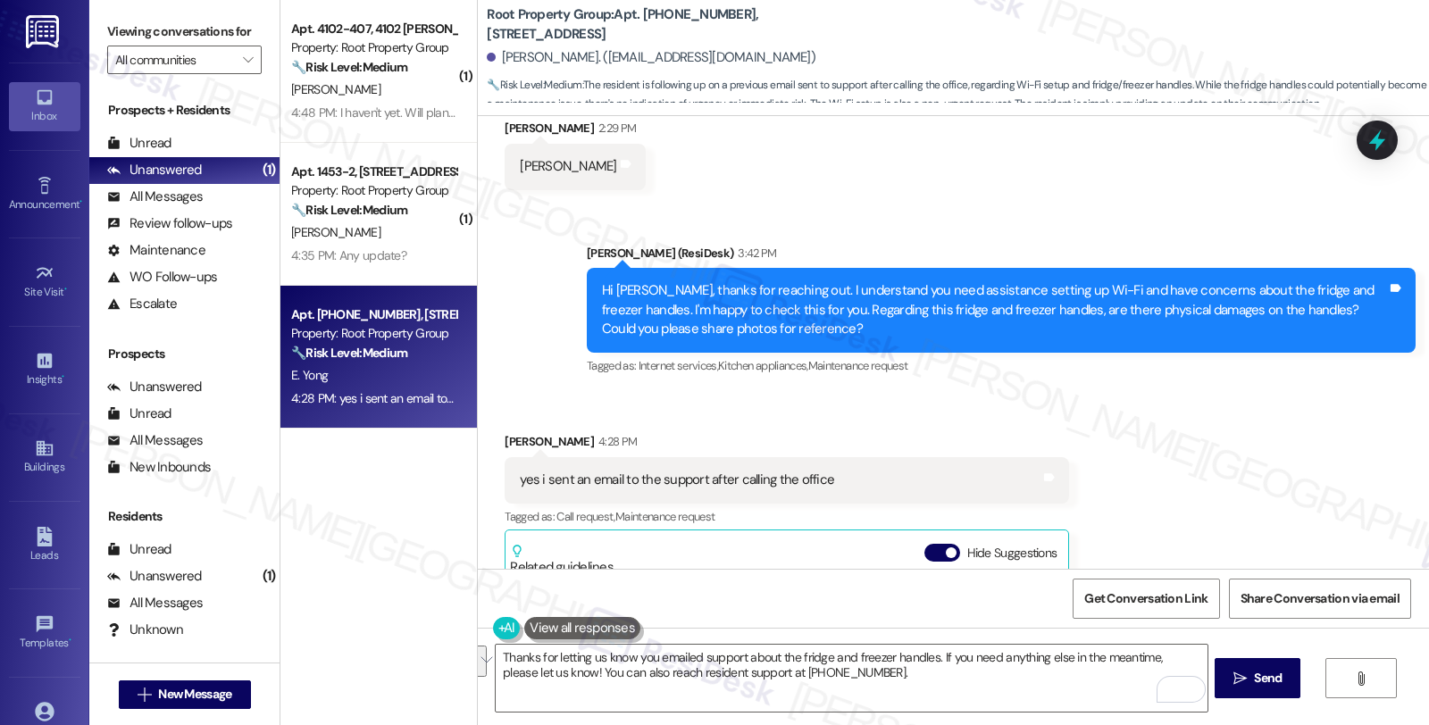
click at [1176, 478] on div "Received via SMS Ethan Yong 4:28 PM yes i sent an email to the support after ca…" at bounding box center [953, 639] width 951 height 494
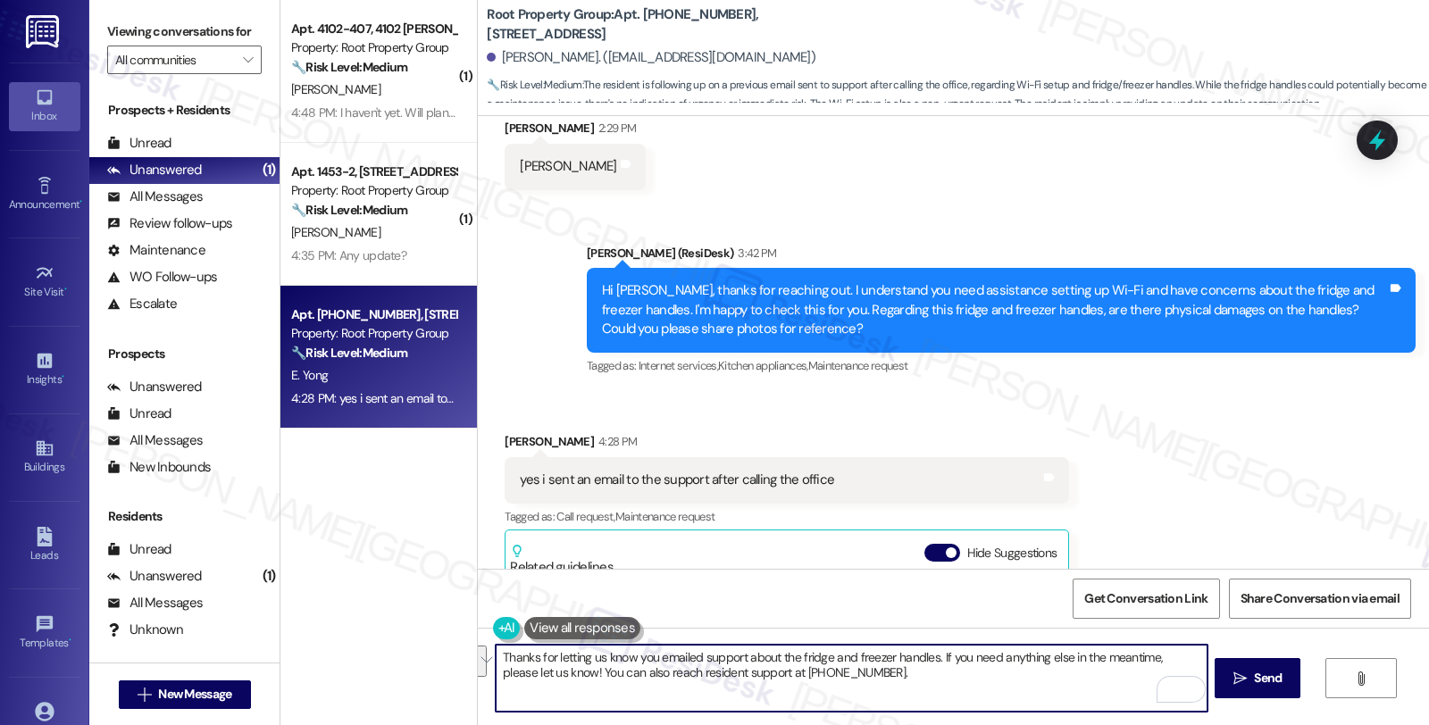
drag, startPoint x: 930, startPoint y: 655, endPoint x: 939, endPoint y: 671, distance: 18.1
click at [939, 671] on textarea "Thanks for letting us know you emailed support about the fridge and freezer han…" at bounding box center [851, 678] width 711 height 67
drag, startPoint x: 1189, startPoint y: 656, endPoint x: 1251, endPoint y: 655, distance: 62.5
click at [1189, 656] on textarea "Thanks for letting us know you emailed support about the fridge and freezer han…" at bounding box center [851, 678] width 711 height 67
click at [555, 677] on textarea "Thanks for letting us know you emailed support about the fridge and freezer han…" at bounding box center [851, 678] width 711 height 67
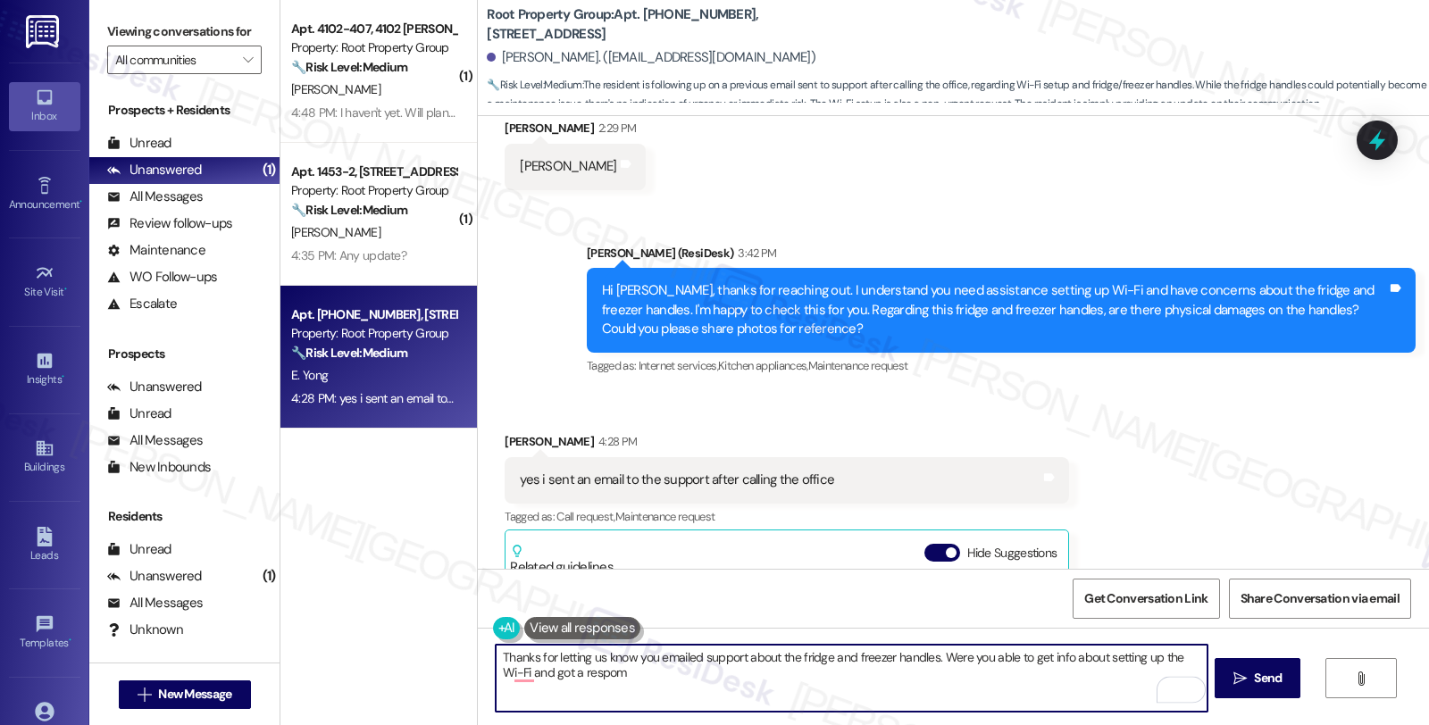
click at [584, 674] on textarea "Thanks for letting us know you emailed support about the fridge and freezer han…" at bounding box center [851, 678] width 711 height 67
click at [827, 679] on textarea "Thanks for letting us know you emailed support about the fridge and freezer han…" at bounding box center [851, 678] width 711 height 67
type textarea "Thanks for letting us know you emailed support about the fridge and freezer han…"
click at [1235, 676] on icon "" at bounding box center [1239, 679] width 13 height 14
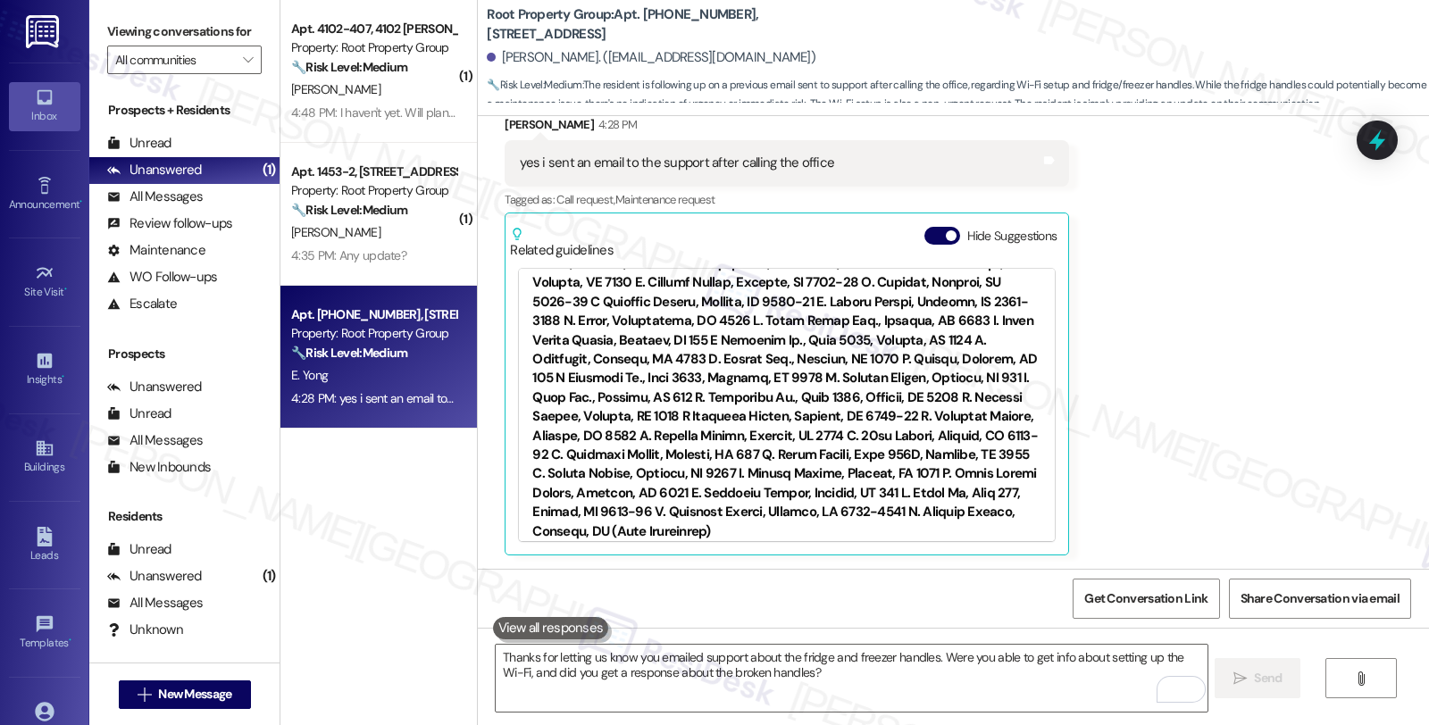
scroll to position [780, 0]
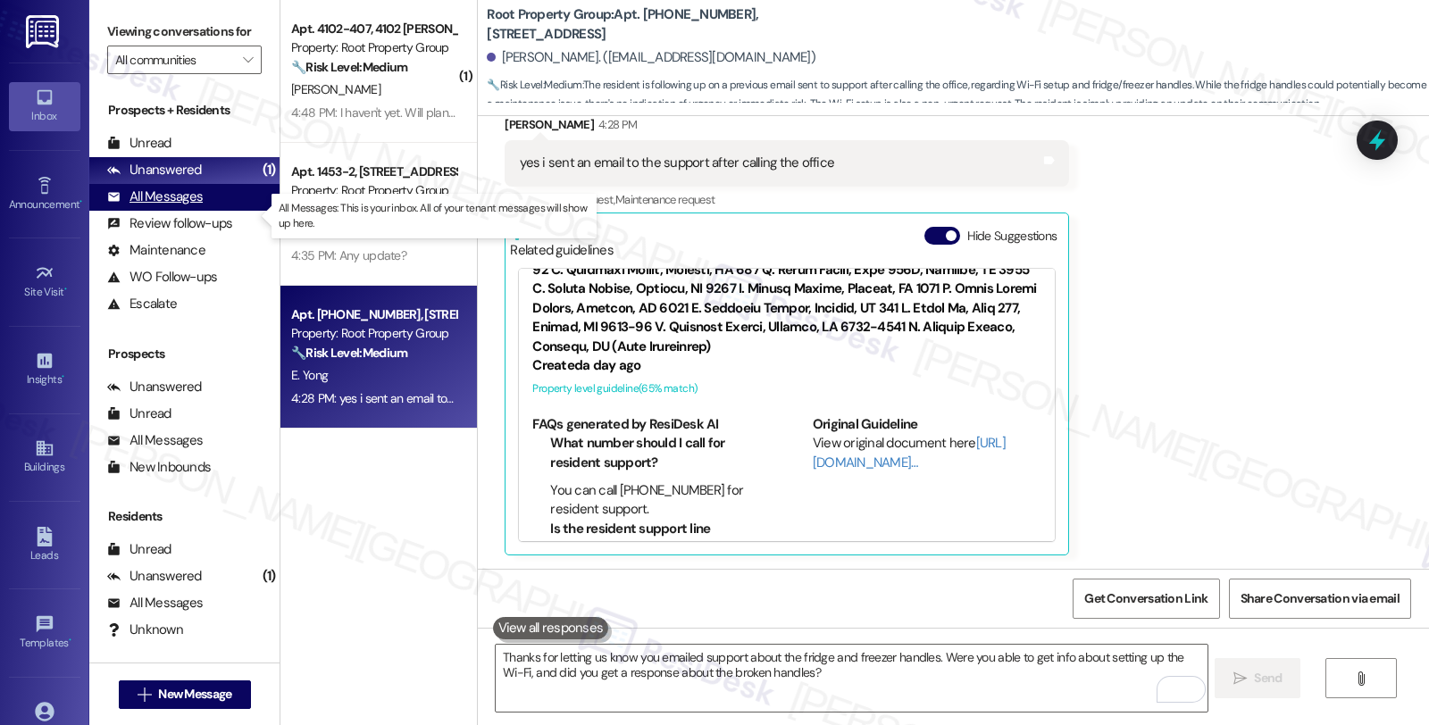
click at [158, 206] on div "All Messages" at bounding box center [155, 197] width 96 height 19
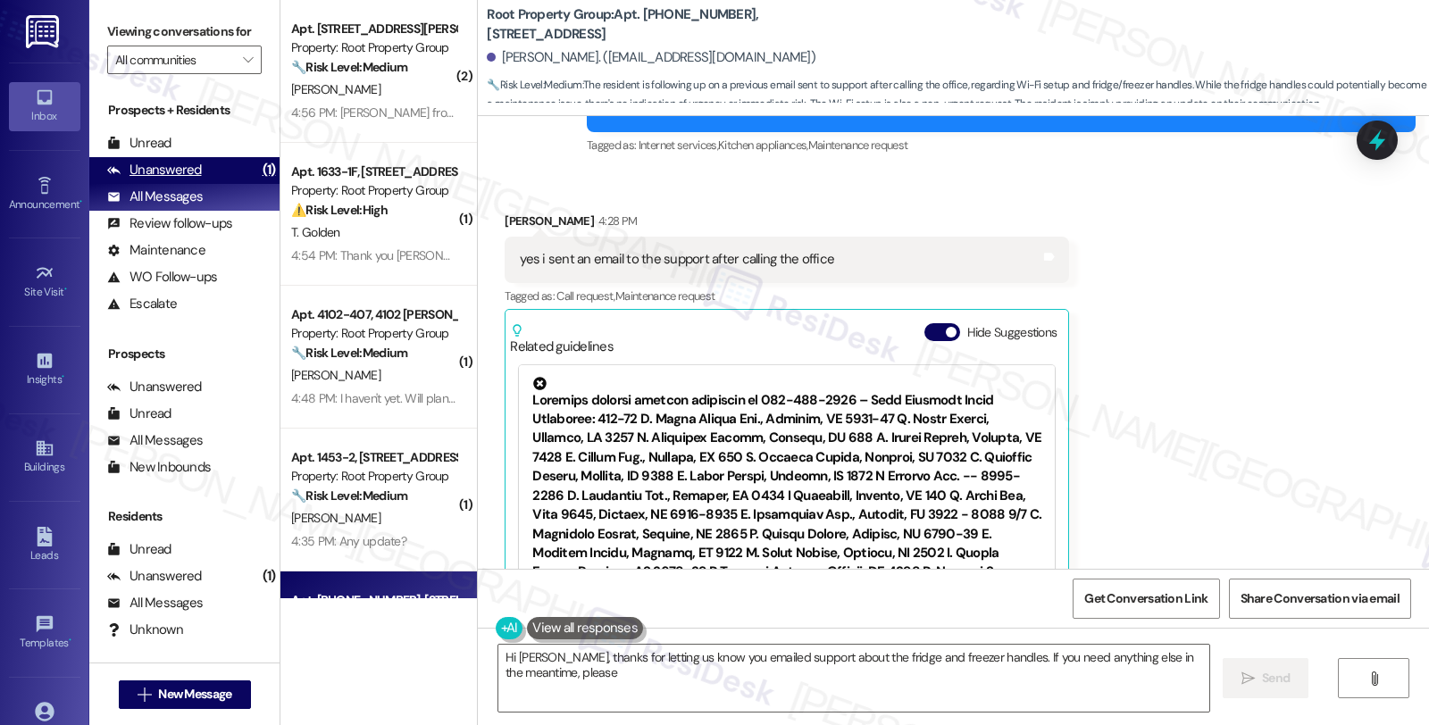
scroll to position [912, 0]
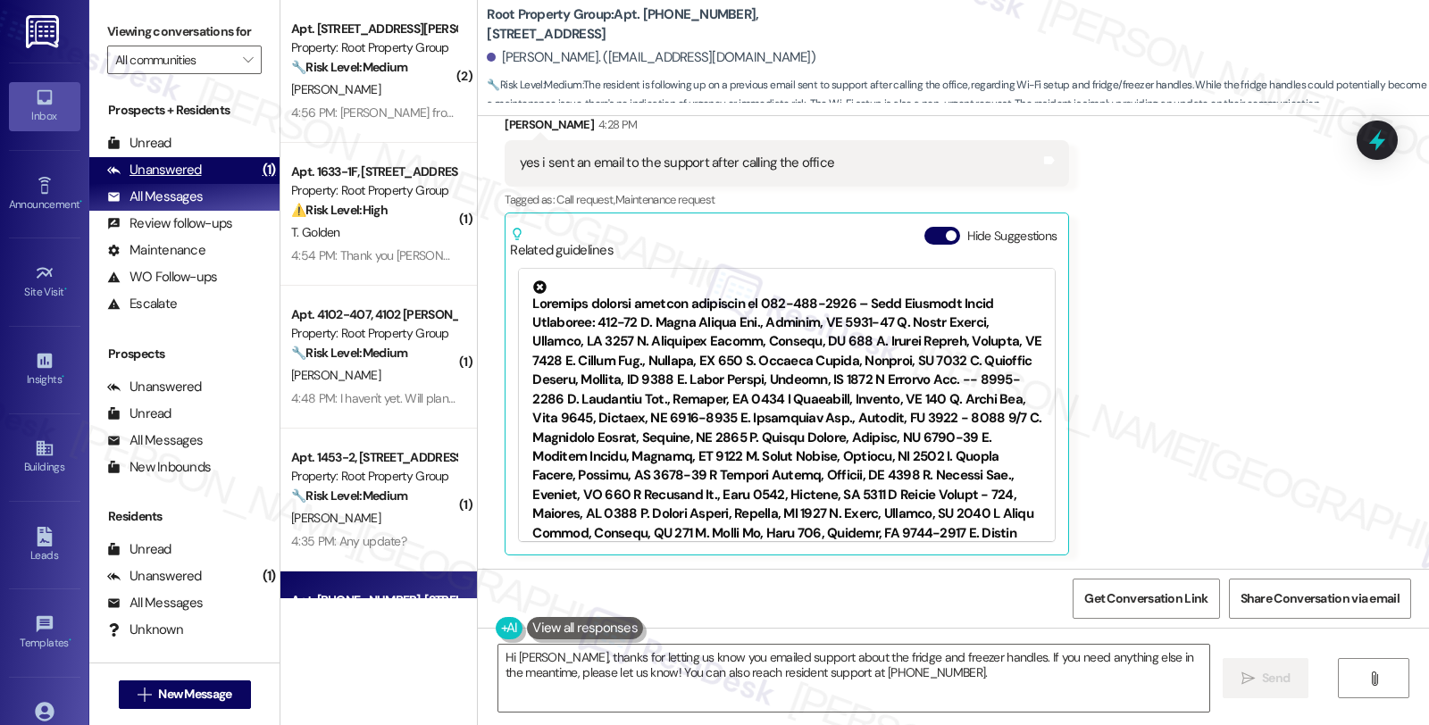
click at [168, 179] on div "Unanswered" at bounding box center [154, 170] width 95 height 19
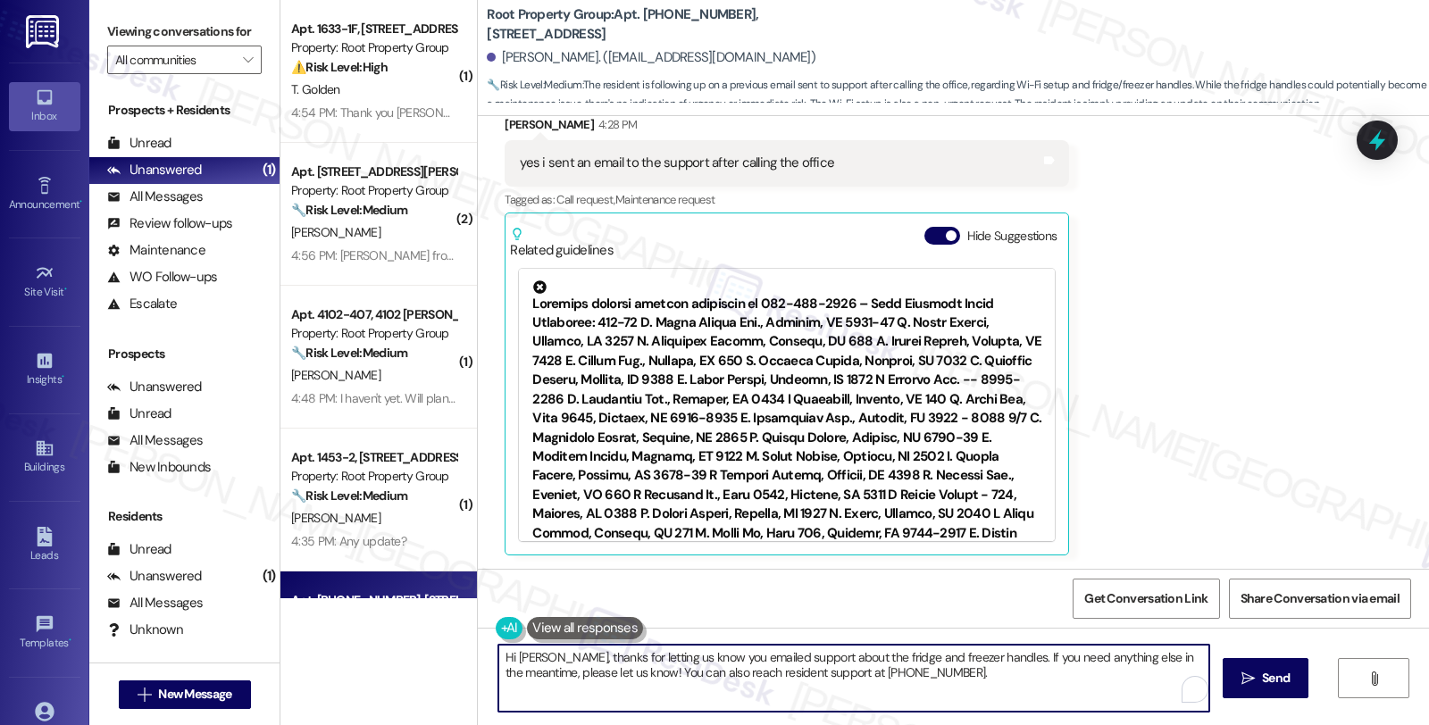
drag, startPoint x: 977, startPoint y: 655, endPoint x: 1024, endPoint y: 674, distance: 51.2
click at [1024, 674] on textarea "Hi Ethan, thanks for letting us know you emailed support about the fridge and f…" at bounding box center [853, 678] width 711 height 67
drag, startPoint x: 543, startPoint y: 650, endPoint x: 470, endPoint y: 644, distance: 73.5
click at [478, 644] on div "Hi Ethan, thanks for letting us know you emailed support about the fridge and f…" at bounding box center [953, 695] width 951 height 134
drag, startPoint x: 929, startPoint y: 655, endPoint x: 959, endPoint y: 695, distance: 50.4
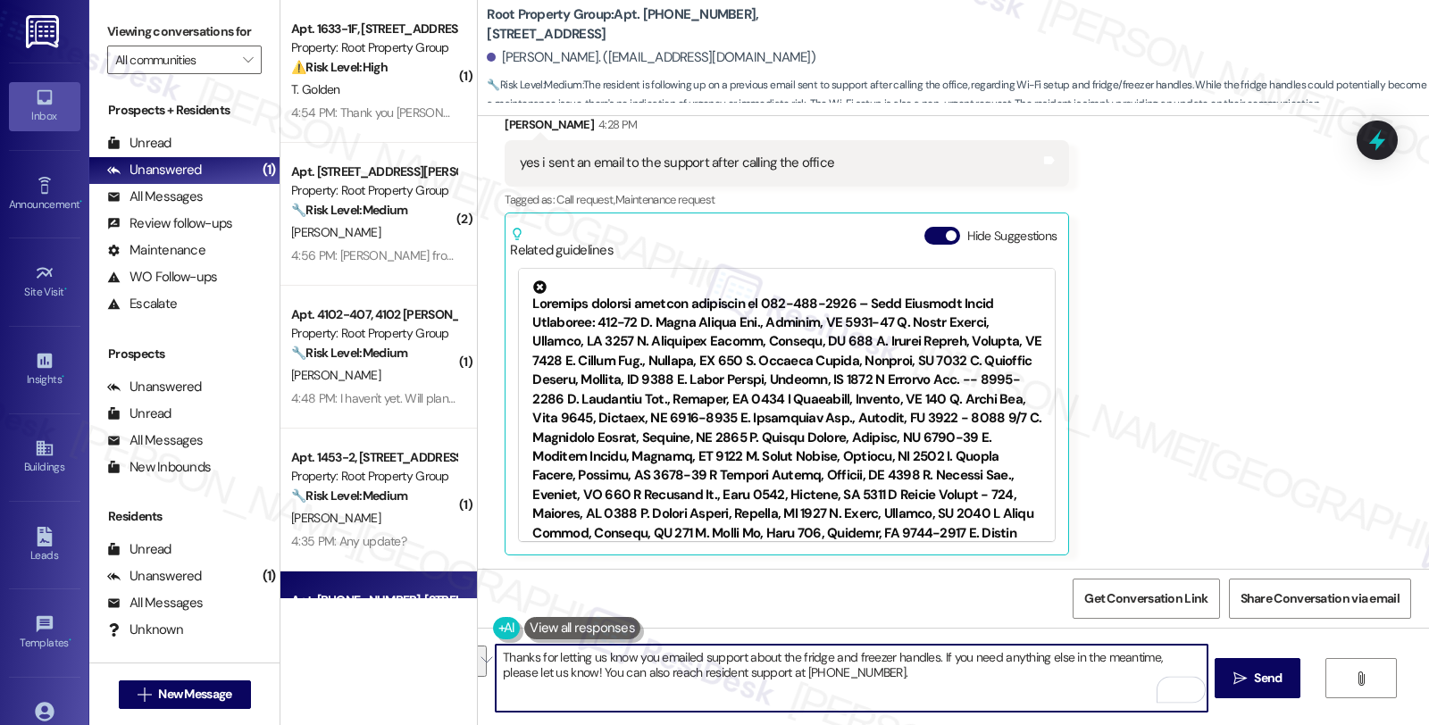
click at [959, 695] on textarea "Thanks for letting us know you emailed support about the fridge and freezer han…" at bounding box center [851, 678] width 711 height 67
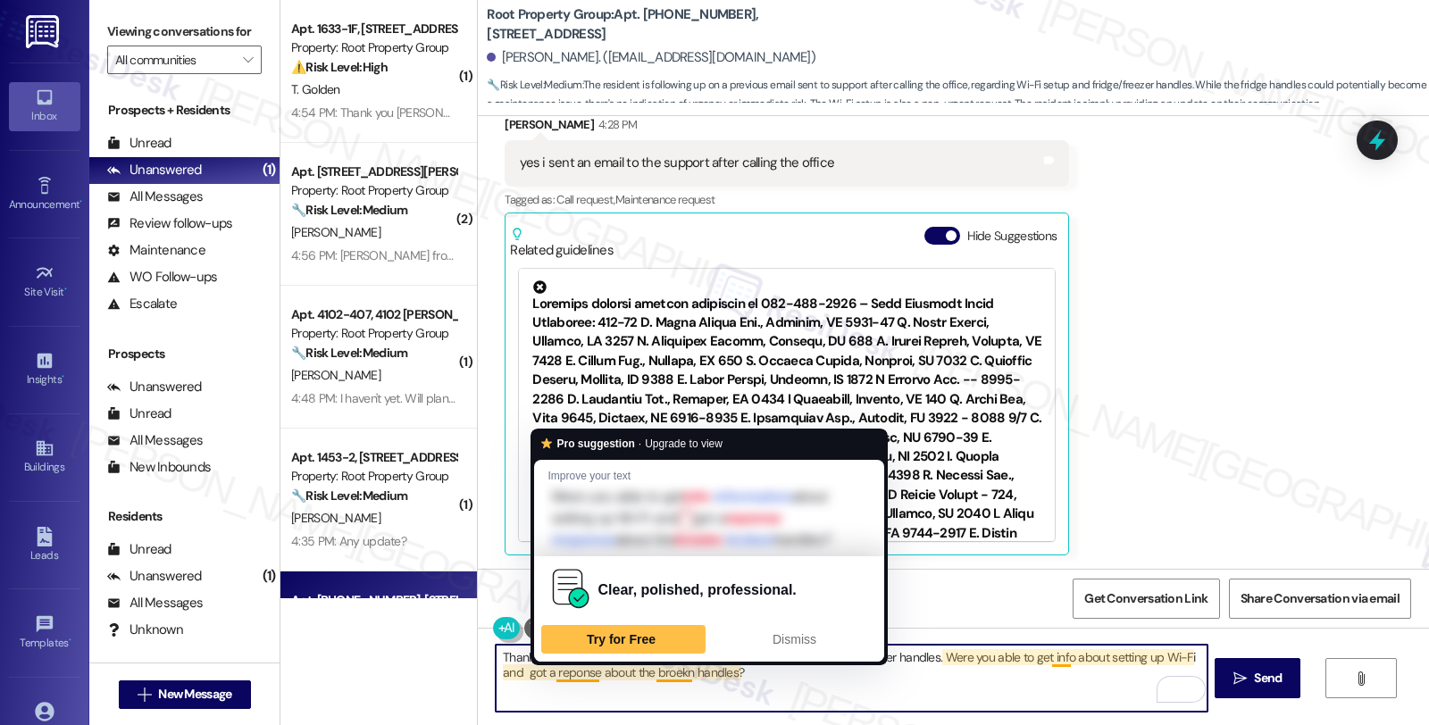
click at [555, 671] on textarea "Thanks for letting us know you emailed support about the fridge and freezer han…" at bounding box center [851, 678] width 711 height 67
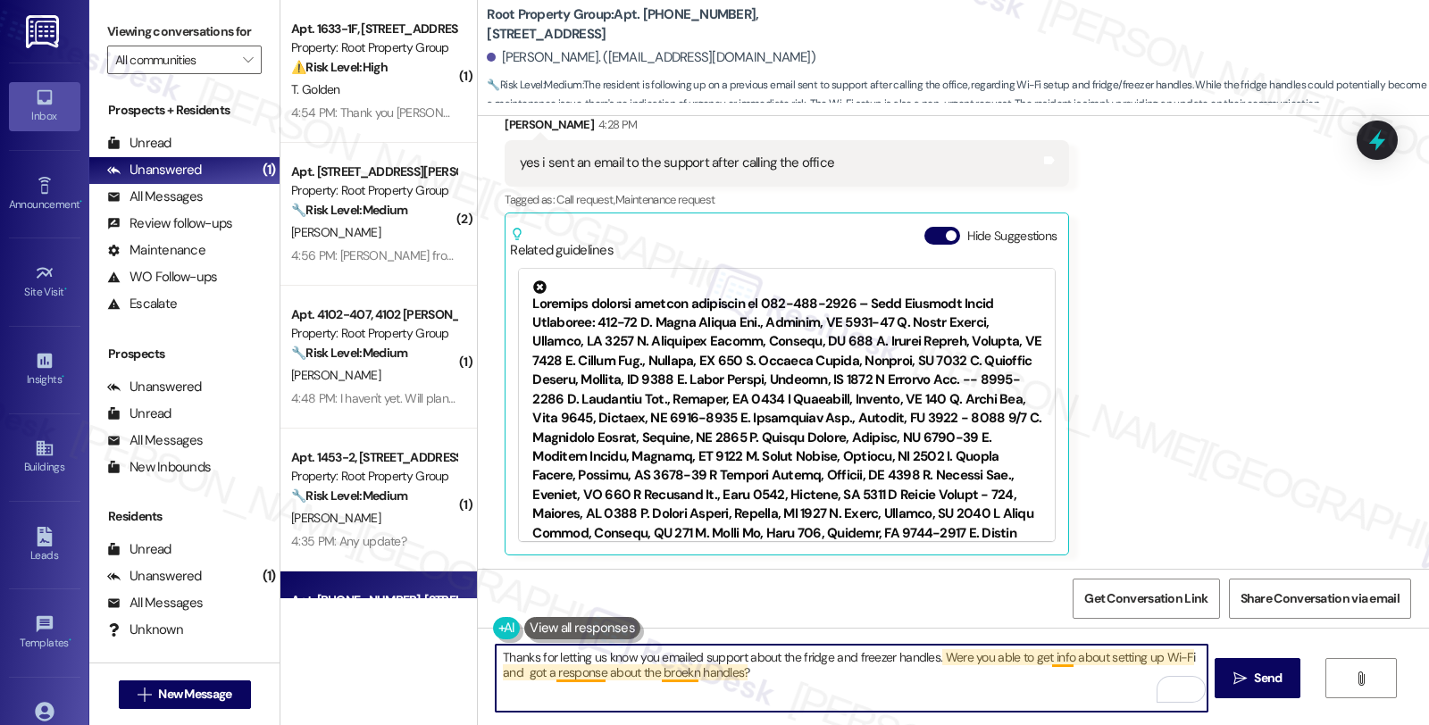
click at [670, 672] on textarea "Thanks for letting us know you emailed support about the fridge and freezer han…" at bounding box center [851, 678] width 711 height 67
click at [671, 671] on textarea "Thanks for letting us know you emailed support about the fridge and freezer han…" at bounding box center [851, 678] width 711 height 67
click at [779, 688] on textarea "Thanks for letting us know you emailed support about the fridge and freezer han…" at bounding box center [851, 678] width 711 height 67
click at [670, 680] on textarea "Thanks for letting us know you emailed support about the fridge and freezer han…" at bounding box center [851, 678] width 711 height 67
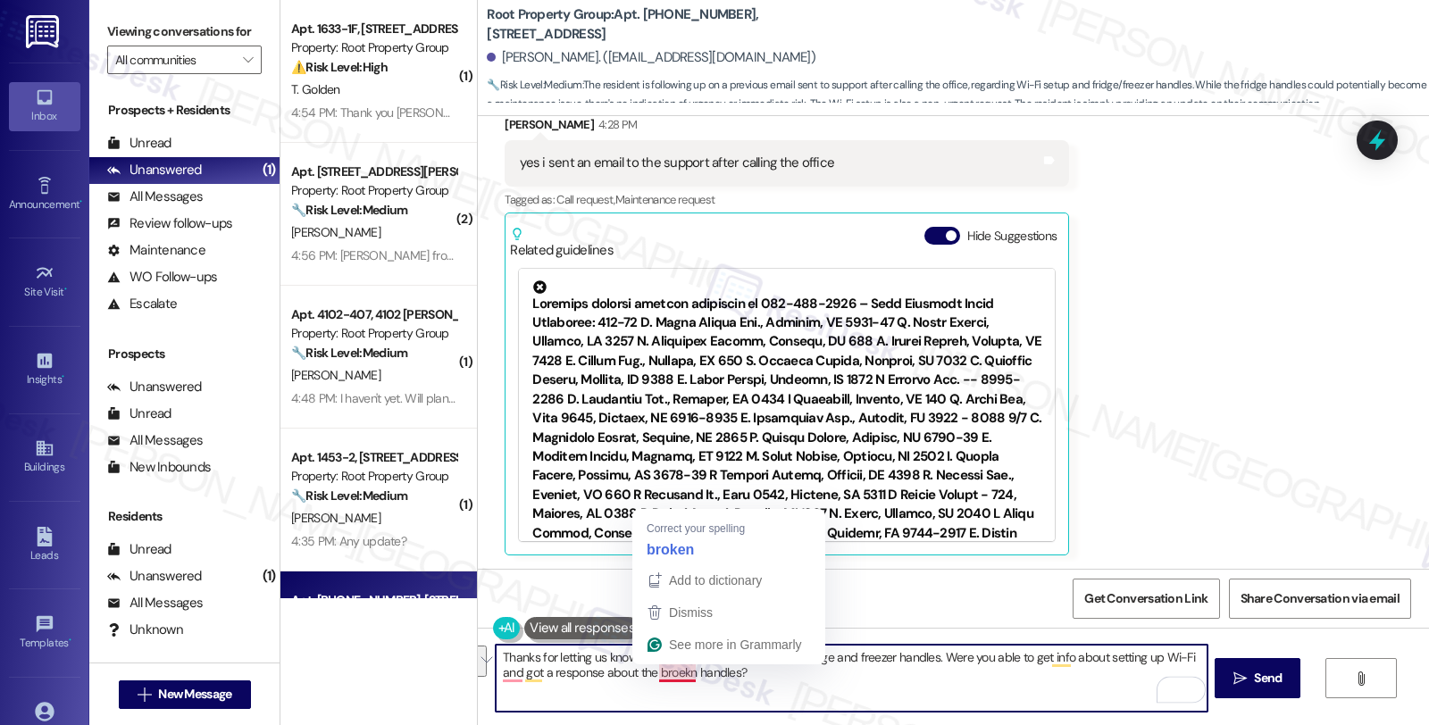
click at [670, 680] on textarea "Thanks for letting us know you emailed support about the fridge and freezer han…" at bounding box center [851, 678] width 711 height 67
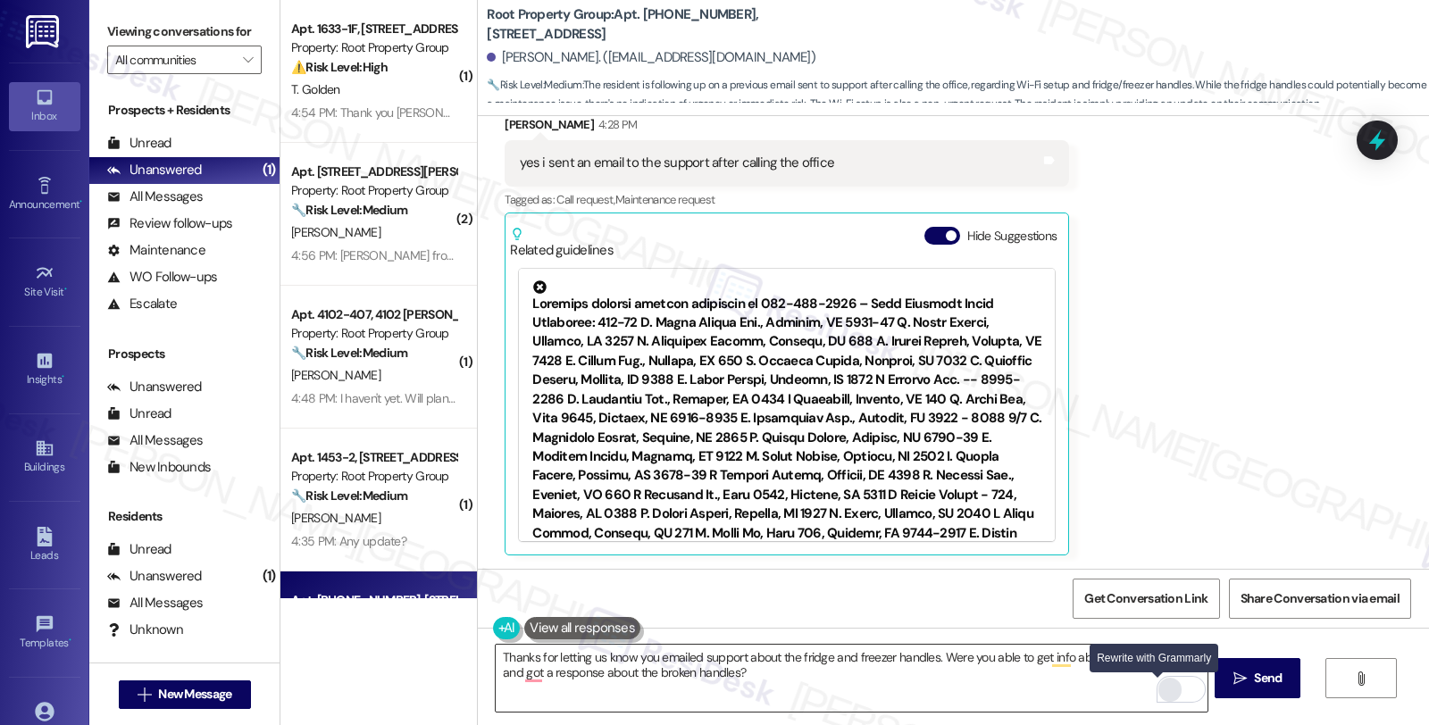
click at [1160, 690] on div "Rewrite with Grammarly" at bounding box center [1170, 690] width 20 height 21
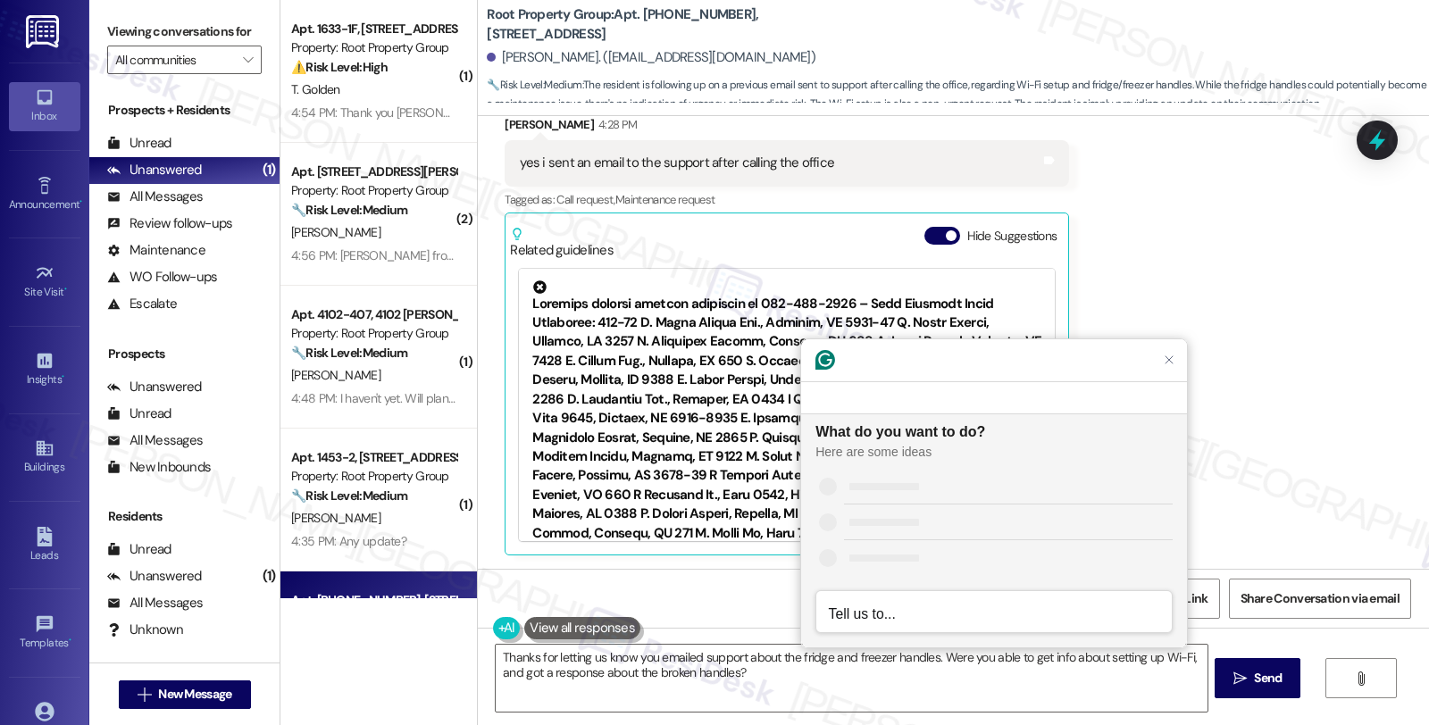
scroll to position [0, 0]
click at [890, 480] on div "Improve it" at bounding box center [871, 485] width 54 height 19
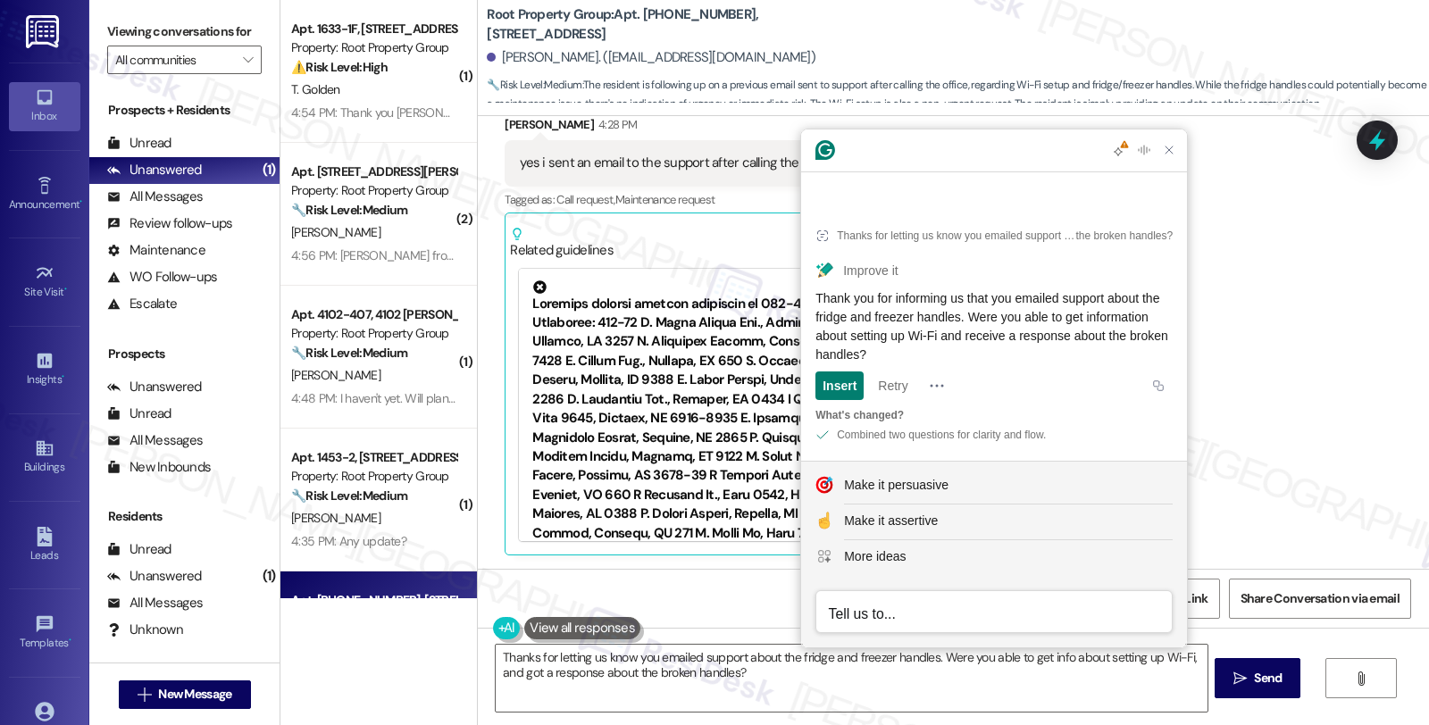
drag, startPoint x: 1050, startPoint y: 350, endPoint x: 806, endPoint y: 296, distance: 249.6
click at [806, 296] on article "Thanks for letting us know you emailed support about the fridge and freezer han…" at bounding box center [994, 332] width 386 height 257
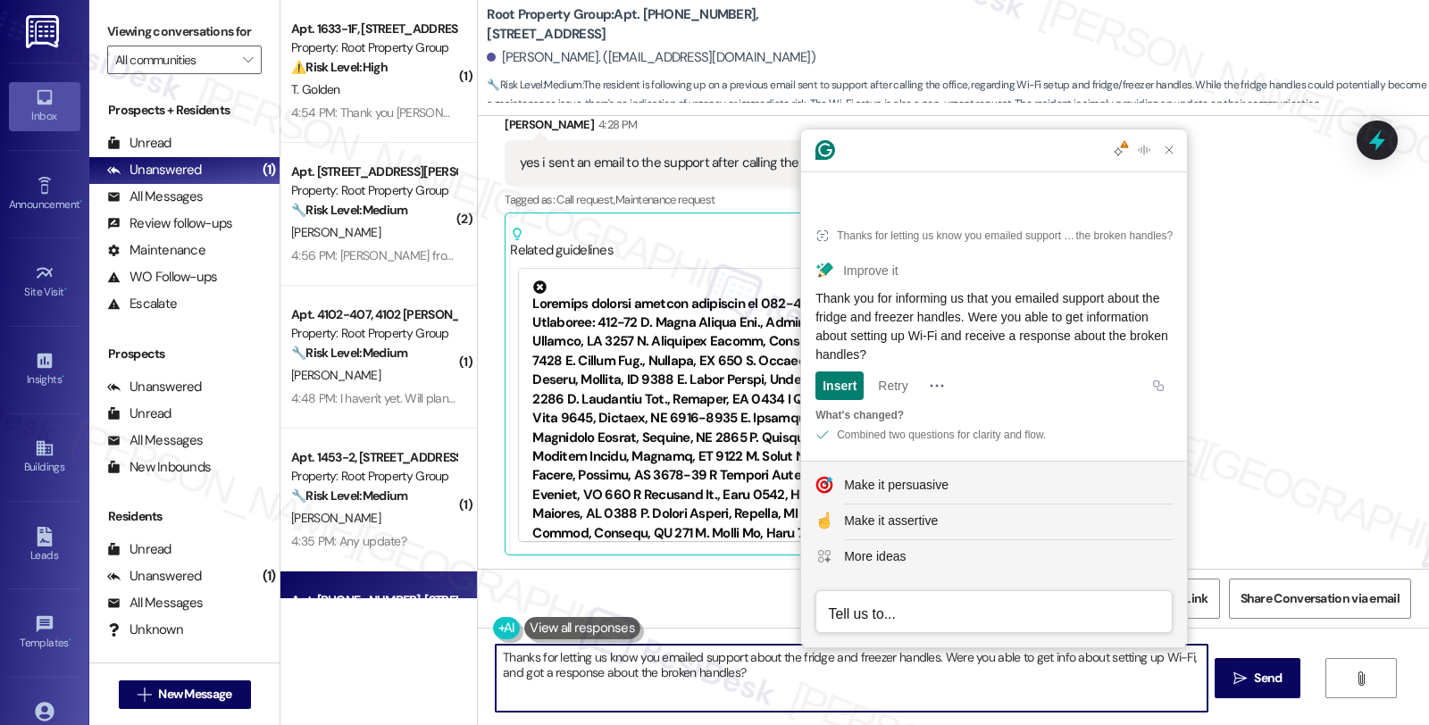
click at [726, 673] on textarea "Thanks for letting us know you emailed support about the fridge and freezer han…" at bounding box center [851, 678] width 711 height 67
paste textarea "you for informing us that you emailed support about the fridge and freezer hand…"
type textarea "Thank you for informing us that you emailed support about the fridge and freeze…"
click at [1239, 685] on icon "" at bounding box center [1239, 679] width 13 height 14
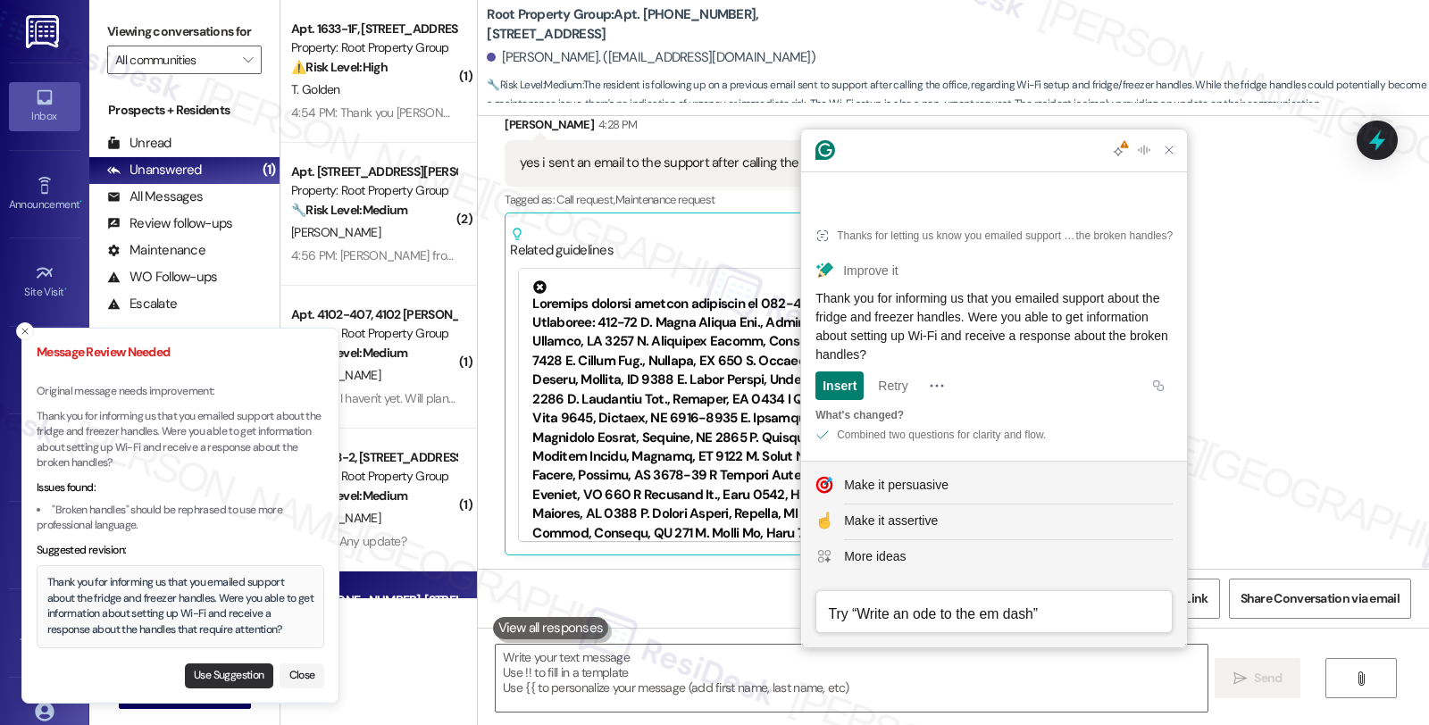
click at [237, 676] on button "Use Suggestion" at bounding box center [229, 675] width 88 height 25
type textarea "Thank you for informing us that you emailed support about the fridge and freeze…"
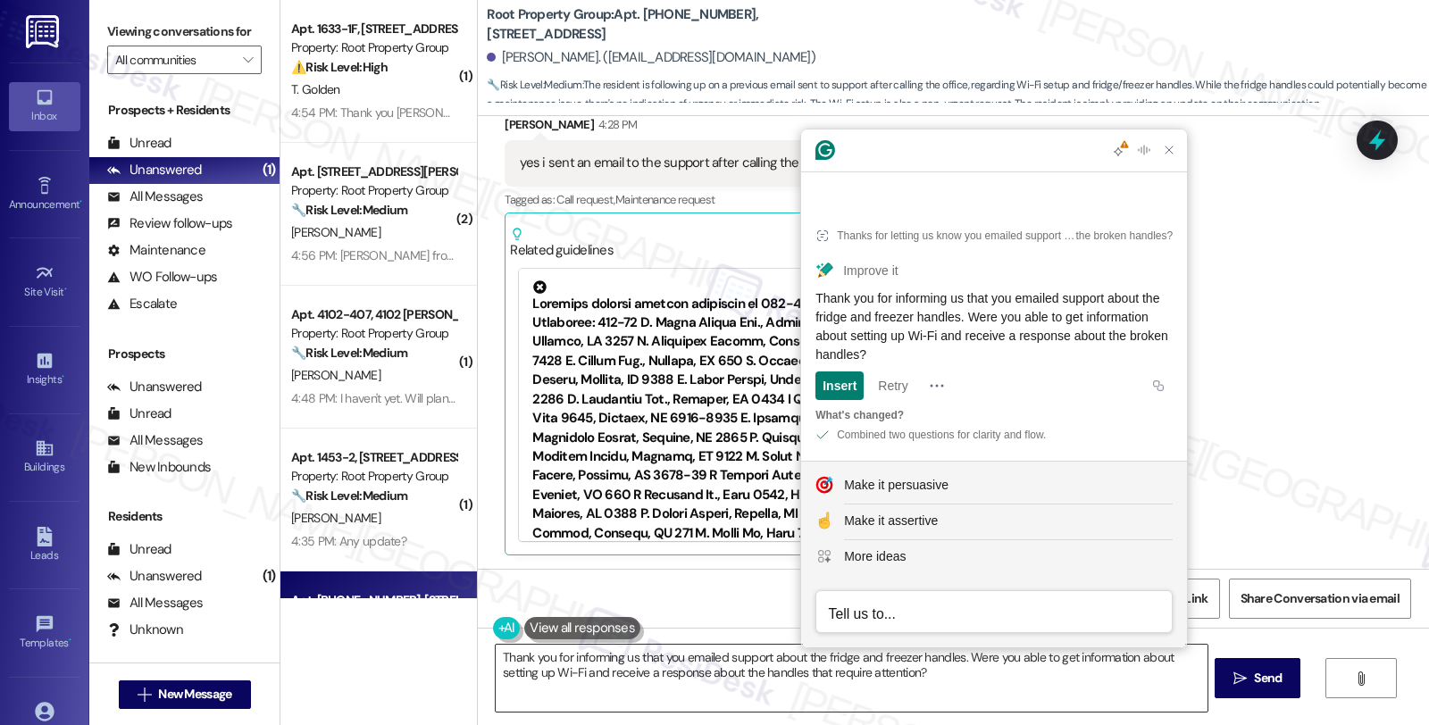
click at [962, 688] on textarea "Thank you for informing us that you emailed support about the fridge and freeze…" at bounding box center [851, 678] width 711 height 67
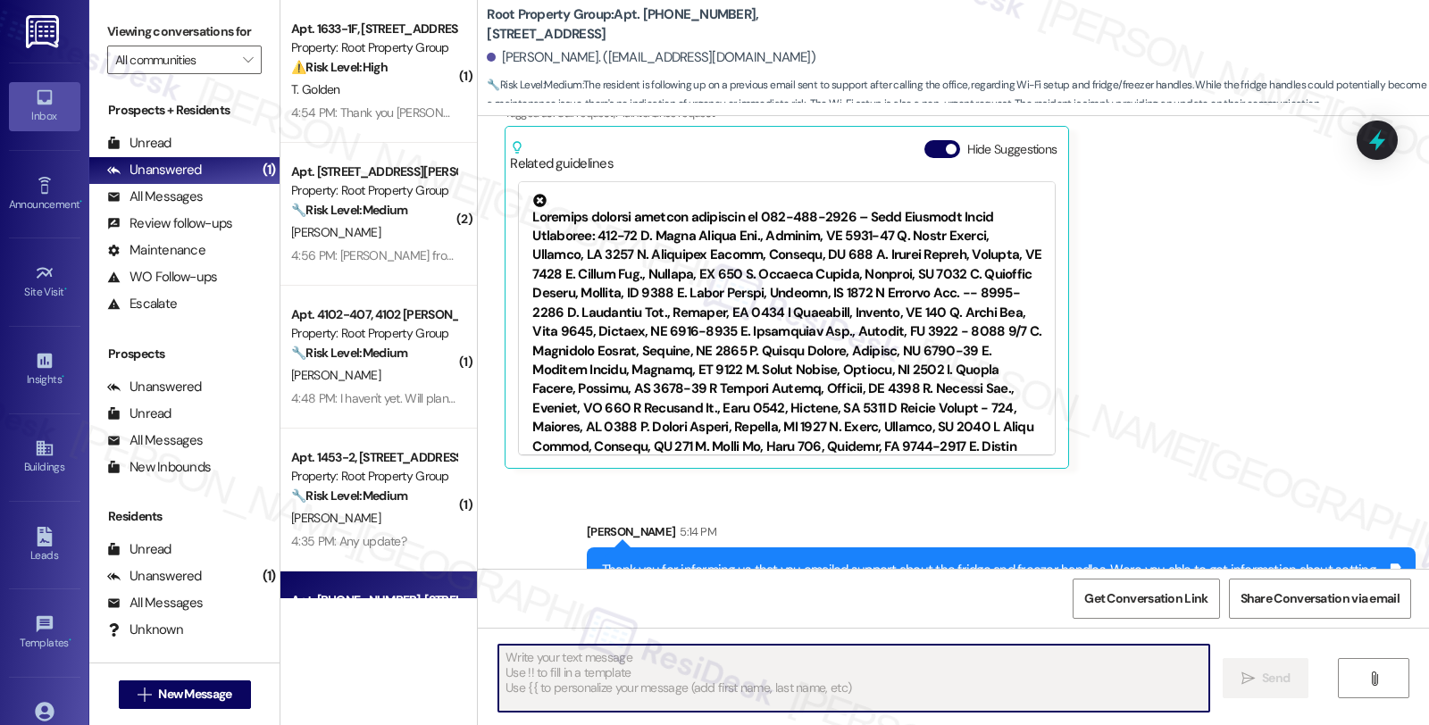
scroll to position [1055, 0]
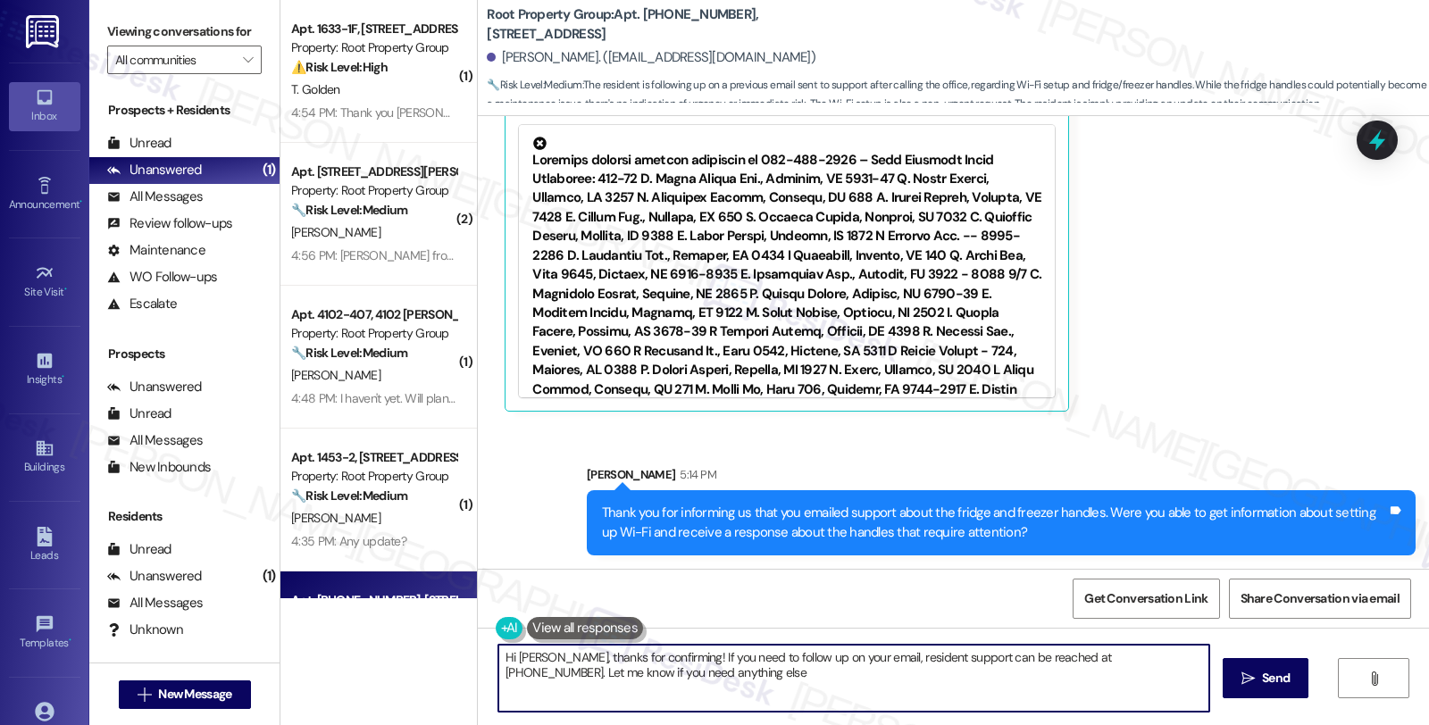
type textarea "Hi Ethan, thanks for confirming! If you need to follow up on your email, reside…"
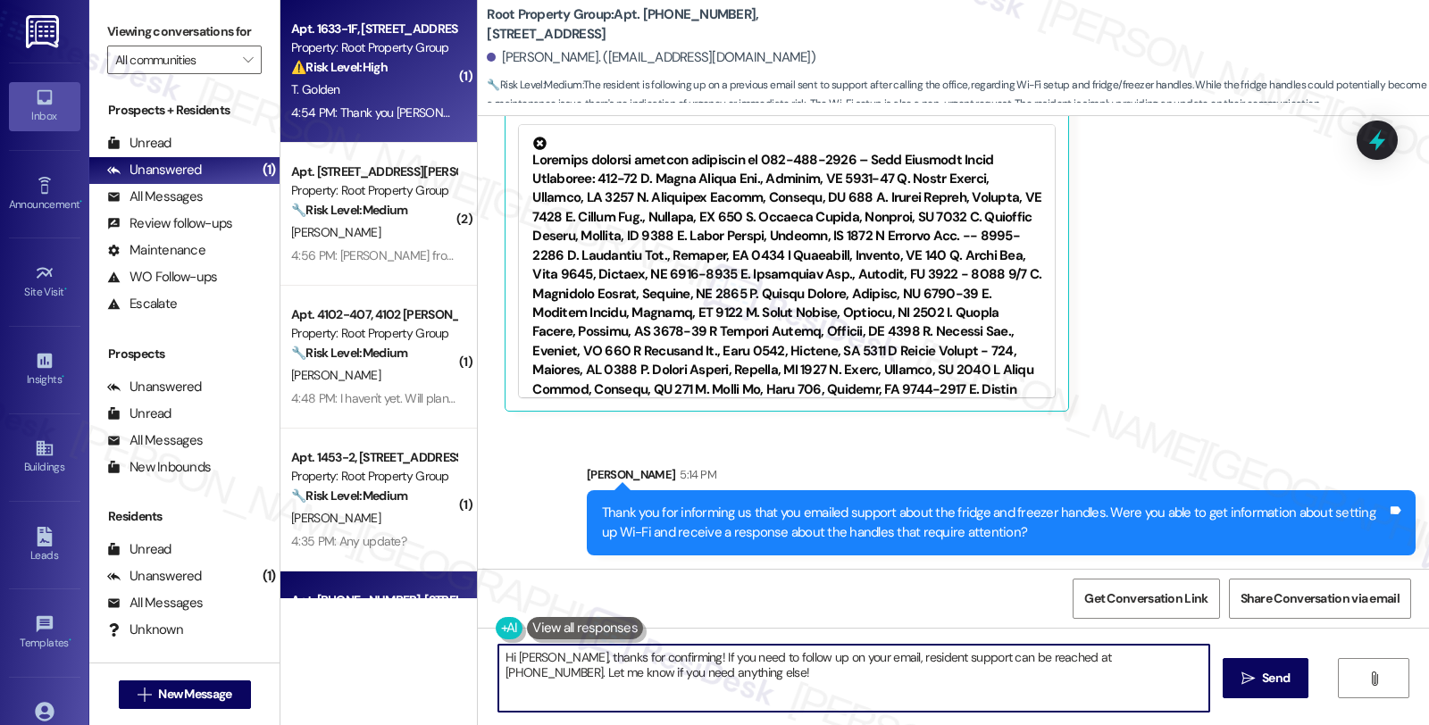
click at [411, 73] on div "⚠️ Risk Level: High The resident found a set of keys to their apartment and mai…" at bounding box center [373, 67] width 165 height 19
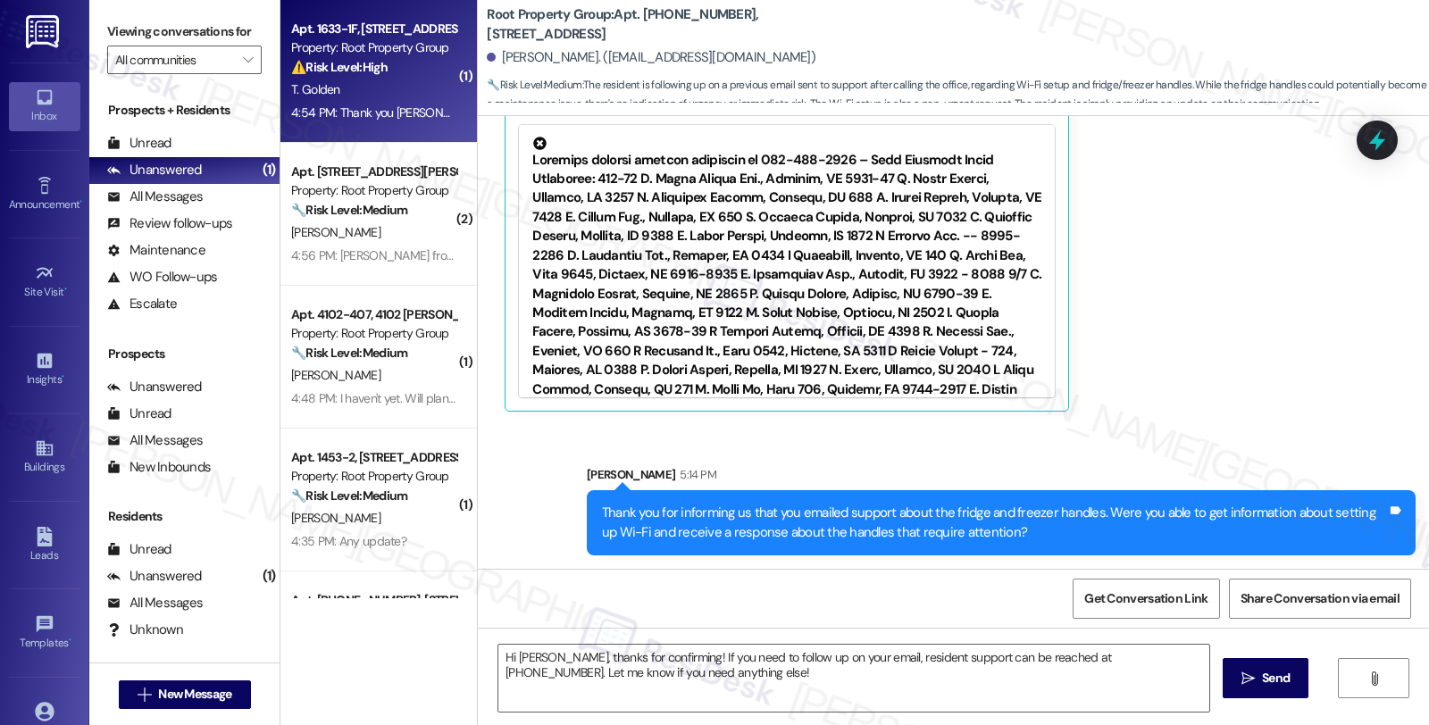
type textarea "Fetching suggested responses. Please feel free to read through the conversation…"
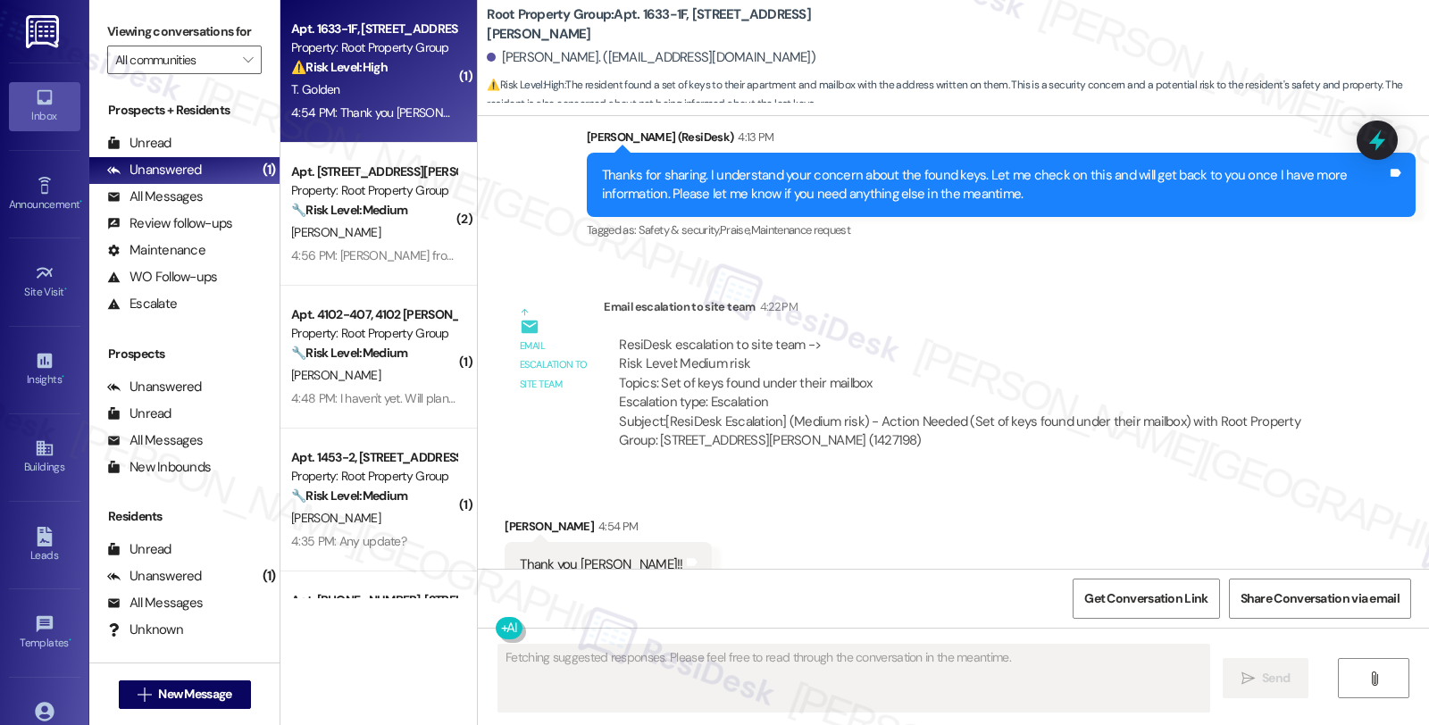
scroll to position [1756, 0]
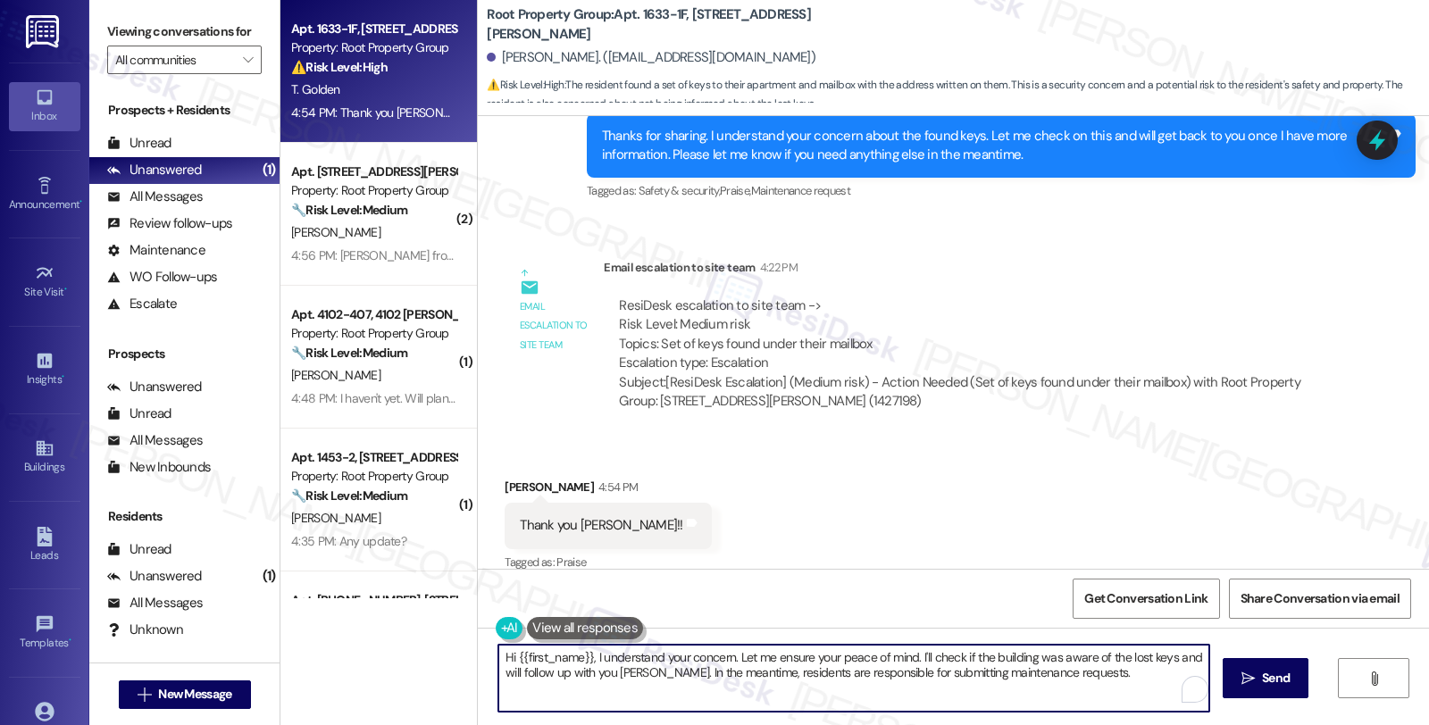
drag, startPoint x: 487, startPoint y: 658, endPoint x: 1042, endPoint y: 733, distance: 560.5
click at [1042, 724] on html "Inbox Go to Inbox Announcement • Send A Text Announcement Site Visit • Go to Si…" at bounding box center [714, 362] width 1429 height 725
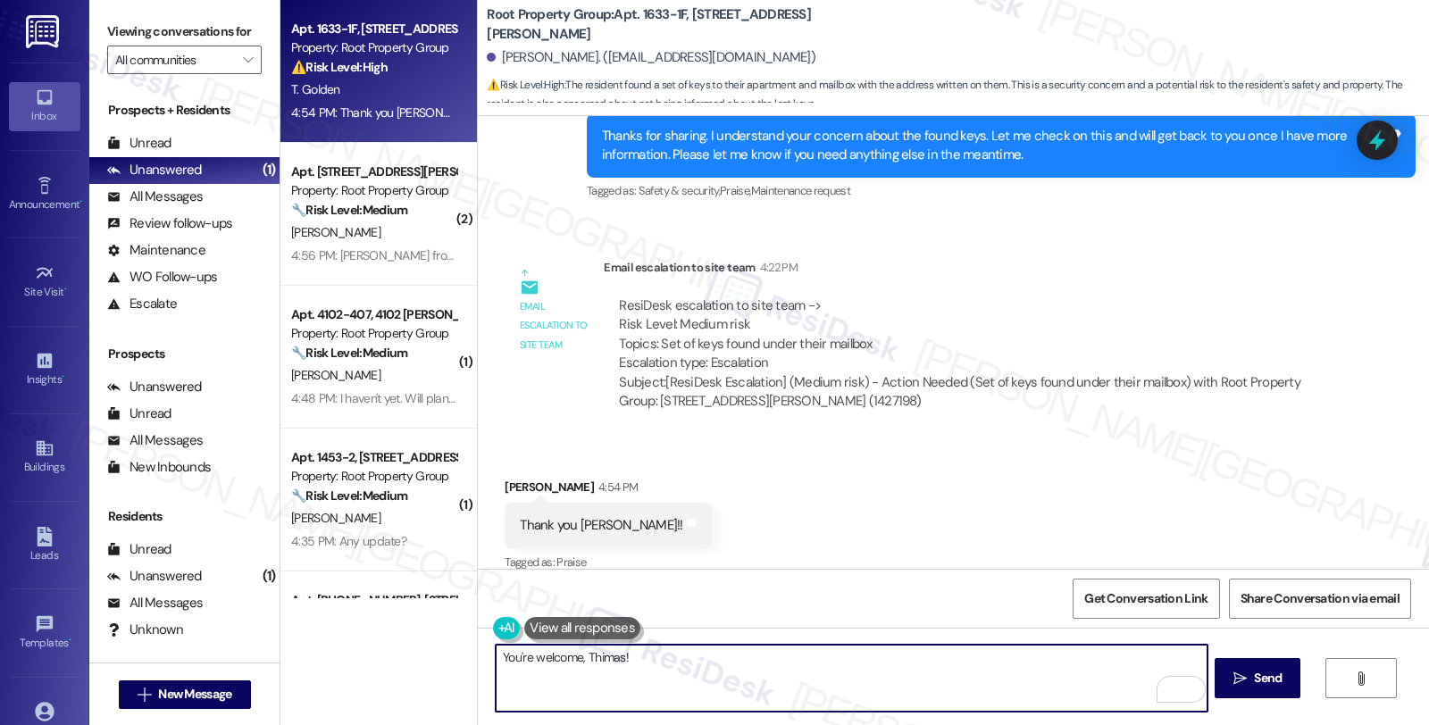
click at [589, 655] on textarea "You're welcome, Thimas!" at bounding box center [851, 678] width 711 height 67
type textarea "You're welcome, Thomas!"
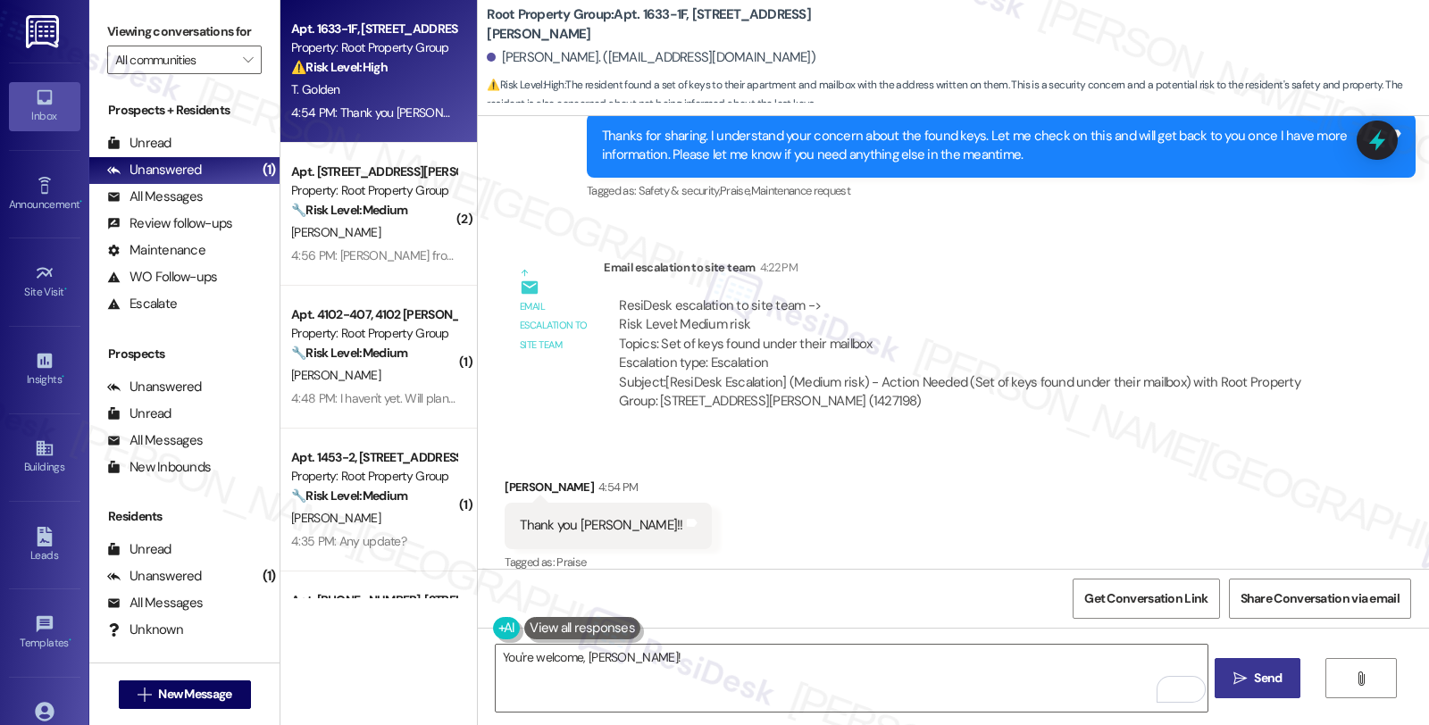
click at [1245, 670] on span " Send" at bounding box center [1258, 678] width 56 height 19
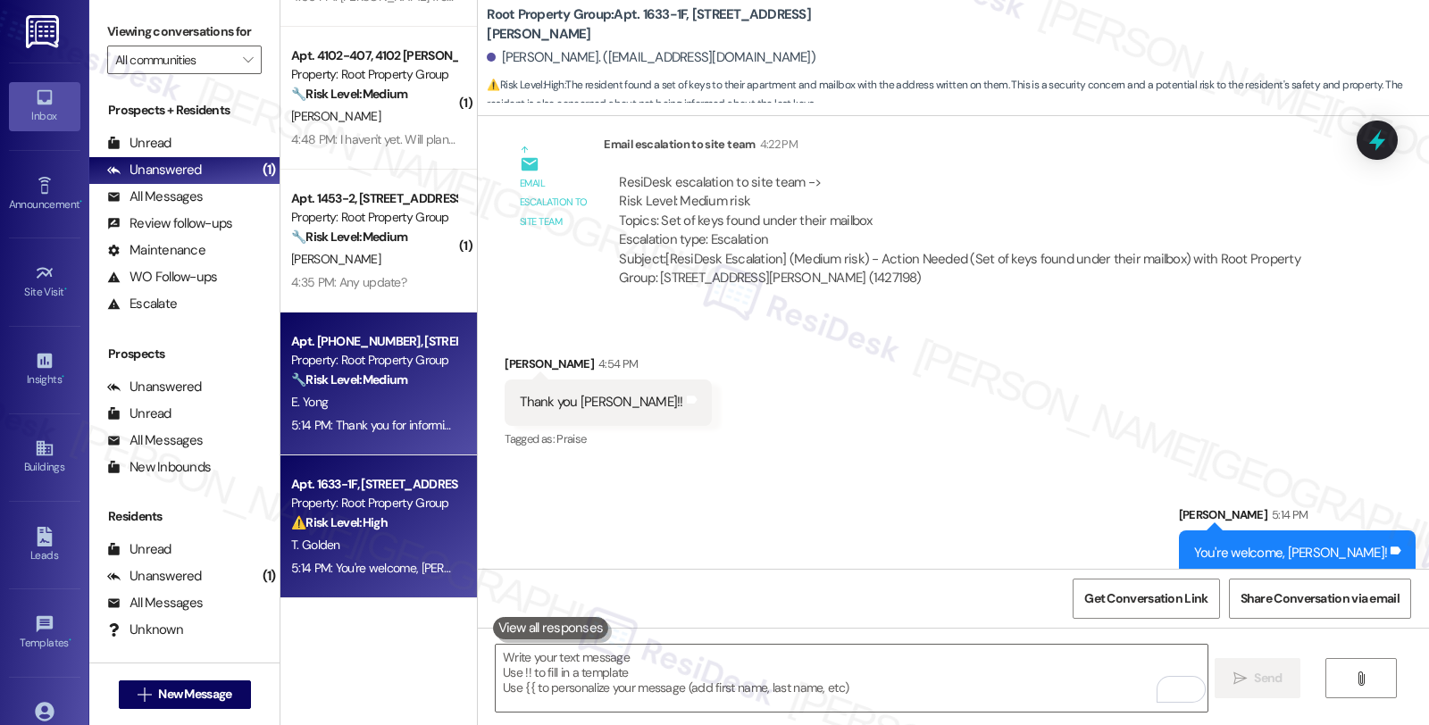
scroll to position [1881, 0]
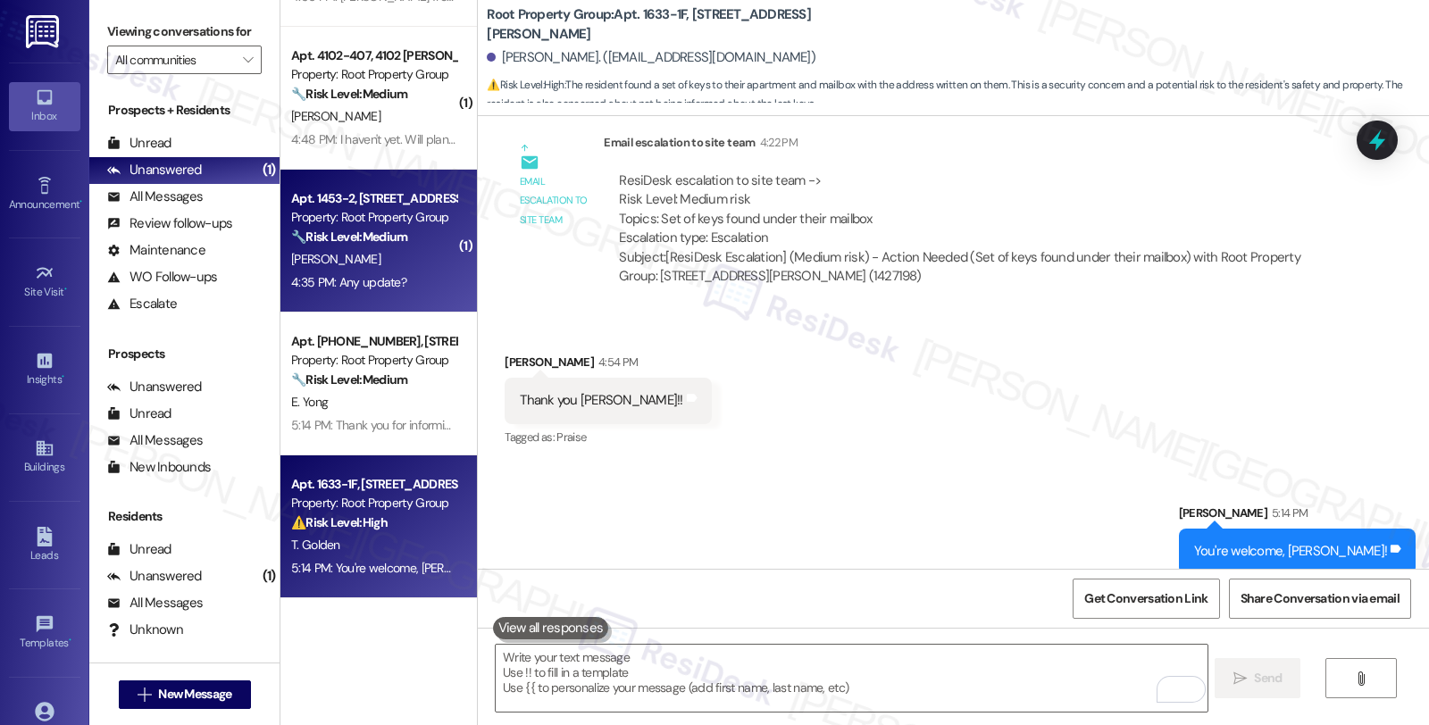
click at [409, 236] on div "🔧 Risk Level: Medium The resident is following up on a previously acknowledged …" at bounding box center [373, 237] width 165 height 19
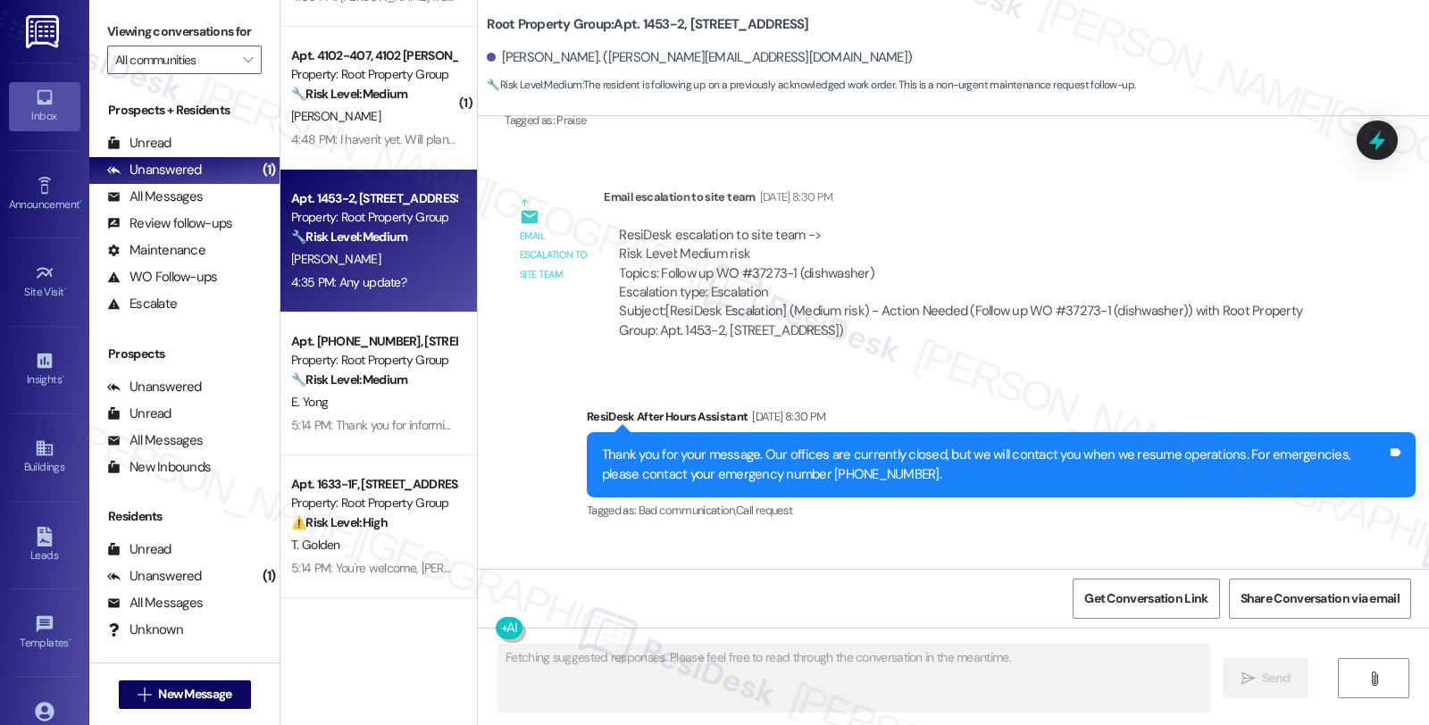
scroll to position [936, 0]
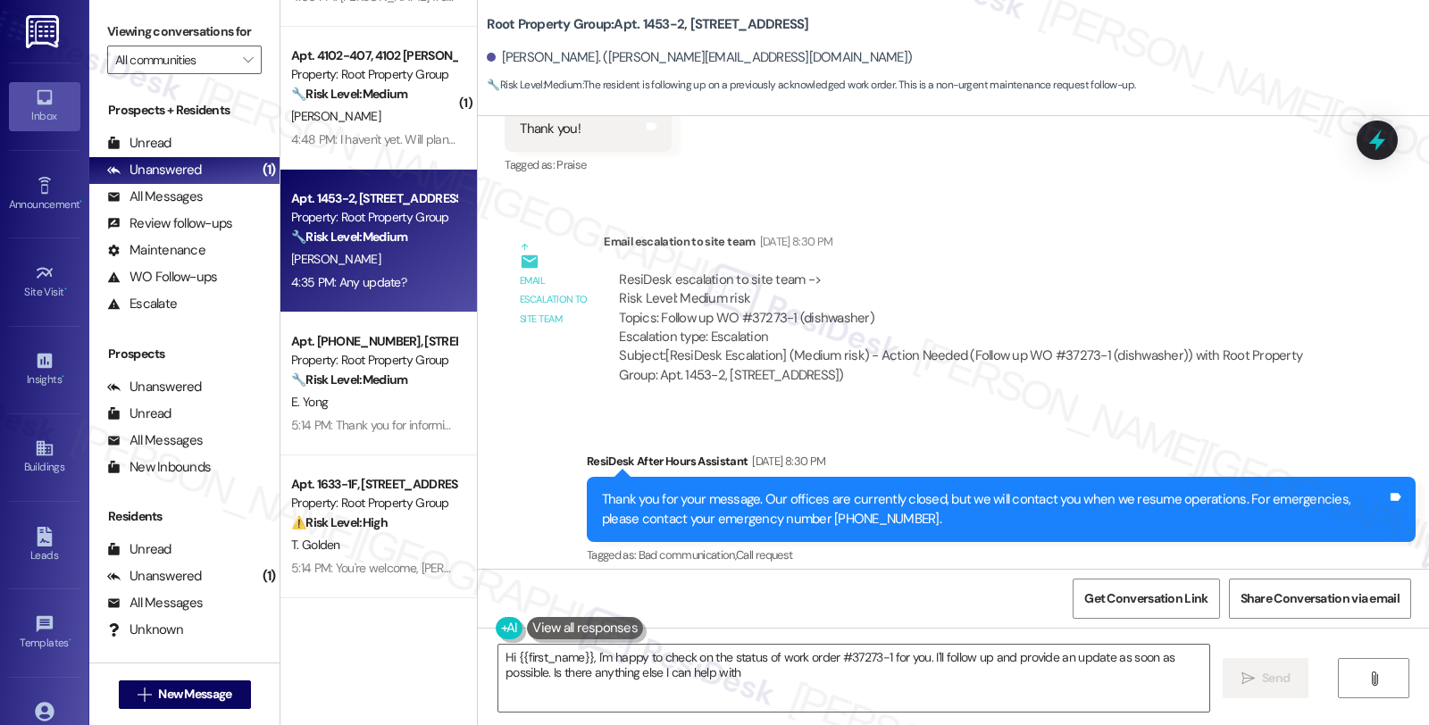
type textarea "Hi {{first_name}}, I'm happy to check on the status of work order #37273-1 for …"
drag, startPoint x: 488, startPoint y: 54, endPoint x: 554, endPoint y: 57, distance: 65.3
click at [554, 57] on div "Jared Jantz. (jared_jantzi@hotmail.com)" at bounding box center [699, 57] width 425 height 19
copy div "Jared Jantz"
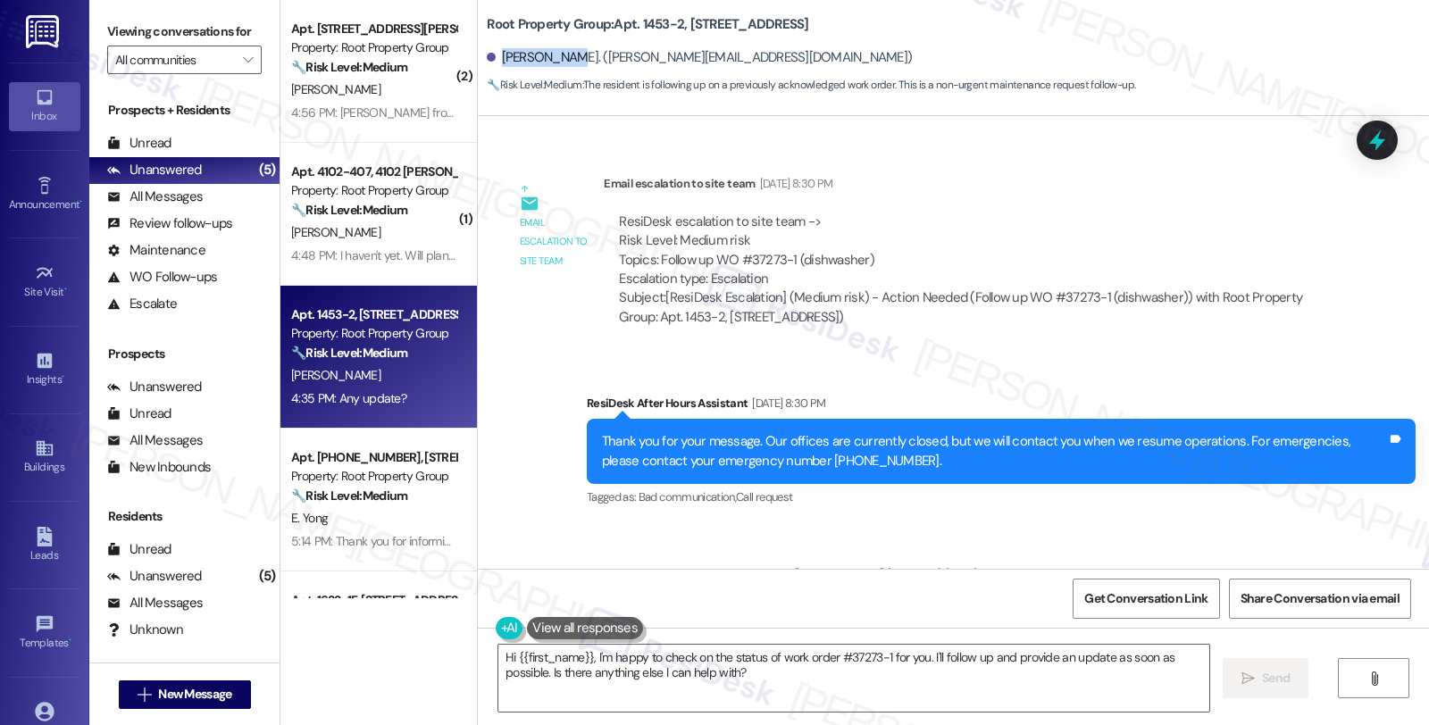
scroll to position [938, 0]
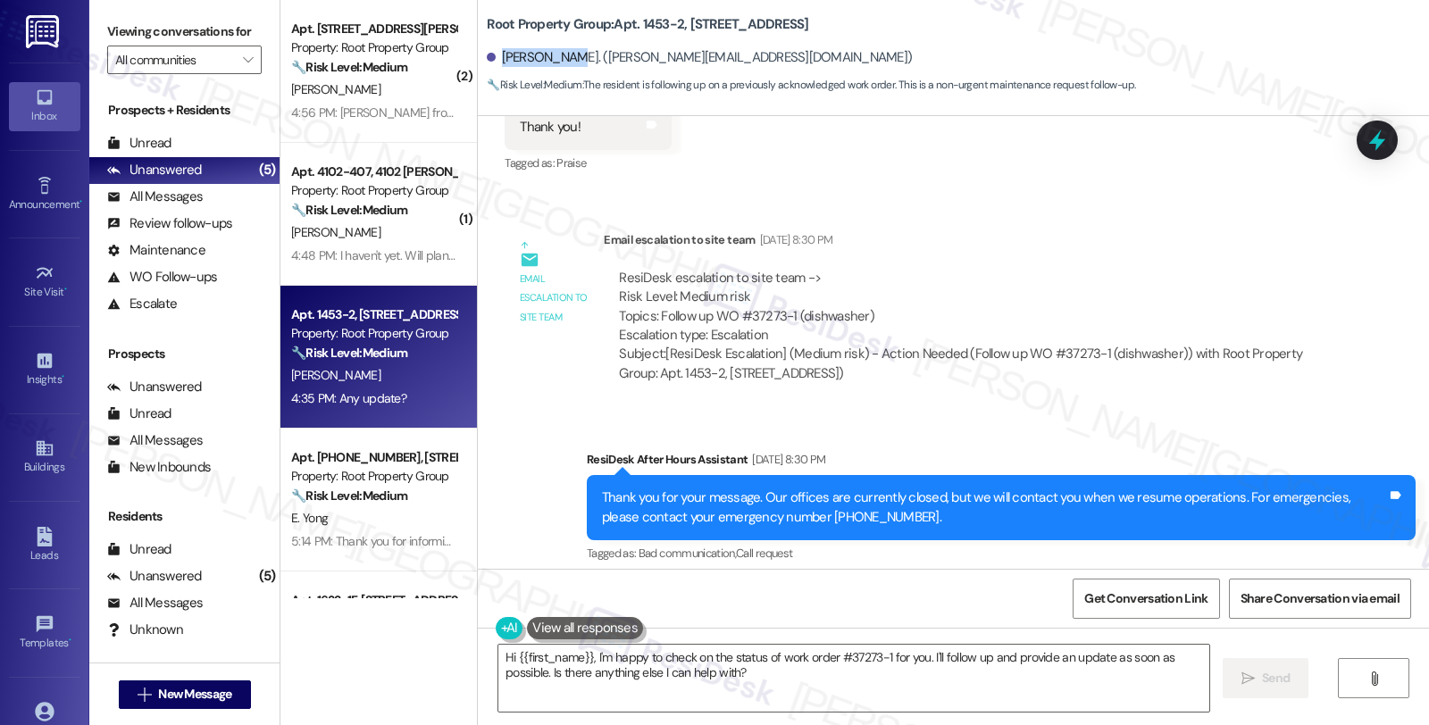
click at [863, 540] on div "Tagged as: Bad communication , Click to highlight conversations about Bad commu…" at bounding box center [1001, 553] width 829 height 26
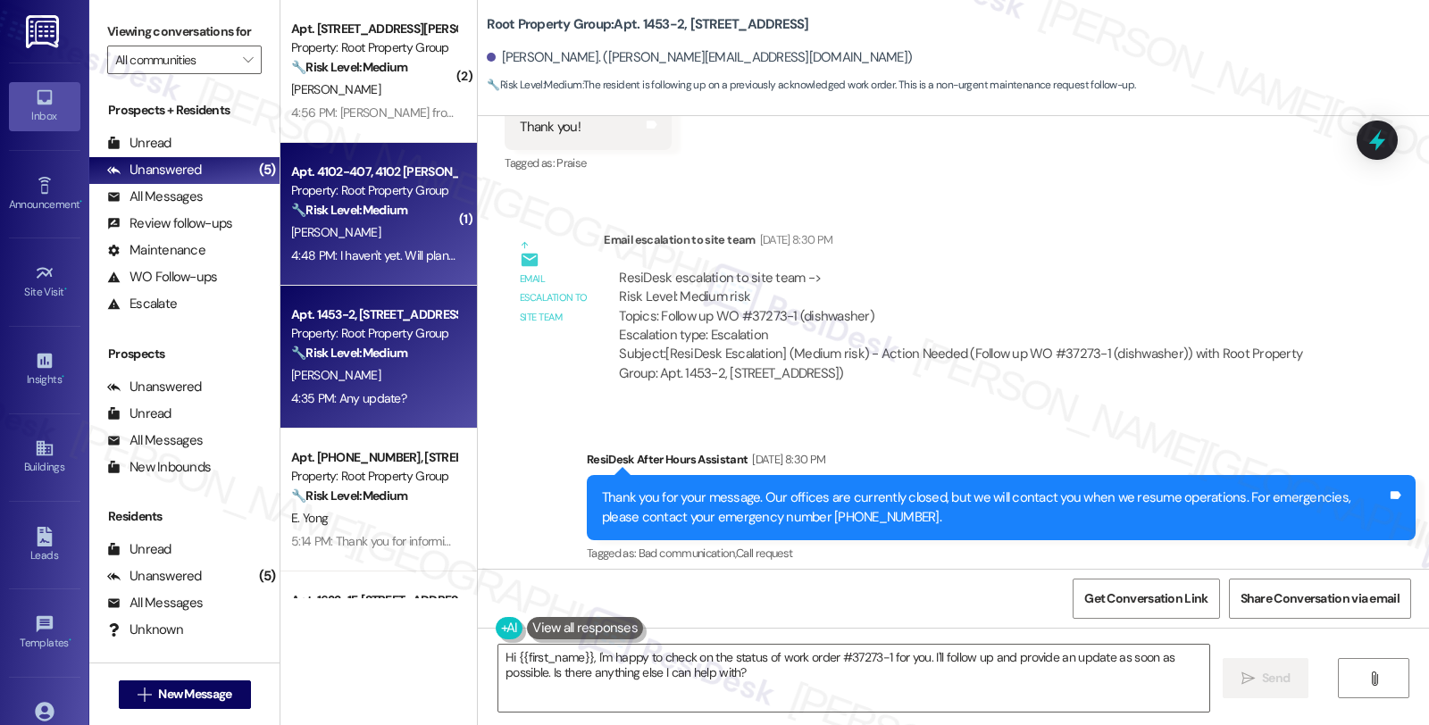
click at [390, 181] on div "Property: Root Property Group" at bounding box center [373, 190] width 165 height 19
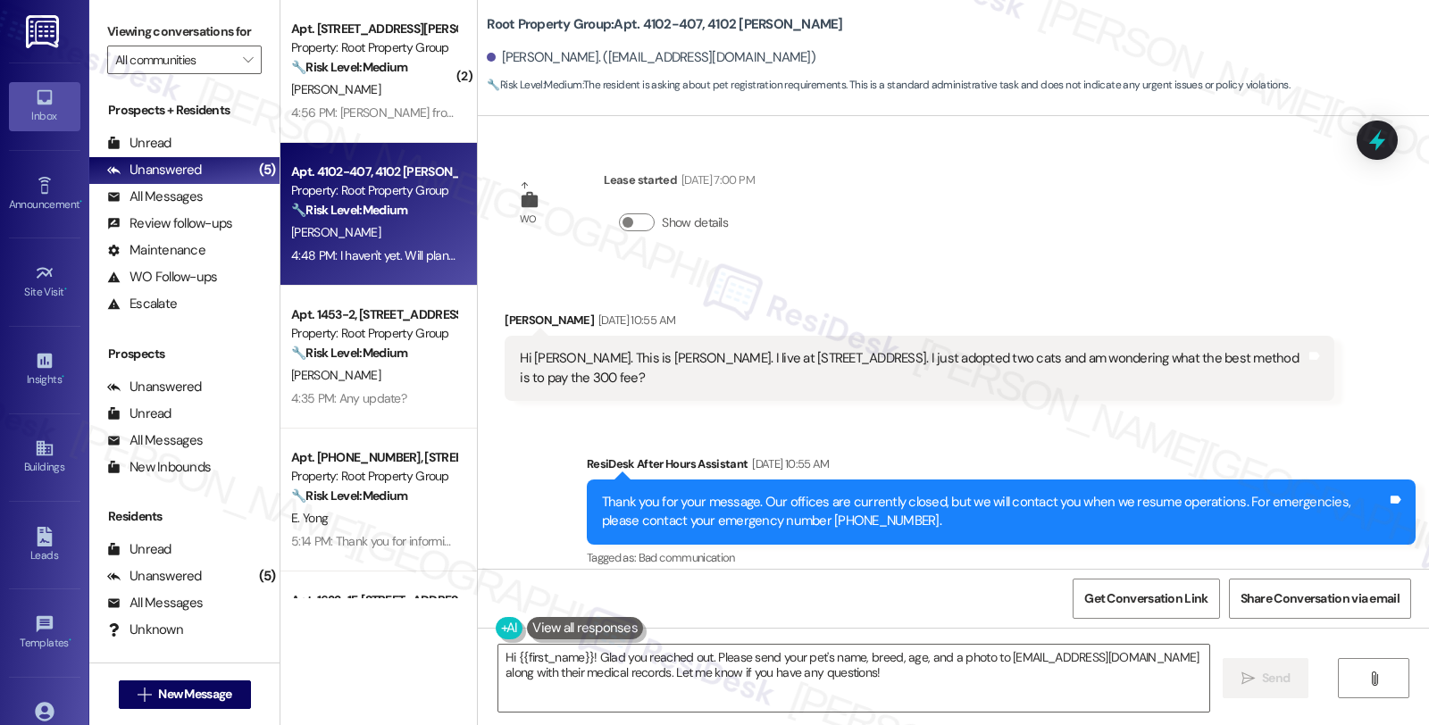
scroll to position [295, 0]
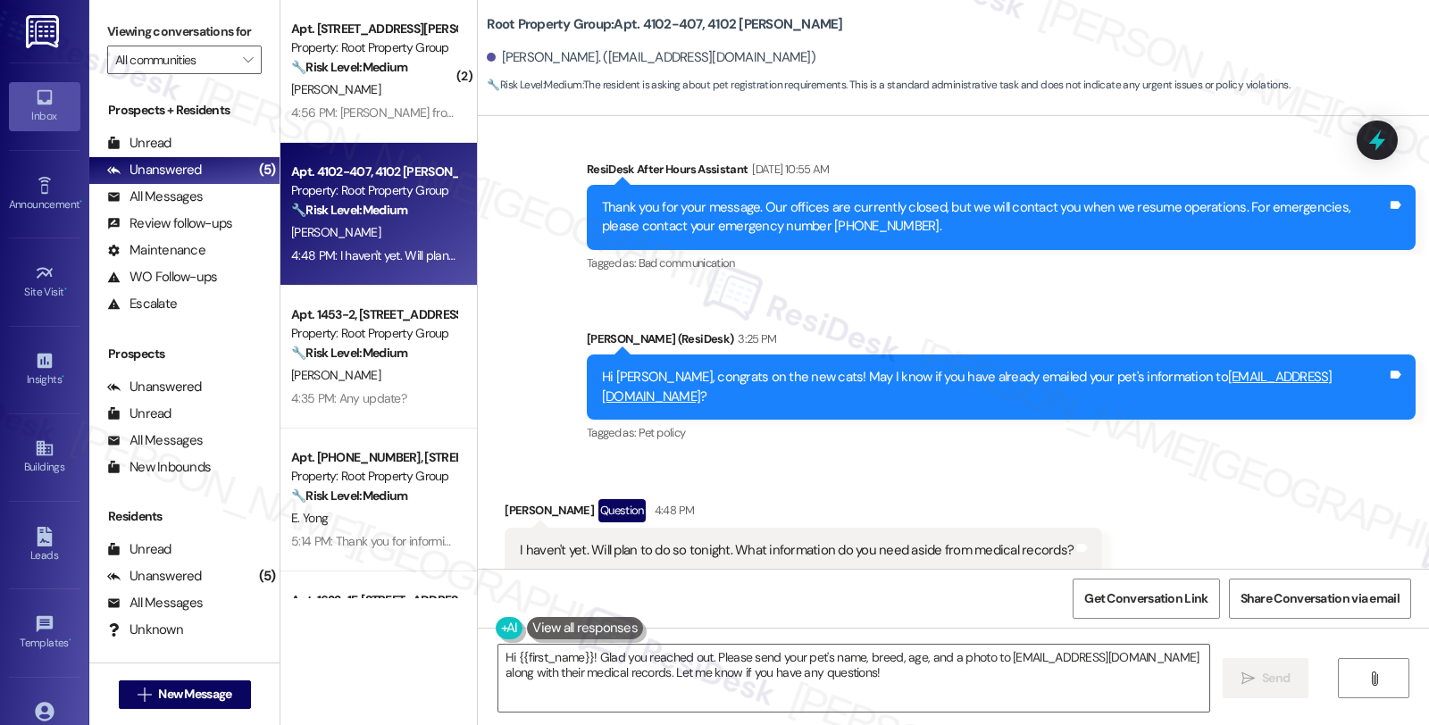
click at [1181, 483] on div "Received via SMS Julia Lewandowski Question 4:48 PM I haven't yet. Will plan to…" at bounding box center [953, 523] width 951 height 128
click at [1203, 459] on div "Received via SMS Julia Lewandowski Question 4:48 PM I haven't yet. Will plan to…" at bounding box center [953, 523] width 951 height 128
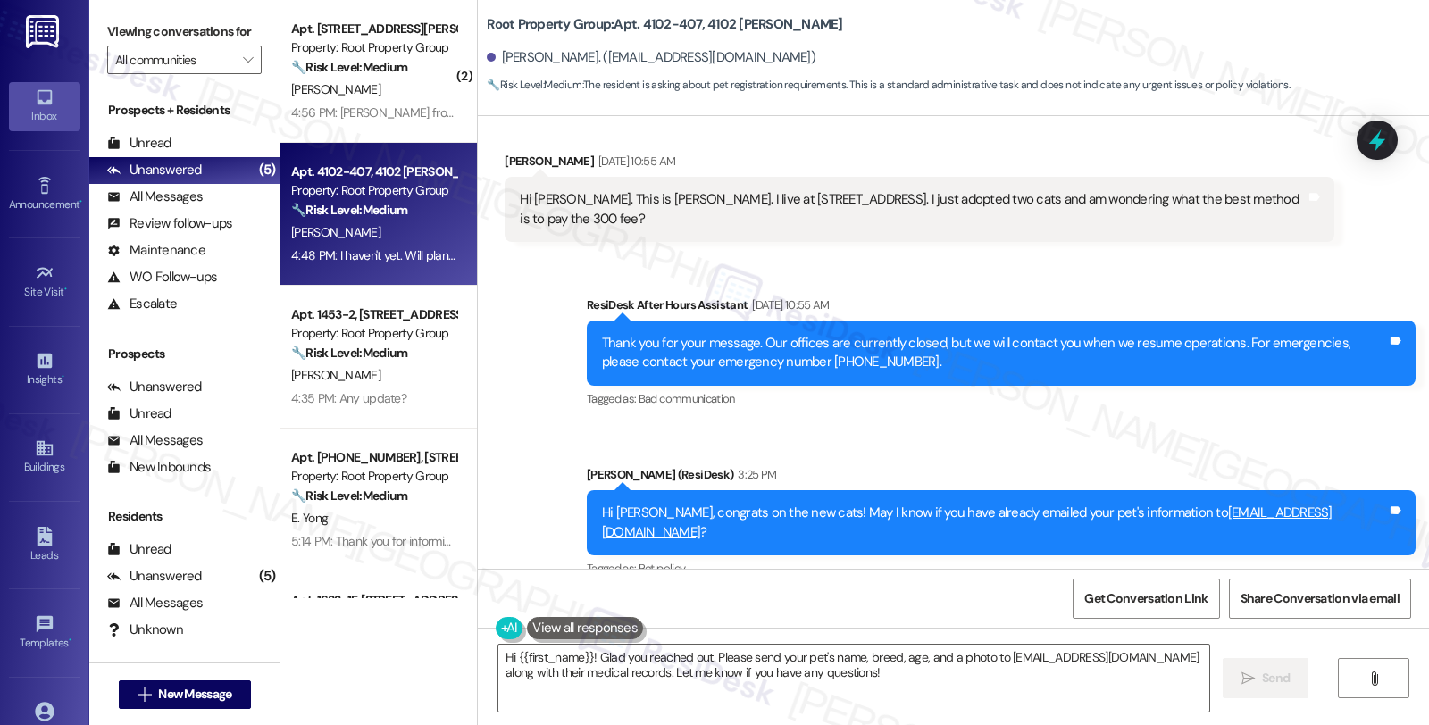
scroll to position [0, 0]
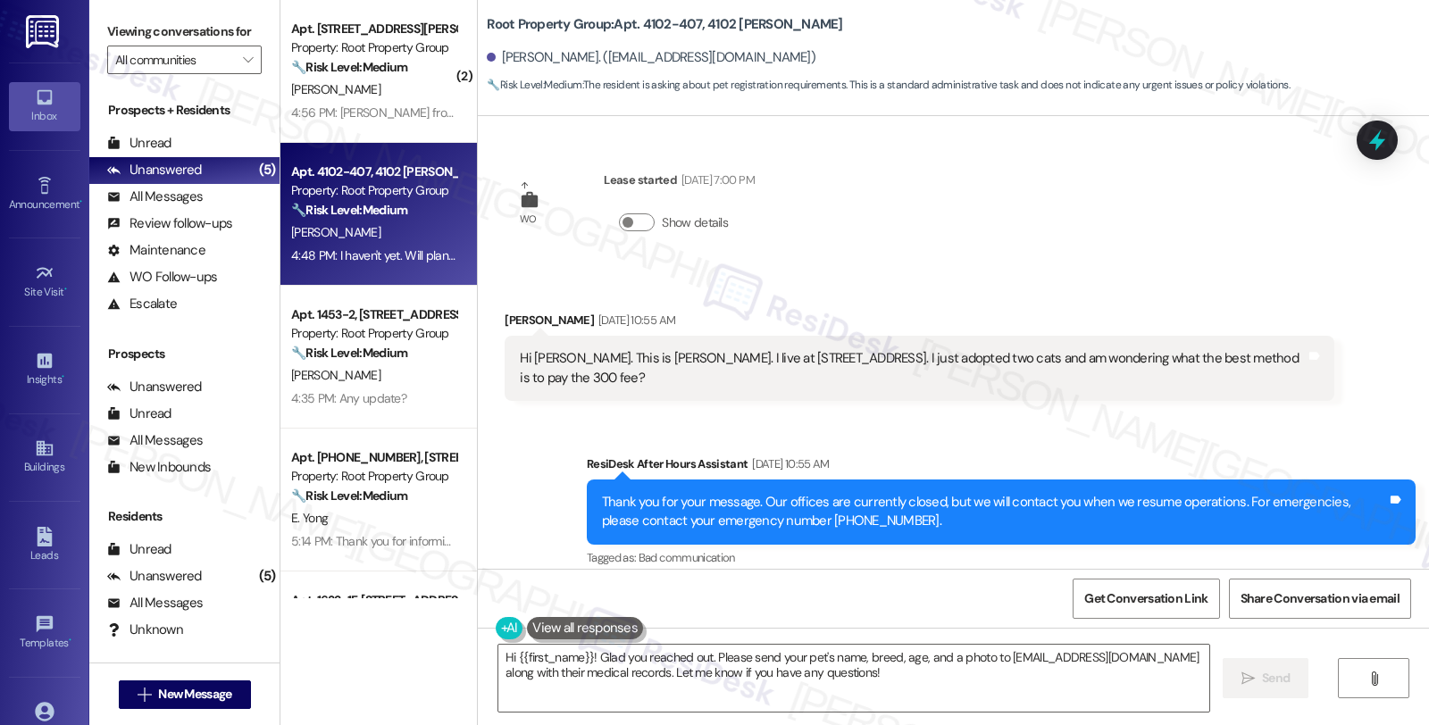
click at [1147, 422] on div "Sent via SMS ResiDesk After Hours Assistant Aug 31, 2025 at 10:55 AM Thank you …" at bounding box center [953, 583] width 951 height 339
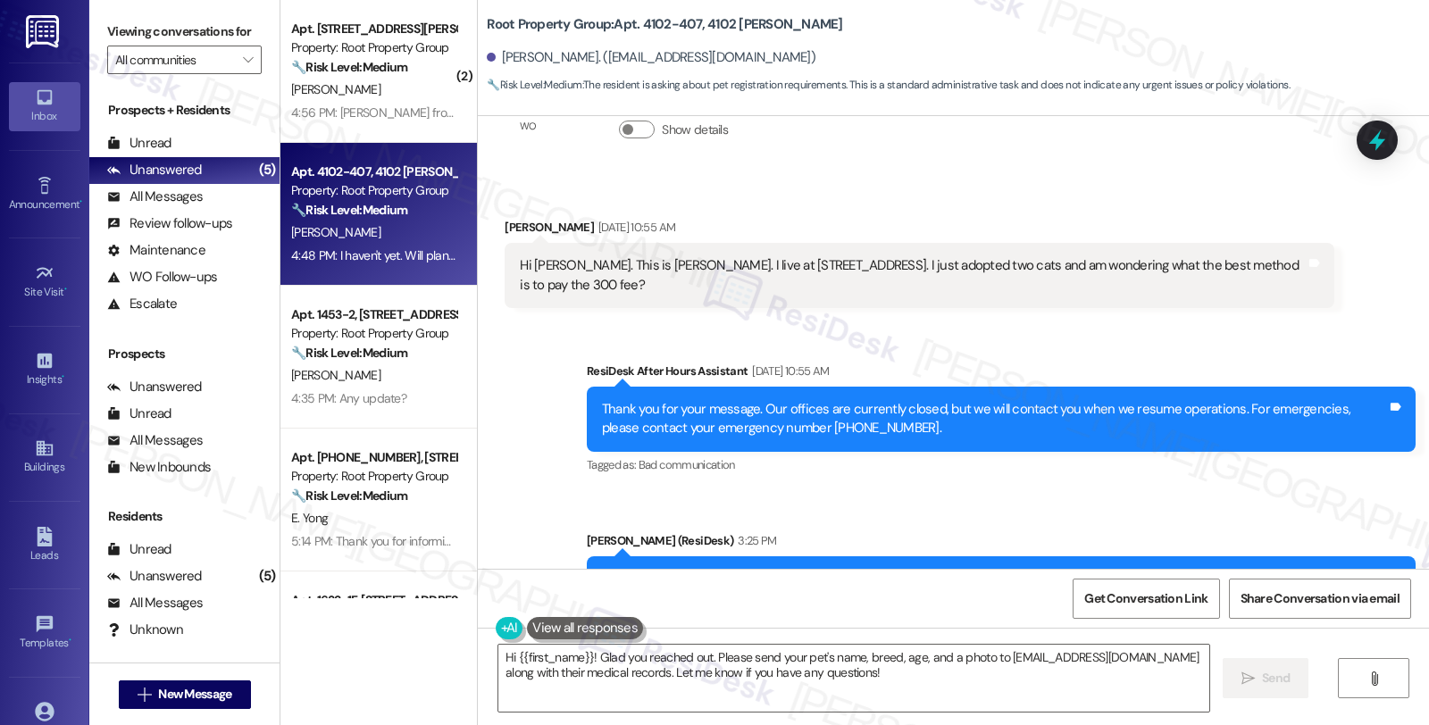
scroll to position [295, 0]
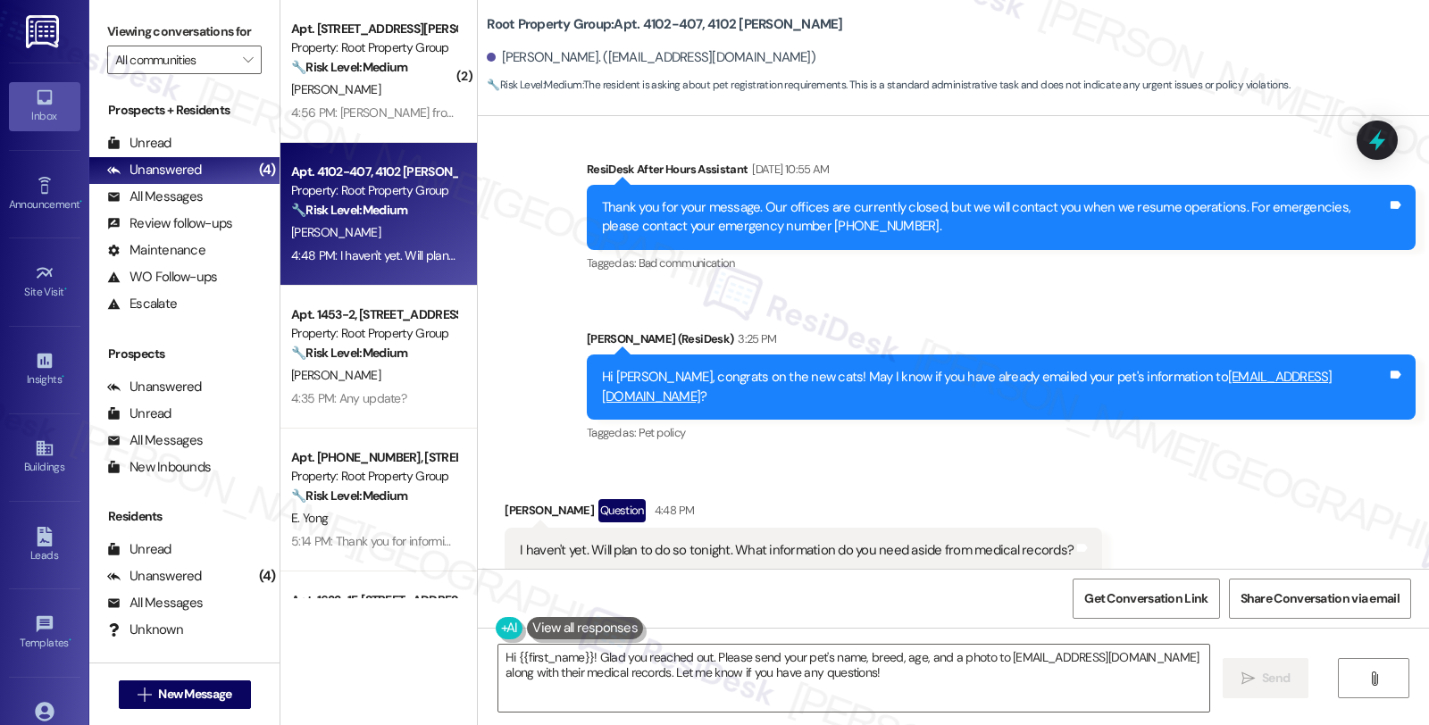
click at [1255, 479] on div "Received via SMS Julia Lewandowski Question 4:48 PM I haven't yet. Will plan to…" at bounding box center [953, 523] width 951 height 128
click at [1143, 523] on div "Received via SMS Julia Lewandowski Question 4:48 PM I haven't yet. Will plan to…" at bounding box center [953, 523] width 951 height 128
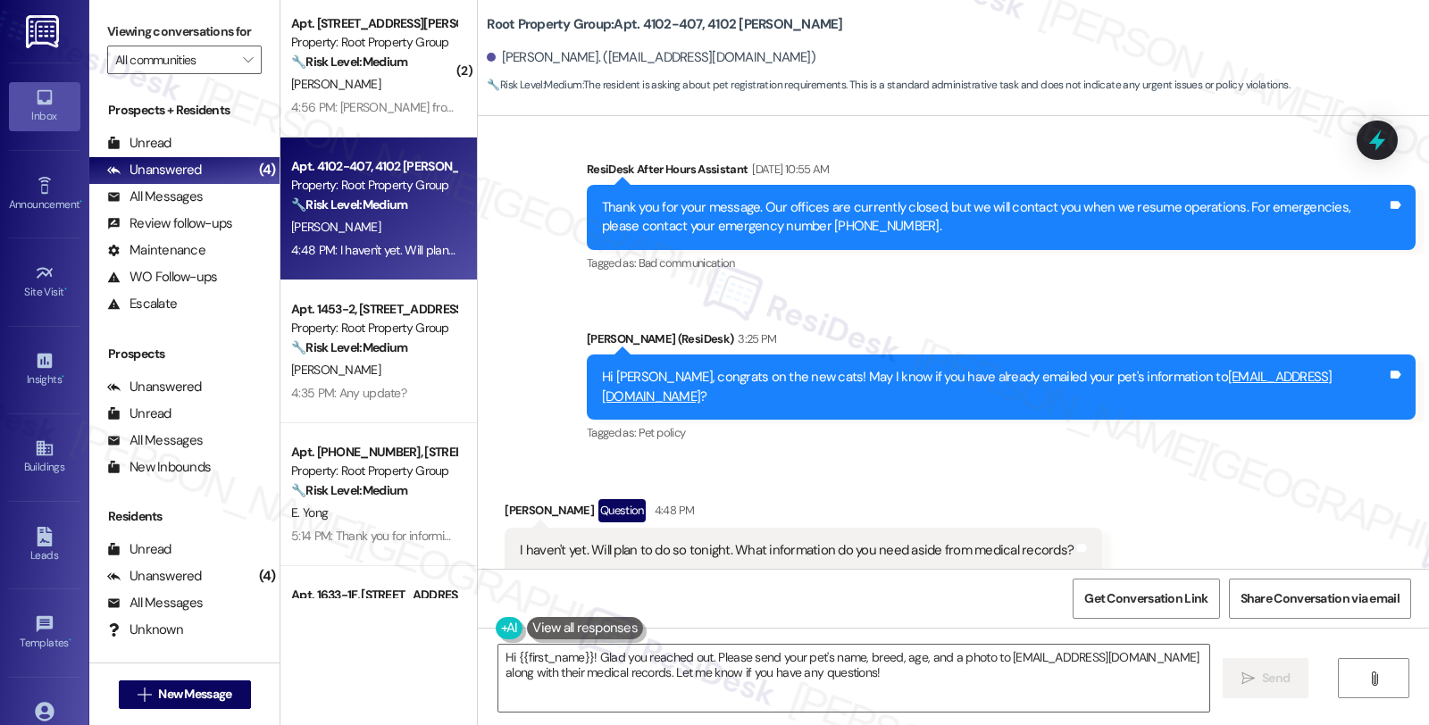
scroll to position [0, 0]
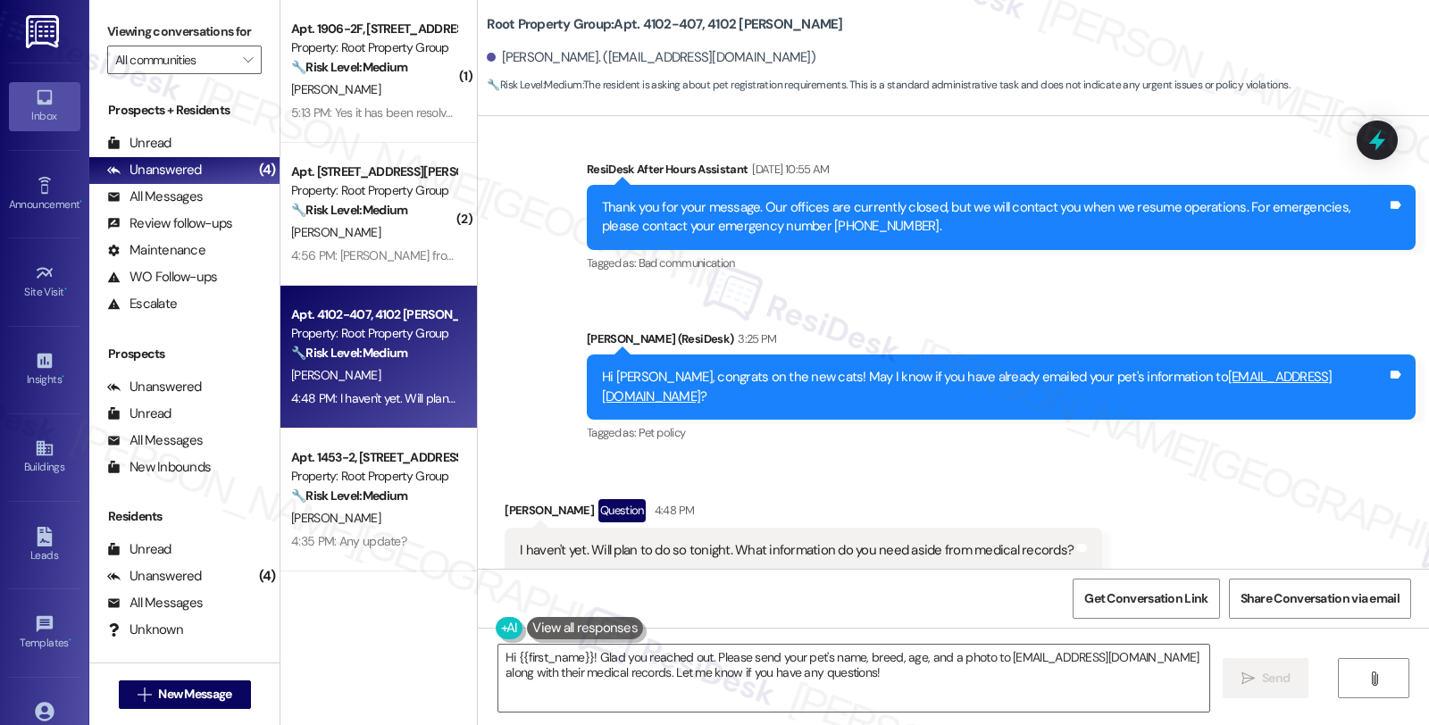
click at [1148, 459] on div "Received via SMS Julia Lewandowski Question 4:48 PM I haven't yet. Will plan to…" at bounding box center [953, 523] width 951 height 128
click at [498, 654] on textarea "Hi {{first_name}}! Glad you reached out. Please send your pet's name, breed, ag…" at bounding box center [853, 678] width 711 height 67
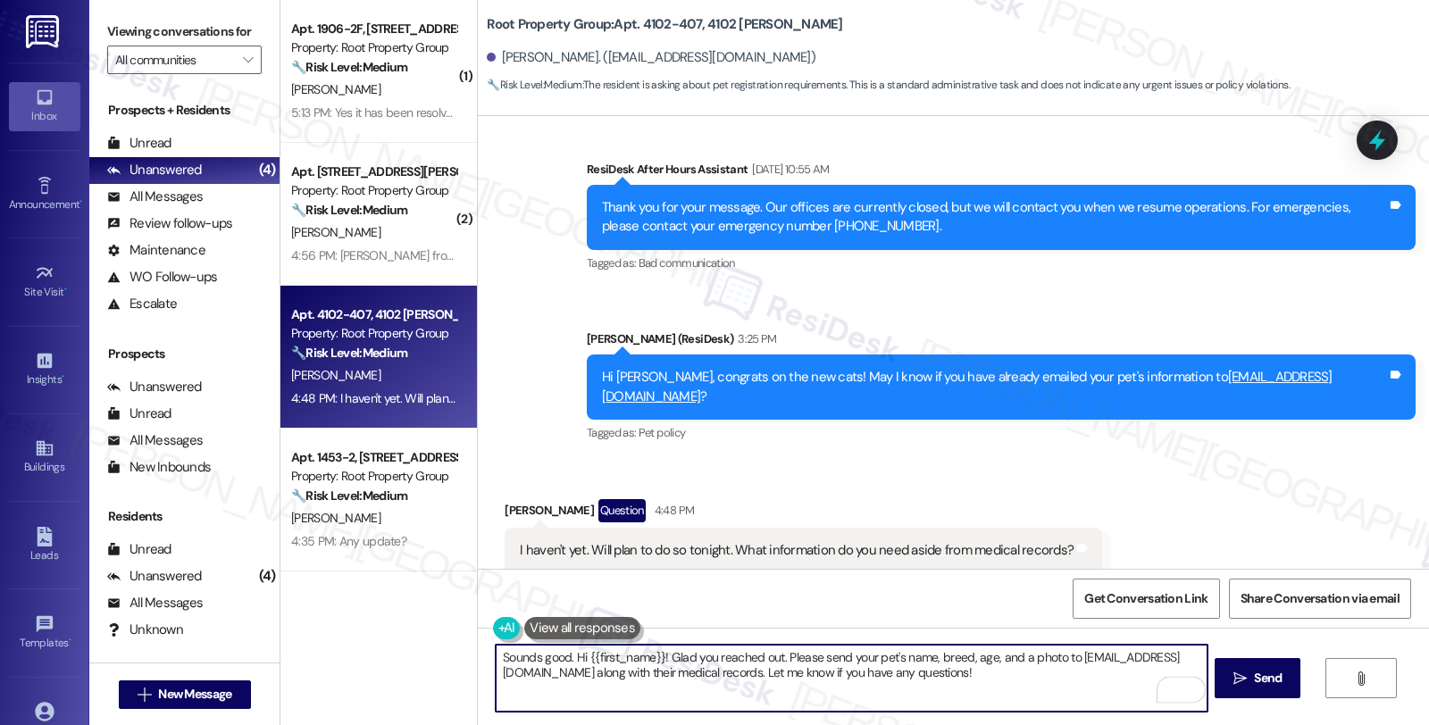
drag, startPoint x: 771, startPoint y: 659, endPoint x: 784, endPoint y: 659, distance: 13.4
click at [771, 659] on textarea "Sounds good. Hi {{first_name}}! Glad you reached out. Please send your pet's na…" at bounding box center [851, 678] width 711 height 67
drag, startPoint x: 630, startPoint y: 661, endPoint x: 813, endPoint y: 714, distance: 190.7
click at [829, 714] on div "Sounds good. Please send your pet's name, breed, age, and a photo to residentsu…" at bounding box center [953, 695] width 951 height 134
paste textarea "Please ask the tenants to email their pet's information to residentsupport@root…"
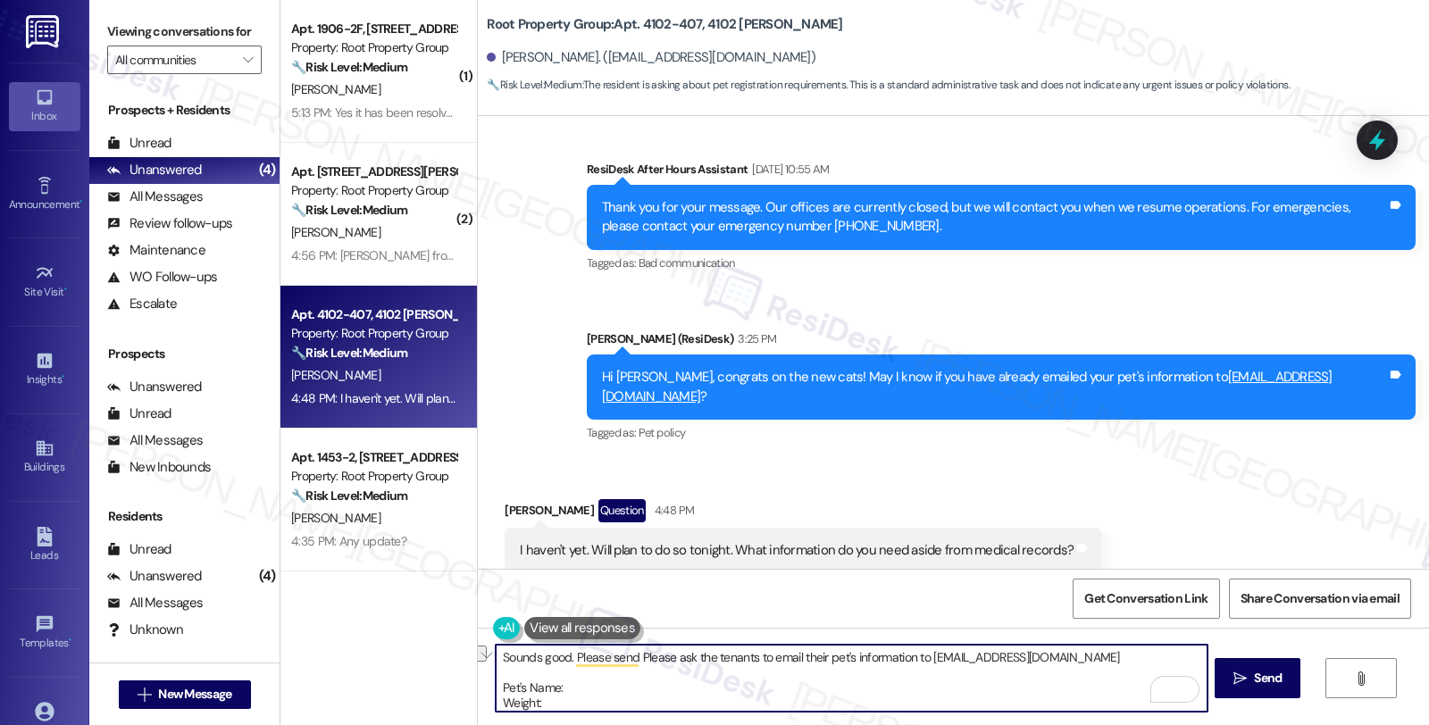
drag, startPoint x: 600, startPoint y: 655, endPoint x: 759, endPoint y: 658, distance: 159.0
click at [759, 658] on textarea "Sounds good. Please send Please ask the tenants to email their pet's informatio…" at bounding box center [851, 678] width 711 height 67
click at [644, 661] on textarea "Sounds good. Please email their pet's information to residentsupport@rootpg.com…" at bounding box center [851, 678] width 711 height 67
click at [496, 690] on textarea "Sounds good. Please email your pet's information to residentsupport@rootpg.com …" at bounding box center [851, 678] width 711 height 67
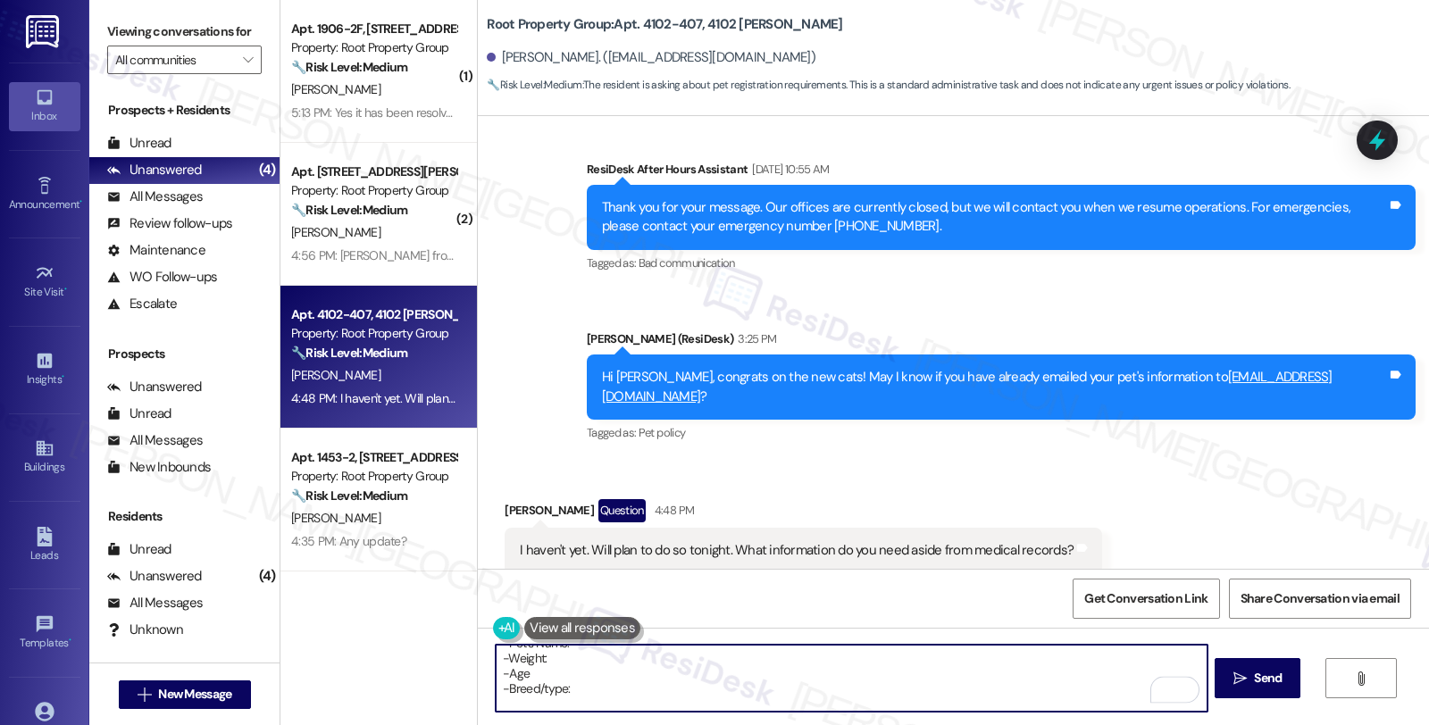
scroll to position [59, 0]
click at [623, 691] on textarea "Sounds good. Please email your pet's information to residentsupport@rootpg.com …" at bounding box center [851, 678] width 711 height 67
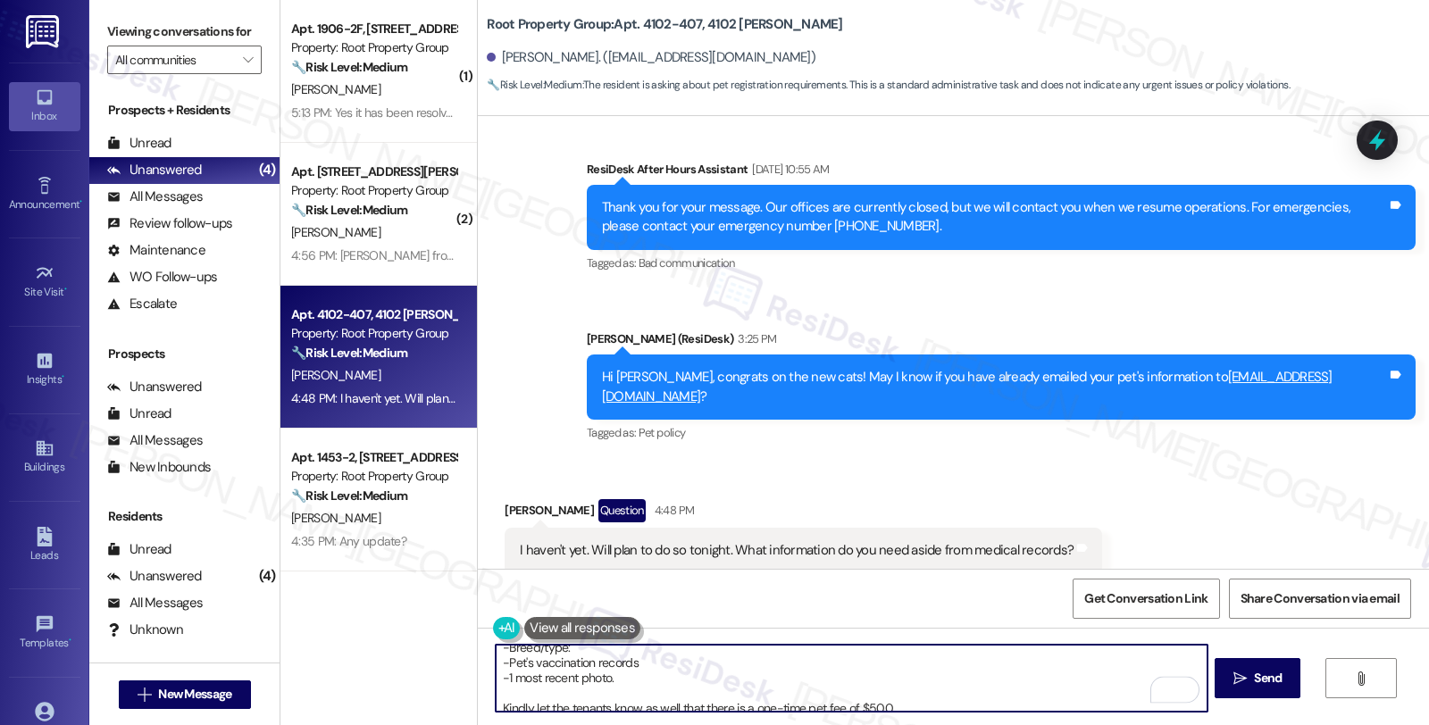
scroll to position [95, 0]
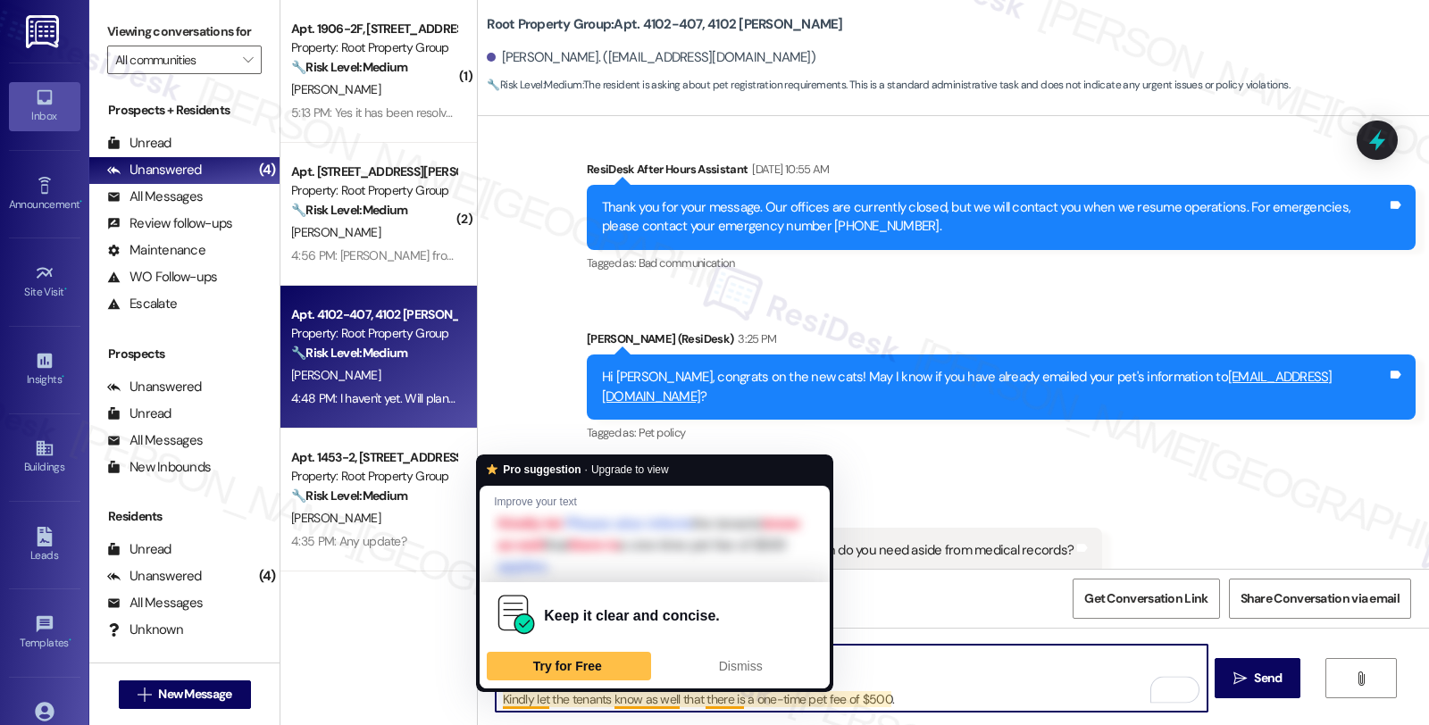
click at [522, 699] on textarea "Sounds good. Please email your pet's information to residentsupport@rootpg.com …" at bounding box center [851, 678] width 711 height 67
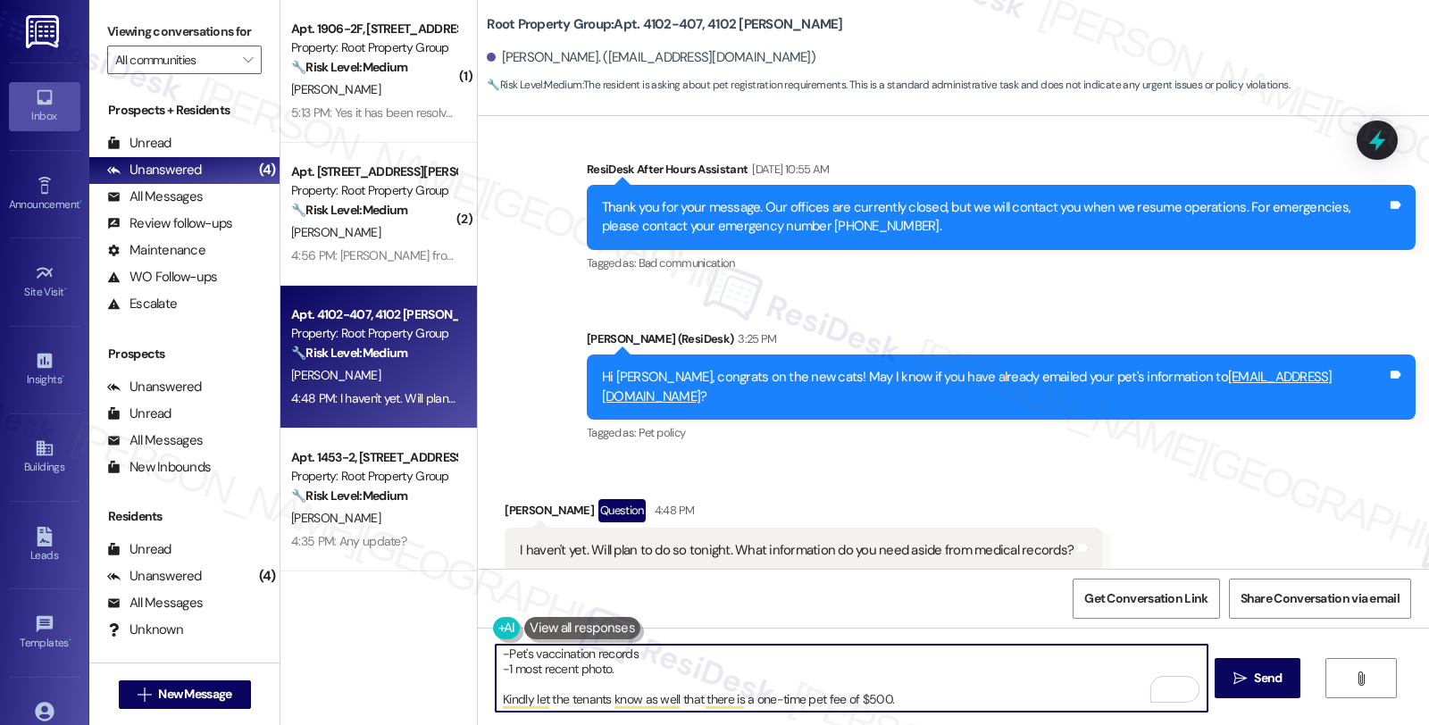
type textarea "Sounds good. Please email your pet's information to residentsupport@rootpg.com …"
click at [674, 697] on textarea "Sounds good. Please email your pet's information to [EMAIL_ADDRESS][DOMAIN_NAME…" at bounding box center [851, 678] width 711 height 67
click at [864, 692] on textarea "Sounds good. Please email your pet's information to [EMAIL_ADDRESS][DOMAIN_NAME…" at bounding box center [851, 678] width 711 height 67
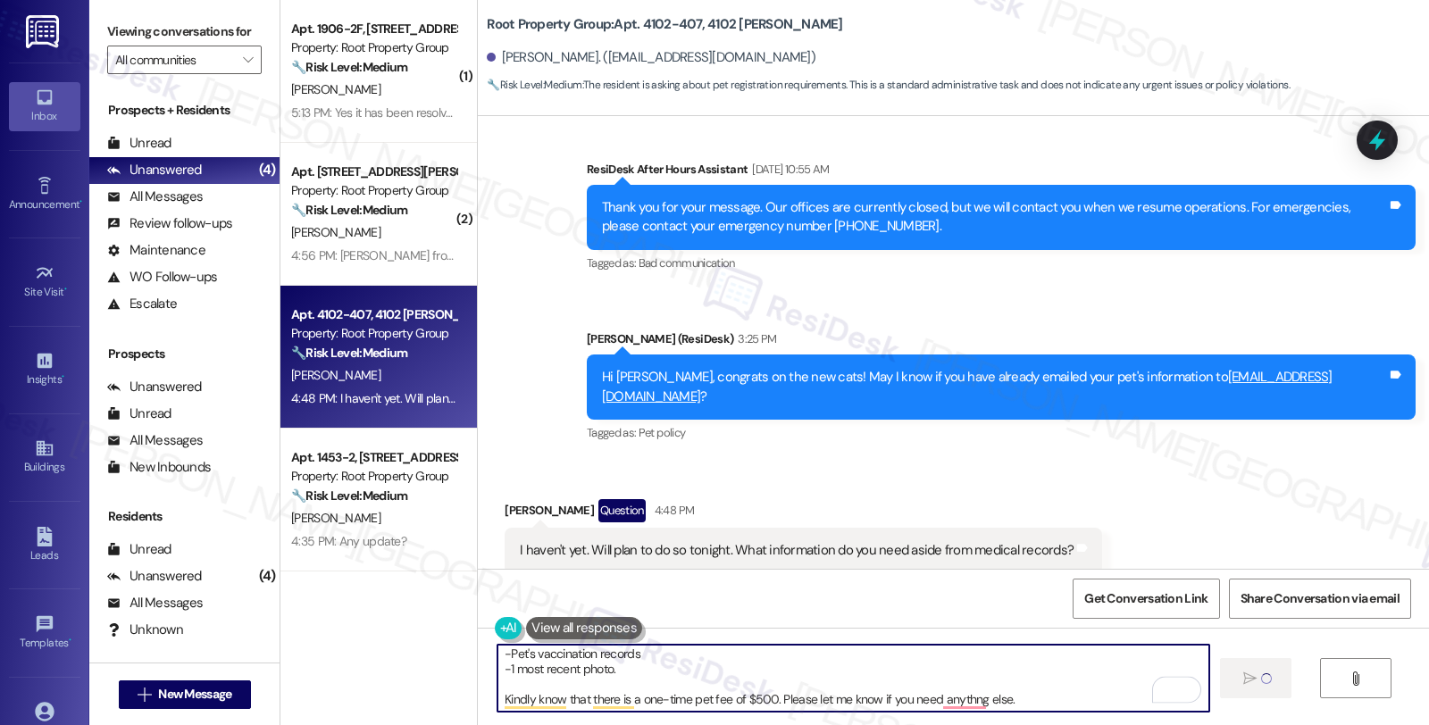
type textarea "Sounds good. Please email your pet's information to [EMAIL_ADDRESS][DOMAIN_NAME…"
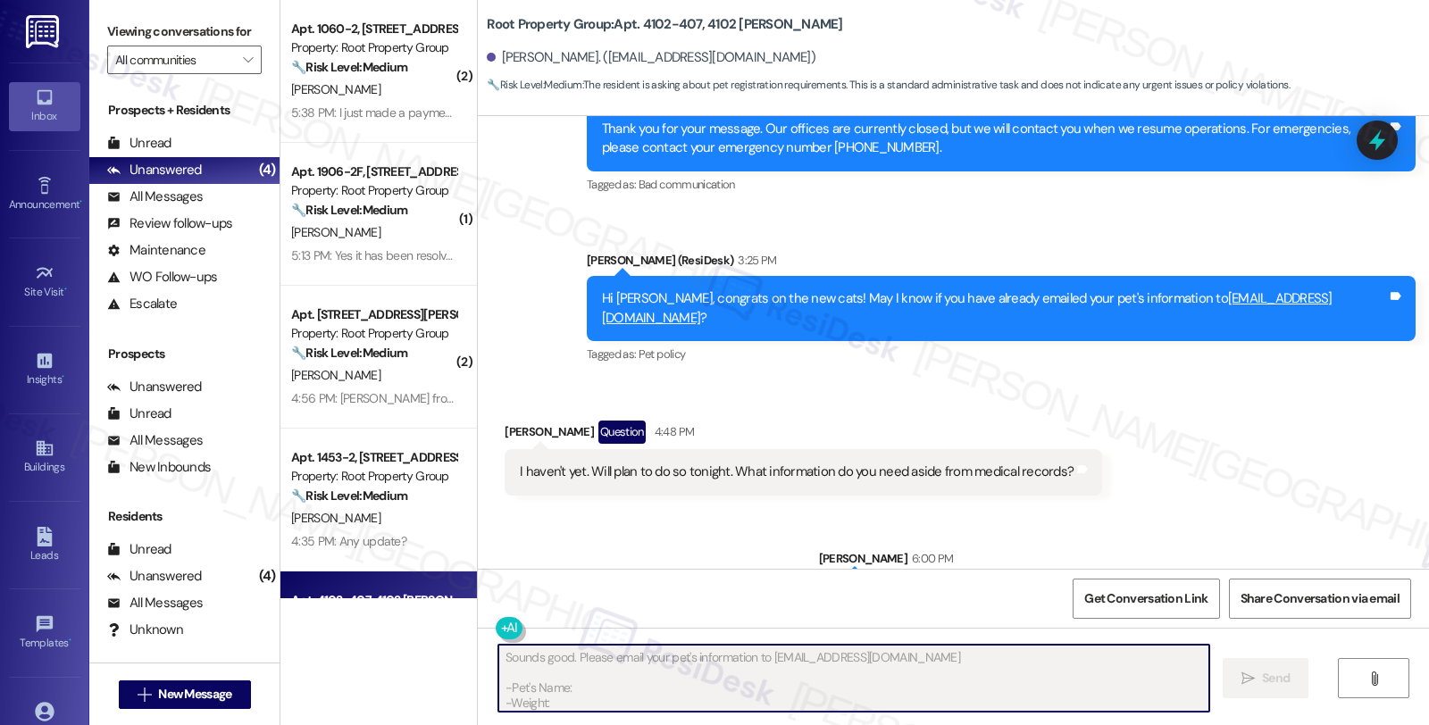
scroll to position [591, 0]
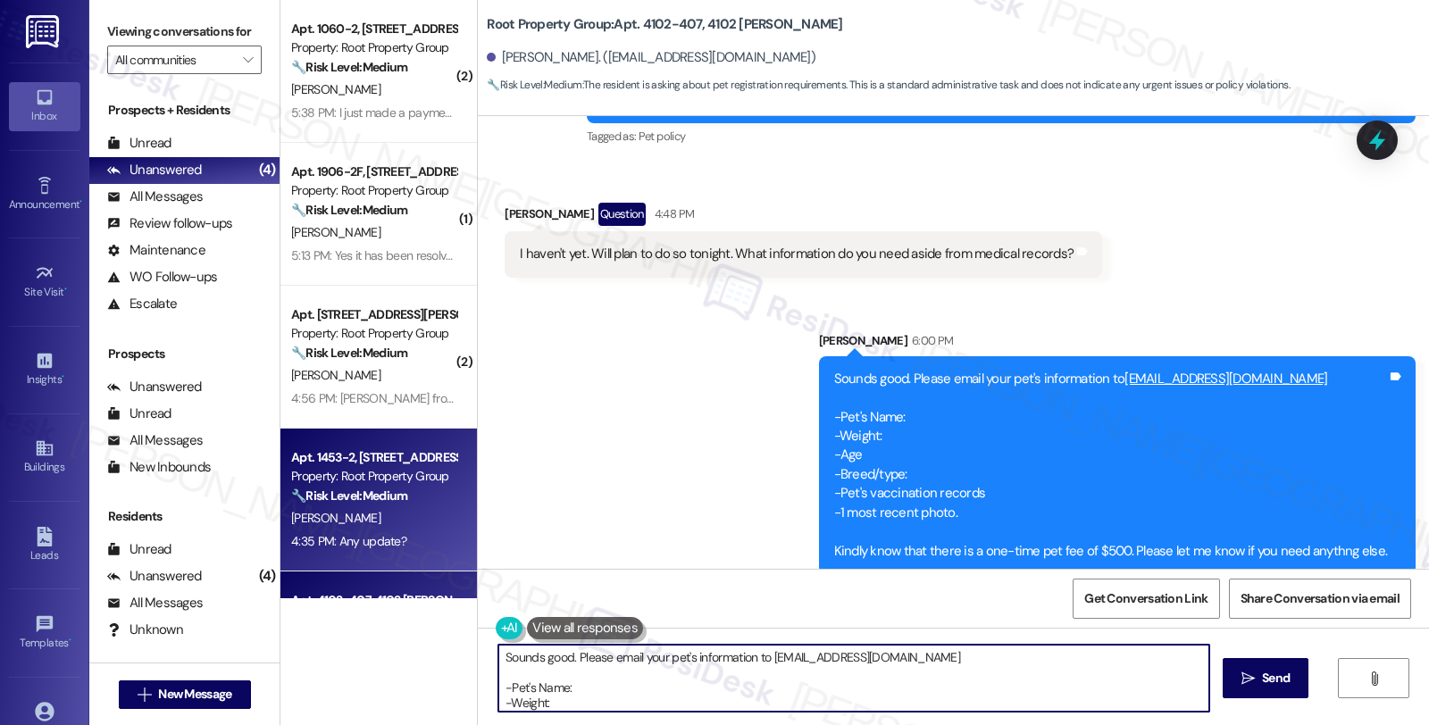
click at [388, 480] on div "Property: Root Property Group" at bounding box center [373, 476] width 165 height 19
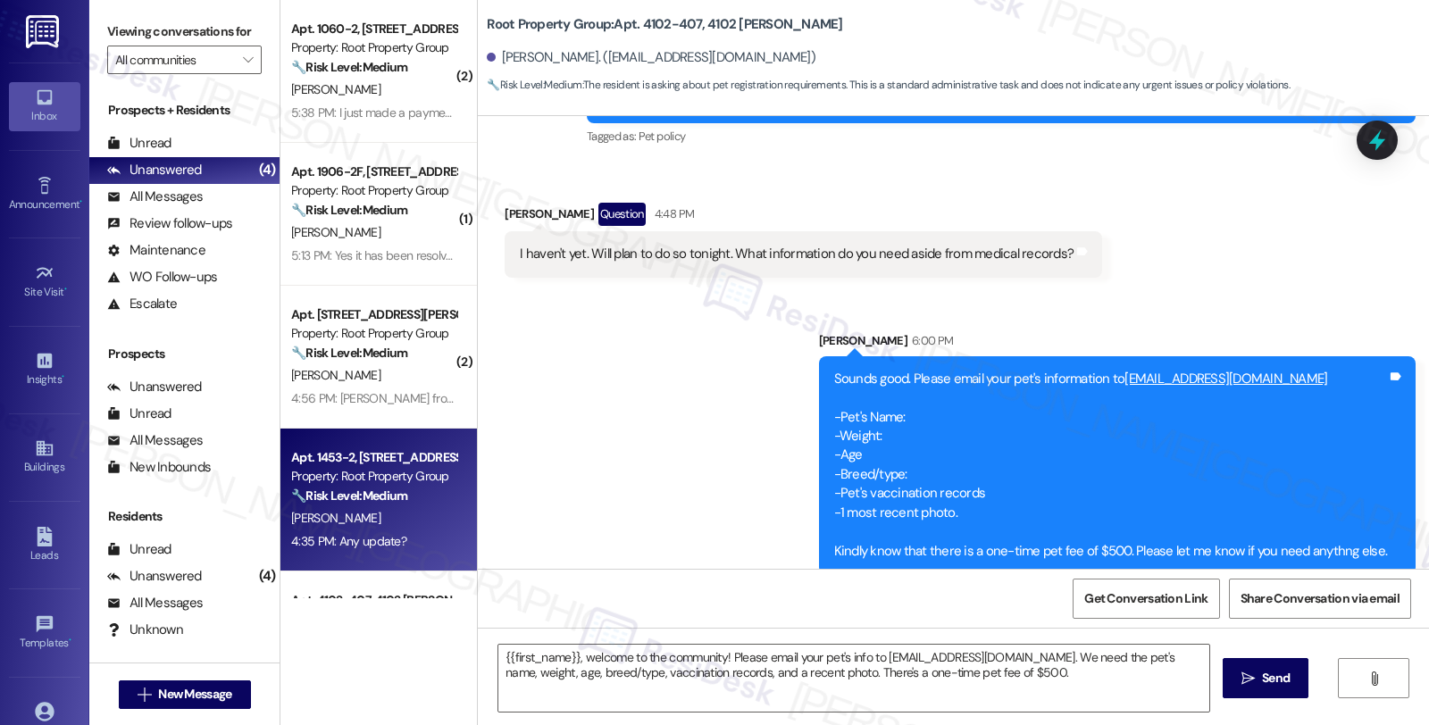
type textarea "Fetching suggested responses. Please feel free to read through the conversation…"
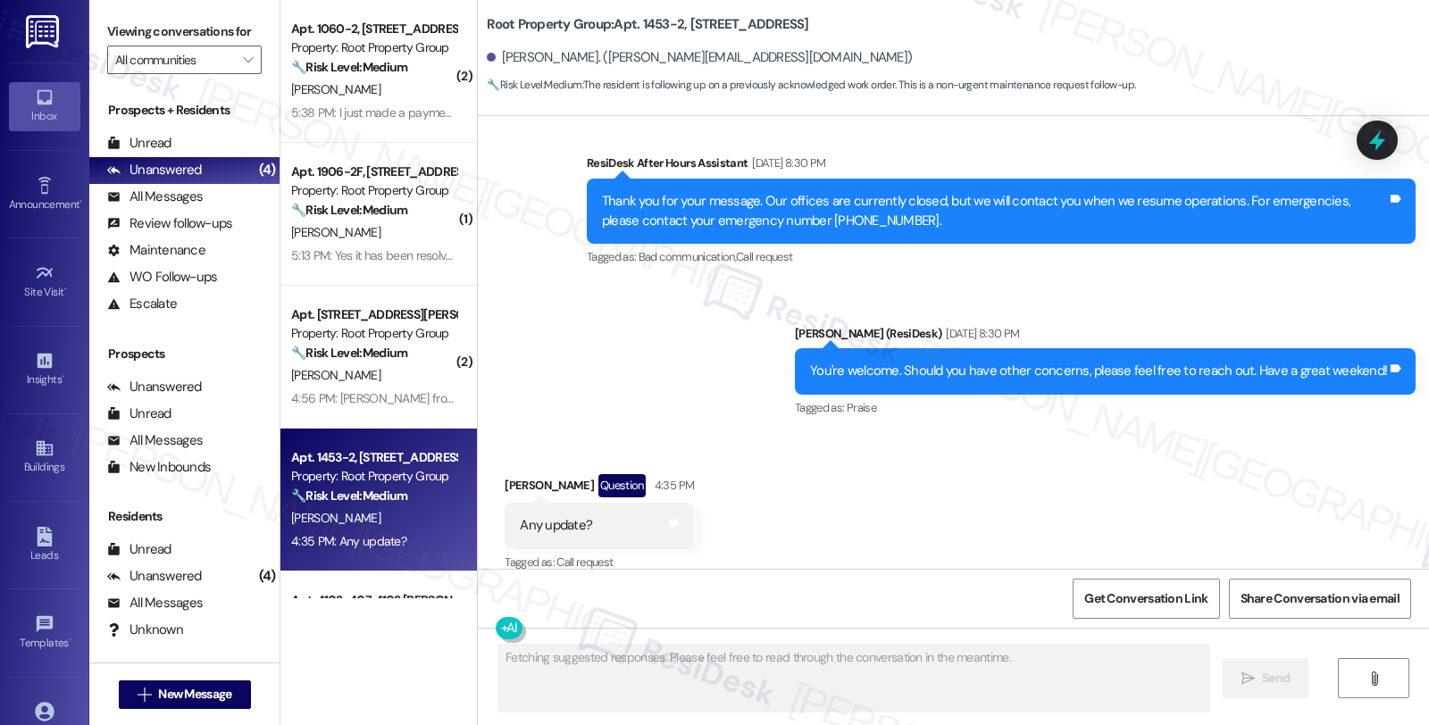
scroll to position [1235, 0]
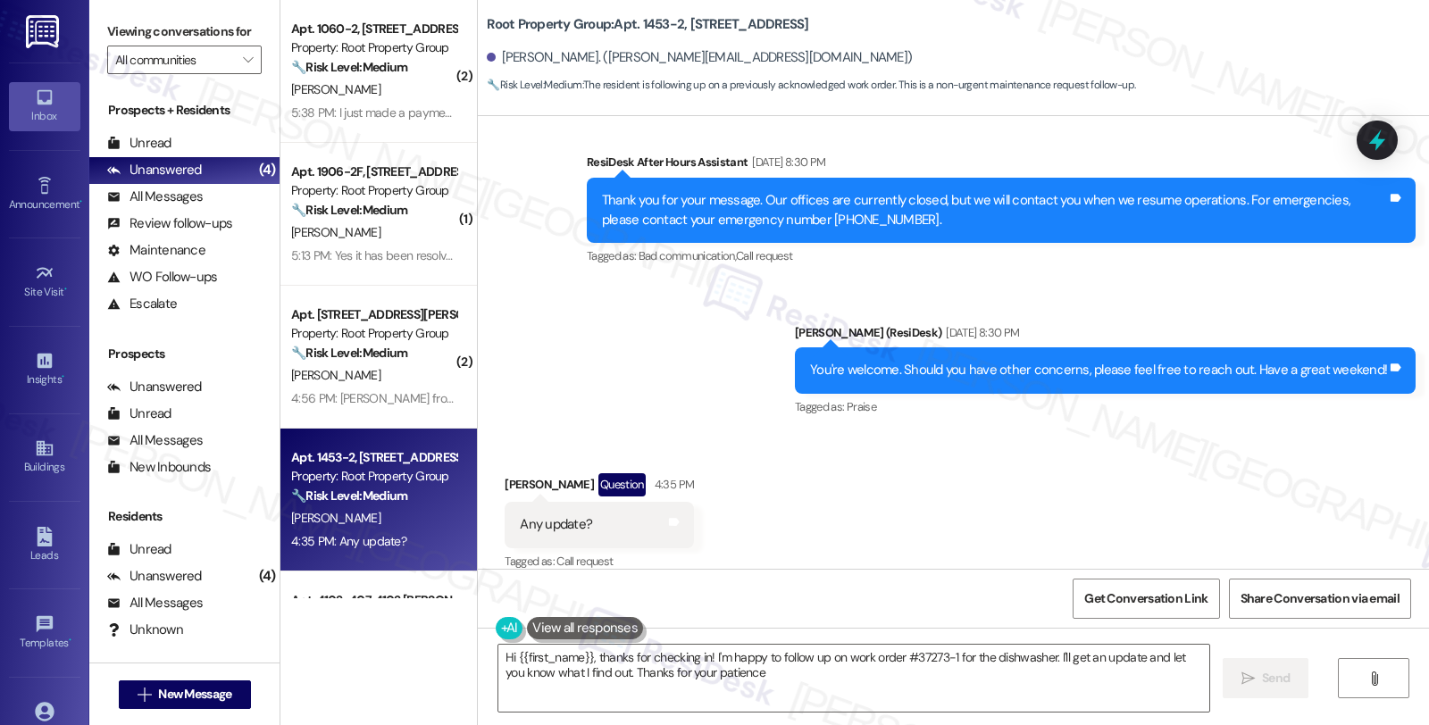
type textarea "Hi {{first_name}}, thanks for checking in! I'm happy to follow up on work order…"
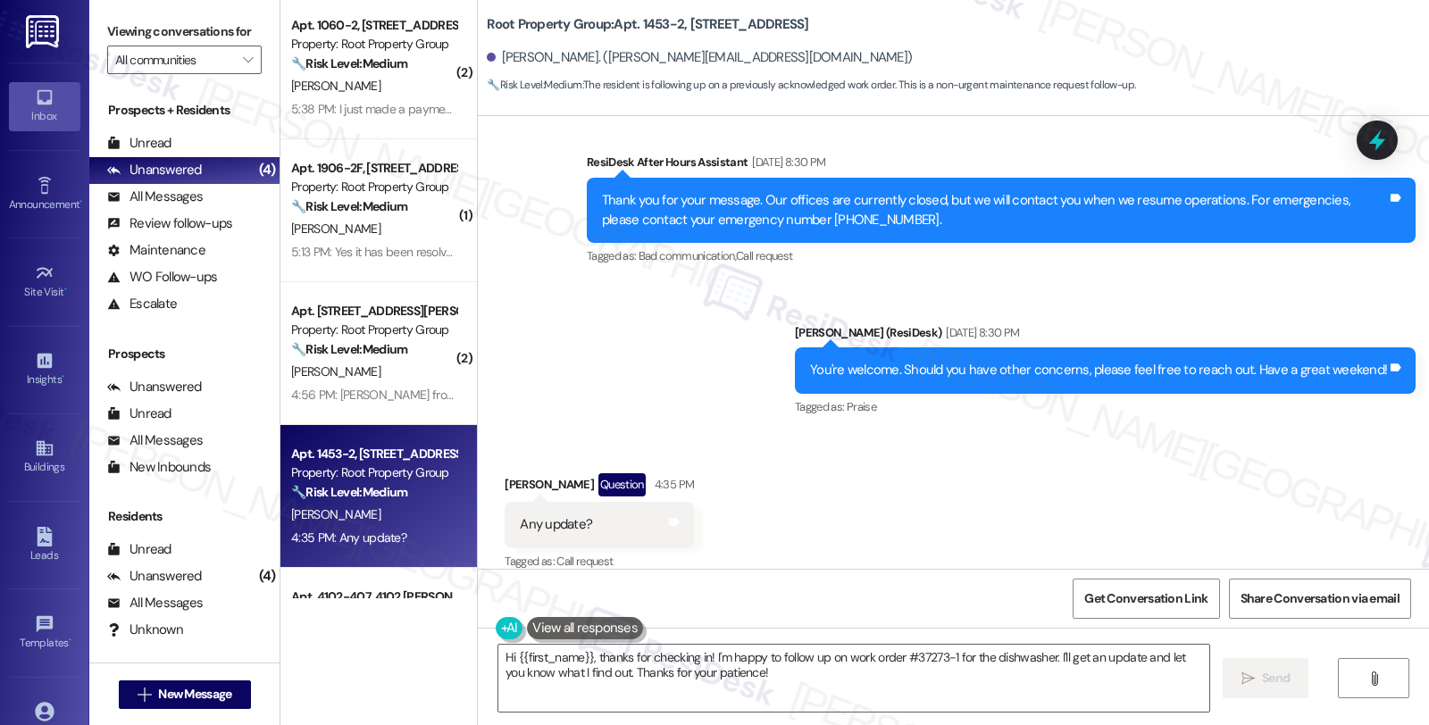
scroll to position [0, 0]
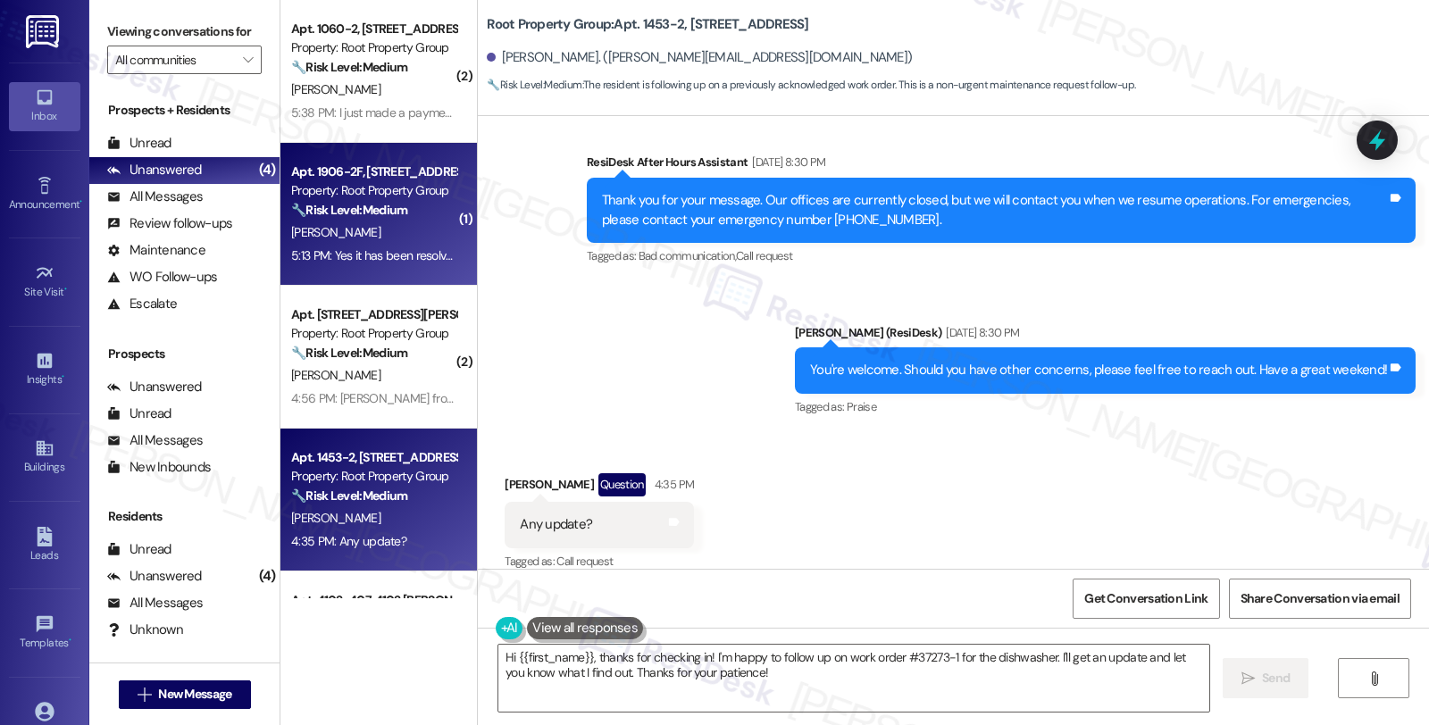
click at [420, 236] on div "[PERSON_NAME]" at bounding box center [373, 232] width 169 height 22
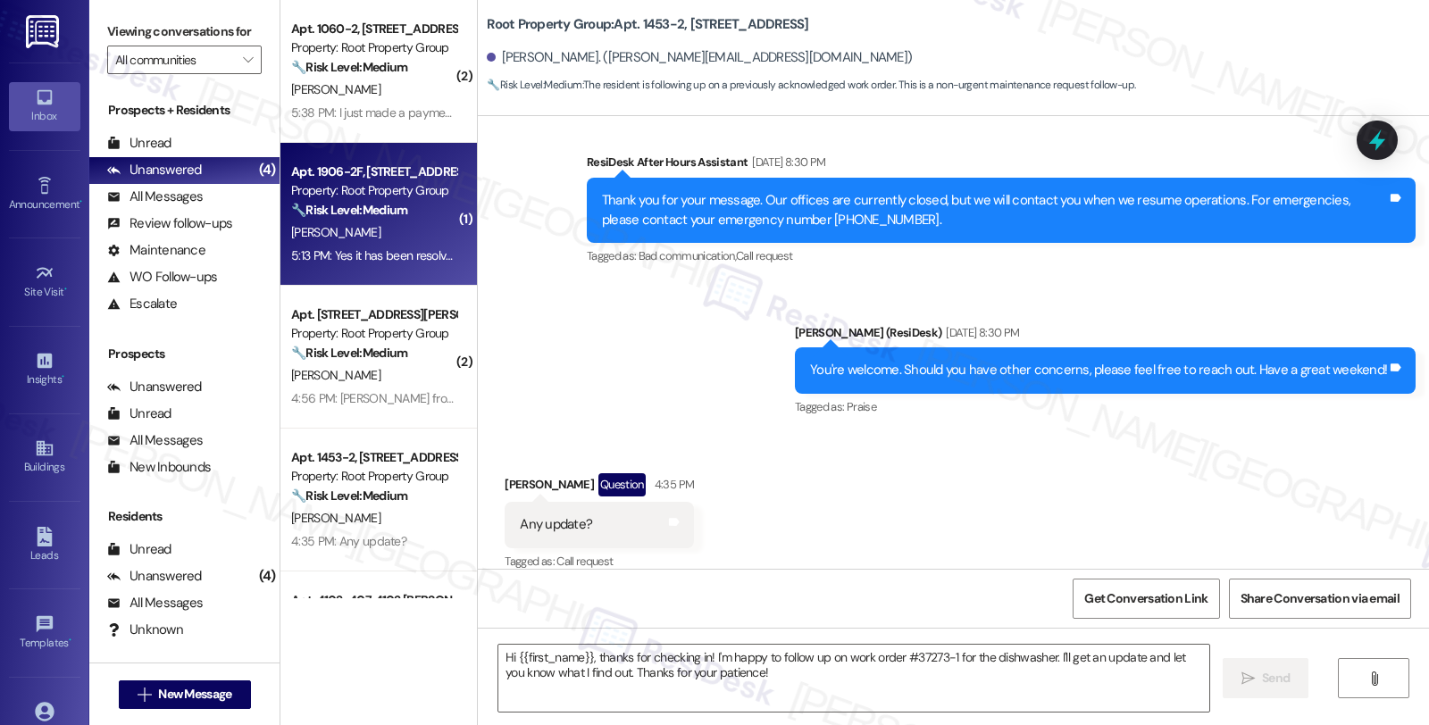
type textarea "Fetching suggested responses. Please feel free to read through the conversation…"
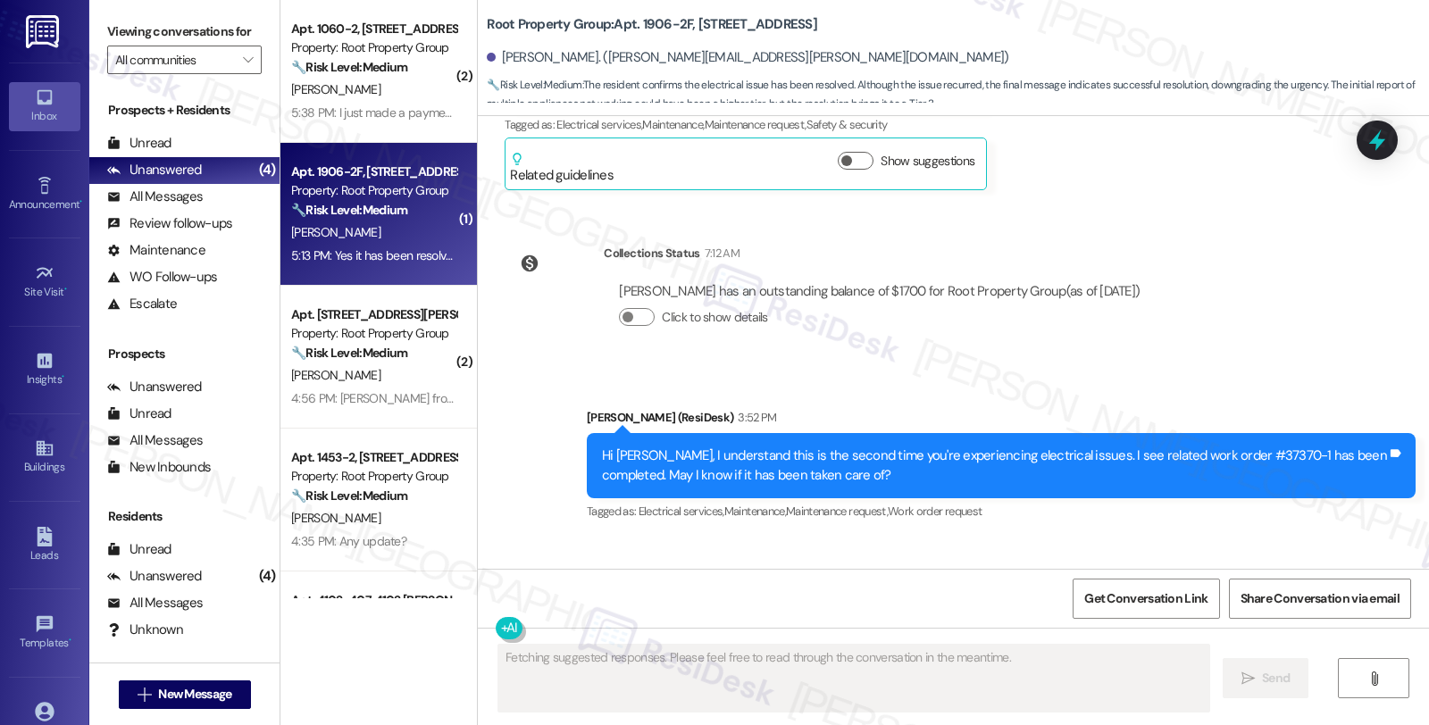
scroll to position [3594, 0]
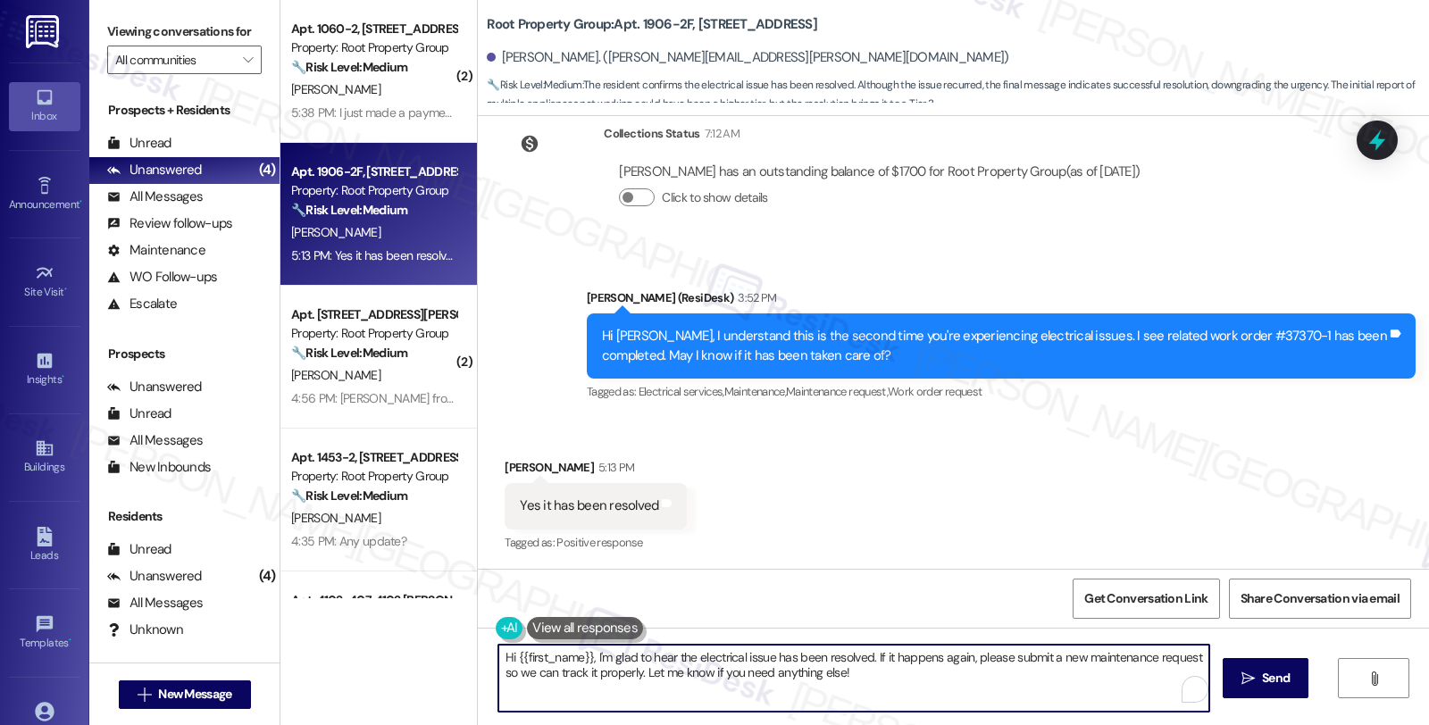
drag, startPoint x: 582, startPoint y: 657, endPoint x: 436, endPoint y: 657, distance: 146.4
click at [436, 657] on div "( 2 ) Apt. 1060-2, [STREET_ADDRESS] Property: Root Property Group 🔧 Risk Level:…" at bounding box center [854, 362] width 1148 height 725
click at [756, 690] on textarea "I'm glad to hear the electrical issue has been resolved. If it happens again, p…" at bounding box center [851, 678] width 711 height 67
drag, startPoint x: 771, startPoint y: 656, endPoint x: 792, endPoint y: 689, distance: 39.4
click at [792, 689] on textarea "I'm glad to hear the electrical issue has been resolved. If it happens again, p…" at bounding box center [851, 678] width 711 height 67
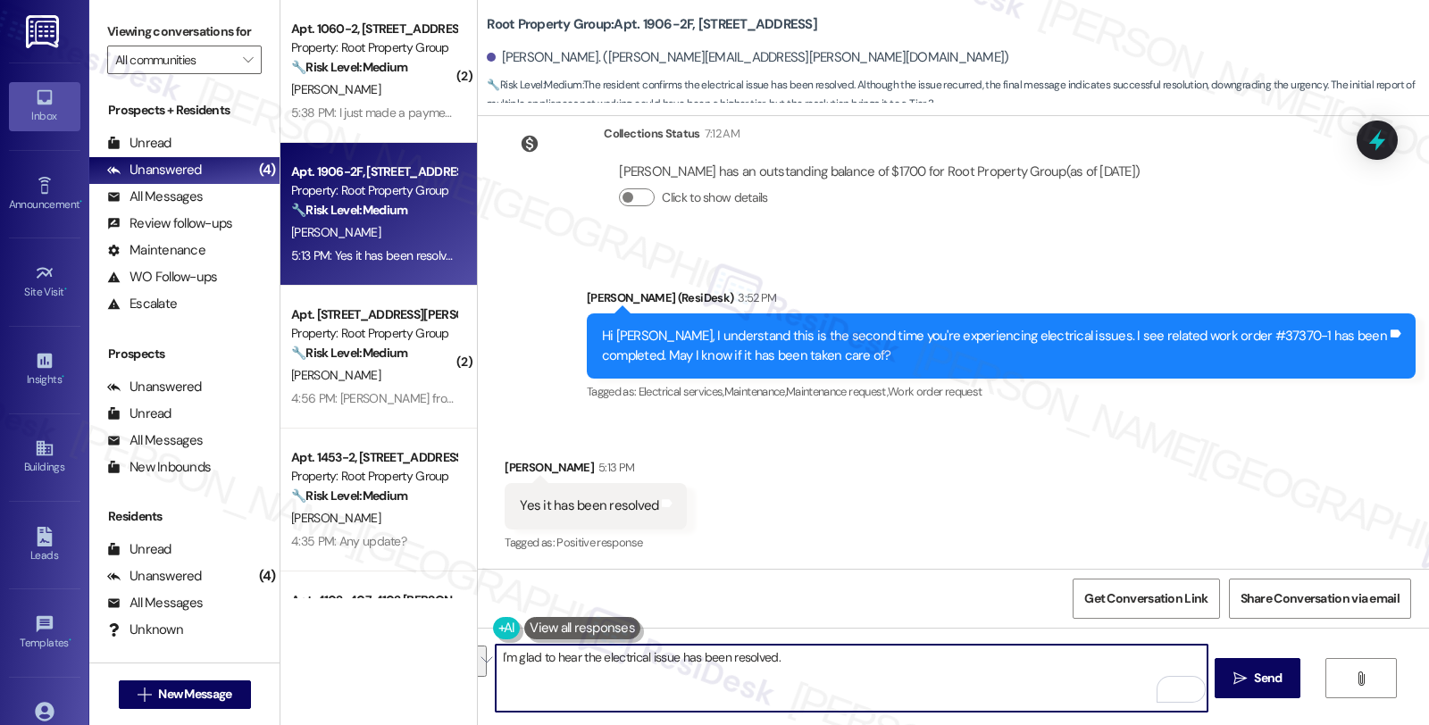
paste textarea "Should you have other concerns, please feel free to reach out. Have a great day!"
click at [1084, 658] on textarea "I'm glad to hear the electrical issue has been resolved. Should you have other …" at bounding box center [851, 678] width 711 height 67
type textarea "I'm glad to hear the electrical issue has been resolved. Should you have other …"
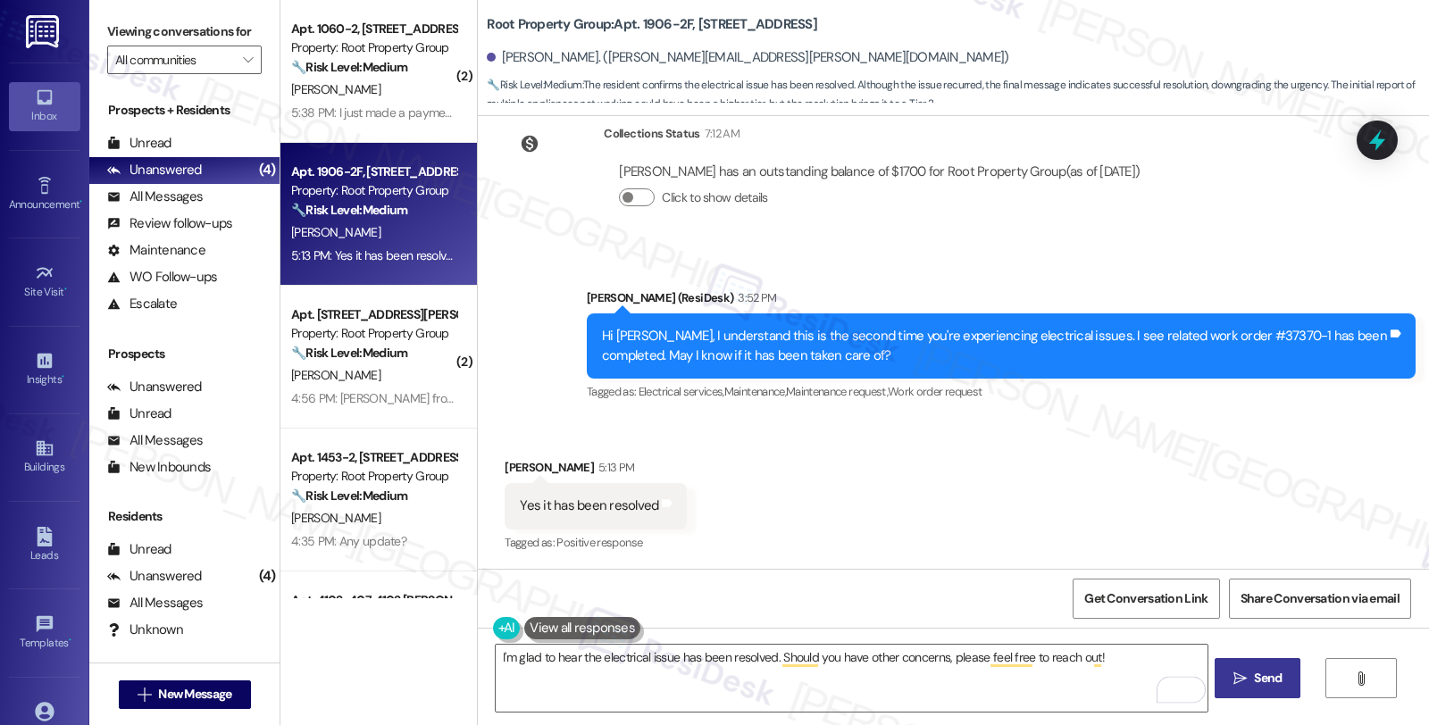
click at [1233, 685] on icon "" at bounding box center [1239, 679] width 13 height 14
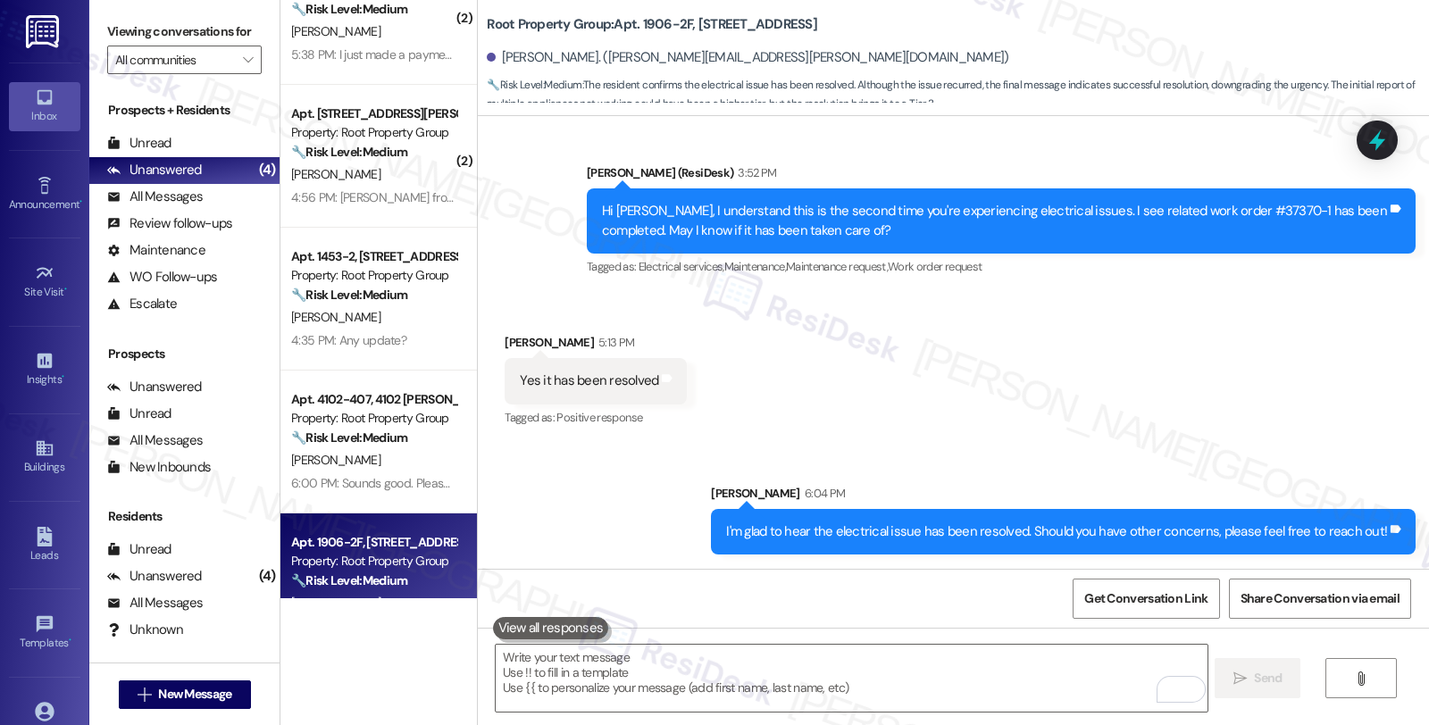
scroll to position [116, 0]
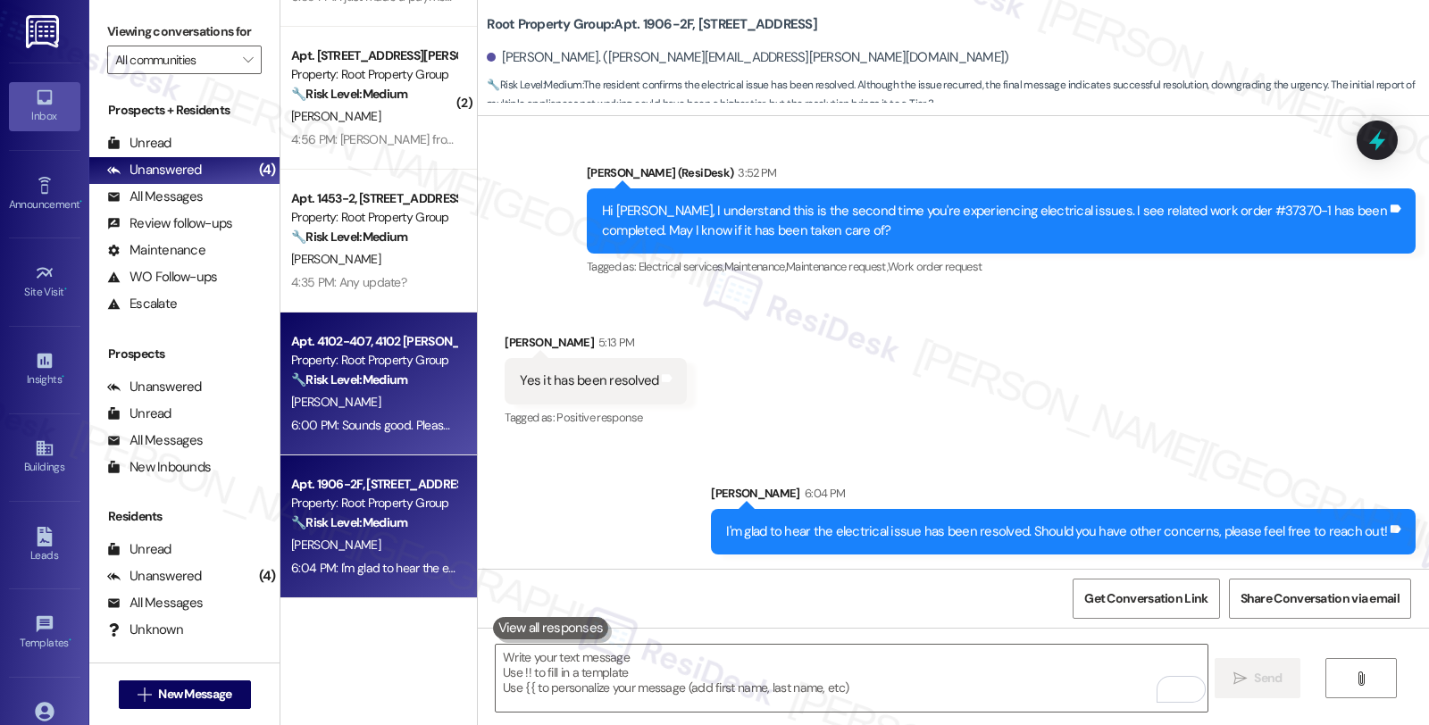
click at [415, 380] on div "🔧 Risk Level: Medium The resident is asking about pet registration requirements…" at bounding box center [373, 380] width 165 height 19
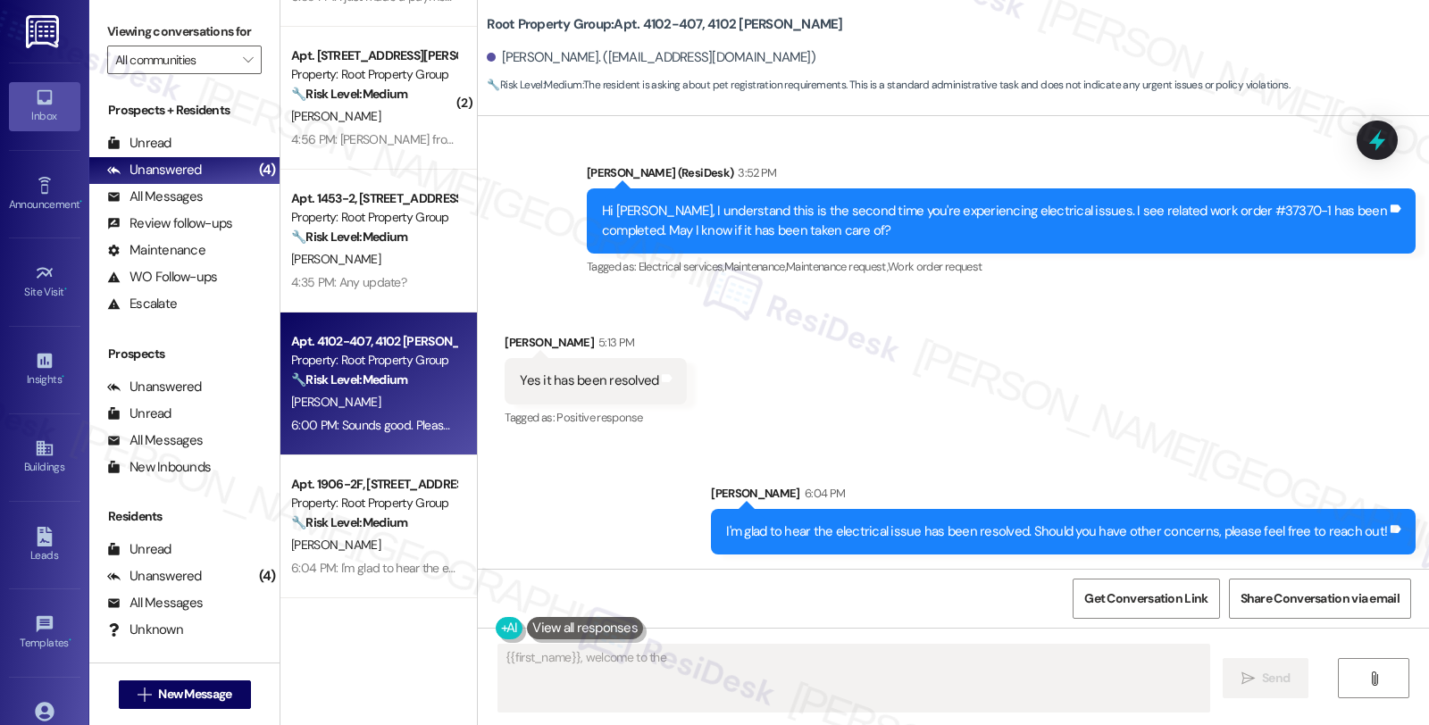
scroll to position [617, 0]
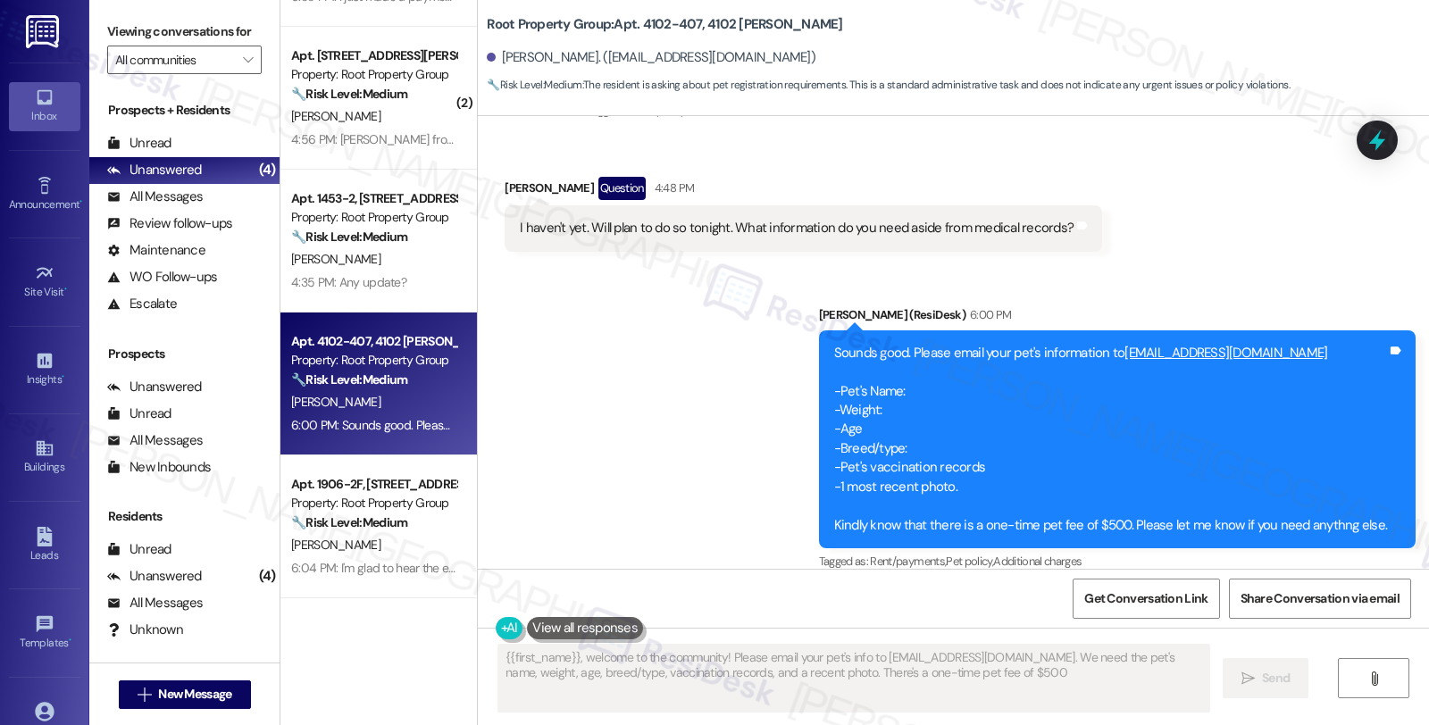
type textarea "{{first_name}}, welcome to the community! Please email your pet's info to [EMAI…"
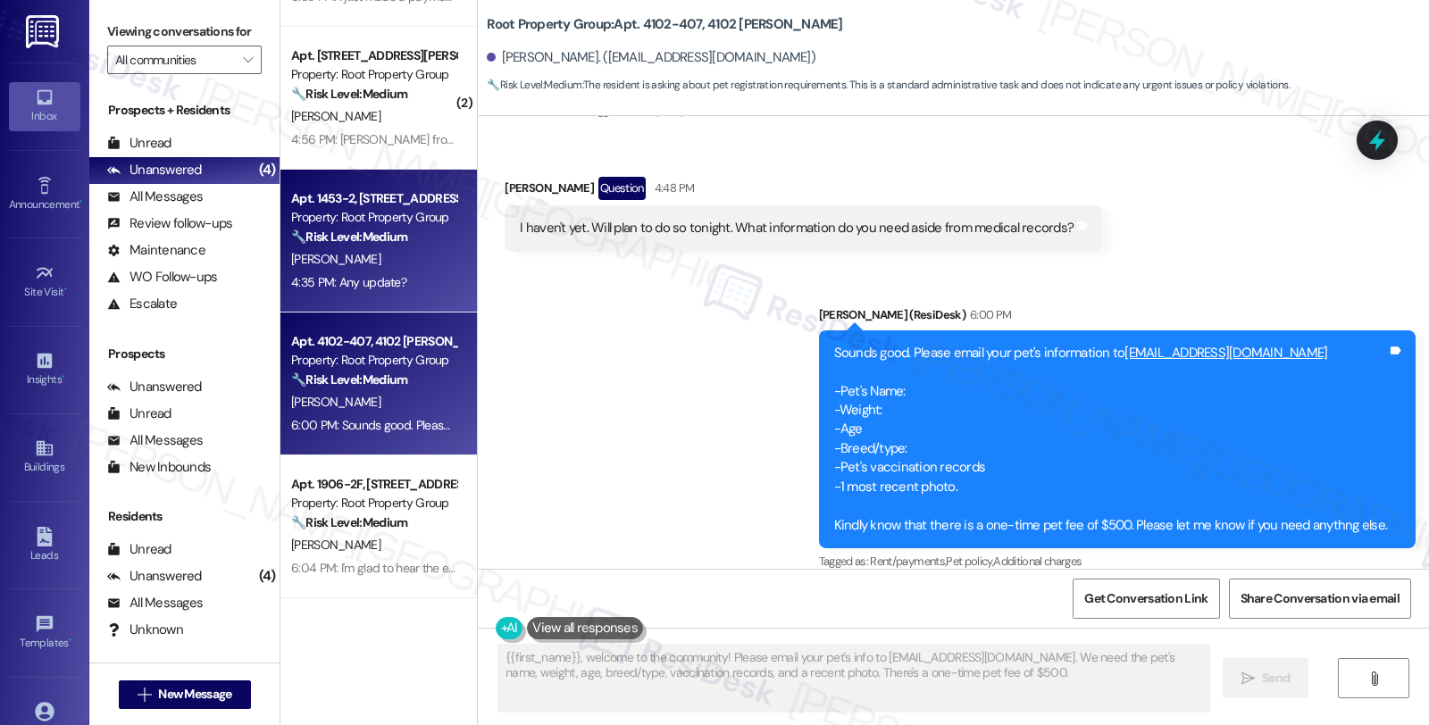
click at [429, 279] on div "4:35 PM: Any update? 4:35 PM: Any update?" at bounding box center [373, 282] width 169 height 22
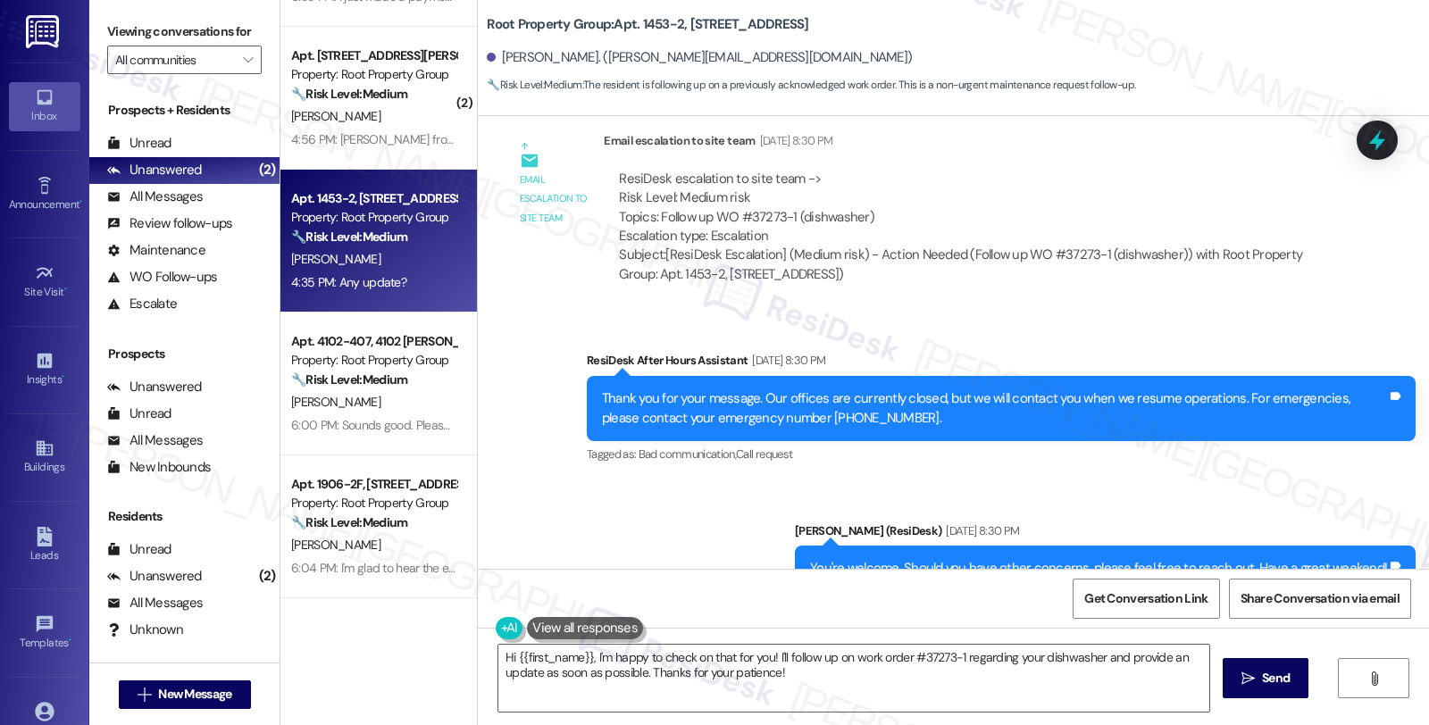
scroll to position [1235, 0]
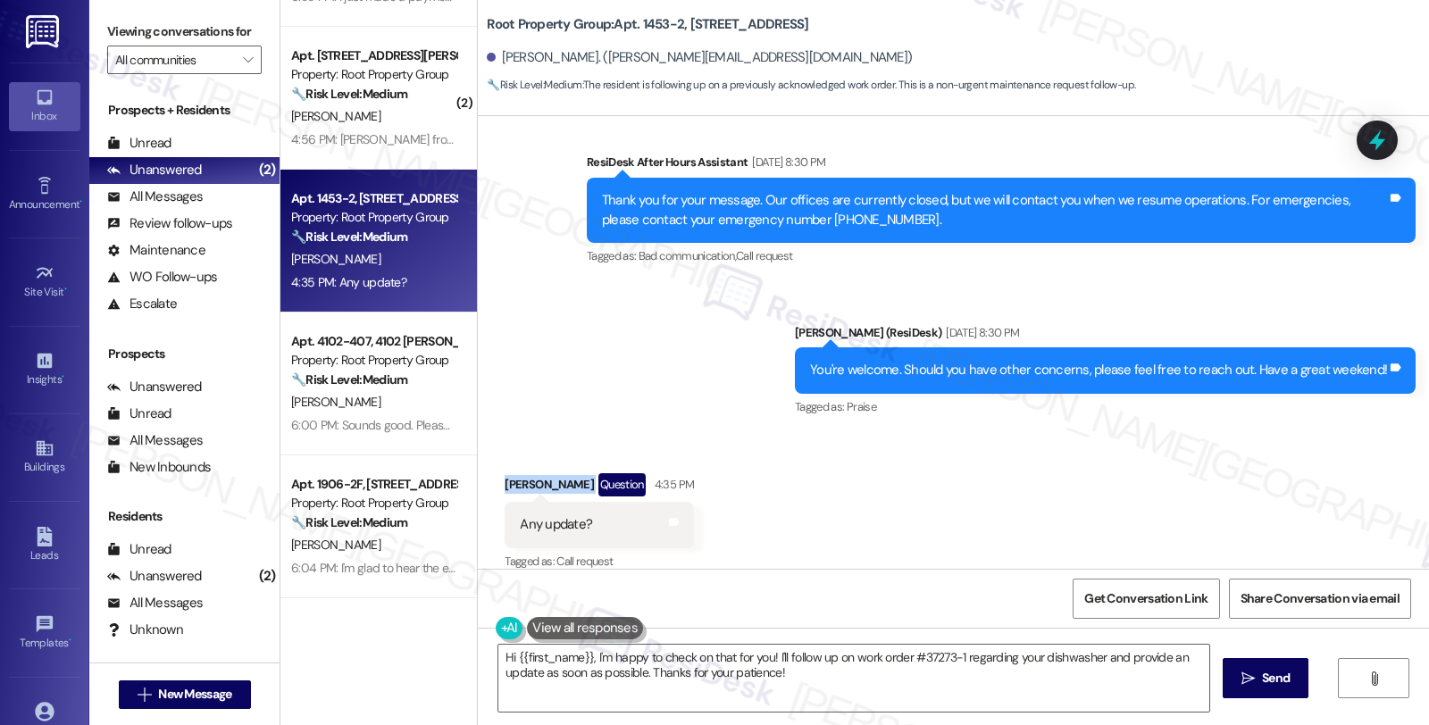
drag, startPoint x: 493, startPoint y: 460, endPoint x: 555, endPoint y: 470, distance: 62.4
click at [555, 473] on div "[PERSON_NAME] Question 4:35 PM" at bounding box center [599, 487] width 189 height 29
copy div "[PERSON_NAME]"
click at [171, 206] on div "All Messages" at bounding box center [155, 197] width 96 height 19
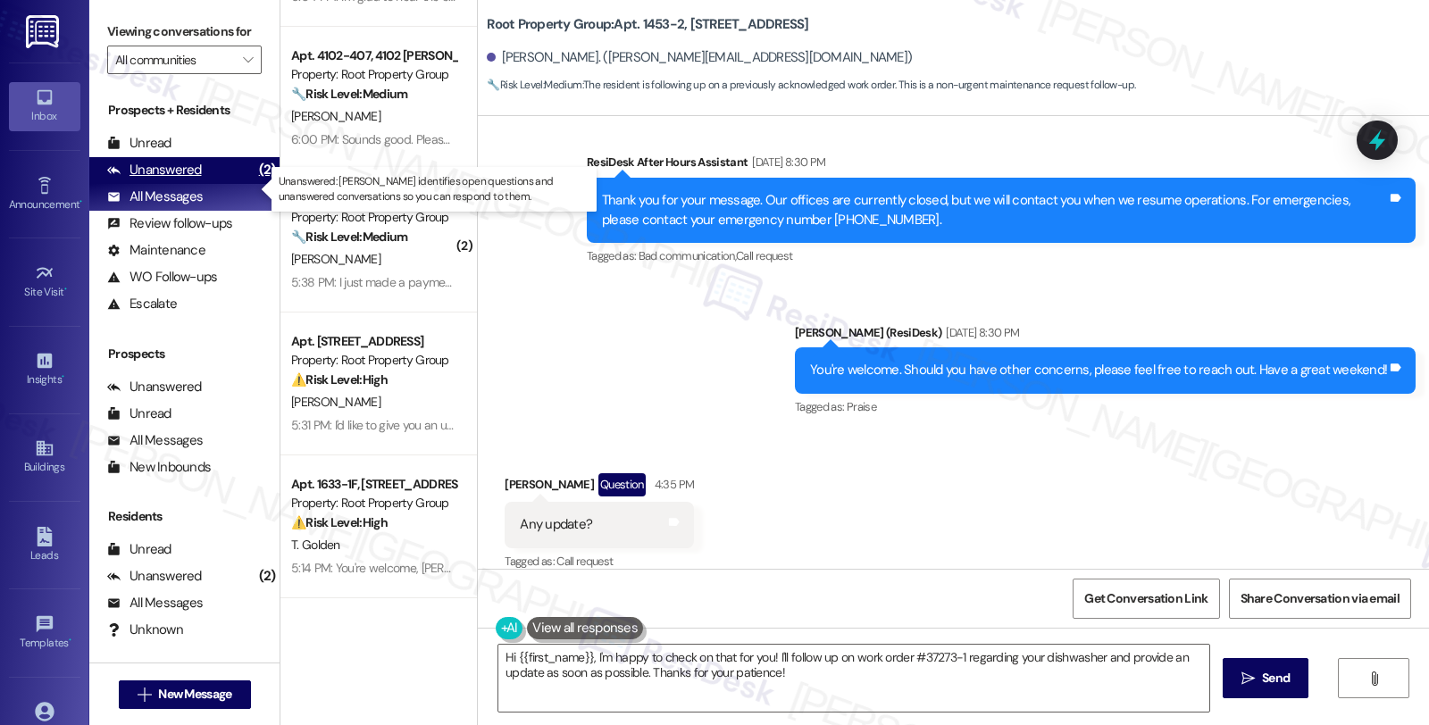
click at [180, 179] on div "Unanswered" at bounding box center [154, 170] width 95 height 19
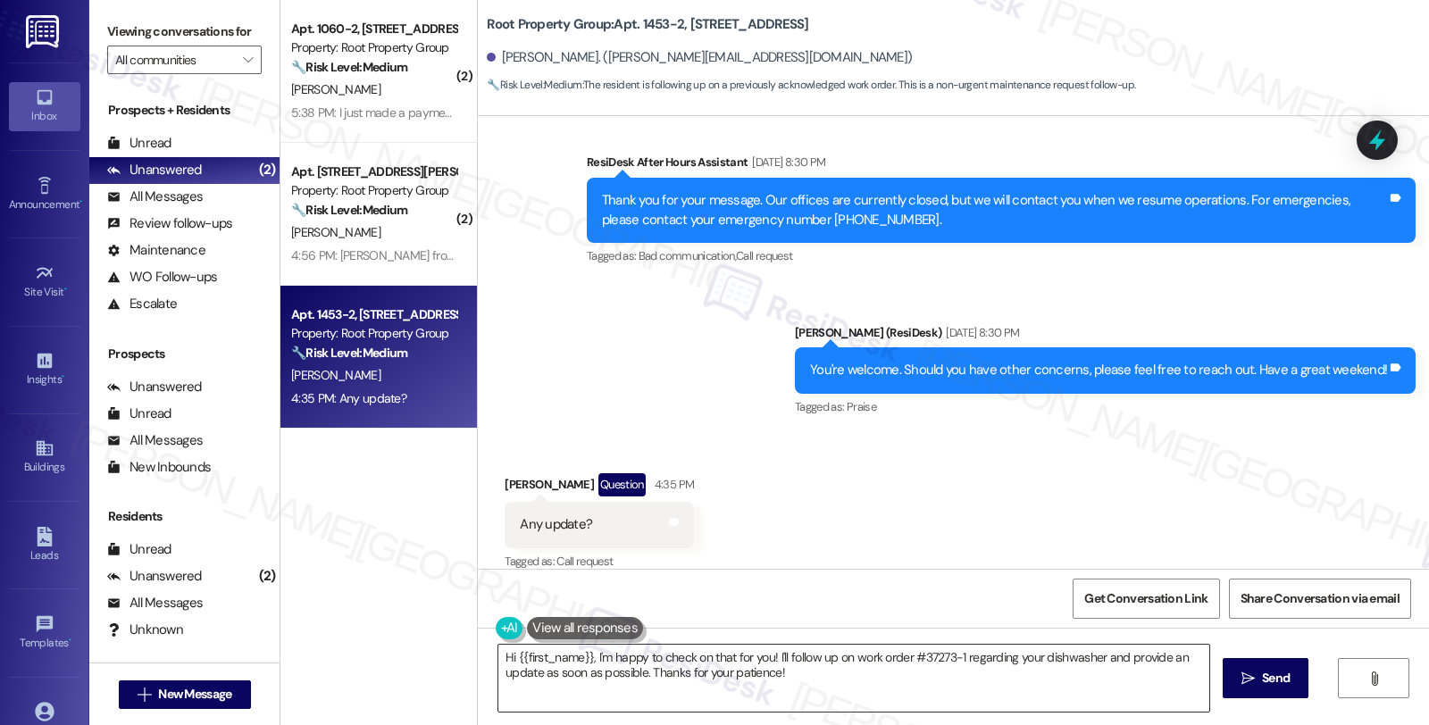
click at [584, 661] on textarea "Hi {{first_name}}, I'm happy to check on that for you! I'll follow up on work o…" at bounding box center [853, 678] width 711 height 67
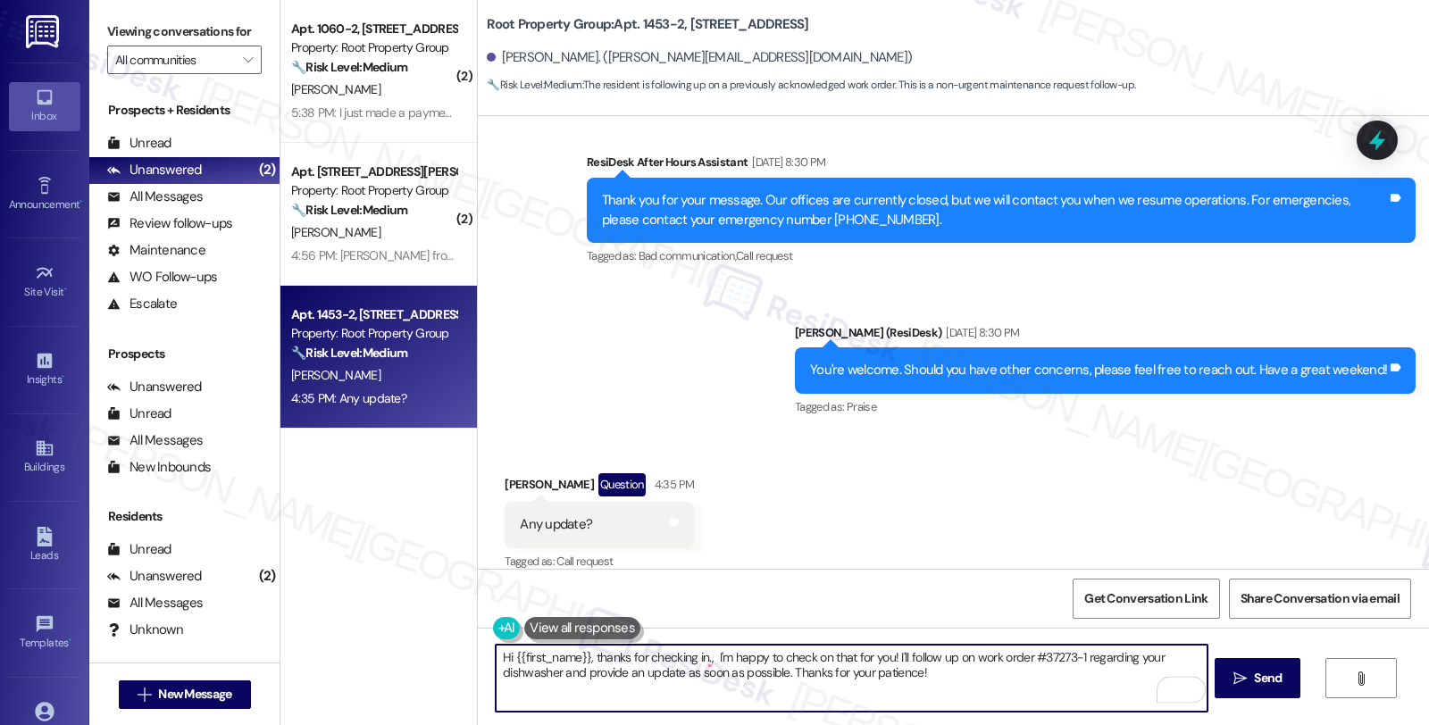
click at [694, 662] on textarea "Hi {{first_name}}, thanks for checking in., I'm happy to check on that for you!…" at bounding box center [851, 678] width 711 height 67
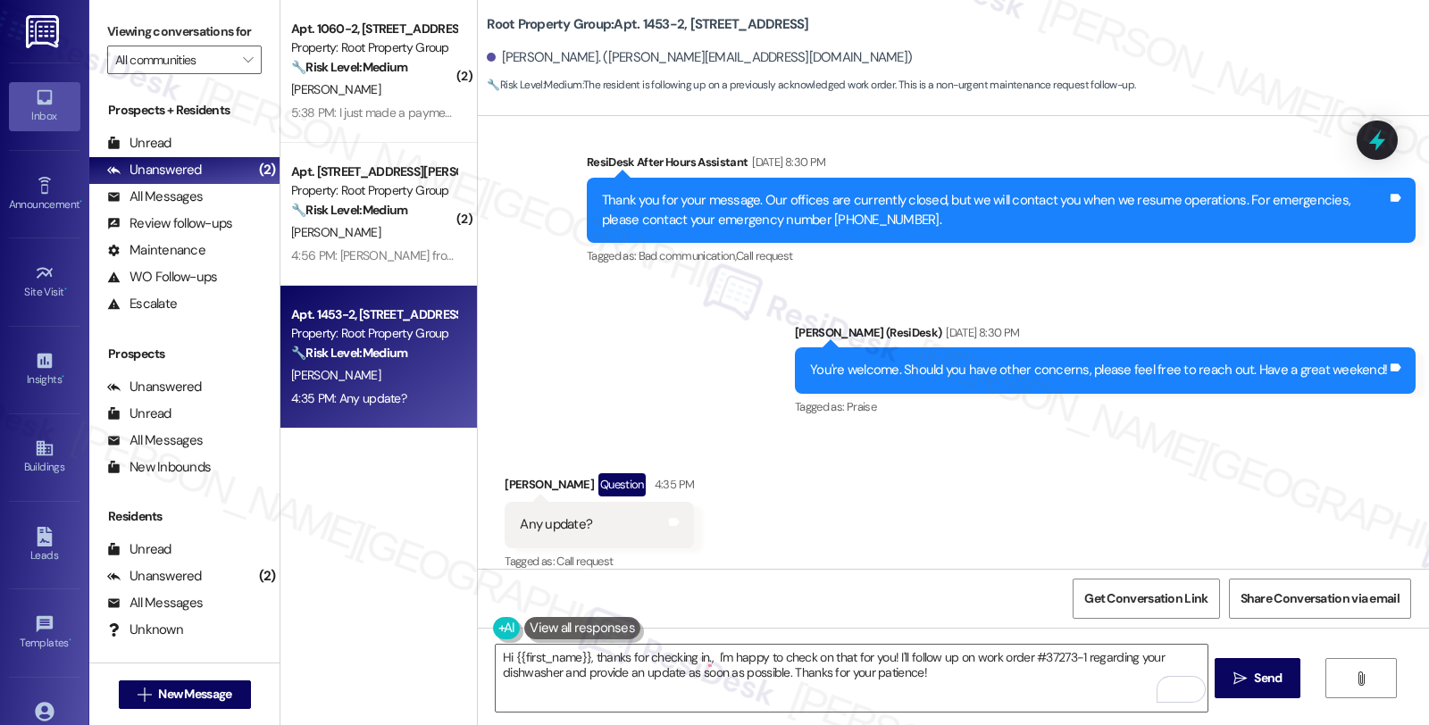
click at [1184, 470] on div "Received via SMS Jared Jantz Question 4:35 PM Any update? Tags and notes Tagged…" at bounding box center [953, 510] width 951 height 154
click at [697, 656] on textarea "Hi {{first_name}}, thanks for checking in., I'm happy to check on that for you!…" at bounding box center [851, 678] width 711 height 67
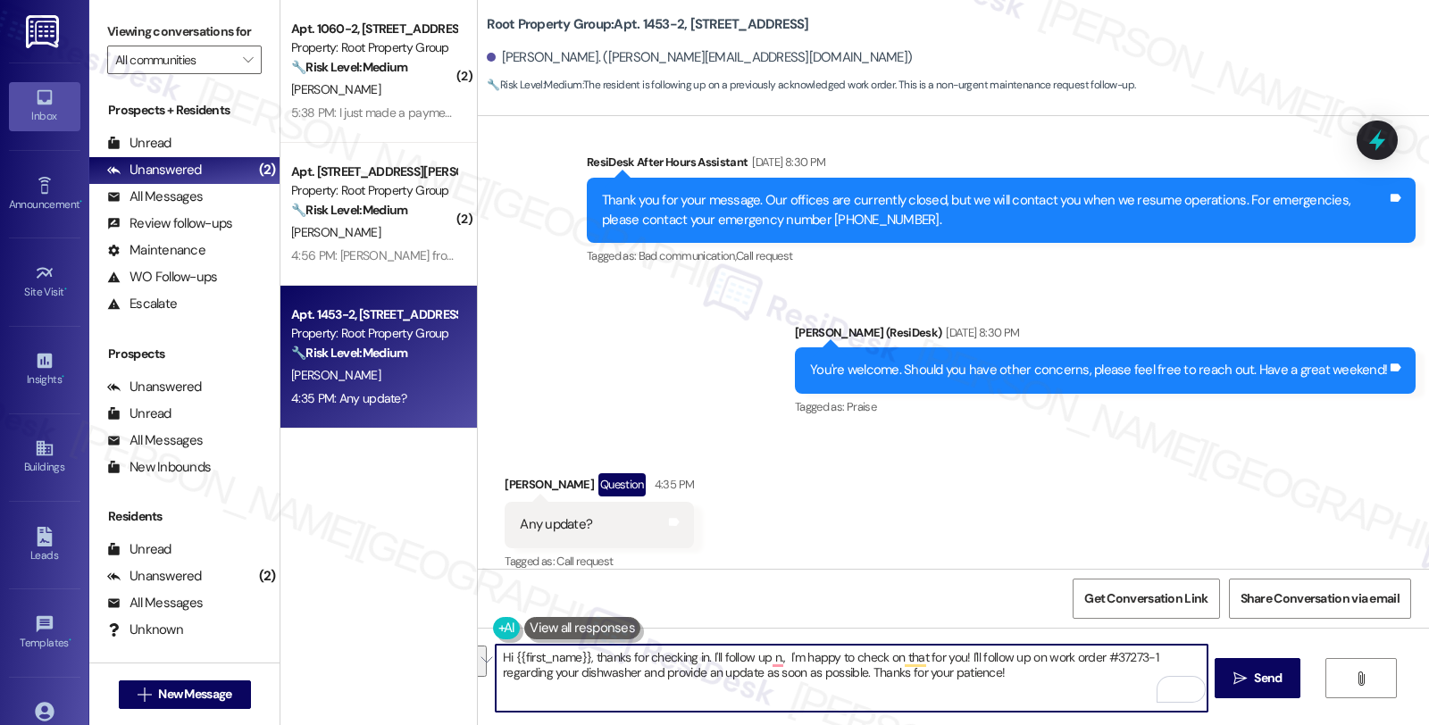
click at [752, 662] on textarea "Hi {{first_name}}, thanks for checking in. I'll follow up n., I'm happy to chec…" at bounding box center [851, 678] width 711 height 67
click at [760, 654] on textarea "Hi {{first_name}}, thanks for checking in. I'll follow up n., I'm happy to chec…" at bounding box center [851, 678] width 711 height 67
click at [1019, 659] on textarea "Hi {{first_name}}, thanks for checking in. I'll follow up n., I'm happy to chec…" at bounding box center [851, 678] width 711 height 67
click at [1051, 659] on textarea "Hi {{first_name}}, thanks for checking in. I'll follow up on work order #37273-…" at bounding box center [851, 678] width 711 height 67
drag, startPoint x: 1148, startPoint y: 658, endPoint x: 1148, endPoint y: 672, distance: 14.3
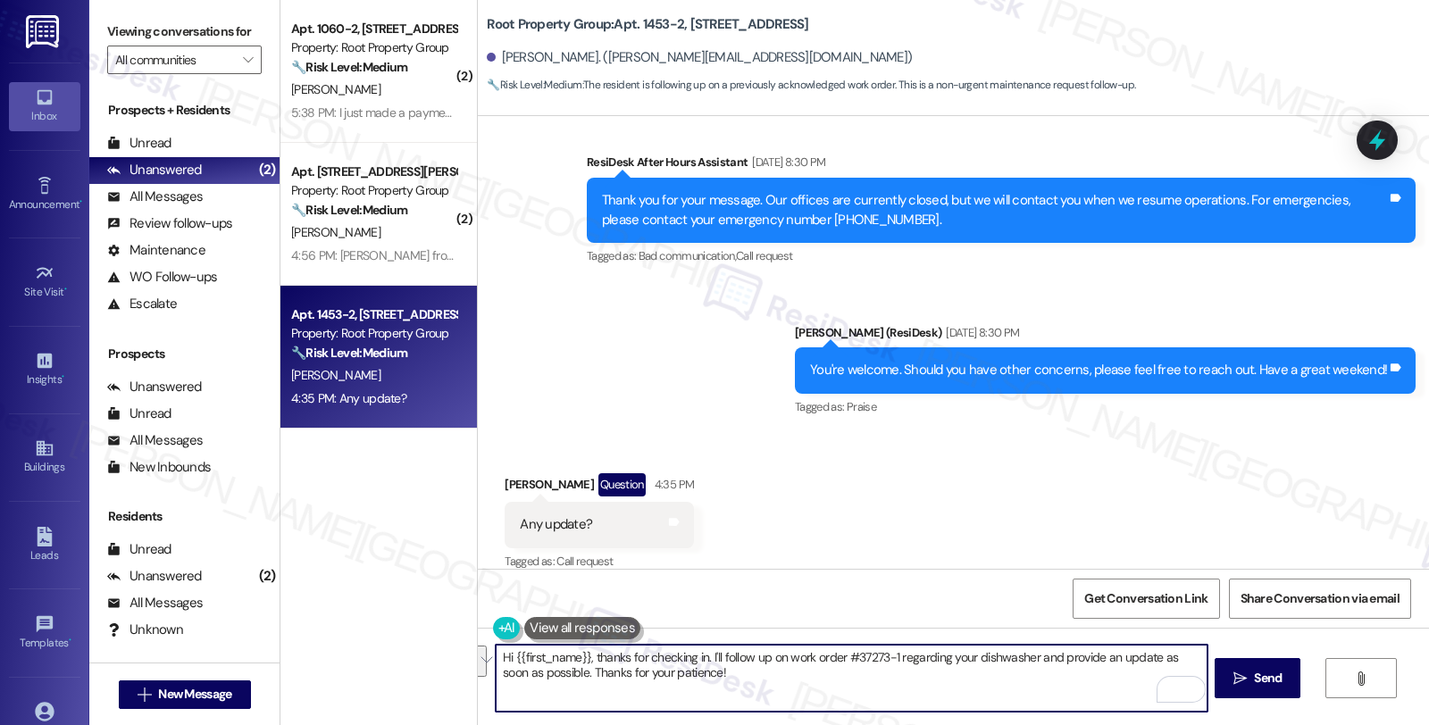
click at [1148, 672] on textarea "Hi {{first_name}}, thanks for checking in. I'll follow up on work order #37273-…" at bounding box center [851, 678] width 711 height 67
click at [1054, 655] on textarea "Hi {{first_name}}, thanks for checking in. I'll follow up on work order #37273-…" at bounding box center [851, 678] width 711 height 67
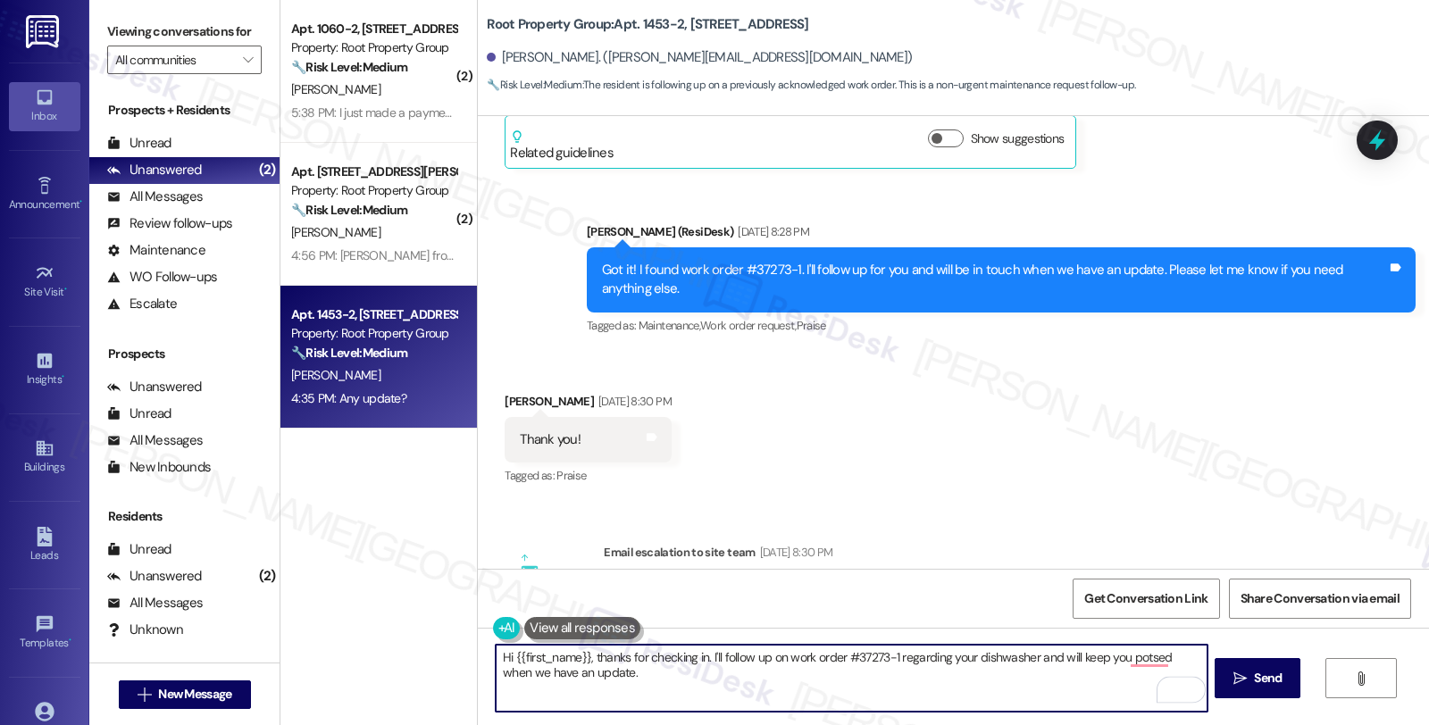
scroll to position [540, 0]
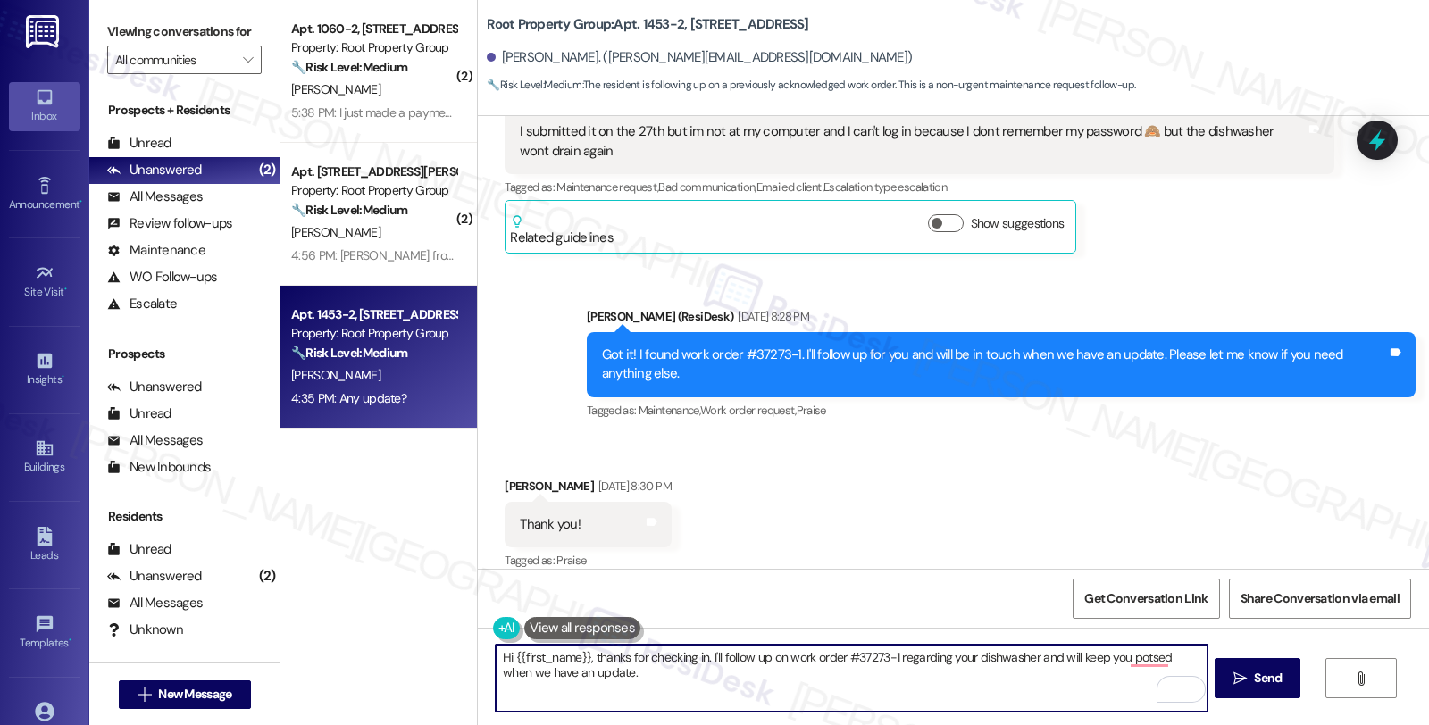
click at [629, 680] on textarea "Hi {{first_name}}, thanks for checking in. I'll follow up on work order #37273-…" at bounding box center [851, 678] width 711 height 67
click at [895, 456] on div "Received via SMS Jared Jantz Aug 29, 2025 at 8:30 PM Thank you! Tags and notes …" at bounding box center [953, 512] width 951 height 151
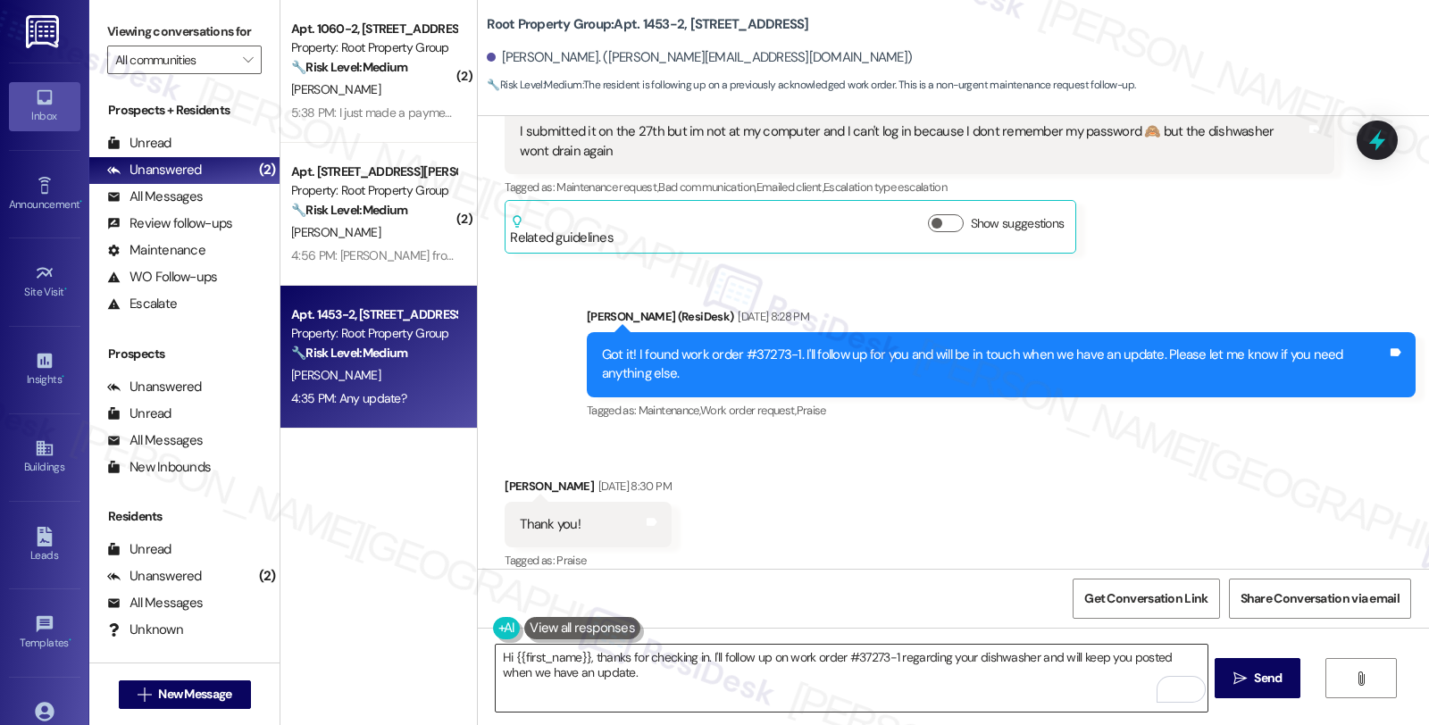
click at [661, 677] on textarea "Hi {{first_name}}, thanks for checking in. I'll follow up on work order #37273-…" at bounding box center [851, 678] width 711 height 67
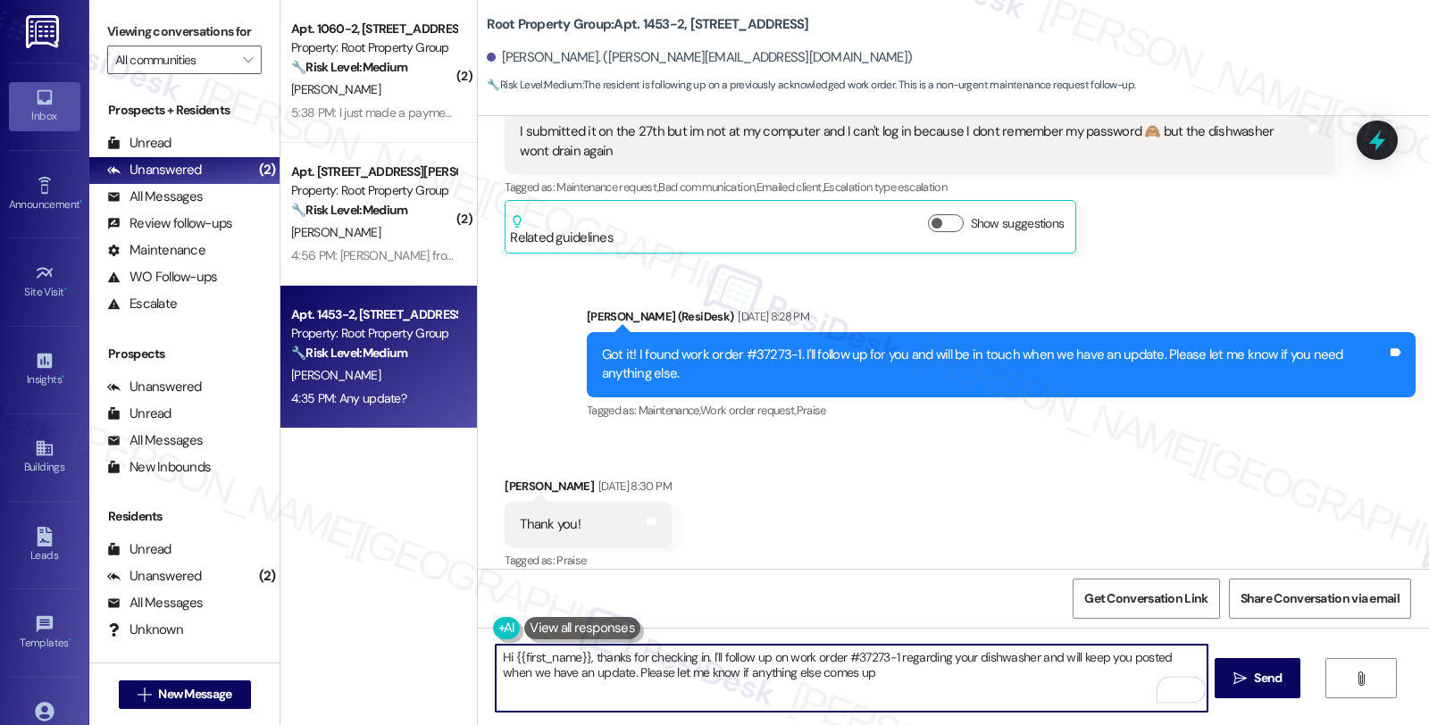
type textarea "Hi {{first_name}}, thanks for checking in. I'll follow up on work order #37273-…"
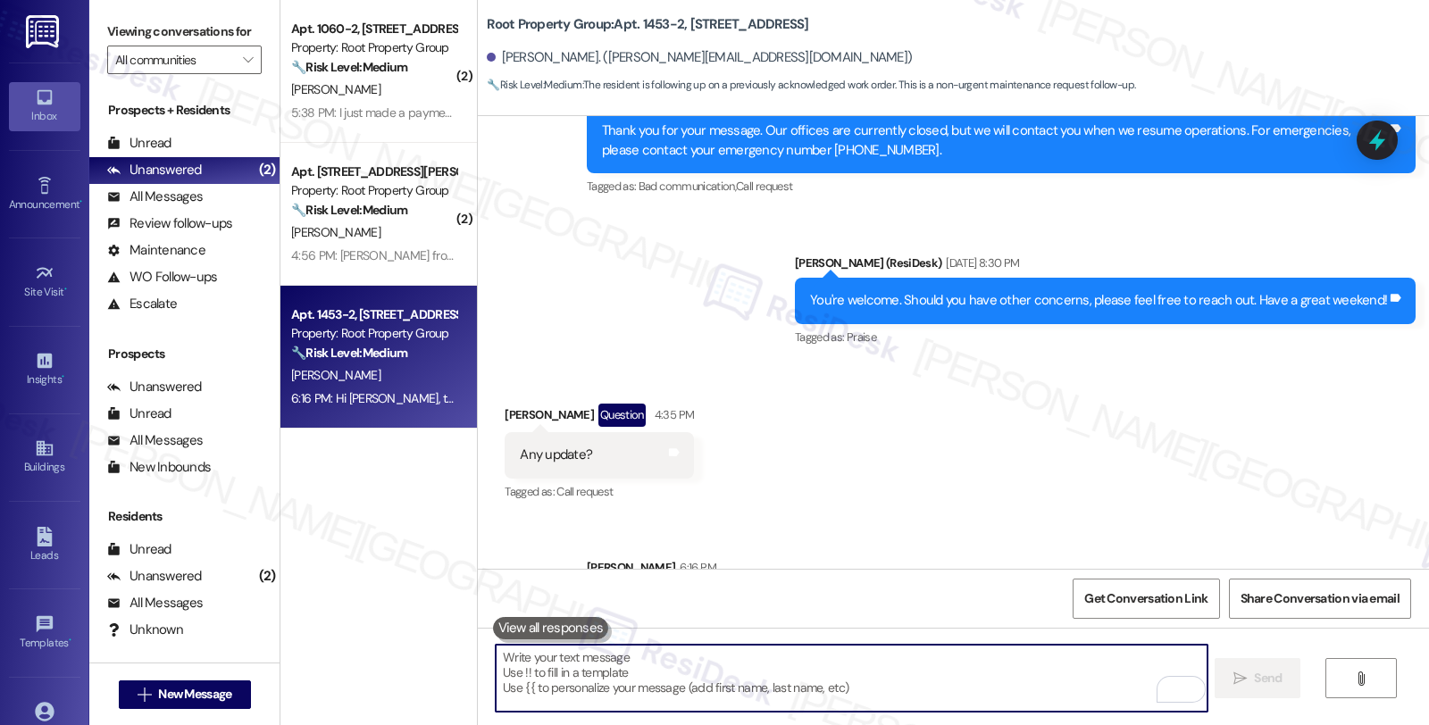
scroll to position [1378, 0]
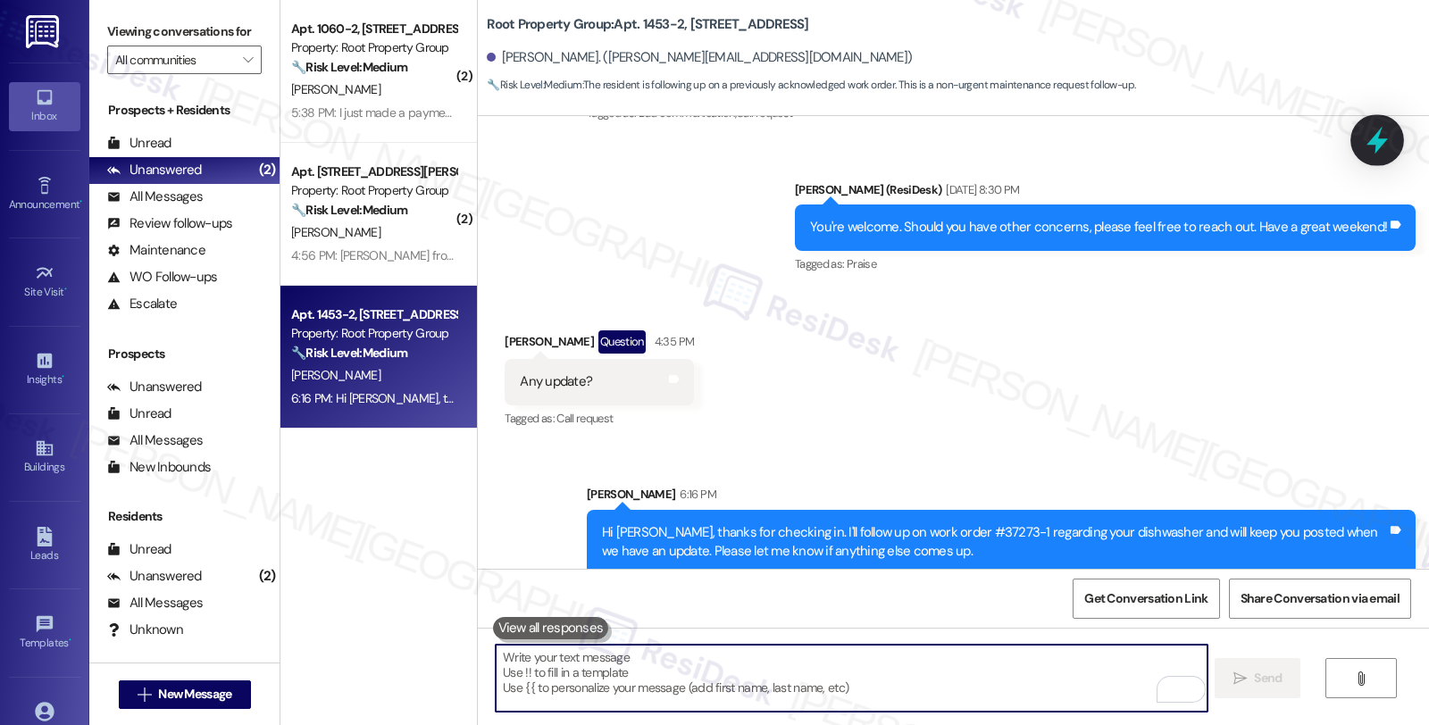
click at [1371, 146] on icon at bounding box center [1377, 140] width 30 height 30
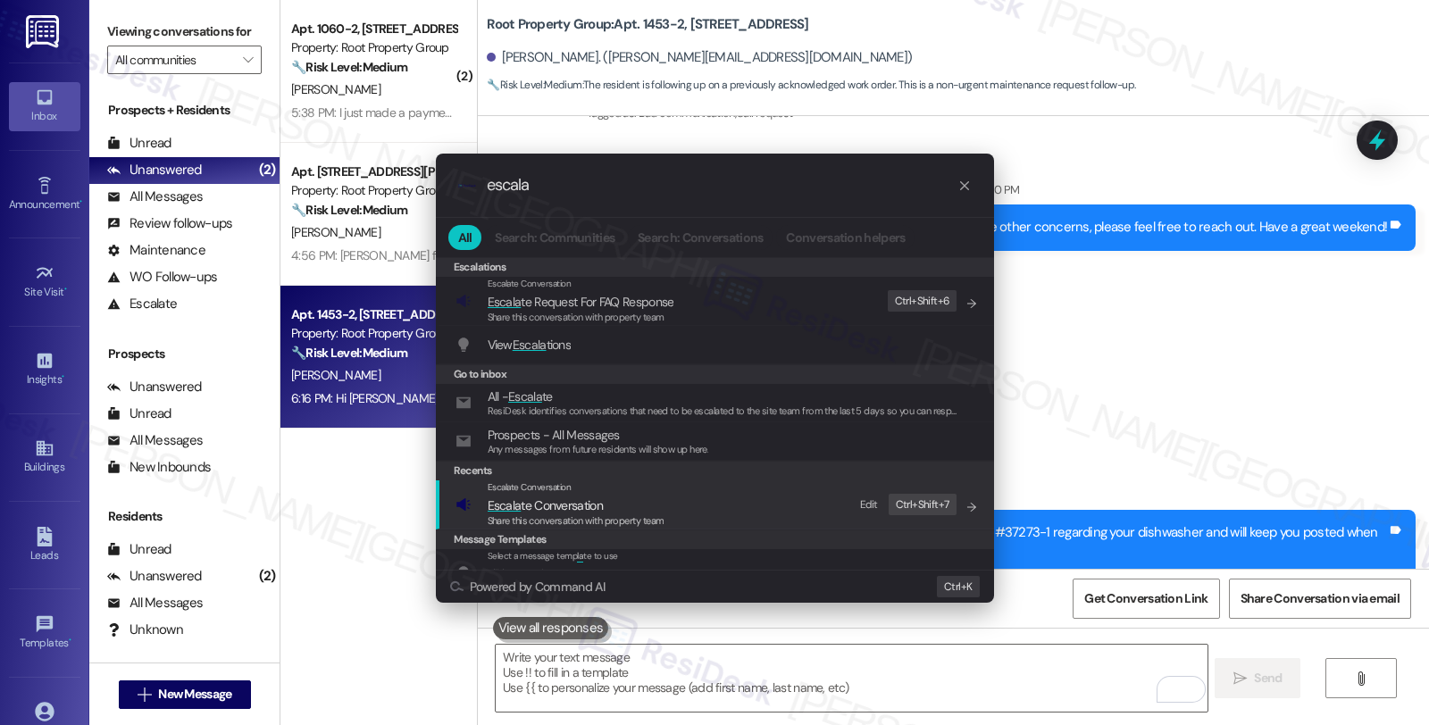
type input "escala"
click at [619, 496] on span "Escala te Conversation" at bounding box center [576, 506] width 177 height 20
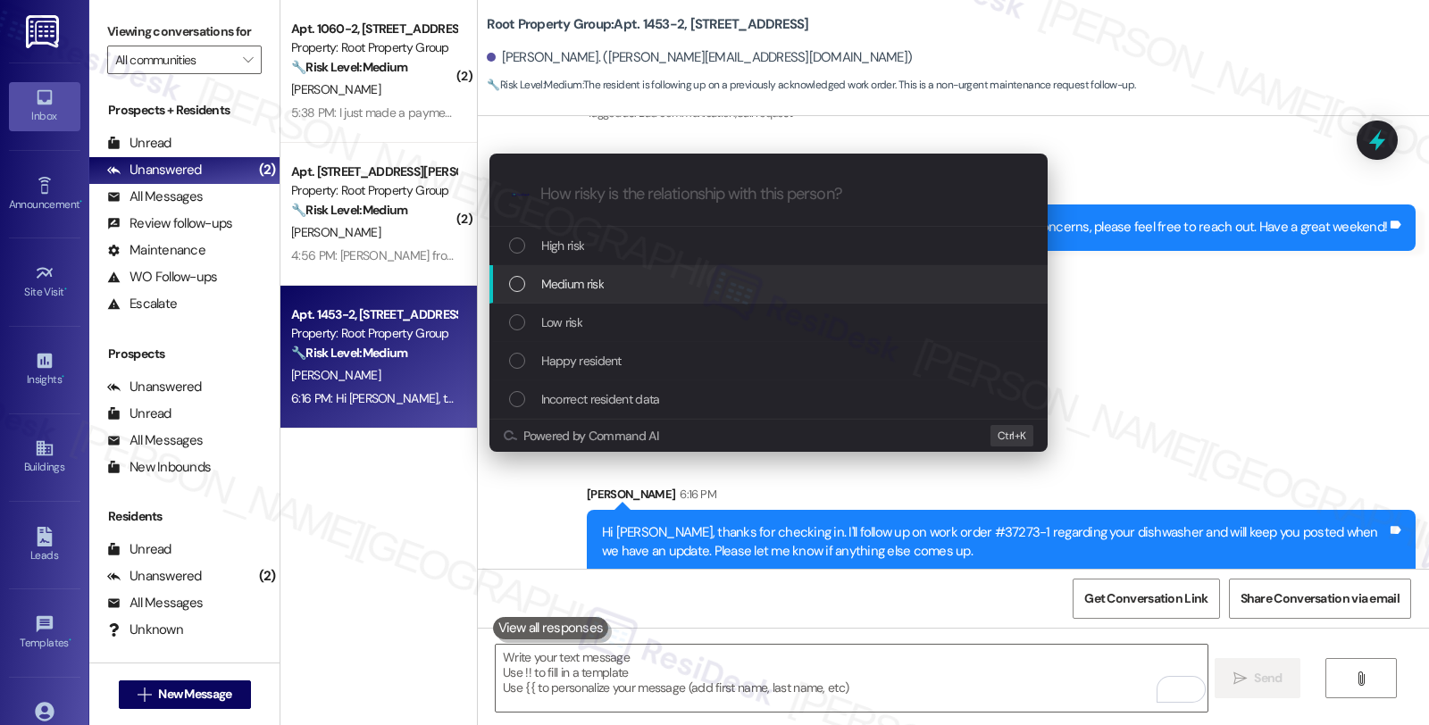
click at [619, 287] on div "Medium risk" at bounding box center [770, 284] width 522 height 20
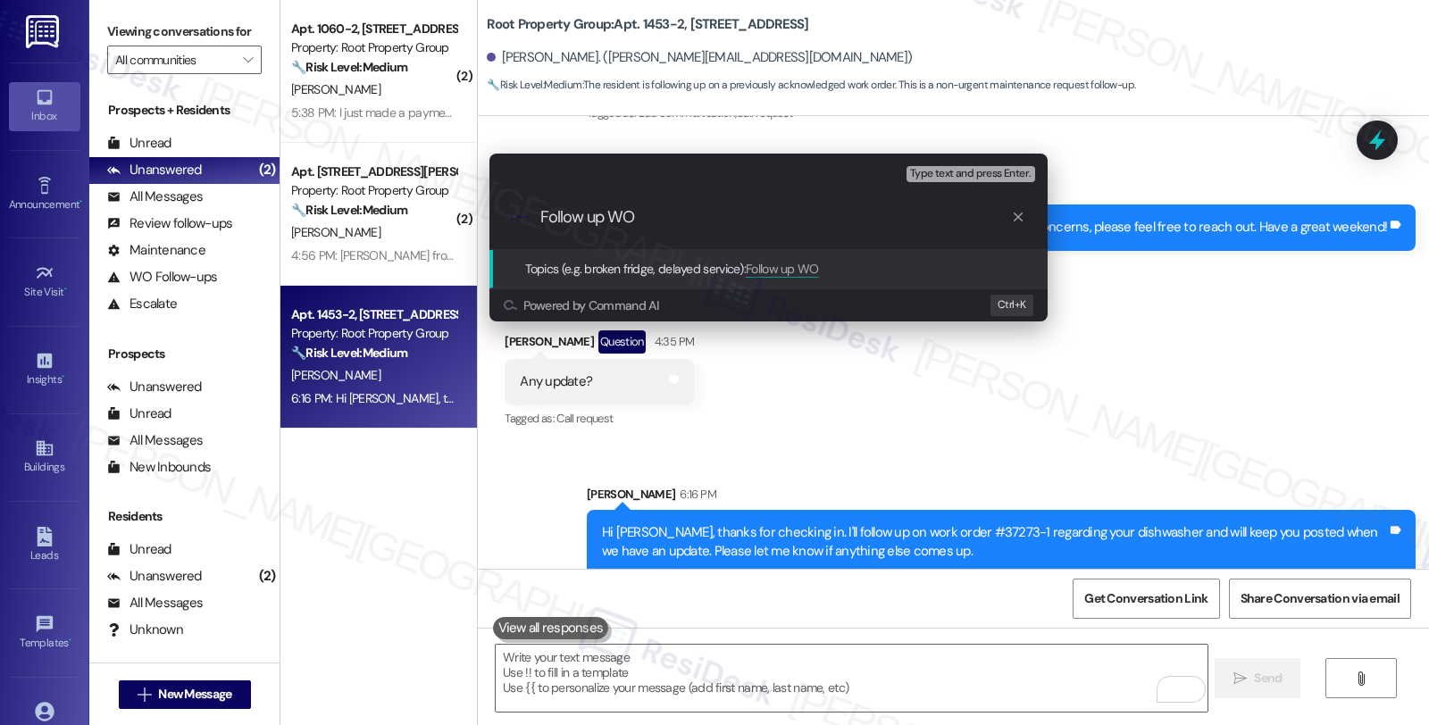
paste input "#37273-1"
type input "Follow up WO #37273-1 (dishwasher)"
click at [867, 224] on input "Follow up WO #37273-1 (dishwasher)" at bounding box center [775, 217] width 471 height 19
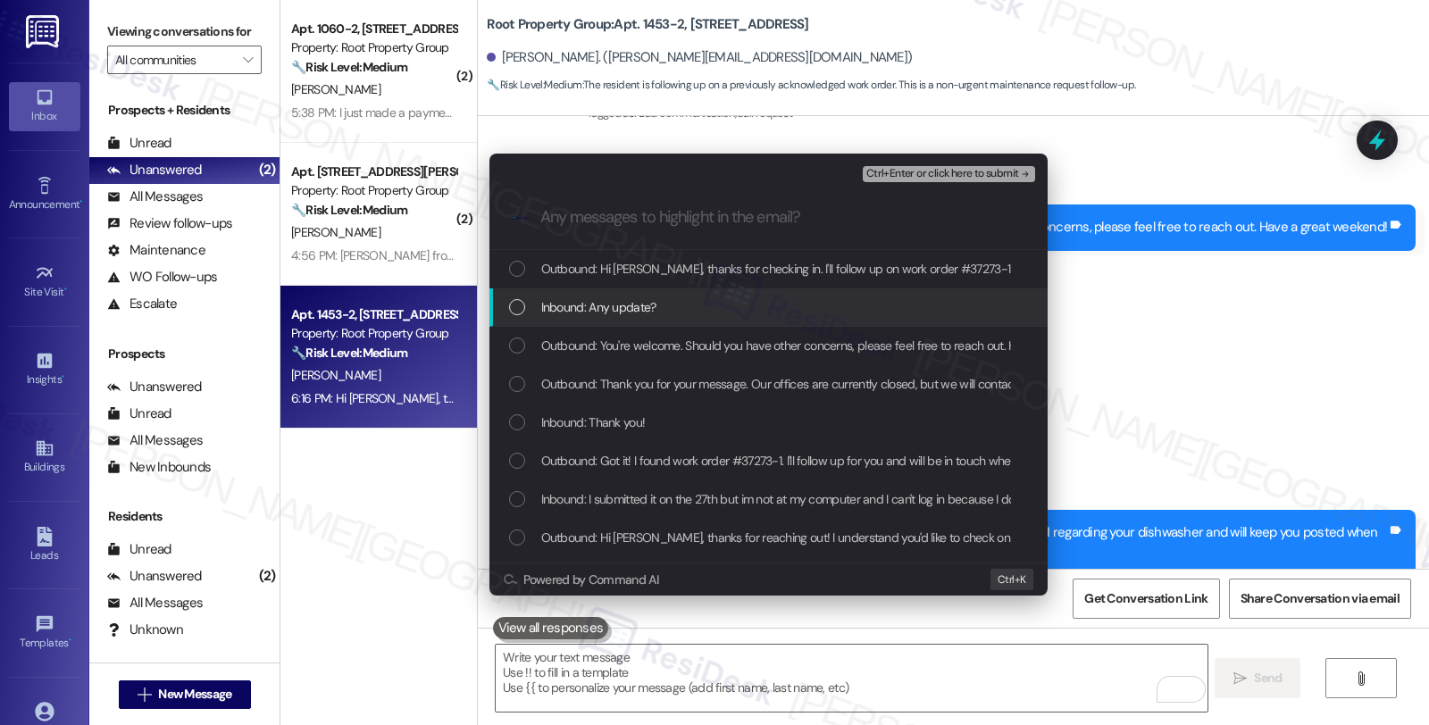
click at [588, 307] on span "Inbound: Any update?" at bounding box center [598, 307] width 115 height 20
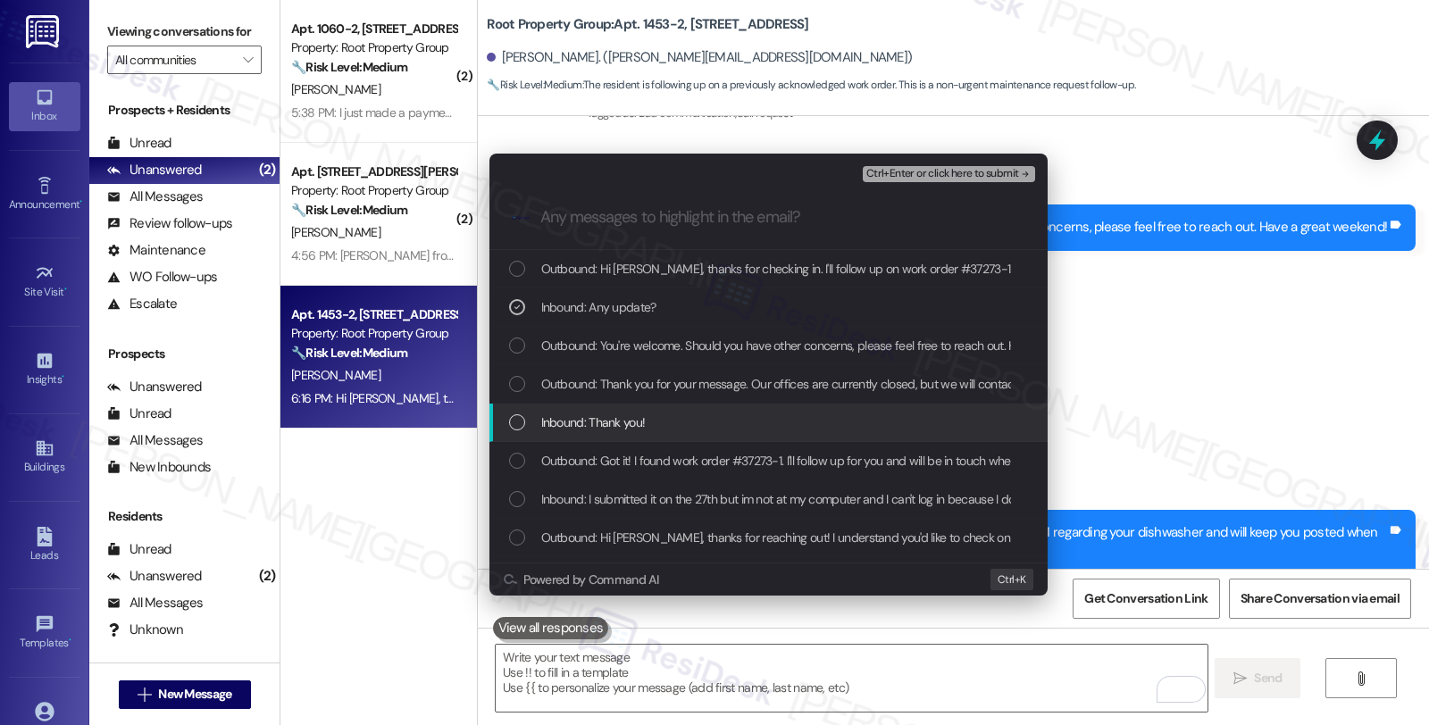
click at [577, 431] on span "Inbound: Thank you!" at bounding box center [593, 423] width 104 height 20
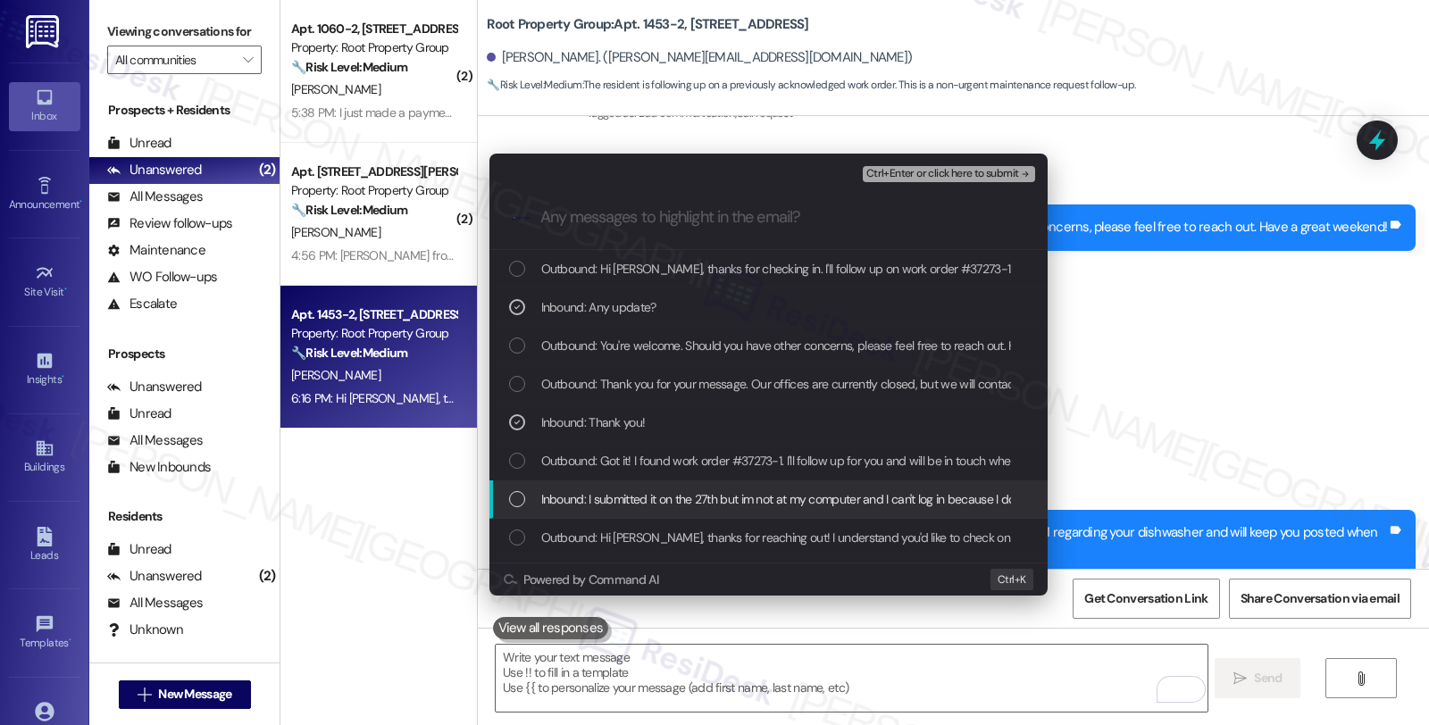
click at [596, 491] on span "Inbound: I submitted it on the 27th but im not at my computer and I can't log i…" at bounding box center [954, 499] width 827 height 20
click at [579, 493] on span "Inbound: I submitted it on the 27th but im not at my computer and I can't log i…" at bounding box center [954, 499] width 827 height 20
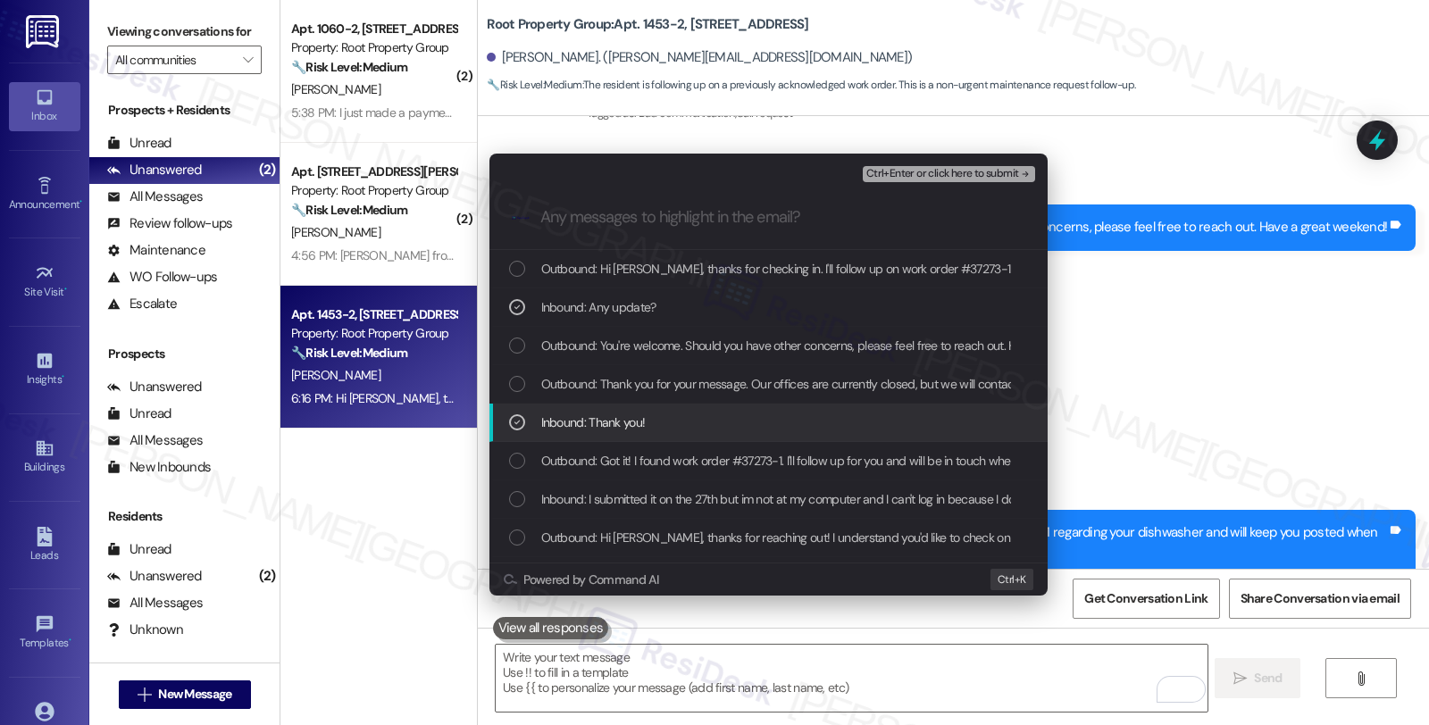
click at [575, 417] on span "Inbound: Thank you!" at bounding box center [593, 423] width 104 height 20
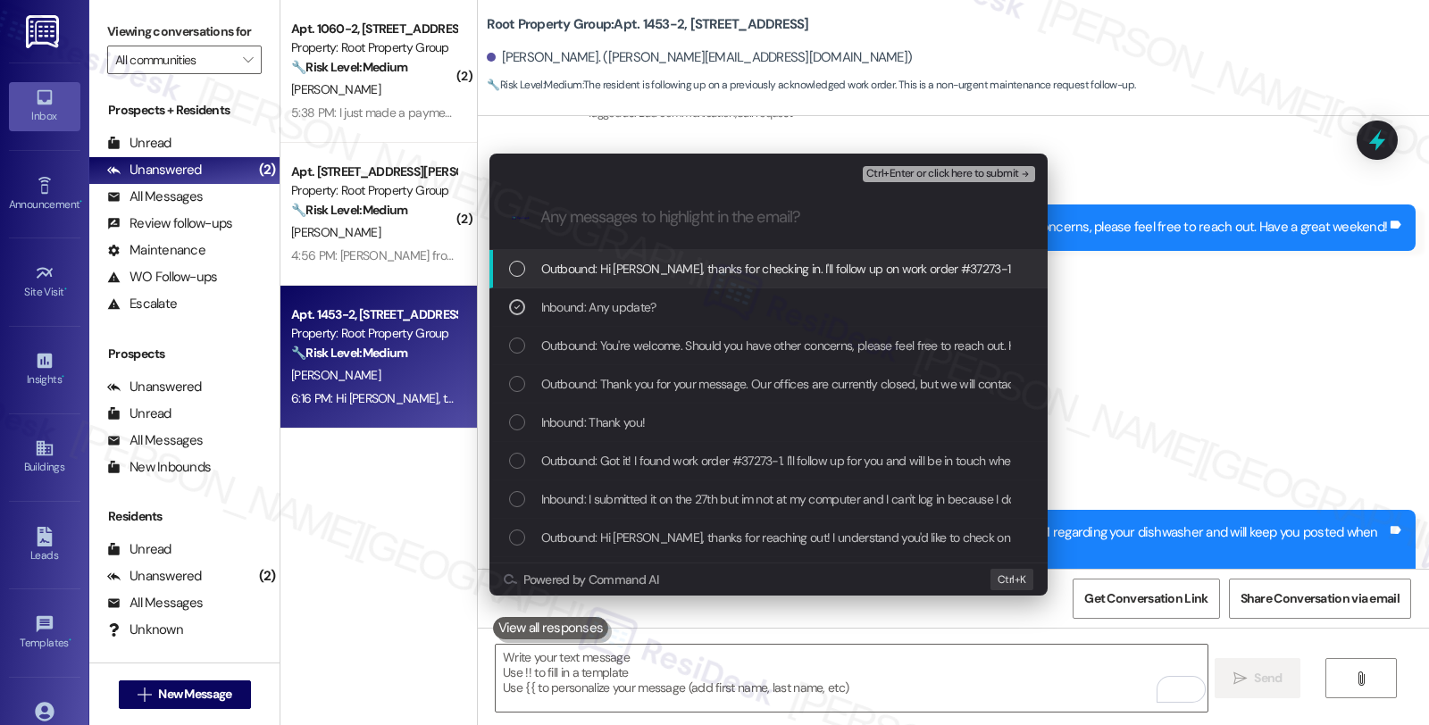
click at [912, 175] on span "Ctrl+Enter or click here to submit" at bounding box center [942, 174] width 153 height 13
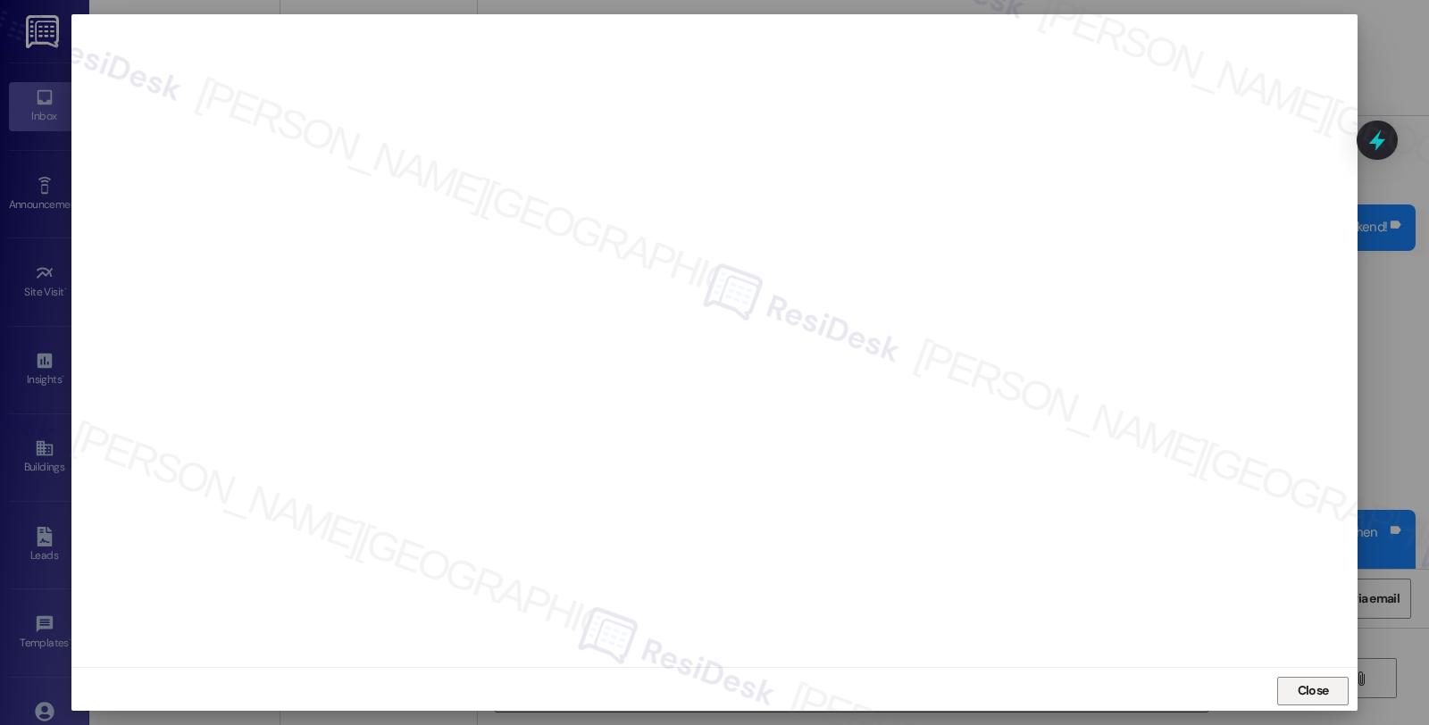
click at [1305, 693] on span "Close" at bounding box center [1312, 690] width 31 height 19
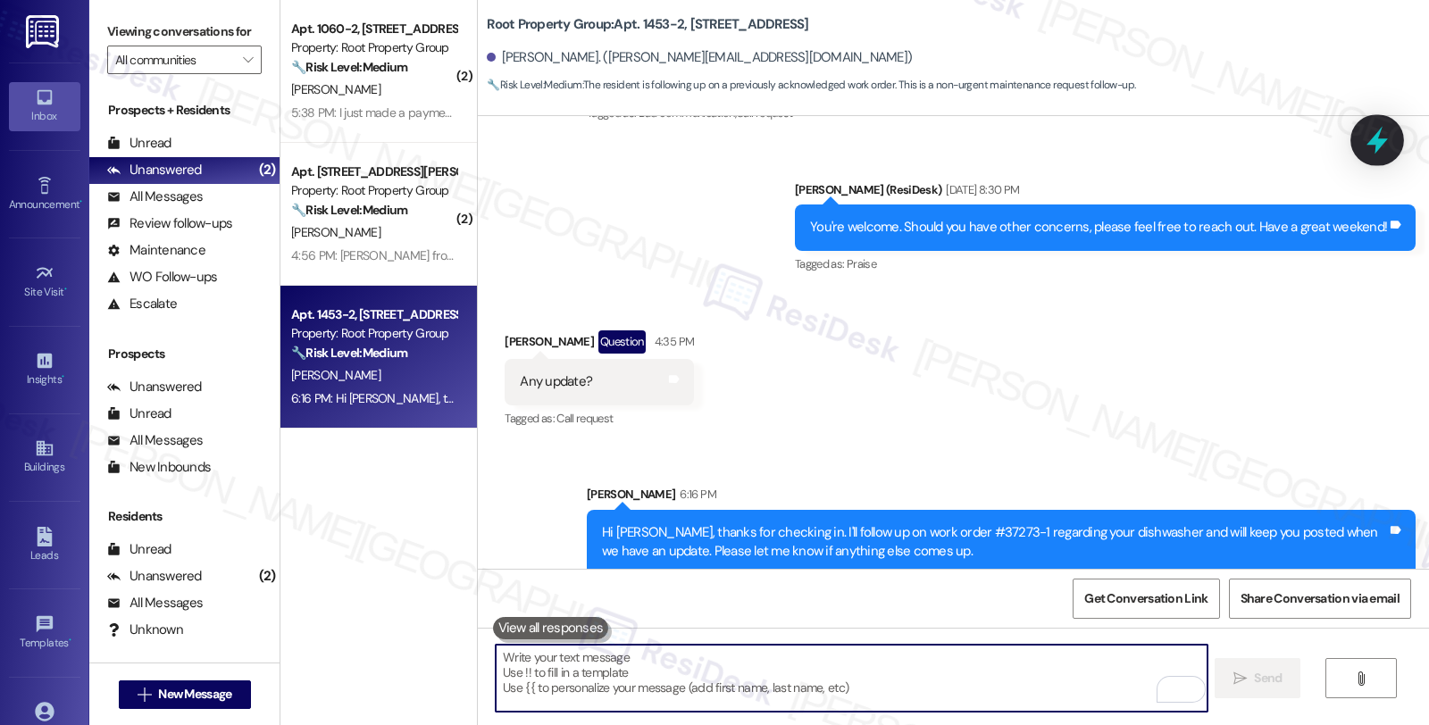
click at [1364, 150] on icon at bounding box center [1377, 140] width 30 height 30
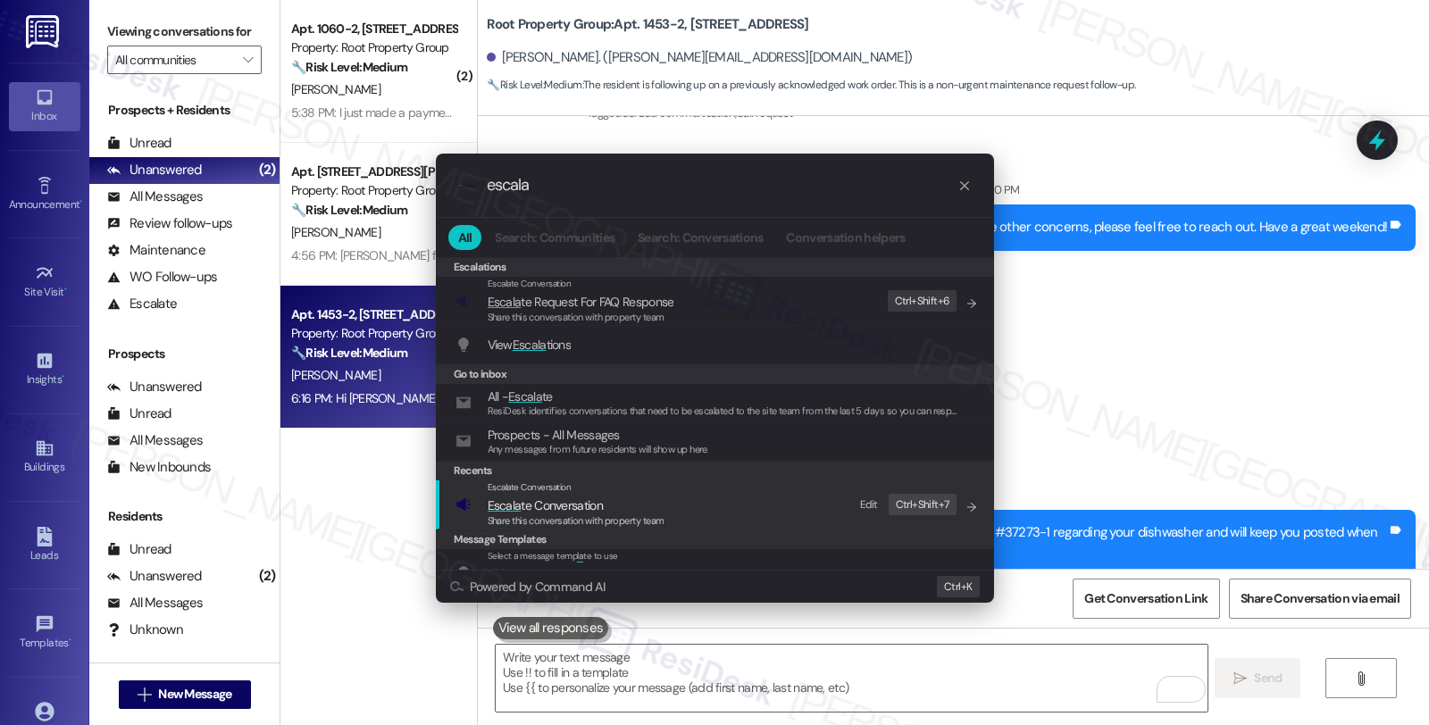
type input "escala"
click at [551, 512] on span "Escala te Conversation" at bounding box center [545, 505] width 115 height 16
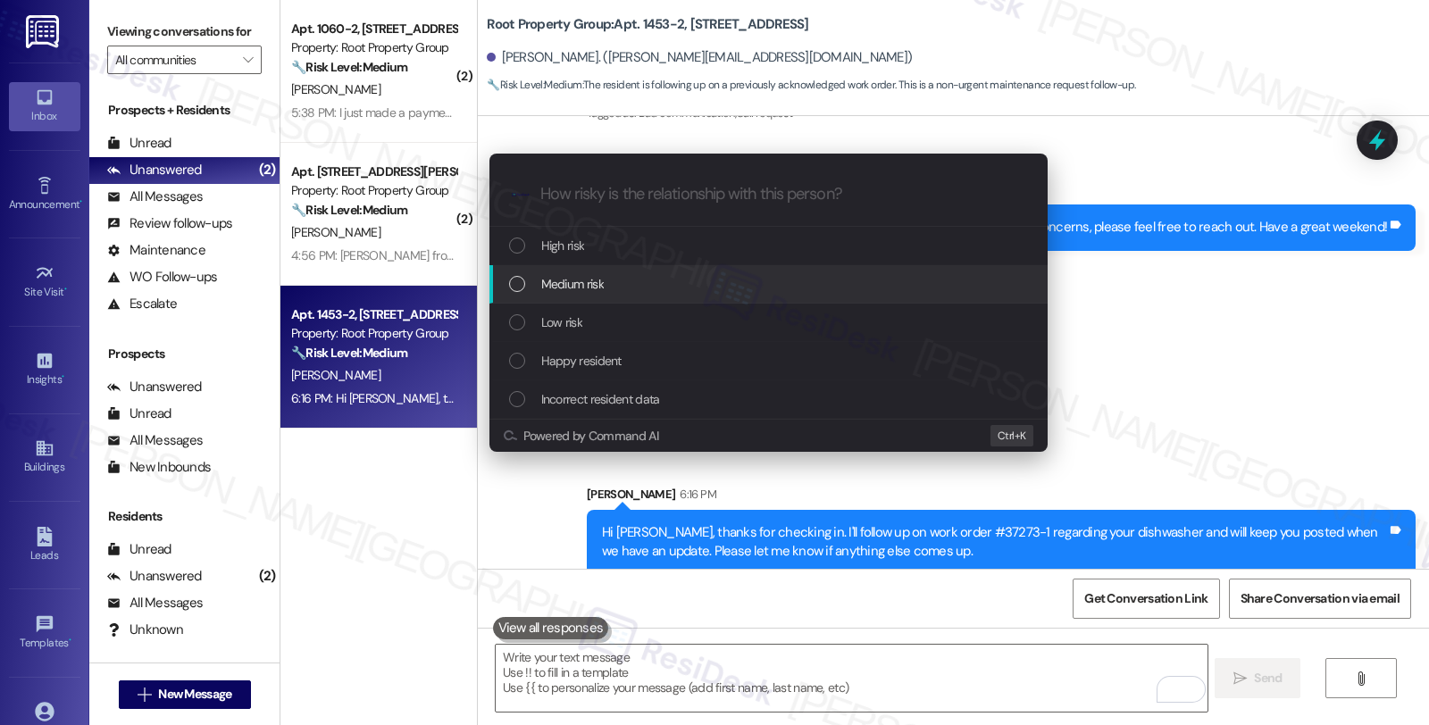
click at [555, 286] on span "Medium risk" at bounding box center [572, 284] width 63 height 20
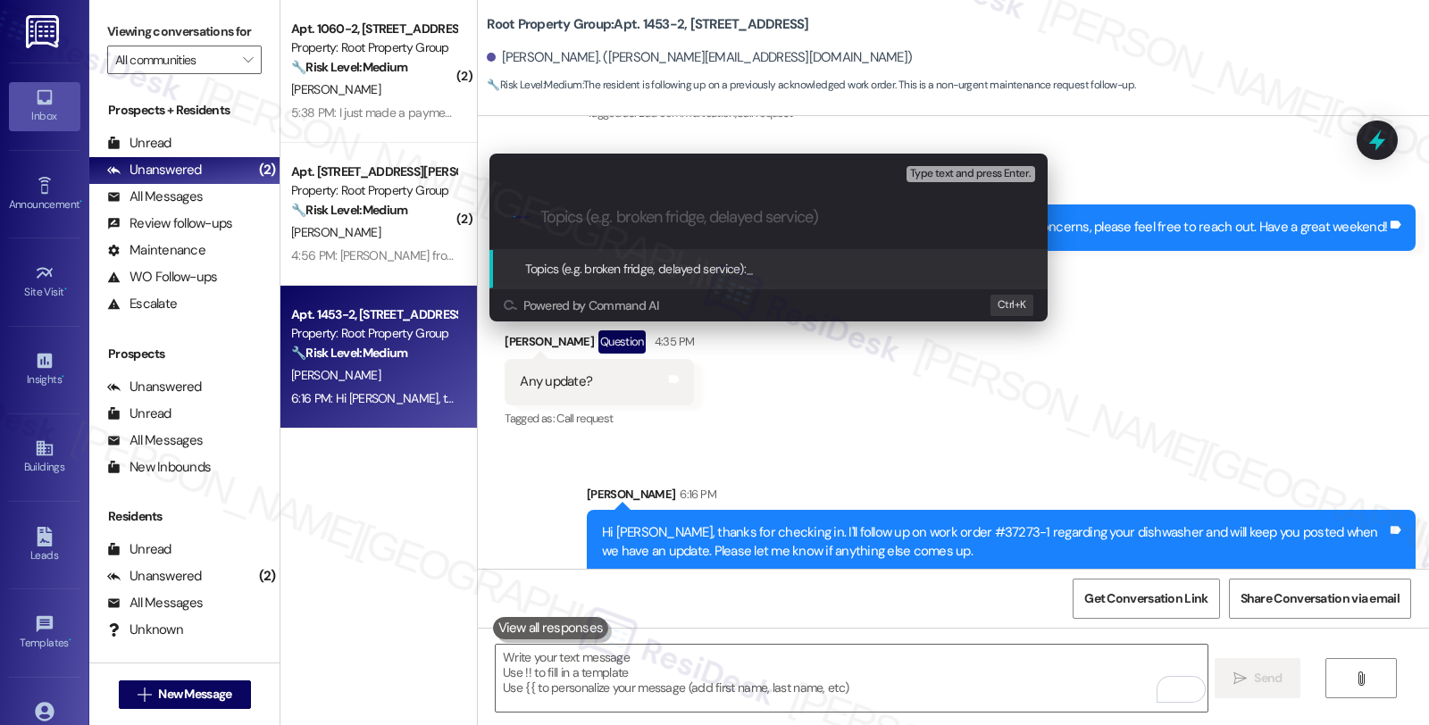
paste input "Follow up WO #37273-1 (dishwasher)"
type input "Follow up WO #37273-1 (dishwasher)"
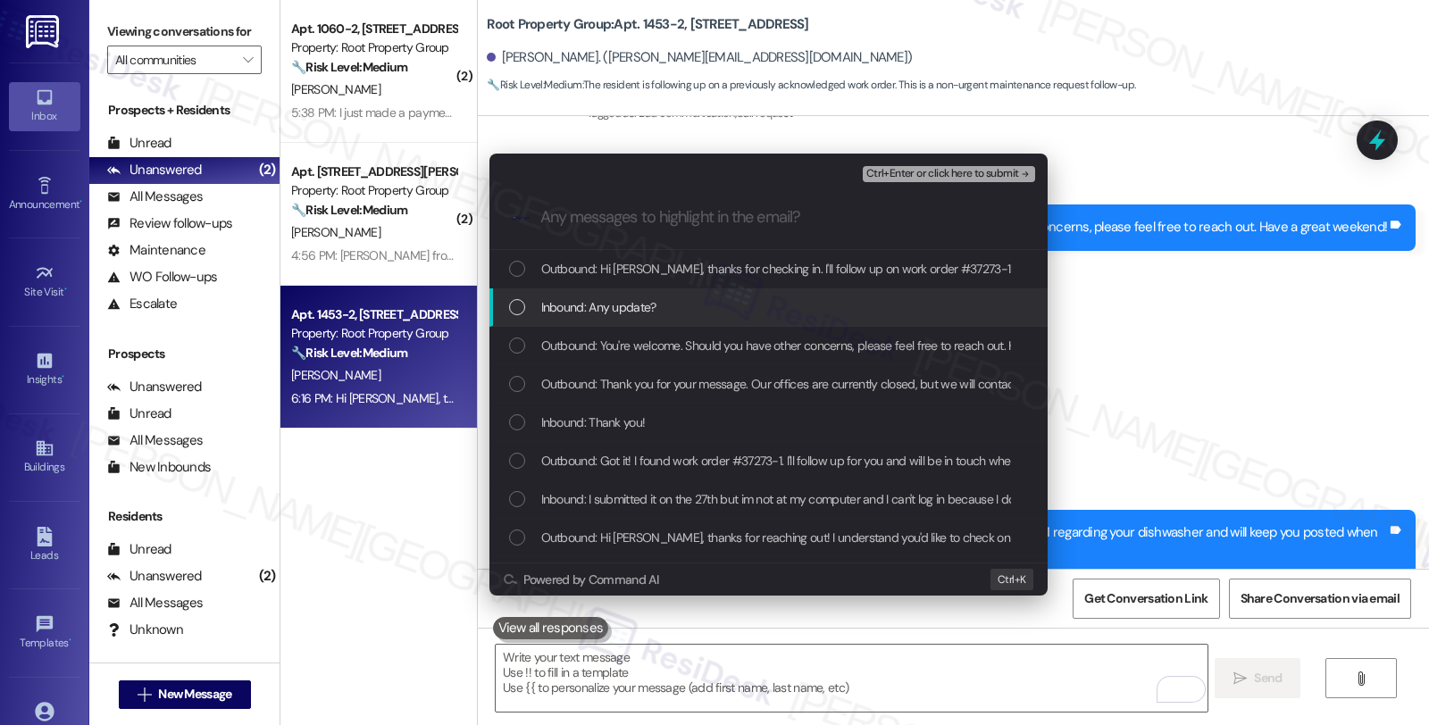
drag, startPoint x: 621, startPoint y: 316, endPoint x: 621, endPoint y: 330, distance: 14.3
click at [621, 319] on div "Inbound: Any update?" at bounding box center [768, 307] width 558 height 38
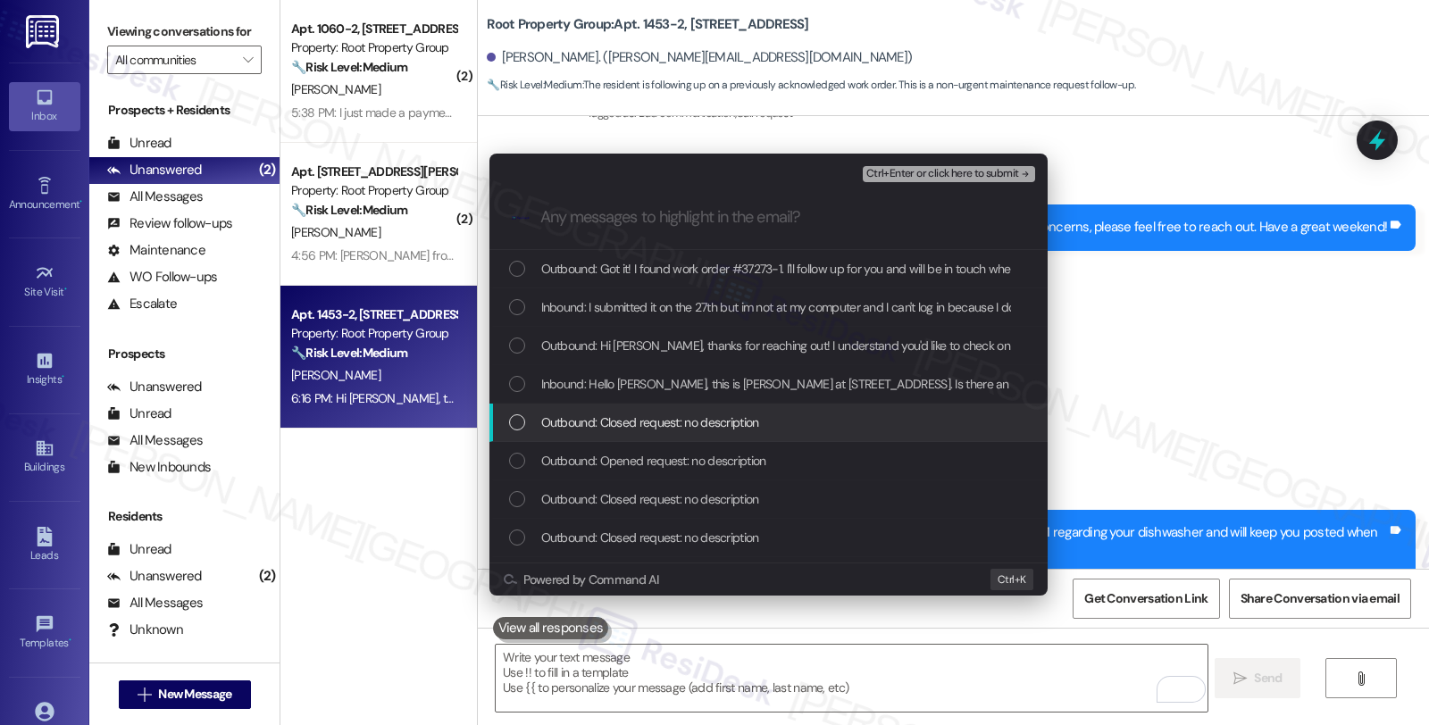
scroll to position [198, 0]
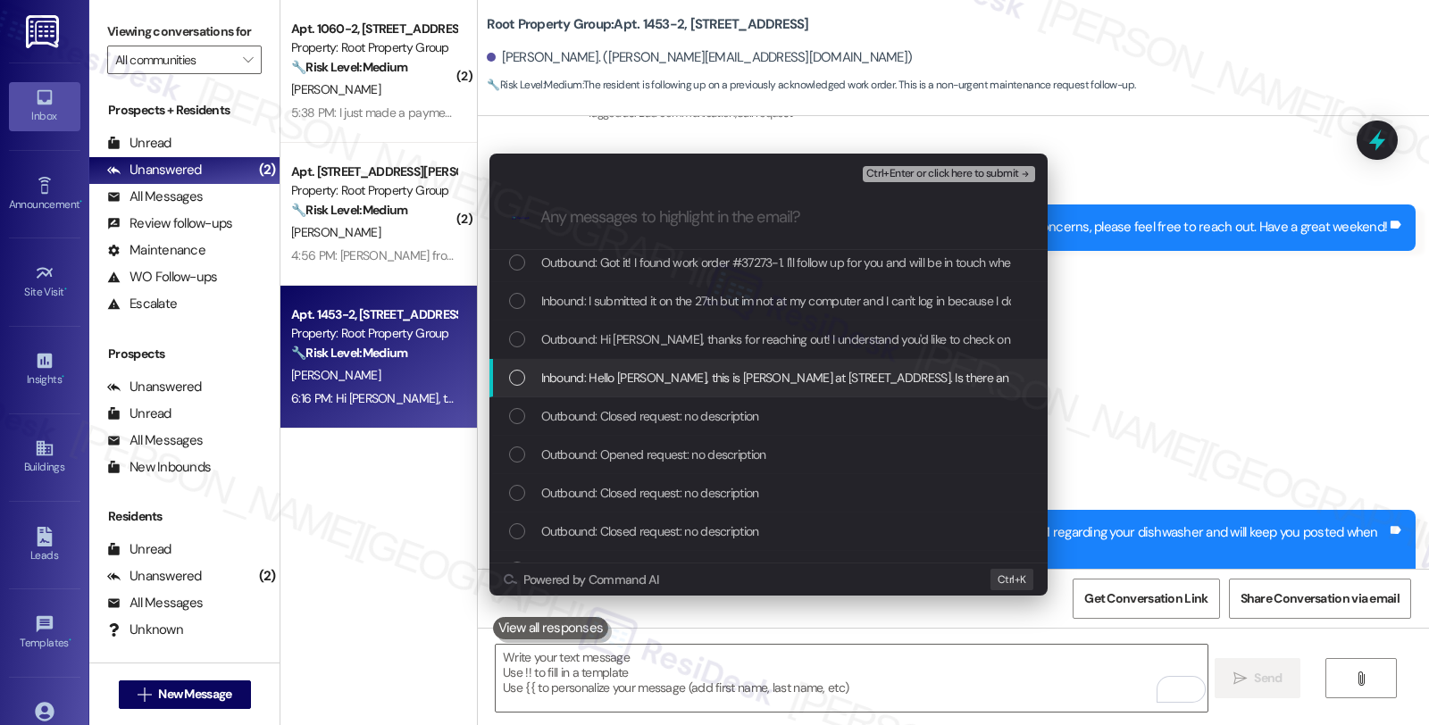
click at [715, 380] on span "Inbound: Hello Sarah, this is Jared at West Belle Plaine Ave Unit 2. Is there a…" at bounding box center [937, 378] width 793 height 20
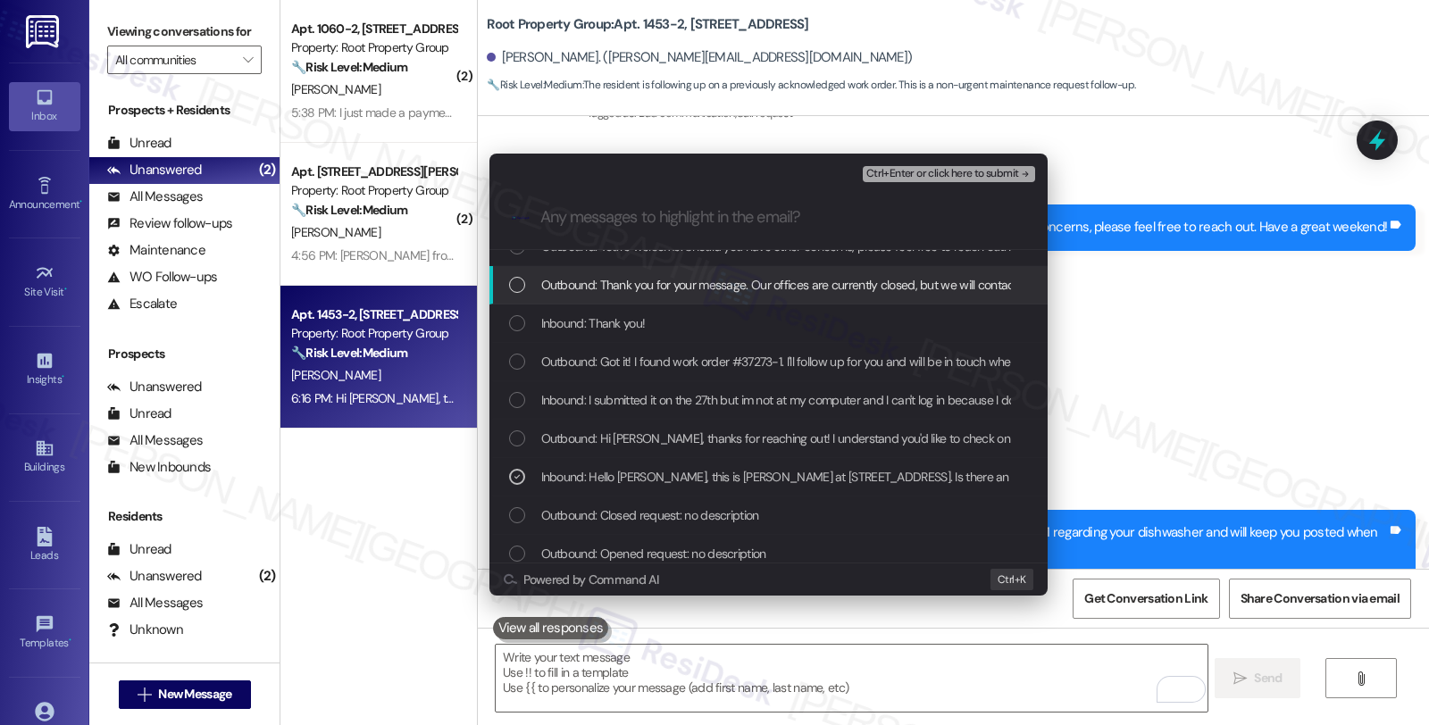
scroll to position [0, 0]
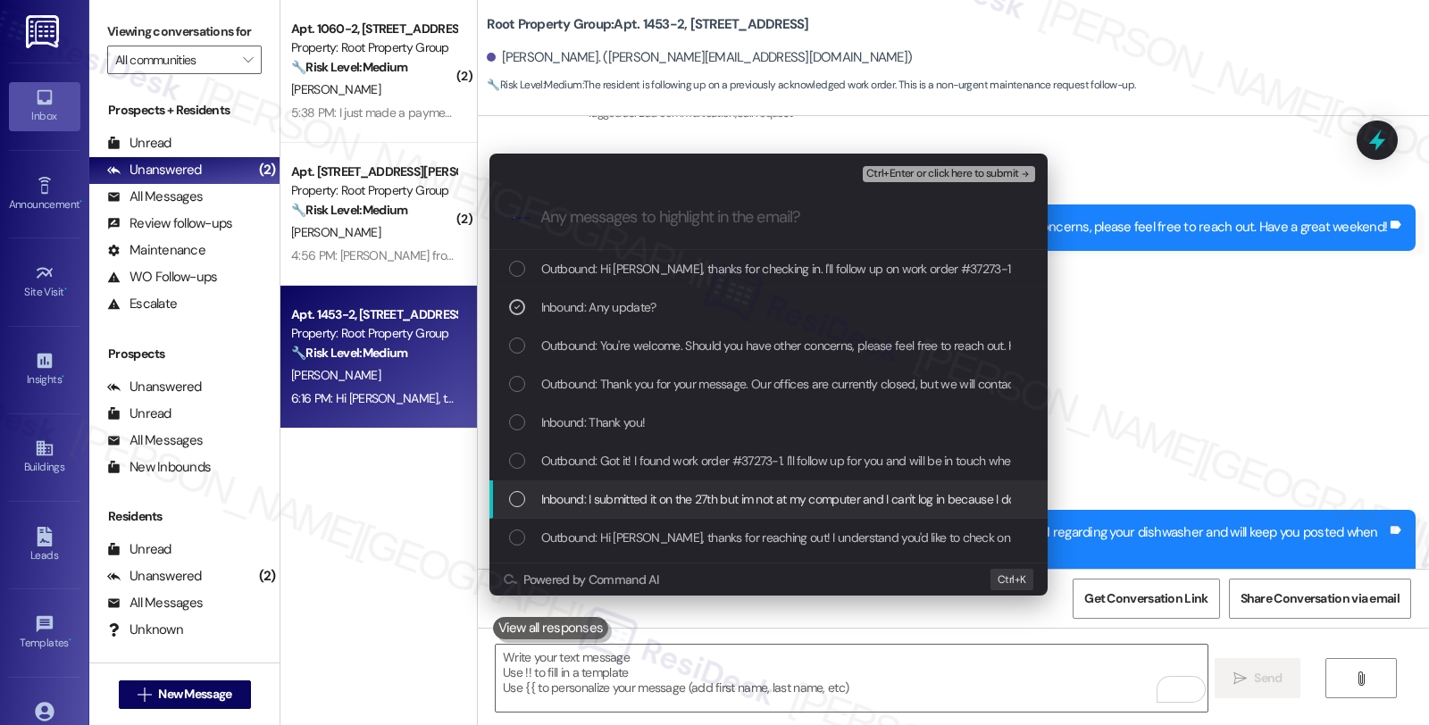
click at [817, 509] on span "Inbound: I submitted it on the 27th but im not at my computer and I can't log i…" at bounding box center [954, 499] width 827 height 20
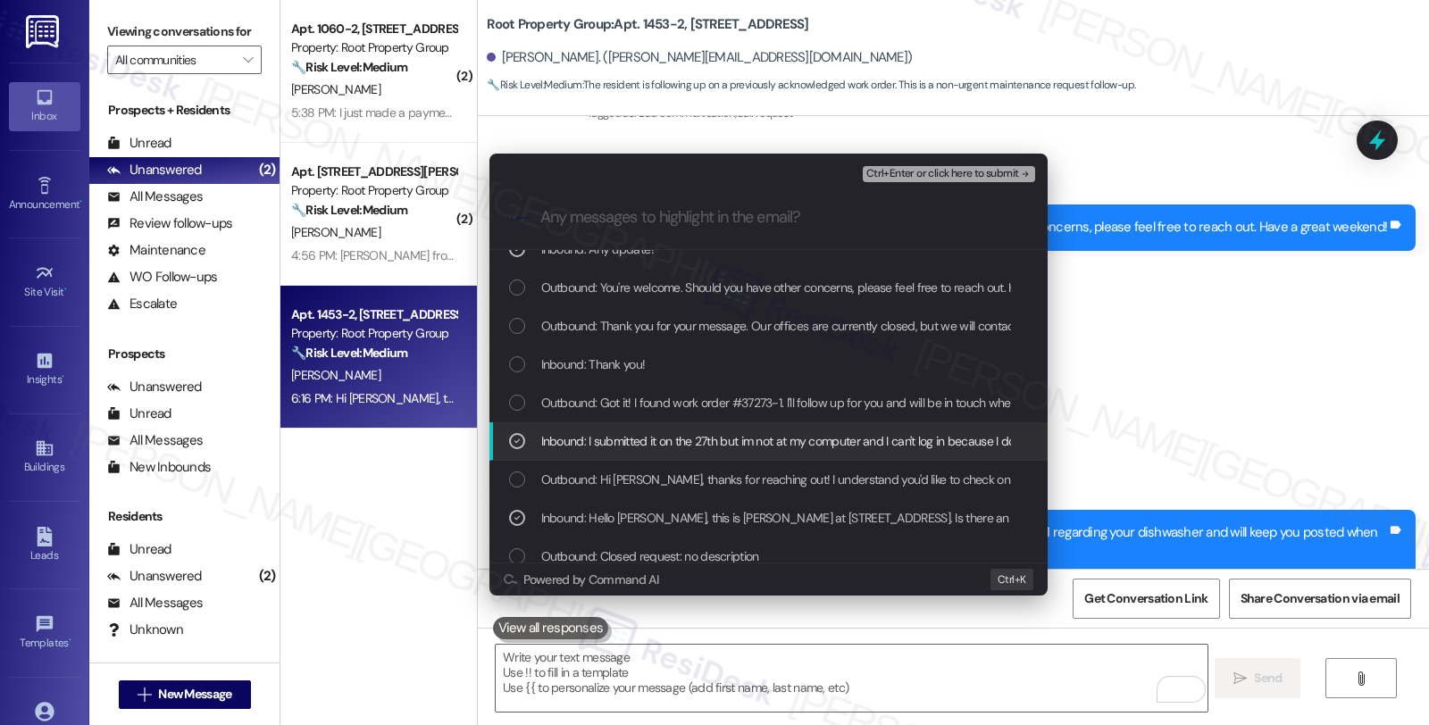
scroll to position [99, 0]
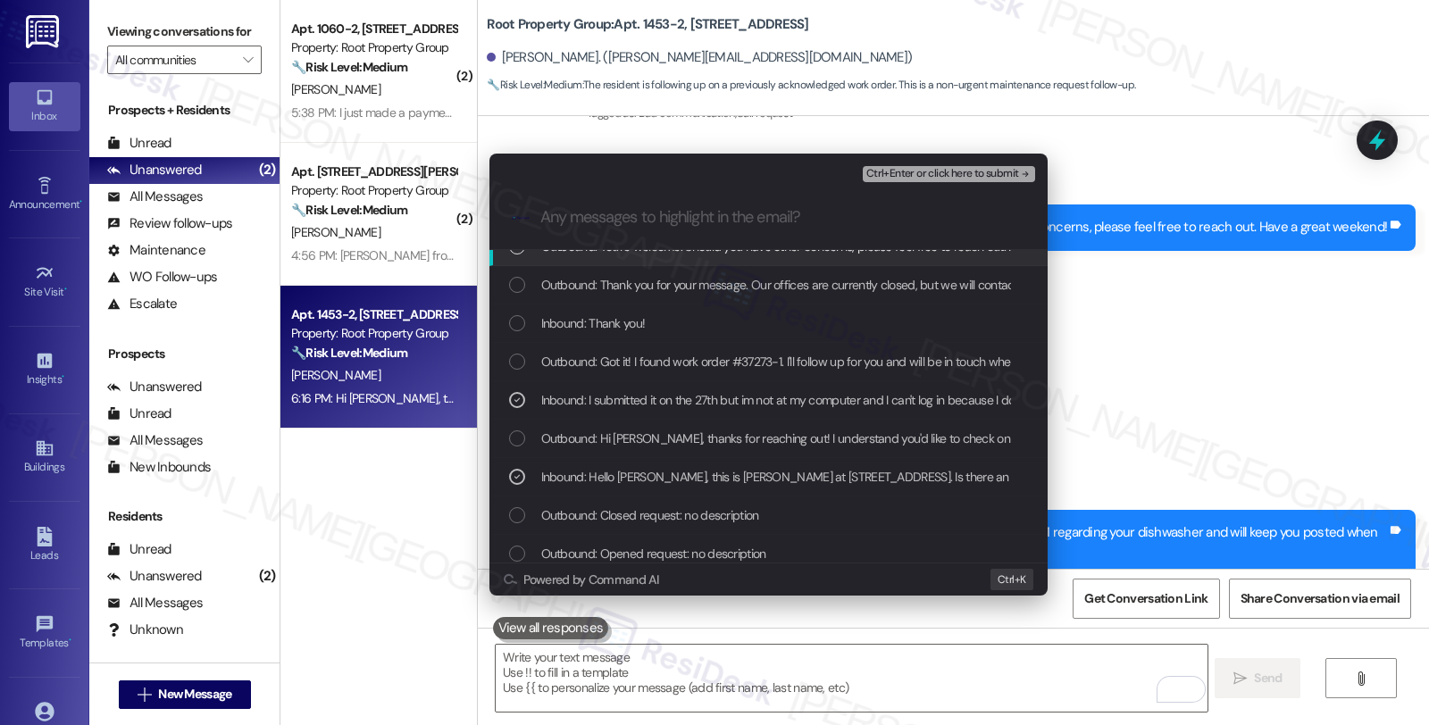
click at [926, 172] on span "Ctrl+Enter or click here to submit" at bounding box center [942, 174] width 153 height 13
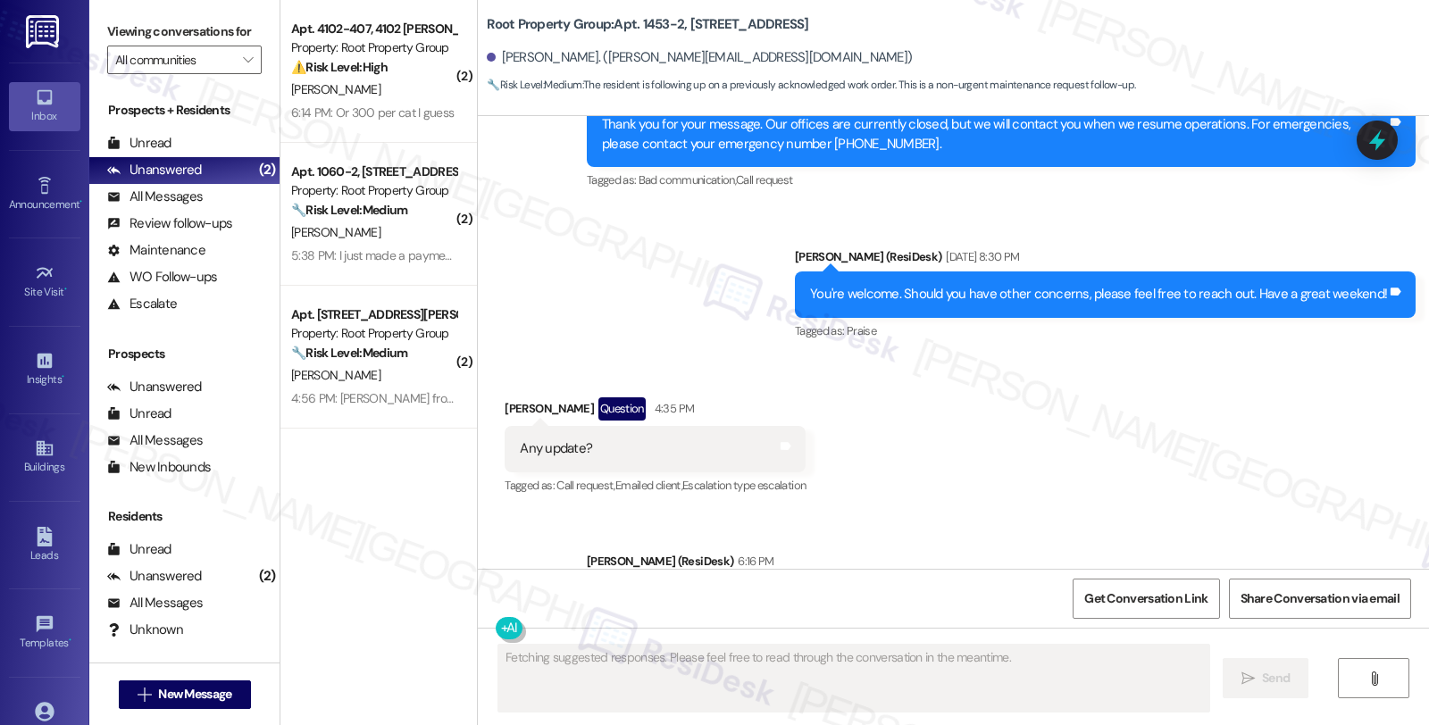
scroll to position [1405, 0]
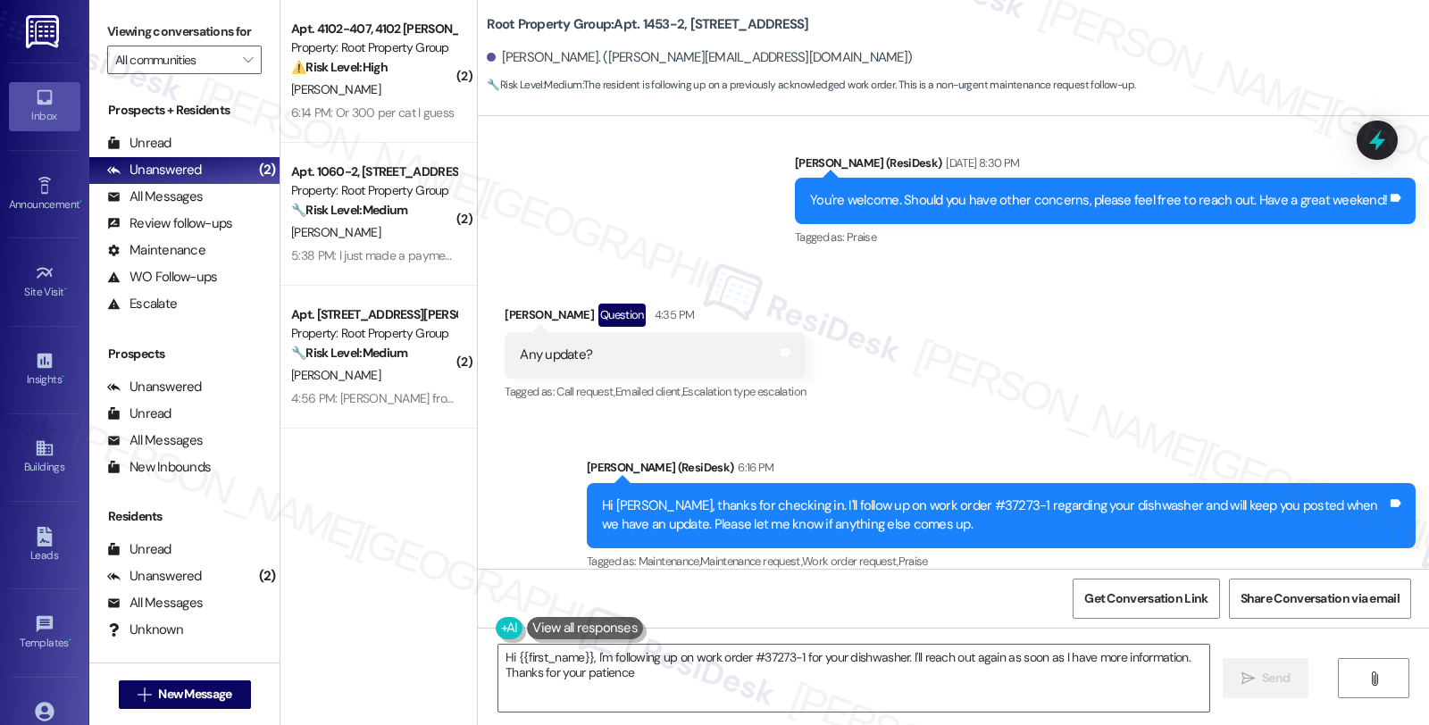
type textarea "Hi {{first_name}}, I'm following up on work order #37273-1 for your dishwasher.…"
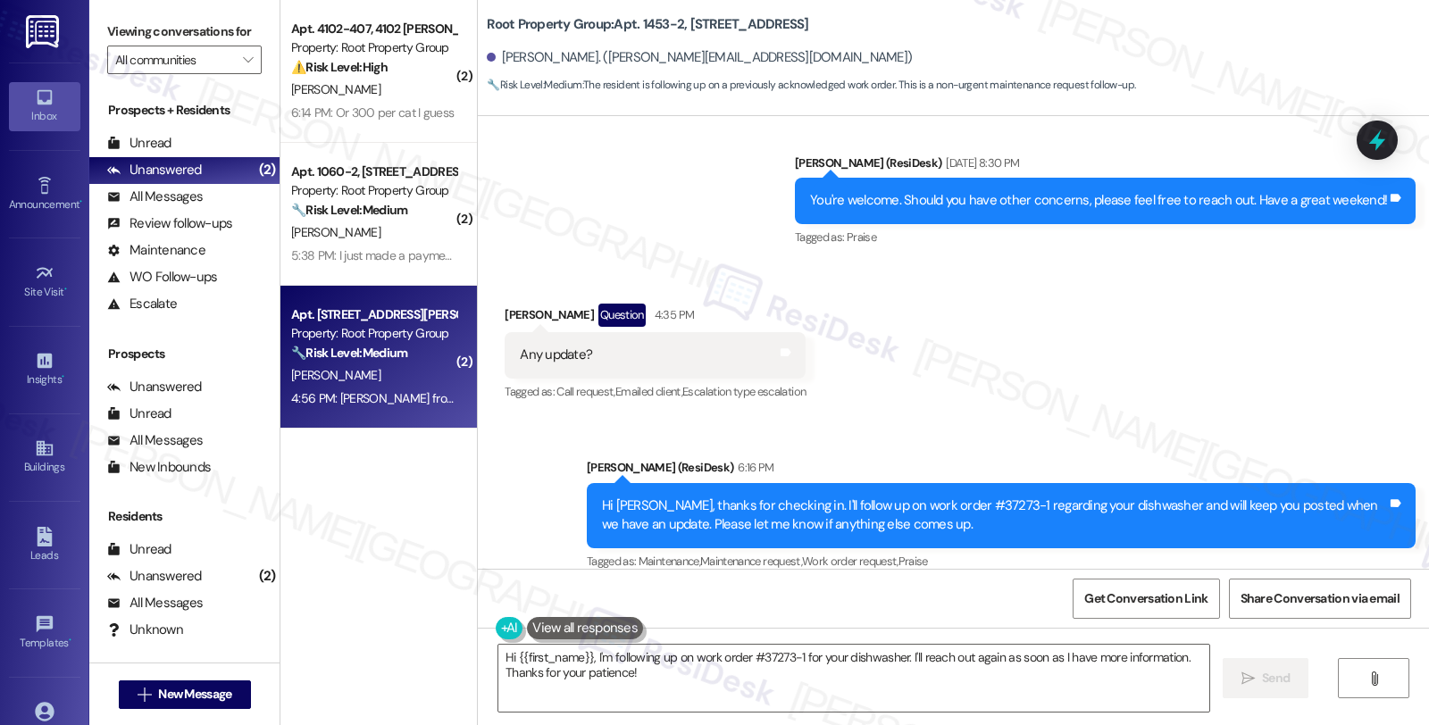
click at [363, 310] on div "Apt. [STREET_ADDRESS][PERSON_NAME]" at bounding box center [373, 314] width 165 height 19
type textarea "Fetching suggested responses. Please feel free to read through the conversation…"
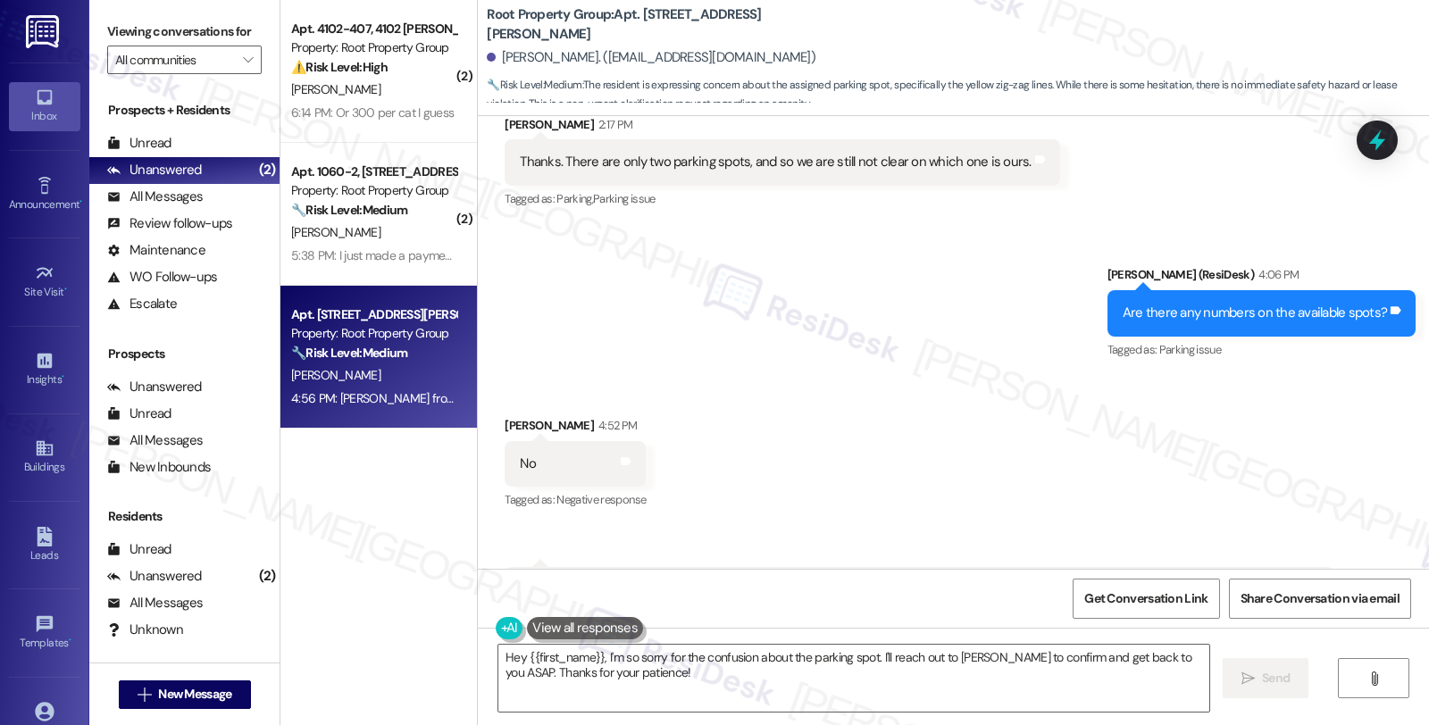
scroll to position [6945, 0]
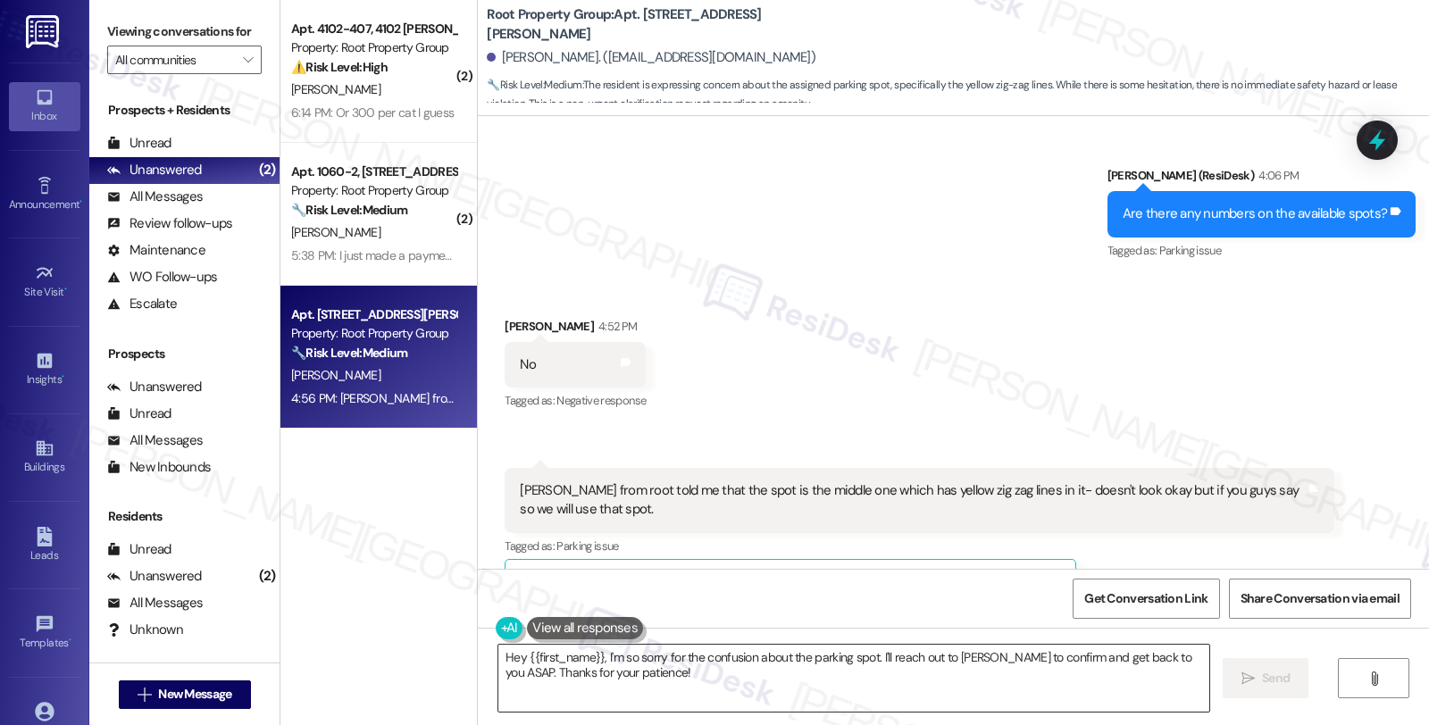
click at [498, 653] on textarea "Hey {{first_name}}, I'm so sorry for the confusion about the parking spot. I'll…" at bounding box center [853, 678] width 711 height 67
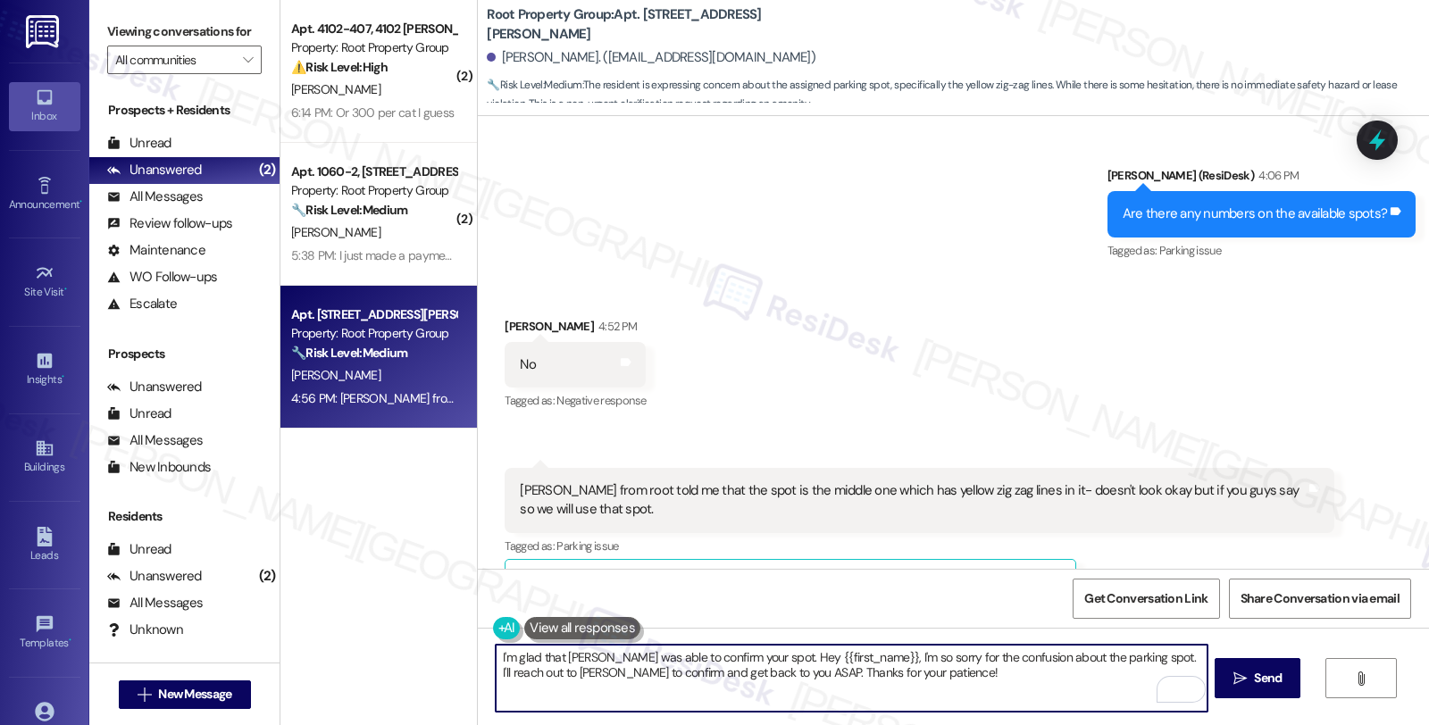
click at [858, 672] on textarea "I'm glad that [PERSON_NAME] was able to confirm your spot. Hey {{first_name}}, …" at bounding box center [851, 678] width 711 height 67
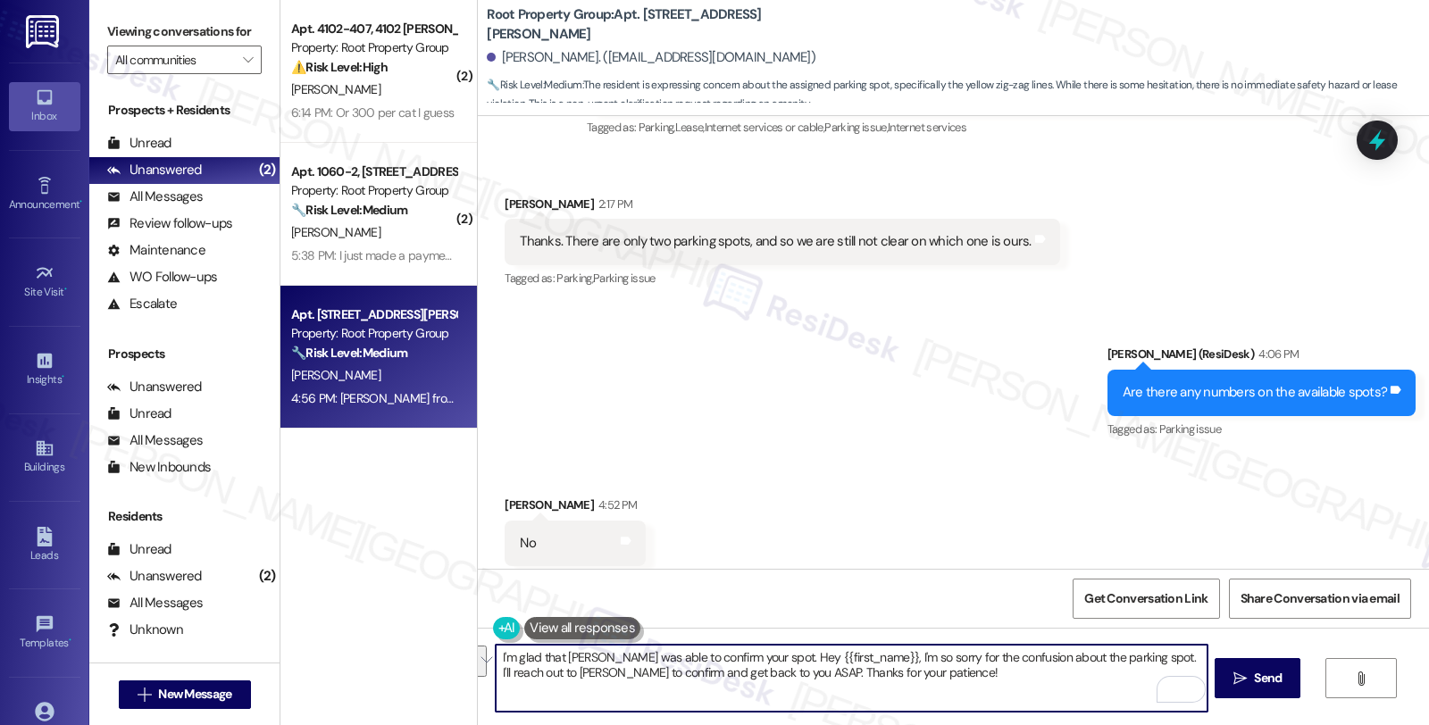
scroll to position [6947, 0]
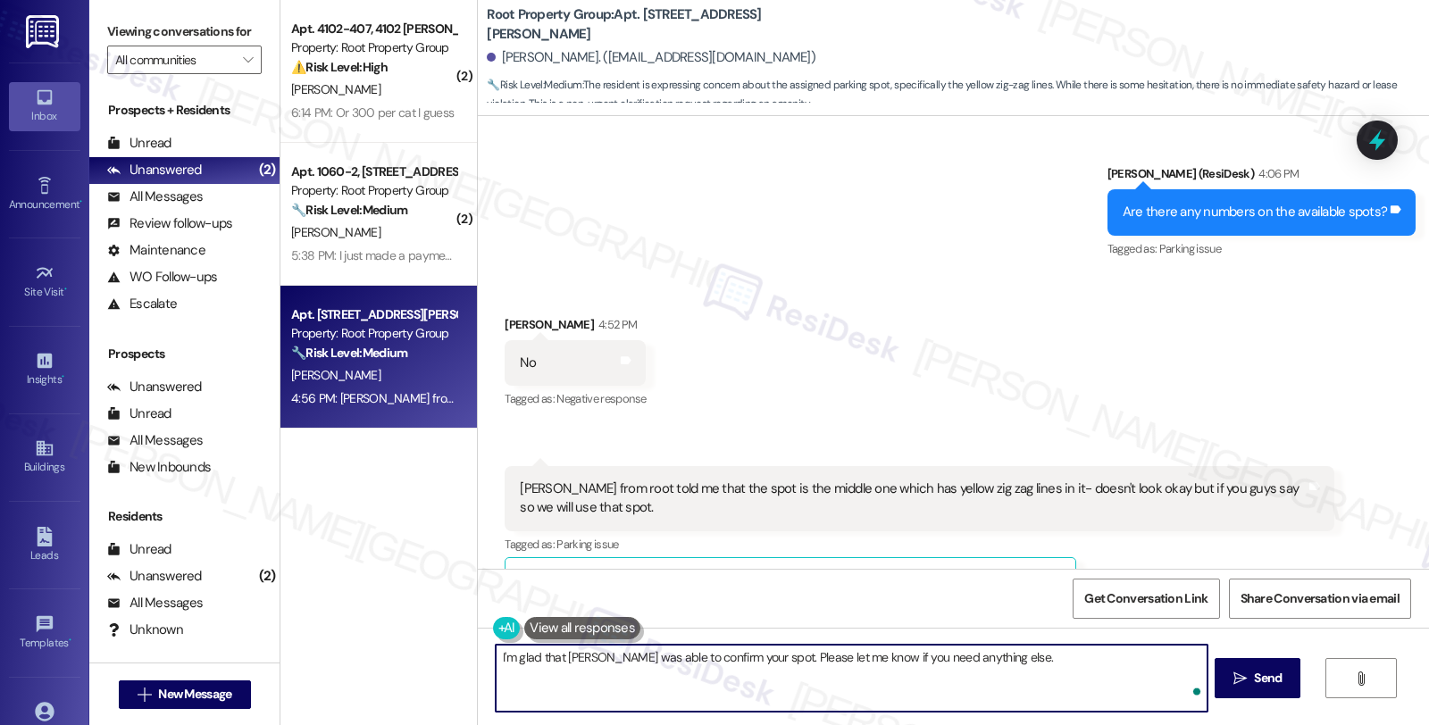
type textarea "I'm glad that [PERSON_NAME] was able to confirm your spot. Please let me know i…"
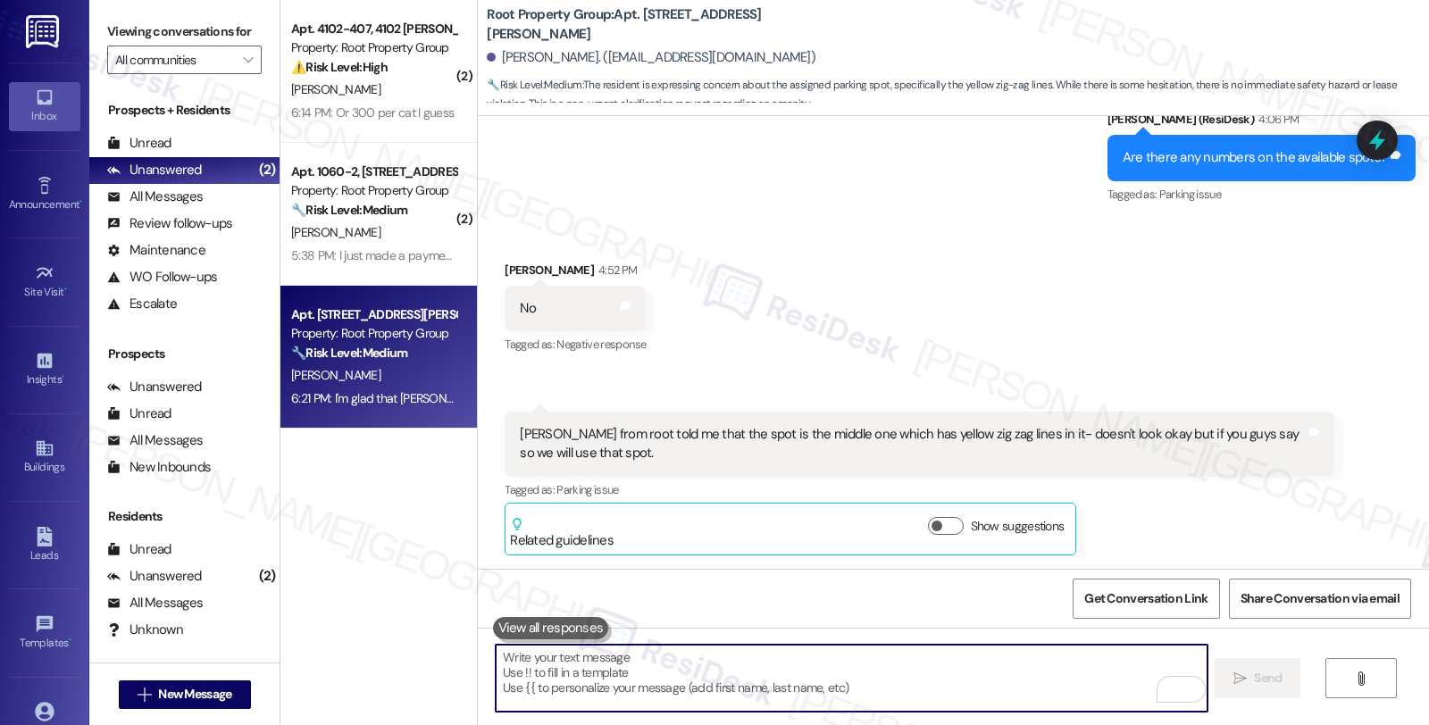
scroll to position [7071, 0]
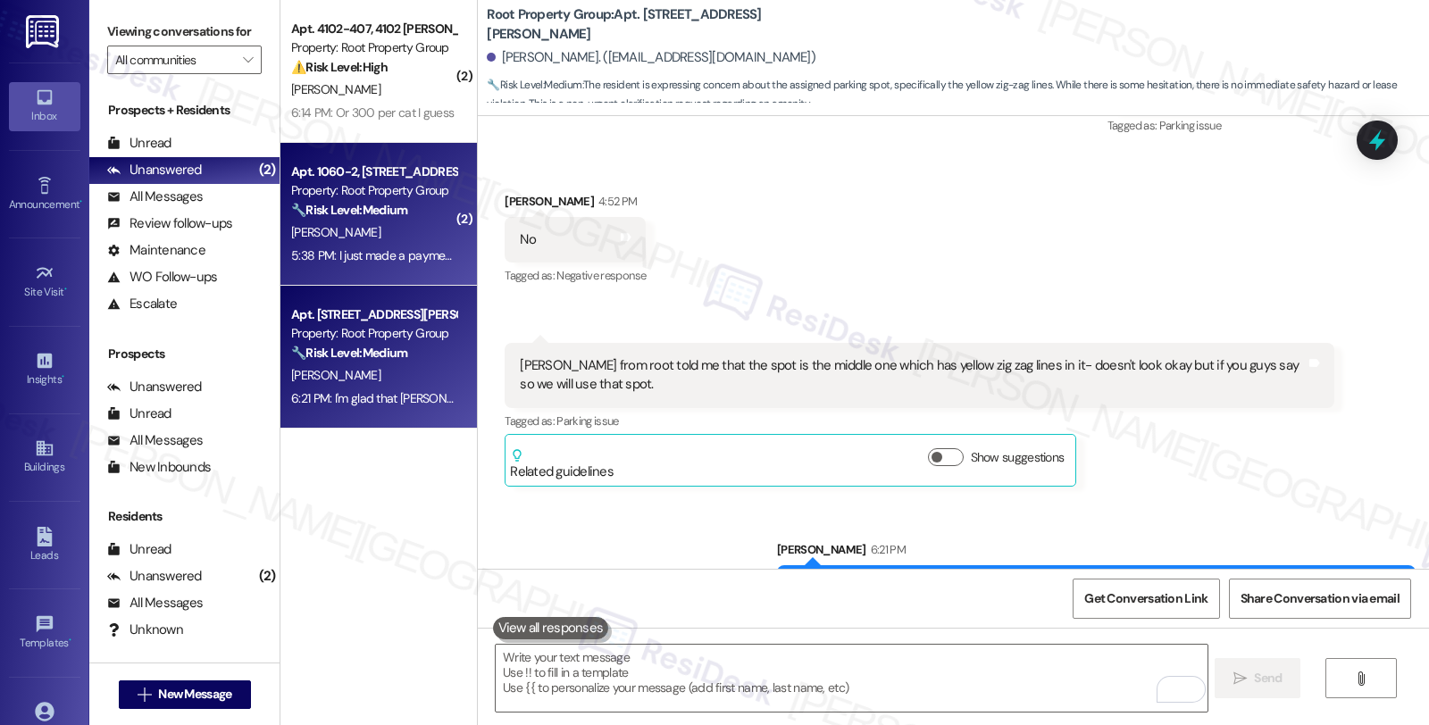
click at [389, 255] on div "5:38 PM: I just made a payment online. Am I good to pick up the keys on the 5th…" at bounding box center [500, 255] width 418 height 16
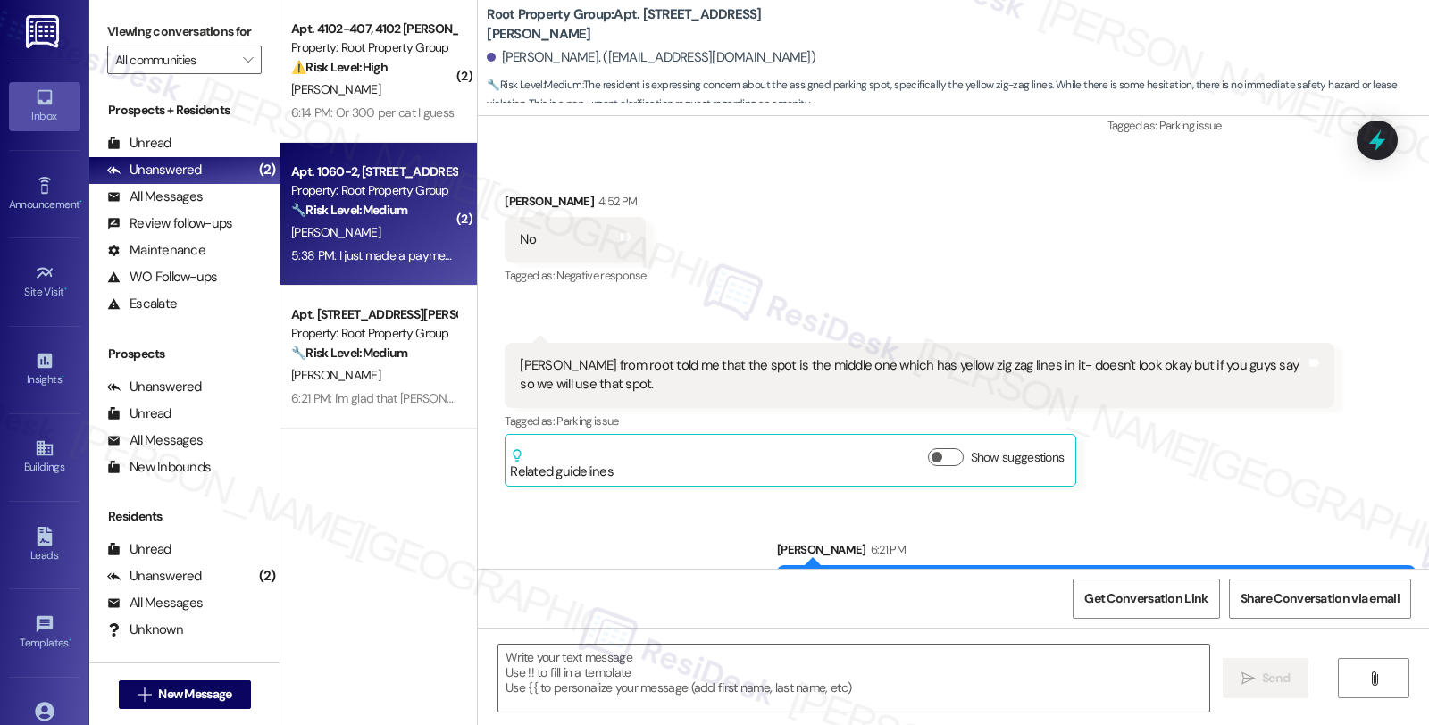
type textarea "Fetching suggested responses. Please feel free to read through the conversation…"
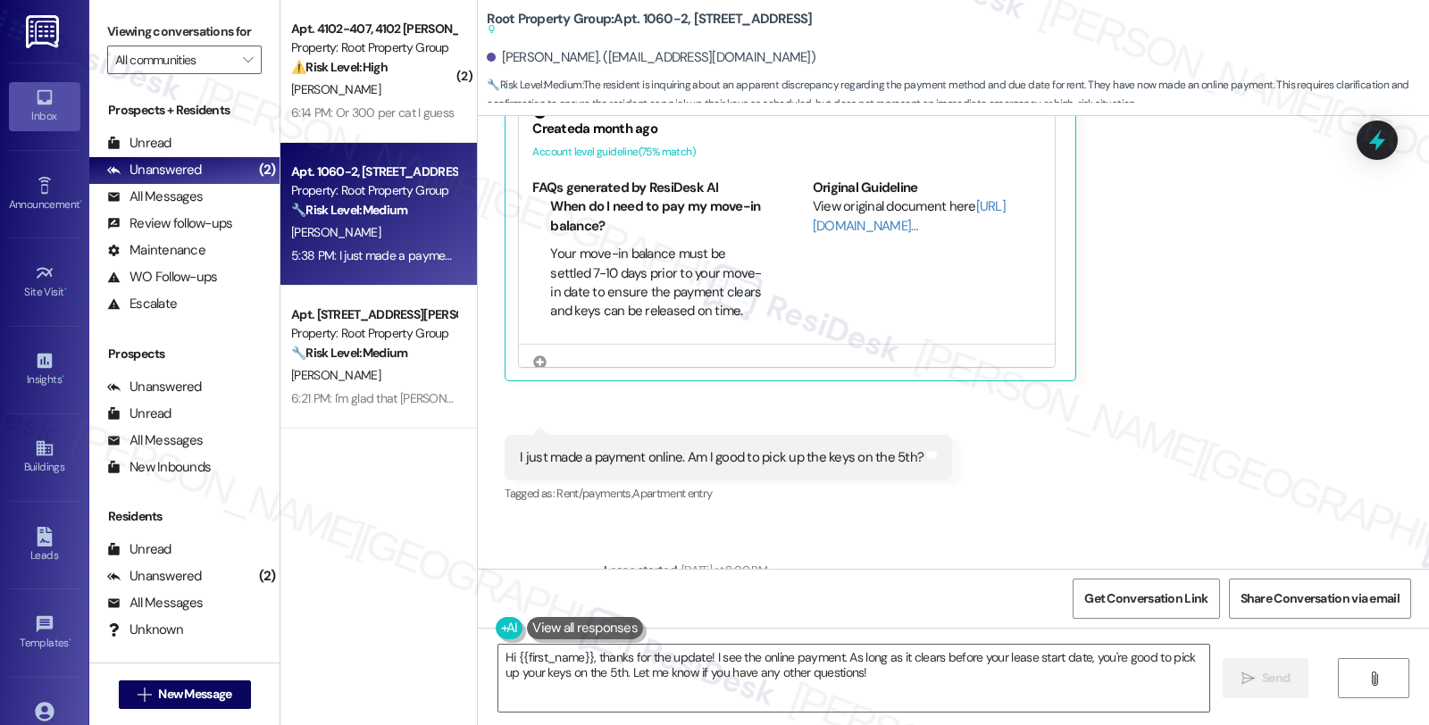
scroll to position [1103, 0]
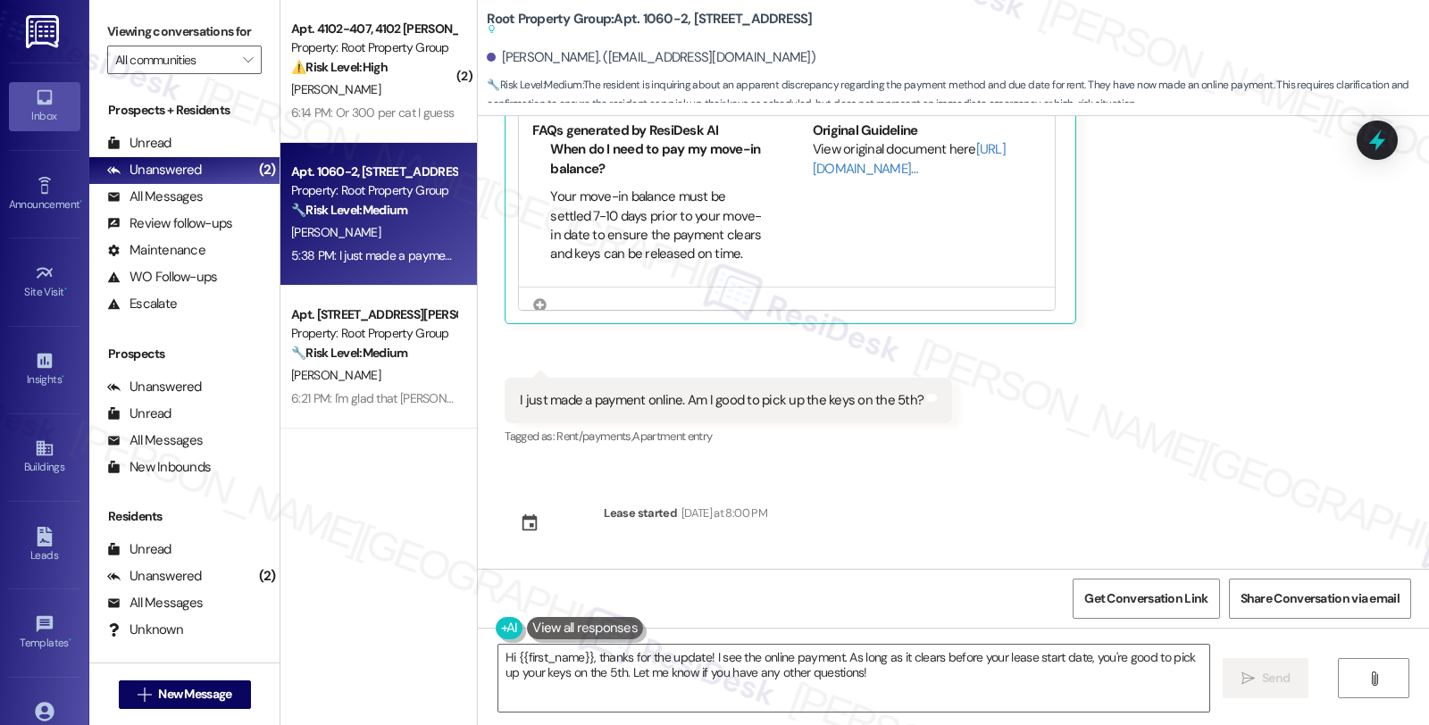
click at [912, 512] on div "Sent via SMS [PERSON_NAME] (ResiDesk) [DATE] 12:10 PM Hi [PERSON_NAME]! We’re s…" at bounding box center [953, 342] width 951 height 453
click at [839, 173] on link "[URL][DOMAIN_NAME]…" at bounding box center [909, 158] width 193 height 37
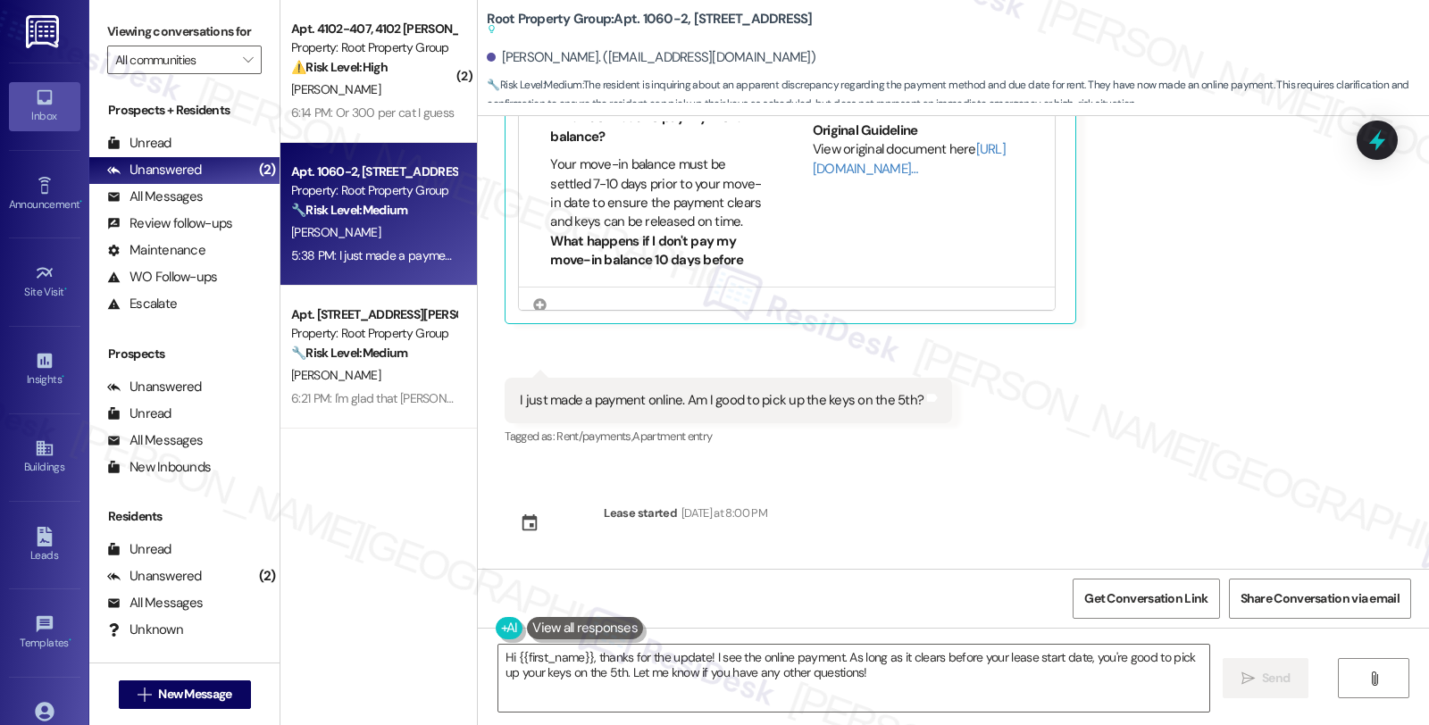
scroll to position [99, 0]
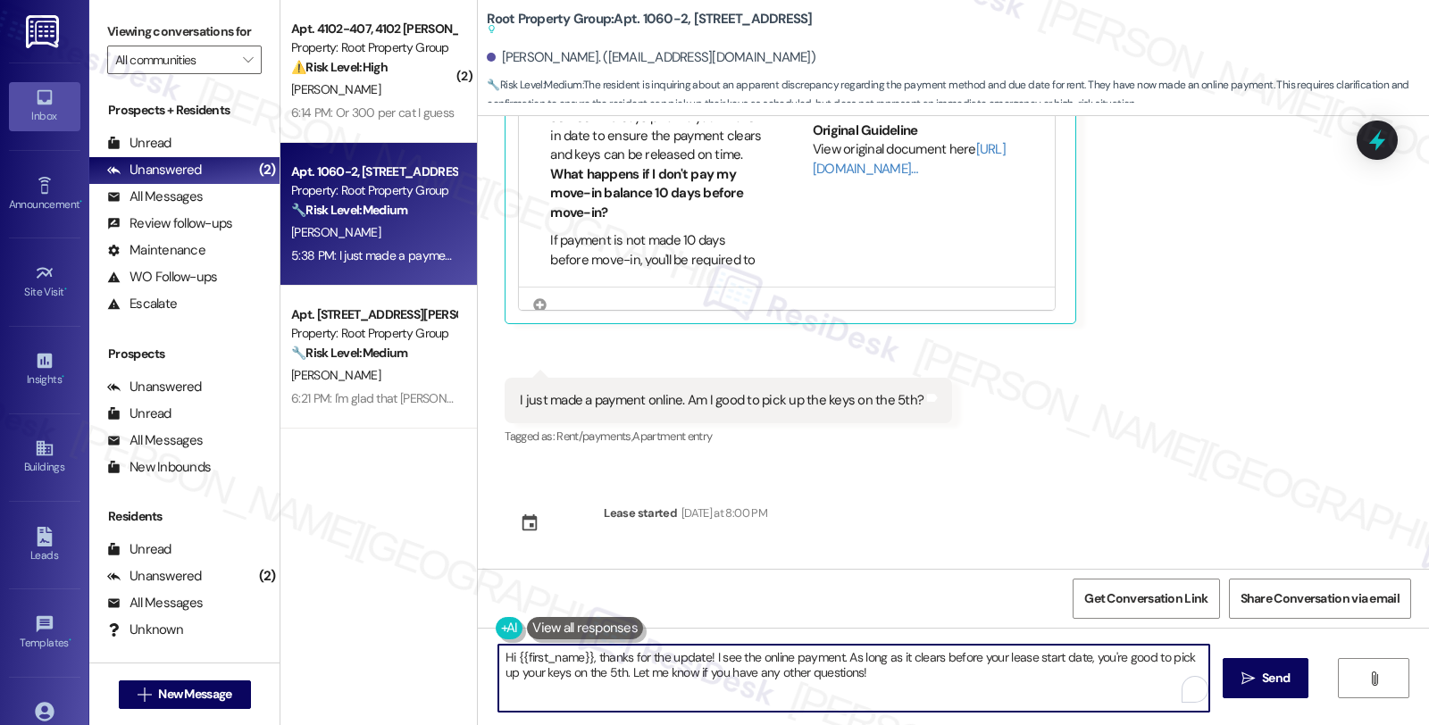
drag, startPoint x: 601, startPoint y: 670, endPoint x: 823, endPoint y: 674, distance: 222.4
click at [823, 674] on textarea "Hi {{first_name}}, thanks for the update! I see the online payment. As long as …" at bounding box center [853, 678] width 711 height 67
click at [884, 695] on textarea "Hi {{first_name}}, thanks for the update! I see the online payment. As long as …" at bounding box center [851, 678] width 711 height 67
drag, startPoint x: 599, startPoint y: 673, endPoint x: 1000, endPoint y: 673, distance: 400.9
click at [1000, 673] on textarea "Hi {{first_name}}, thanks for the update! I see the online payment. As long as …" at bounding box center [851, 678] width 711 height 67
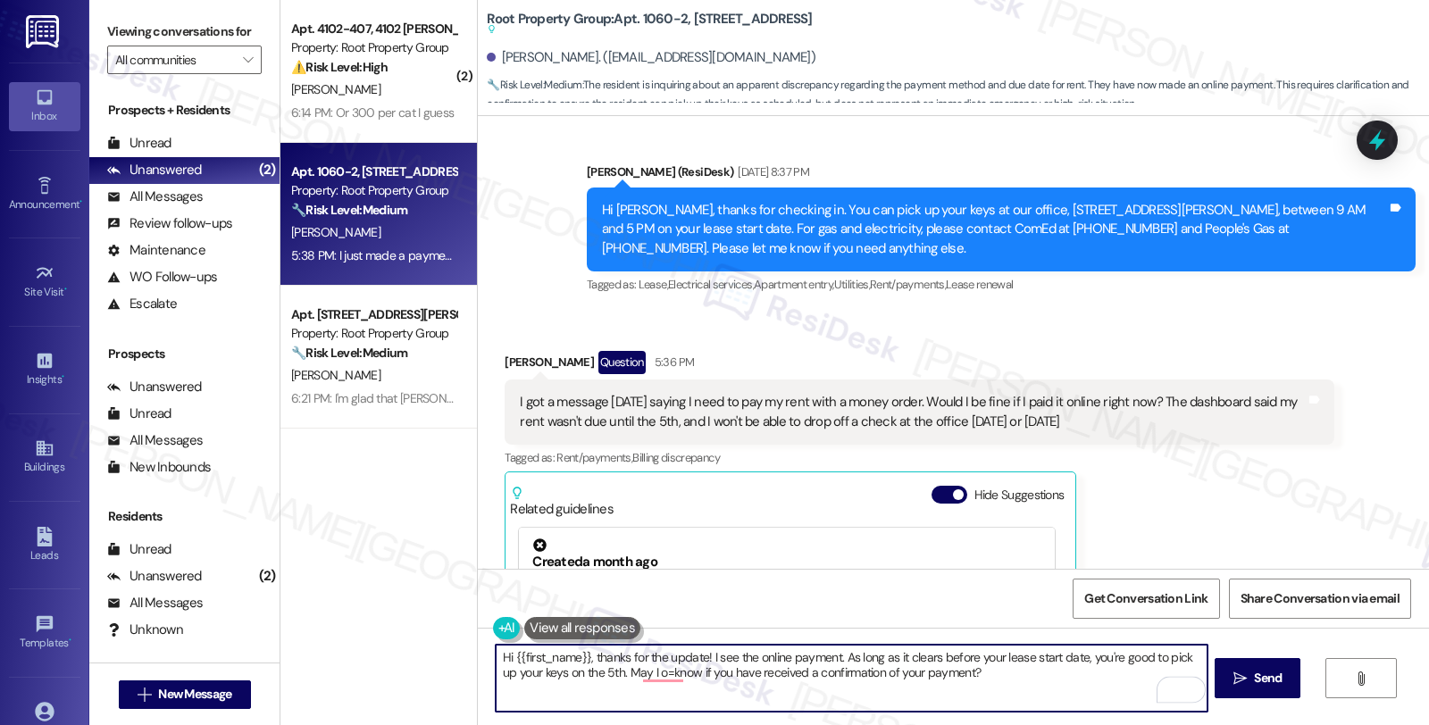
scroll to position [607, 0]
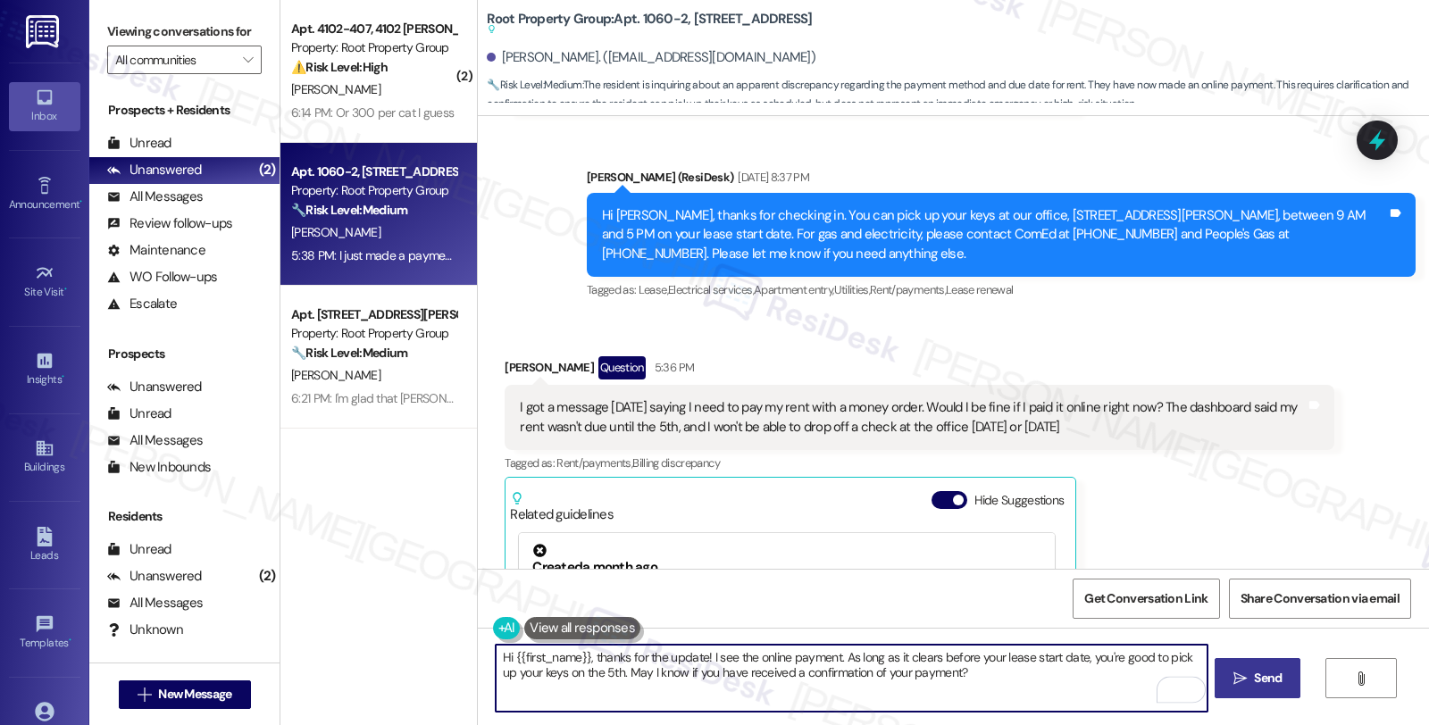
type textarea "Hi {{first_name}}, thanks for the update! I see the online payment. As long as …"
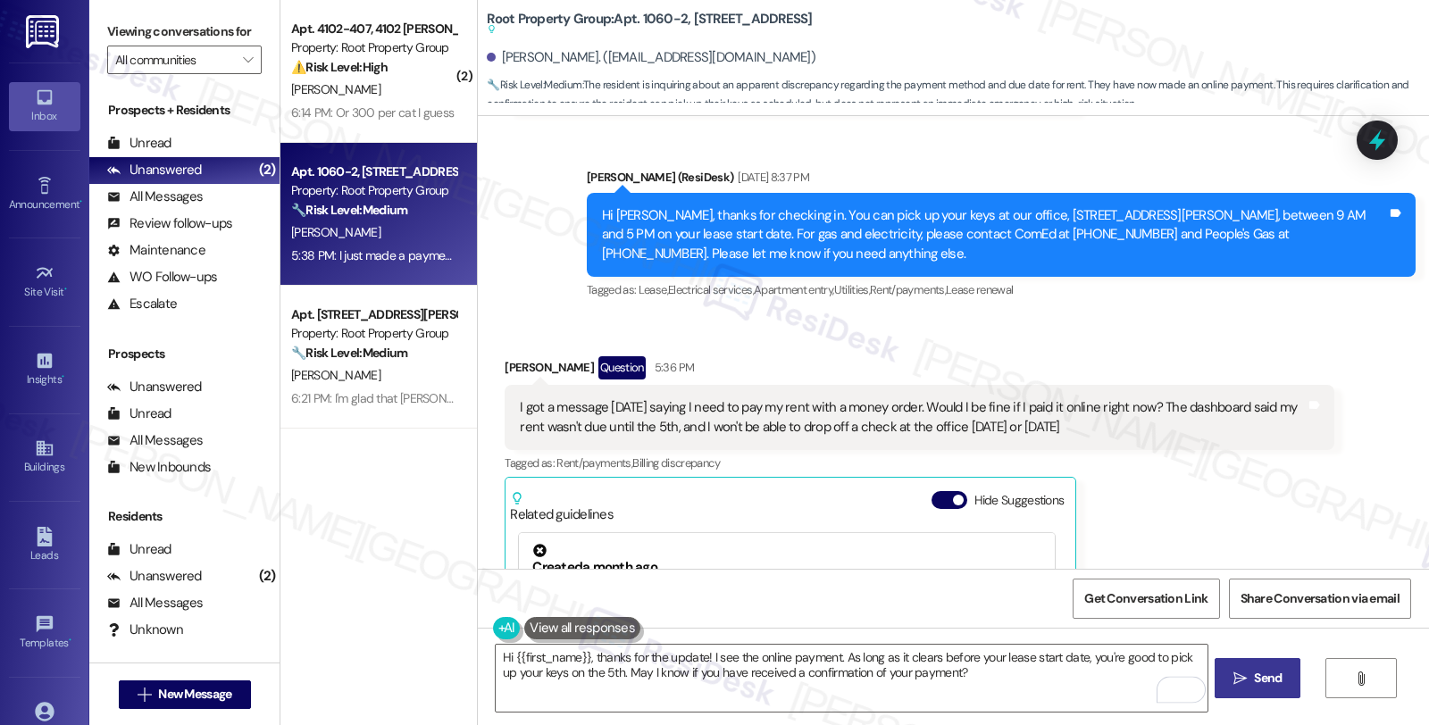
click at [1255, 667] on button " Send" at bounding box center [1257, 678] width 87 height 40
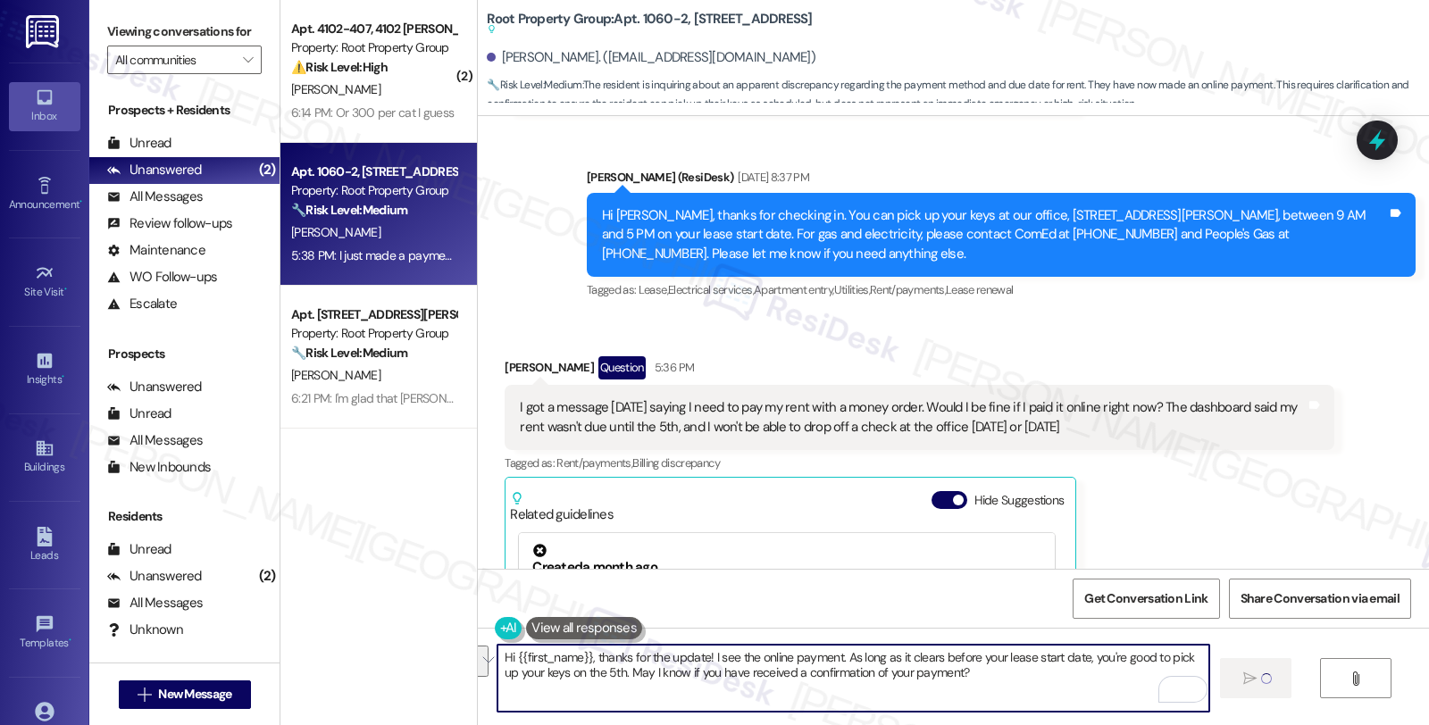
drag, startPoint x: 969, startPoint y: 682, endPoint x: 386, endPoint y: 655, distance: 583.7
click at [386, 655] on div "( 2 ) Apt. 4102-407, 4102 [PERSON_NAME] Property: Root Property Group ⚠️ Risk L…" at bounding box center [854, 362] width 1148 height 725
click at [1212, 501] on div "[PERSON_NAME] Question 5:36 PM I got a message [DATE] saying I need to pay my r…" at bounding box center [919, 587] width 829 height 463
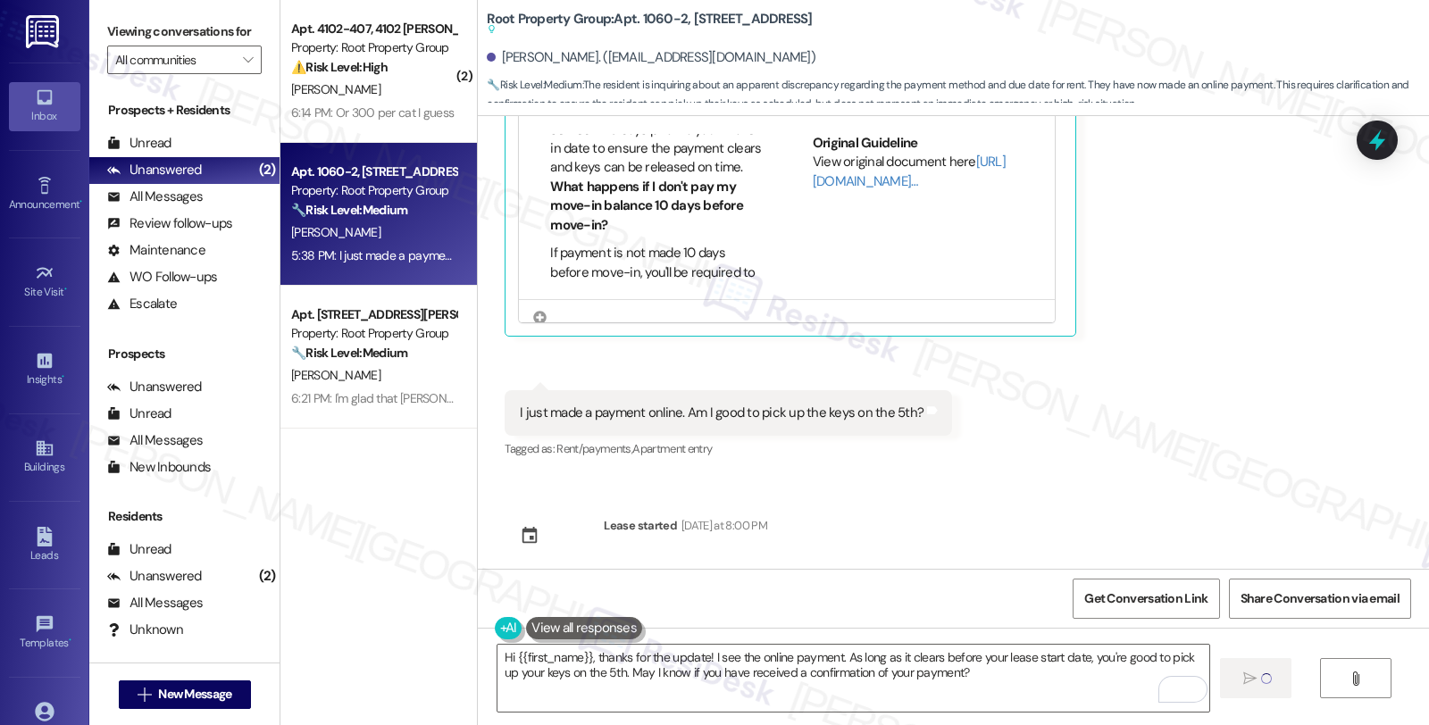
scroll to position [1103, 0]
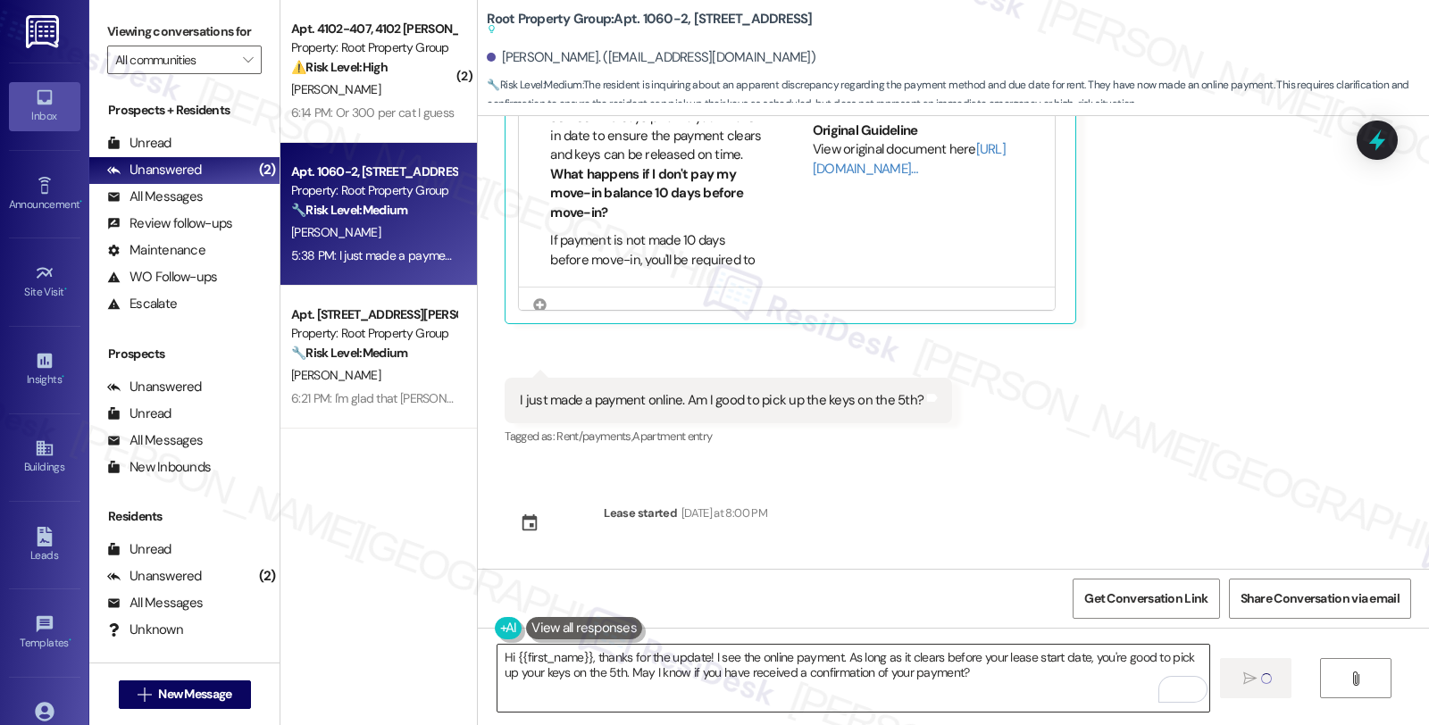
click at [627, 676] on textarea "Hi {{first_name}}, thanks for the update! I see the online payment. As long as …" at bounding box center [852, 678] width 711 height 67
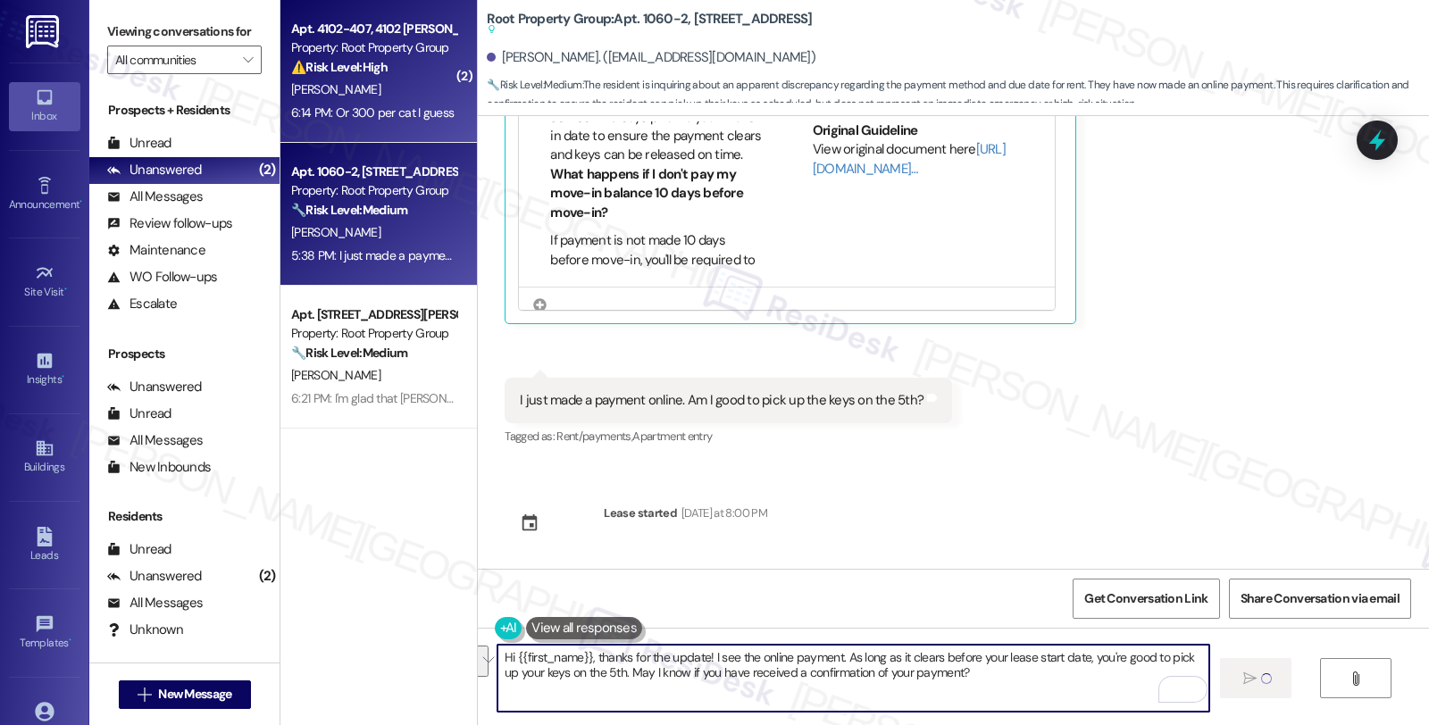
click at [404, 104] on div "6:14 PM: Or 300 per cat I guess 6:14 PM: Or 300 per cat I guess" at bounding box center [372, 112] width 163 height 16
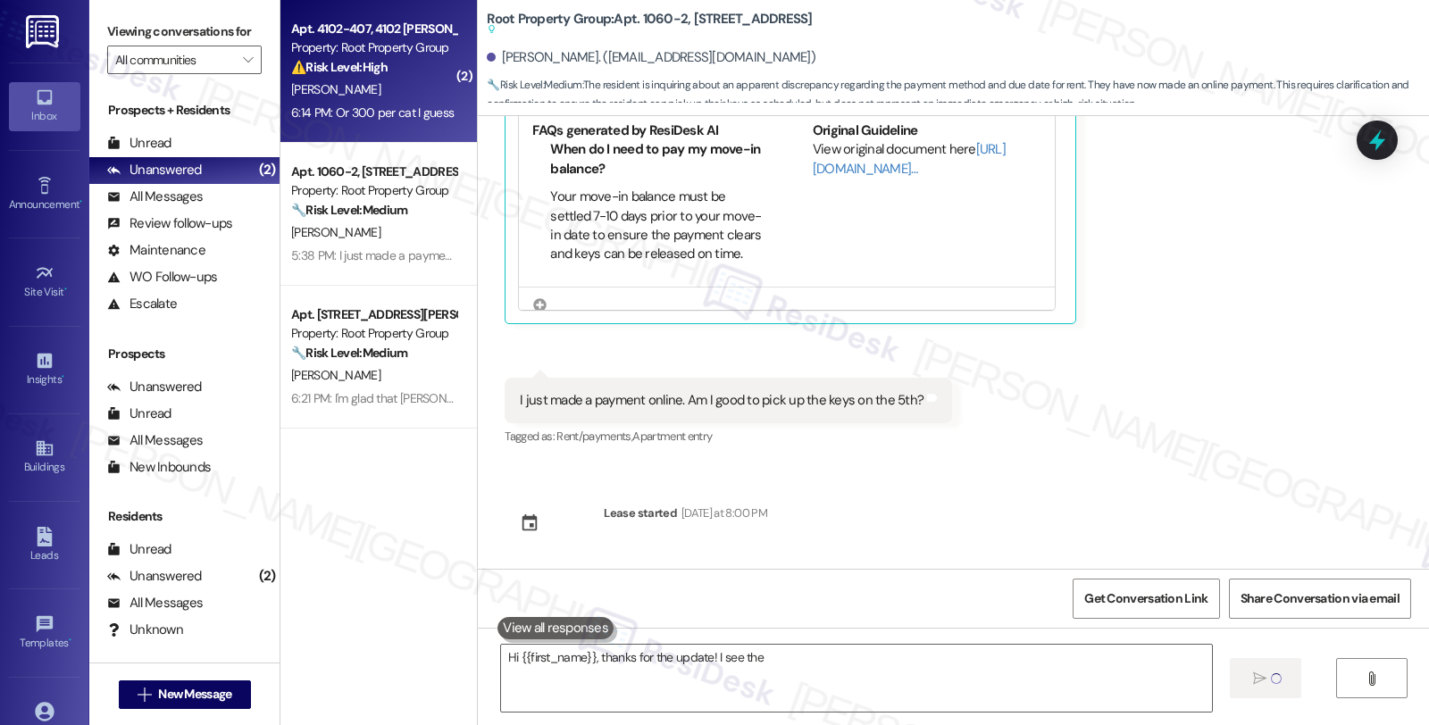
type textarea "Hi {{first_name}}, thanks for the update! I see the online"
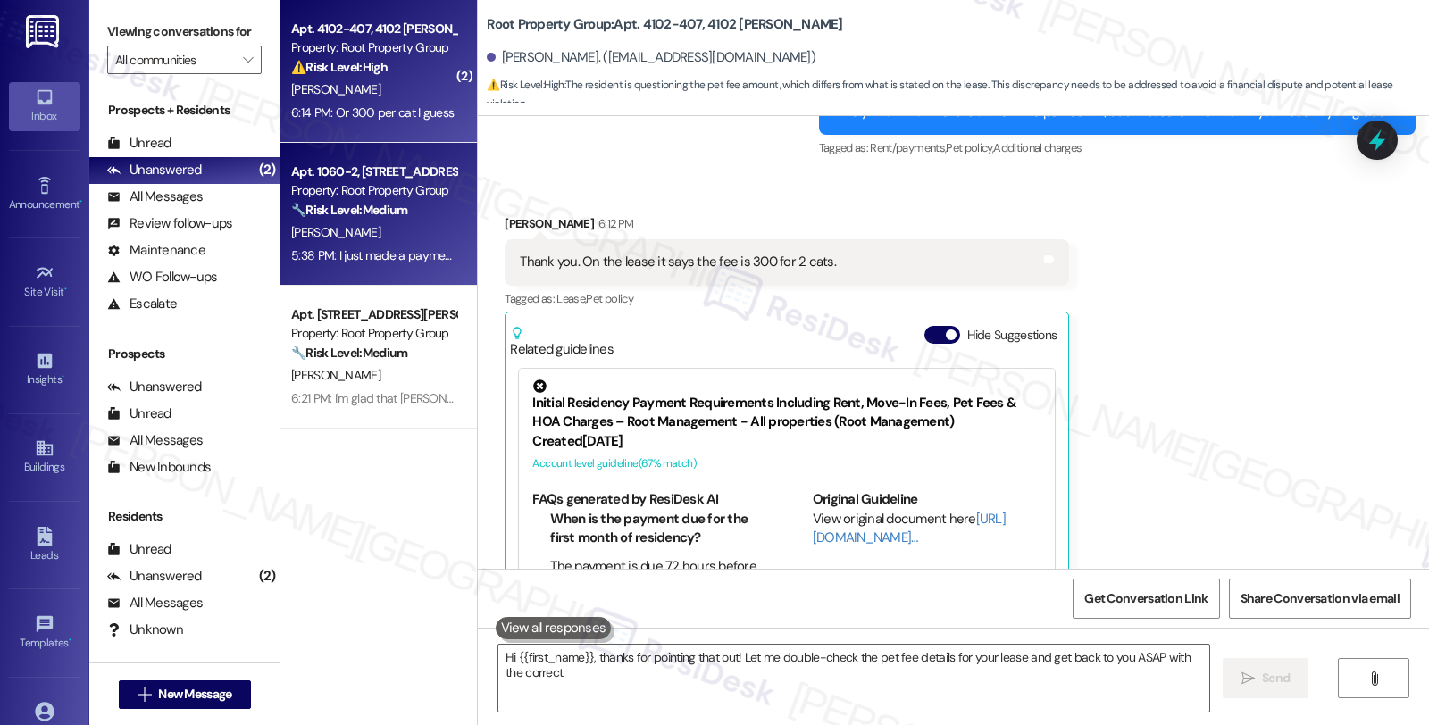
scroll to position [1236, 0]
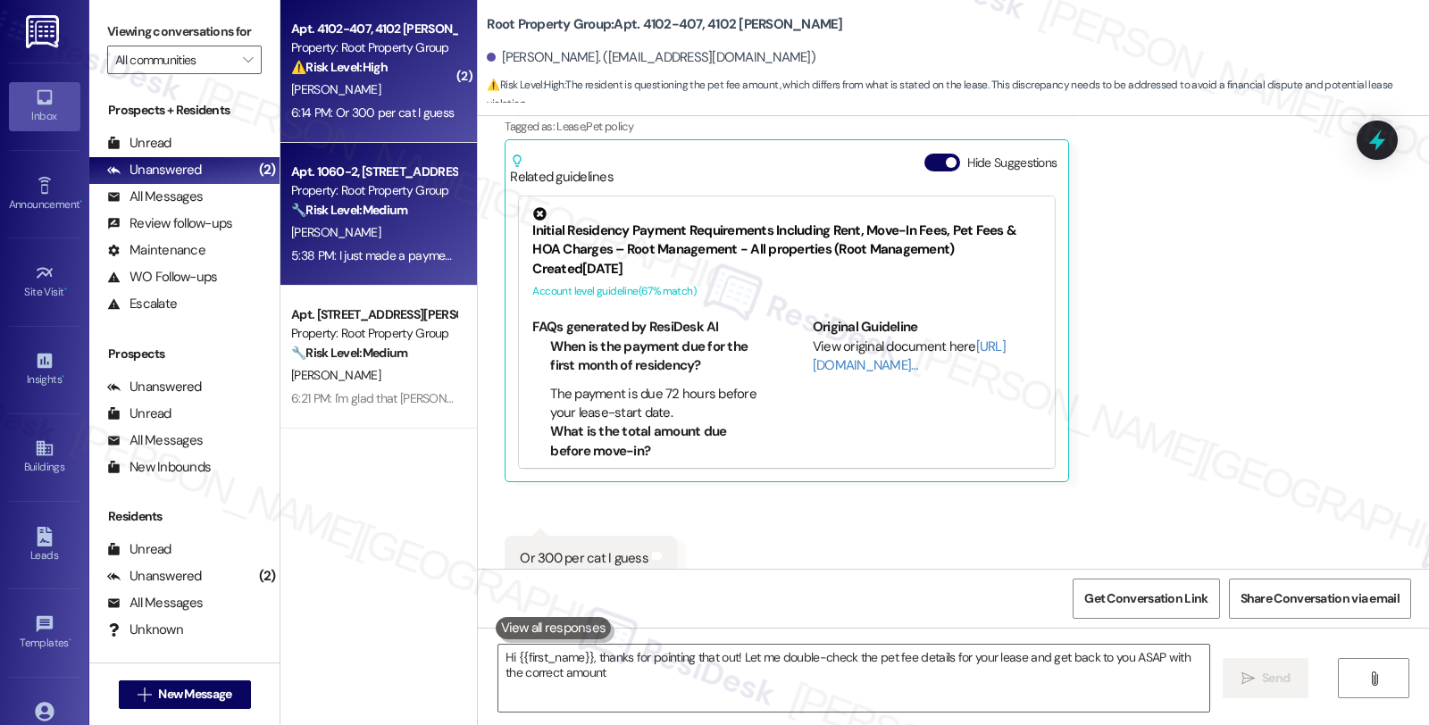
type textarea "Hi {{first_name}}, thanks for pointing that out! Let me double-check the pet fe…"
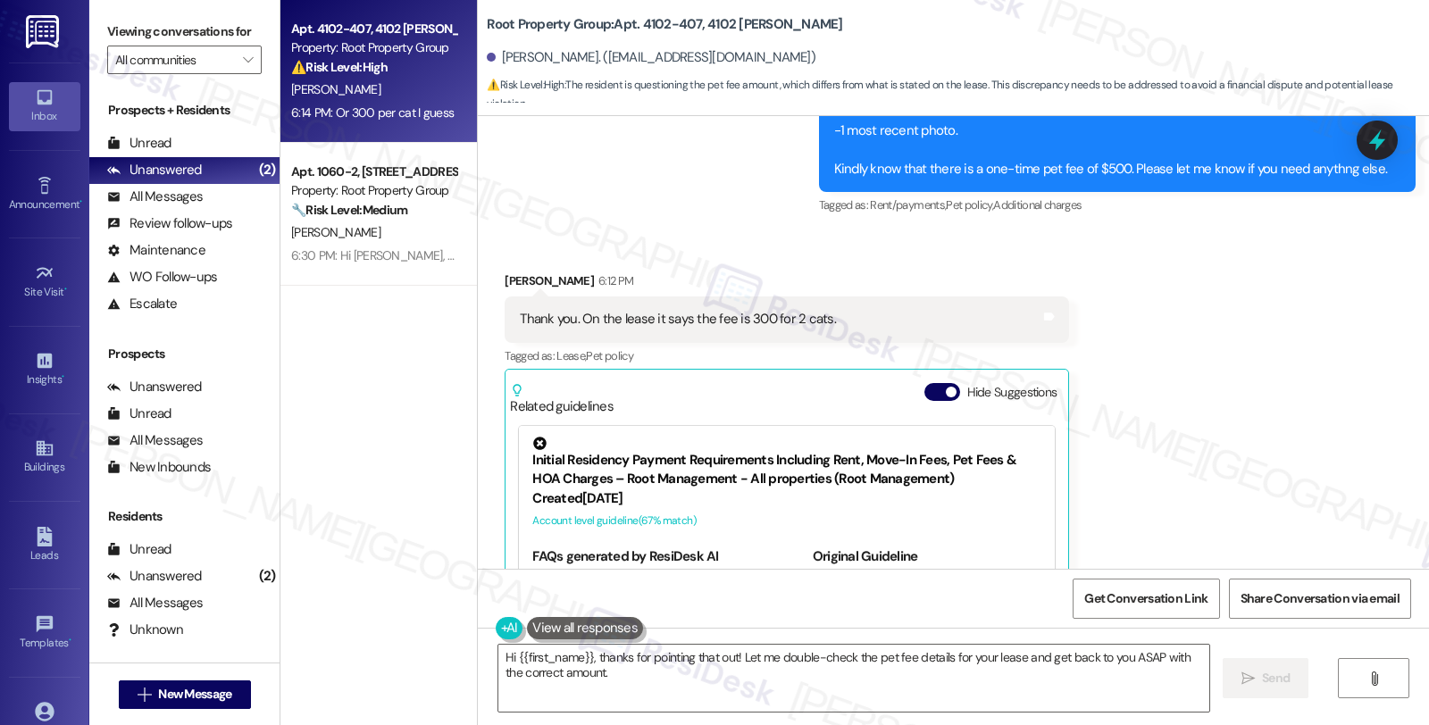
scroll to position [939, 0]
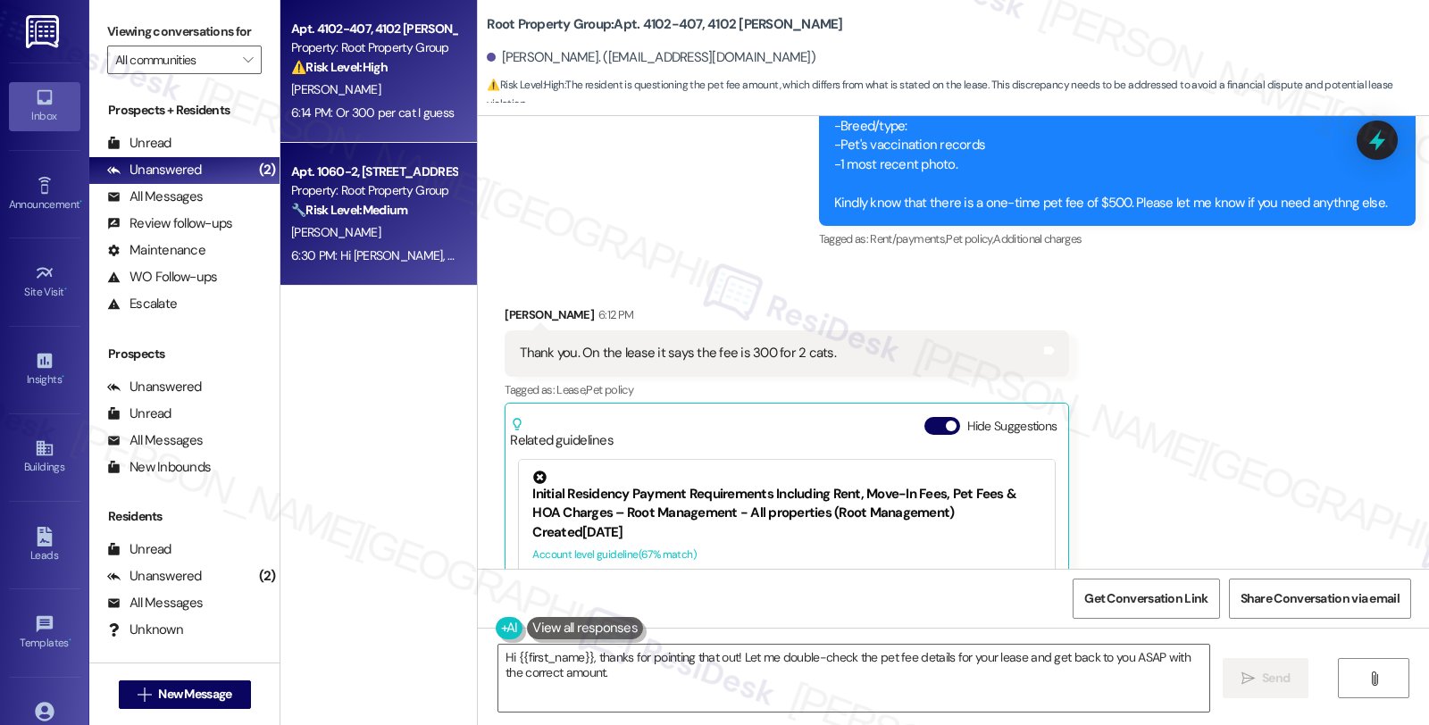
click at [393, 235] on div "[PERSON_NAME]" at bounding box center [373, 232] width 169 height 22
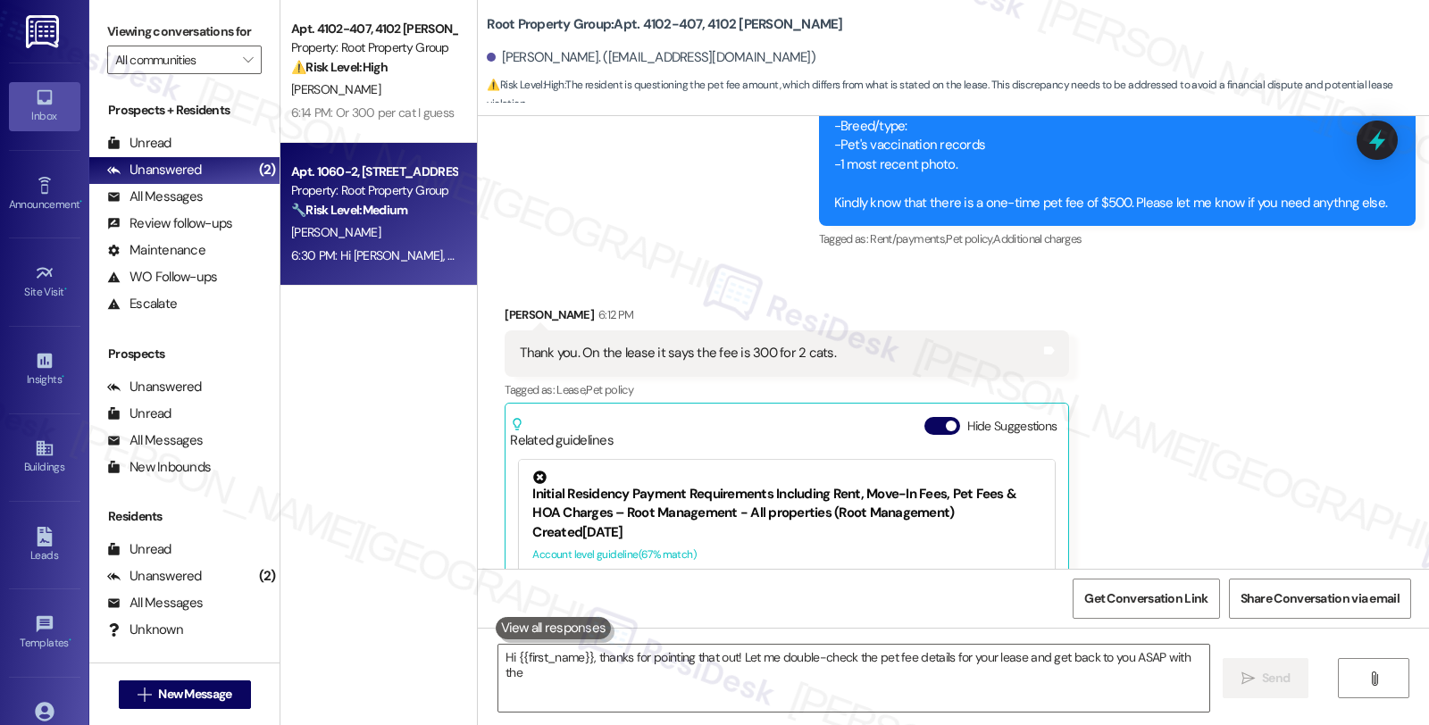
type textarea "Hi {{first_name}}, thanks for pointing that out! Let me double-check the pet fe…"
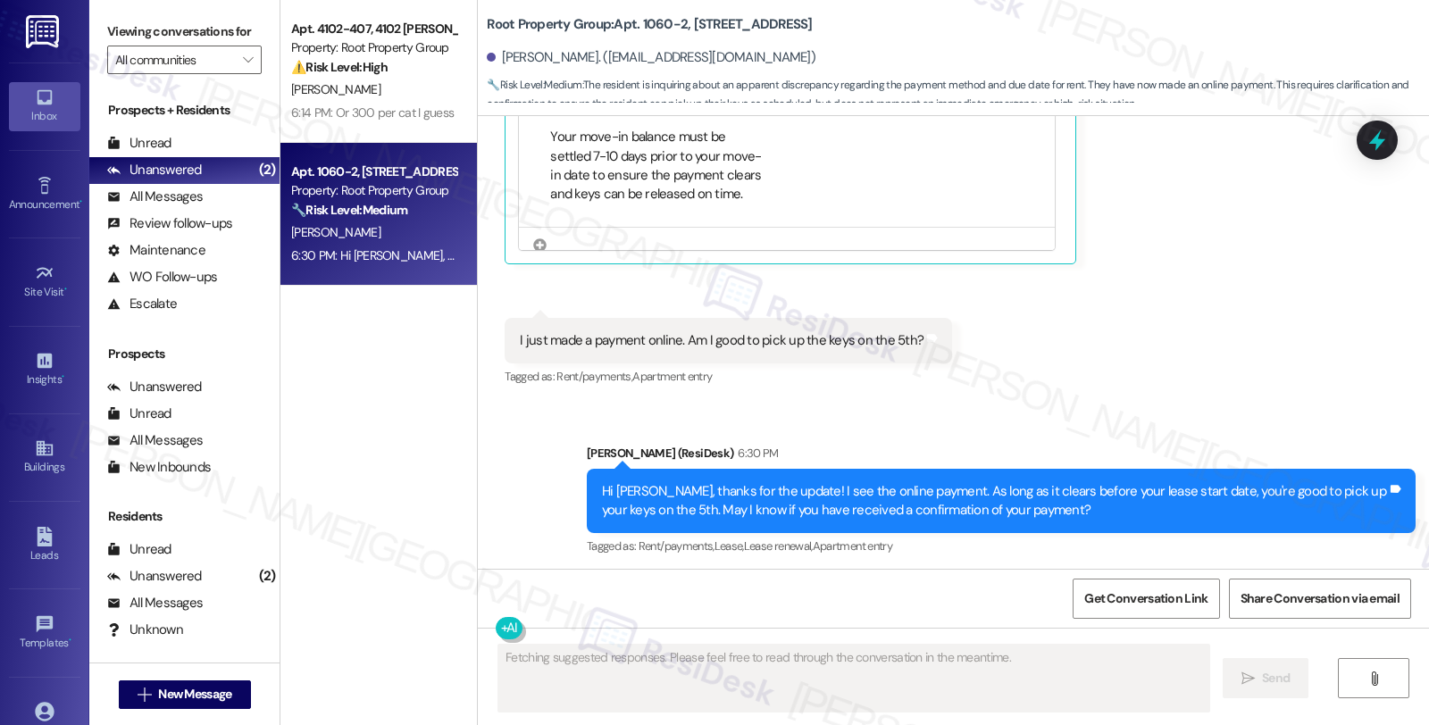
scroll to position [1416, 0]
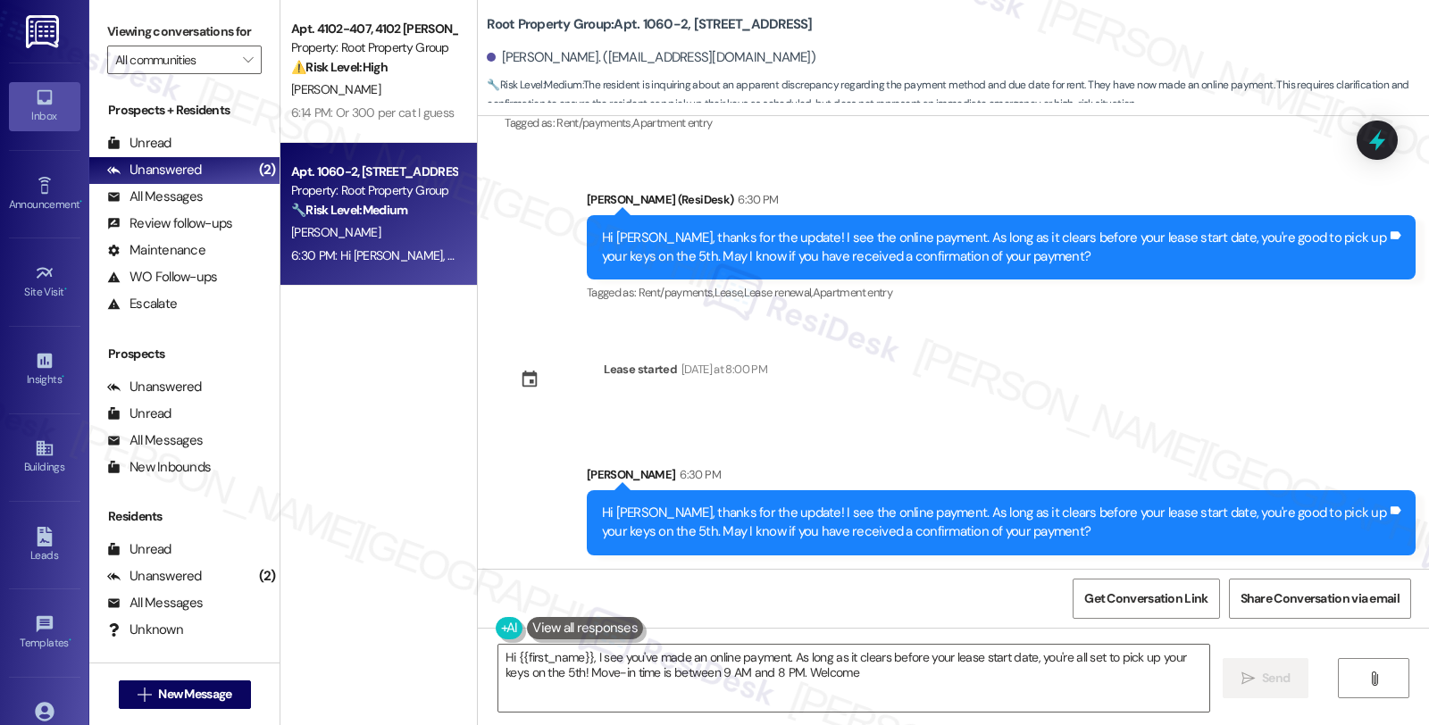
type textarea "Hi {{first_name}}, I see you've made an online payment. As long as it clears be…"
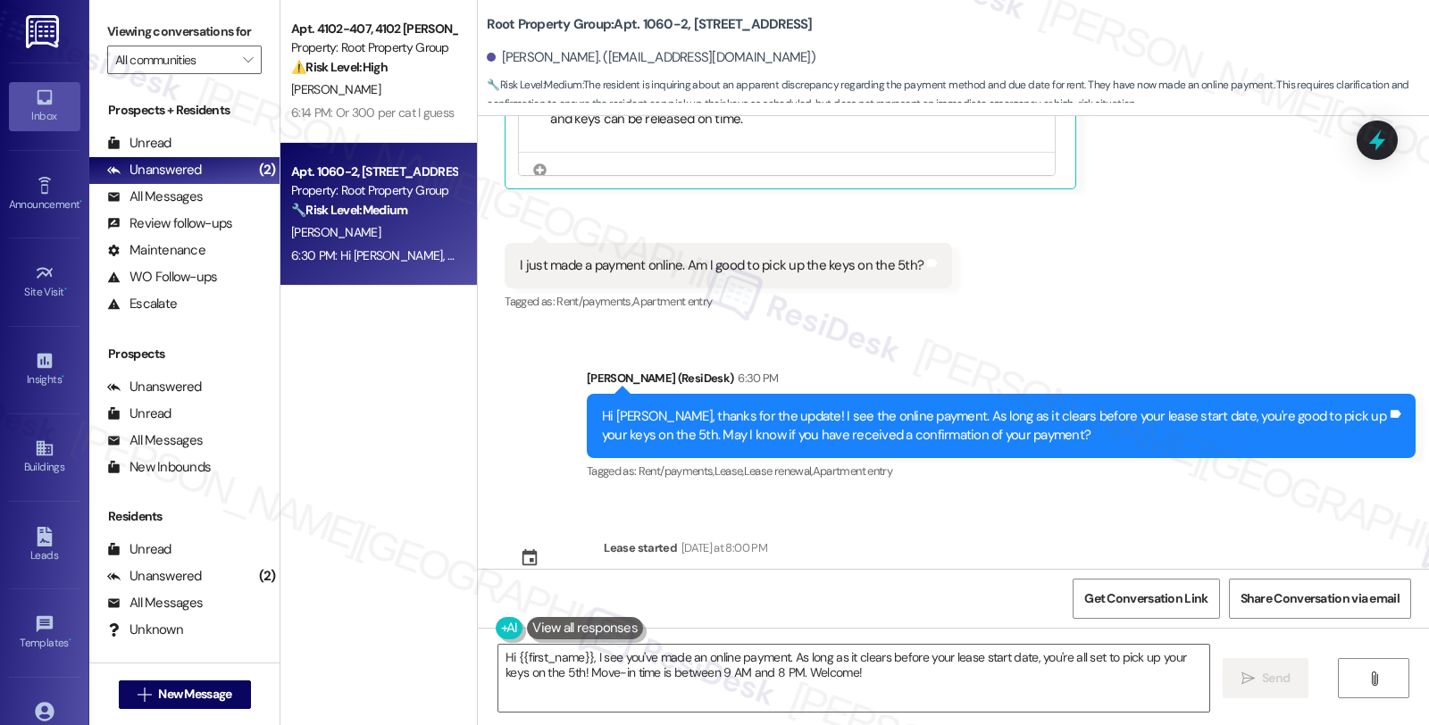
scroll to position [1218, 0]
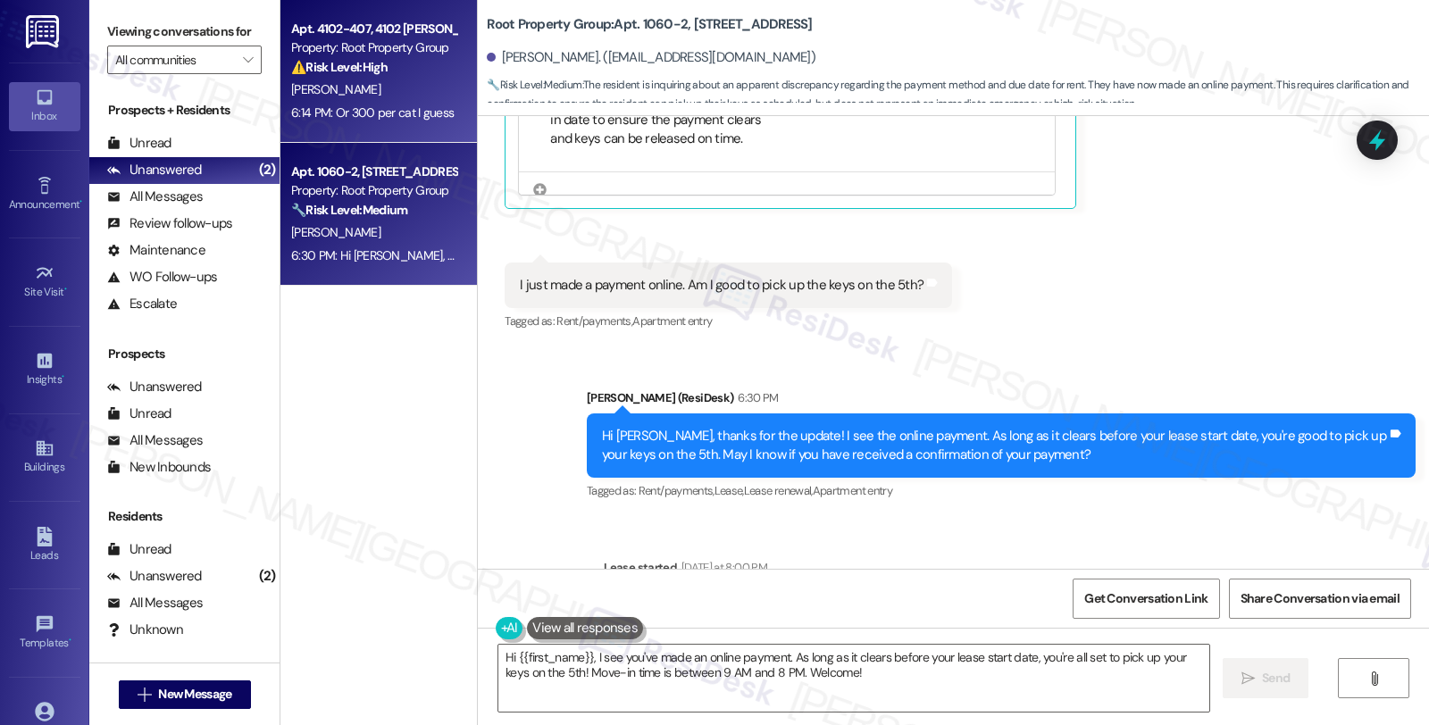
click at [396, 79] on div "[PERSON_NAME]" at bounding box center [373, 90] width 169 height 22
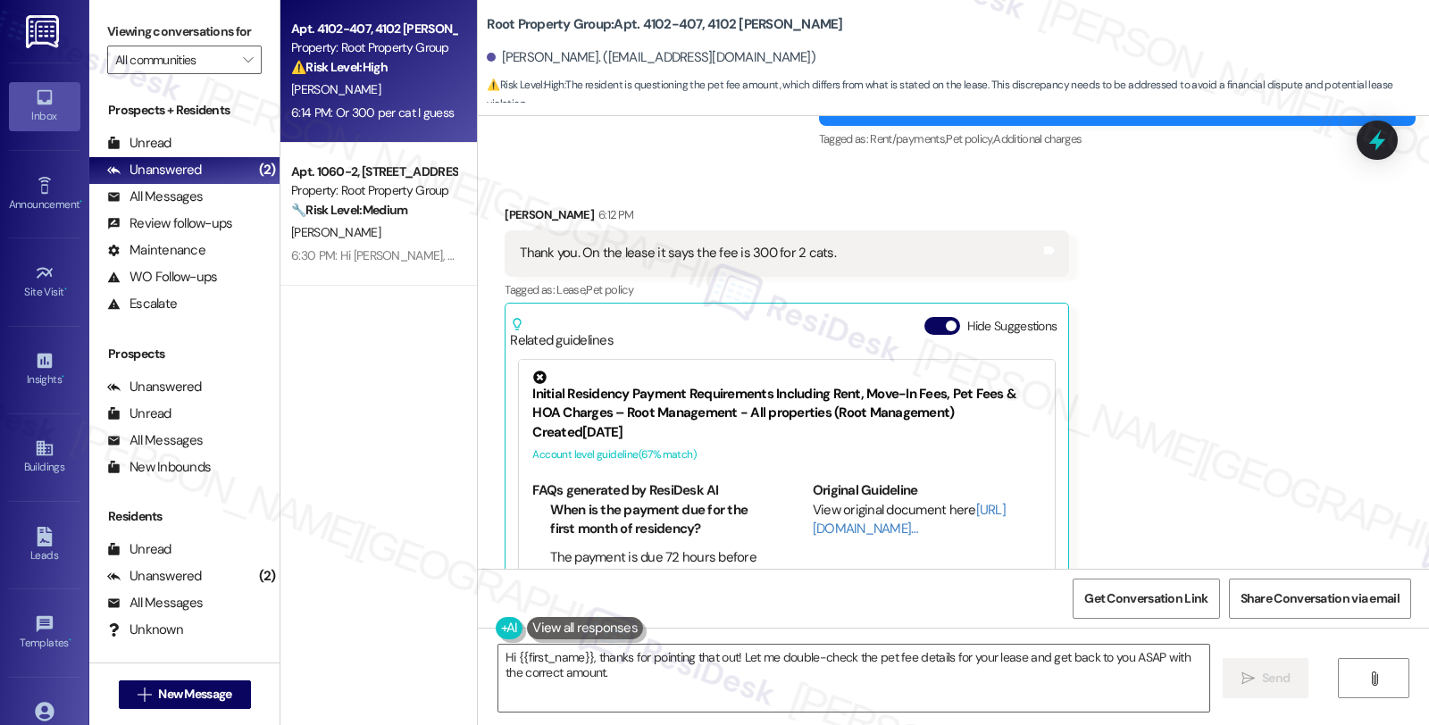
scroll to position [1038, 0]
click at [1189, 436] on div "Received via SMS [PERSON_NAME] 6:12 PM Thank you. On the lease it says the fee …" at bounding box center [953, 477] width 951 height 620
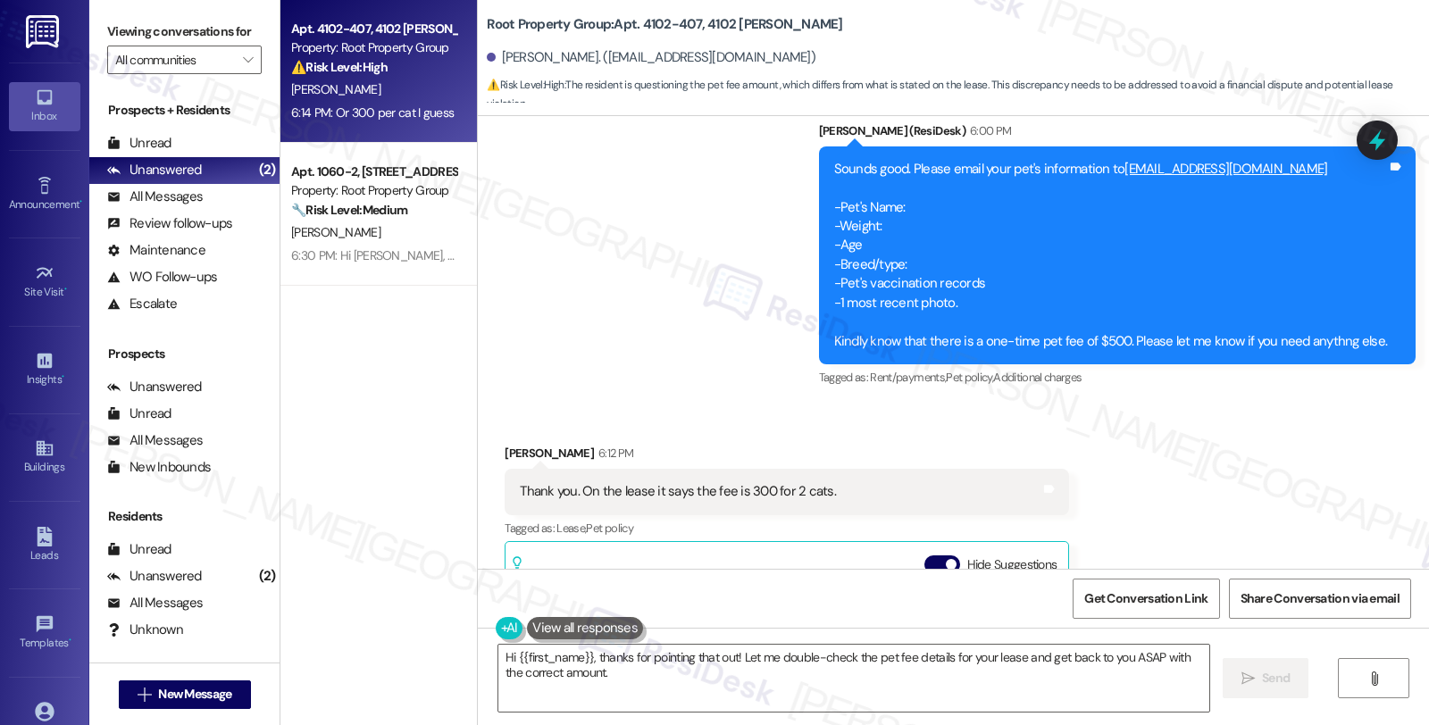
scroll to position [739, 0]
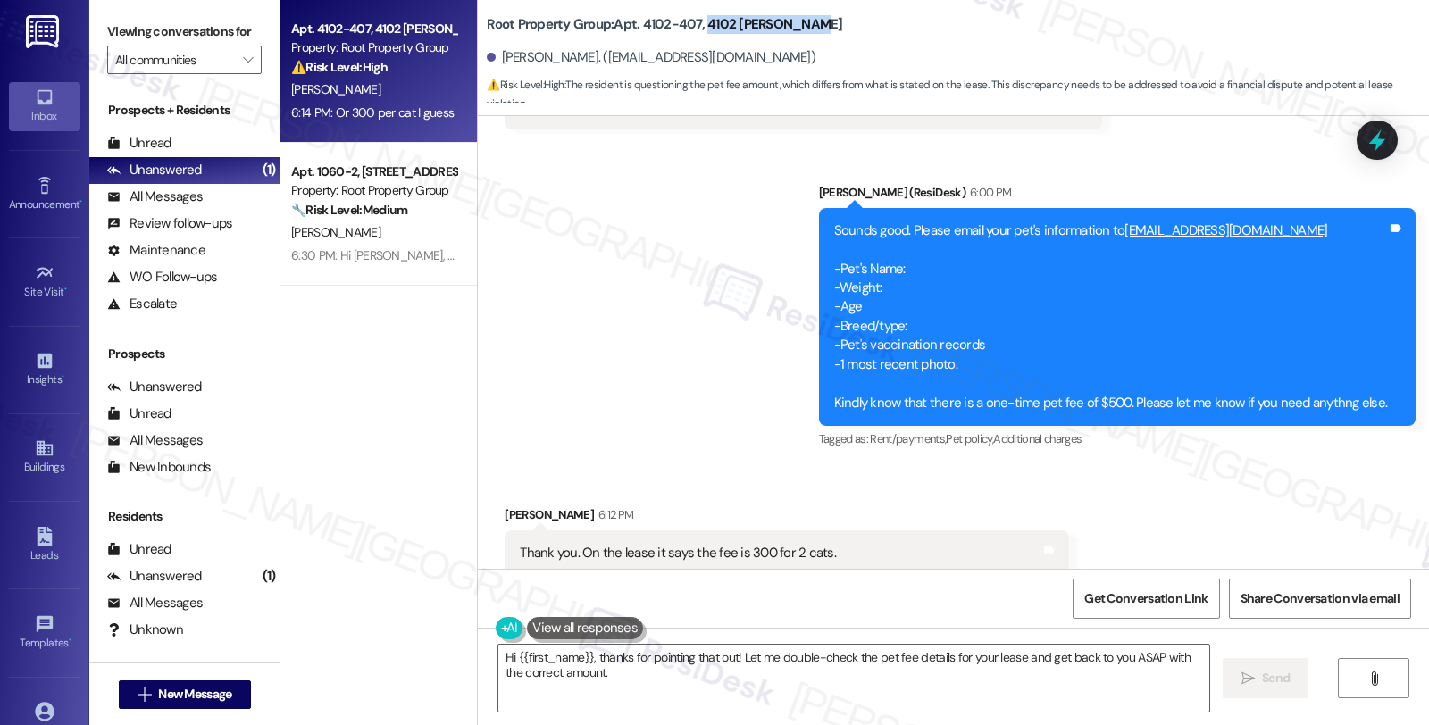
drag, startPoint x: 693, startPoint y: 22, endPoint x: 832, endPoint y: 25, distance: 139.3
click at [832, 25] on div "Root Property Group: Apt. 4102-407, 4102 [PERSON_NAME] [PERSON_NAME]. ([EMAIL_A…" at bounding box center [958, 53] width 942 height 98
copy b "[STREET_ADDRESS][PERSON_NAME]"
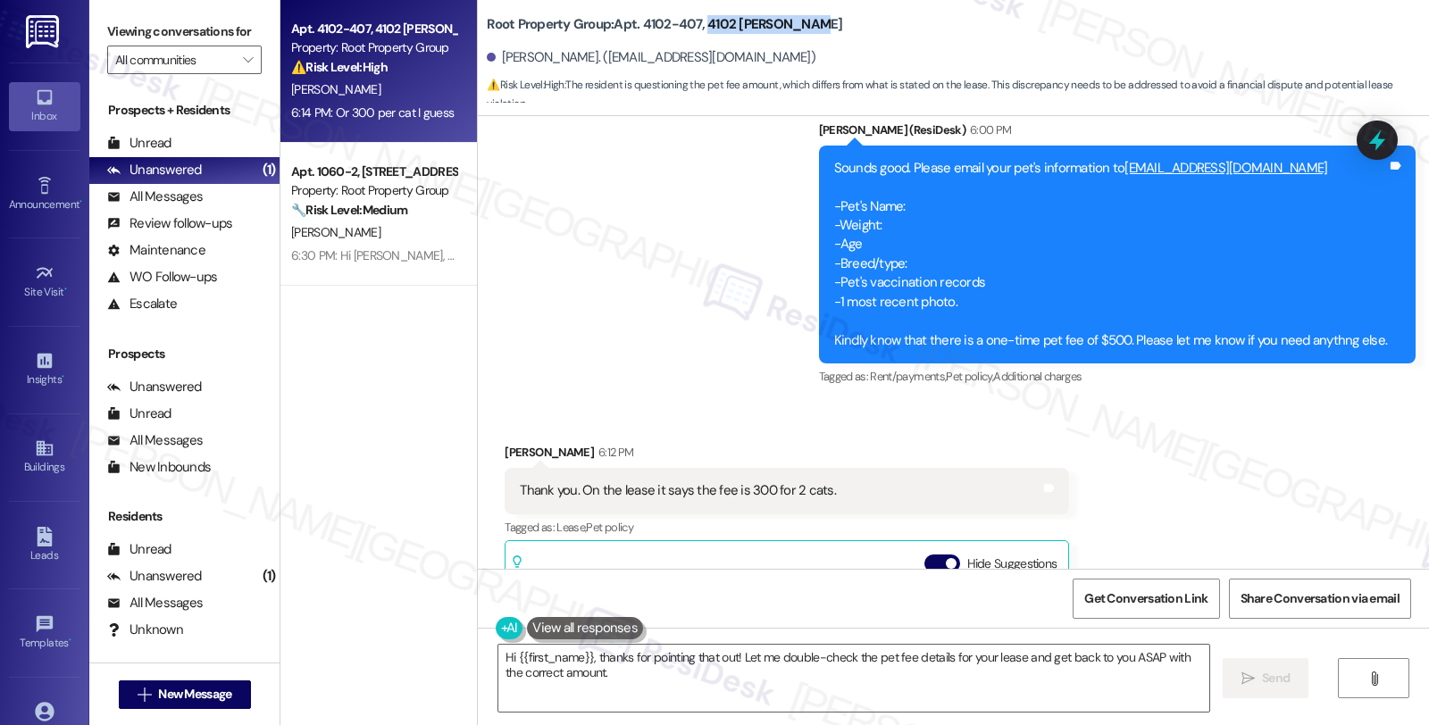
scroll to position [839, 0]
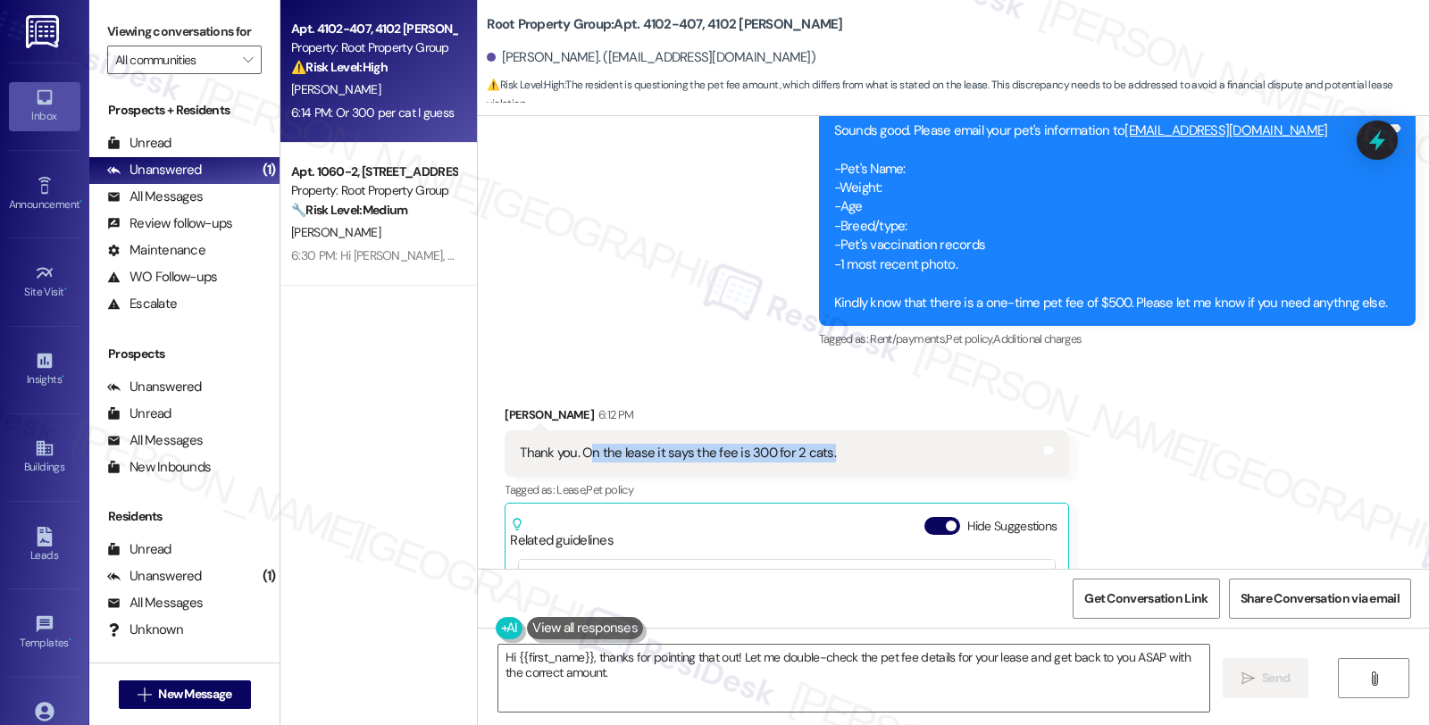
drag, startPoint x: 574, startPoint y: 430, endPoint x: 863, endPoint y: 431, distance: 288.4
click at [863, 431] on div "Thank you. On the lease it says the fee is 300 for 2 cats. Tags and notes" at bounding box center [787, 453] width 564 height 46
copy div "n the lease it says the fee is 300 for 2 cats."
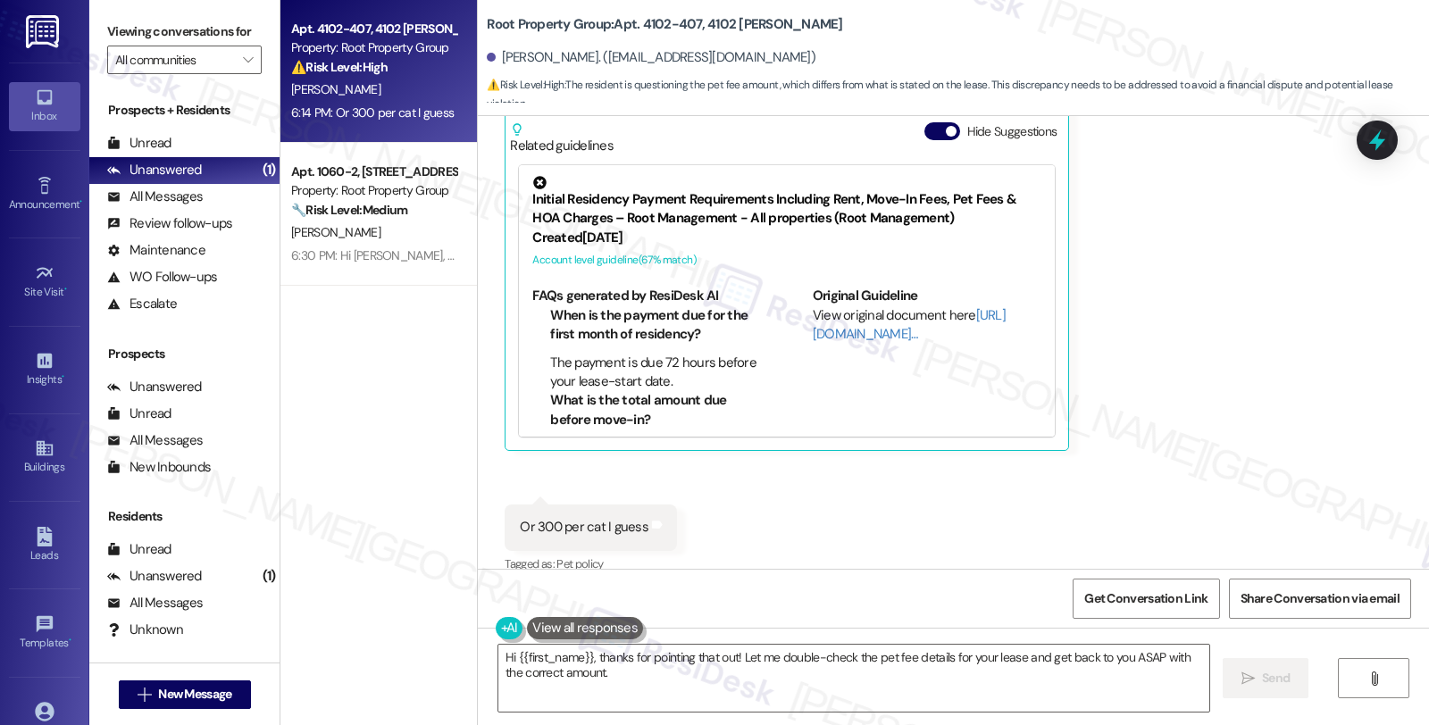
scroll to position [1237, 0]
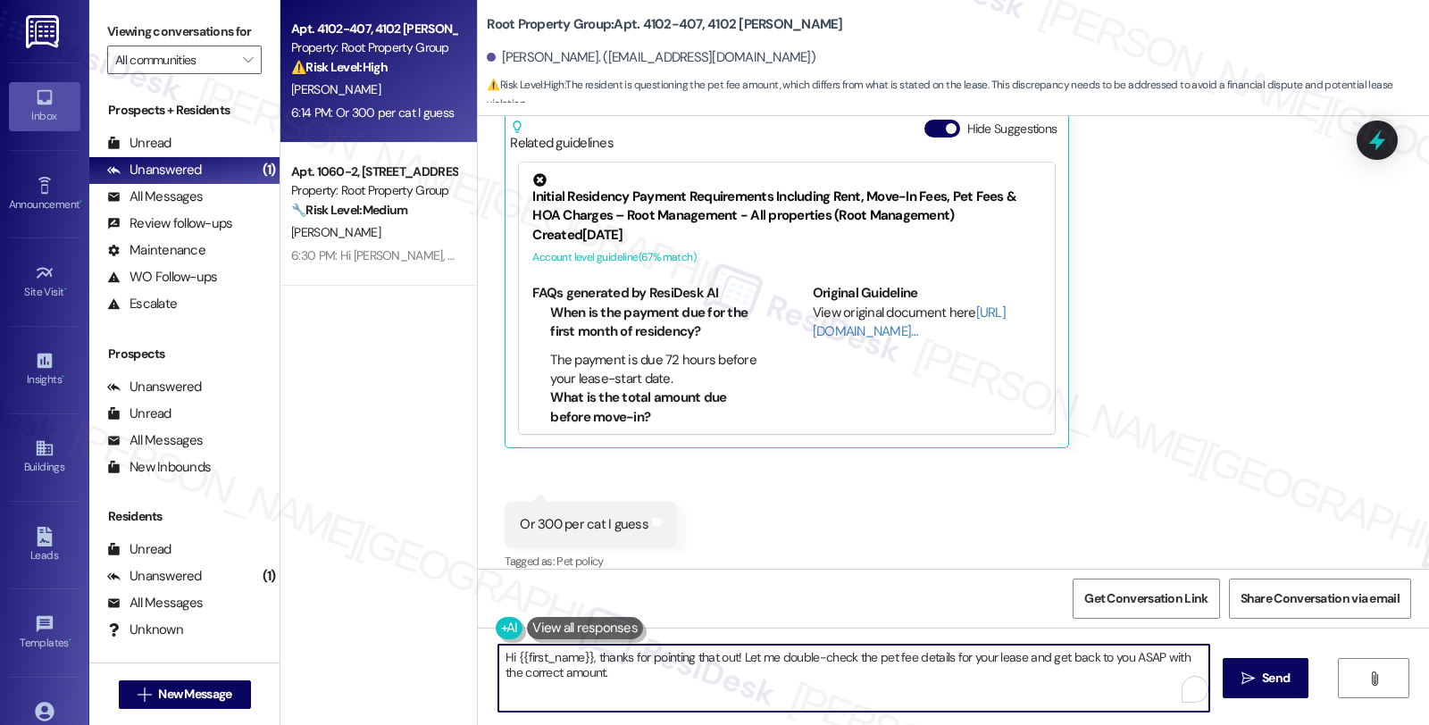
drag, startPoint x: 590, startPoint y: 657, endPoint x: 420, endPoint y: 638, distance: 171.7
click at [420, 638] on div "Apt. 4102-407, 4102 [PERSON_NAME] Property: Root Property Group ⚠️ Risk Level: …" at bounding box center [854, 362] width 1148 height 725
drag, startPoint x: 921, startPoint y: 655, endPoint x: 1247, endPoint y: 655, distance: 325.9
click at [1247, 655] on div "Thanks for pointing that out! Let me double-check the pet fee details for your …" at bounding box center [953, 695] width 951 height 134
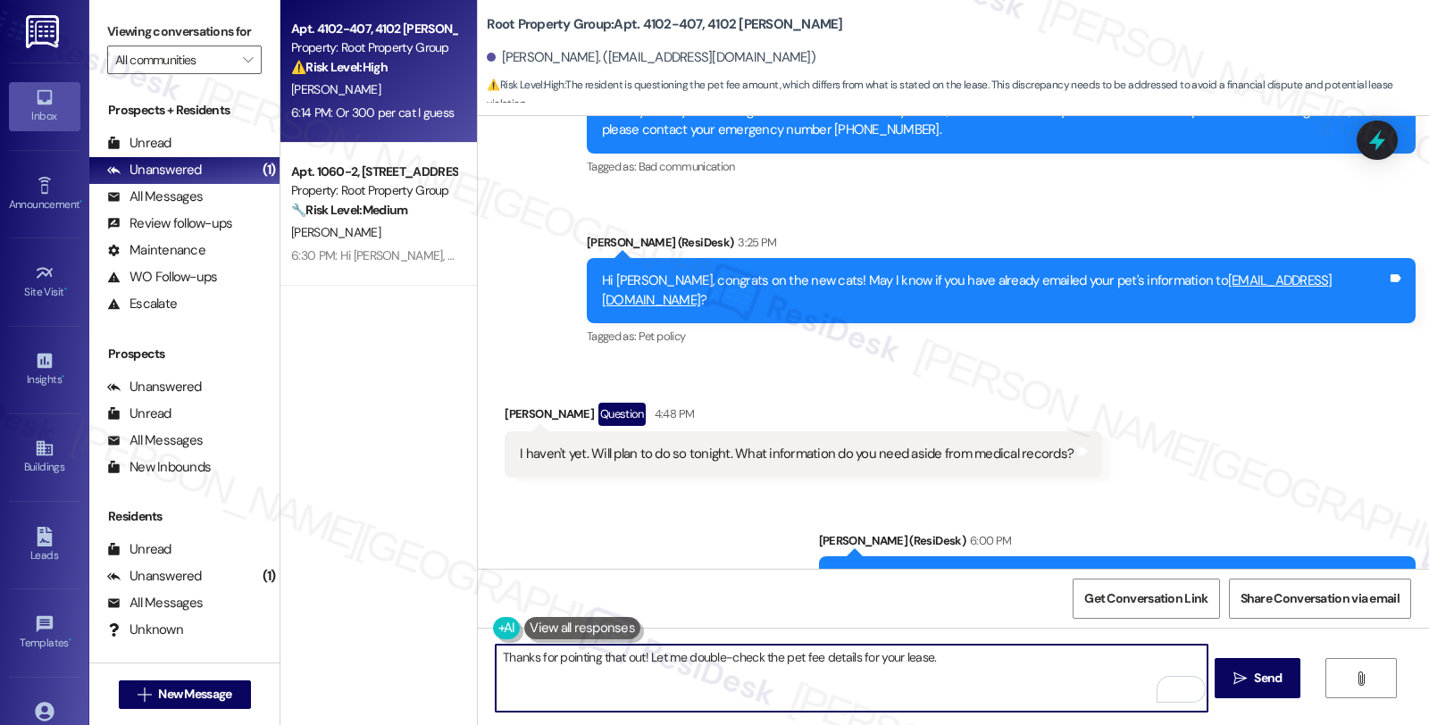
scroll to position [443, 0]
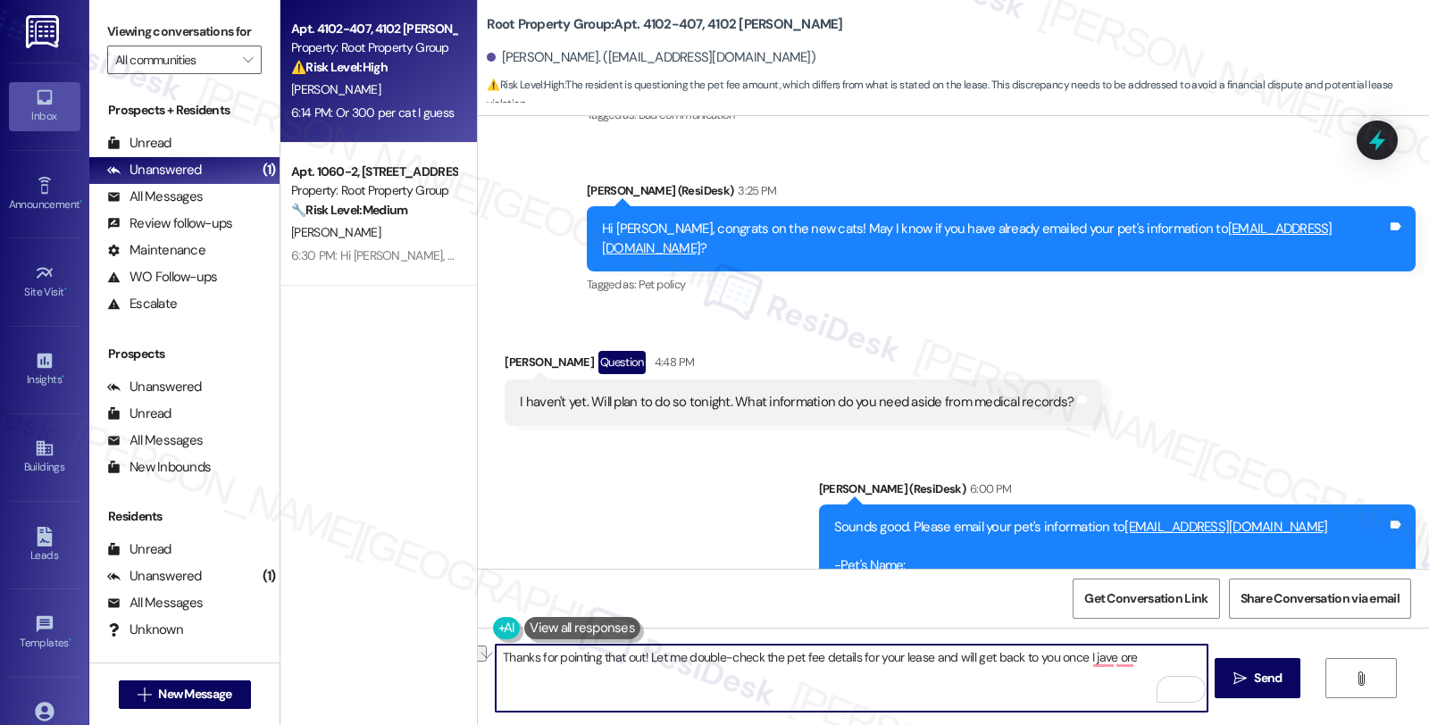
drag, startPoint x: 1076, startPoint y: 656, endPoint x: 1180, endPoint y: 656, distance: 103.6
click at [1180, 656] on textarea "Thanks for pointing that out! Let me double-check the pet fee details for your …" at bounding box center [851, 678] width 711 height 67
type textarea "Thanks for pointing that out! Let me double-check the pet fee details for your …"
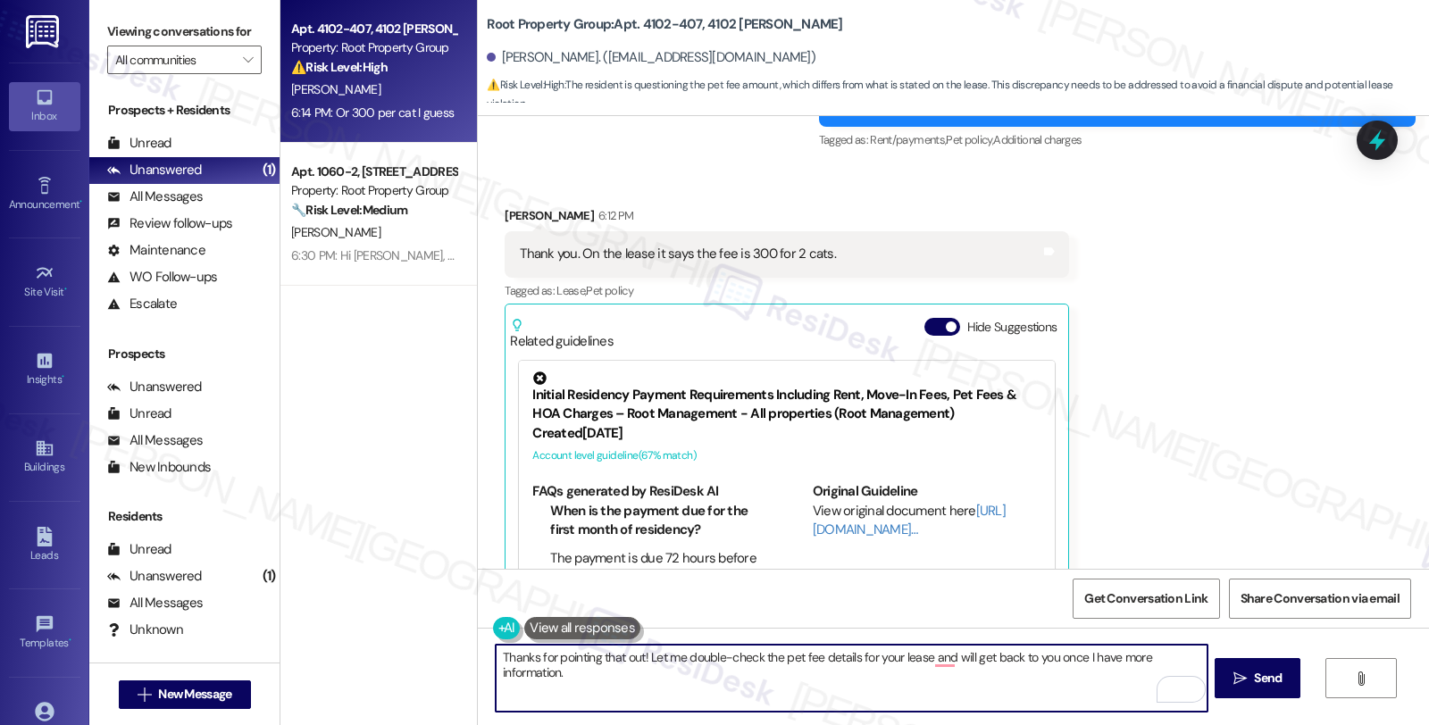
scroll to position [1237, 0]
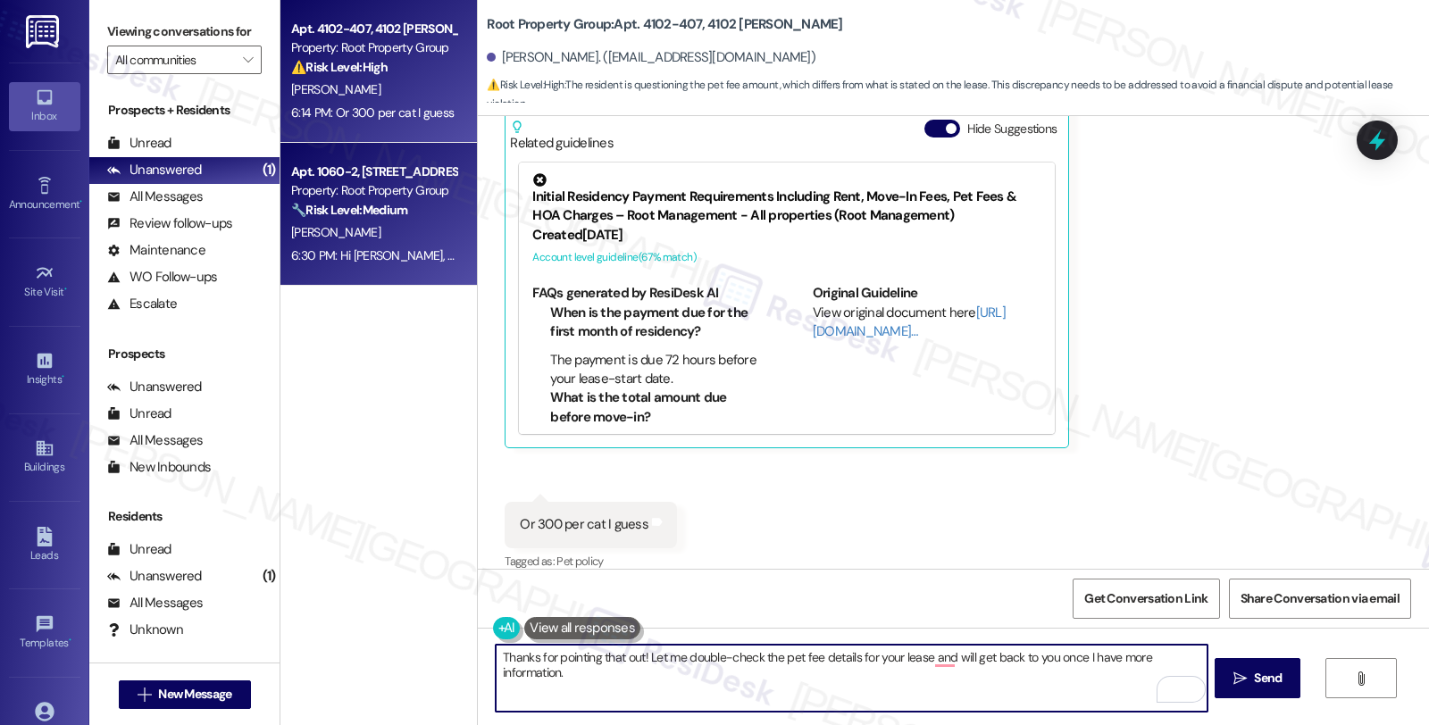
click at [425, 208] on div "🔧 Risk Level: Medium The resident is inquiring about an apparent discrepancy re…" at bounding box center [373, 210] width 165 height 19
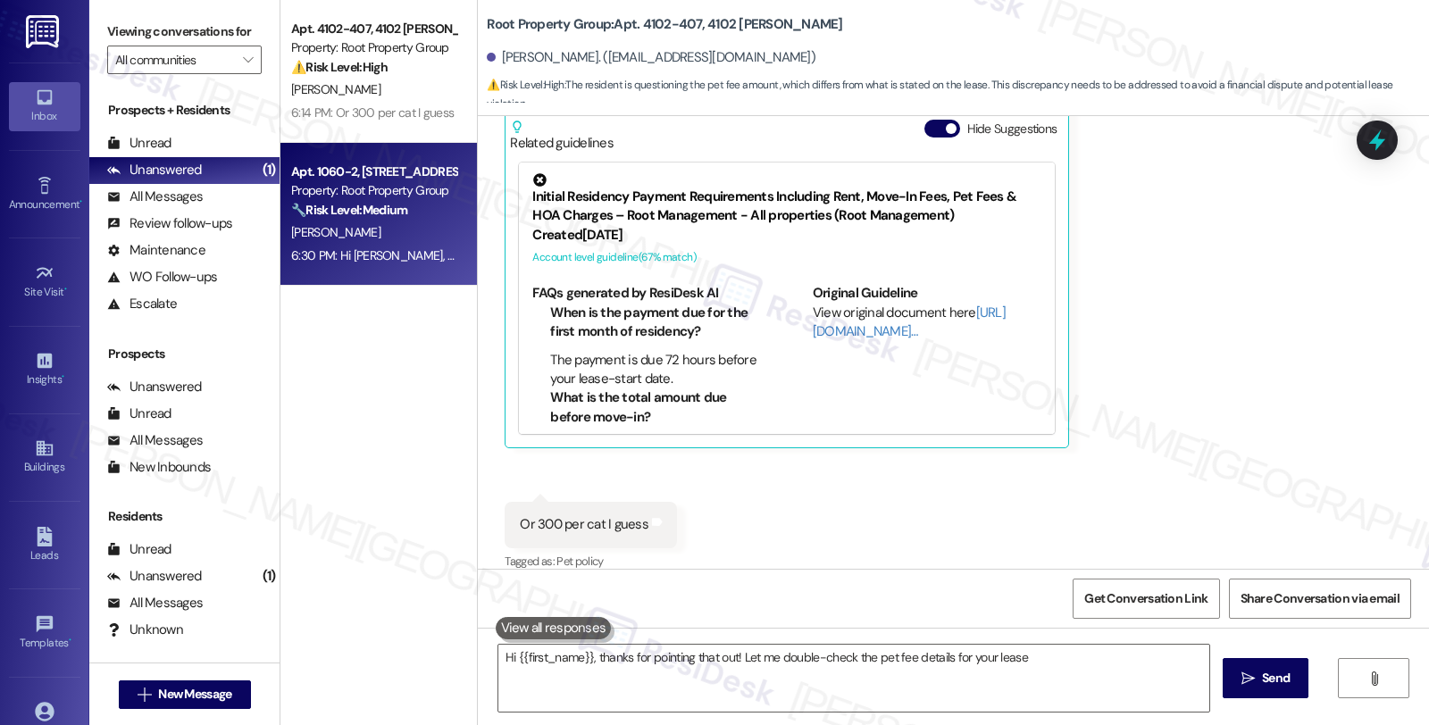
type textarea "Hi {{first_name}}, thanks for pointing that out! Let me double-check the pet fe…"
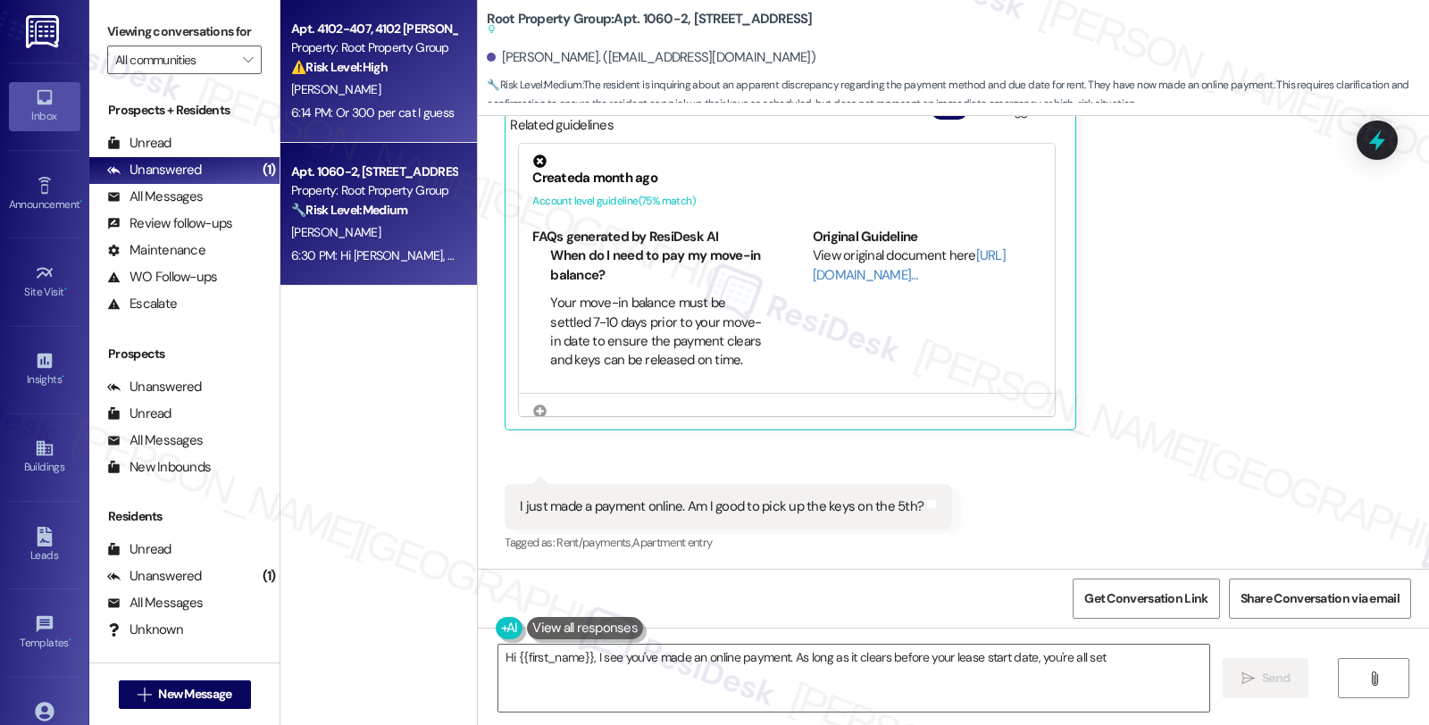
type textarea "Hi {{first_name}}, I see you've made an online payment. As long as it clears be…"
click at [382, 38] on div "Property: Root Property Group" at bounding box center [373, 47] width 165 height 19
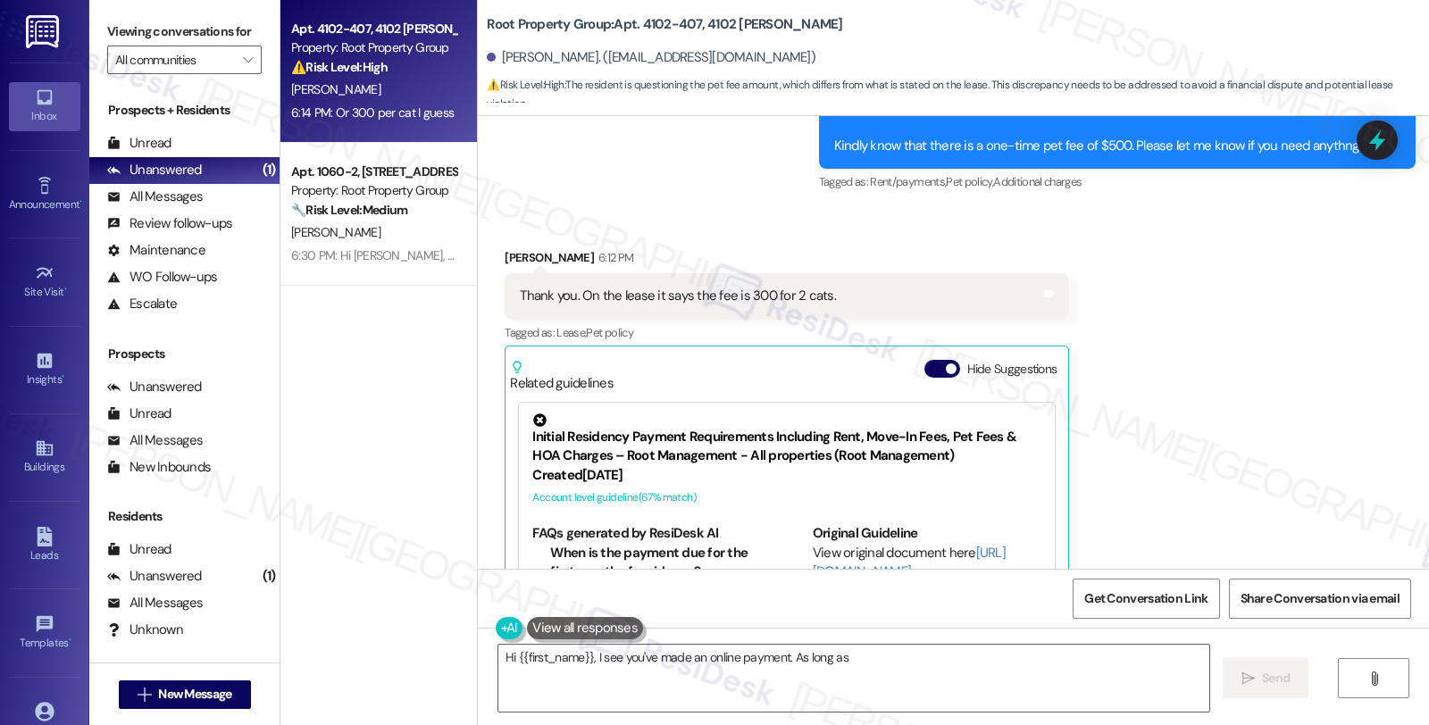
scroll to position [808, 0]
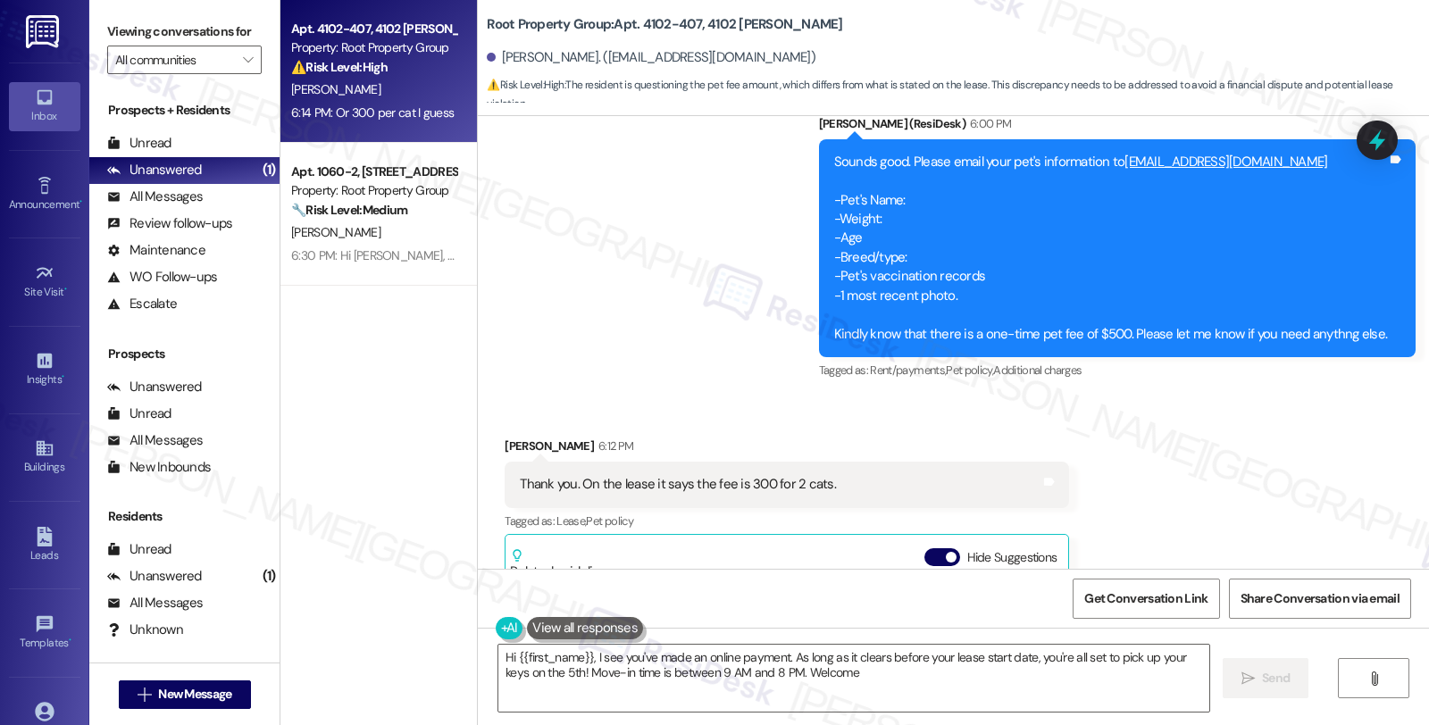
type textarea "Hi {{first_name}}, I see you've made an online payment. As long as it clears be…"
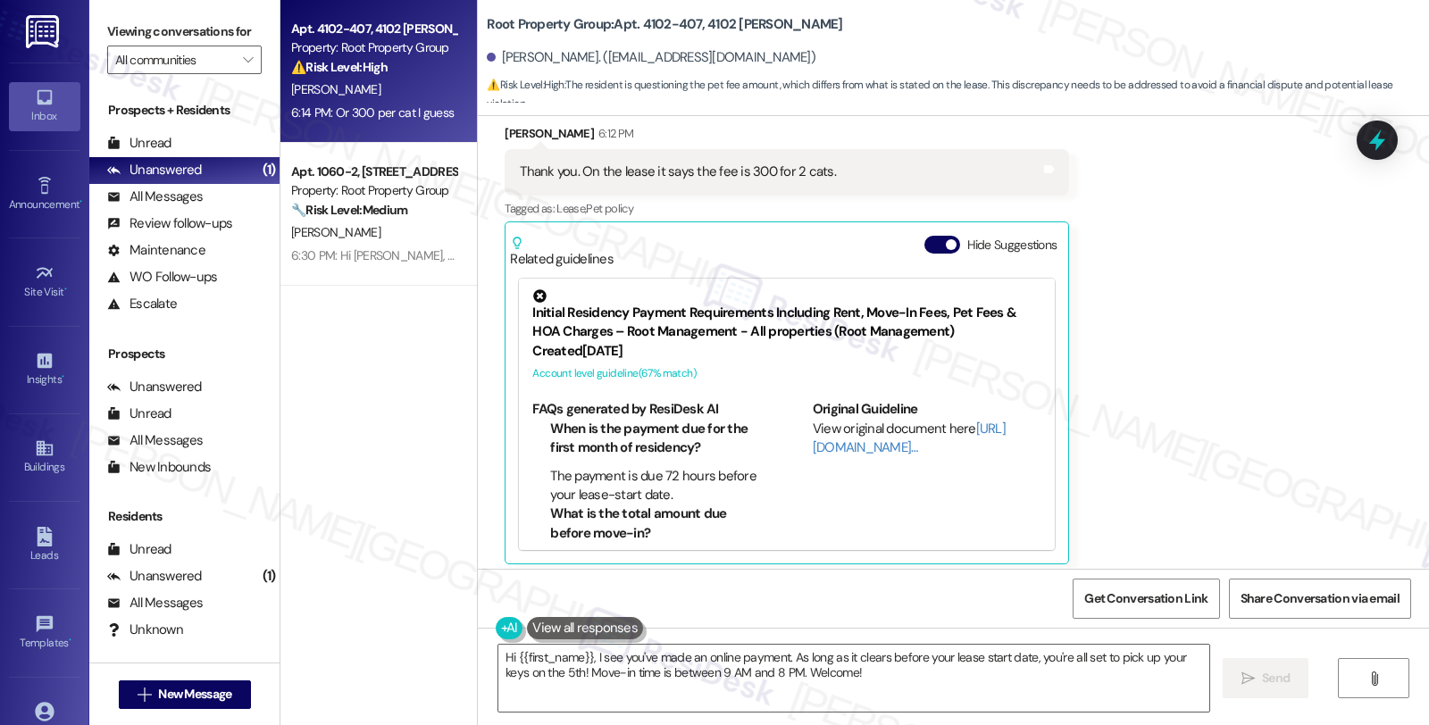
scroll to position [1237, 0]
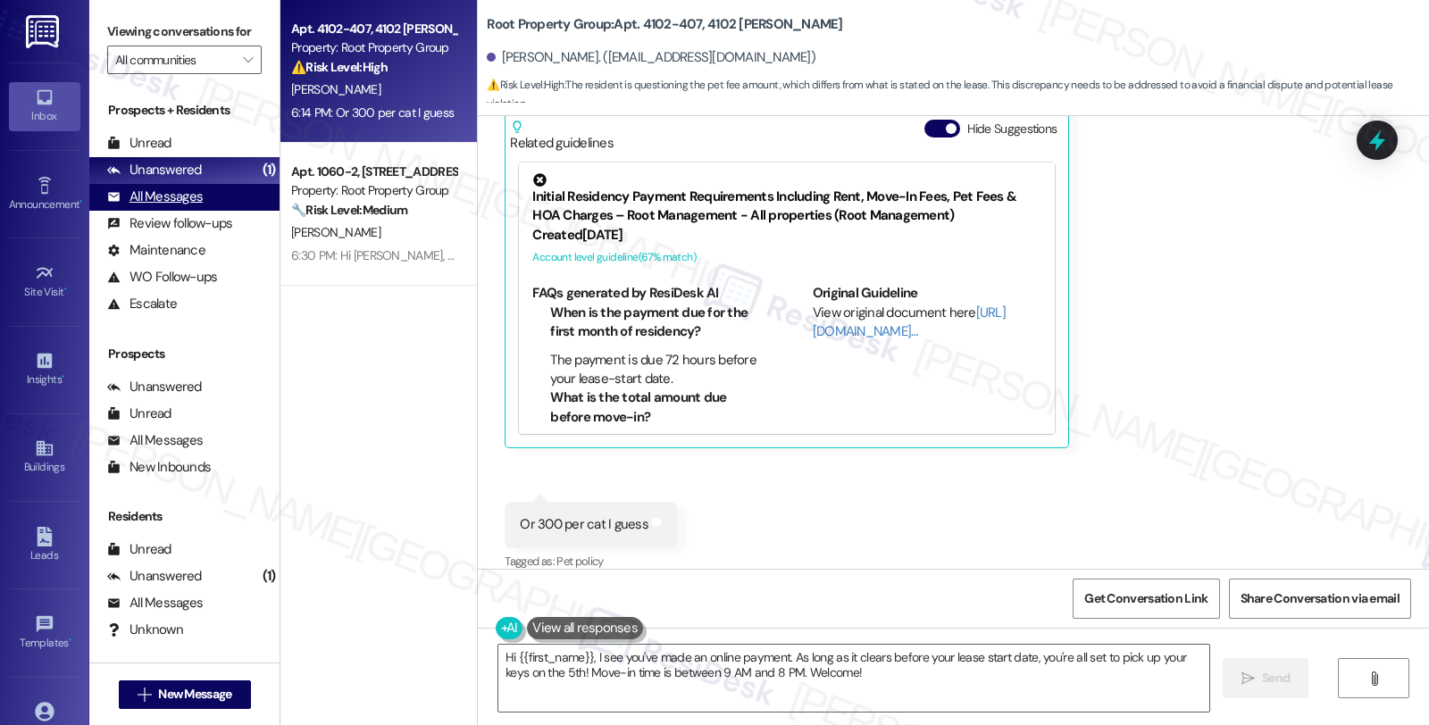
click at [174, 206] on div "All Messages" at bounding box center [155, 197] width 96 height 19
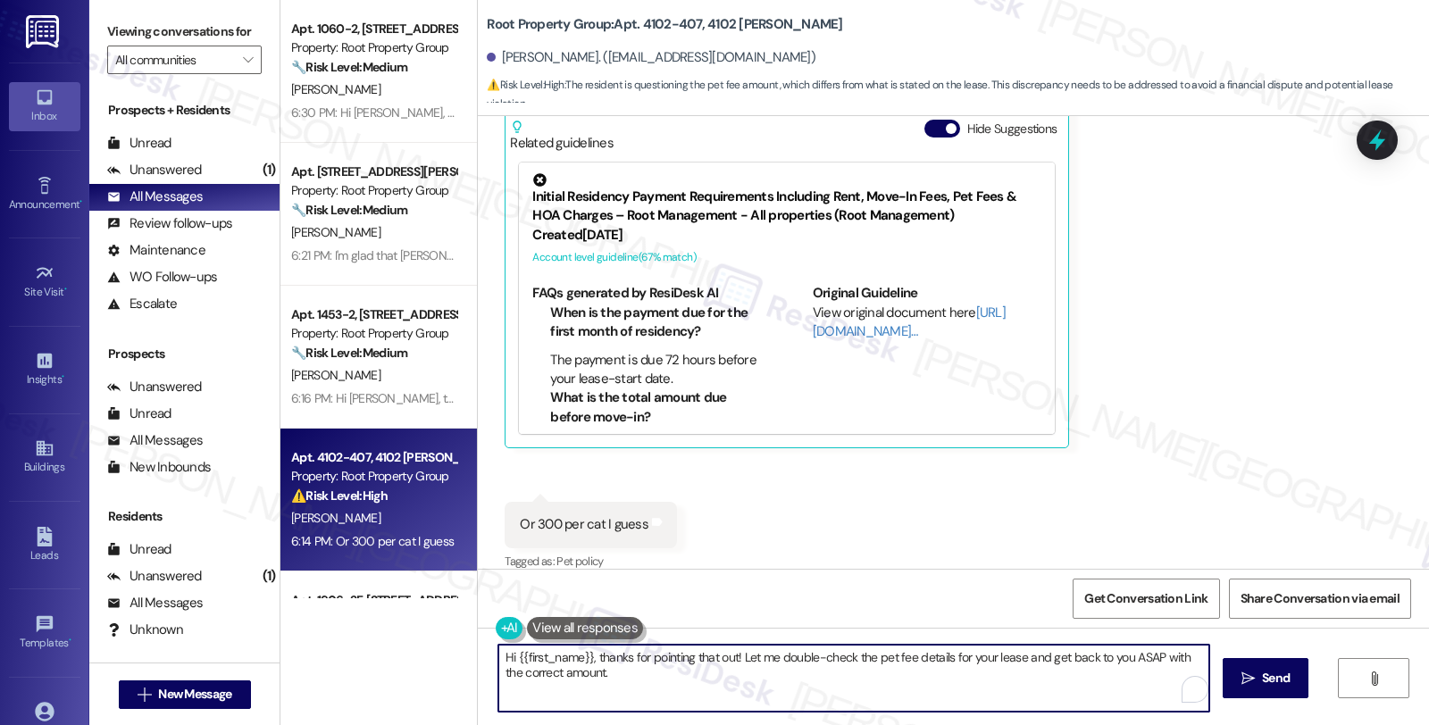
drag, startPoint x: 588, startPoint y: 655, endPoint x: 344, endPoint y: 655, distance: 243.8
click at [344, 655] on div "Apt. 1060-2, [STREET_ADDRESS] Property: Root Property Group 🔧 Risk Level: Mediu…" at bounding box center [854, 362] width 1148 height 725
type textarea "Thanks for pointing that out! Let me double-check the pet fee details for your …"
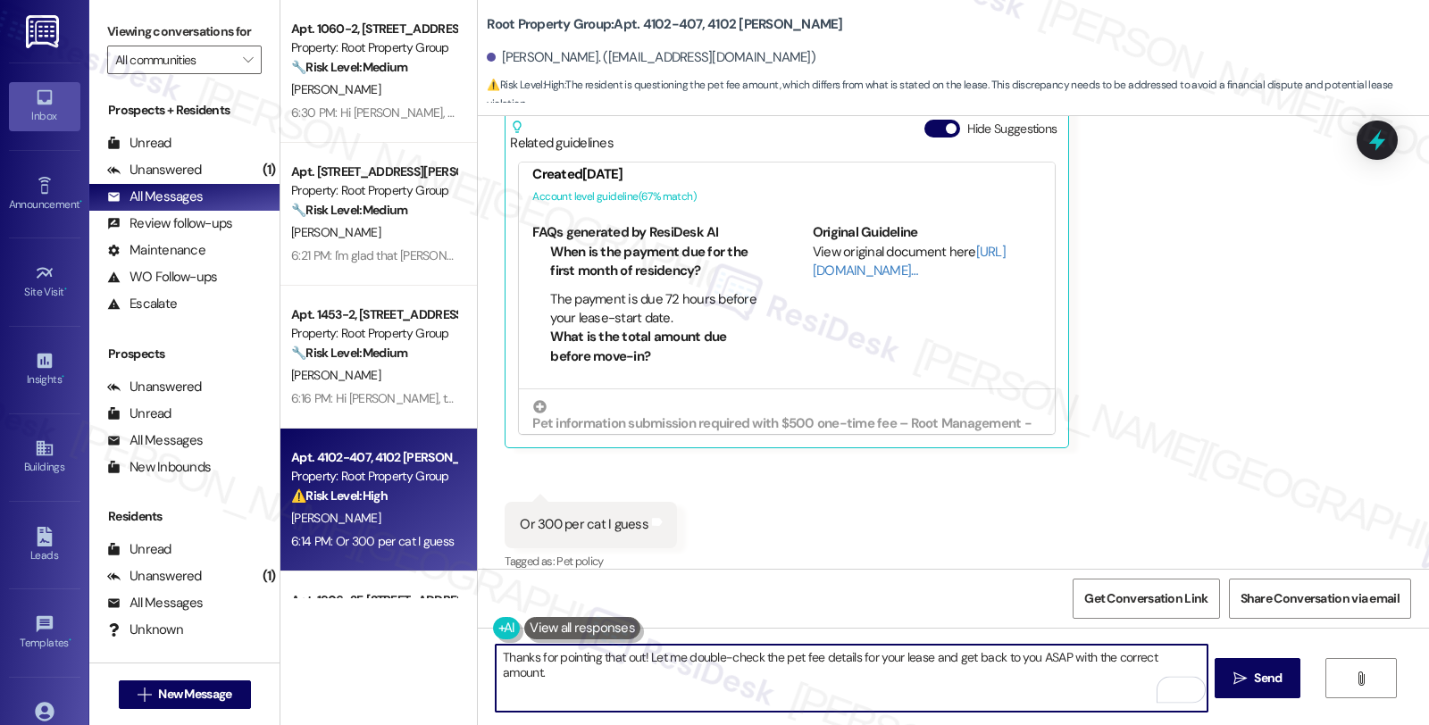
scroll to position [130, 0]
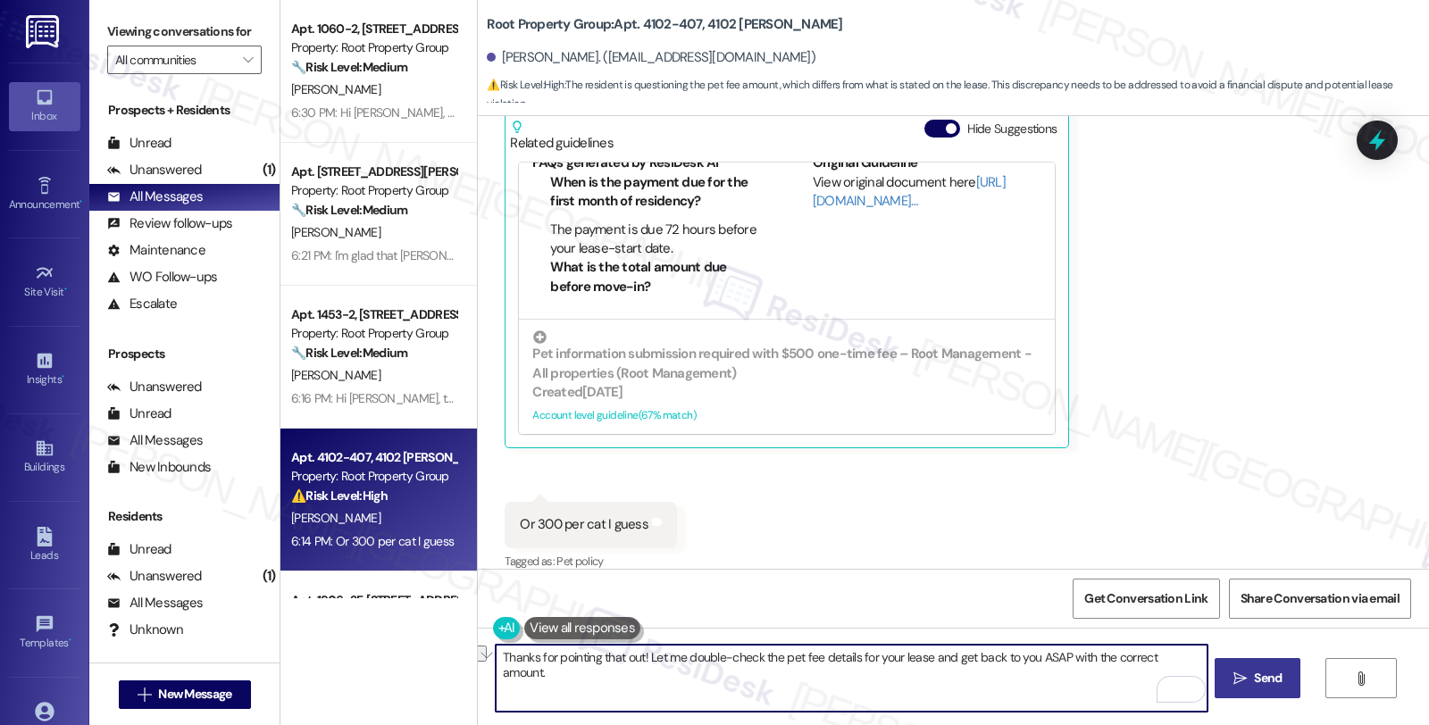
drag, startPoint x: 992, startPoint y: 657, endPoint x: 1246, endPoint y: 684, distance: 255.0
click at [1246, 684] on div "Thanks for pointing that out! Let me double-check the pet fee details for your …" at bounding box center [953, 695] width 951 height 134
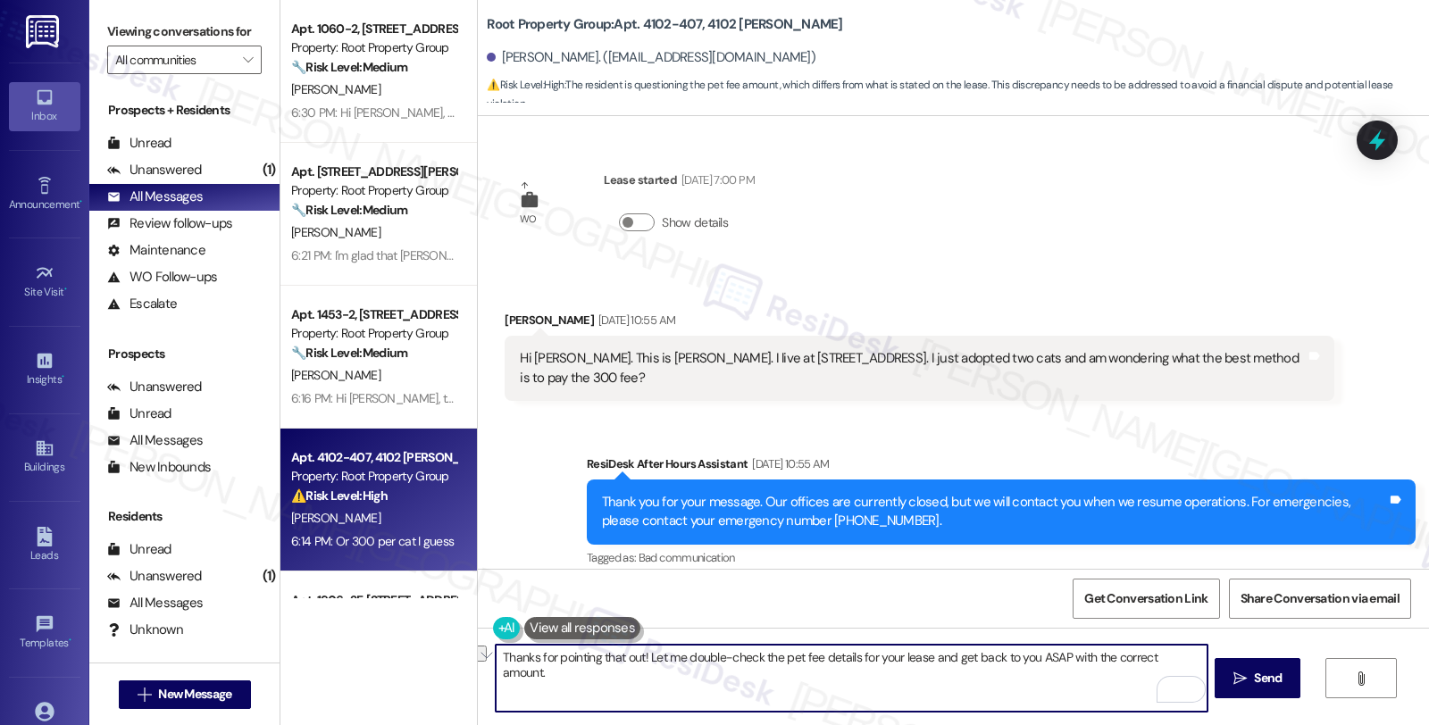
scroll to position [130, 0]
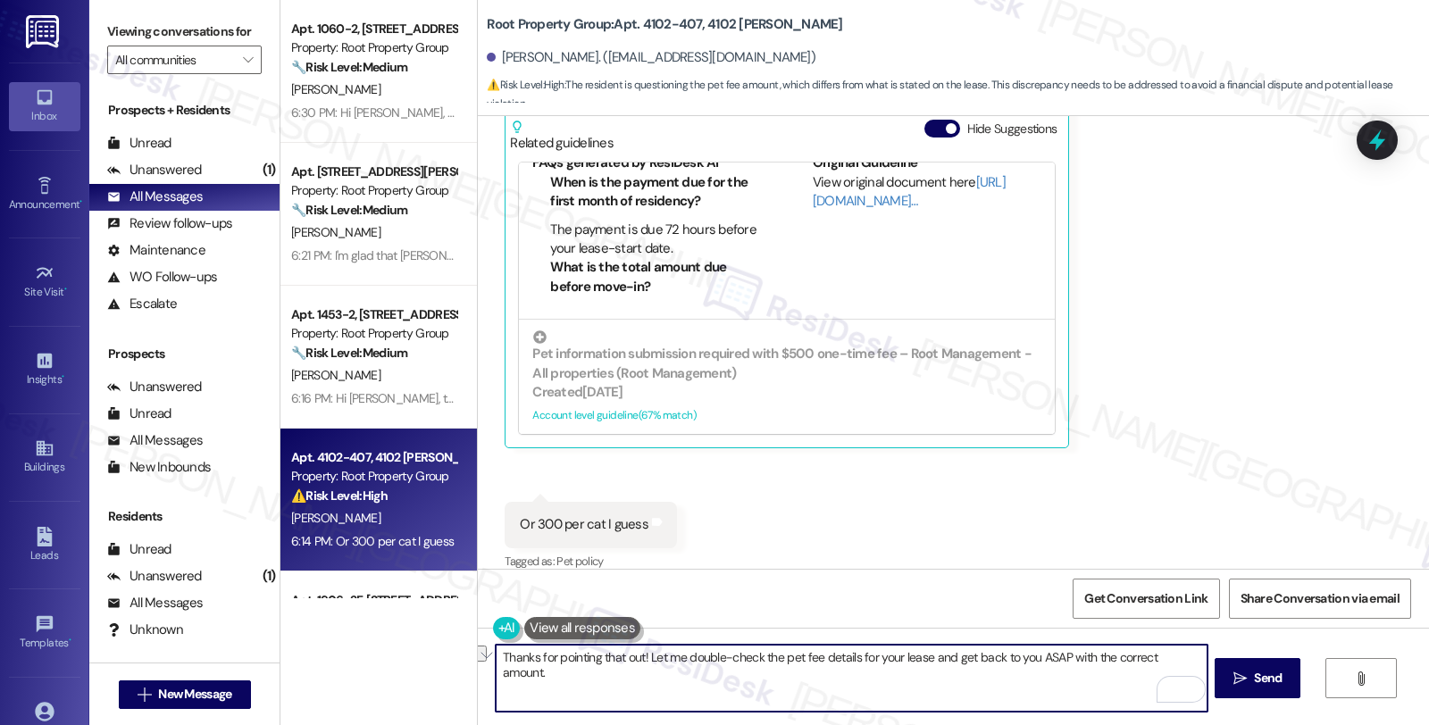
click at [1006, 658] on textarea "Thanks for pointing that out! Let me double-check the pet fee details for your …" at bounding box center [851, 678] width 711 height 67
click at [992, 656] on textarea "Thanks for pointing that out! Let me double-check the pet fee details for your …" at bounding box center [851, 678] width 711 height 67
drag, startPoint x: 1028, startPoint y: 655, endPoint x: 1058, endPoint y: 657, distance: 30.5
click at [1058, 657] on textarea "Thanks for pointing that out! Let me double-check the pet fee details for your …" at bounding box center [851, 678] width 711 height 67
click at [1050, 693] on textarea "Thanks for pointing that out! Let me double-check the pet fee details for your …" at bounding box center [851, 678] width 711 height 67
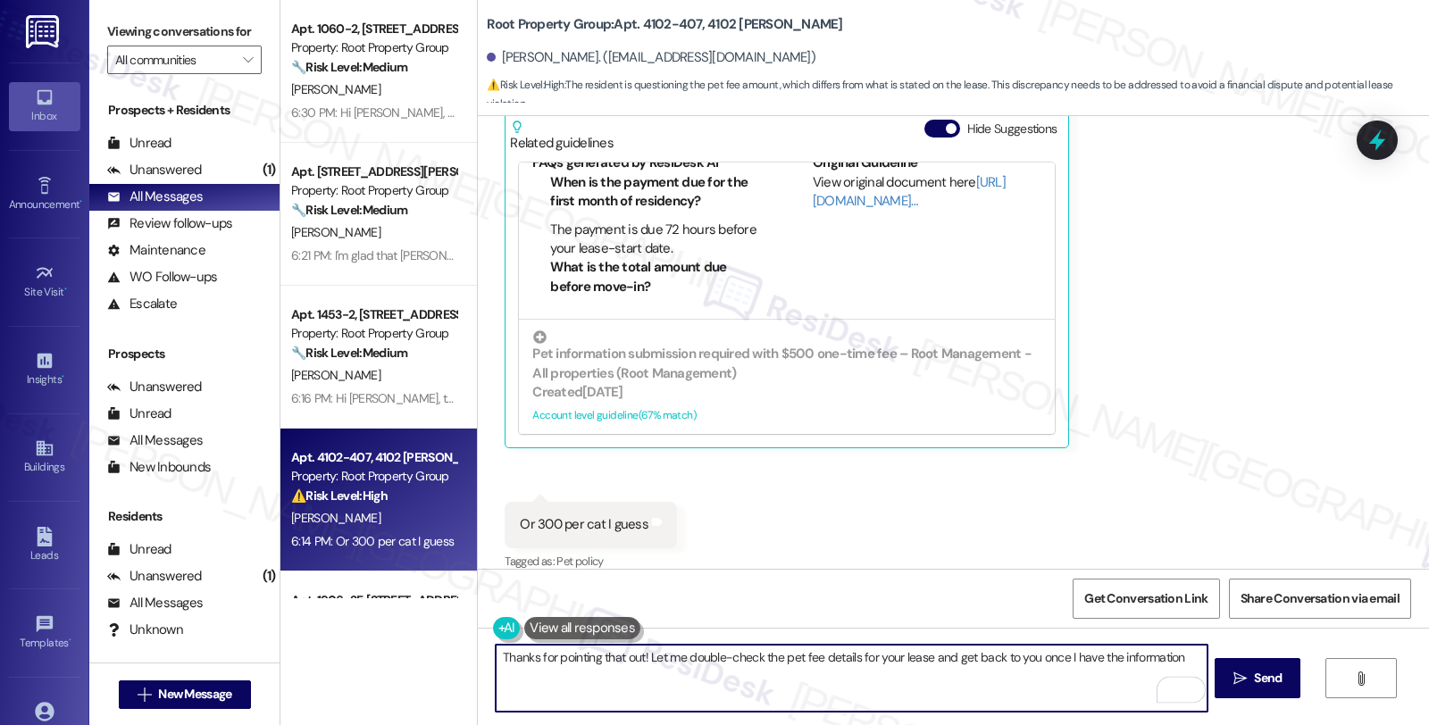
click at [1092, 655] on textarea "Thanks for pointing that out! Let me double-check the pet fee details for your …" at bounding box center [851, 678] width 711 height 67
click at [1093, 655] on textarea "Thanks for pointing that out! Let me double-check the pet fee details for your …" at bounding box center [851, 678] width 711 height 67
click at [1007, 686] on textarea "Thanks for pointing that out! Let me double-check the pet fee details for your …" at bounding box center [851, 678] width 711 height 67
type textarea "Thanks for pointing that out! Let me double-check the pet fee details for your …"
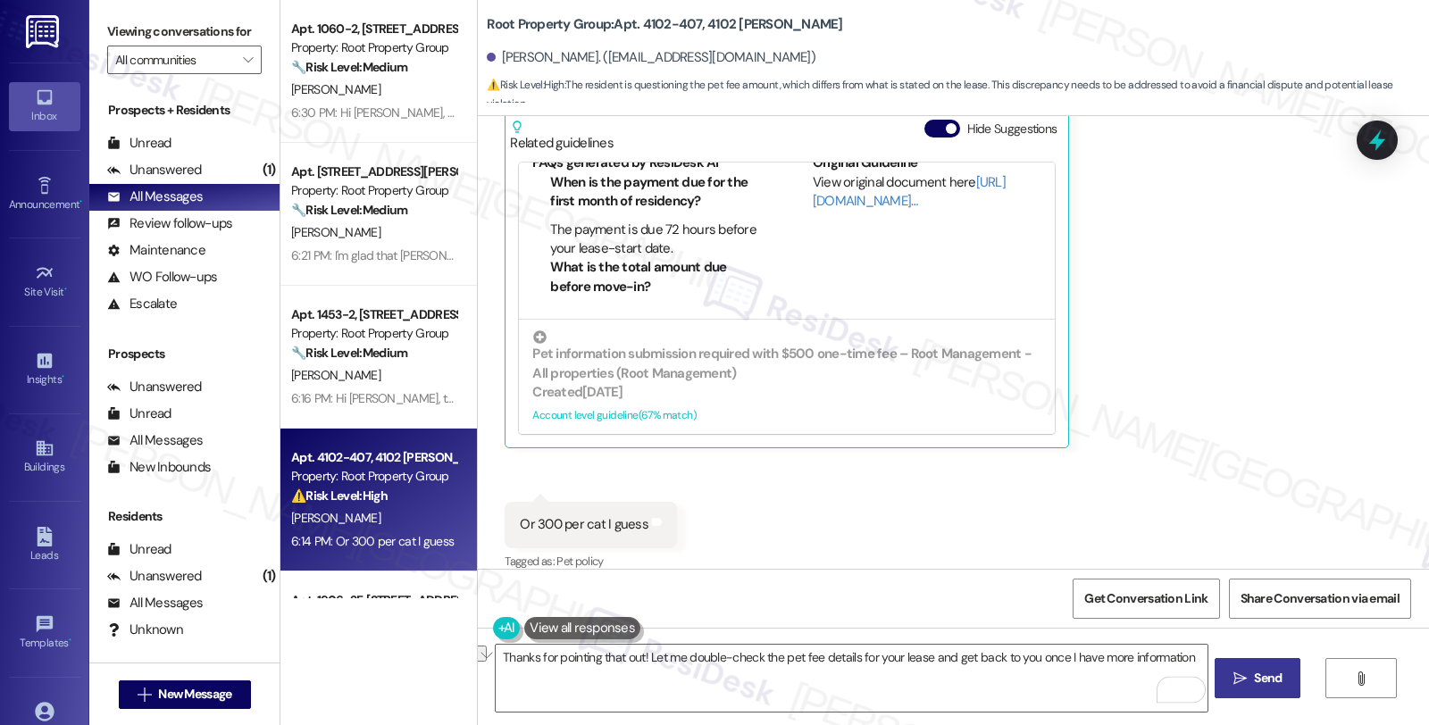
click at [1235, 675] on icon "" at bounding box center [1239, 679] width 13 height 14
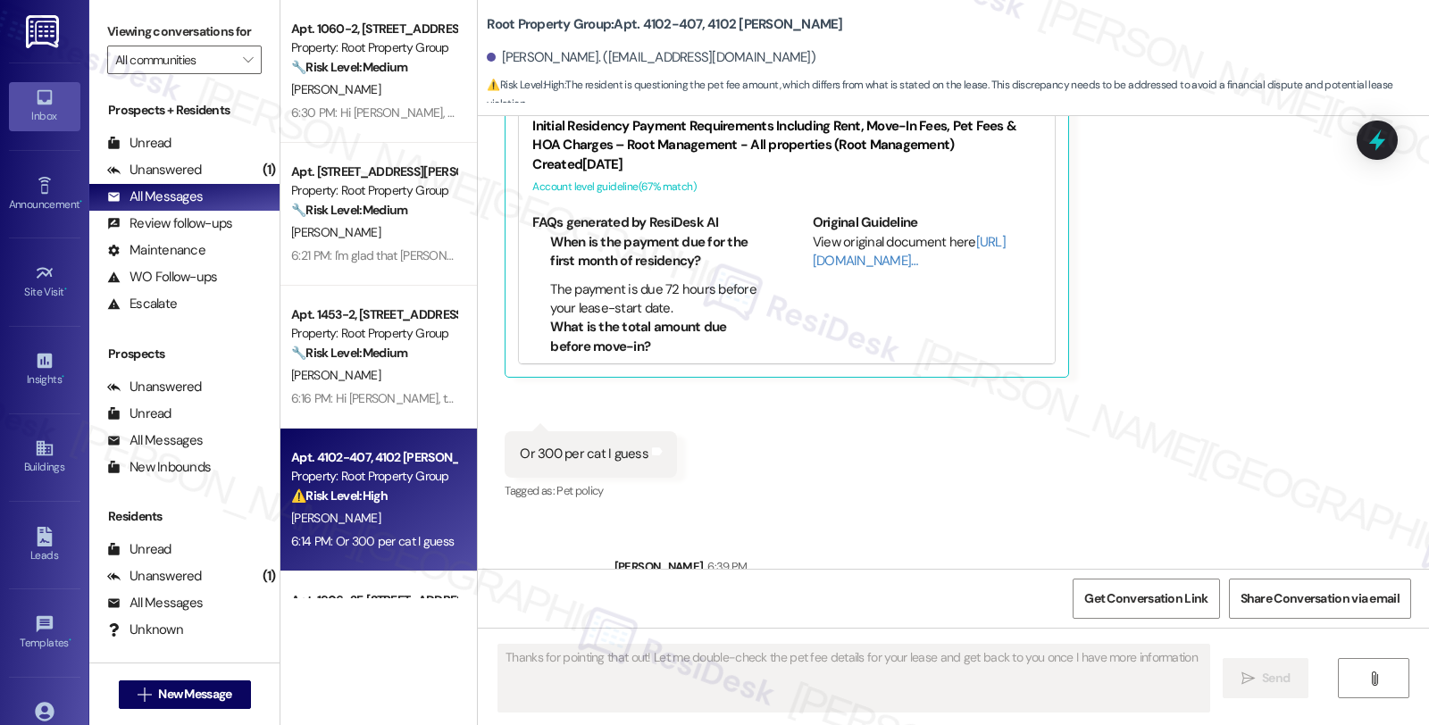
scroll to position [1361, 0]
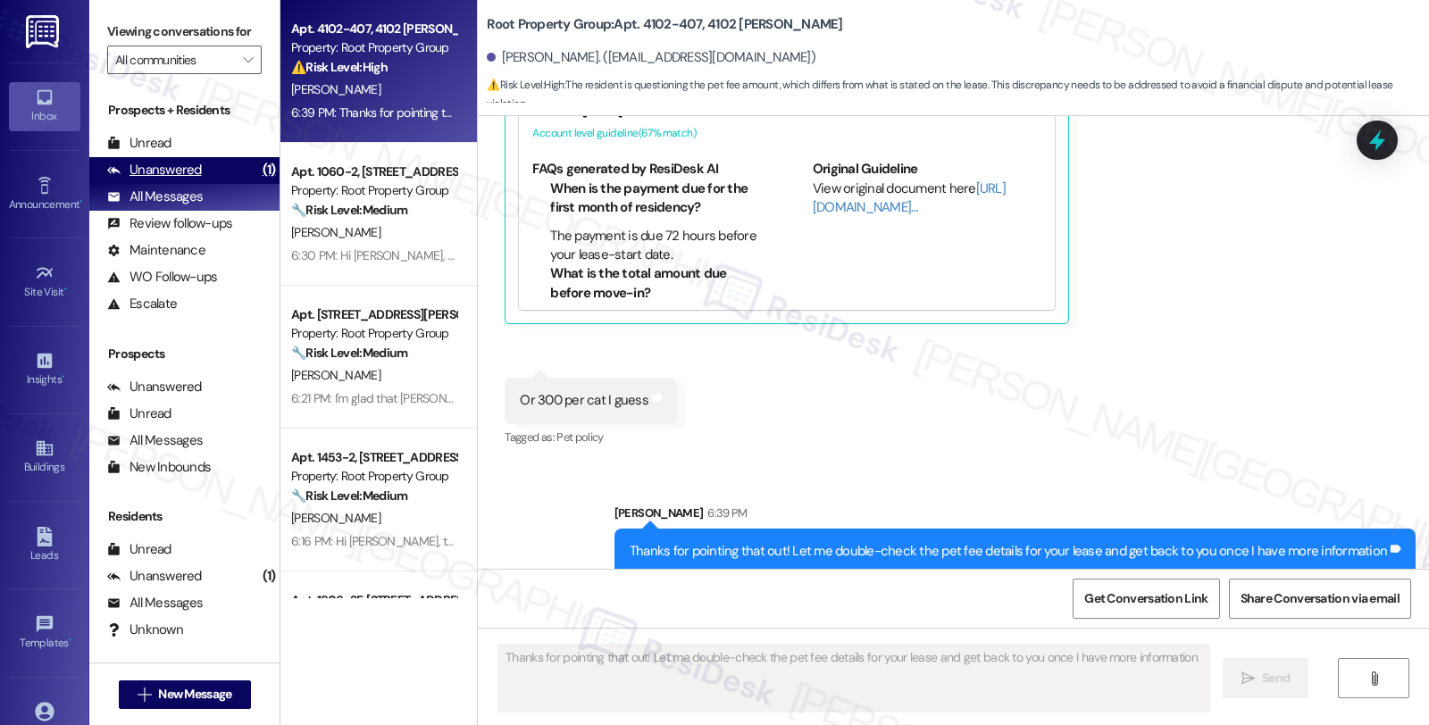
click at [194, 179] on div "Unanswered" at bounding box center [154, 170] width 95 height 19
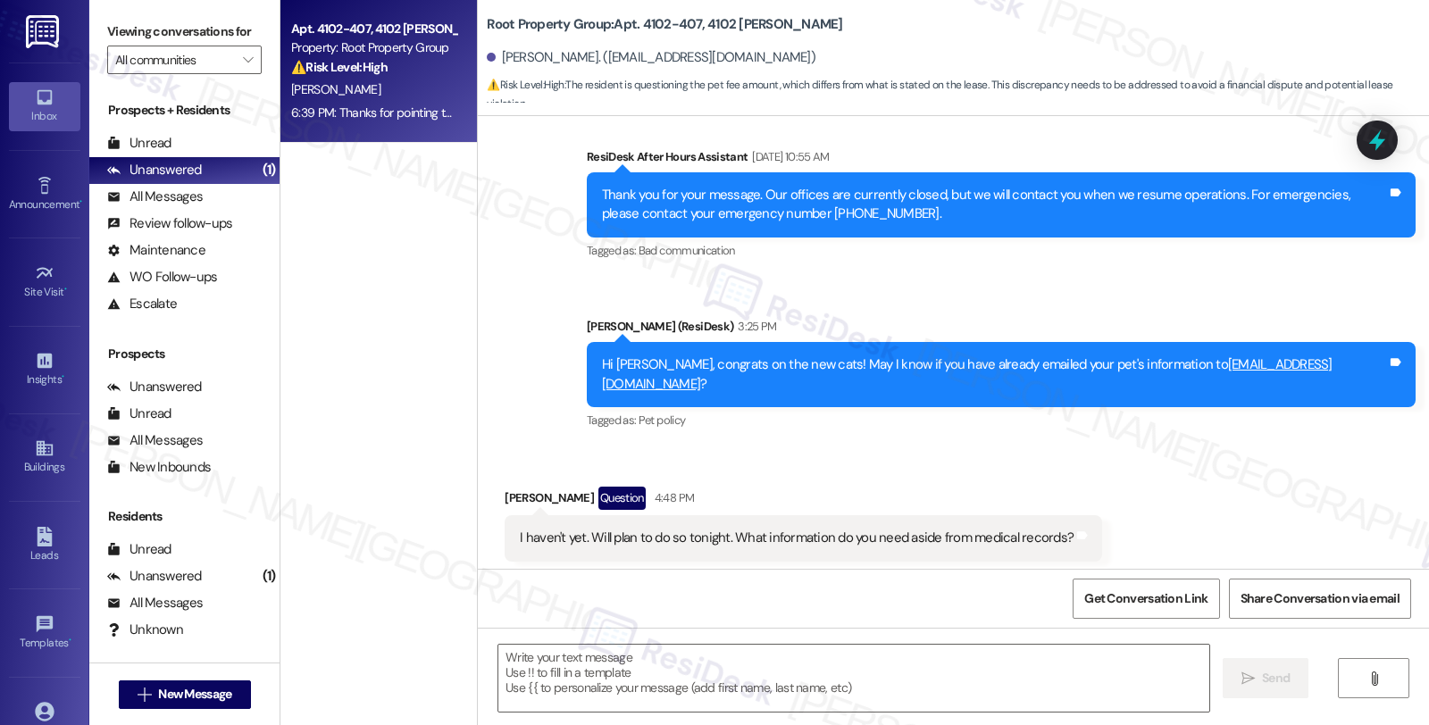
type textarea "Fetching suggested responses. Please feel free to read through the conversation…"
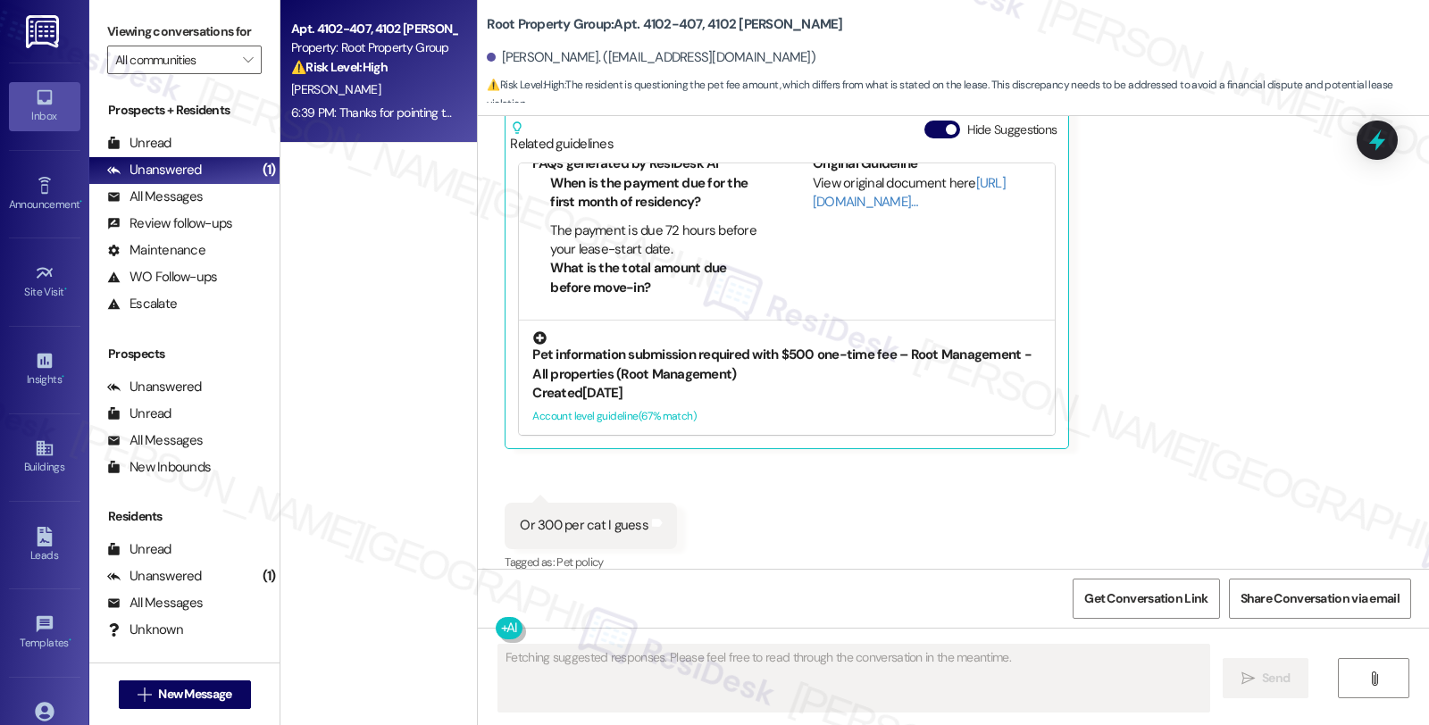
scroll to position [1388, 0]
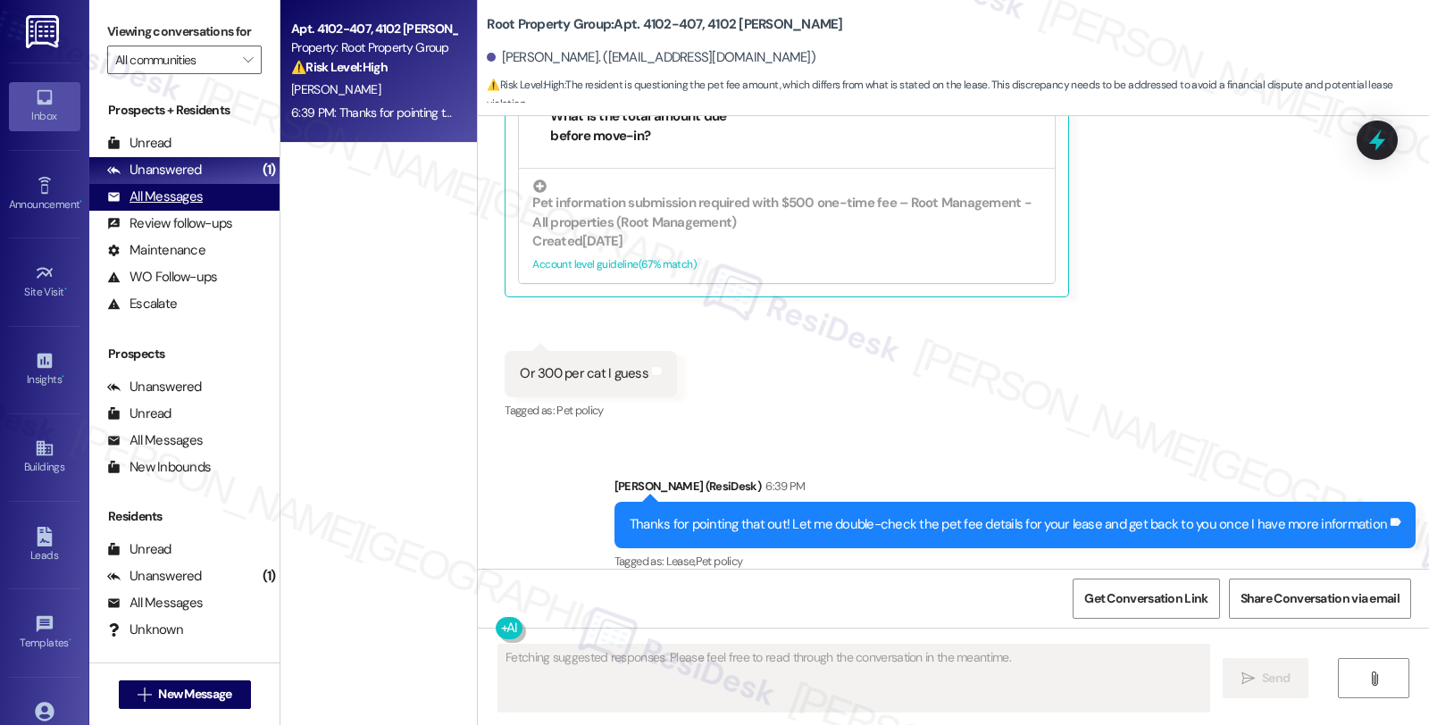
click at [190, 206] on div "All Messages" at bounding box center [155, 197] width 96 height 19
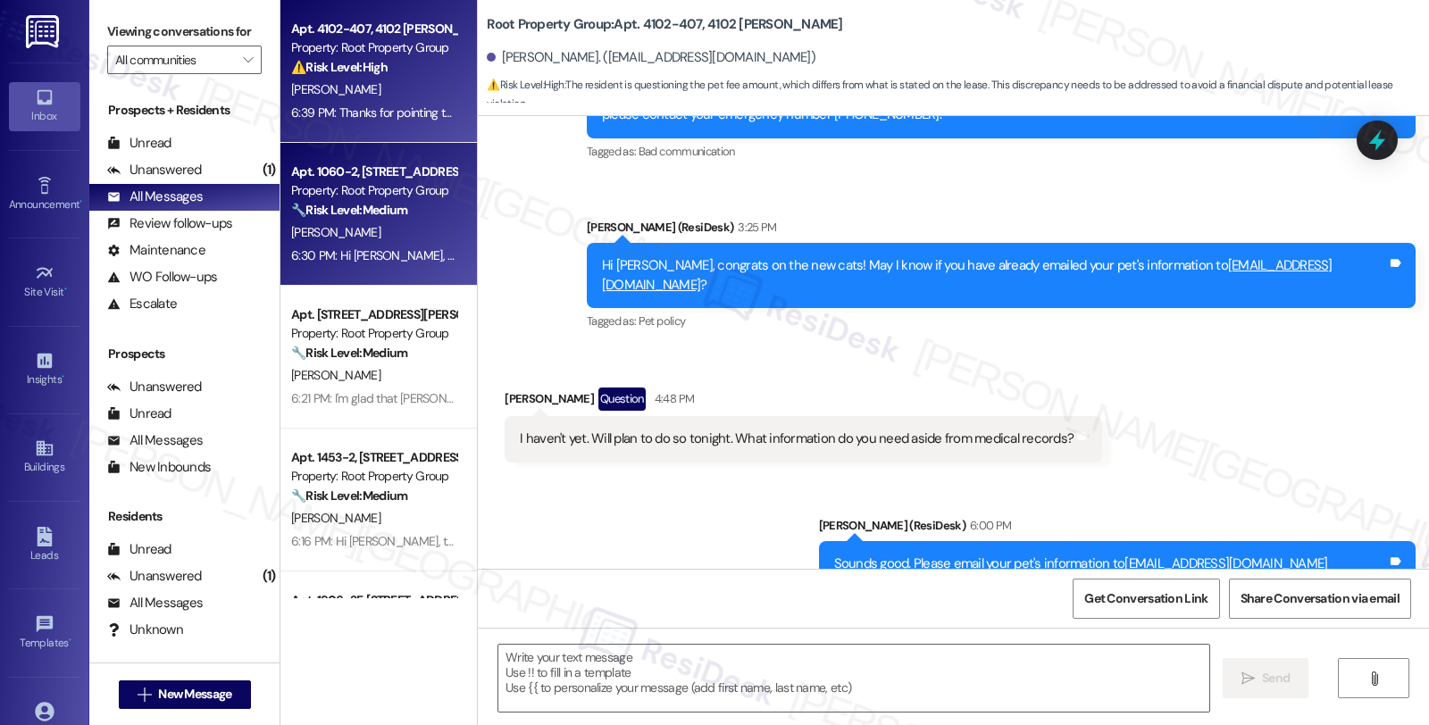
type textarea "Fetching suggested responses. Please feel free to read through the conversation…"
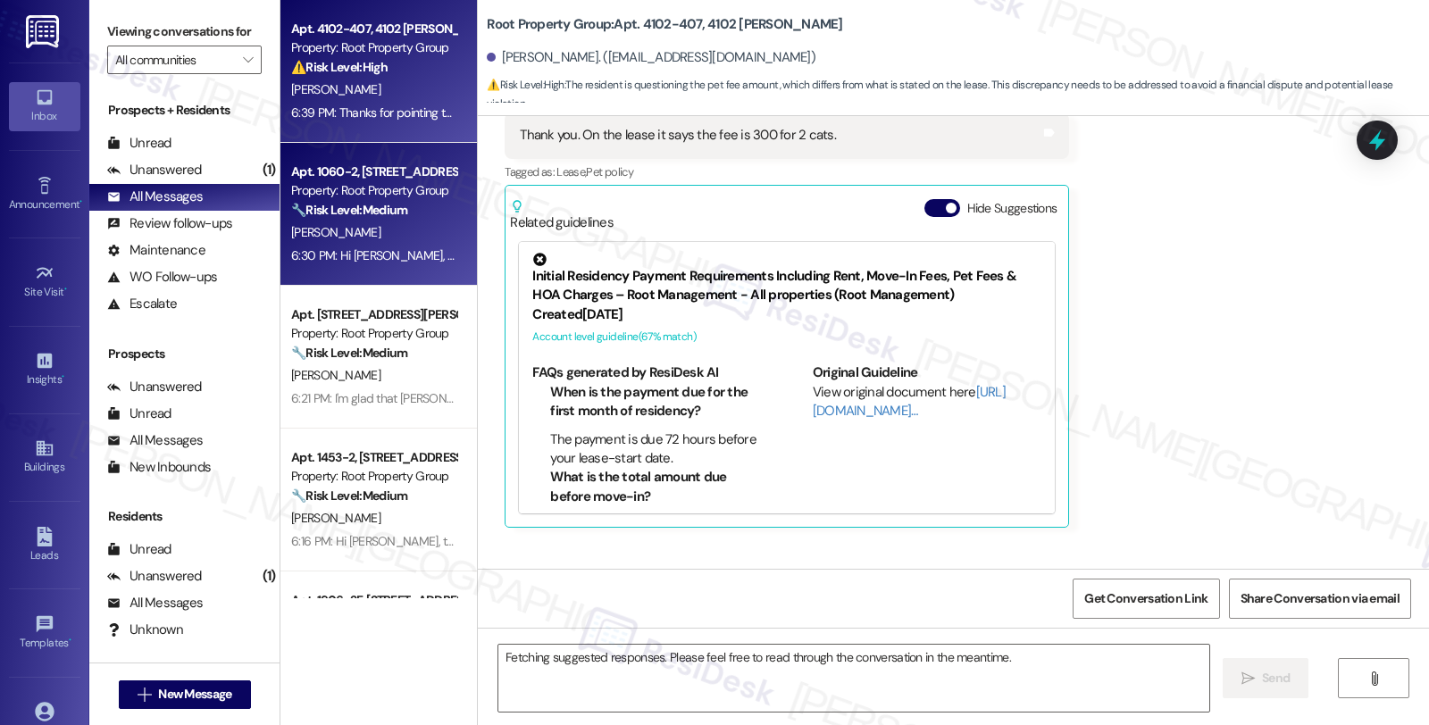
click at [406, 212] on div "🔧 Risk Level: Medium The resident is inquiring about an apparent discrepancy re…" at bounding box center [373, 210] width 165 height 19
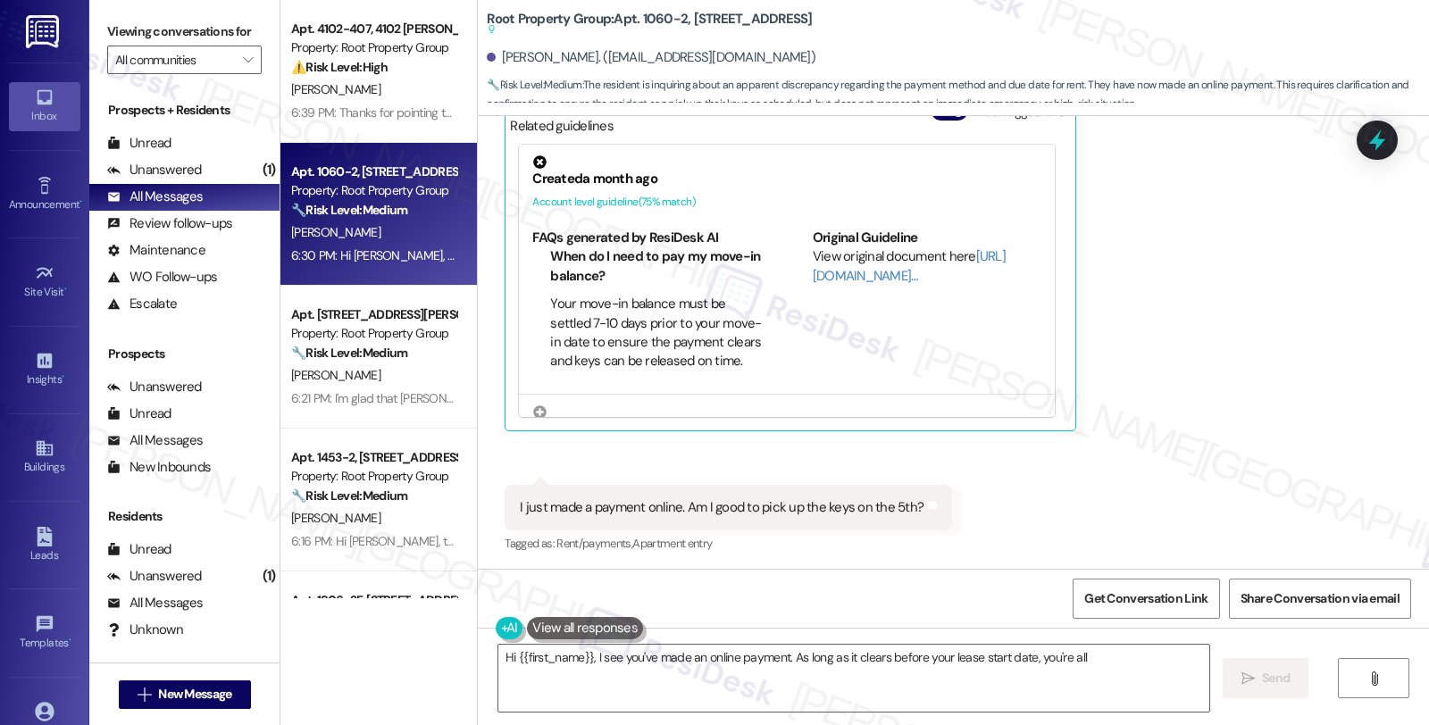
scroll to position [997, 0]
type textarea "Hi {{first_name}}, I see you've made an online payment. As long as it clears be…"
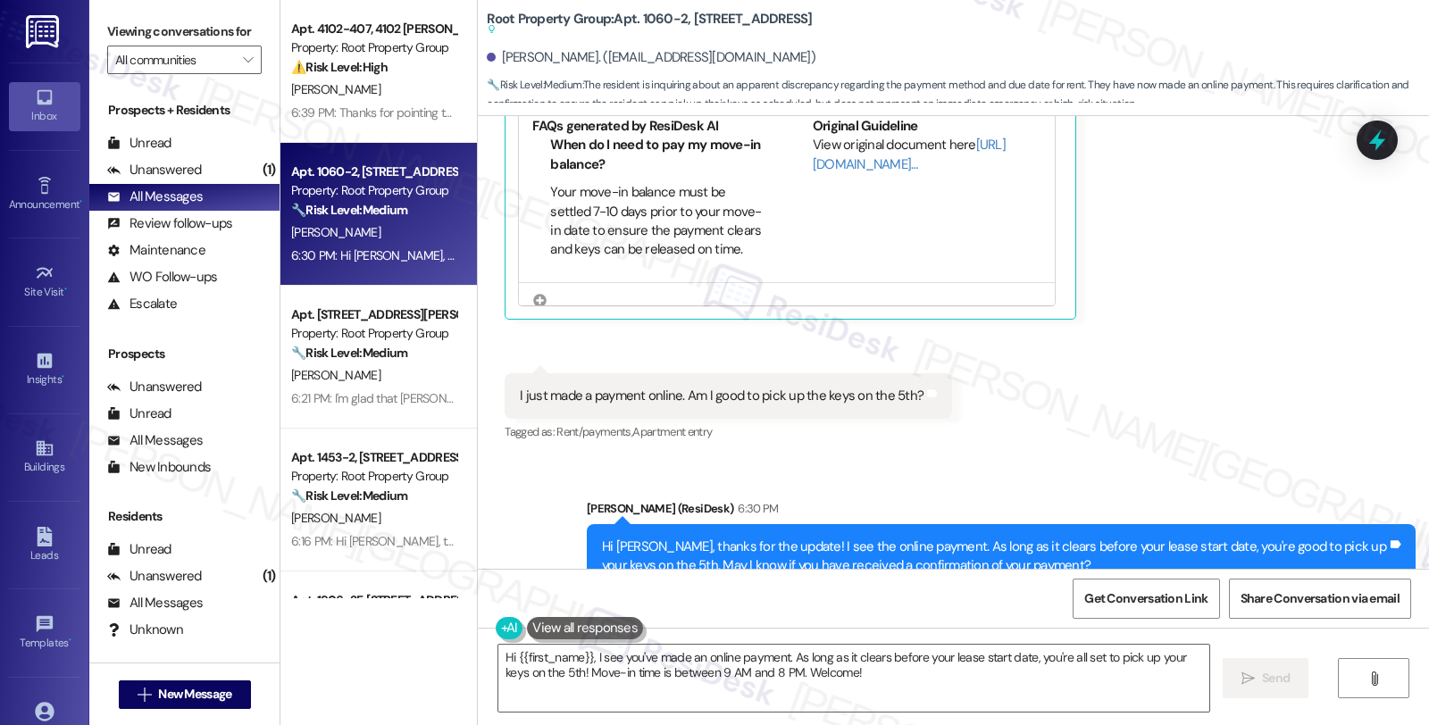
scroll to position [1272, 0]
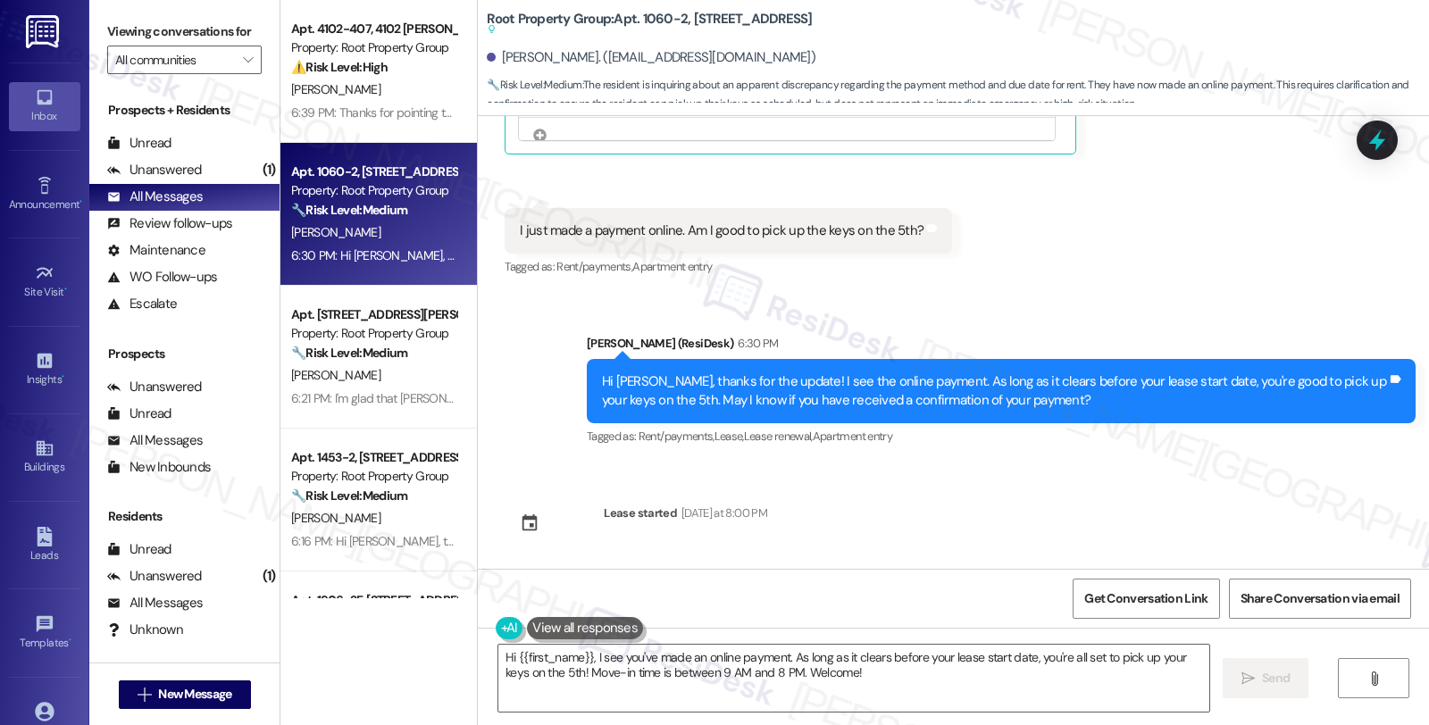
click at [1384, 143] on icon at bounding box center [1376, 141] width 21 height 28
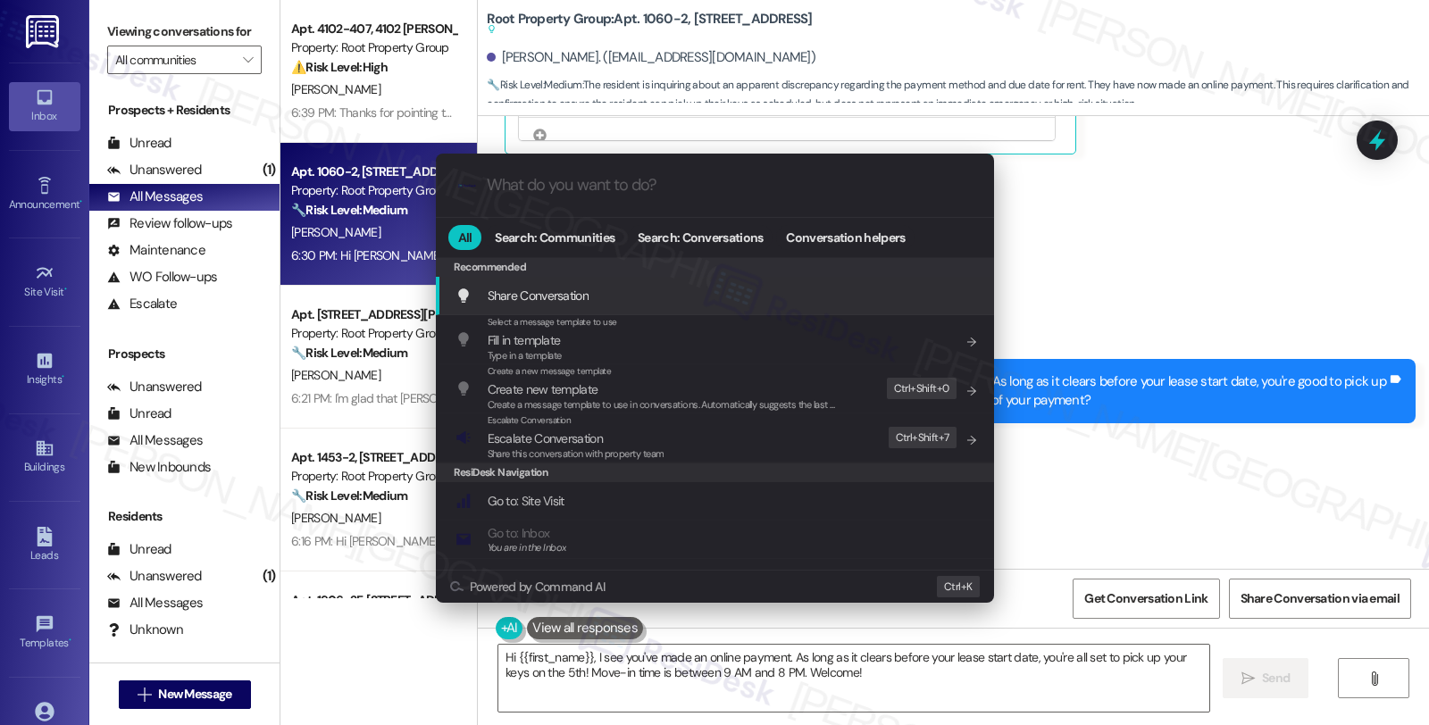
click at [1277, 252] on div ".cls-1{fill:#0a055f;}.cls-2{fill:#0cc4c4;} resideskLogoBlueOrange All Search: C…" at bounding box center [714, 362] width 1429 height 725
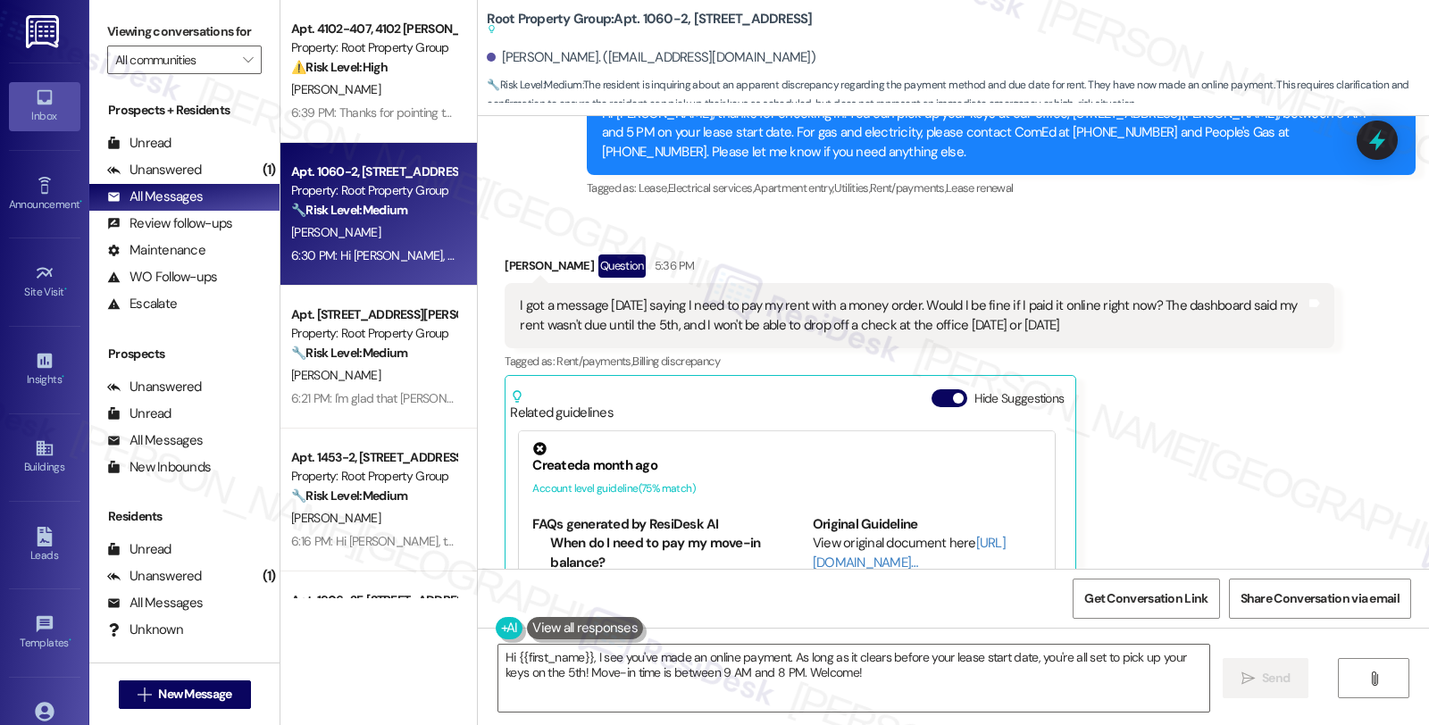
scroll to position [677, 0]
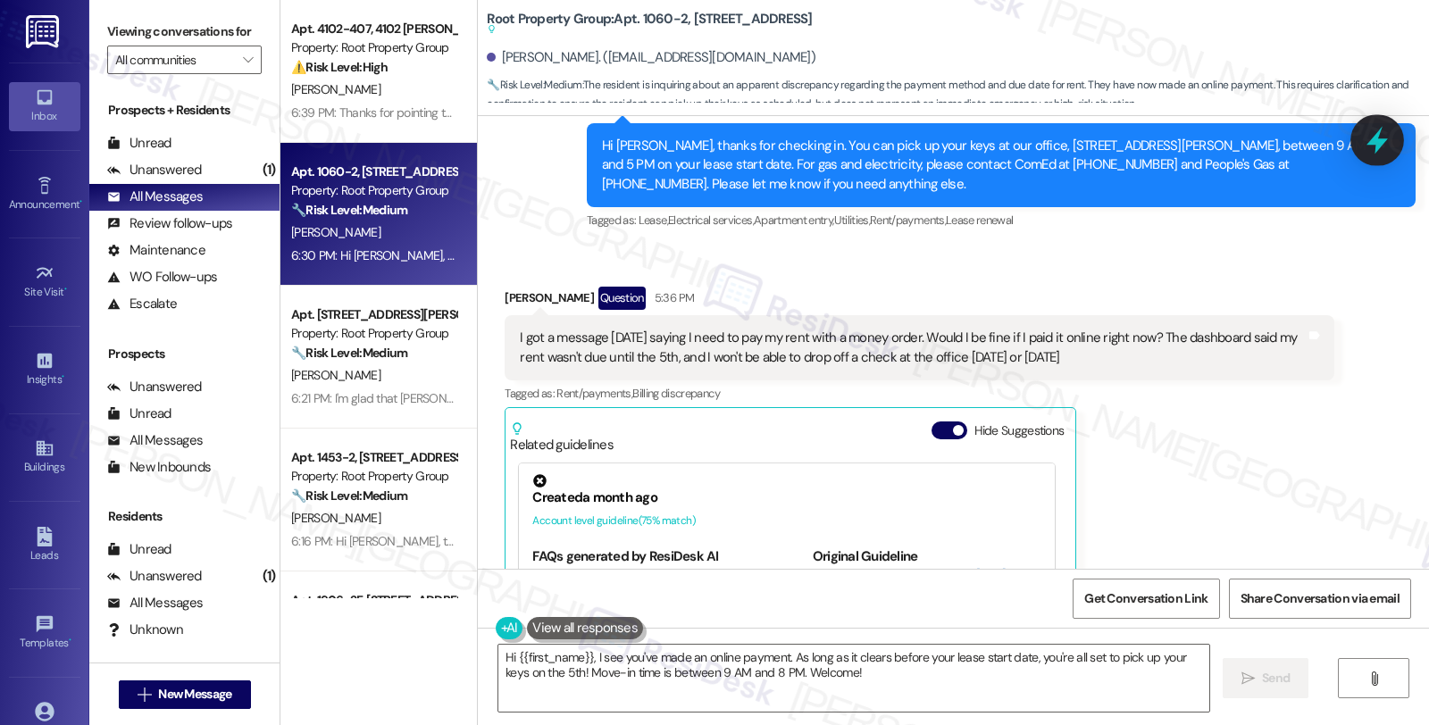
click at [1378, 146] on icon at bounding box center [1376, 141] width 21 height 28
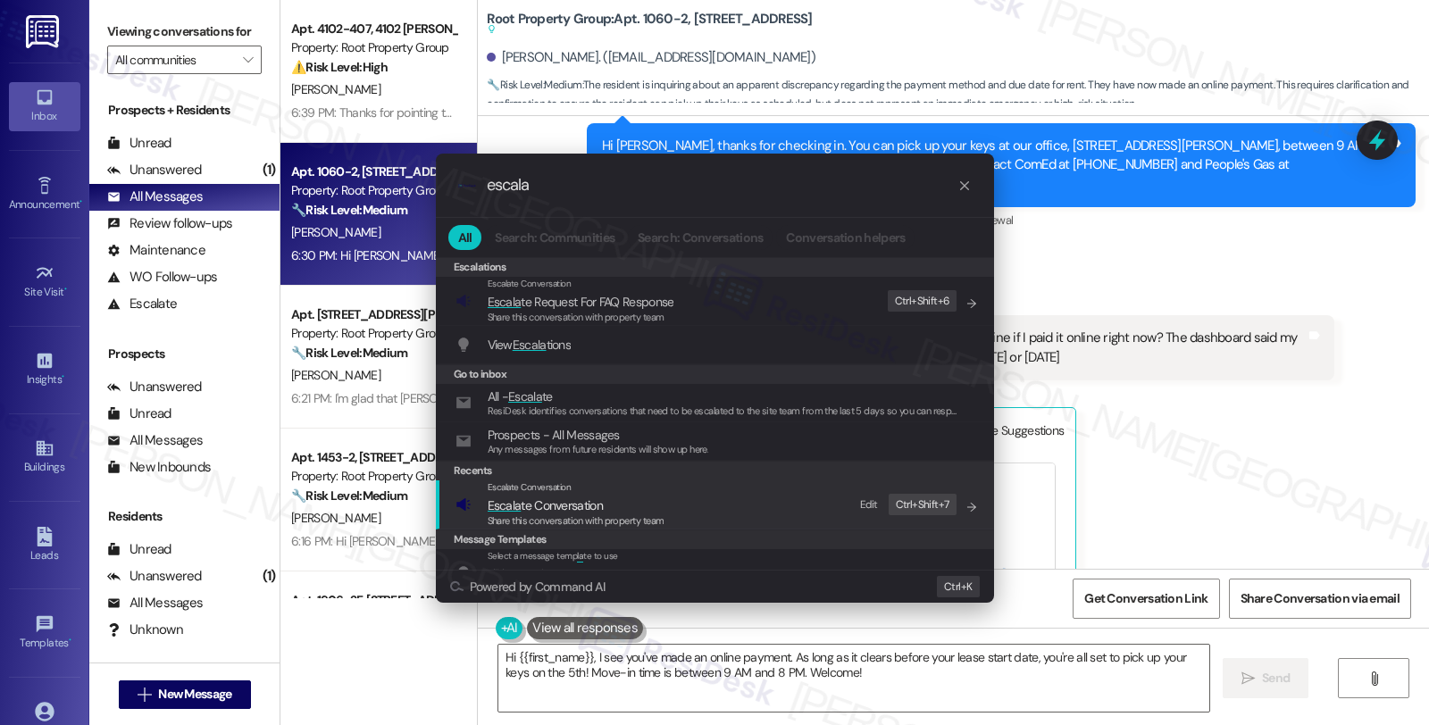
type input "escala"
click at [613, 516] on span "Share this conversation with property team" at bounding box center [576, 520] width 177 height 13
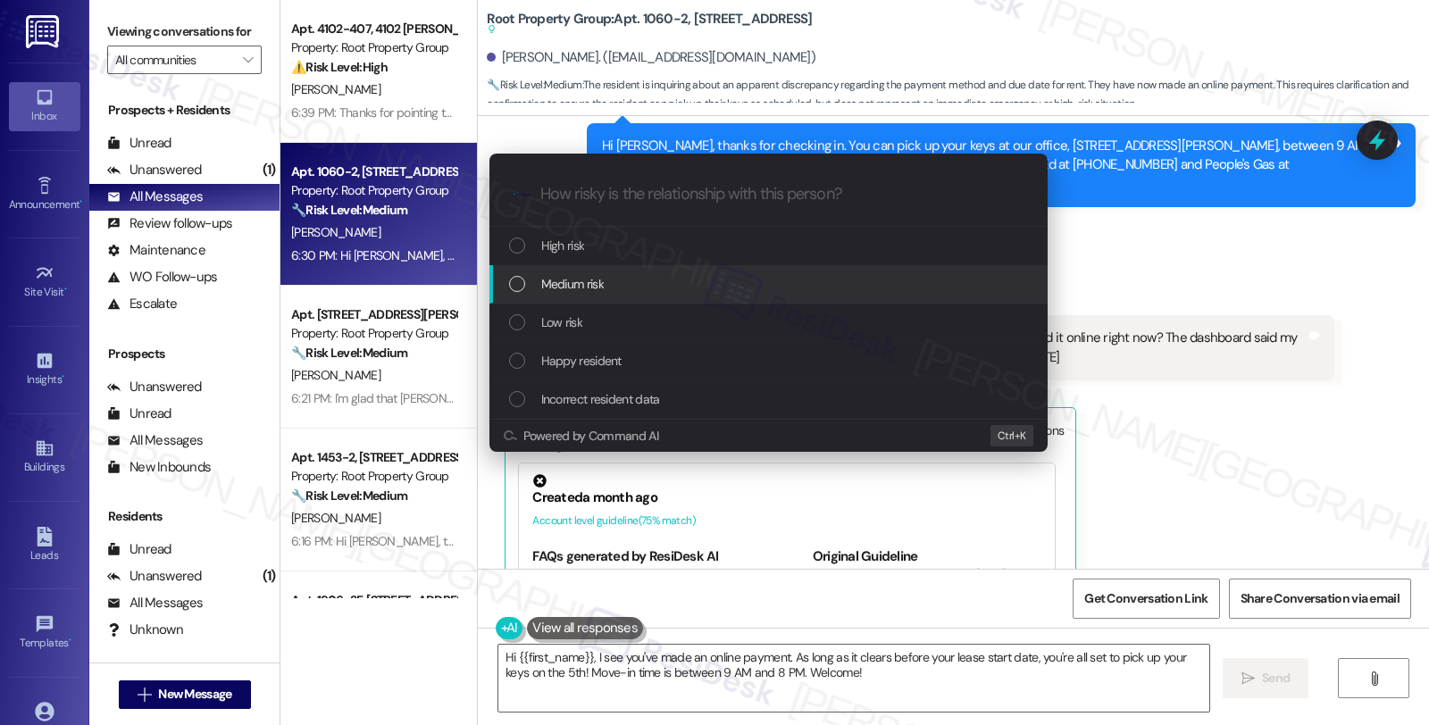
click at [613, 287] on div "Medium risk" at bounding box center [770, 284] width 522 height 20
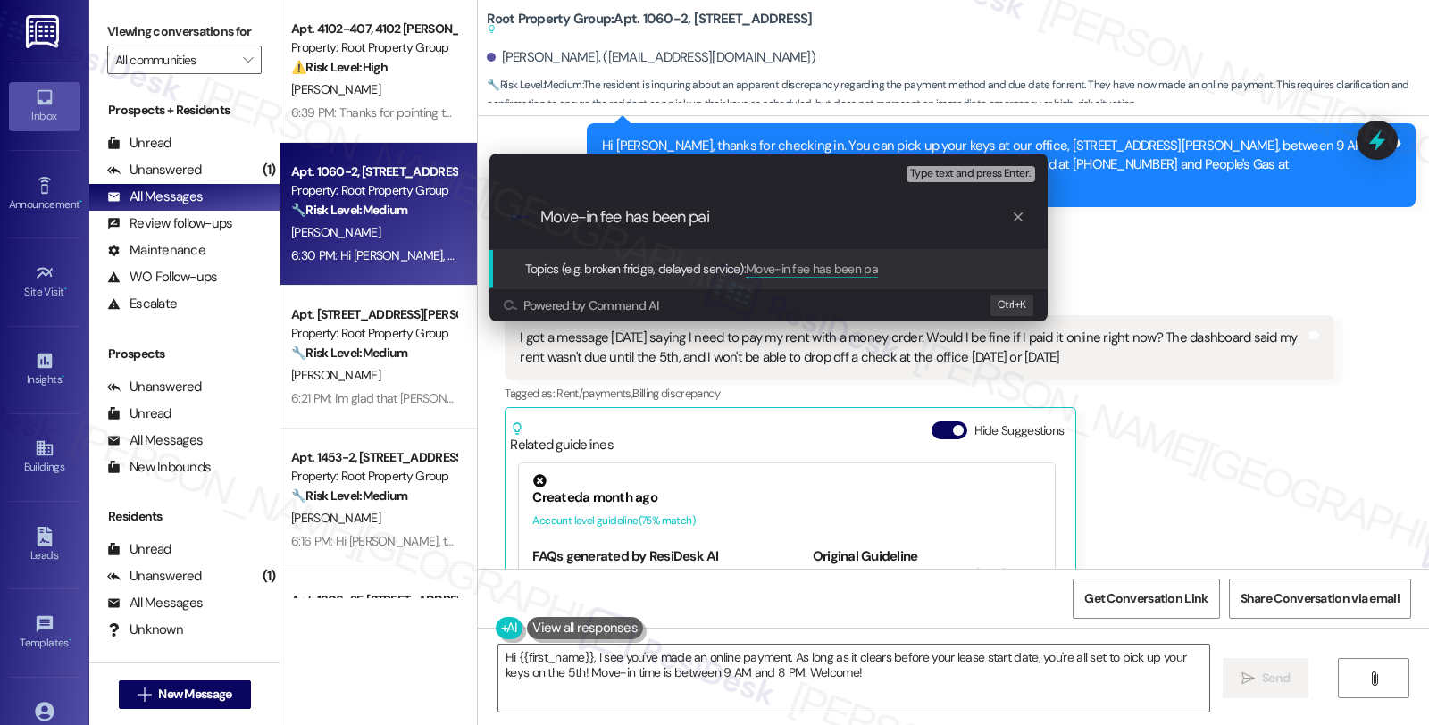
type input "Move-in fee has been paid"
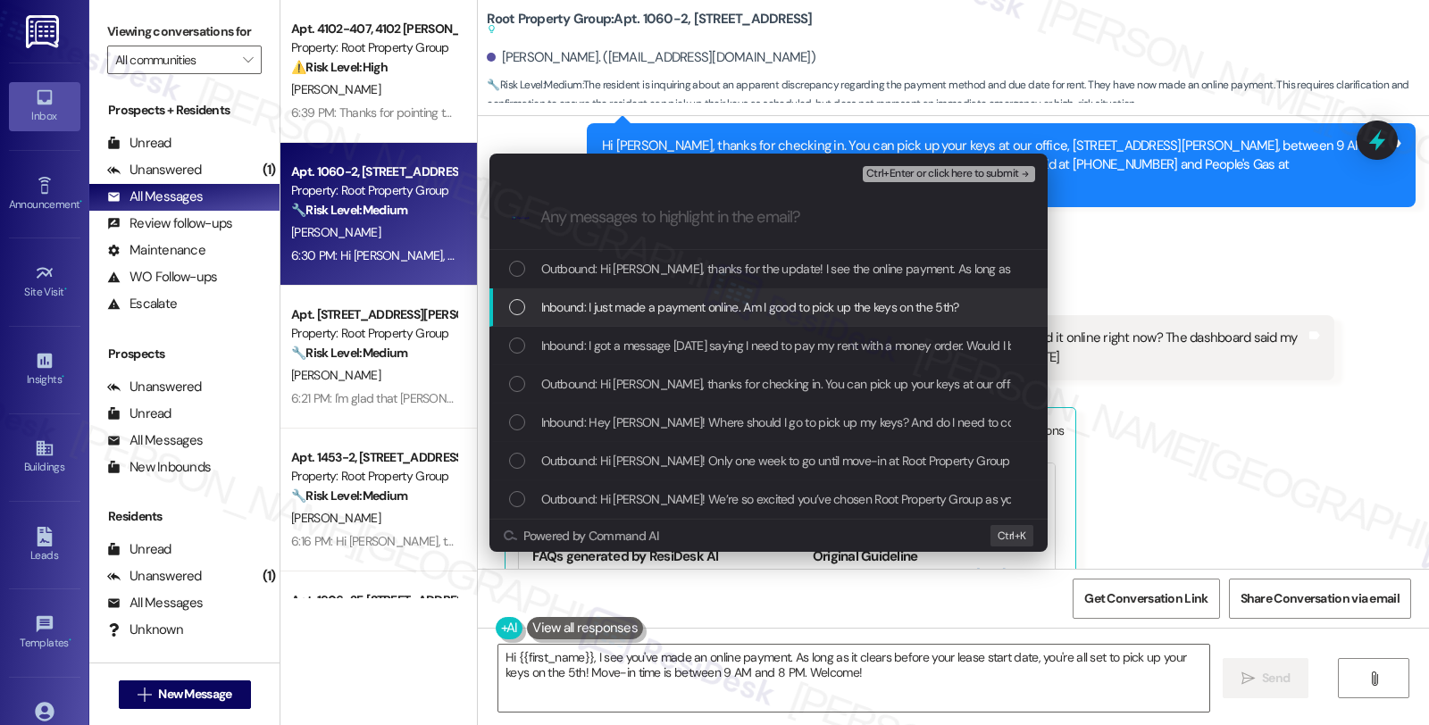
click at [610, 302] on span "Inbound: I just made a payment online. Am I good to pick up the keys on the 5th?" at bounding box center [750, 307] width 418 height 20
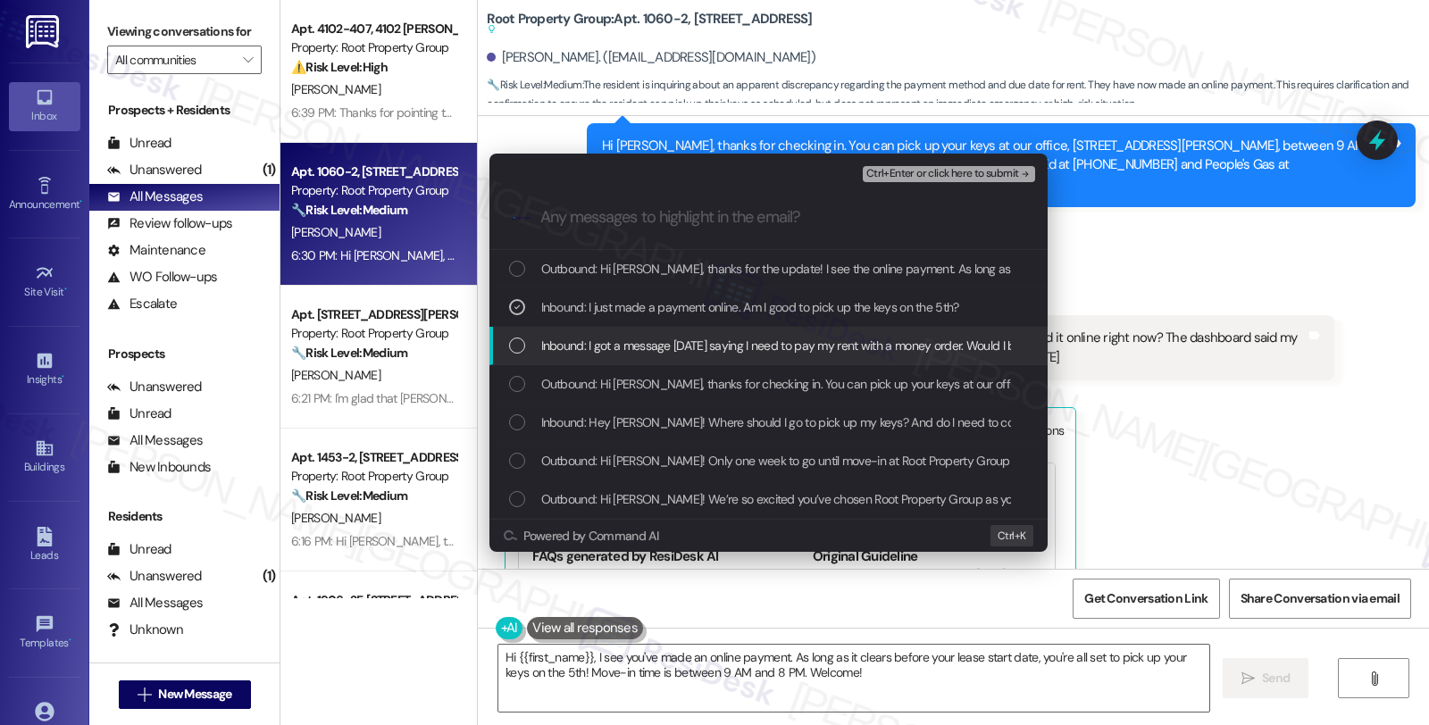
click at [609, 336] on span "Inbound: I got a message [DATE] saying I need to pay my rent with a money order…" at bounding box center [1176, 346] width 1270 height 20
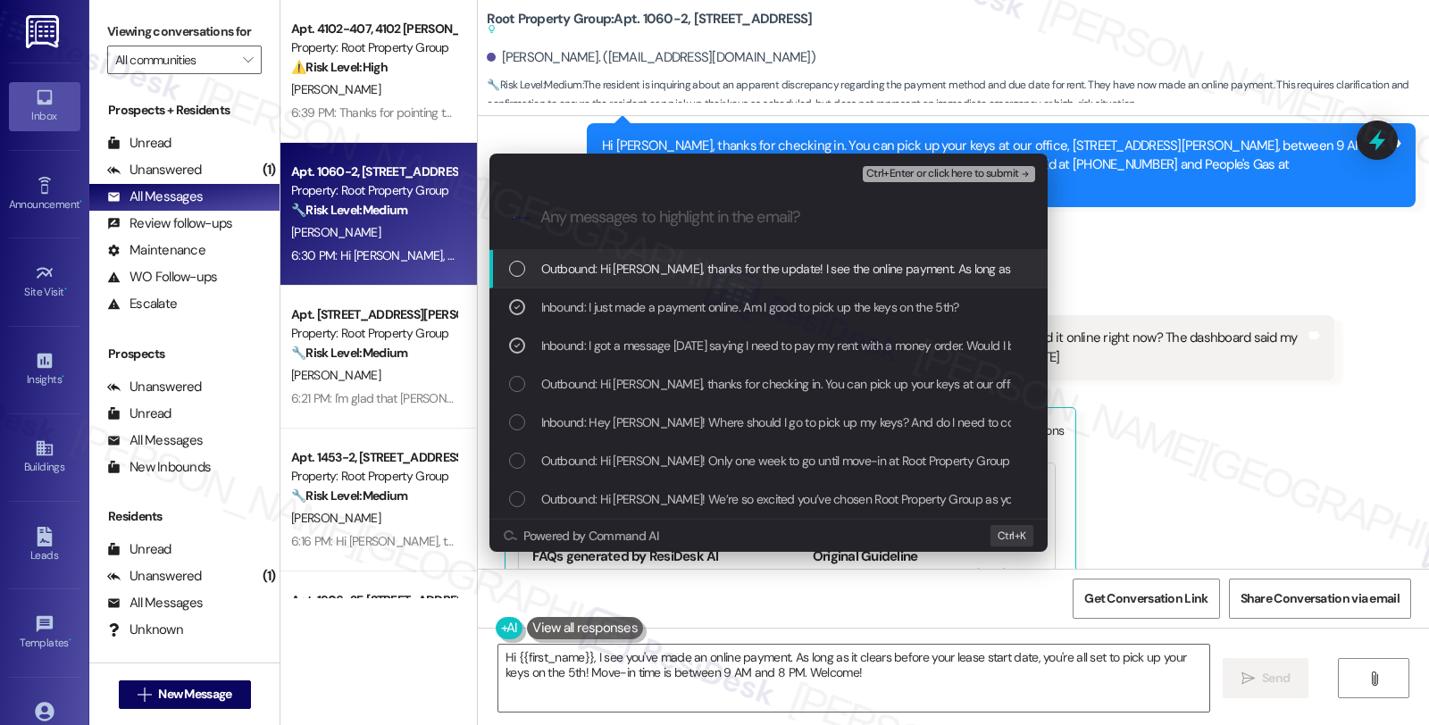
click at [949, 177] on span "Ctrl+Enter or click here to submit" at bounding box center [942, 174] width 153 height 13
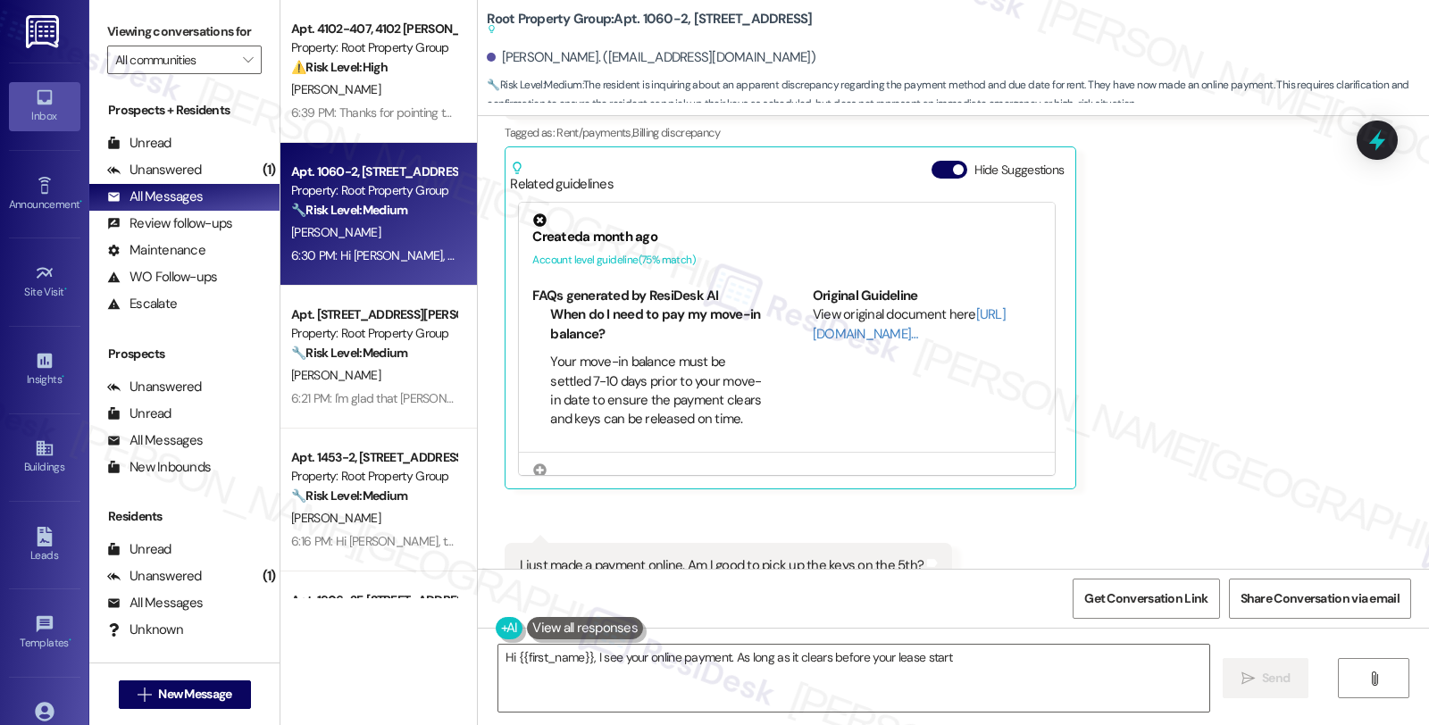
scroll to position [997, 0]
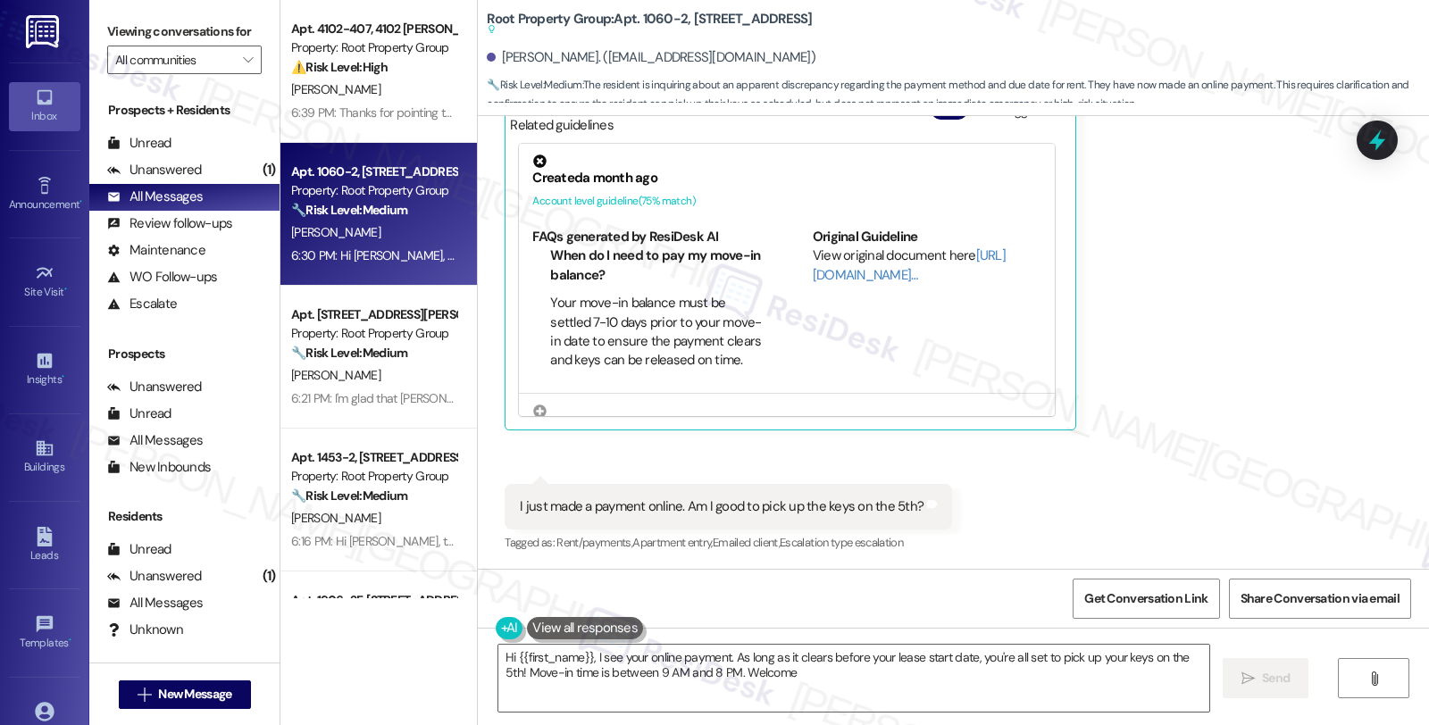
type textarea "Hi {{first_name}}, I see your online payment. As long as it clears before your …"
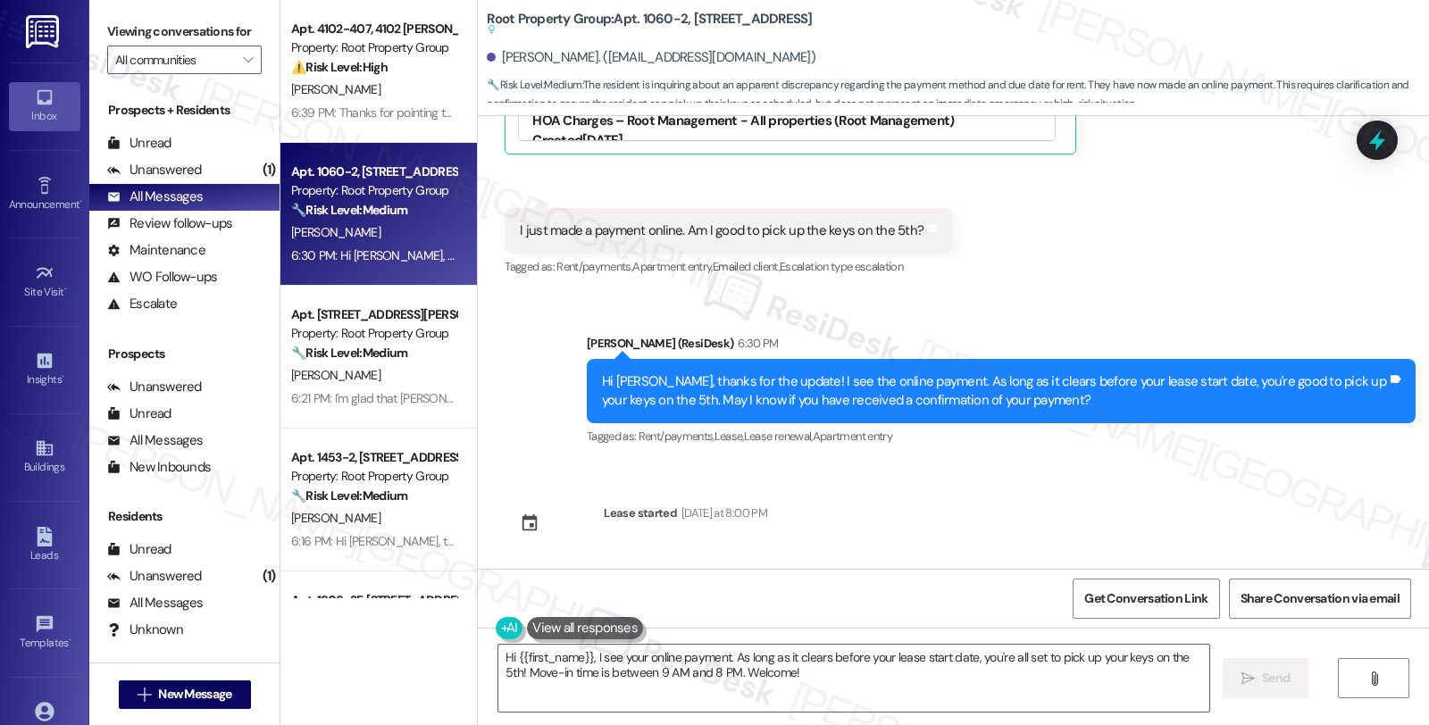
scroll to position [99, 0]
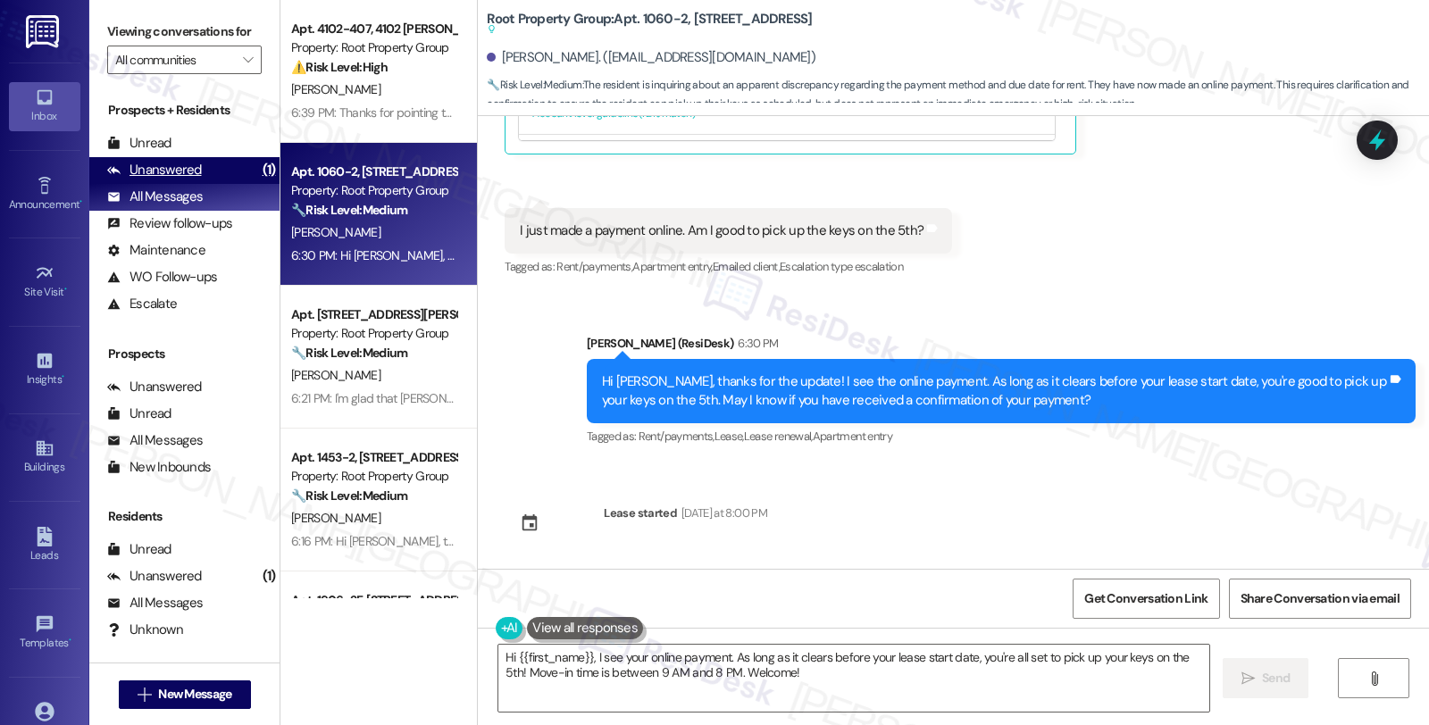
click at [223, 184] on div "Unanswered (1)" at bounding box center [184, 170] width 190 height 27
